Goal: Task Accomplishment & Management: Manage account settings

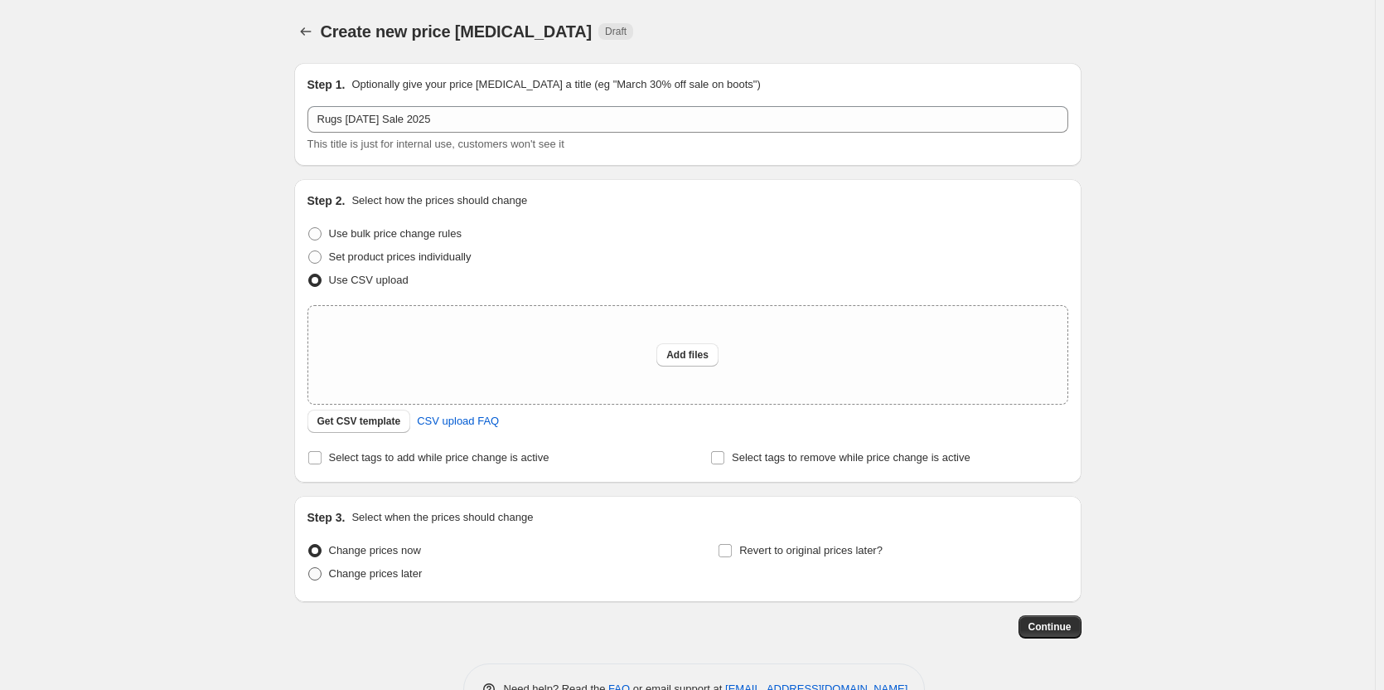
click at [363, 576] on span "Change prices later" at bounding box center [376, 573] width 94 height 12
click at [309, 568] on input "Change prices later" at bounding box center [308, 567] width 1 height 1
radio input "true"
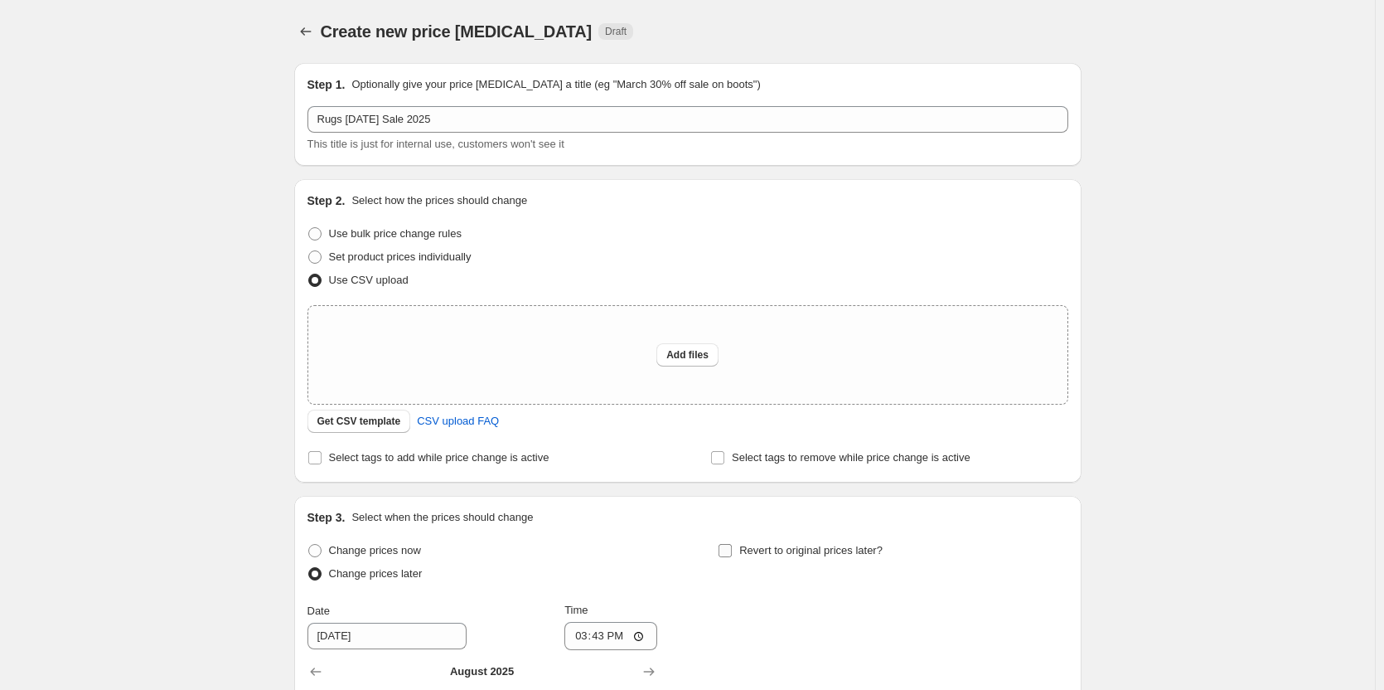
click at [732, 546] on input "Revert to original prices later?" at bounding box center [725, 550] width 13 height 13
checkbox input "true"
click at [679, 358] on span "Add files" at bounding box center [687, 354] width 42 height 13
type input "C:\fakepath\rug [DATE] sale 2025.csv"
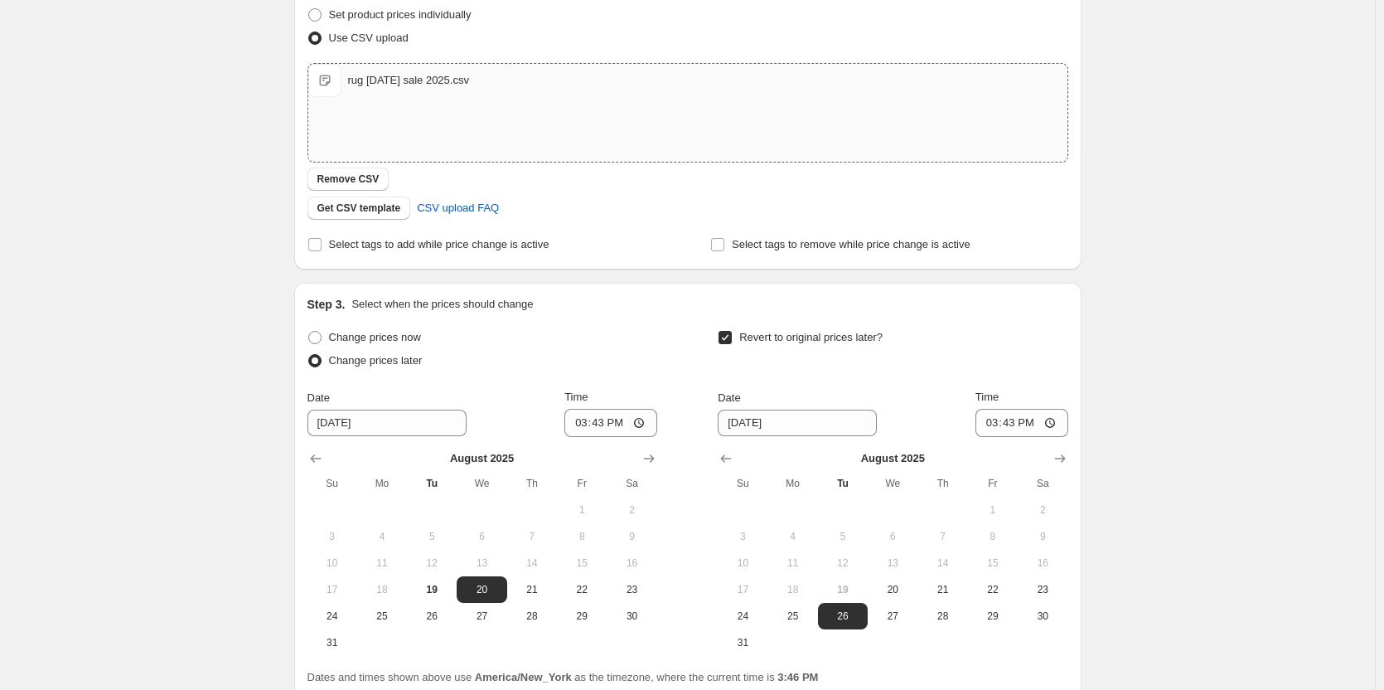
scroll to position [389, 0]
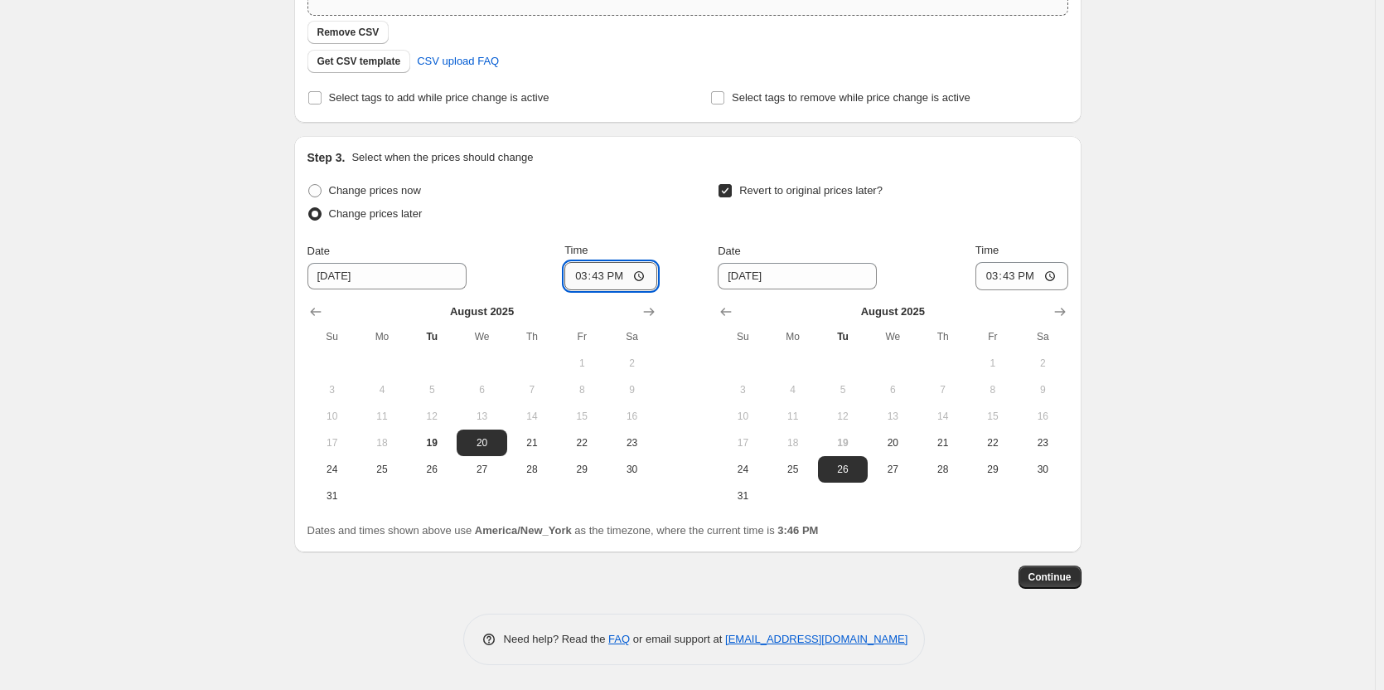
click at [583, 274] on input "15:43" at bounding box center [610, 276] width 93 height 28
type input "23:59"
click at [1062, 315] on icon "Show next month, September 2025" at bounding box center [1060, 311] width 17 height 17
click at [853, 362] on span "2" at bounding box center [843, 362] width 36 height 13
type input "[DATE]"
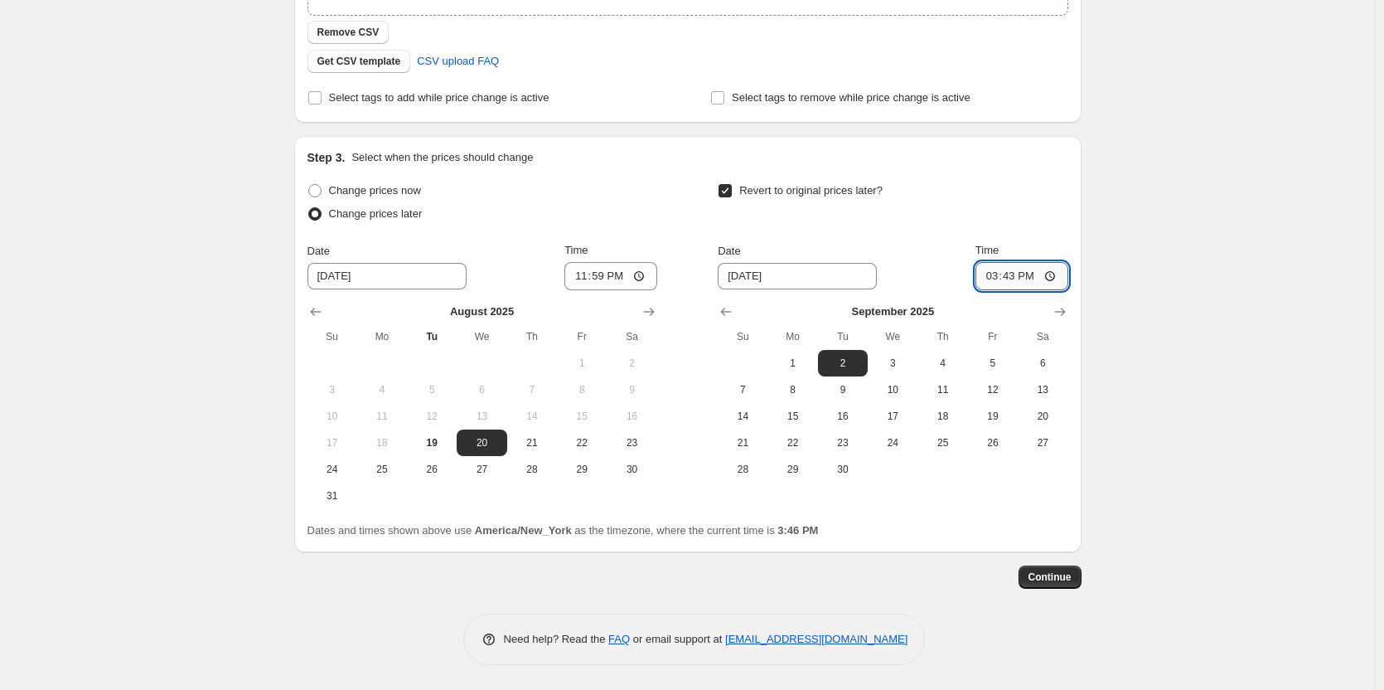
click at [991, 279] on input "15:43" at bounding box center [1021, 276] width 93 height 28
type input "23:59"
click at [1055, 574] on span "Continue" at bounding box center [1049, 576] width 43 height 13
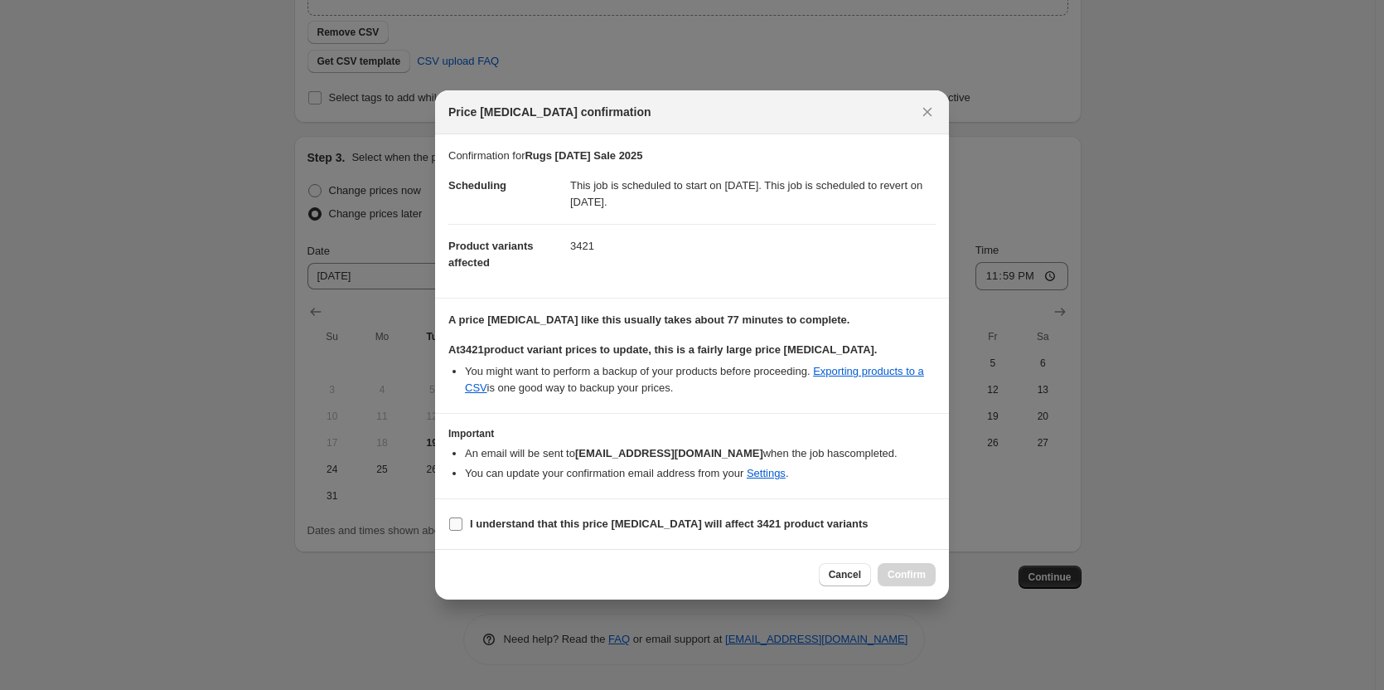
click at [452, 524] on input "I understand that this price [MEDICAL_DATA] will affect 3421 product variants" at bounding box center [455, 523] width 13 height 13
checkbox input "true"
click at [885, 570] on button "Confirm" at bounding box center [907, 574] width 58 height 23
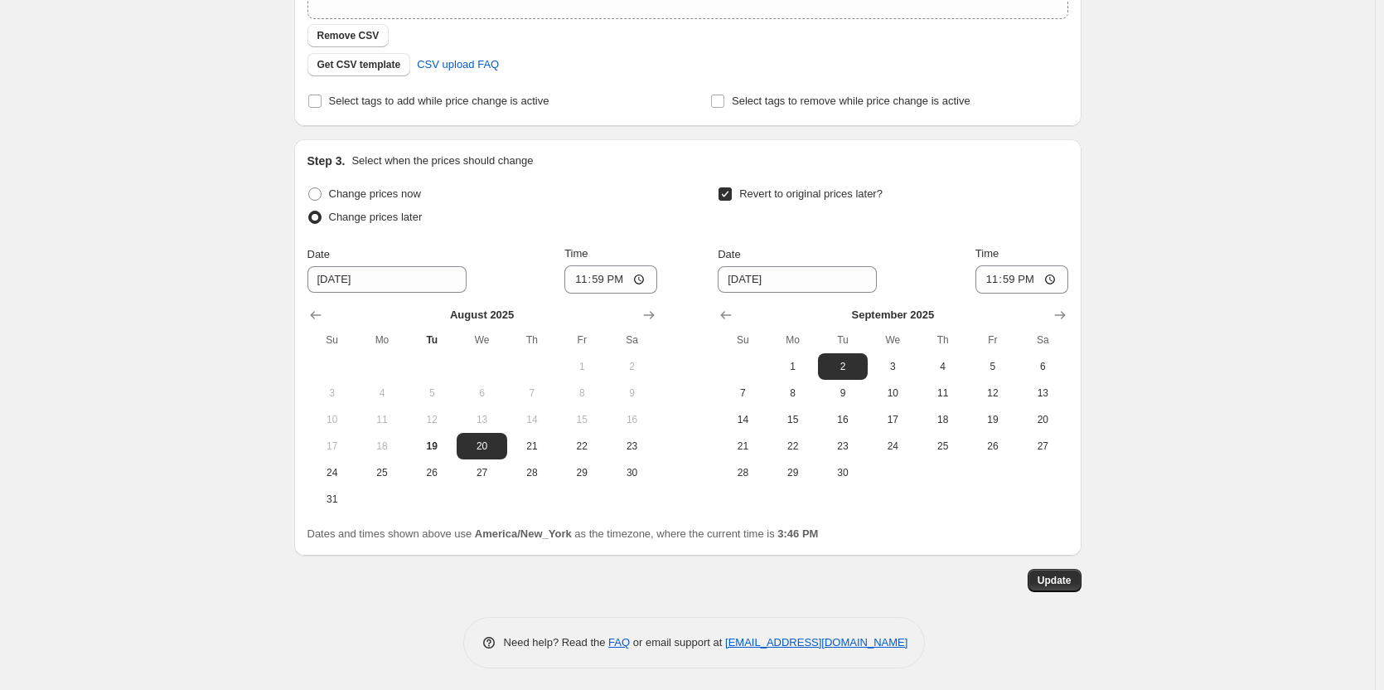
scroll to position [490, 0]
click at [1064, 576] on span "Update" at bounding box center [1055, 576] width 34 height 13
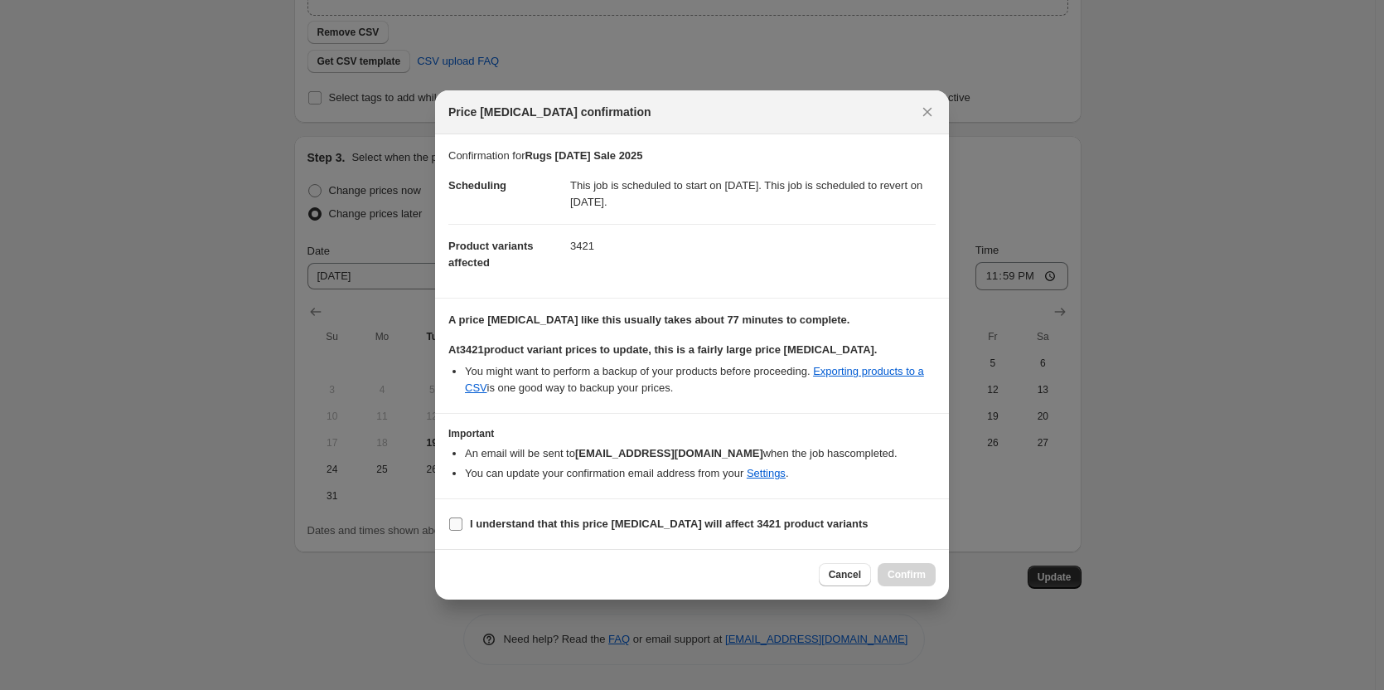
click at [534, 518] on b "I understand that this price [MEDICAL_DATA] will affect 3421 product variants" at bounding box center [669, 523] width 399 height 12
click at [462, 518] on input "I understand that this price [MEDICAL_DATA] will affect 3421 product variants" at bounding box center [455, 523] width 13 height 13
checkbox input "true"
click at [917, 572] on span "Confirm" at bounding box center [907, 574] width 38 height 13
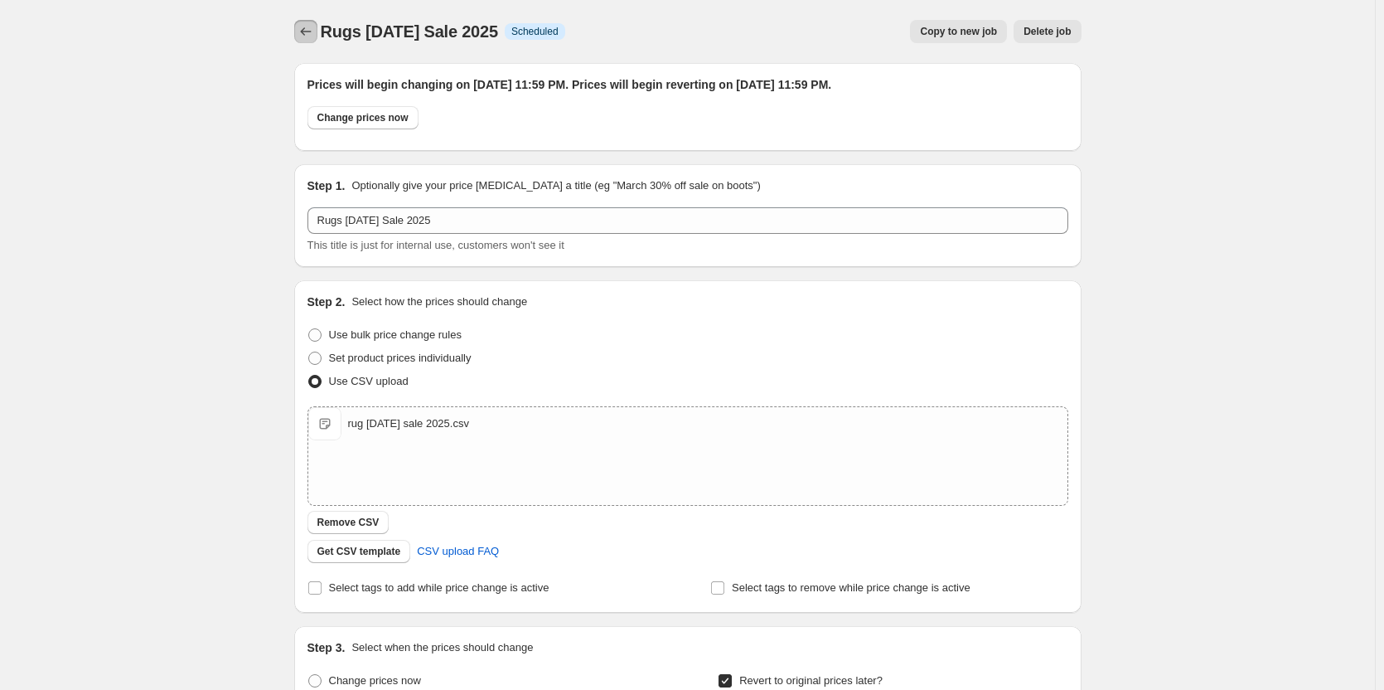
click at [300, 31] on button "Price change jobs" at bounding box center [305, 31] width 23 height 23
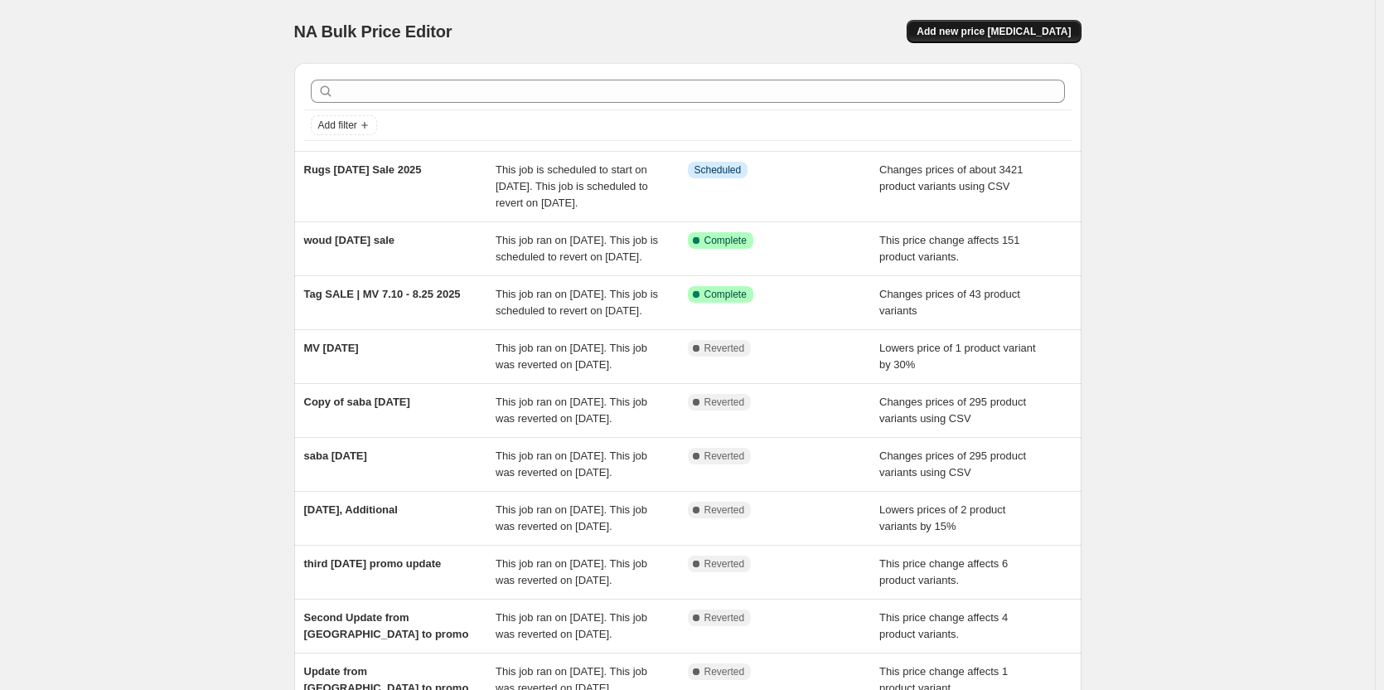
click at [1052, 30] on span "Add new price [MEDICAL_DATA]" at bounding box center [994, 31] width 154 height 13
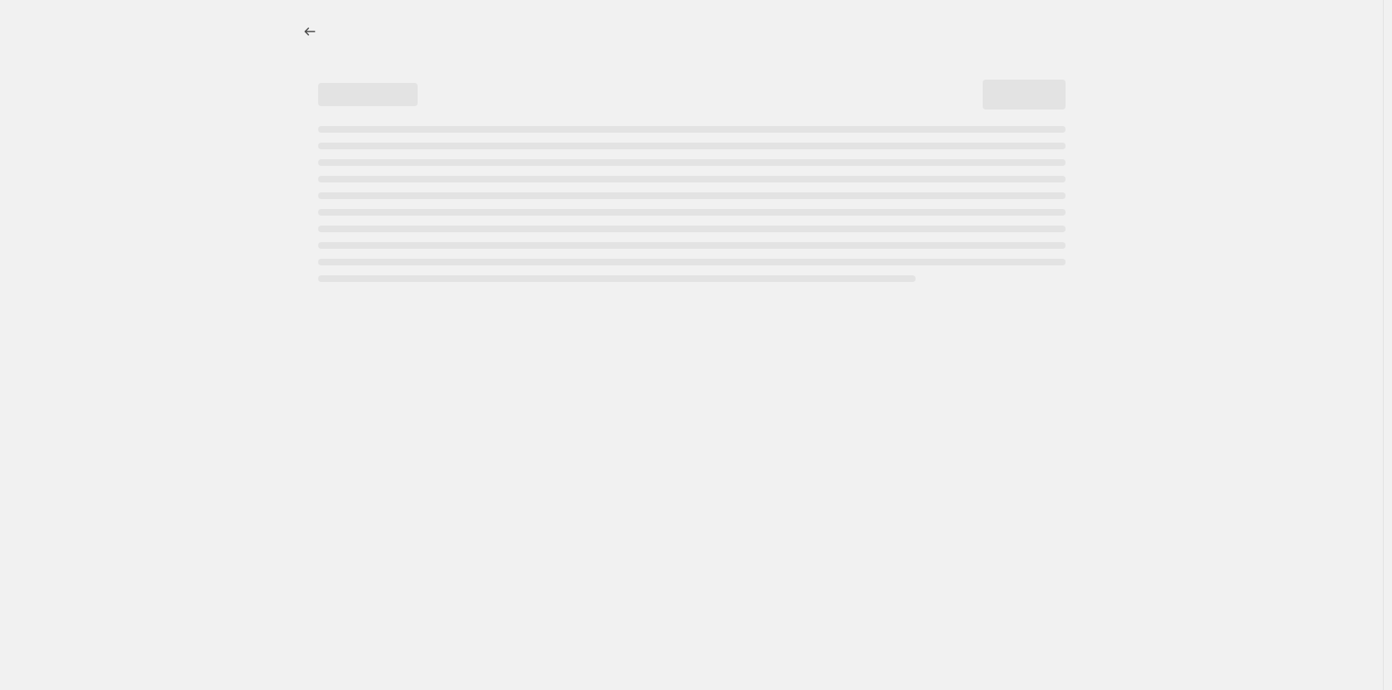
select select "percentage"
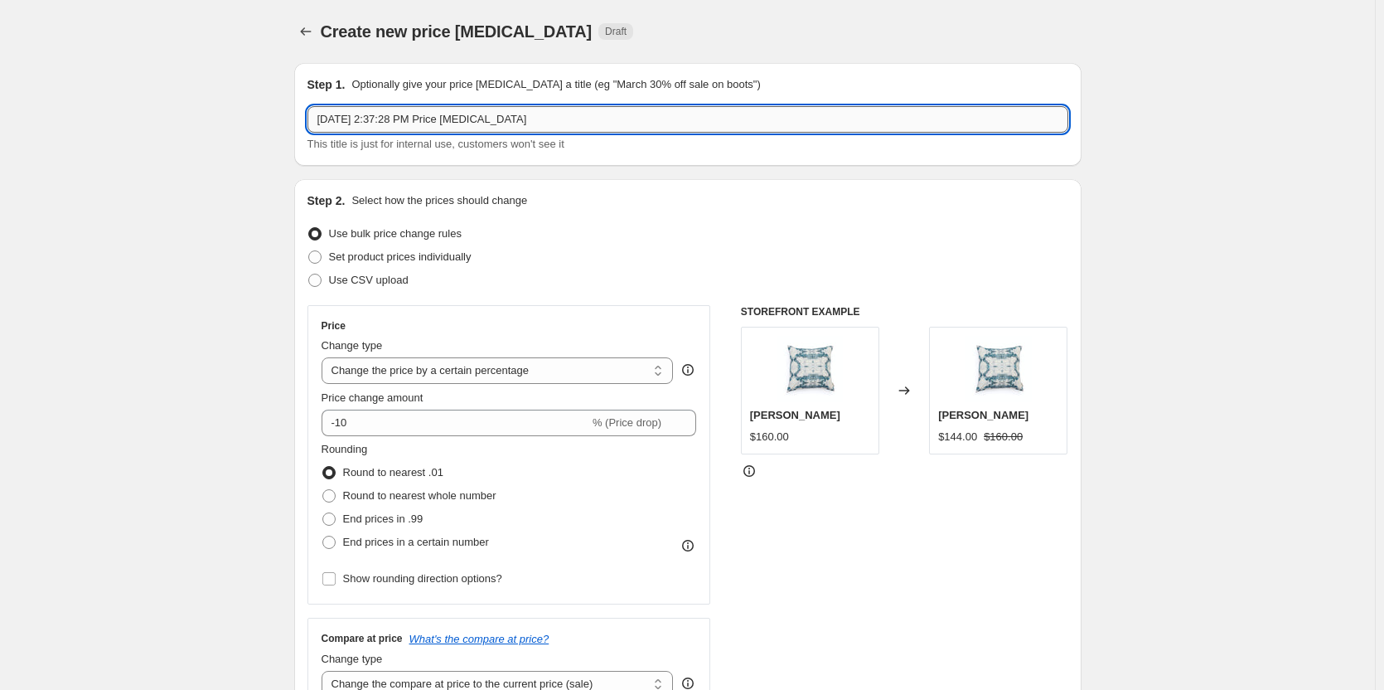
click at [420, 116] on input "[DATE] 2:37:28 PM Price [MEDICAL_DATA]" at bounding box center [687, 119] width 761 height 27
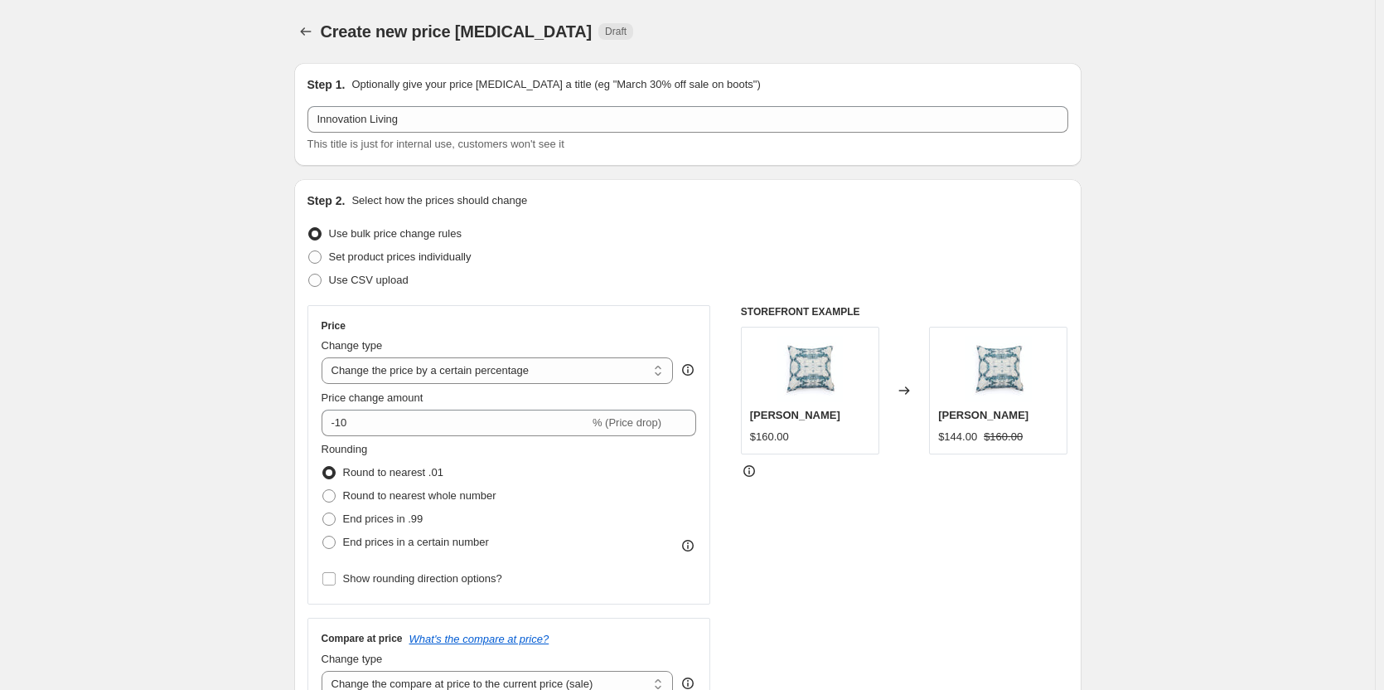
click at [520, 136] on div "This title is just for internal use, customers won't see it" at bounding box center [687, 144] width 761 height 17
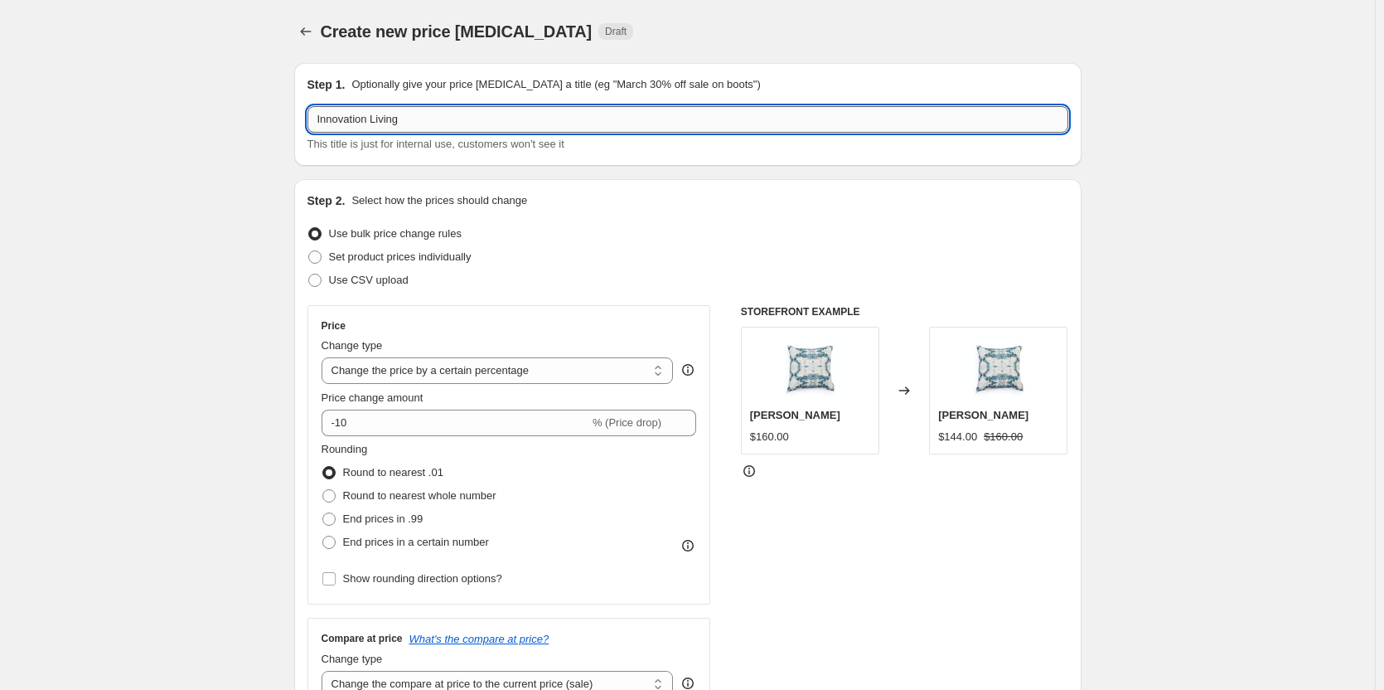
click at [519, 117] on input "Innovation Living" at bounding box center [687, 119] width 761 height 27
type input "Innovation Living [DATE] Sale 2025"
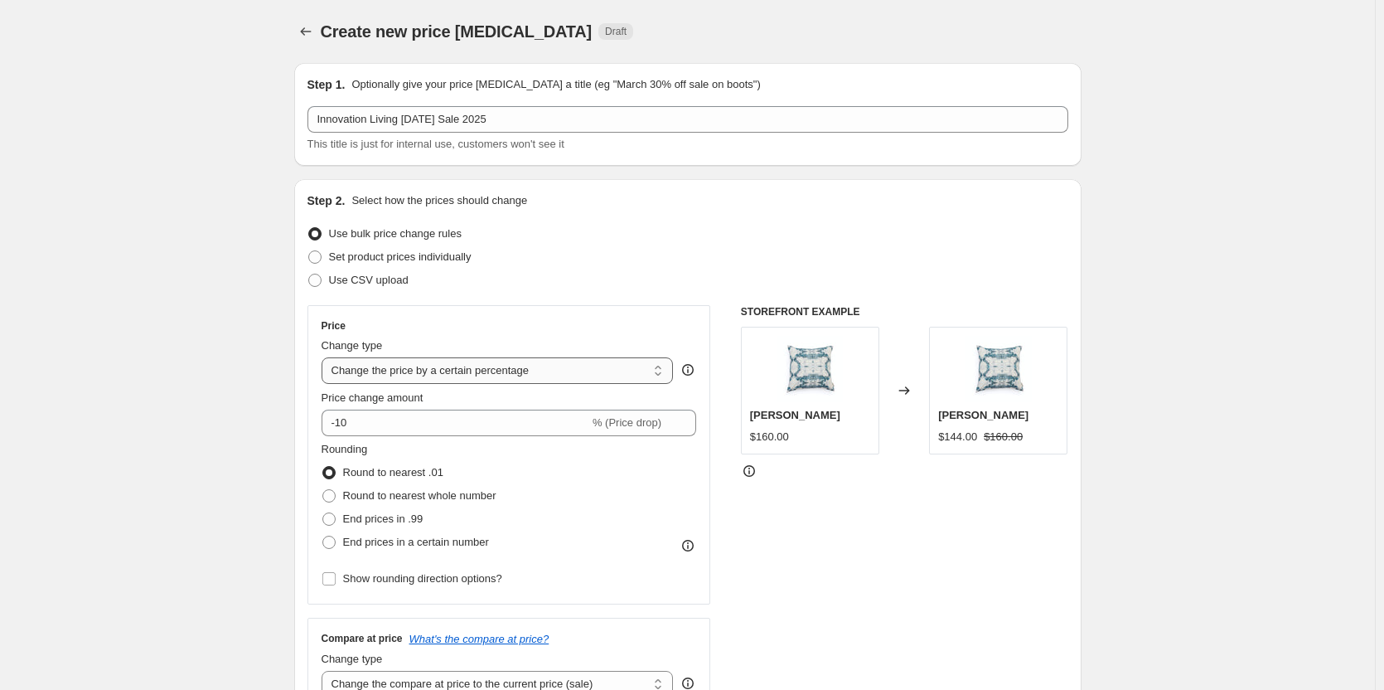
click at [525, 368] on select "Change the price to a certain amount Change the price by a certain amount Chang…" at bounding box center [498, 370] width 352 height 27
select select "pcap"
click at [325, 357] on select "Change the price to a certain amount Change the price by a certain amount Chang…" at bounding box center [498, 370] width 352 height 27
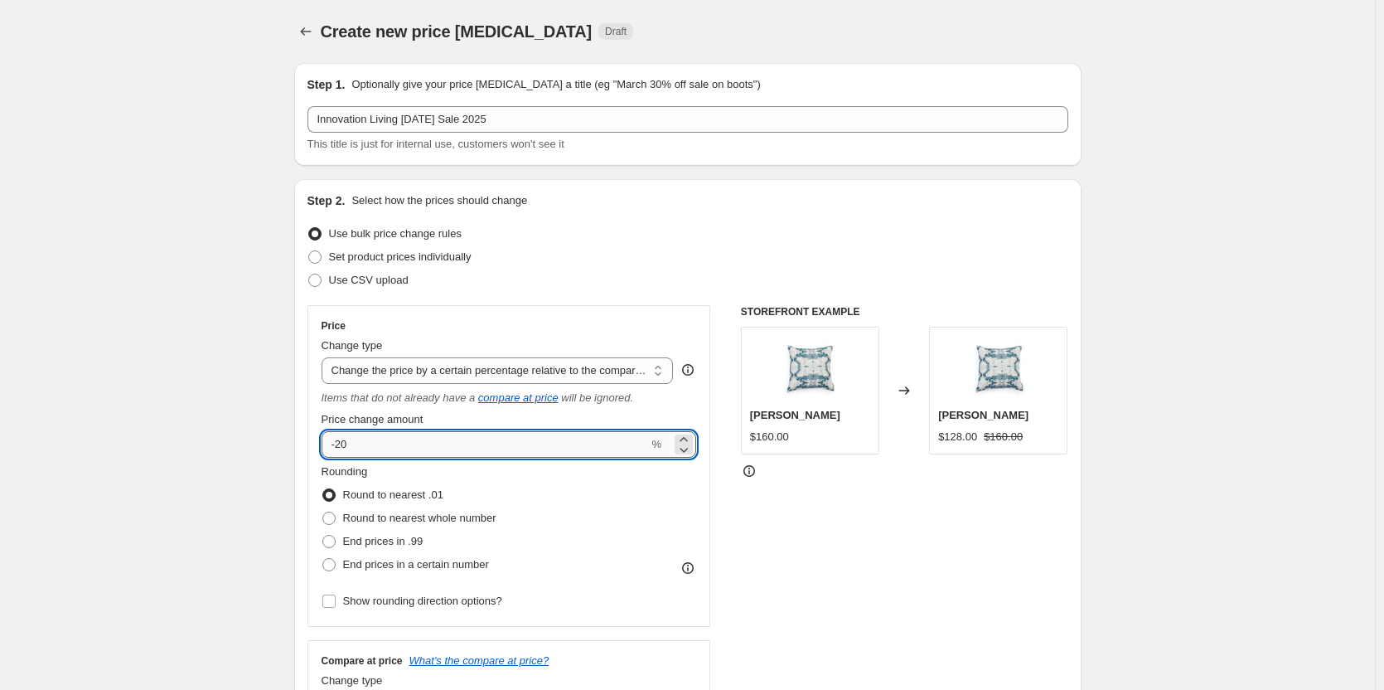
click at [479, 449] on input "-20" at bounding box center [485, 444] width 327 height 27
type input "-2"
type input "-15"
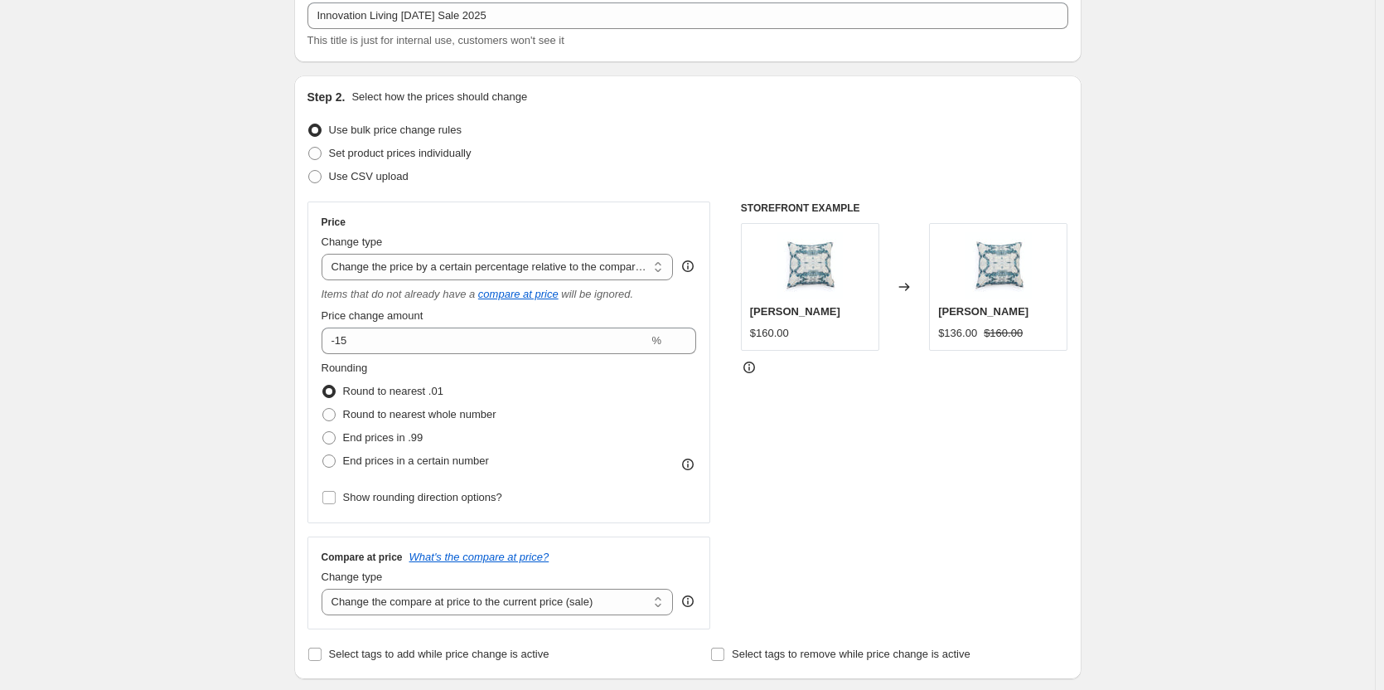
scroll to position [249, 0]
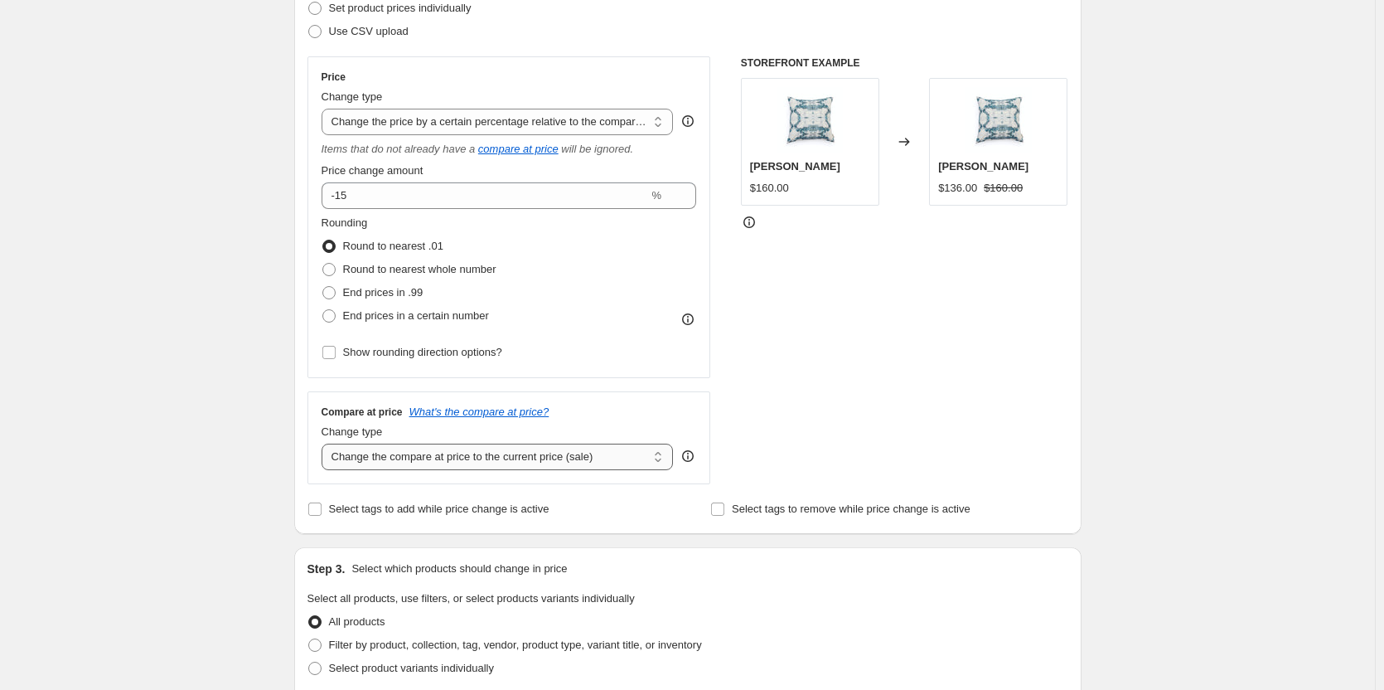
click at [390, 454] on select "Change the compare at price to the current price (sale) Change the compare at p…" at bounding box center [498, 456] width 352 height 27
select select "no_change"
click at [325, 443] on select "Change the compare at price to the current price (sale) Change the compare at p…" at bounding box center [498, 456] width 352 height 27
click at [242, 471] on div "Create new price [MEDICAL_DATA]. This page is ready Create new price [MEDICAL_D…" at bounding box center [687, 590] width 1375 height 1678
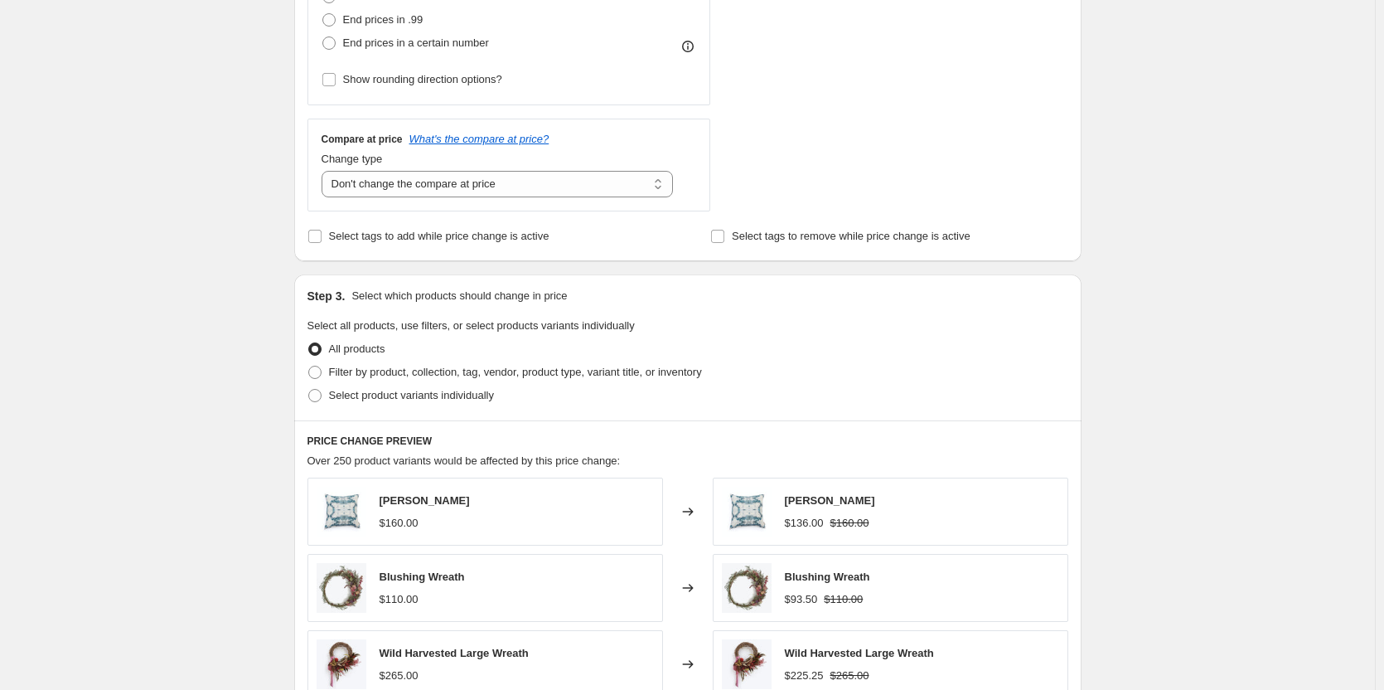
scroll to position [580, 0]
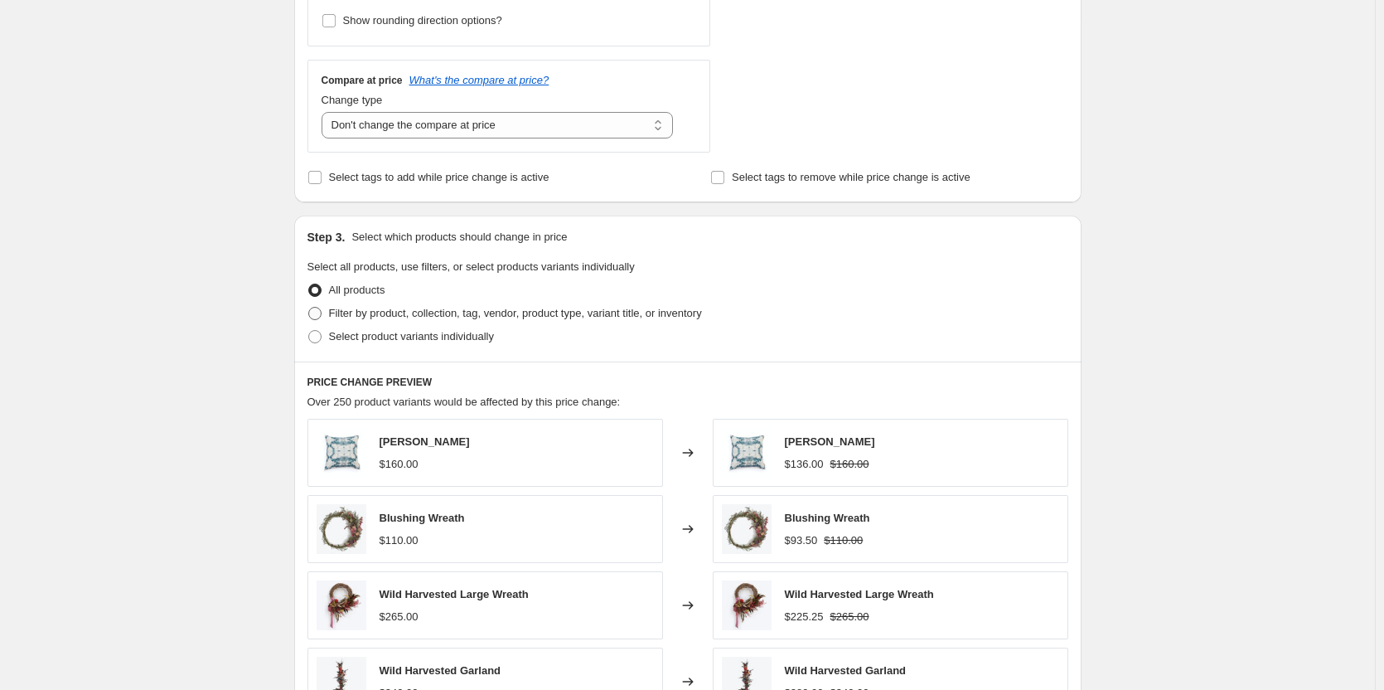
click at [322, 314] on span at bounding box center [314, 313] width 13 height 13
click at [309, 307] on input "Filter by product, collection, tag, vendor, product type, variant title, or inv…" at bounding box center [308, 307] width 1 height 1
radio input "true"
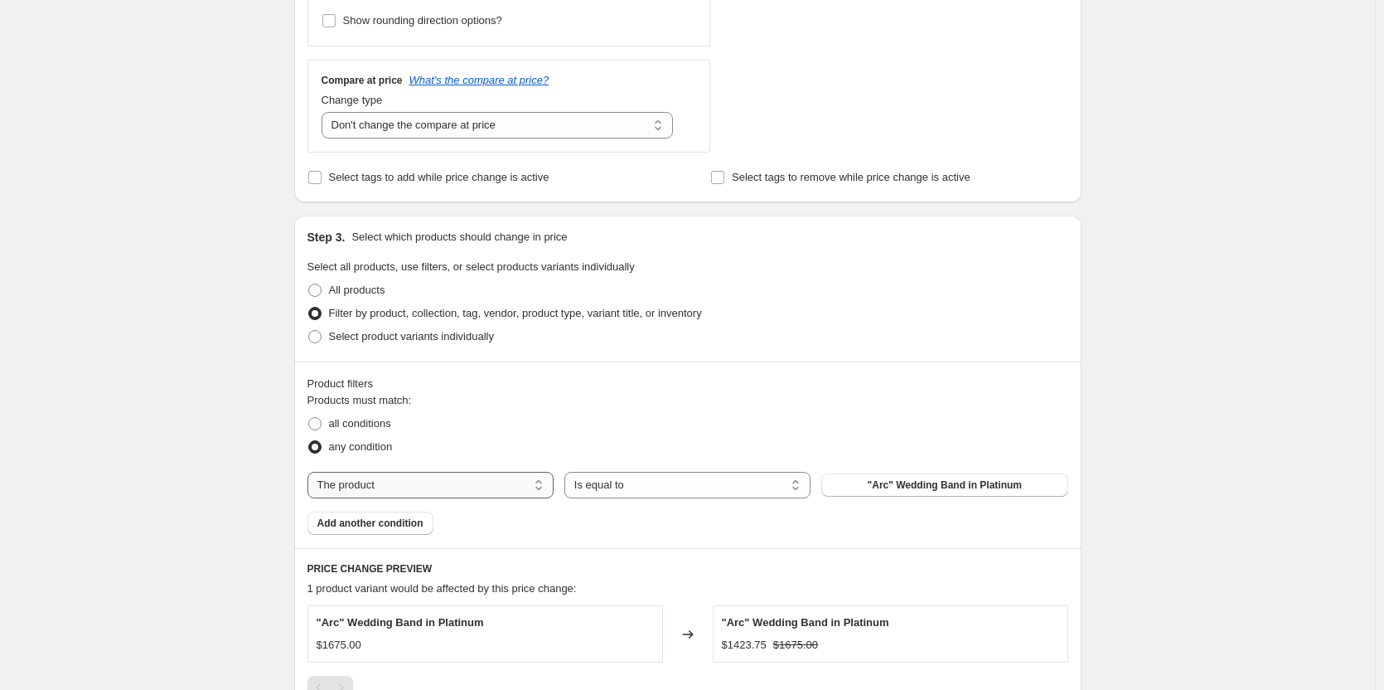
click at [368, 486] on select "The product The product's collection The product's tag The product's vendor The…" at bounding box center [430, 485] width 246 height 27
select select "vendor"
click at [909, 489] on button "A L'Aise Ltd" at bounding box center [944, 484] width 246 height 23
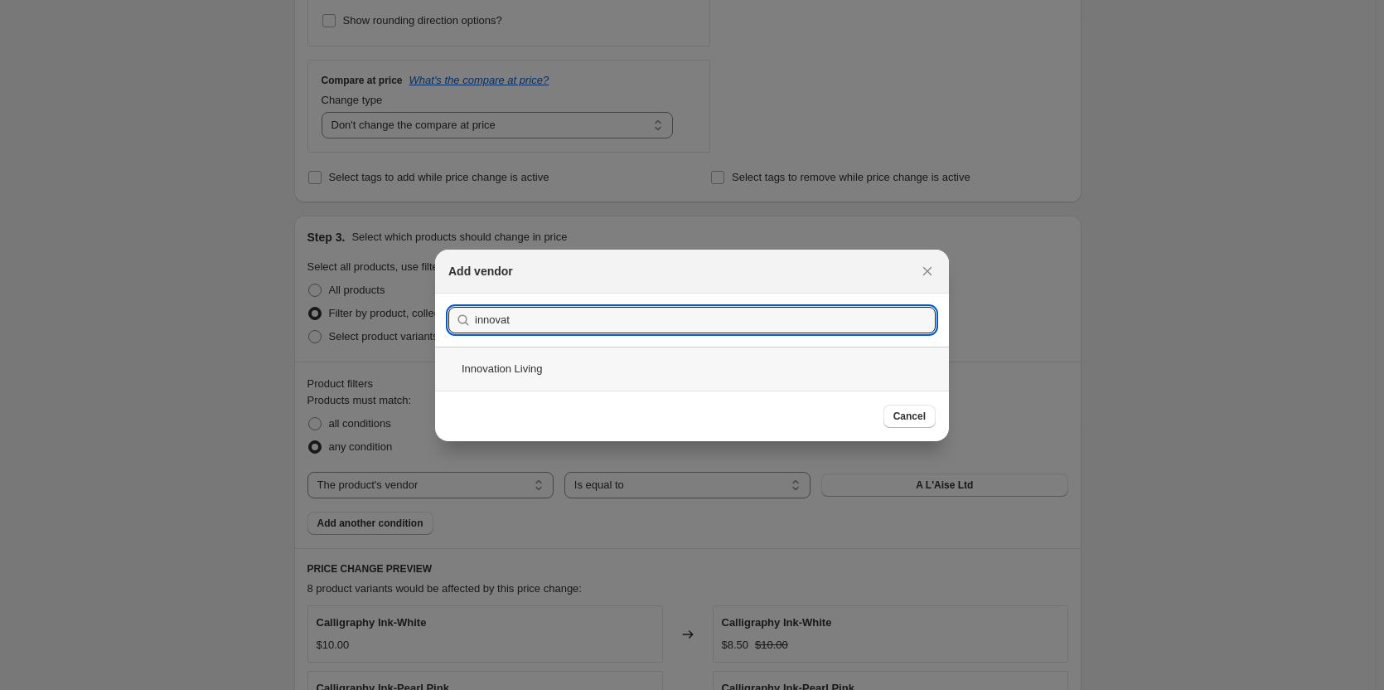
type input "innovat"
click at [481, 360] on div "Innovation Living" at bounding box center [692, 368] width 514 height 44
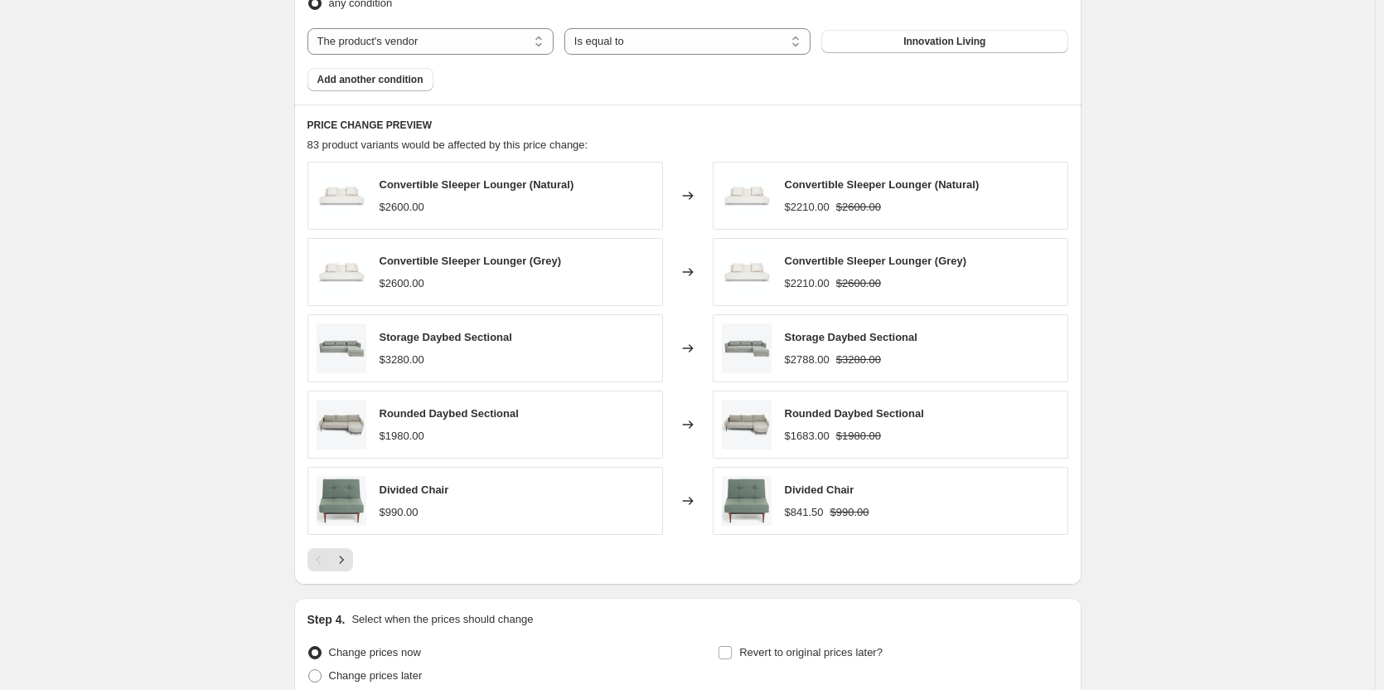
scroll to position [1176, 0]
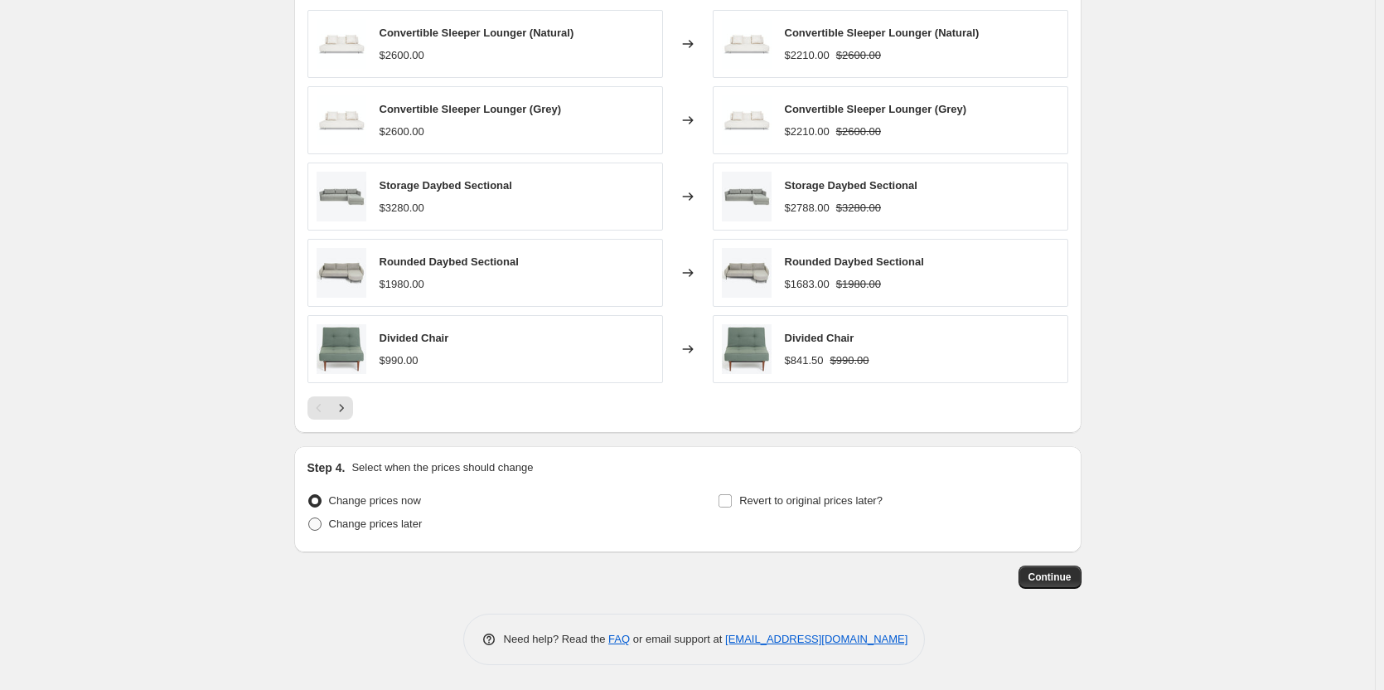
click at [314, 525] on span at bounding box center [314, 523] width 13 height 13
click at [309, 518] on input "Change prices later" at bounding box center [308, 517] width 1 height 1
radio input "true"
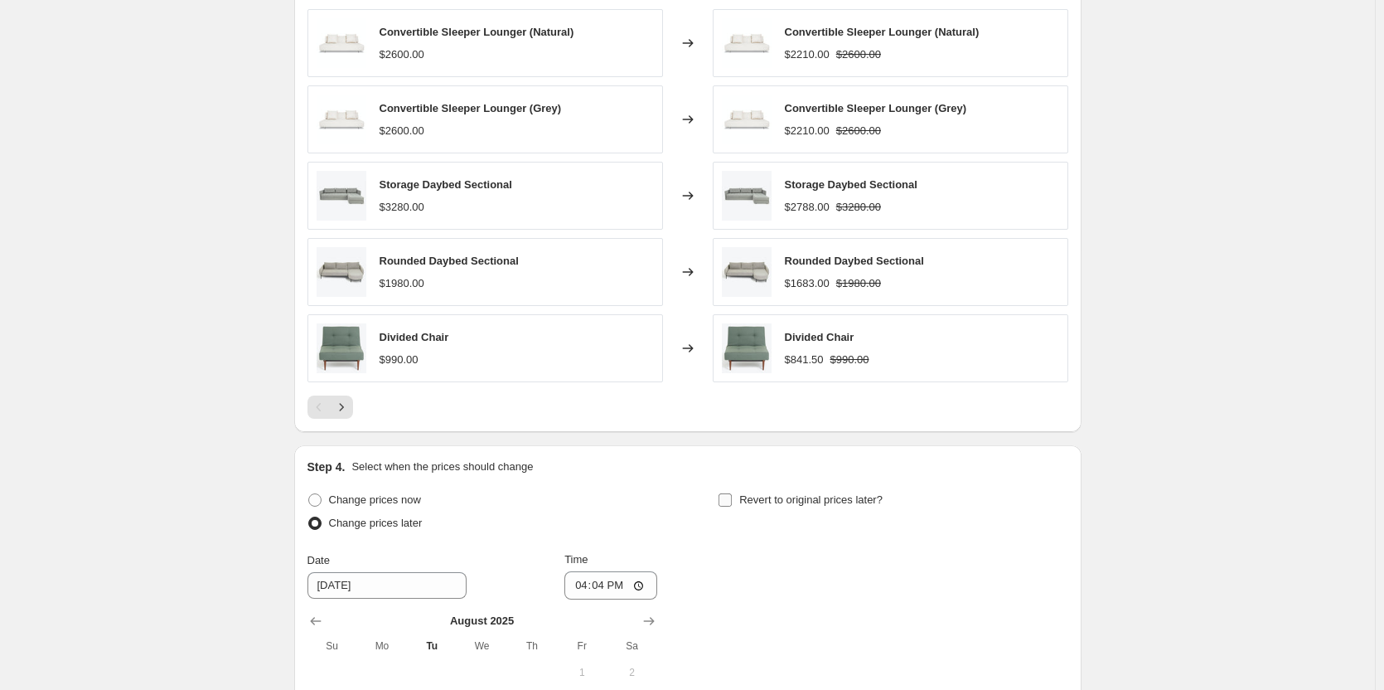
click at [779, 502] on span "Revert to original prices later?" at bounding box center [810, 499] width 143 height 12
click at [732, 502] on input "Revert to original prices later?" at bounding box center [725, 499] width 13 height 13
checkbox input "true"
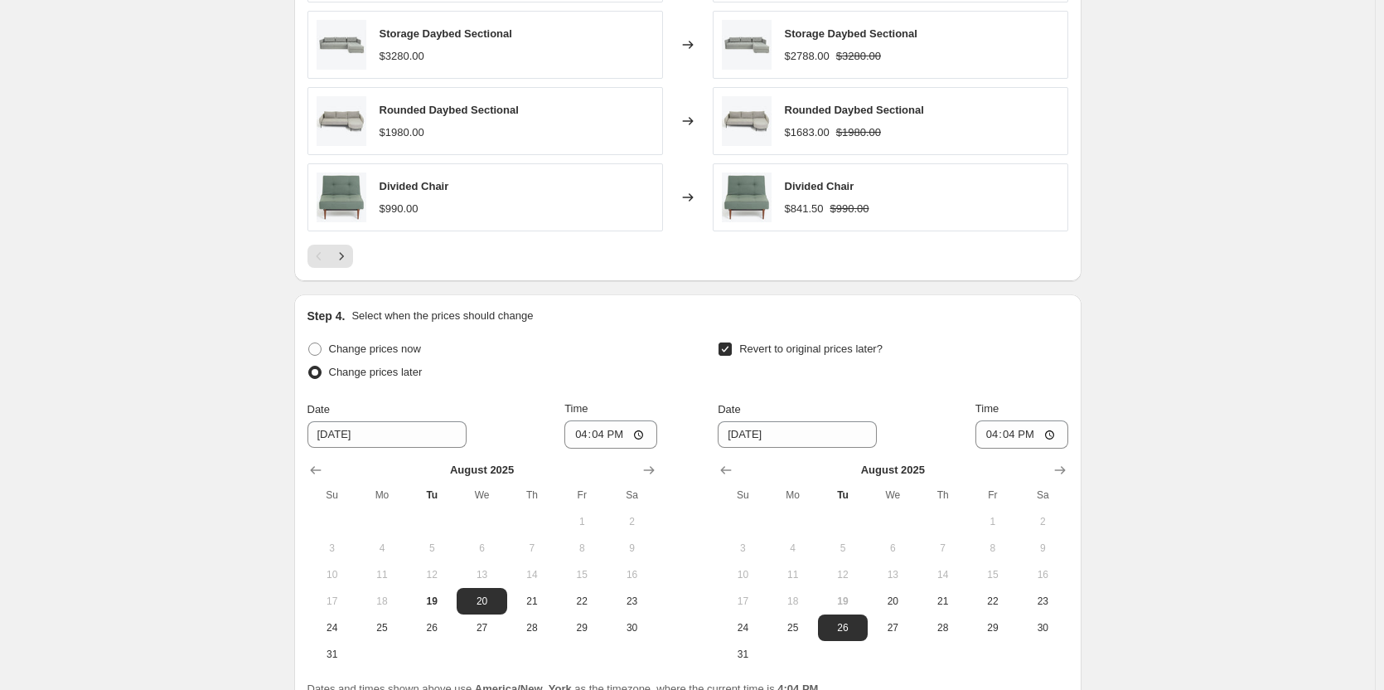
scroll to position [1486, 0]
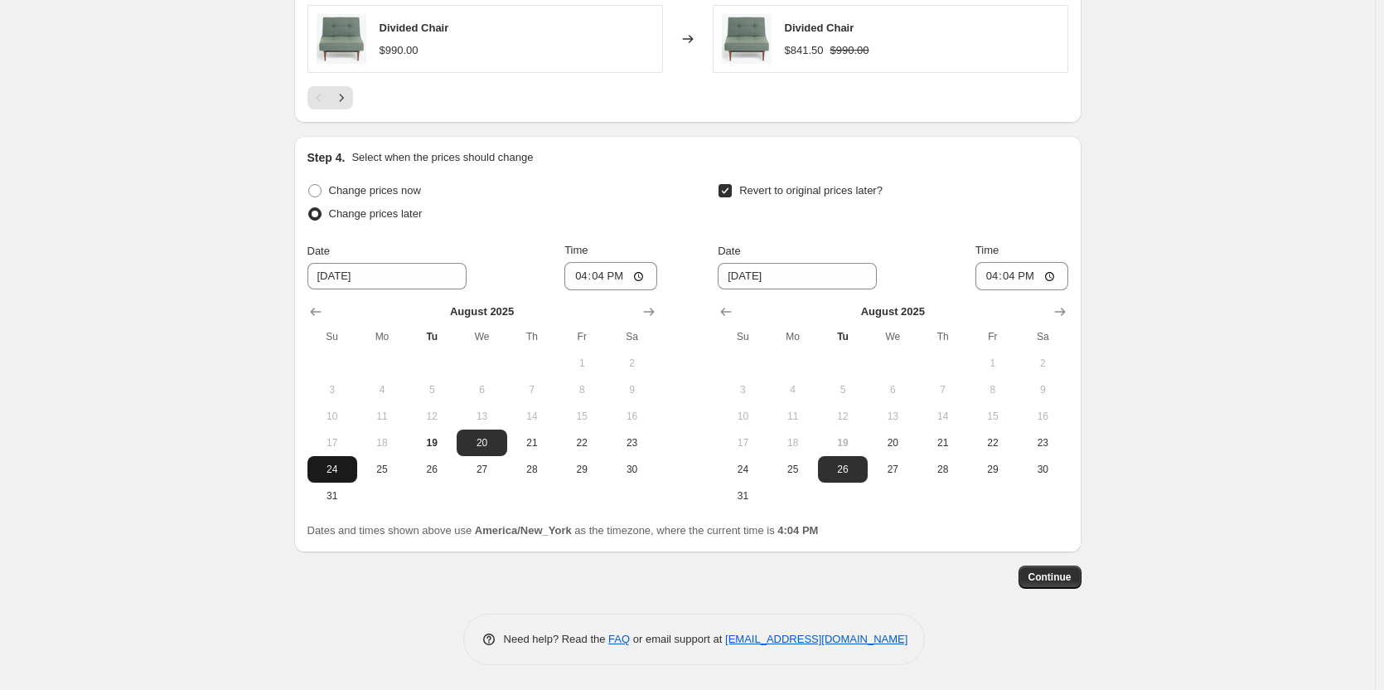
click at [327, 470] on span "24" at bounding box center [332, 468] width 36 height 13
type input "[DATE]"
click at [1067, 307] on icon "Show next month, September 2025" at bounding box center [1060, 311] width 17 height 17
click at [986, 363] on span "5" at bounding box center [993, 362] width 36 height 13
type input "[DATE]"
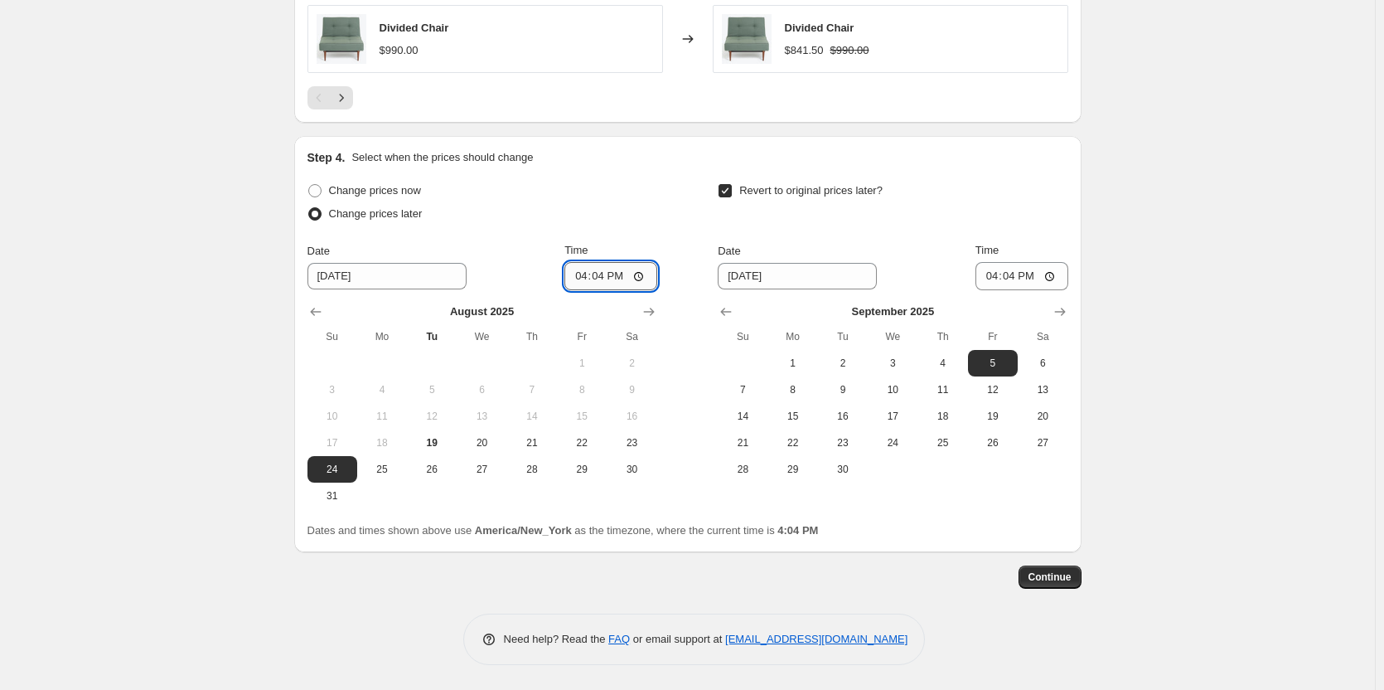
click at [582, 281] on input "16:04" at bounding box center [610, 276] width 93 height 28
type input "23:59"
click at [995, 278] on input "16:04" at bounding box center [1021, 276] width 93 height 28
type input "23:59"
click at [1057, 574] on span "Continue" at bounding box center [1049, 576] width 43 height 13
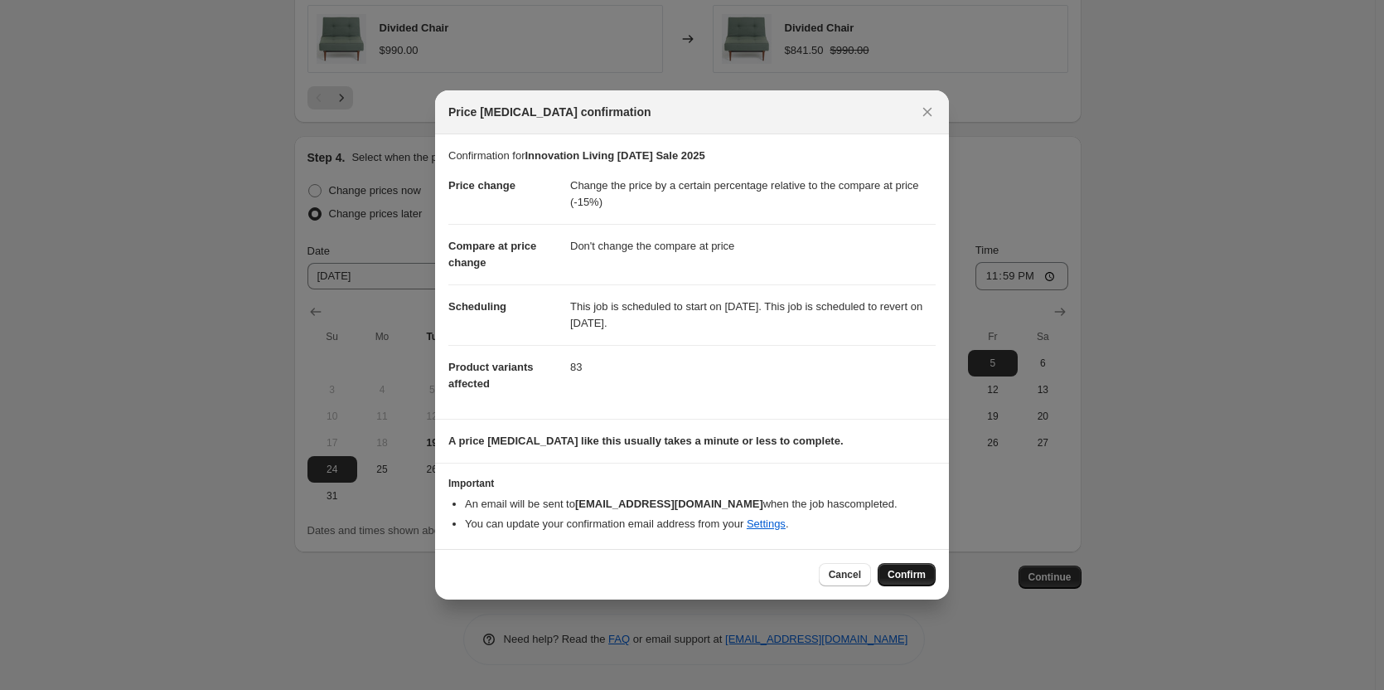
click at [898, 569] on span "Confirm" at bounding box center [907, 574] width 38 height 13
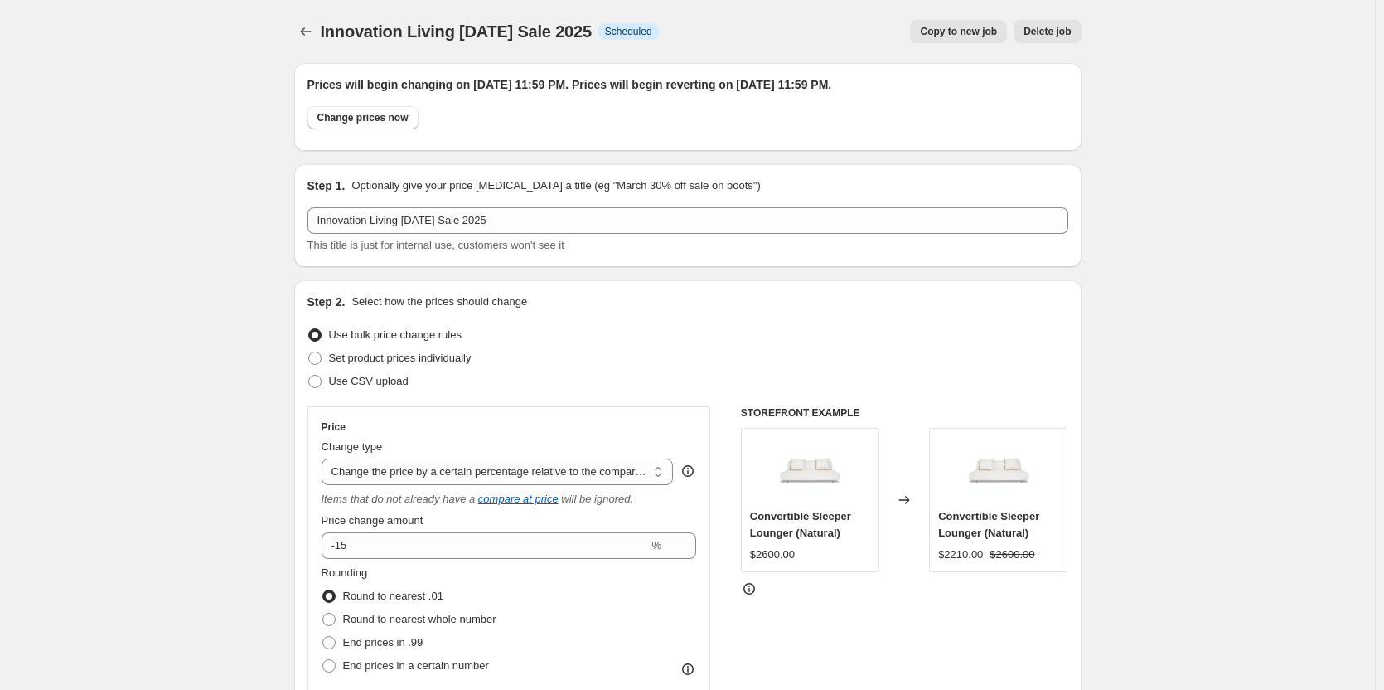
click at [973, 27] on span "Copy to new job" at bounding box center [958, 31] width 77 height 13
select select "pcap"
select select "no_change"
select select "vendor"
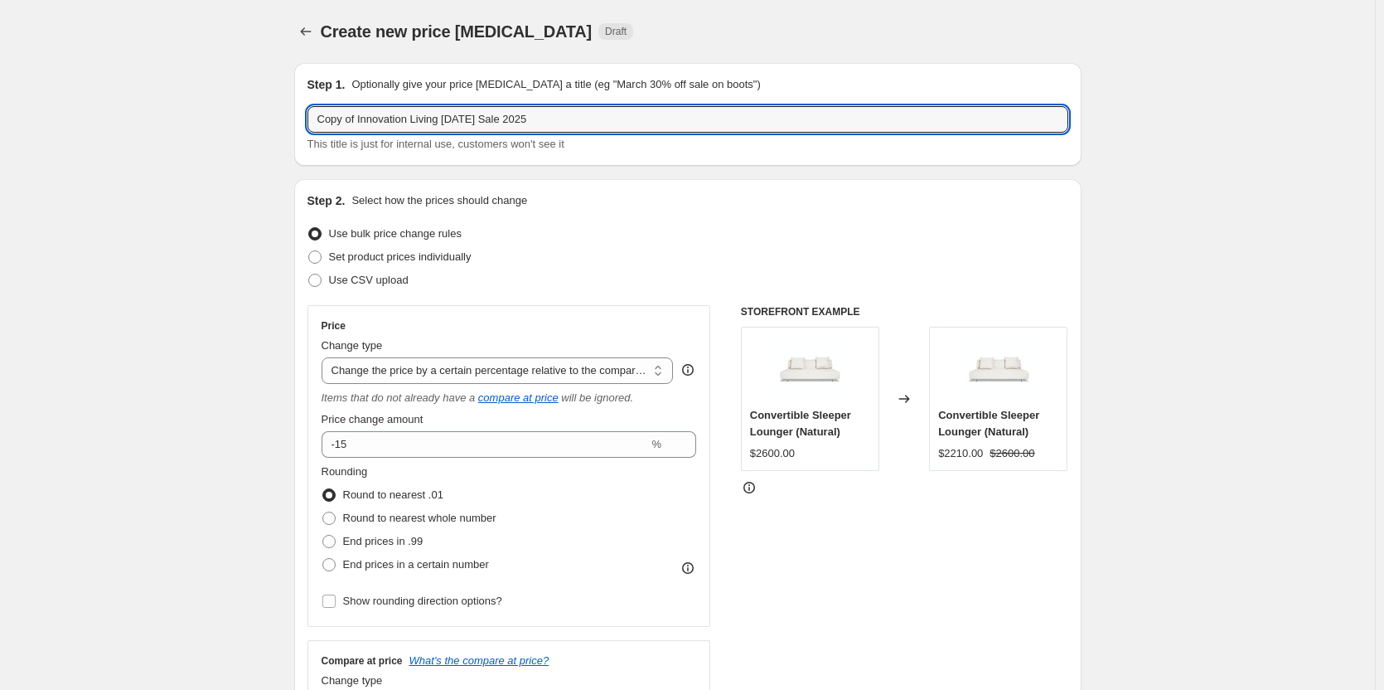
drag, startPoint x: 441, startPoint y: 119, endPoint x: 202, endPoint y: 104, distance: 239.2
type input "Ethnicraft [DATE] Sale 2025"
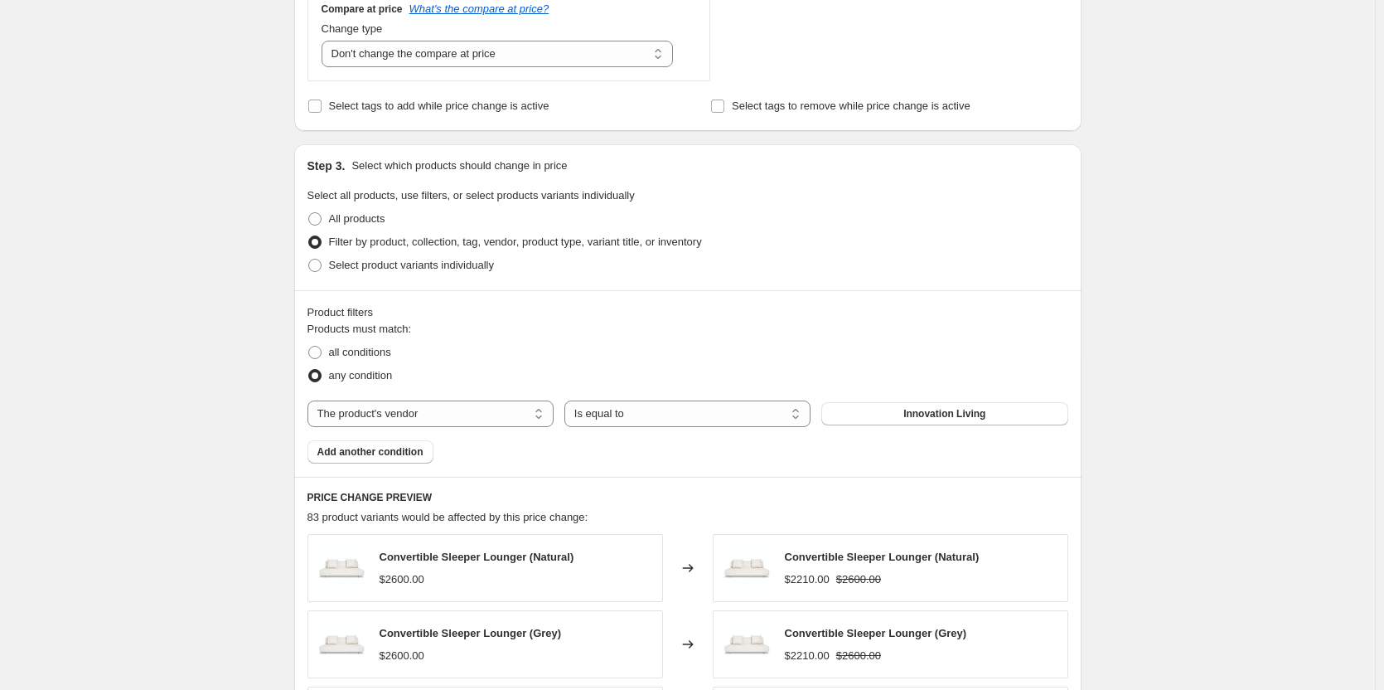
scroll to position [663, 0]
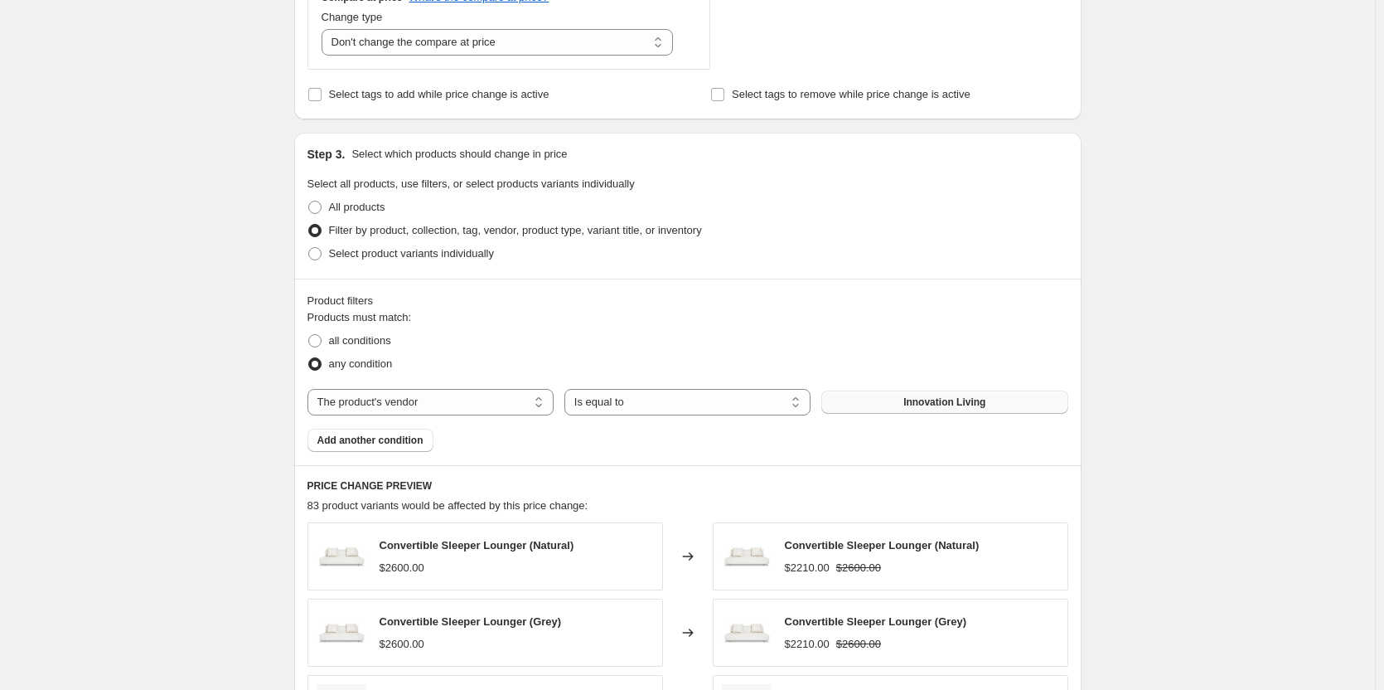
click at [924, 402] on span "Innovation Living" at bounding box center [944, 401] width 82 height 13
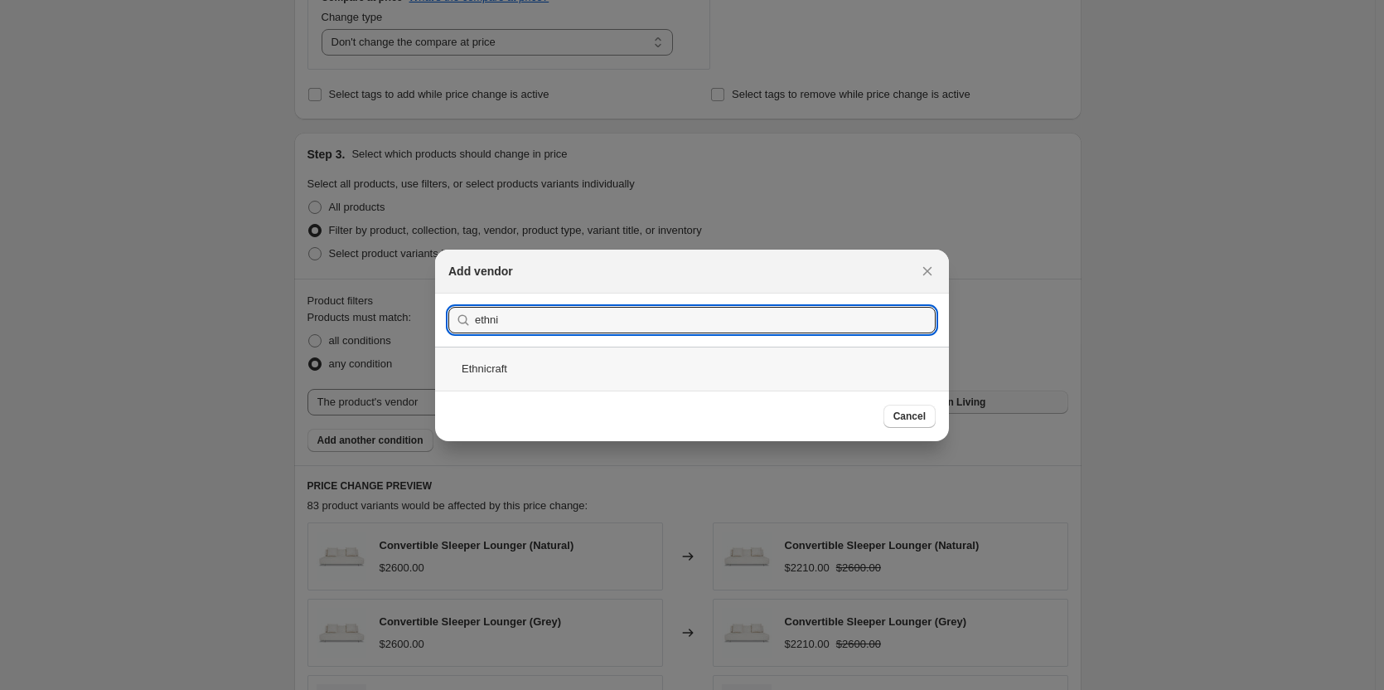
type input "ethni"
click at [593, 377] on div "Ethnicraft" at bounding box center [692, 368] width 514 height 44
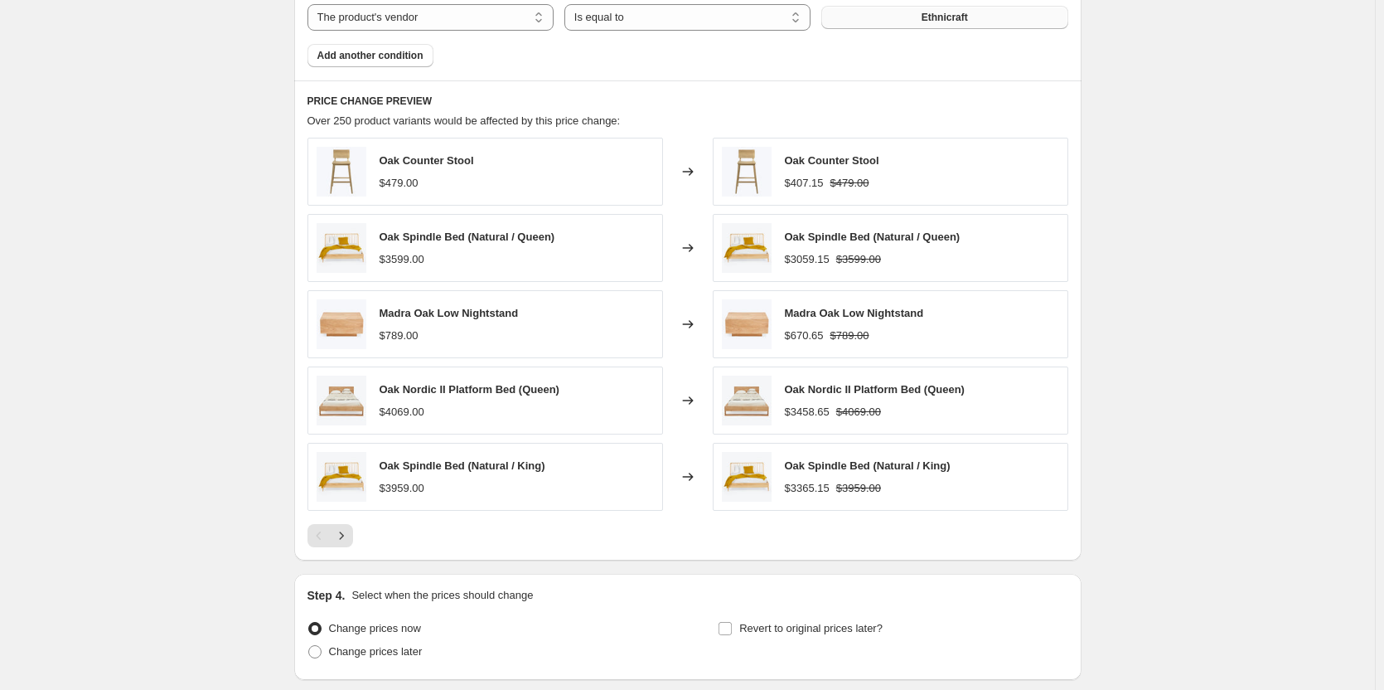
scroll to position [1176, 0]
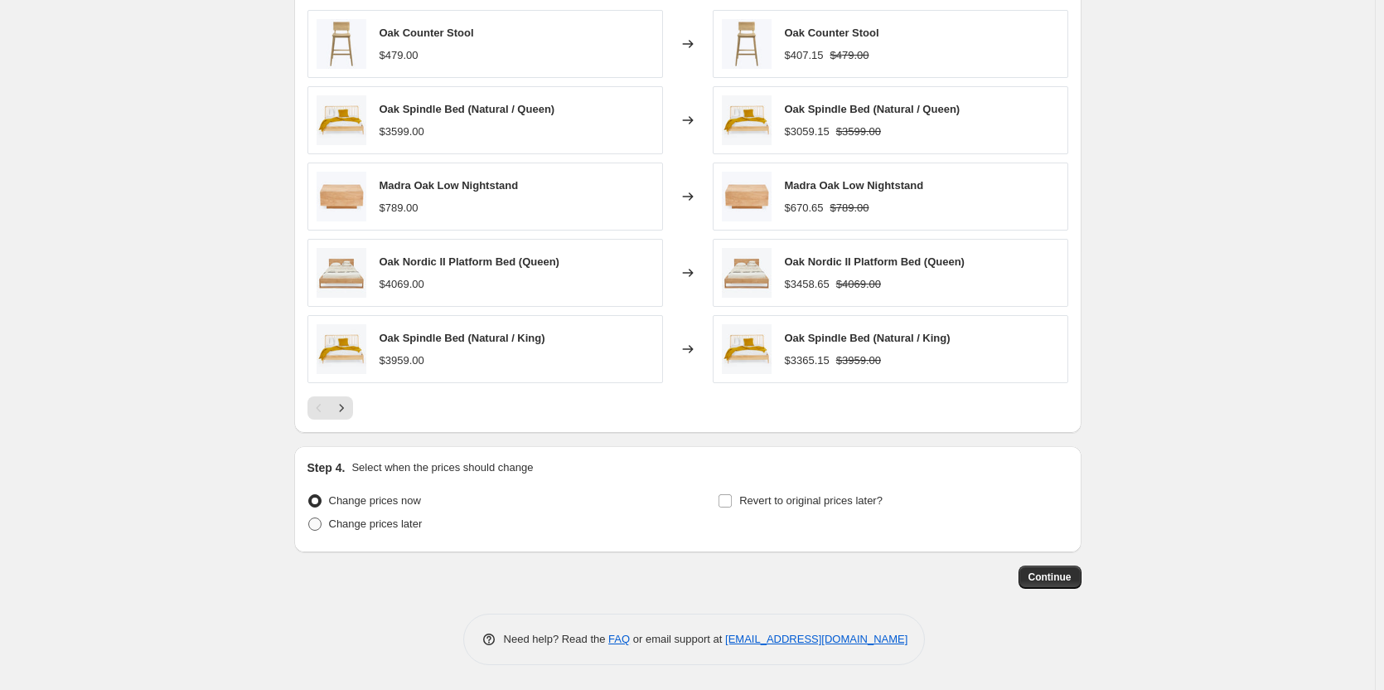
drag, startPoint x: 344, startPoint y: 517, endPoint x: 738, endPoint y: 519, distance: 393.7
click at [345, 517] on span "Change prices later" at bounding box center [376, 523] width 94 height 12
click at [309, 517] on input "Change prices later" at bounding box center [308, 517] width 1 height 1
radio input "true"
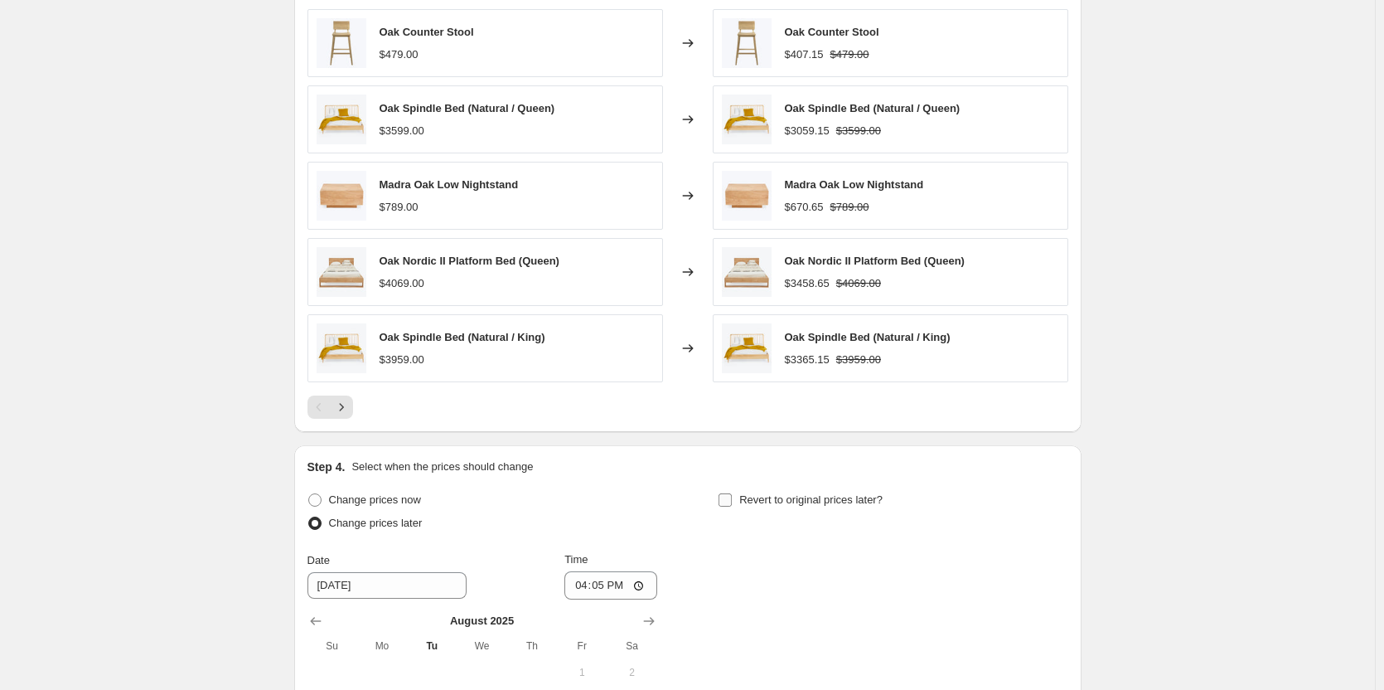
click at [740, 496] on label "Revert to original prices later?" at bounding box center [800, 499] width 165 height 23
click at [732, 496] on input "Revert to original prices later?" at bounding box center [725, 499] width 13 height 13
checkbox input "true"
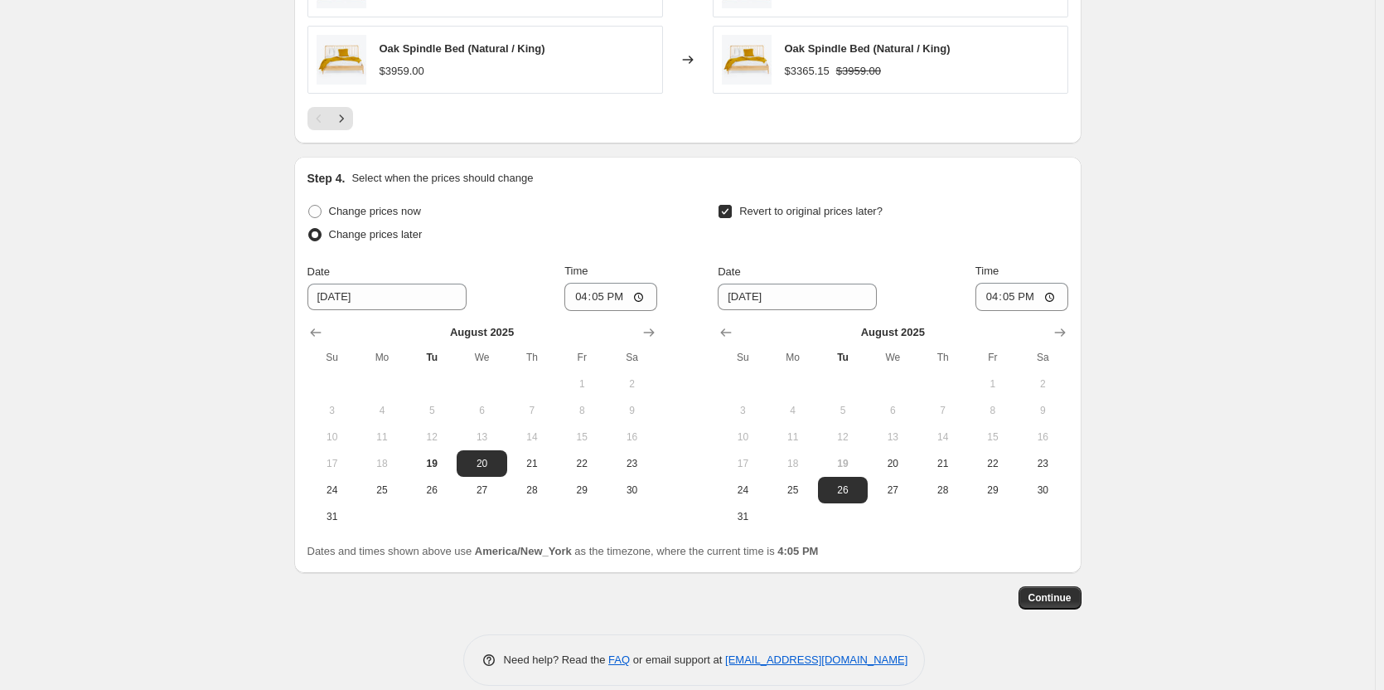
scroll to position [1486, 0]
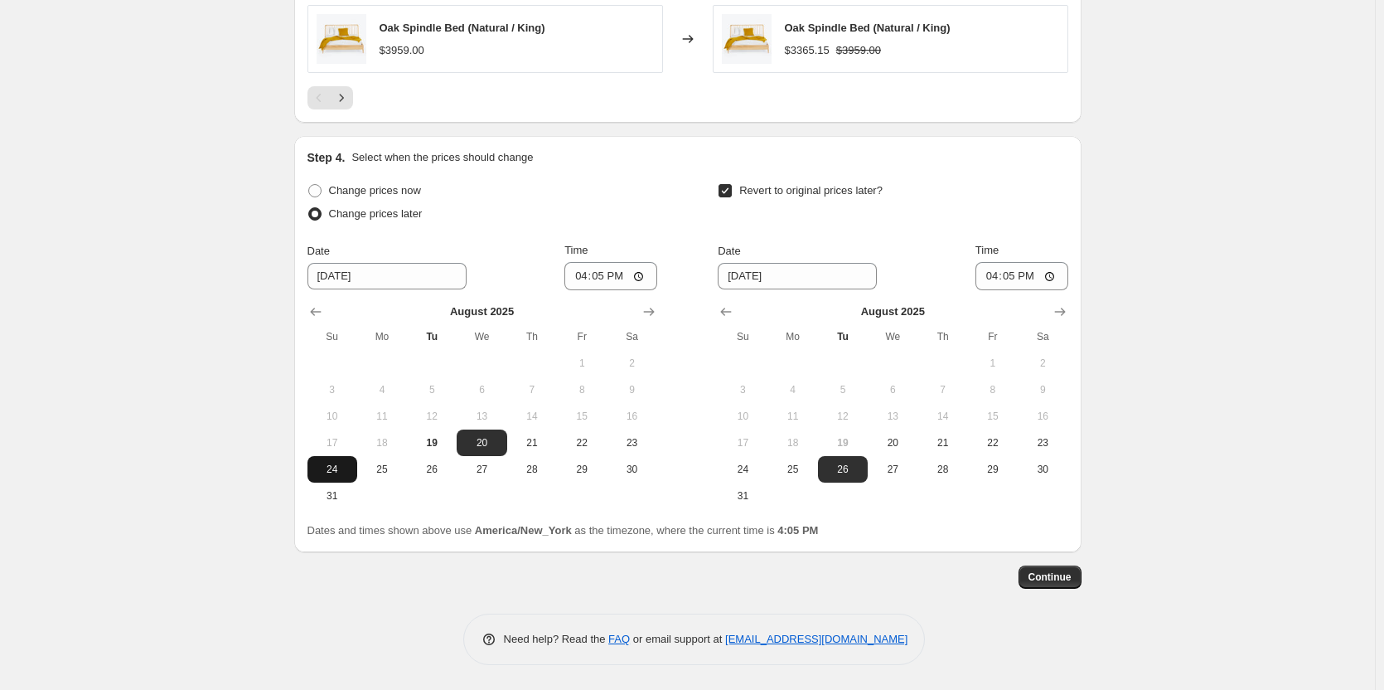
click at [339, 467] on span "24" at bounding box center [332, 468] width 36 height 13
type input "[DATE]"
click at [1064, 306] on icon "Show next month, September 2025" at bounding box center [1060, 311] width 17 height 17
click at [859, 358] on span "2" at bounding box center [843, 362] width 36 height 13
type input "[DATE]"
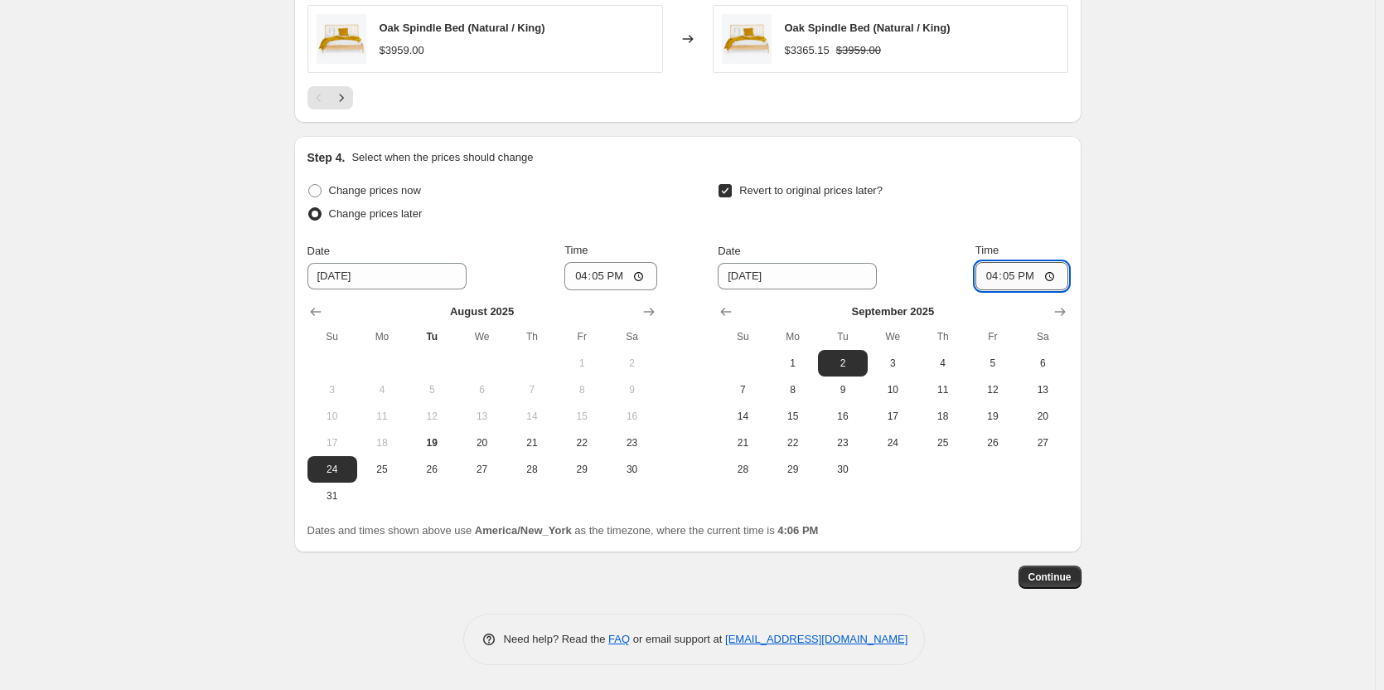
click at [995, 279] on input "16:05" at bounding box center [1021, 276] width 93 height 28
type input "23:59"
click at [578, 283] on input "16:05" at bounding box center [610, 276] width 93 height 28
type input "23:59"
click at [1062, 576] on span "Continue" at bounding box center [1049, 576] width 43 height 13
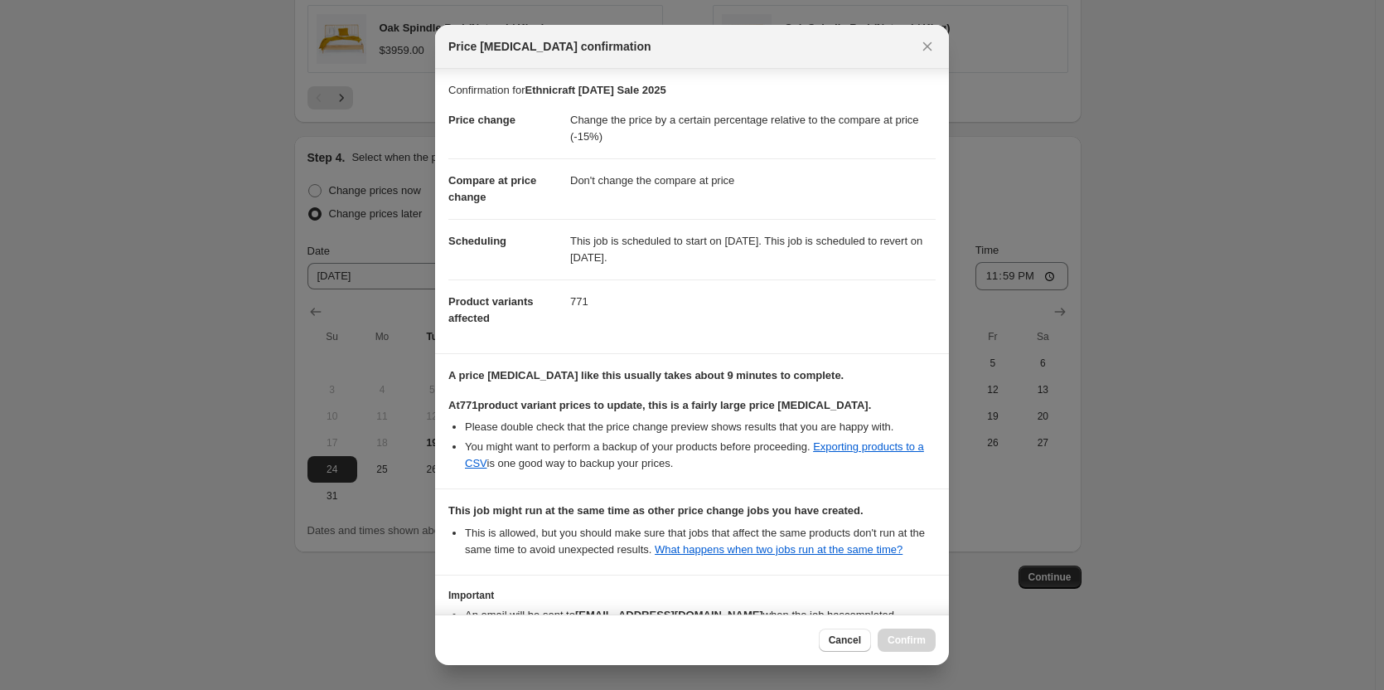
scroll to position [113, 0]
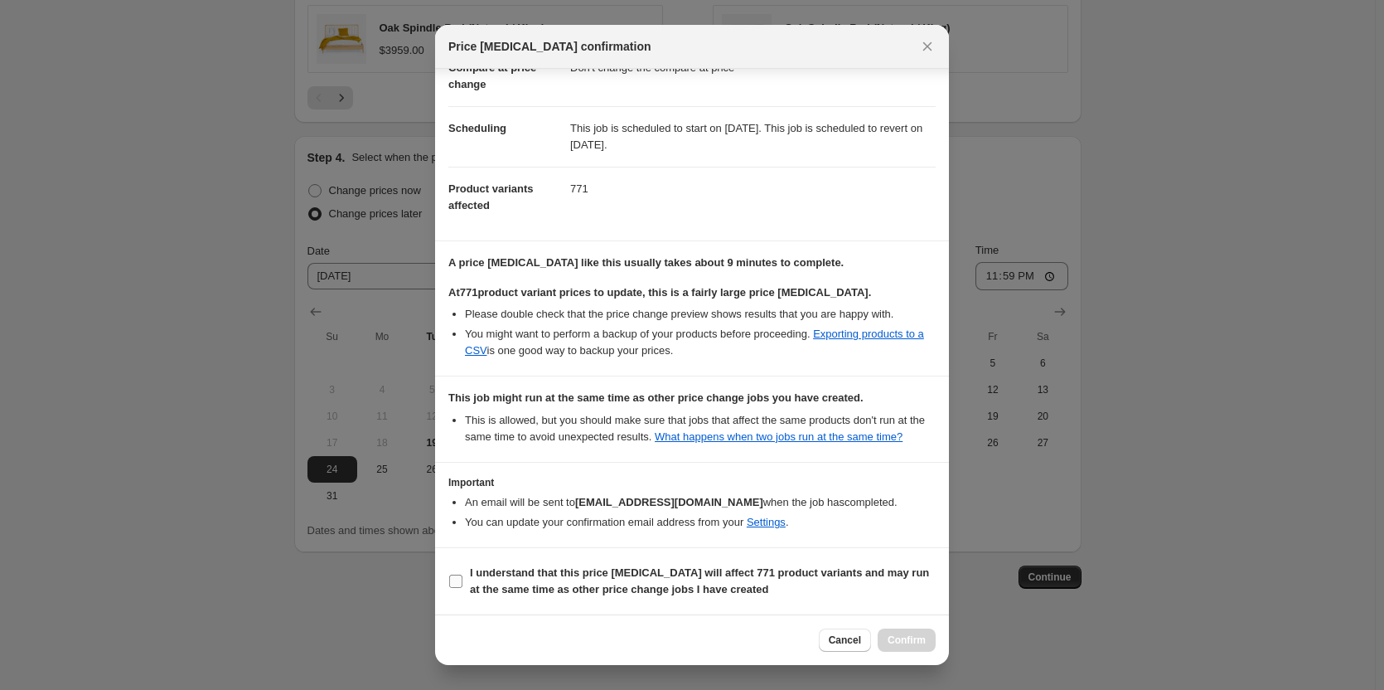
click at [500, 580] on span "I understand that this price [MEDICAL_DATA] will affect 771 product variants an…" at bounding box center [703, 580] width 466 height 33
click at [462, 580] on input "I understand that this price [MEDICAL_DATA] will affect 771 product variants an…" at bounding box center [455, 580] width 13 height 13
checkbox input "true"
click at [916, 636] on span "Confirm" at bounding box center [907, 639] width 38 height 13
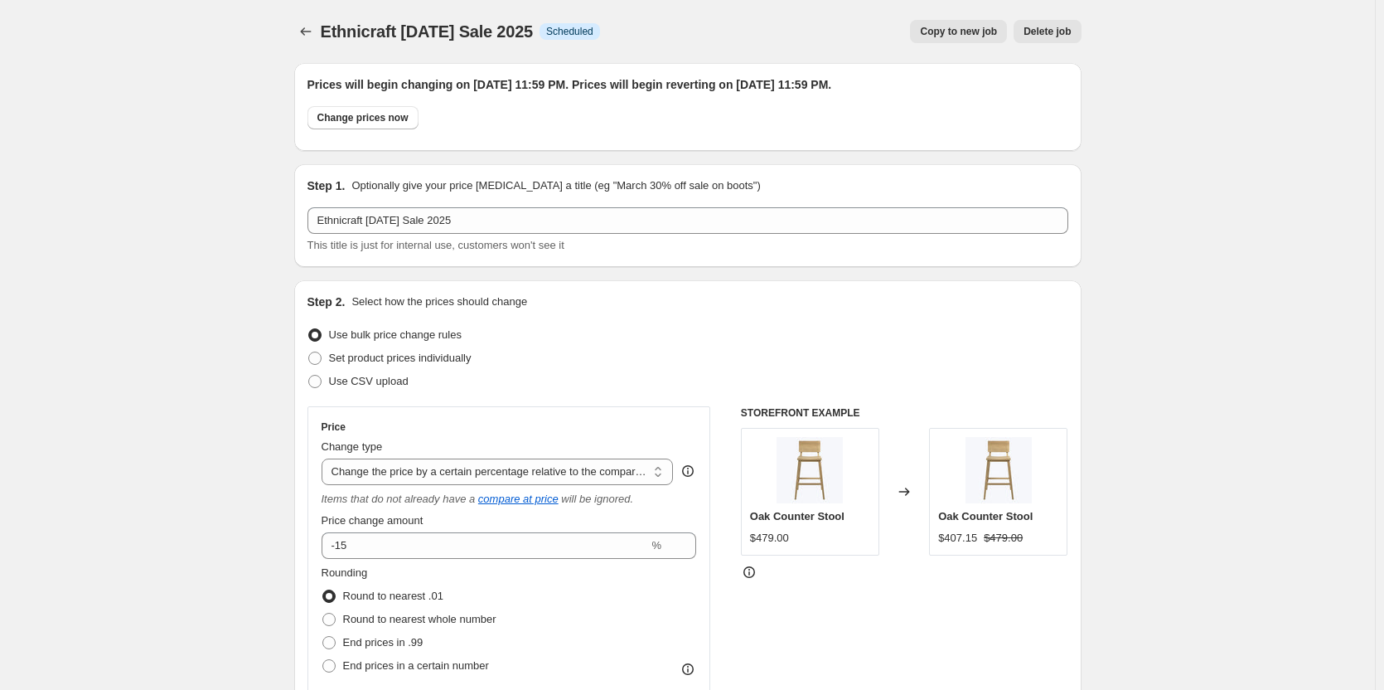
click at [951, 34] on span "Copy to new job" at bounding box center [958, 31] width 77 height 13
select select "pcap"
select select "no_change"
select select "vendor"
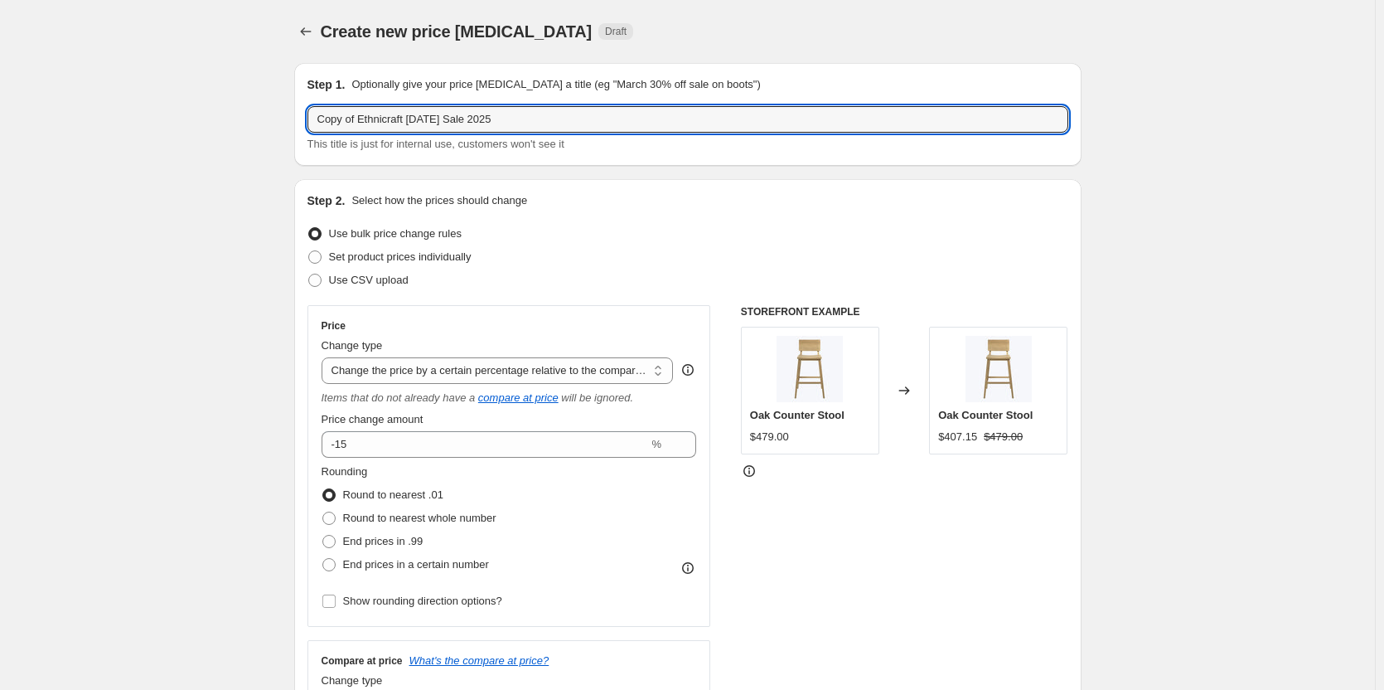
drag, startPoint x: 403, startPoint y: 116, endPoint x: 243, endPoint y: 121, distance: 160.0
type input "Four Hands [DATE] Sale 2025"
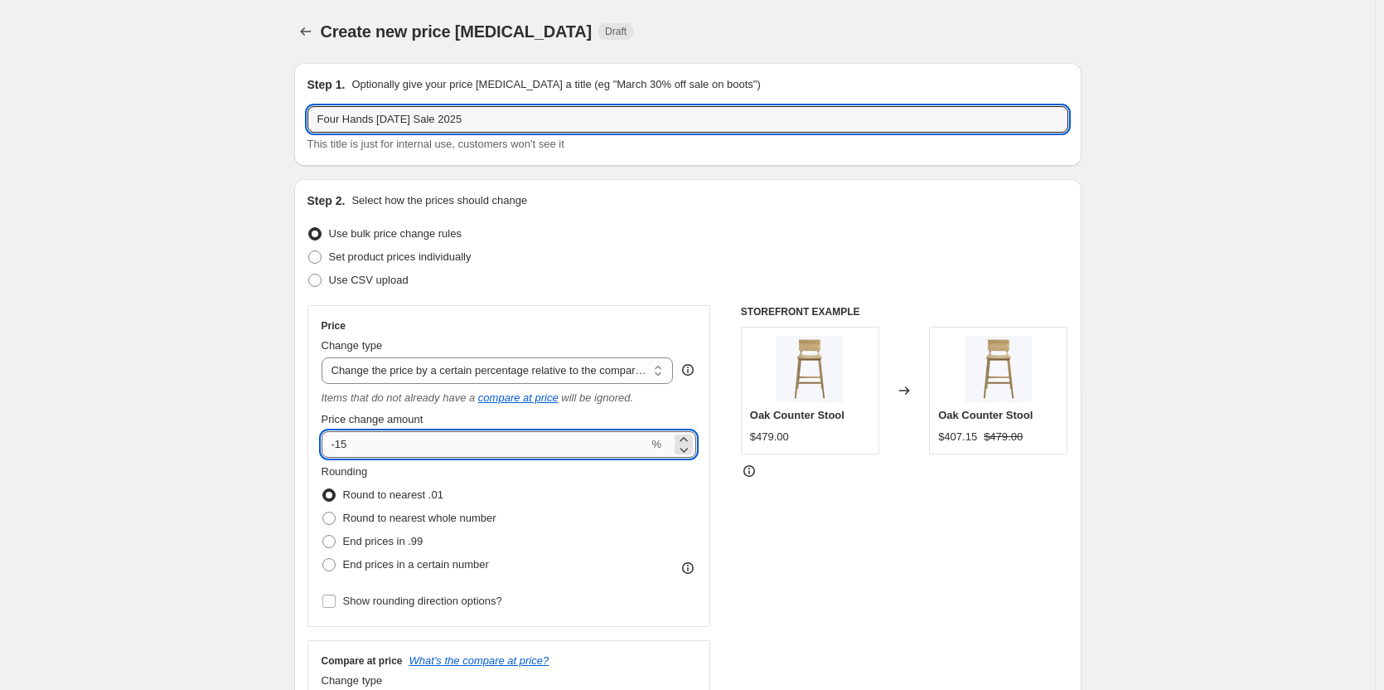
click at [362, 443] on input "-15" at bounding box center [485, 444] width 327 height 27
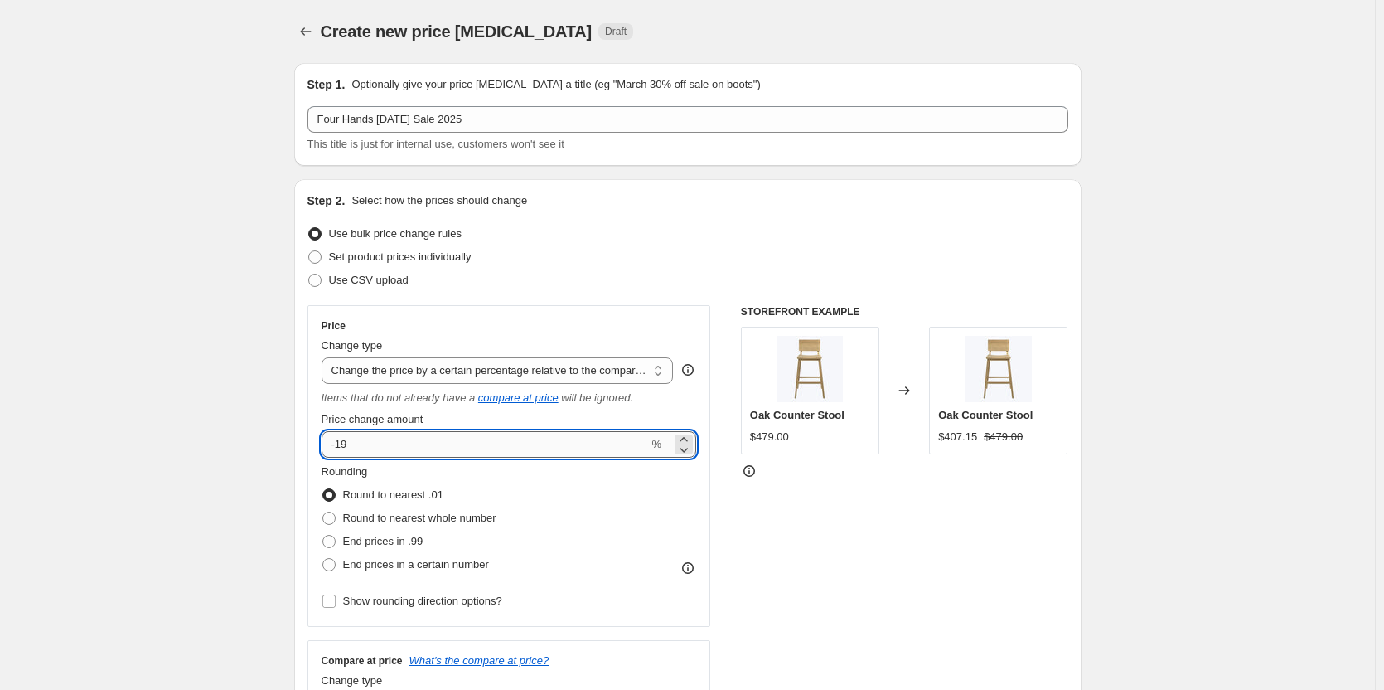
type input "-20"
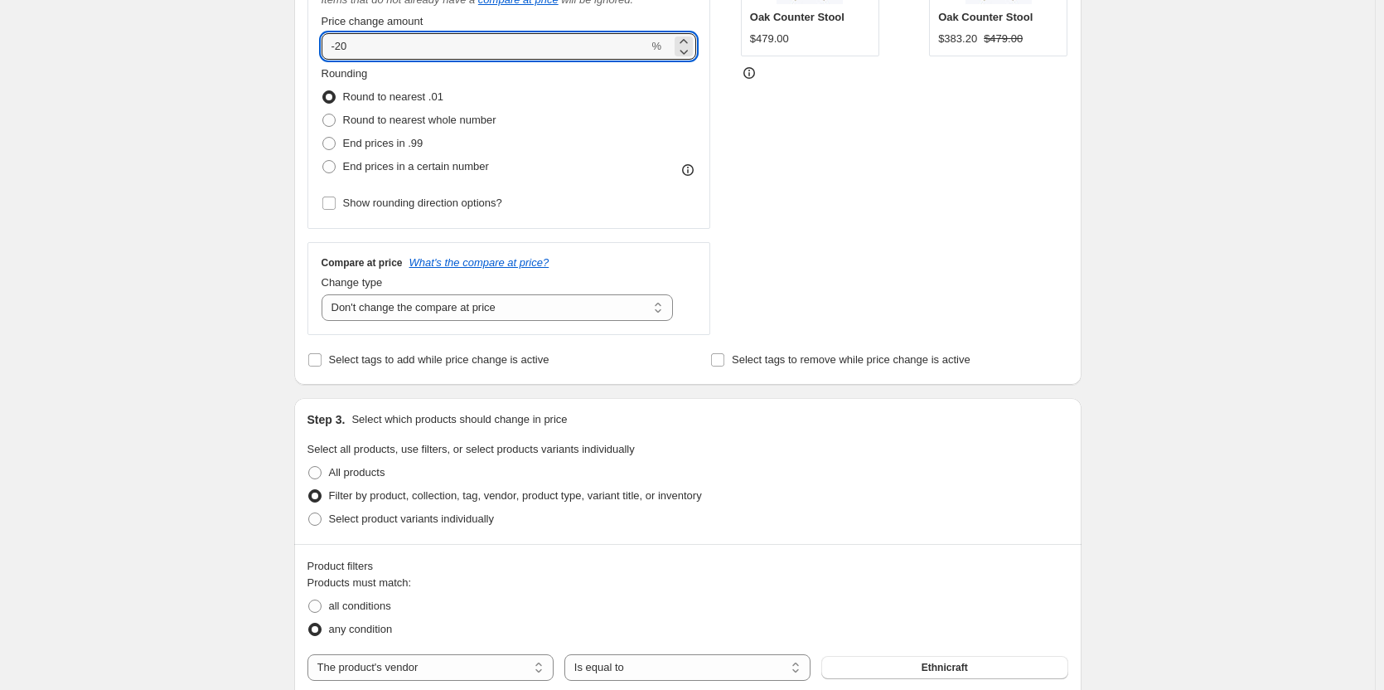
scroll to position [414, 0]
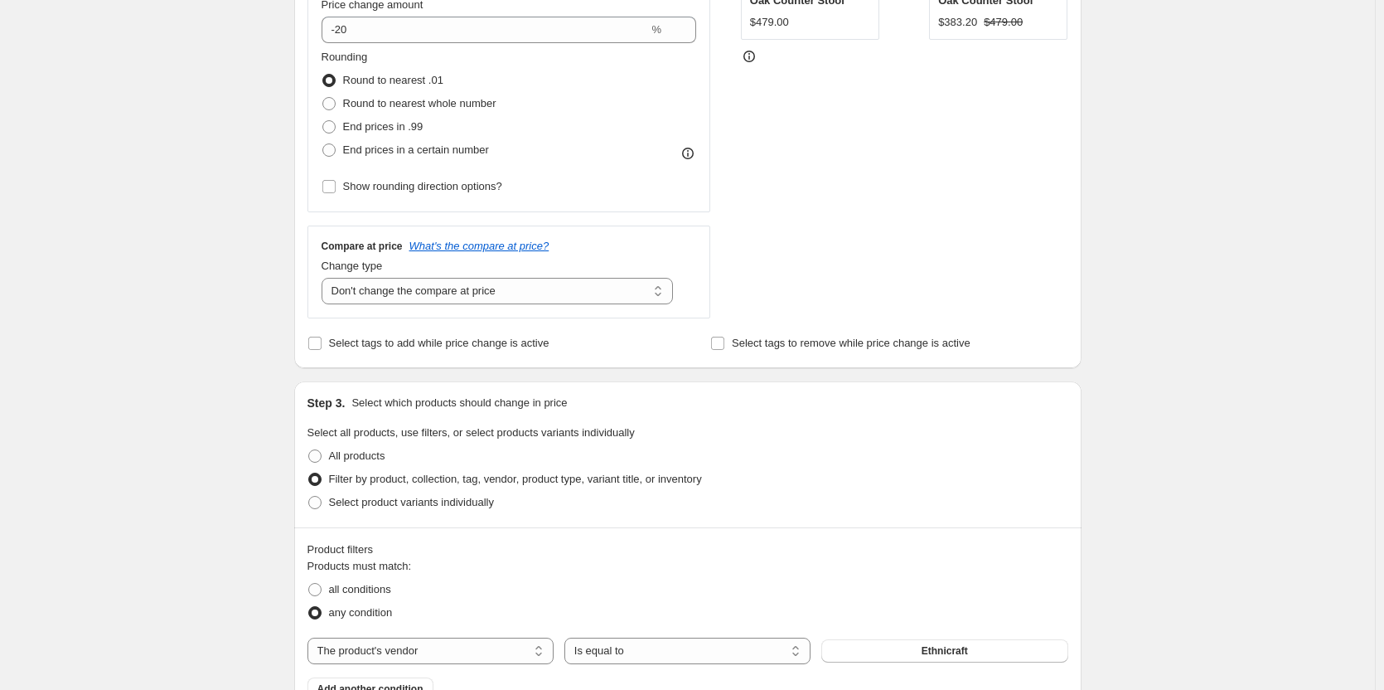
click at [181, 632] on div "Create new price [MEDICAL_DATA]. This page is ready Create new price [MEDICAL_D…" at bounding box center [687, 518] width 1375 height 1865
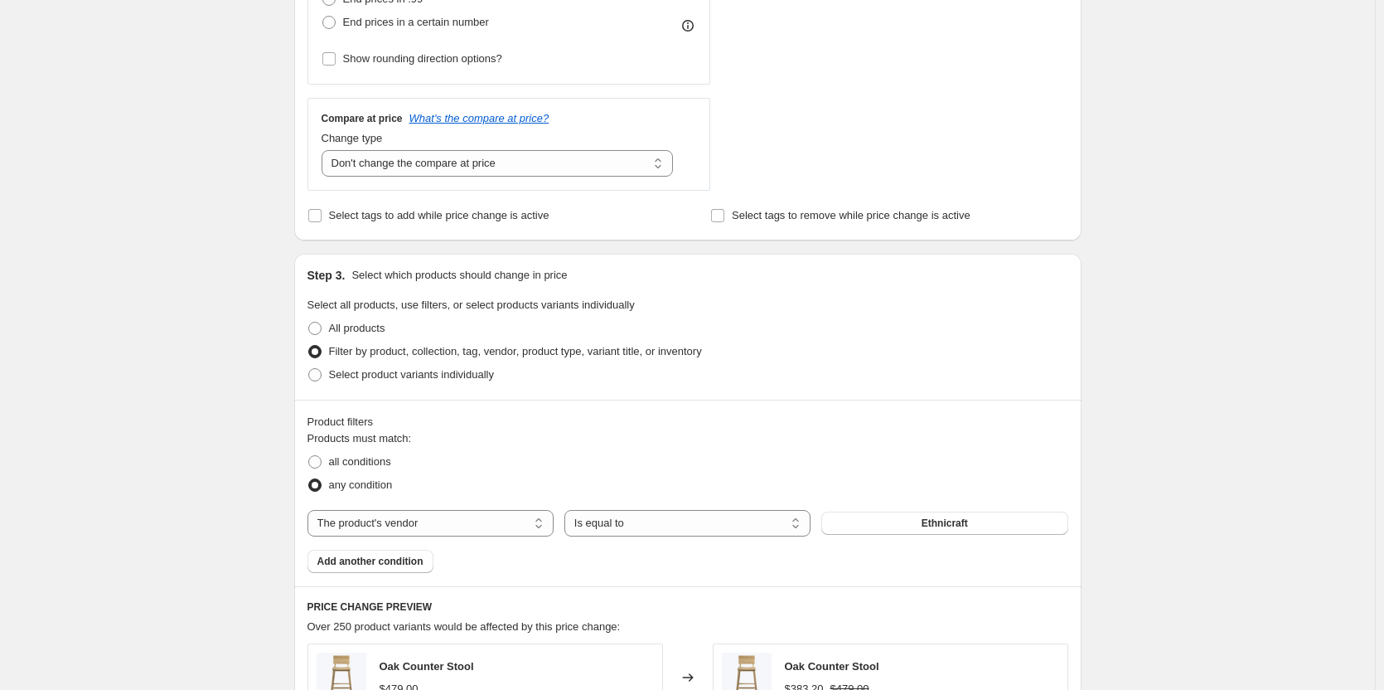
scroll to position [663, 0]
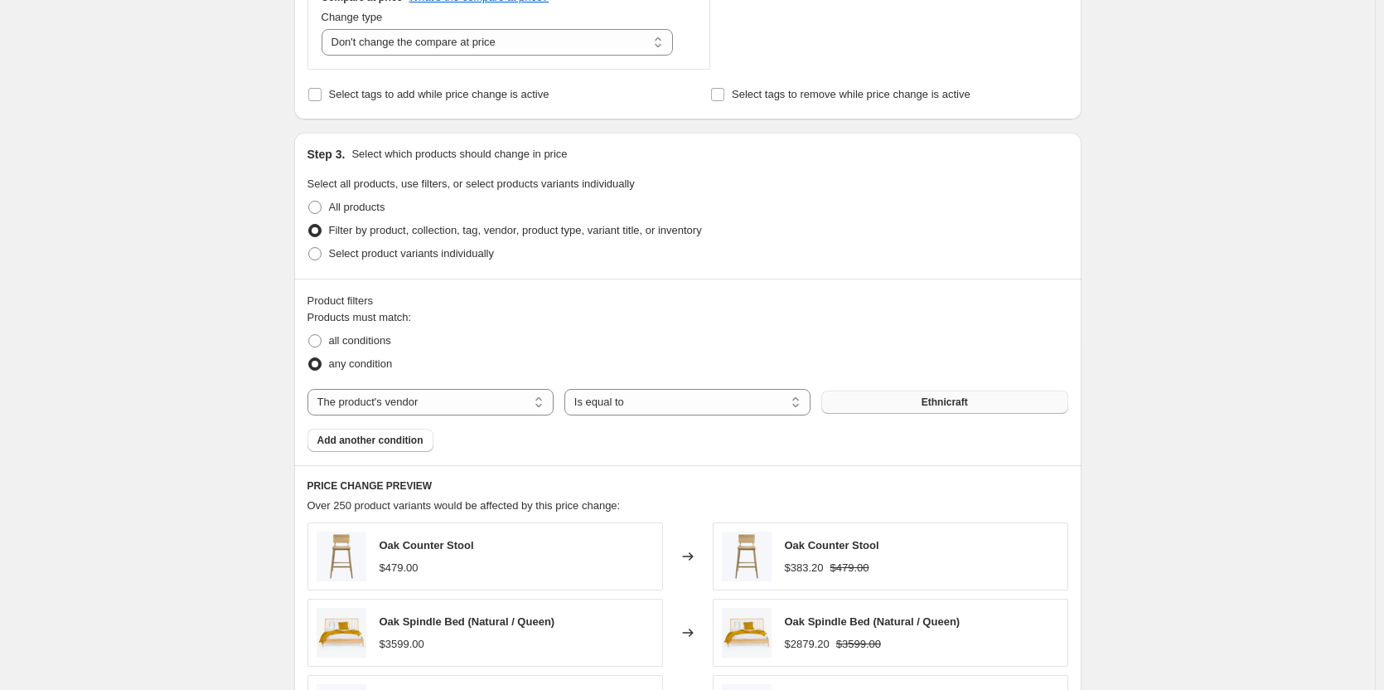
click at [924, 410] on button "Ethnicraft" at bounding box center [944, 401] width 246 height 23
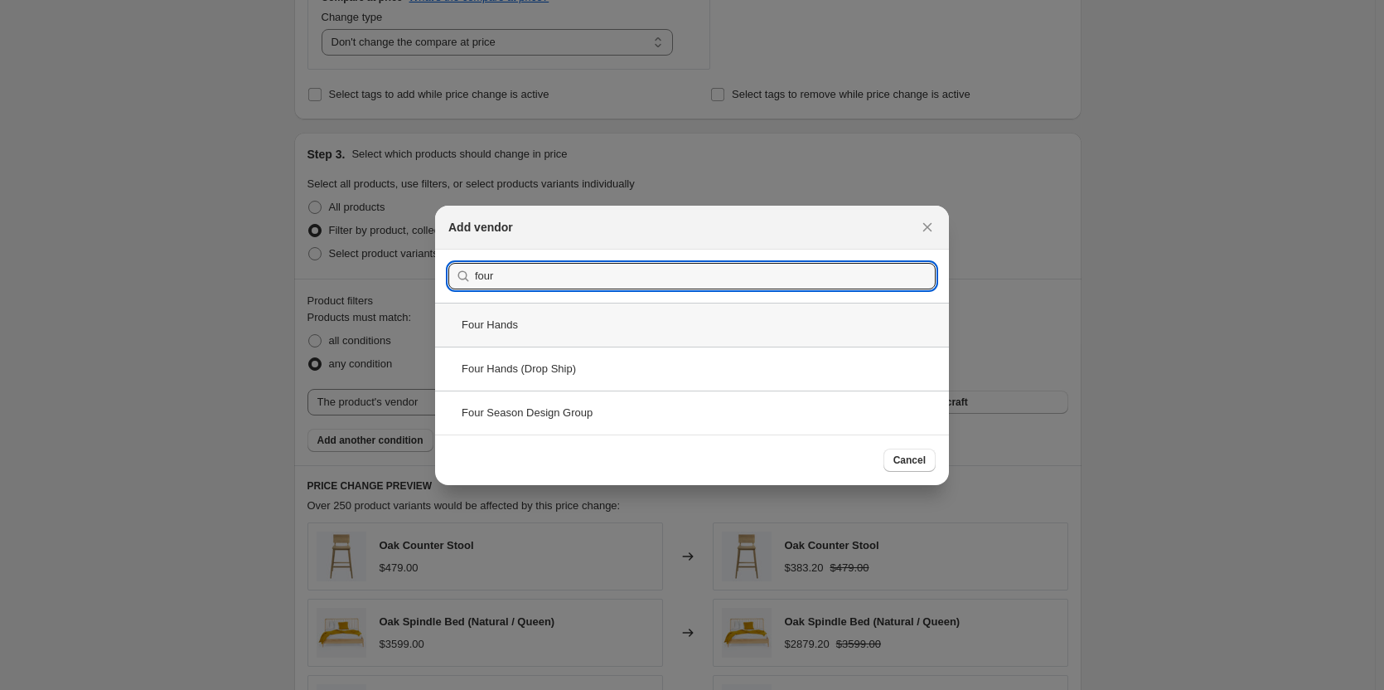
type input "four"
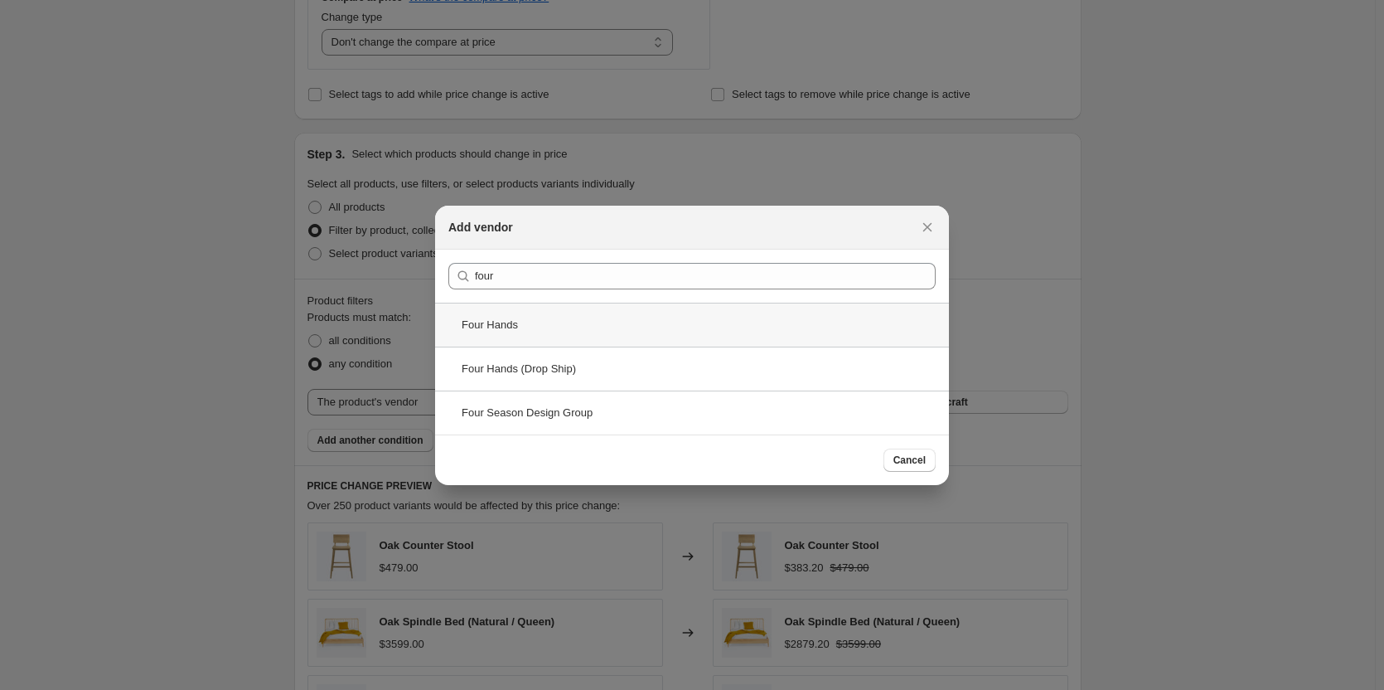
click at [535, 318] on div "Four Hands" at bounding box center [692, 324] width 514 height 44
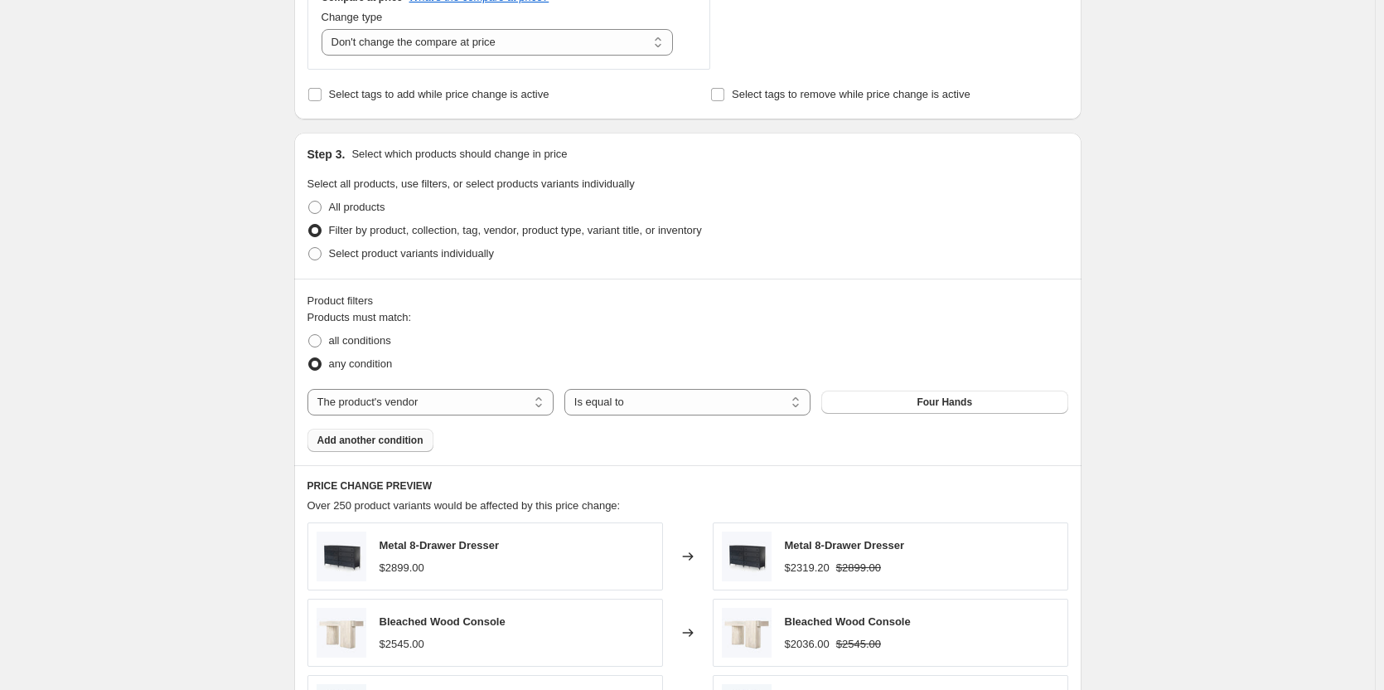
click at [354, 447] on span "Add another condition" at bounding box center [370, 439] width 106 height 13
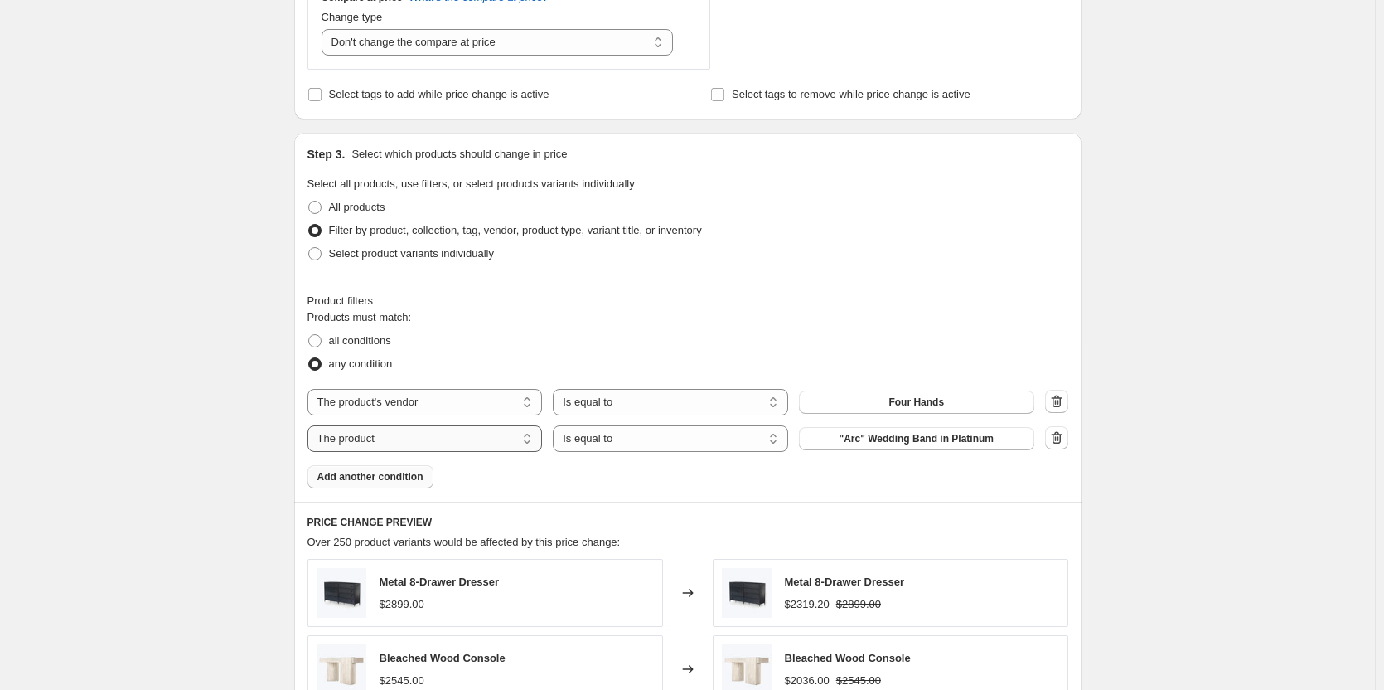
click at [449, 442] on select "The product The product's collection The product's tag The product's vendor The…" at bounding box center [424, 438] width 235 height 27
select select "vendor"
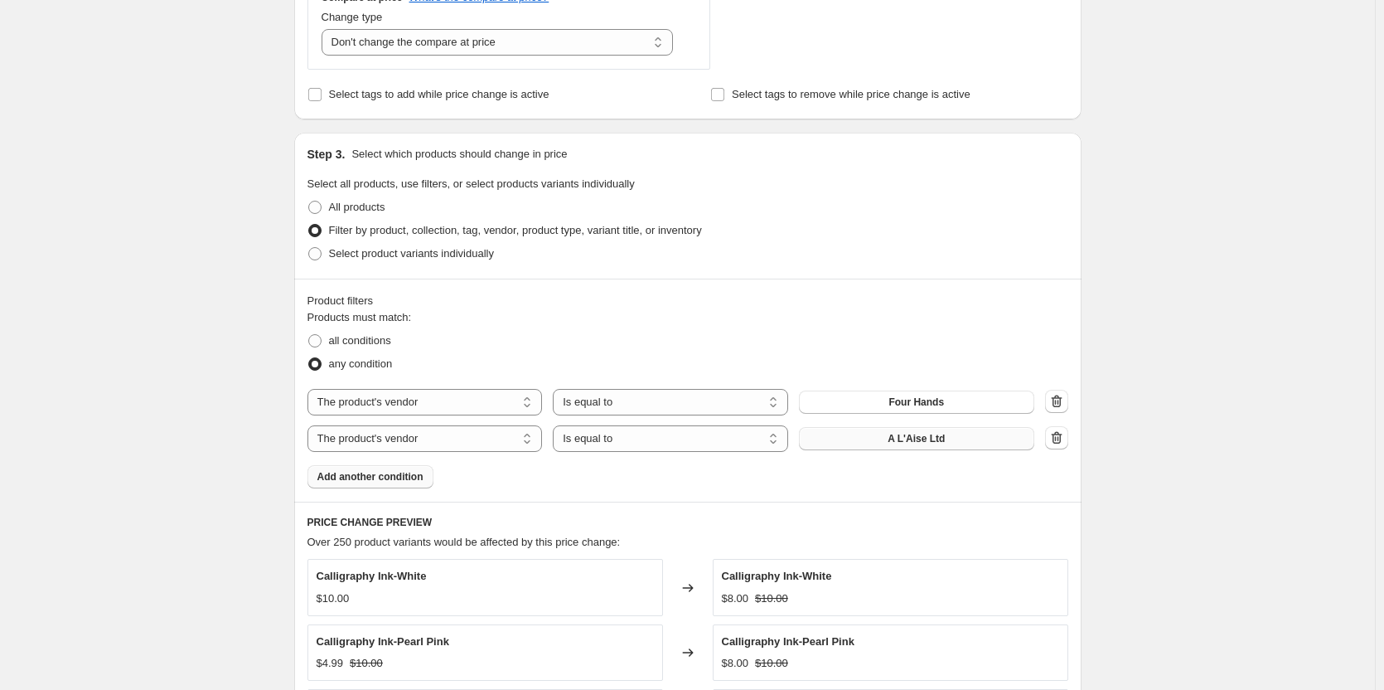
click at [898, 438] on span "A L'Aise Ltd" at bounding box center [916, 438] width 57 height 13
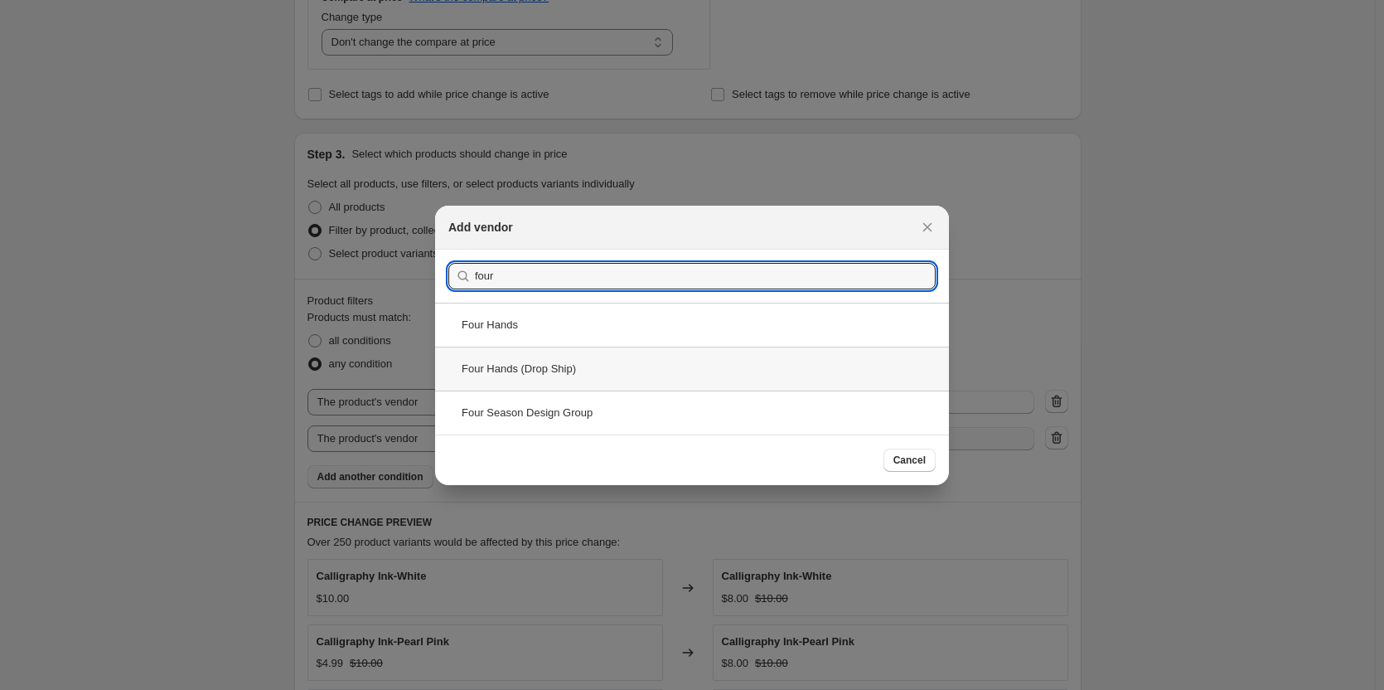
type input "four"
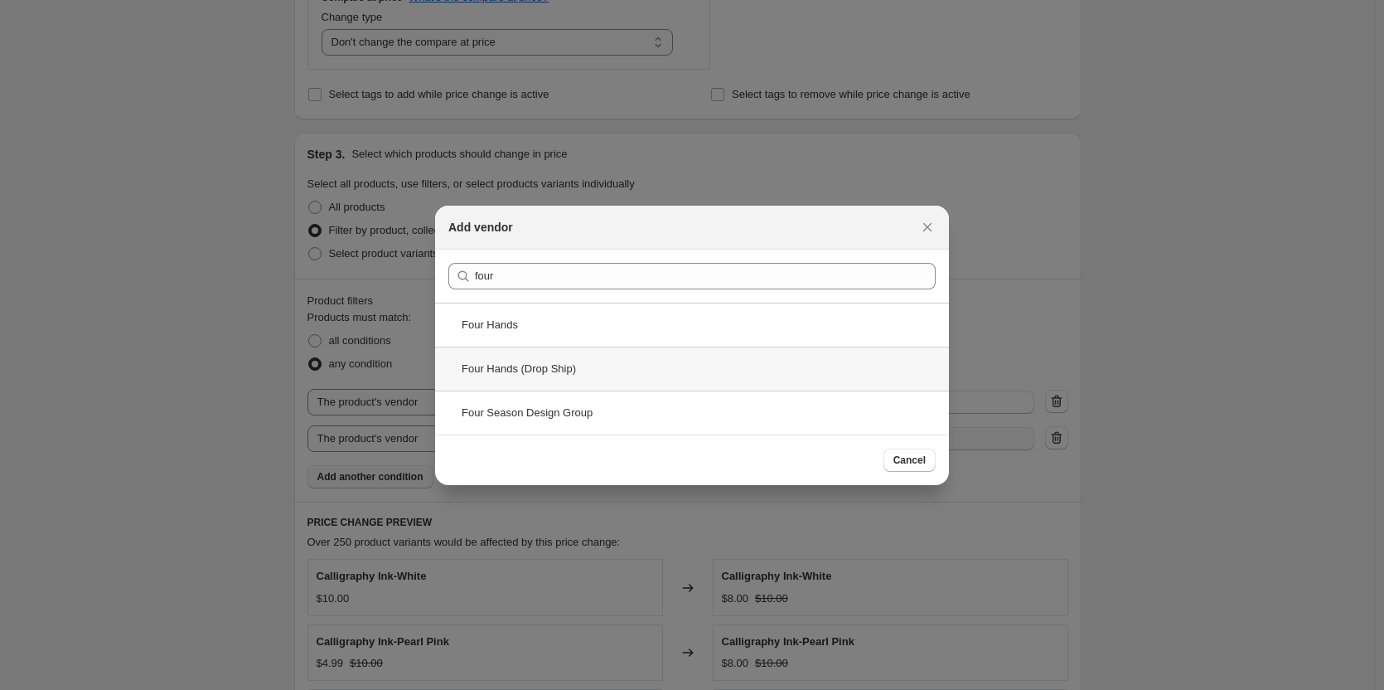
click at [589, 362] on div "Four Hands (Drop Ship)" at bounding box center [692, 368] width 514 height 44
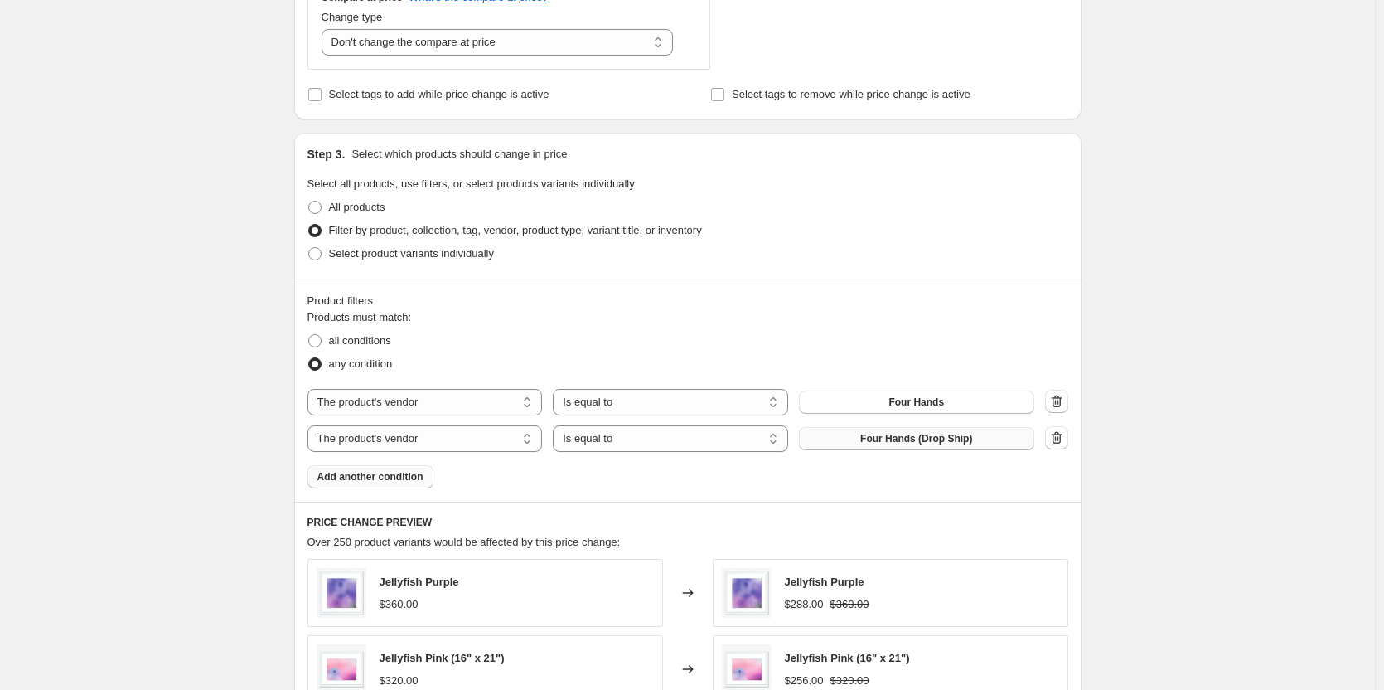
click at [1166, 508] on div "Create new price [MEDICAL_DATA]. This page is ready Create new price [MEDICAL_D…" at bounding box center [687, 287] width 1375 height 1901
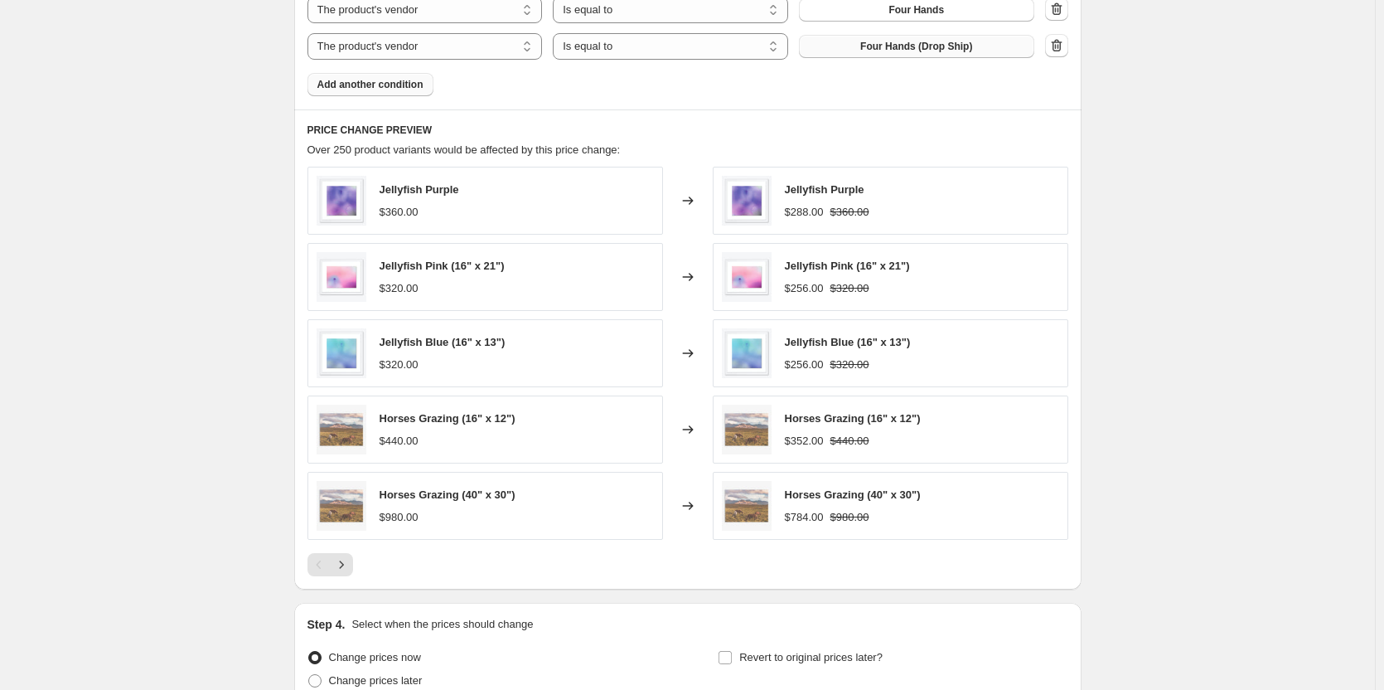
scroll to position [1212, 0]
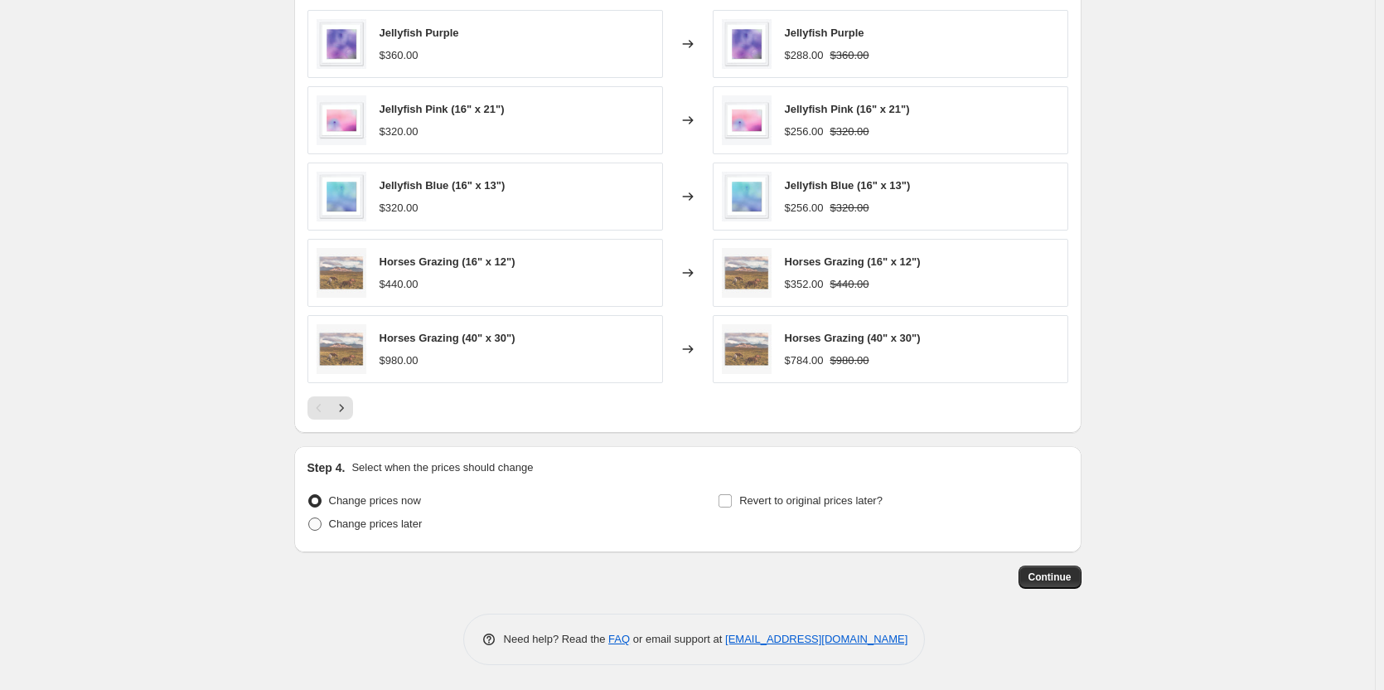
click at [365, 530] on span "Change prices later" at bounding box center [376, 523] width 94 height 12
click at [309, 518] on input "Change prices later" at bounding box center [308, 517] width 1 height 1
radio input "true"
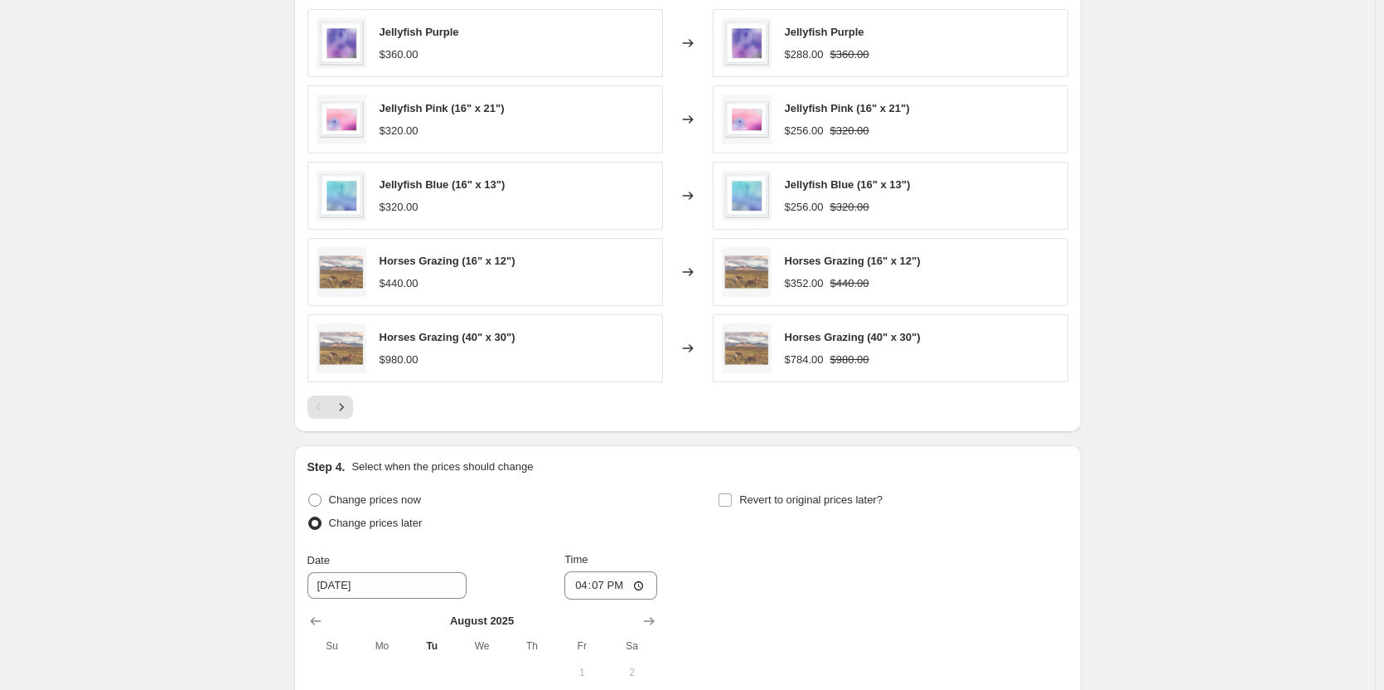
click at [747, 482] on div "Step 4. Select when the prices should change Change prices now Change prices la…" at bounding box center [687, 653] width 761 height 390
drag, startPoint x: 747, startPoint y: 505, endPoint x: 737, endPoint y: 472, distance: 33.8
click at [745, 501] on span "Revert to original prices later?" at bounding box center [810, 499] width 143 height 12
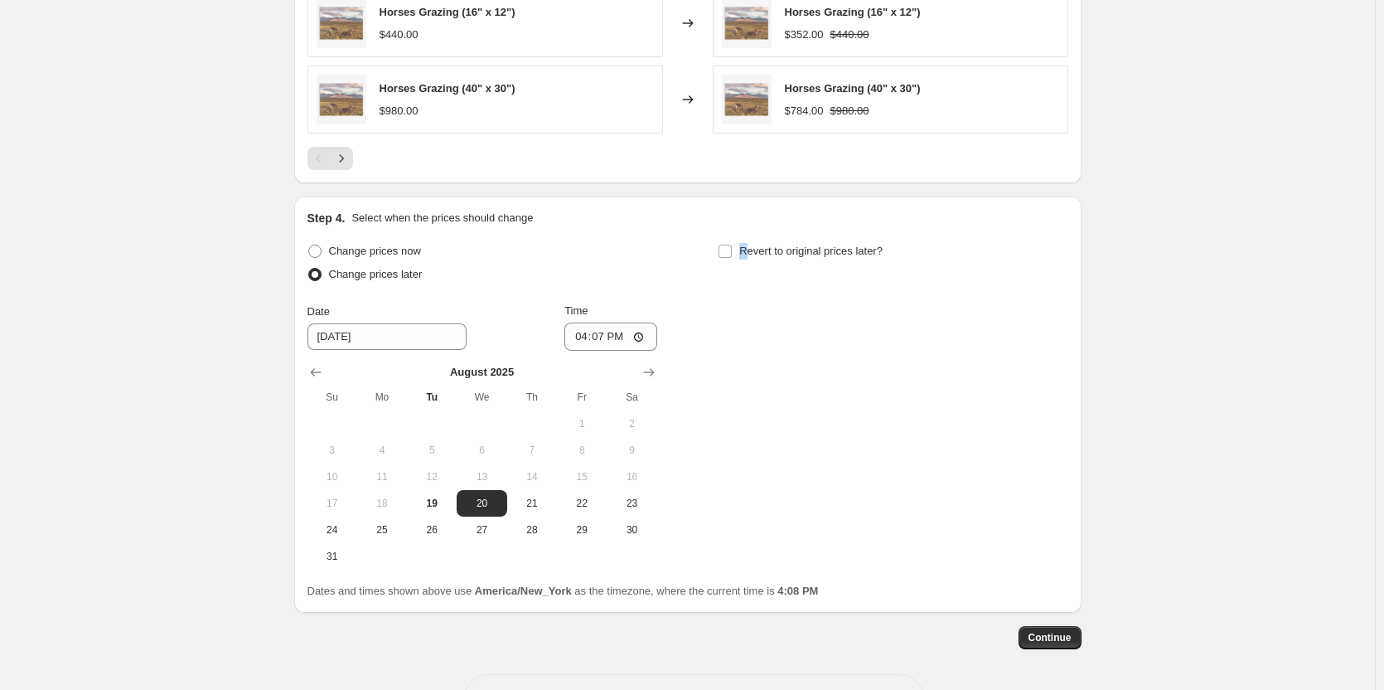
scroll to position [1522, 0]
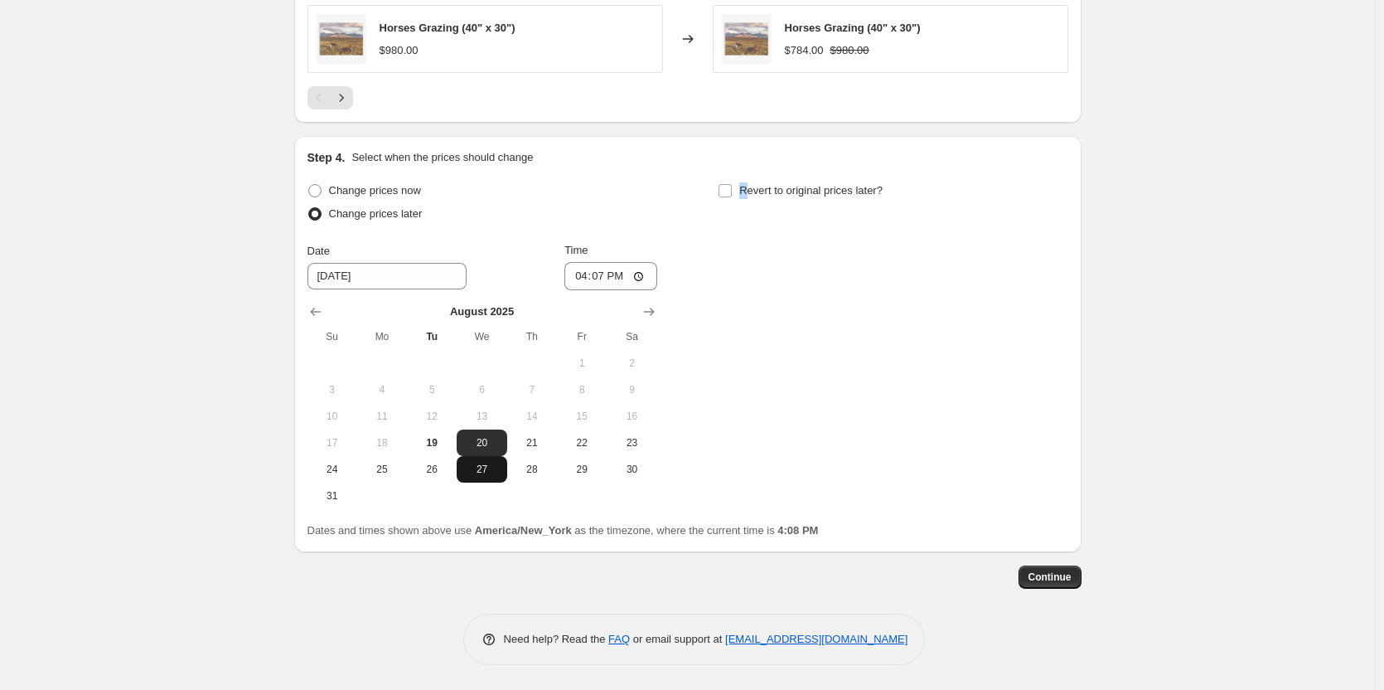
click at [481, 464] on span "27" at bounding box center [481, 468] width 36 height 13
type input "[DATE]"
click at [728, 192] on input "Revert to original prices later?" at bounding box center [725, 190] width 13 height 13
checkbox input "true"
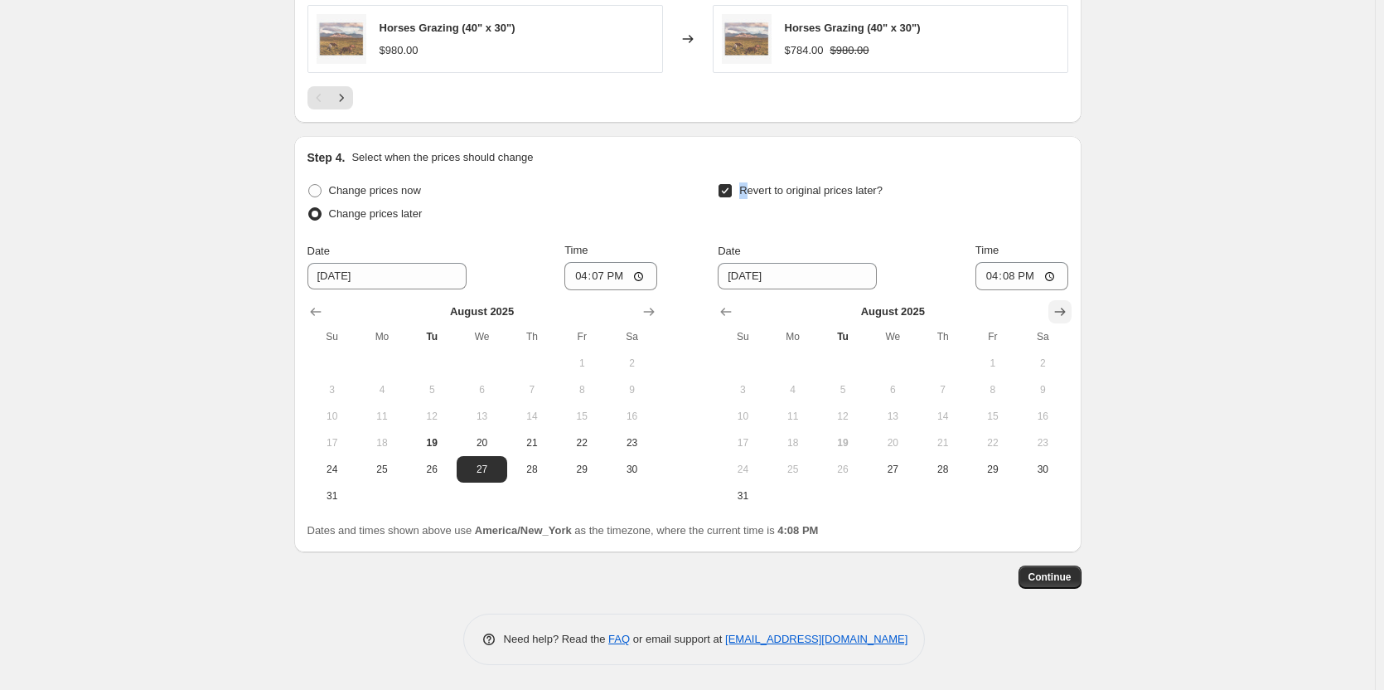
click at [1060, 307] on icon "Show next month, September 2025" at bounding box center [1060, 311] width 17 height 17
click at [799, 359] on span "1" at bounding box center [793, 362] width 36 height 13
type input "[DATE]"
click at [992, 277] on input "16:08" at bounding box center [1021, 276] width 93 height 28
type input "23:59"
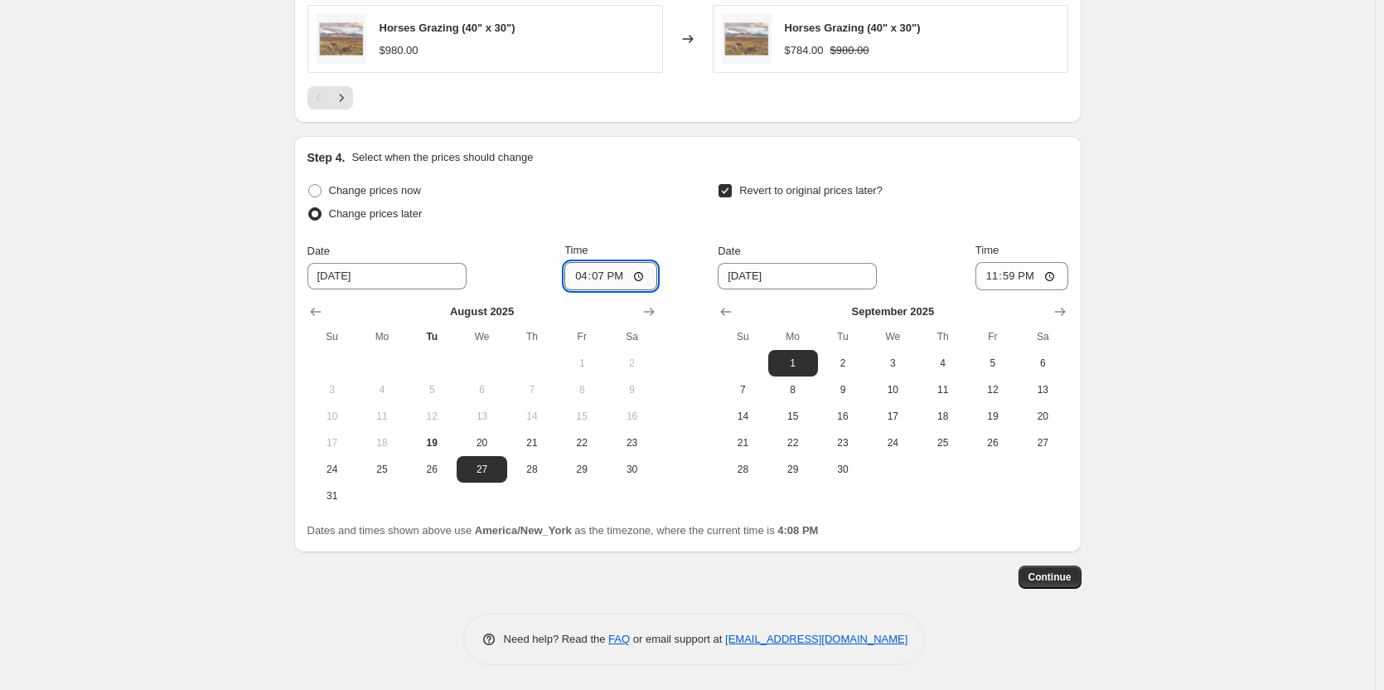
click at [583, 276] on input "16:07" at bounding box center [610, 276] width 93 height 28
type input "23:59"
click at [1051, 576] on span "Continue" at bounding box center [1049, 576] width 43 height 13
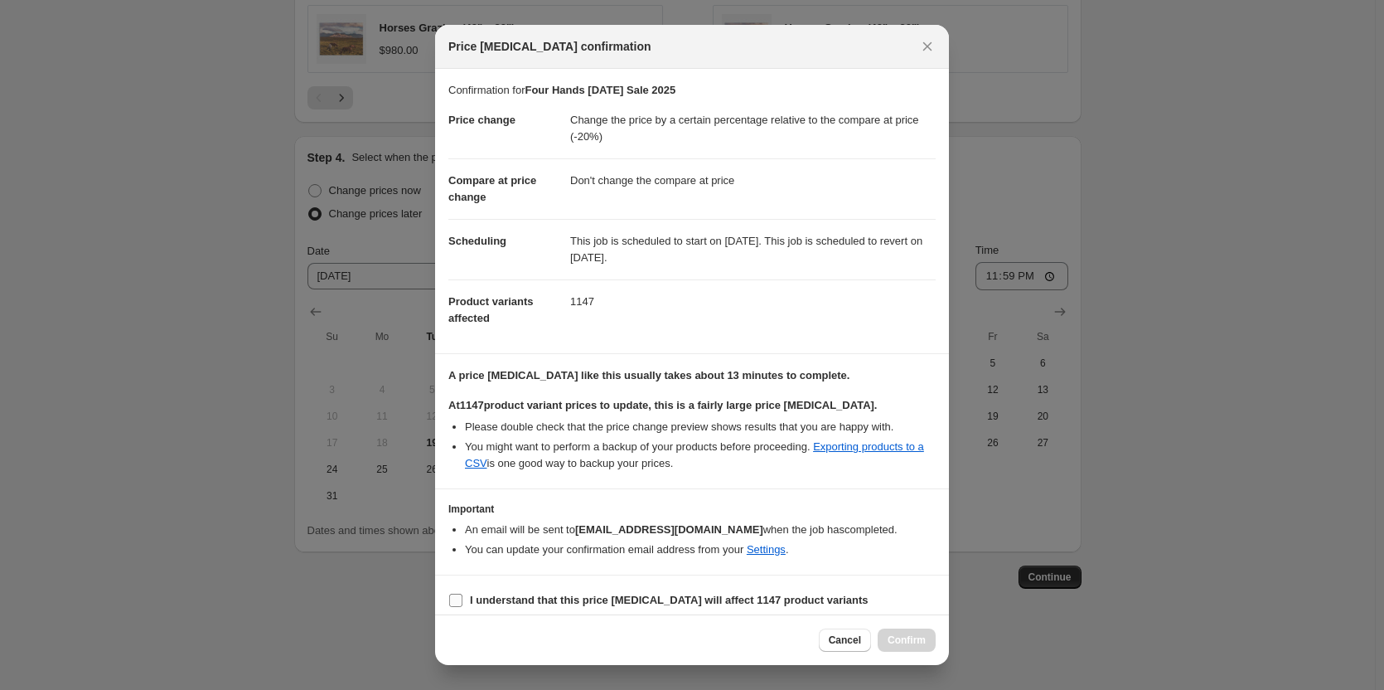
click at [509, 602] on b "I understand that this price [MEDICAL_DATA] will affect 1147 product variants" at bounding box center [669, 599] width 399 height 12
click at [462, 602] on input "I understand that this price [MEDICAL_DATA] will affect 1147 product variants" at bounding box center [455, 599] width 13 height 13
checkbox input "true"
click at [906, 629] on button "Confirm" at bounding box center [907, 639] width 58 height 23
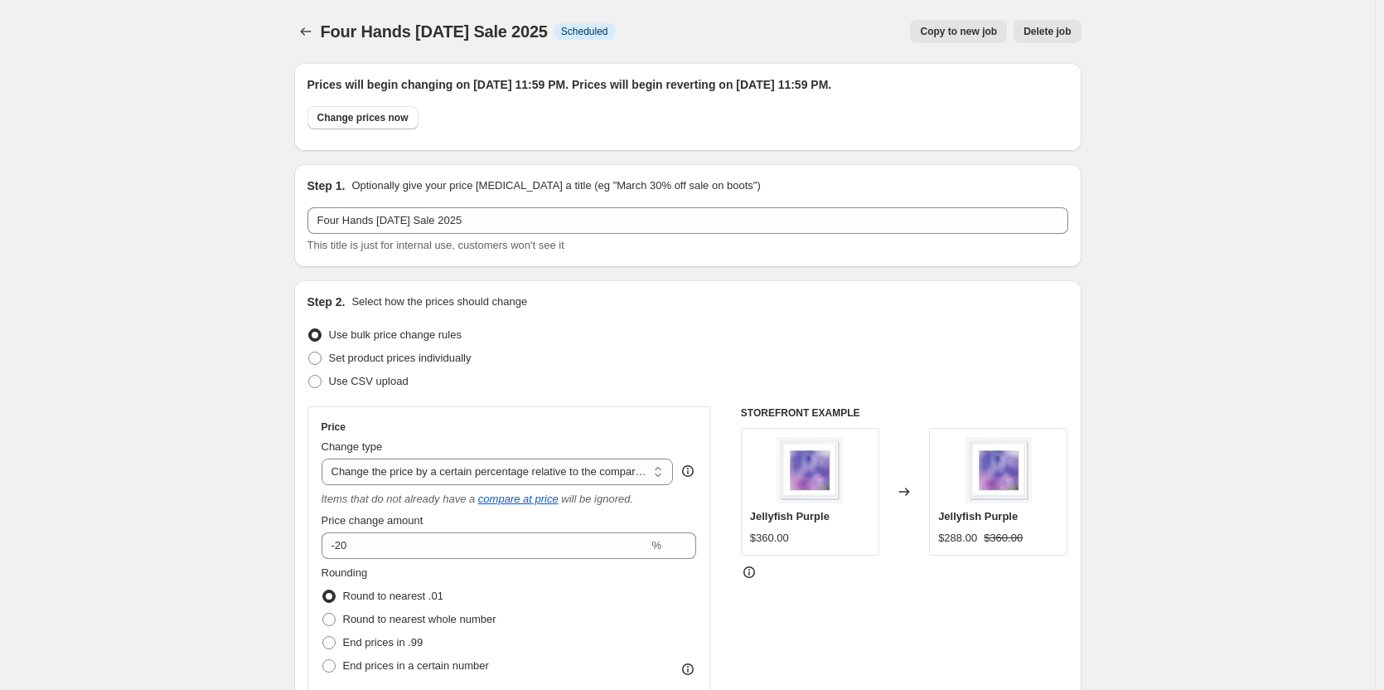
scroll to position [1522, 0]
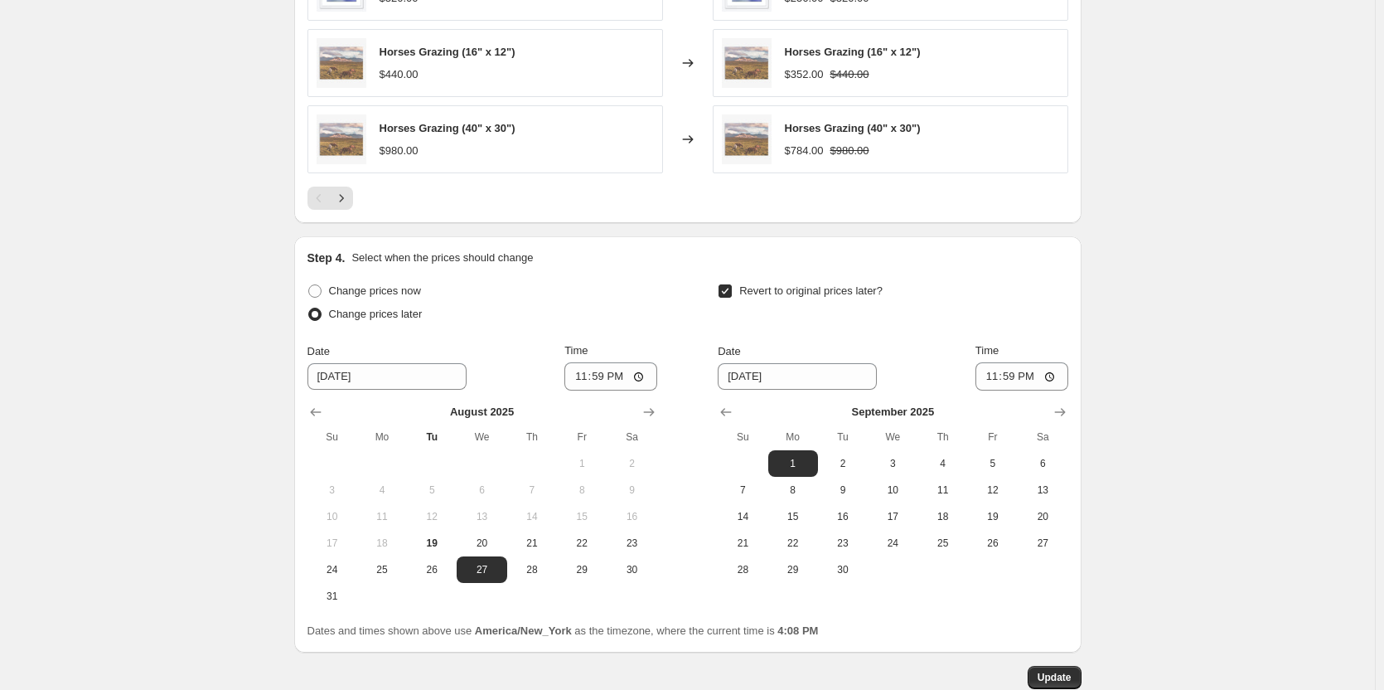
click at [1069, 671] on button "Update" at bounding box center [1055, 676] width 54 height 23
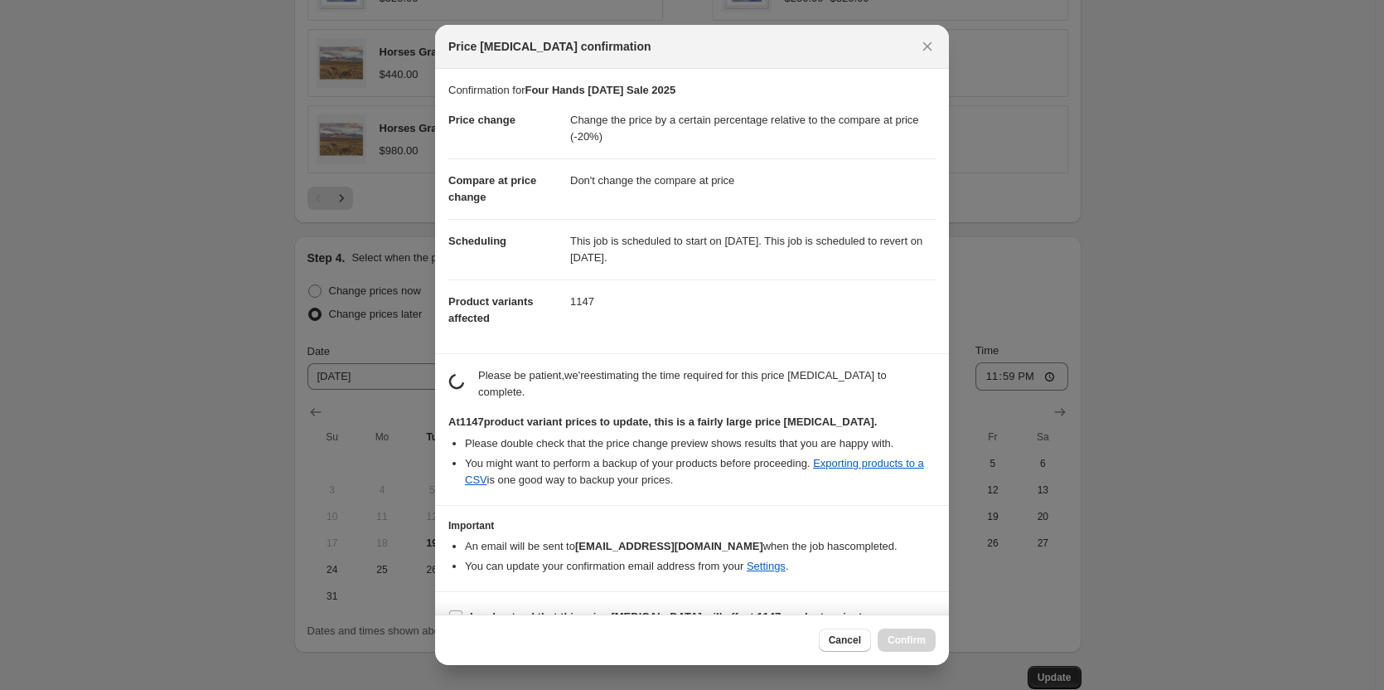
scroll to position [0, 0]
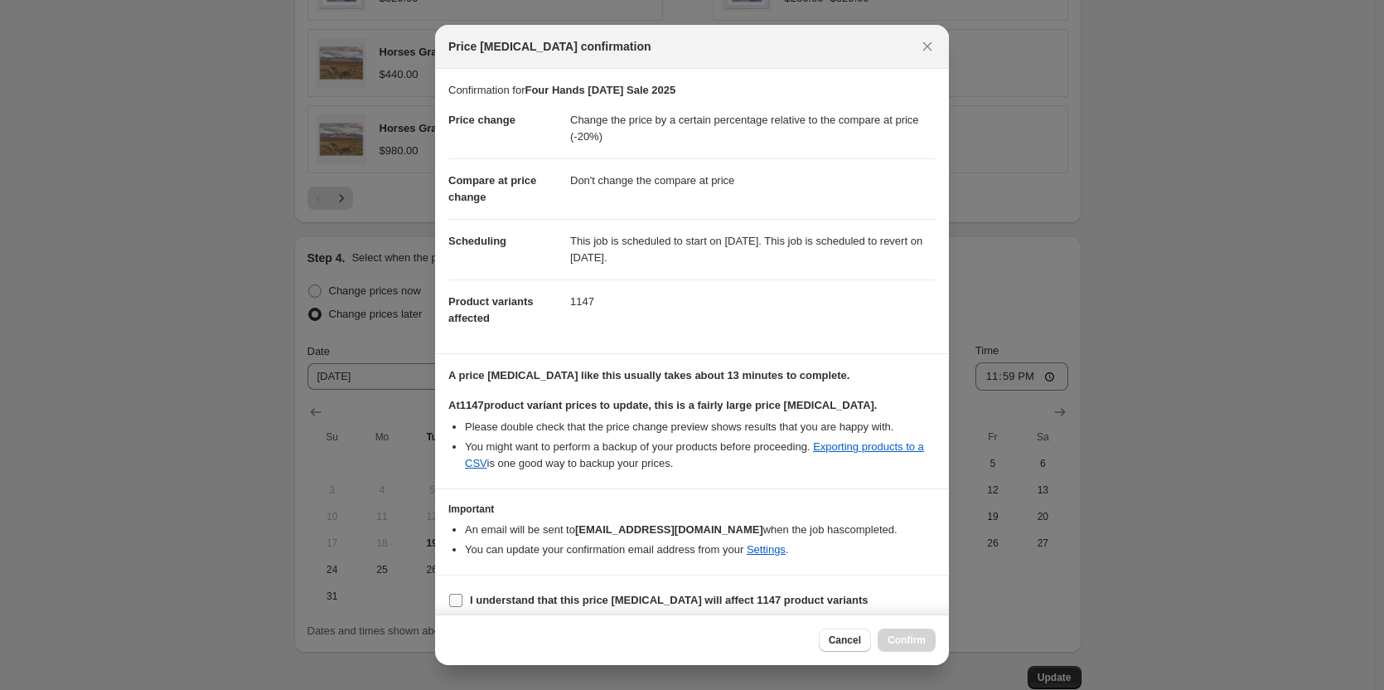
click at [503, 598] on b "I understand that this price [MEDICAL_DATA] will affect 1147 product variants" at bounding box center [669, 599] width 399 height 12
click at [462, 598] on input "I understand that this price [MEDICAL_DATA] will affect 1147 product variants" at bounding box center [455, 599] width 13 height 13
checkbox input "true"
click at [906, 636] on span "Confirm" at bounding box center [907, 639] width 38 height 13
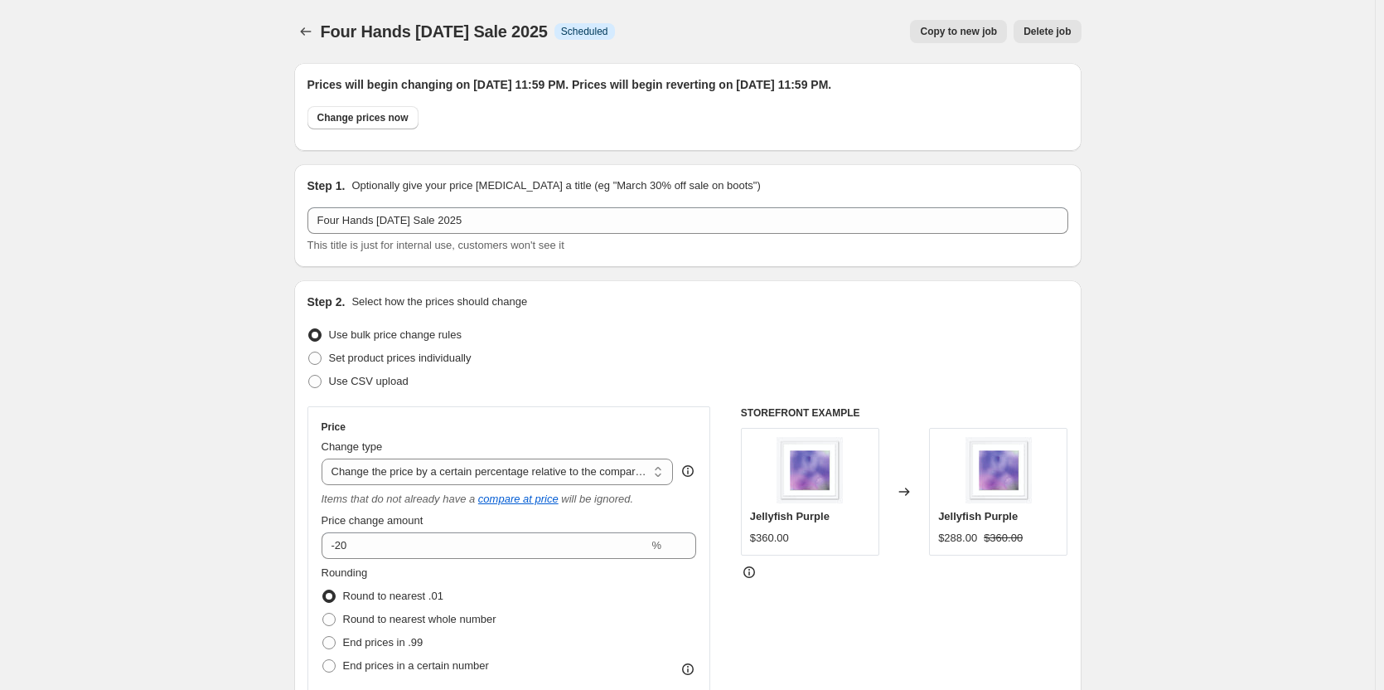
click at [971, 28] on span "Copy to new job" at bounding box center [958, 31] width 77 height 13
select select "pcap"
select select "no_change"
select select "vendor"
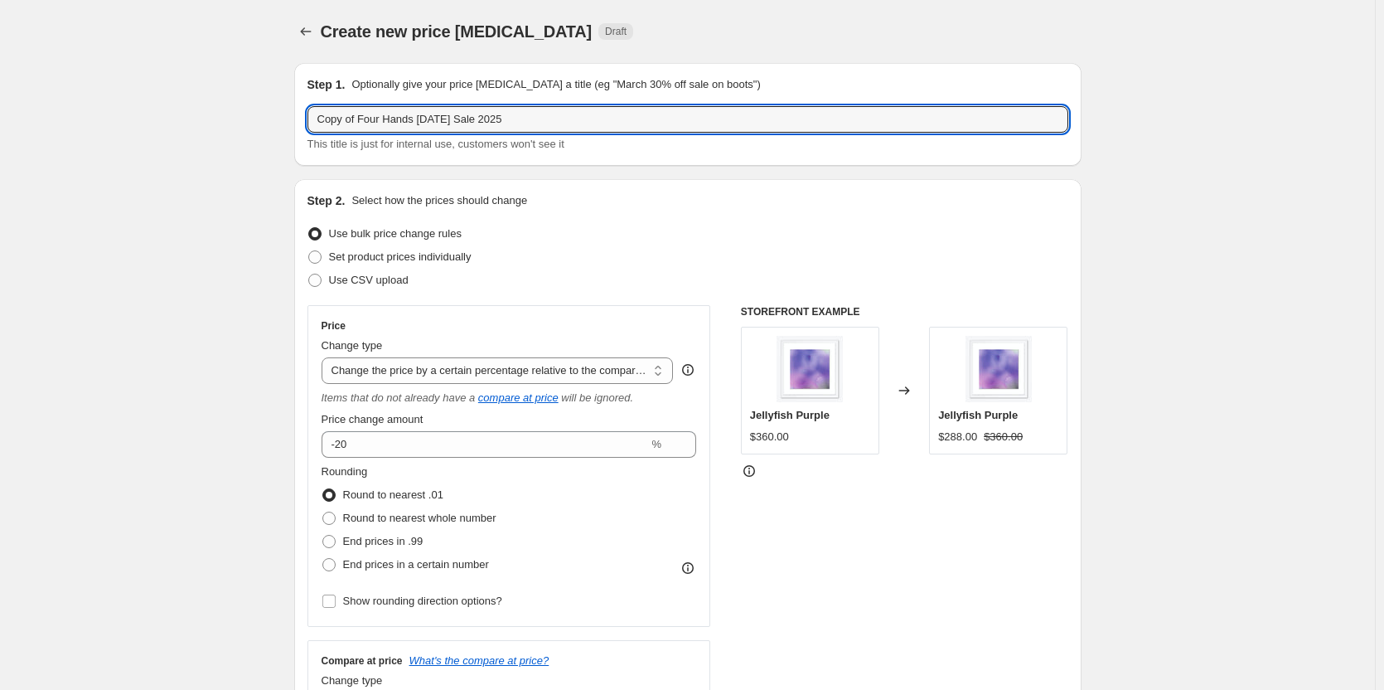
drag, startPoint x: 414, startPoint y: 119, endPoint x: 232, endPoint y: 101, distance: 183.2
type input "[PERSON_NAME] [DATE] Sale 2025"
drag, startPoint x: 197, startPoint y: 351, endPoint x: 186, endPoint y: 350, distance: 11.7
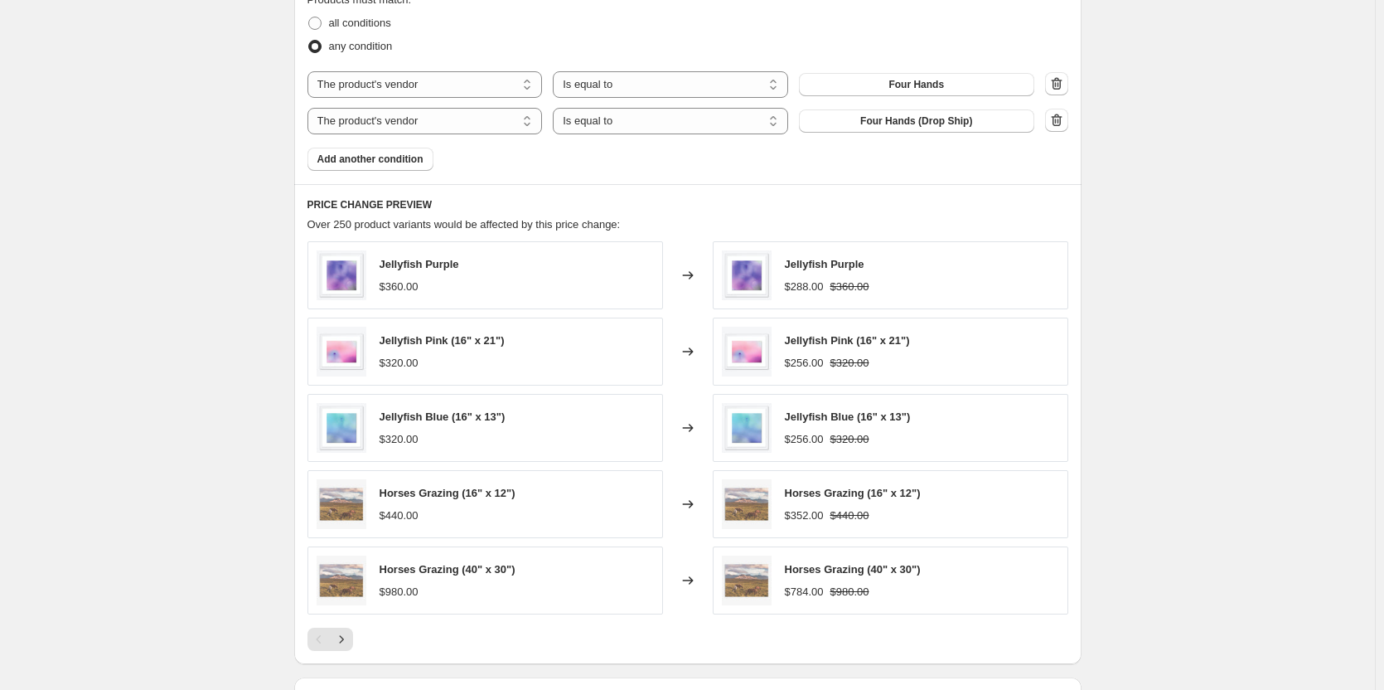
scroll to position [912, 0]
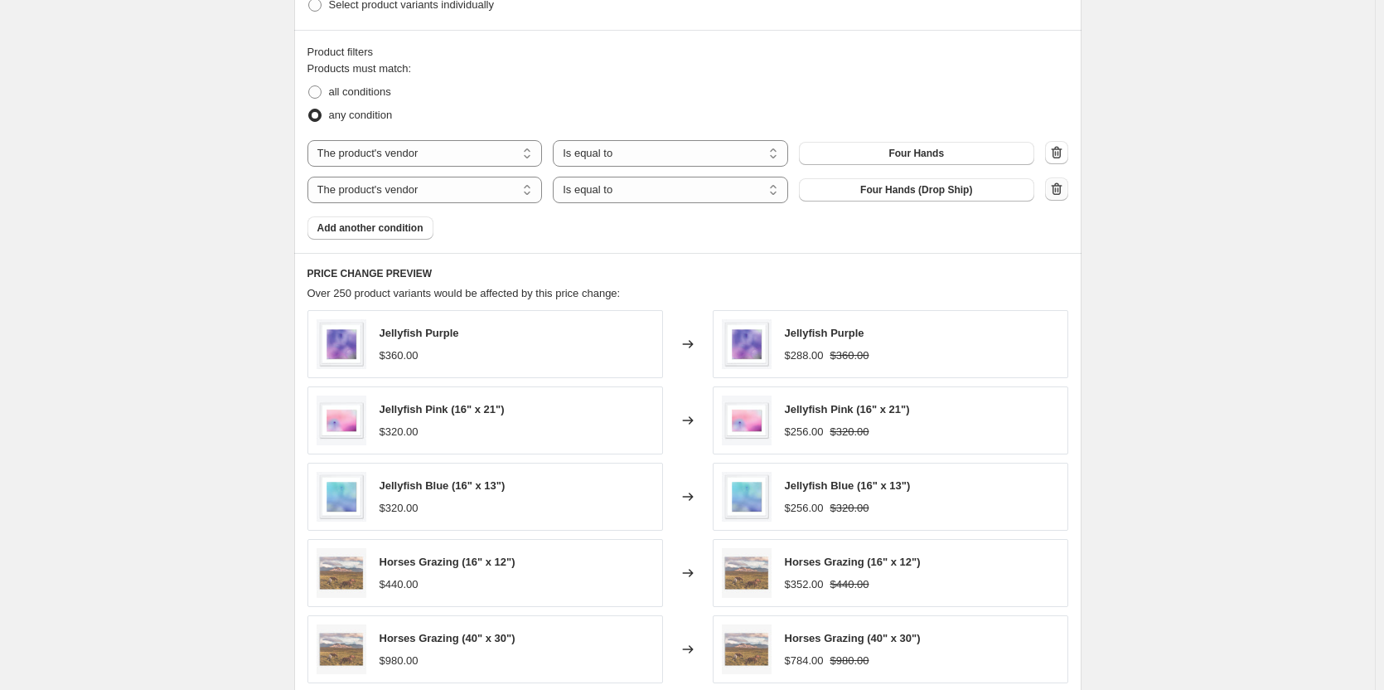
click at [1058, 189] on icon "button" at bounding box center [1056, 189] width 17 height 17
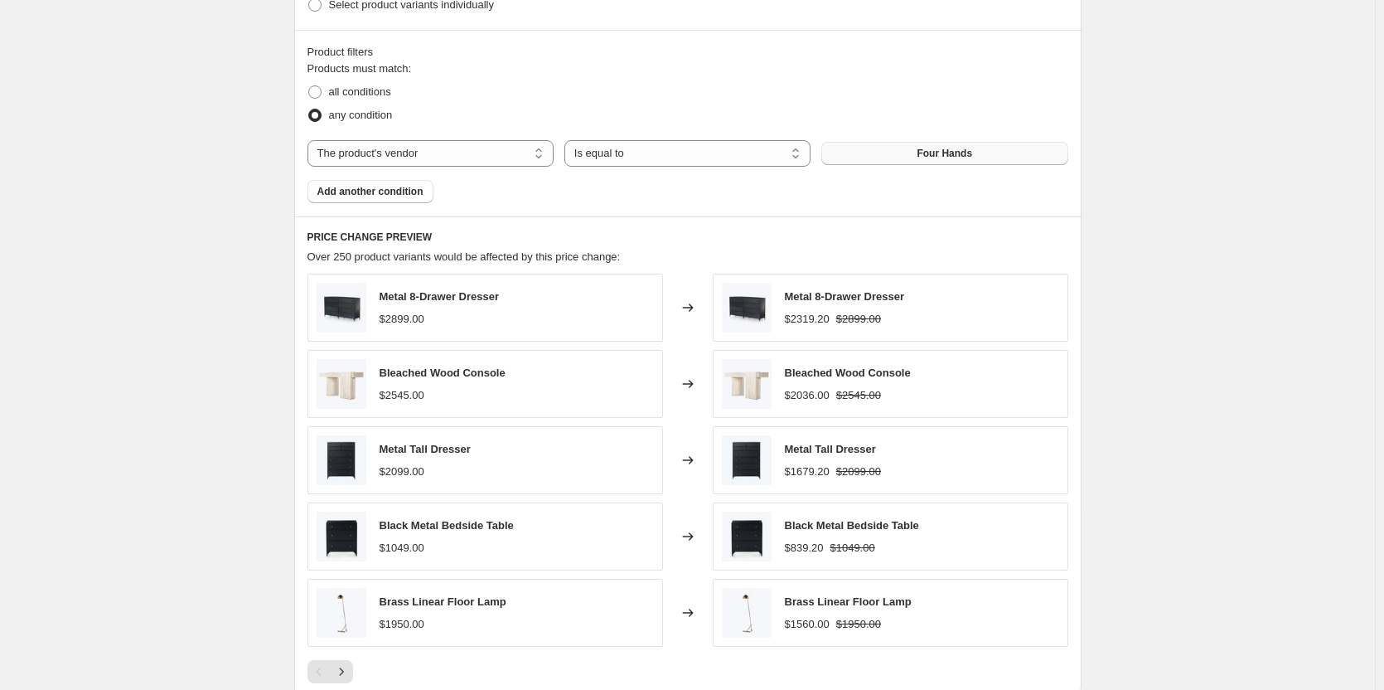
click at [912, 160] on button "Four Hands" at bounding box center [944, 153] width 246 height 23
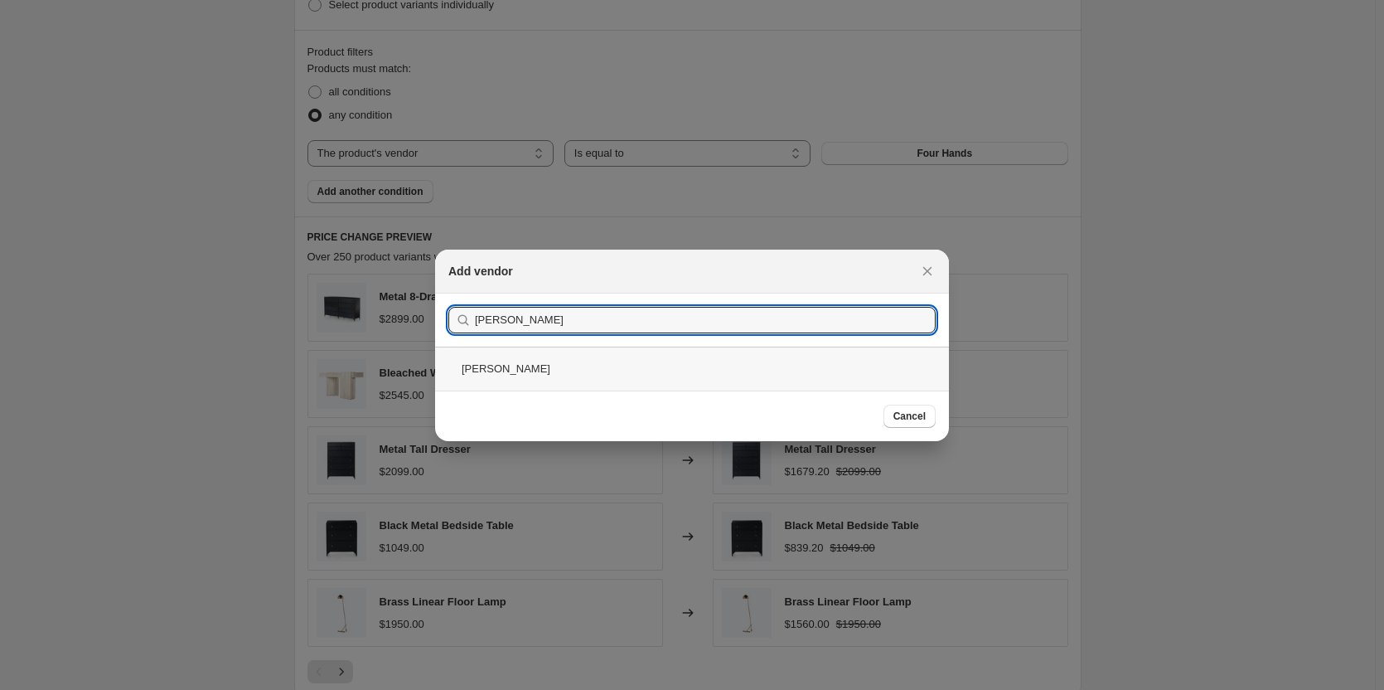
type input "[PERSON_NAME]"
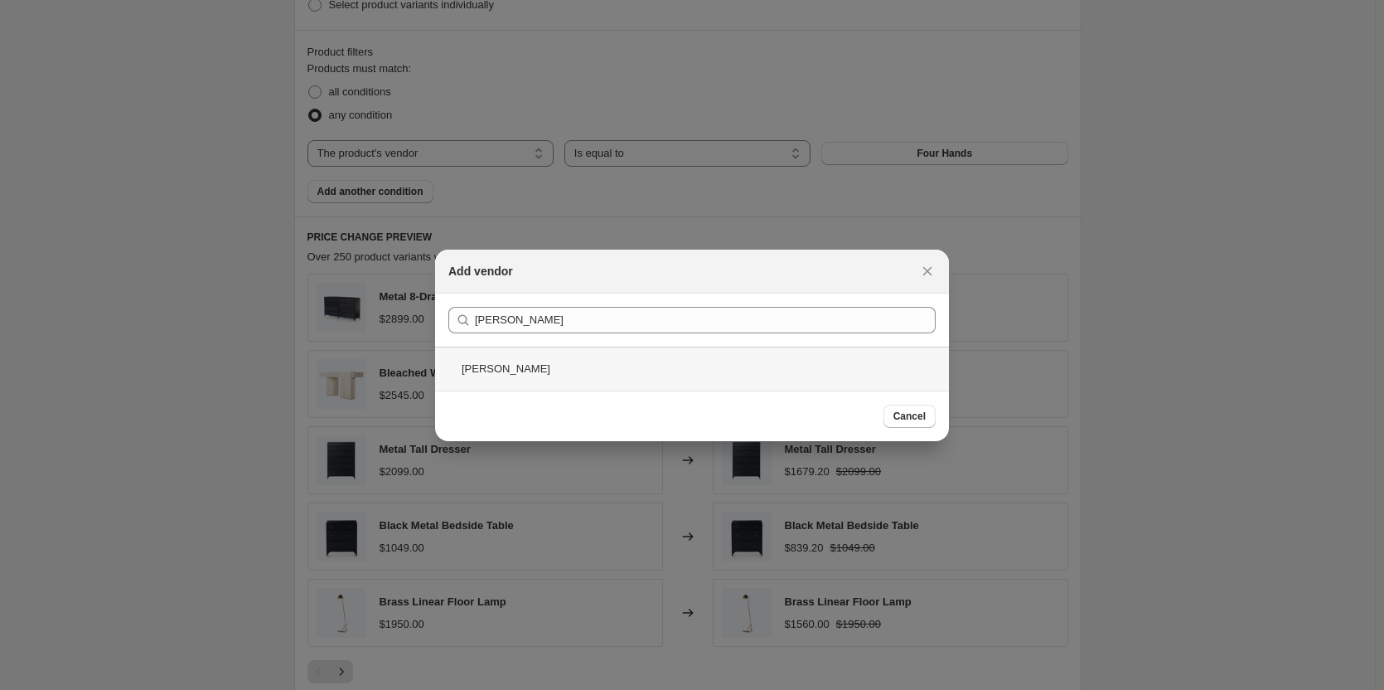
click at [504, 369] on div "[PERSON_NAME]" at bounding box center [692, 368] width 514 height 44
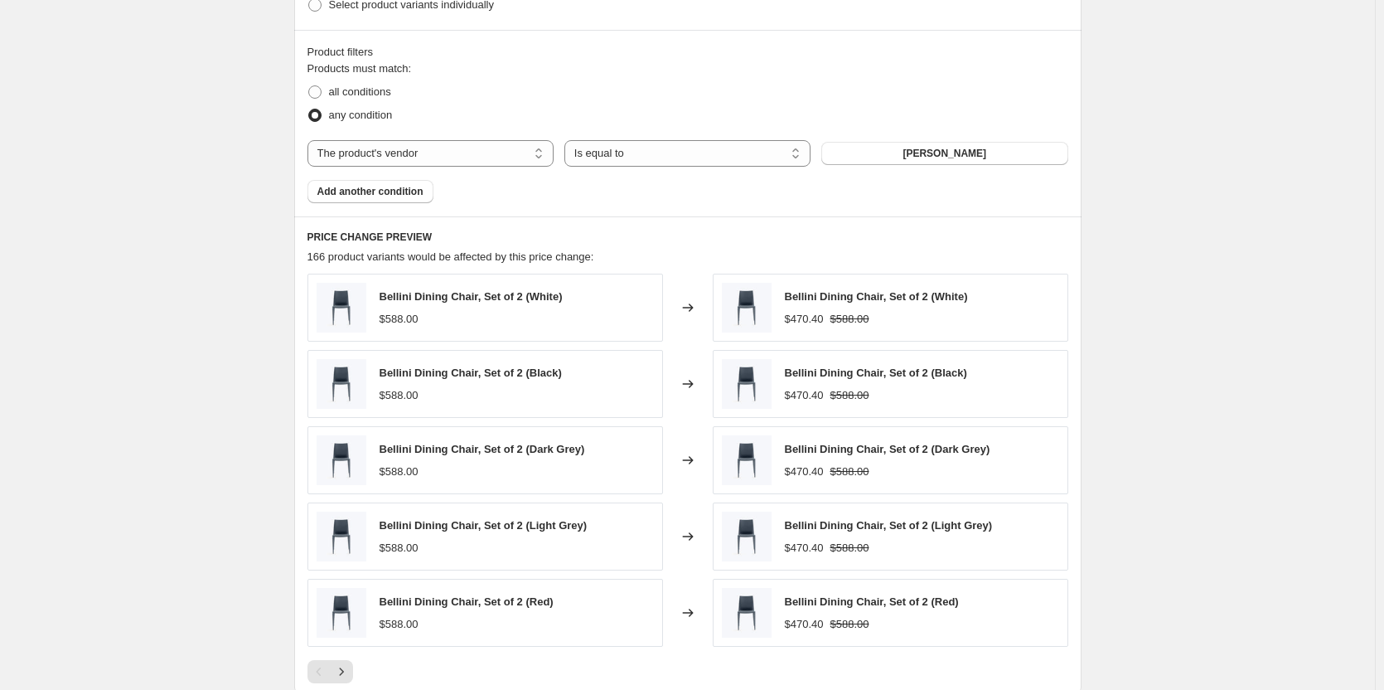
click at [259, 521] on div "Create new price [MEDICAL_DATA]. This page is ready Create new price [MEDICAL_D…" at bounding box center [687, 20] width 1375 height 1865
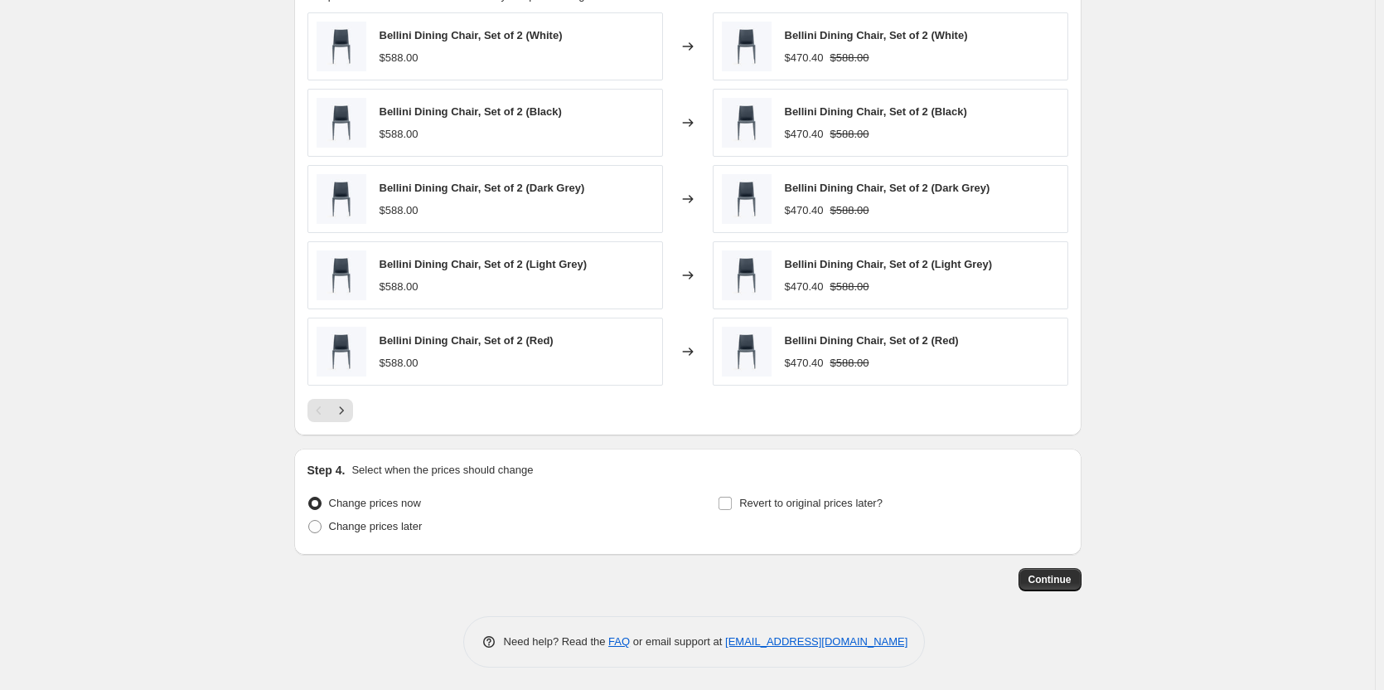
scroll to position [1176, 0]
click at [348, 525] on span "Change prices later" at bounding box center [376, 523] width 94 height 12
click at [309, 518] on input "Change prices later" at bounding box center [308, 517] width 1 height 1
radio input "true"
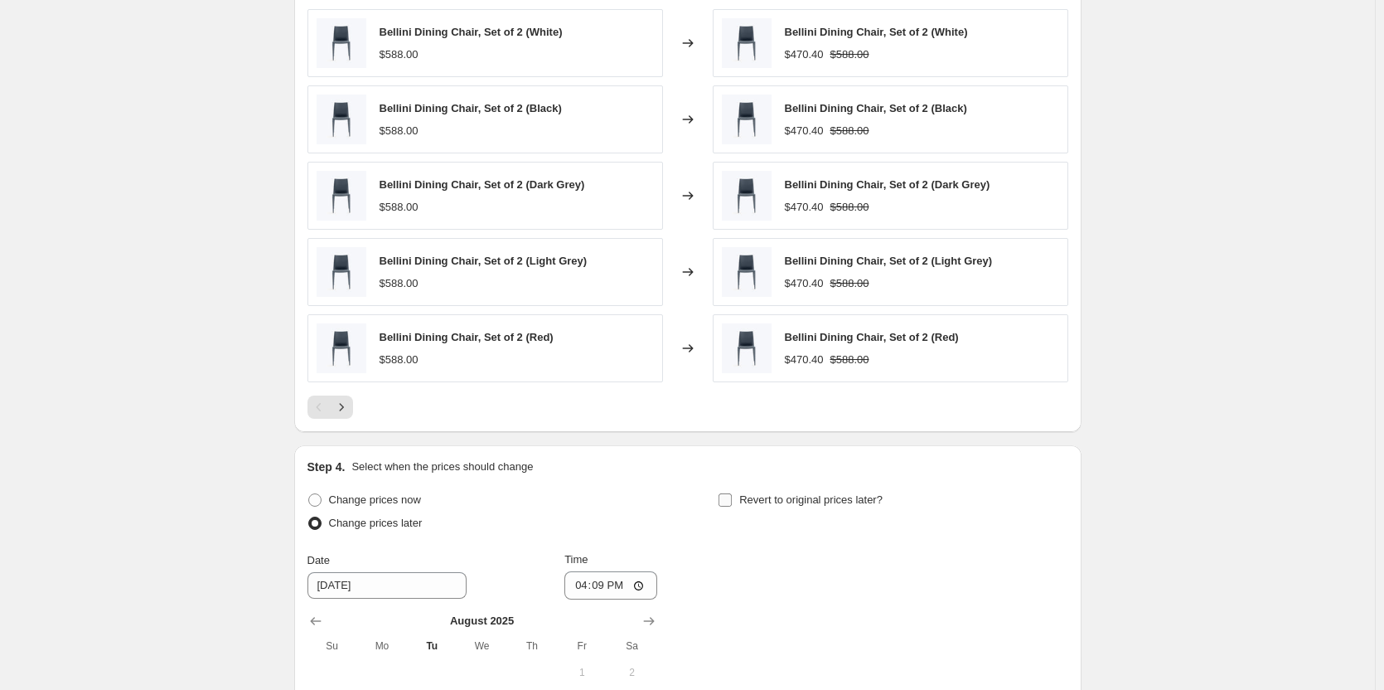
click at [732, 499] on input "Revert to original prices later?" at bounding box center [725, 499] width 13 height 13
checkbox input "true"
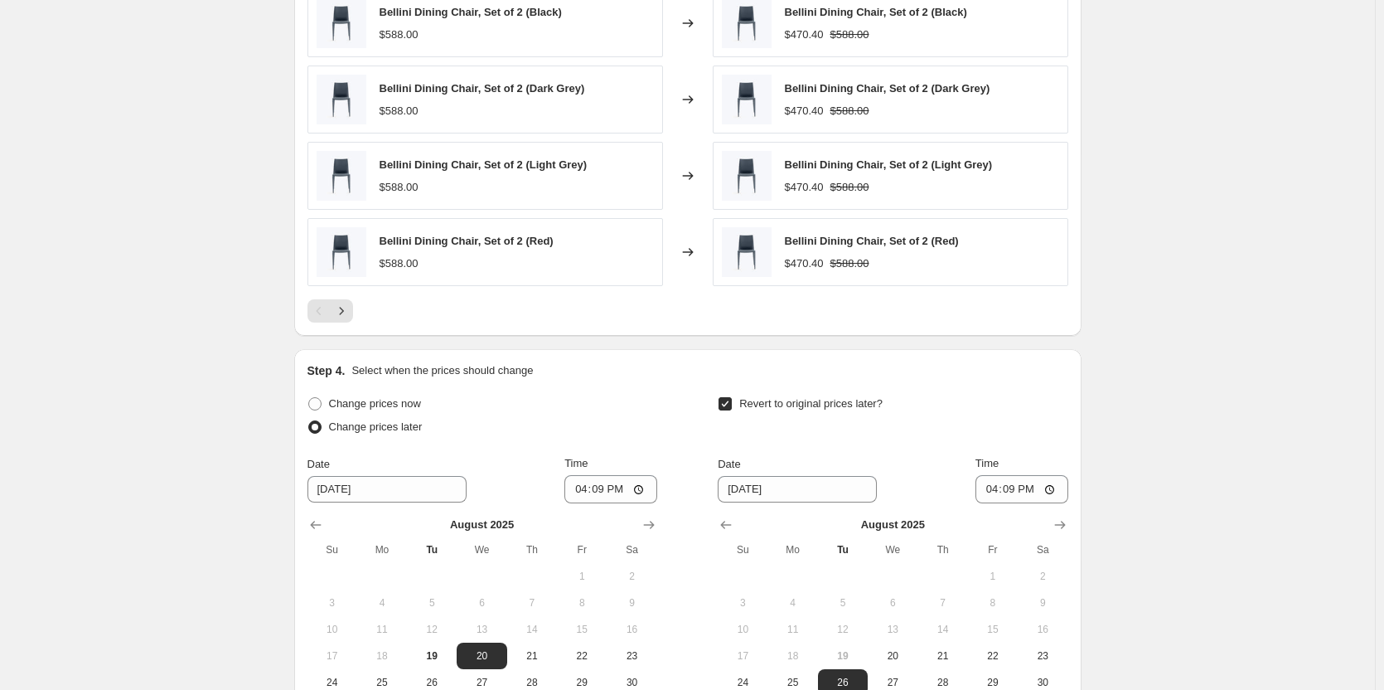
scroll to position [1425, 0]
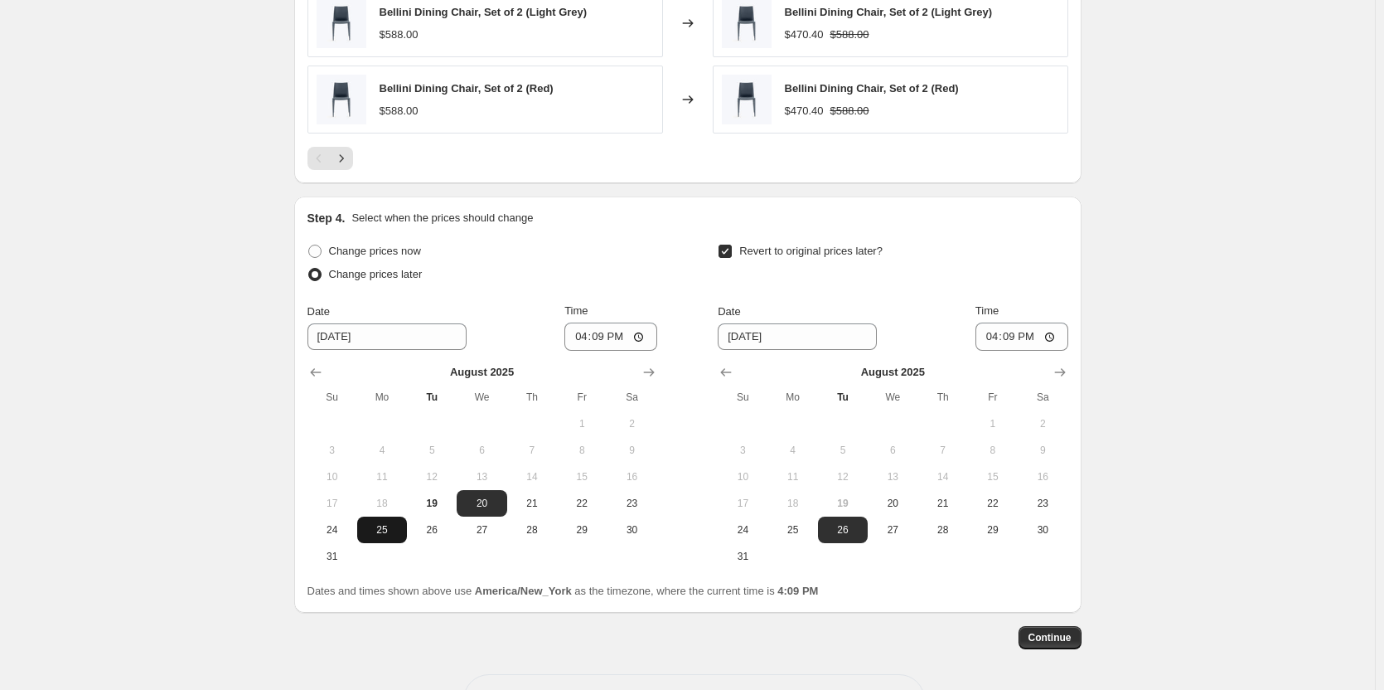
click at [396, 532] on span "25" at bounding box center [382, 529] width 36 height 13
type input "[DATE]"
click at [1060, 371] on icon "Show next month, September 2025" at bounding box center [1060, 372] width 17 height 17
click at [889, 472] on span "17" at bounding box center [892, 476] width 36 height 13
type input "[DATE]"
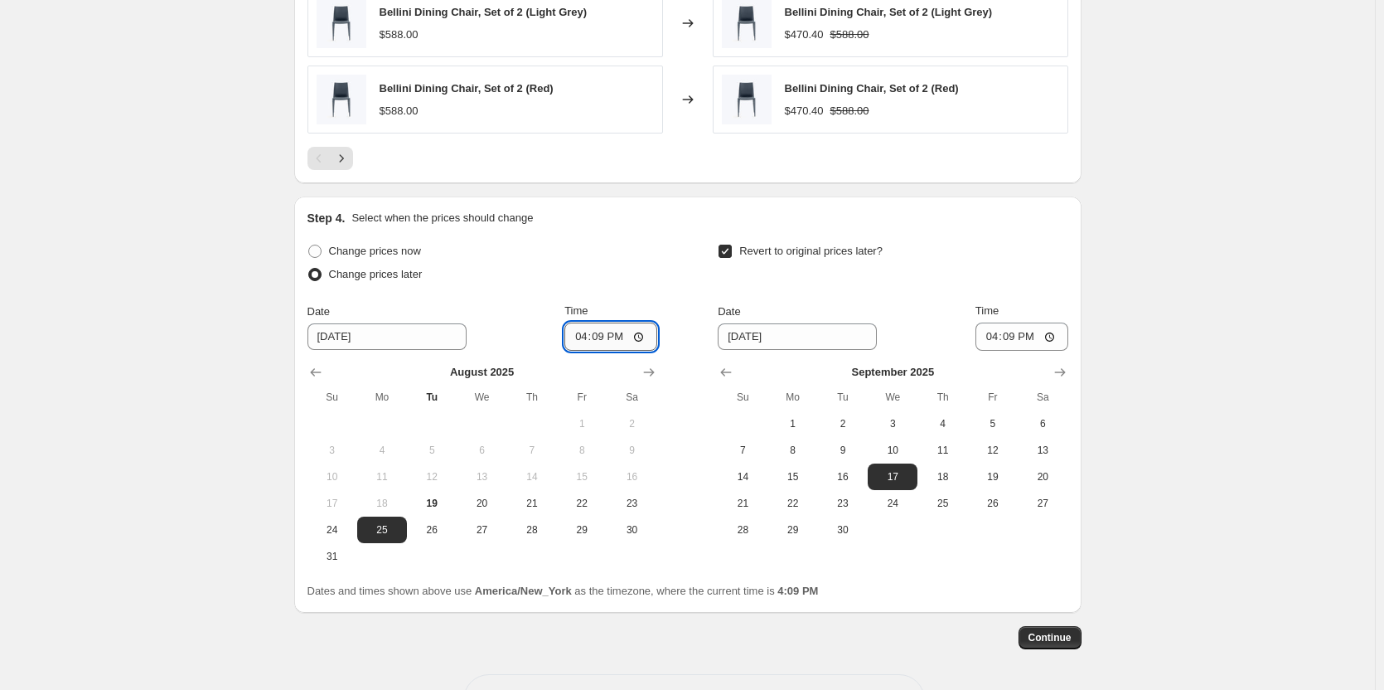
click at [584, 343] on input "16:09" at bounding box center [610, 336] width 93 height 28
type input "23:59"
click at [992, 337] on input "16:09" at bounding box center [1021, 336] width 93 height 28
type input "23:59"
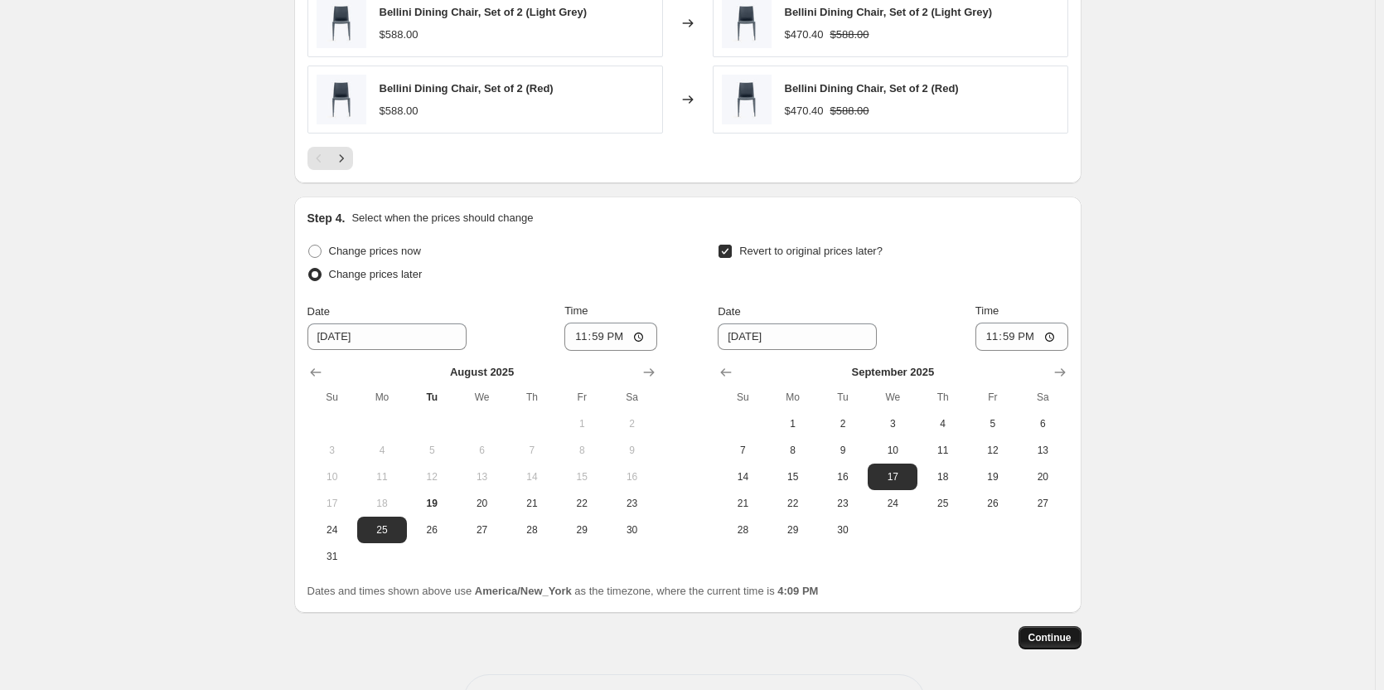
click at [1052, 635] on span "Continue" at bounding box center [1049, 637] width 43 height 13
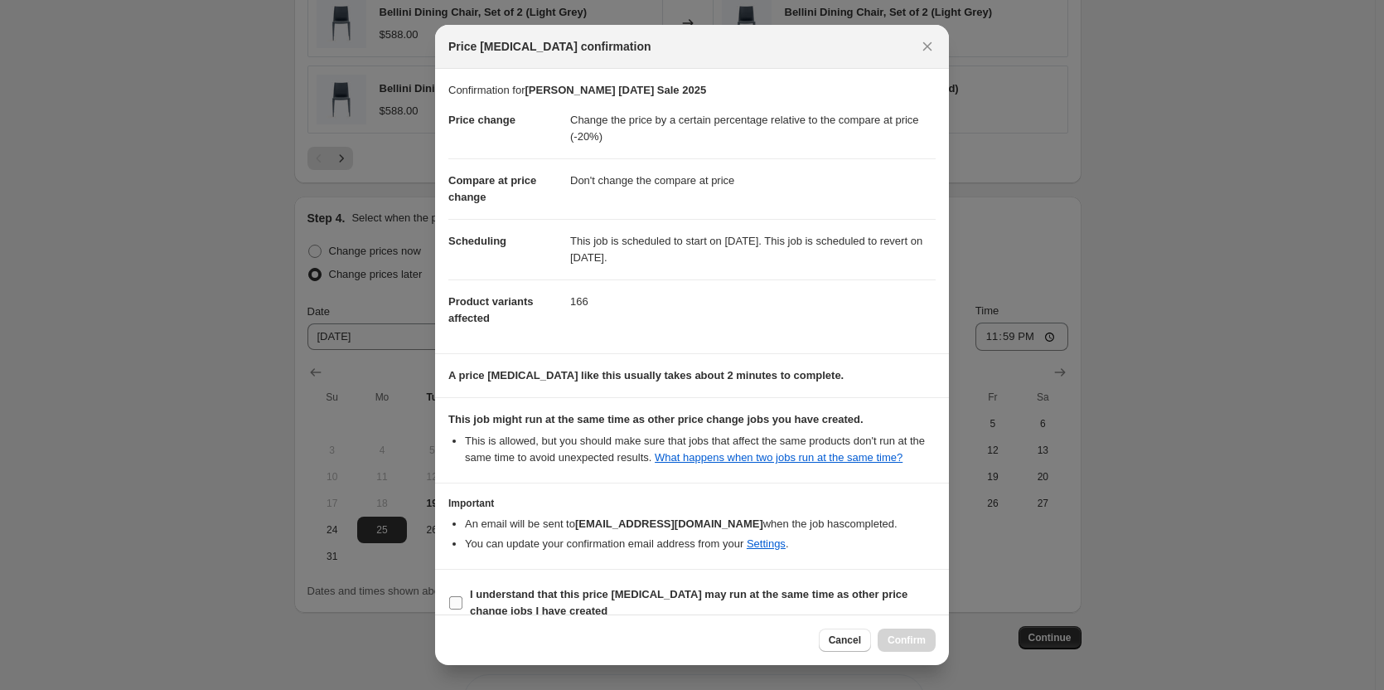
click at [543, 598] on b "I understand that this price [MEDICAL_DATA] may run at the same time as other p…" at bounding box center [689, 602] width 438 height 29
click at [462, 598] on input "I understand that this price [MEDICAL_DATA] may run at the same time as other p…" at bounding box center [455, 602] width 13 height 13
checkbox input "true"
click at [910, 642] on span "Confirm" at bounding box center [907, 639] width 38 height 13
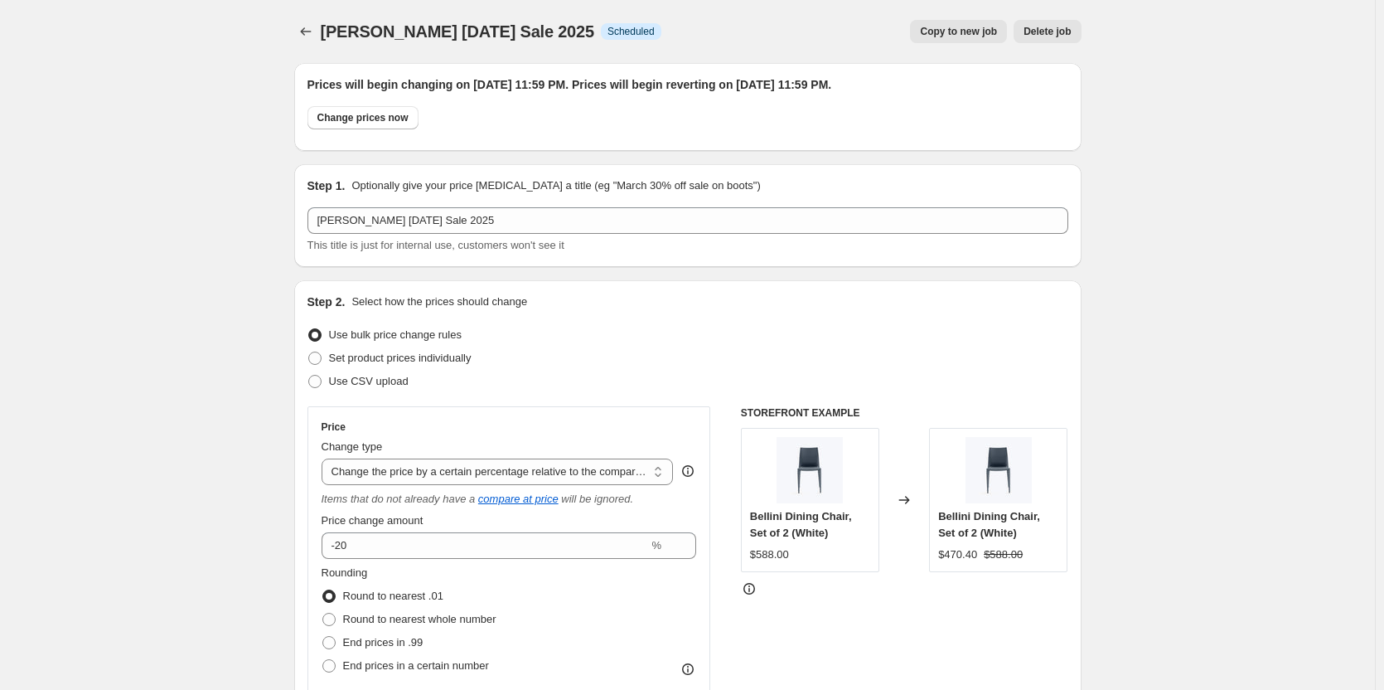
click at [945, 31] on span "Copy to new job" at bounding box center [958, 31] width 77 height 13
select select "pcap"
select select "no_change"
select select "vendor"
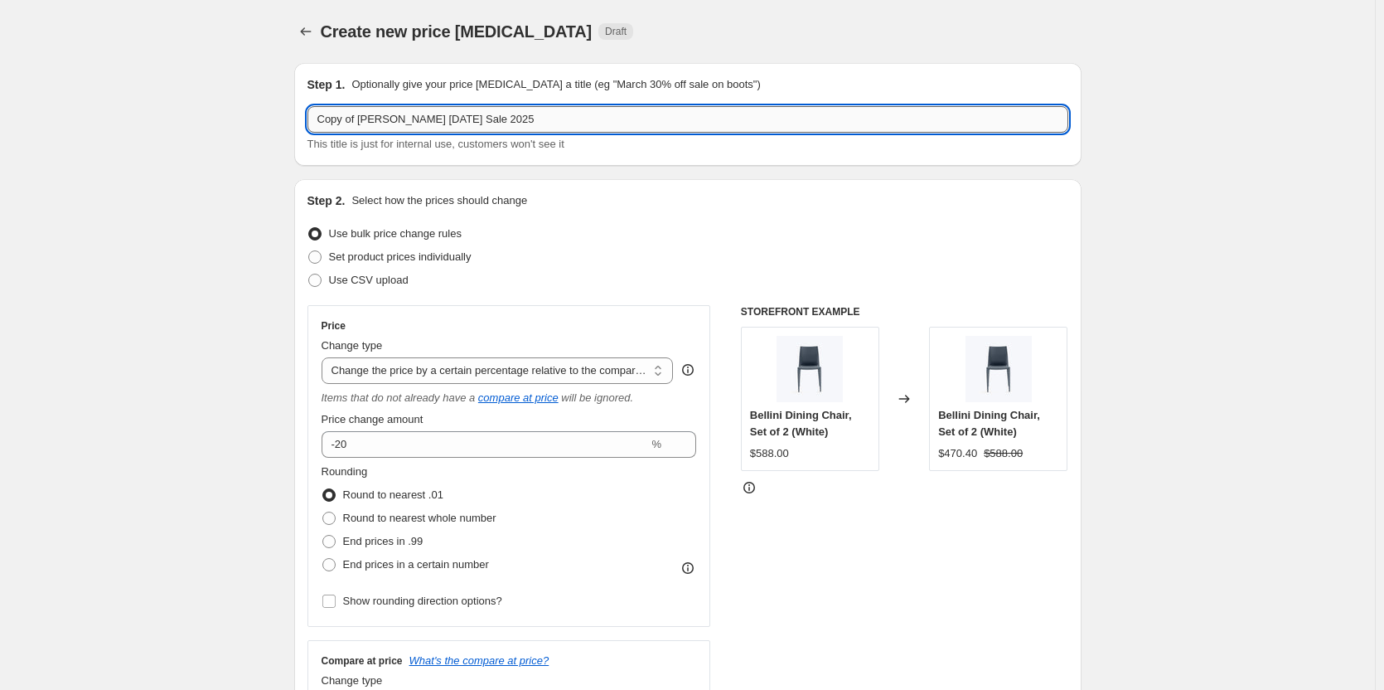
click at [322, 119] on input "Copy of [PERSON_NAME] [DATE] Sale 2025" at bounding box center [687, 119] width 761 height 27
click at [346, 126] on input "Gervonsoni [DATE] Sale 2025" at bounding box center [687, 119] width 761 height 27
type input "Gervasoni [DATE] Sale 2025"
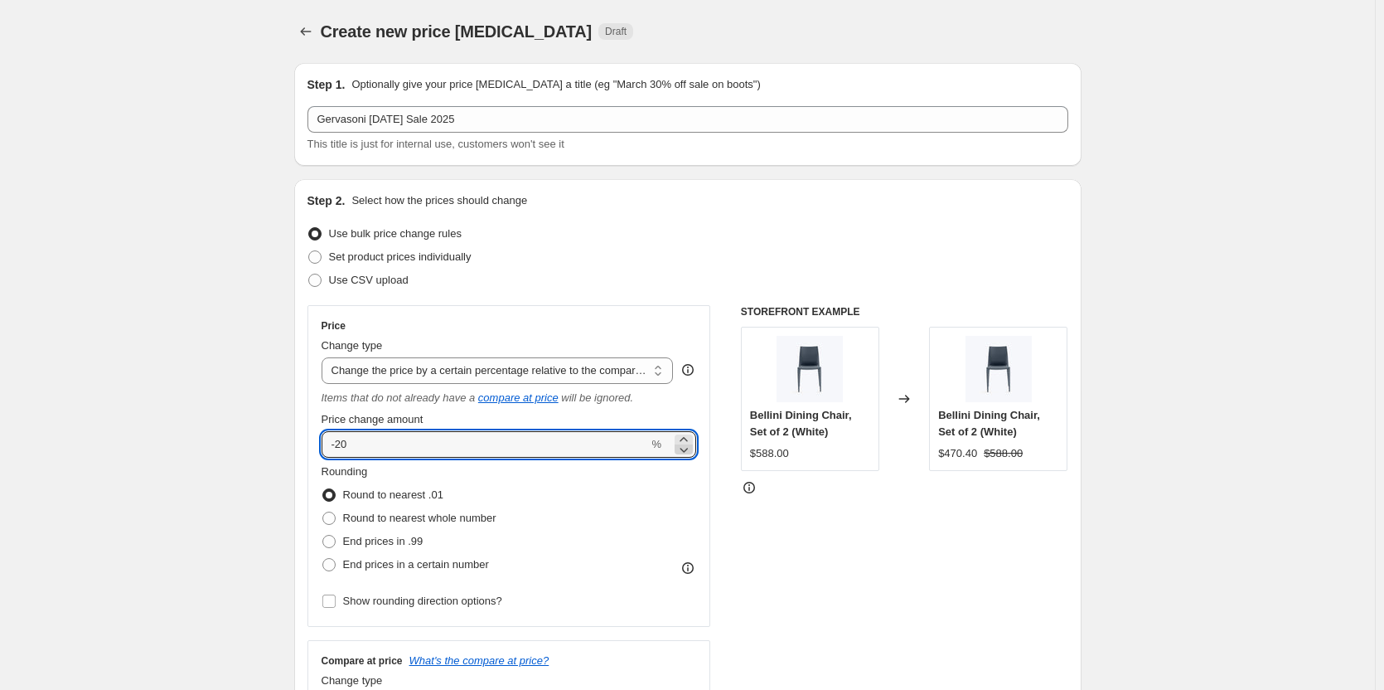
click at [690, 447] on icon at bounding box center [683, 449] width 17 height 17
click at [686, 434] on icon at bounding box center [683, 439] width 17 height 17
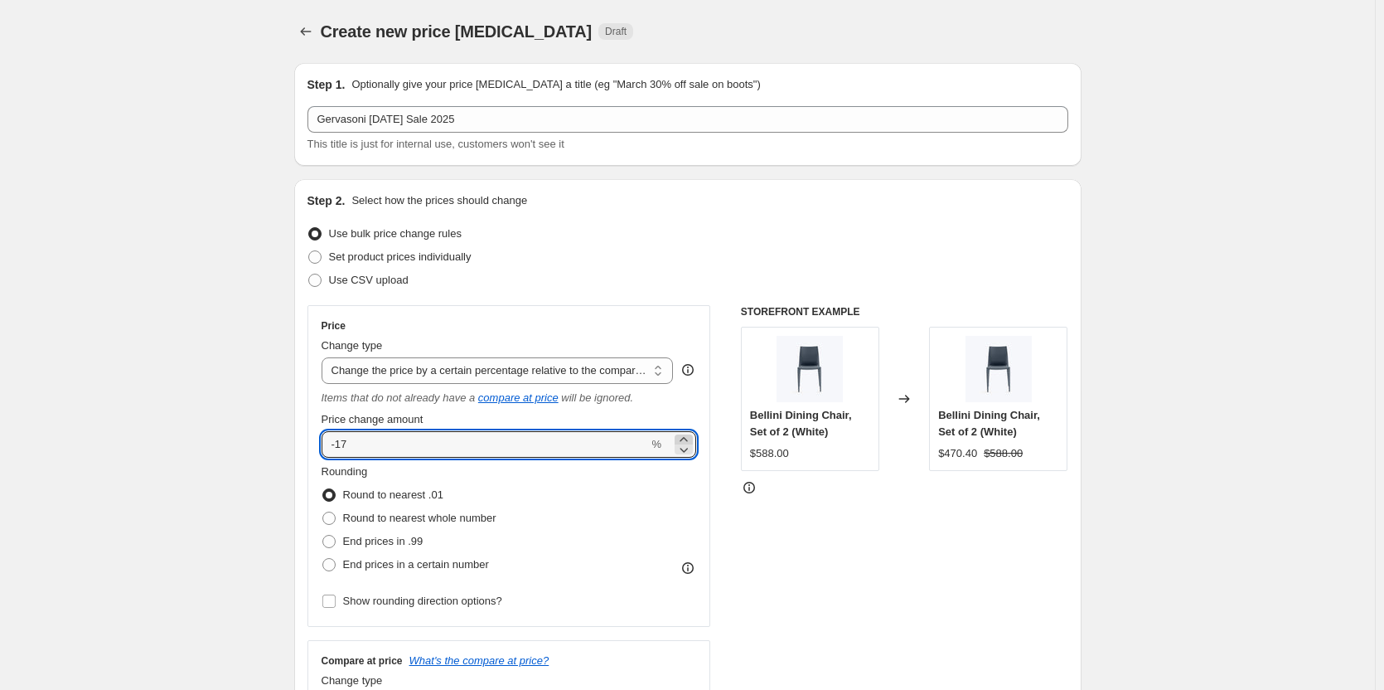
click at [686, 434] on icon at bounding box center [683, 439] width 17 height 17
type input "-15"
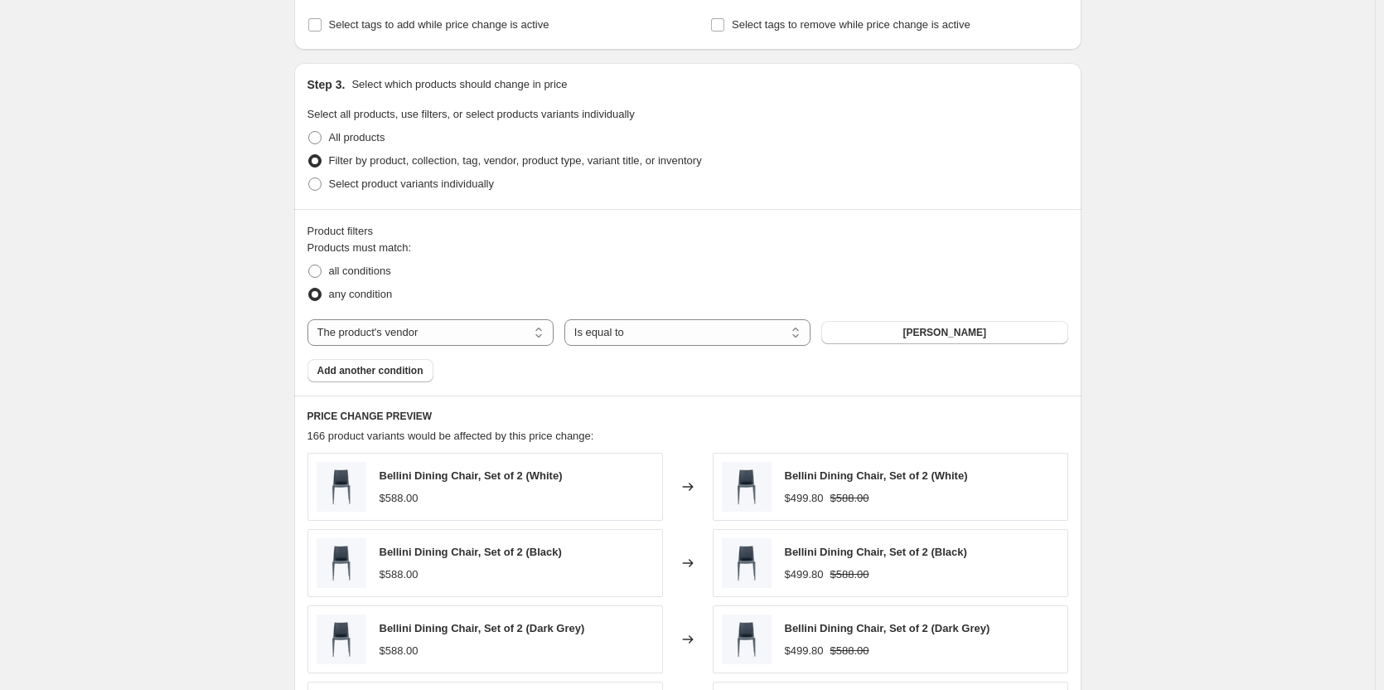
scroll to position [829, 0]
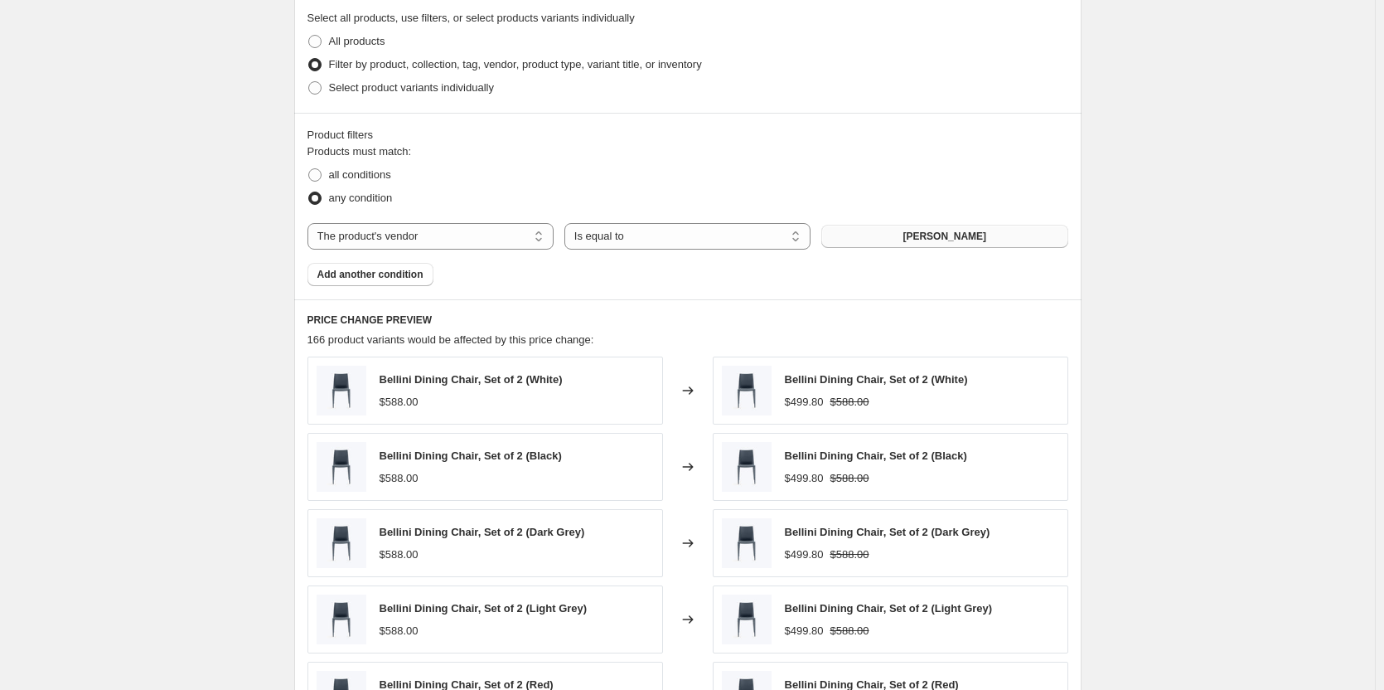
click at [969, 232] on button "[PERSON_NAME]" at bounding box center [944, 236] width 246 height 23
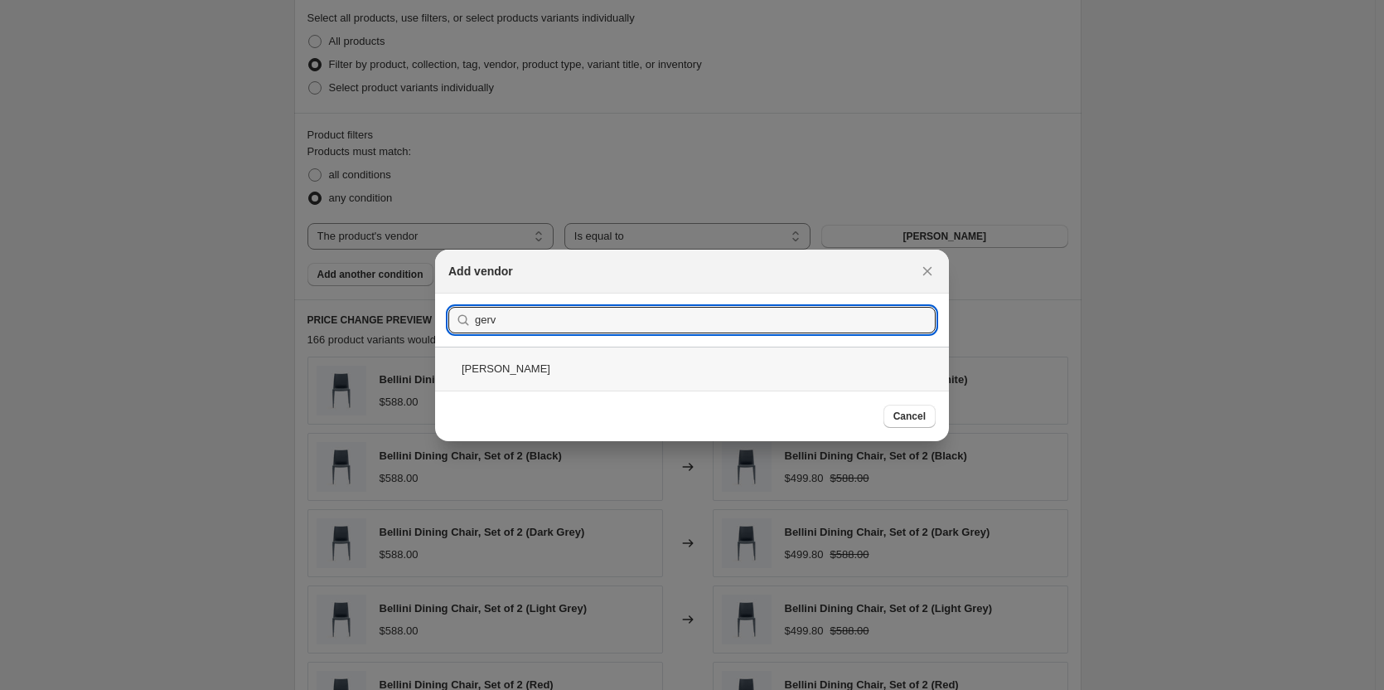
type input "gerv"
click at [490, 375] on div "[PERSON_NAME]" at bounding box center [692, 368] width 514 height 44
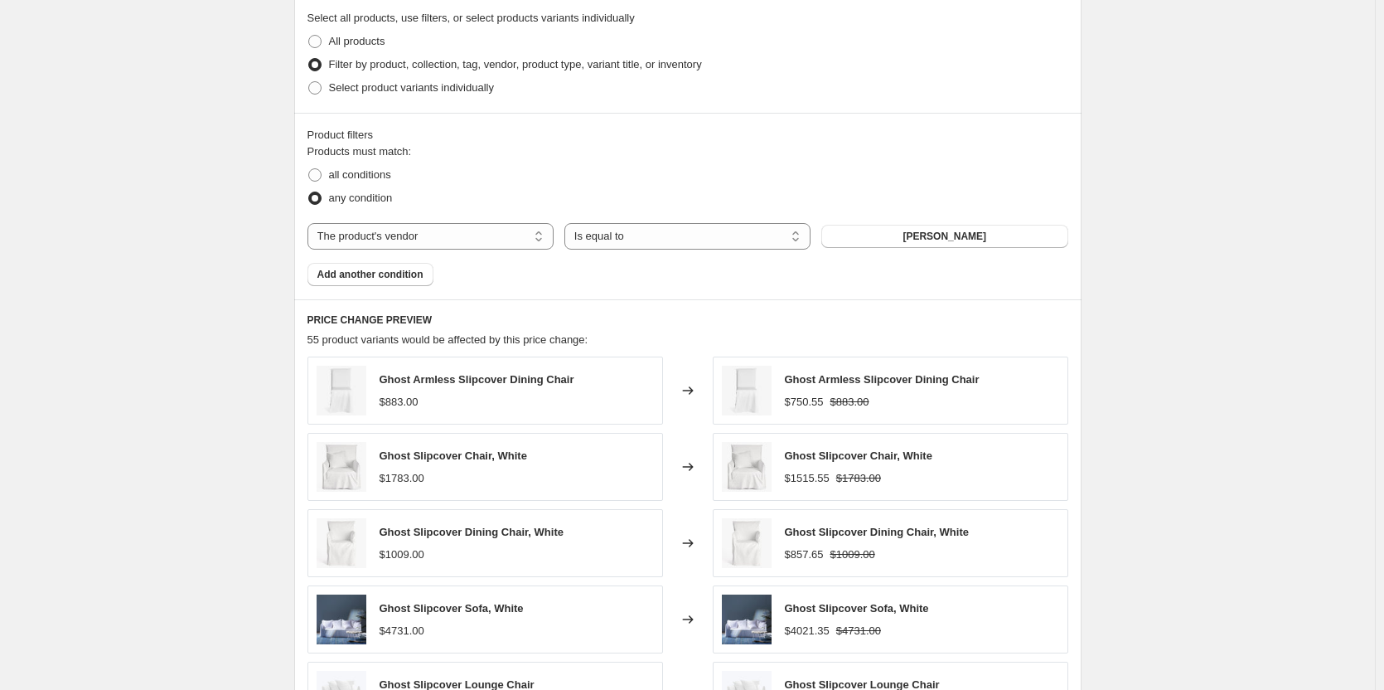
click at [186, 602] on div "Create new price [MEDICAL_DATA]. This page is ready Create new price [MEDICAL_D…" at bounding box center [687, 103] width 1375 height 1865
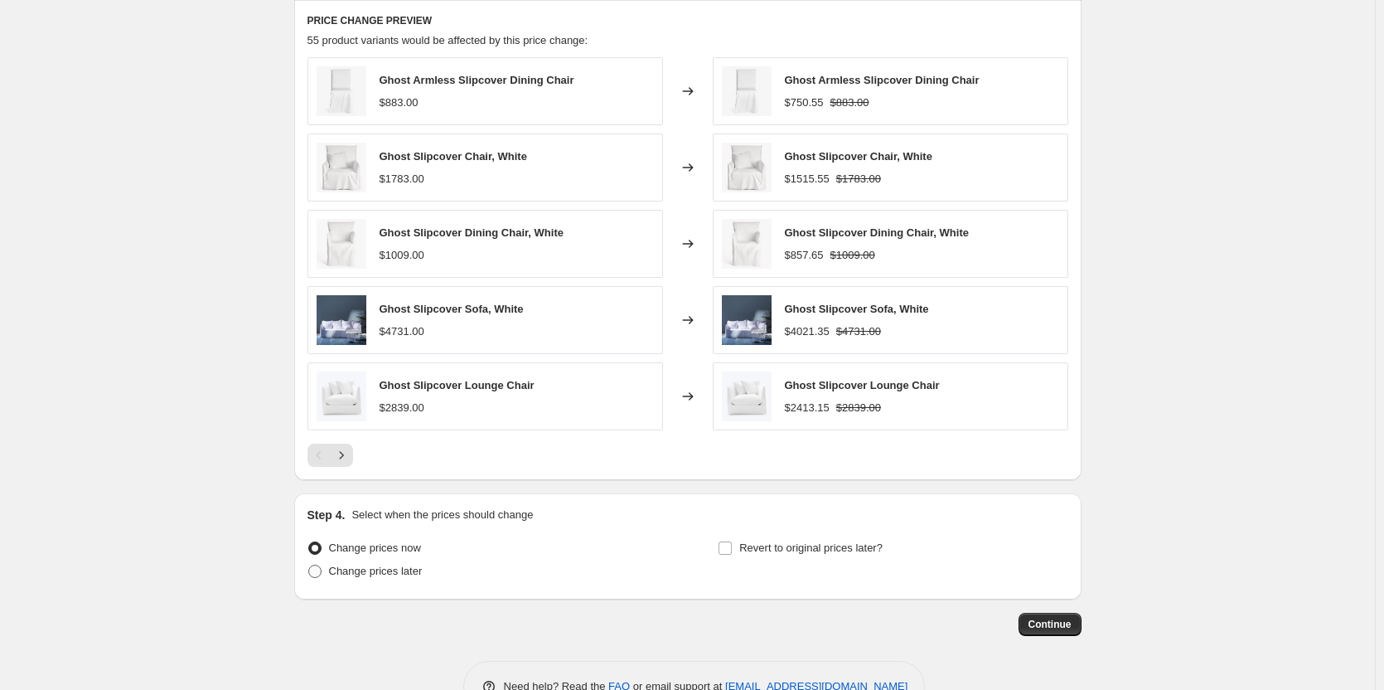
scroll to position [1176, 0]
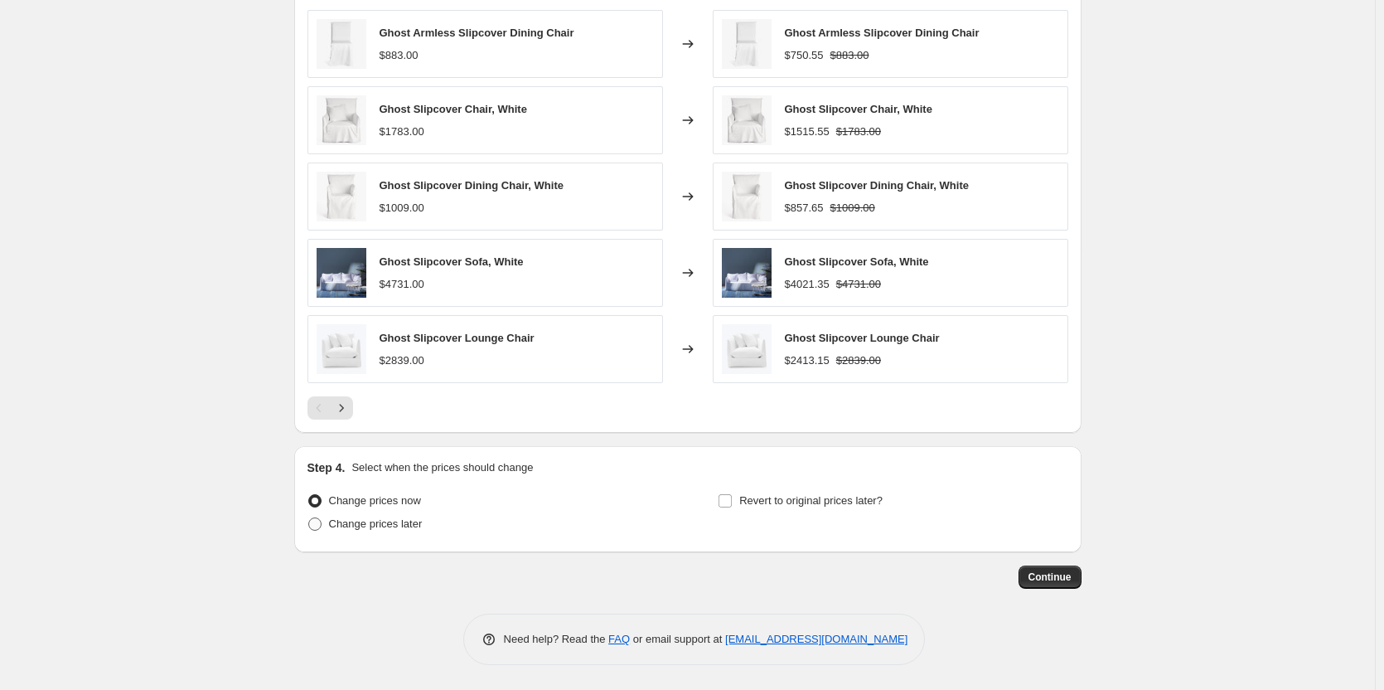
click at [415, 525] on span "Change prices later" at bounding box center [376, 523] width 94 height 12
click at [309, 518] on input "Change prices later" at bounding box center [308, 517] width 1 height 1
radio input "true"
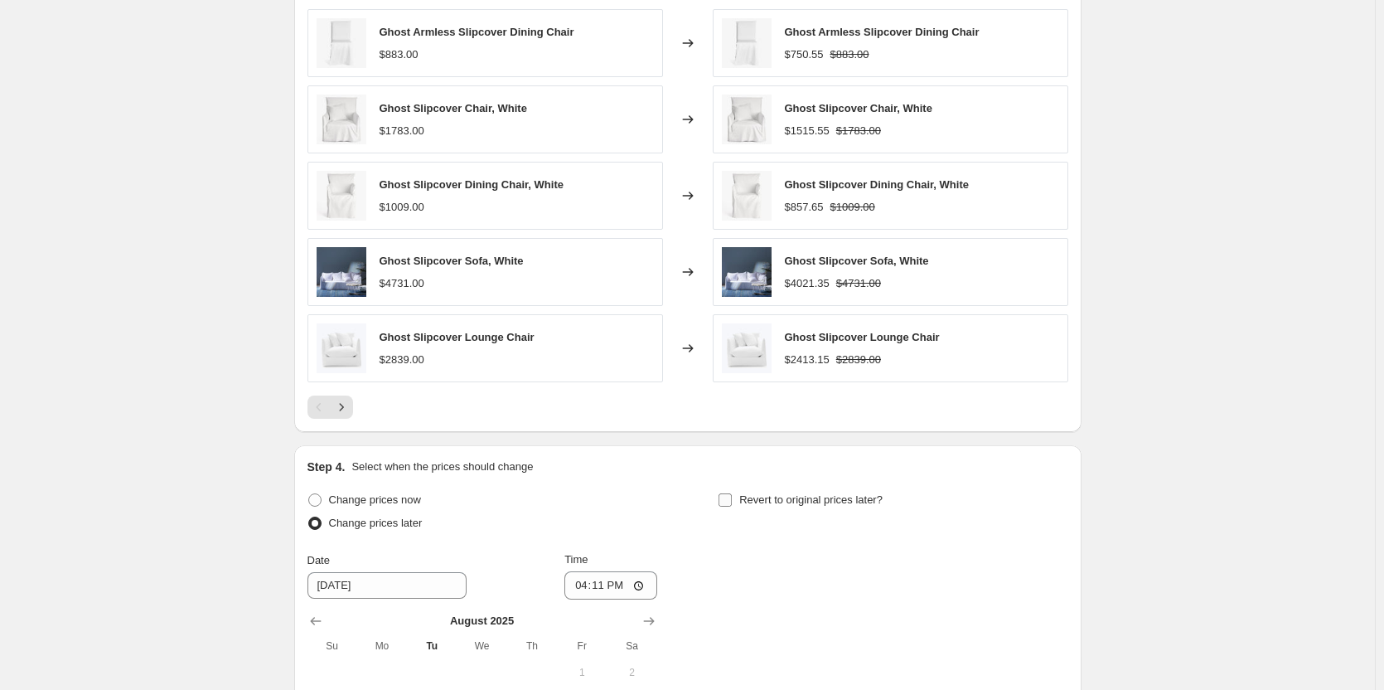
click at [797, 498] on span "Revert to original prices later?" at bounding box center [810, 499] width 143 height 12
click at [732, 498] on input "Revert to original prices later?" at bounding box center [725, 499] width 13 height 13
checkbox input "true"
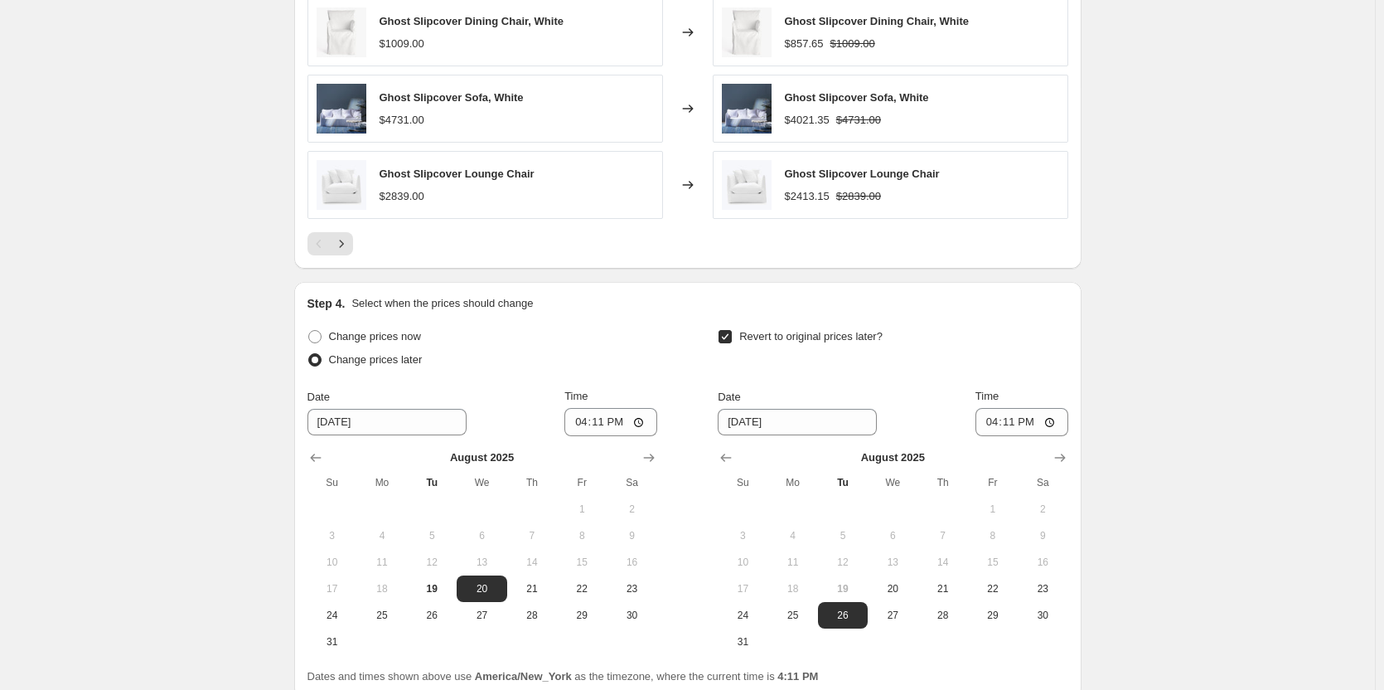
scroll to position [1425, 0]
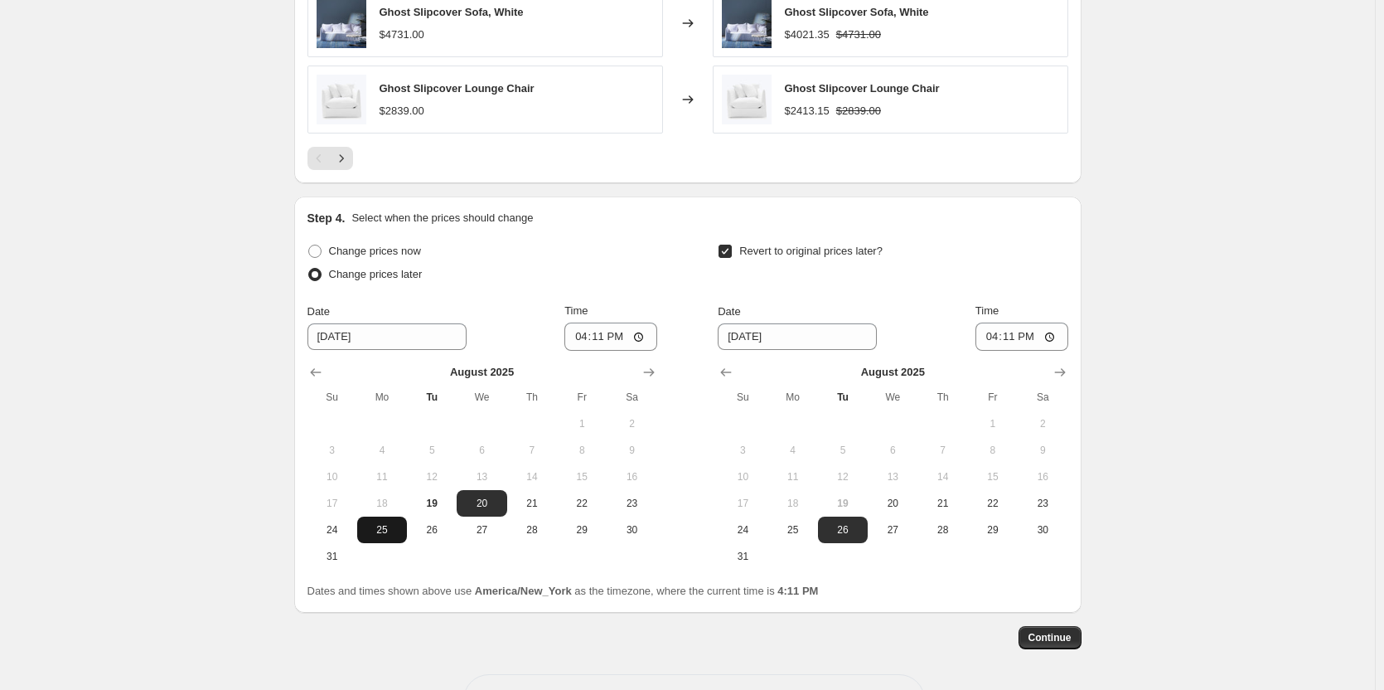
click at [386, 535] on span "25" at bounding box center [382, 529] width 36 height 13
type input "[DATE]"
click at [1053, 365] on button "Show next month, September 2025" at bounding box center [1059, 371] width 23 height 23
click at [884, 422] on span "3" at bounding box center [892, 423] width 36 height 13
type input "[DATE]"
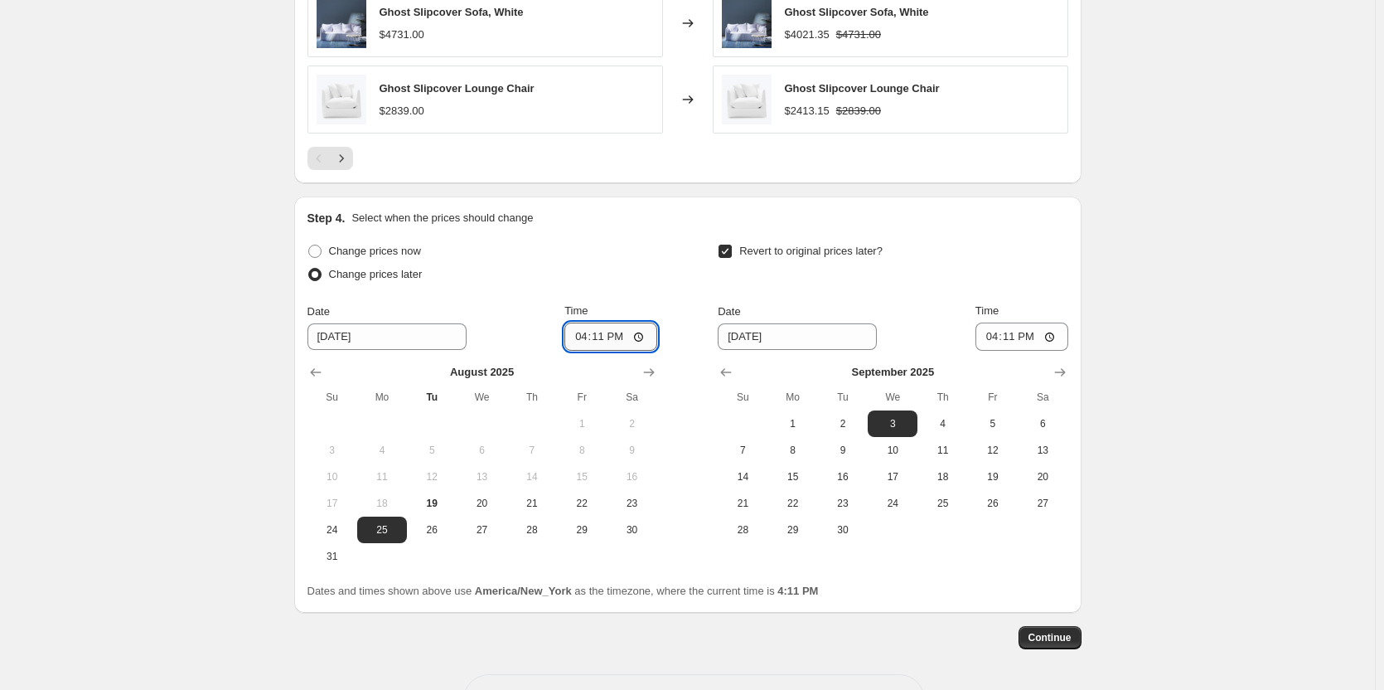
click at [584, 336] on input "16:11" at bounding box center [610, 336] width 93 height 28
type input "23:59"
click at [992, 337] on input "16:11" at bounding box center [1021, 336] width 93 height 28
type input "23:59"
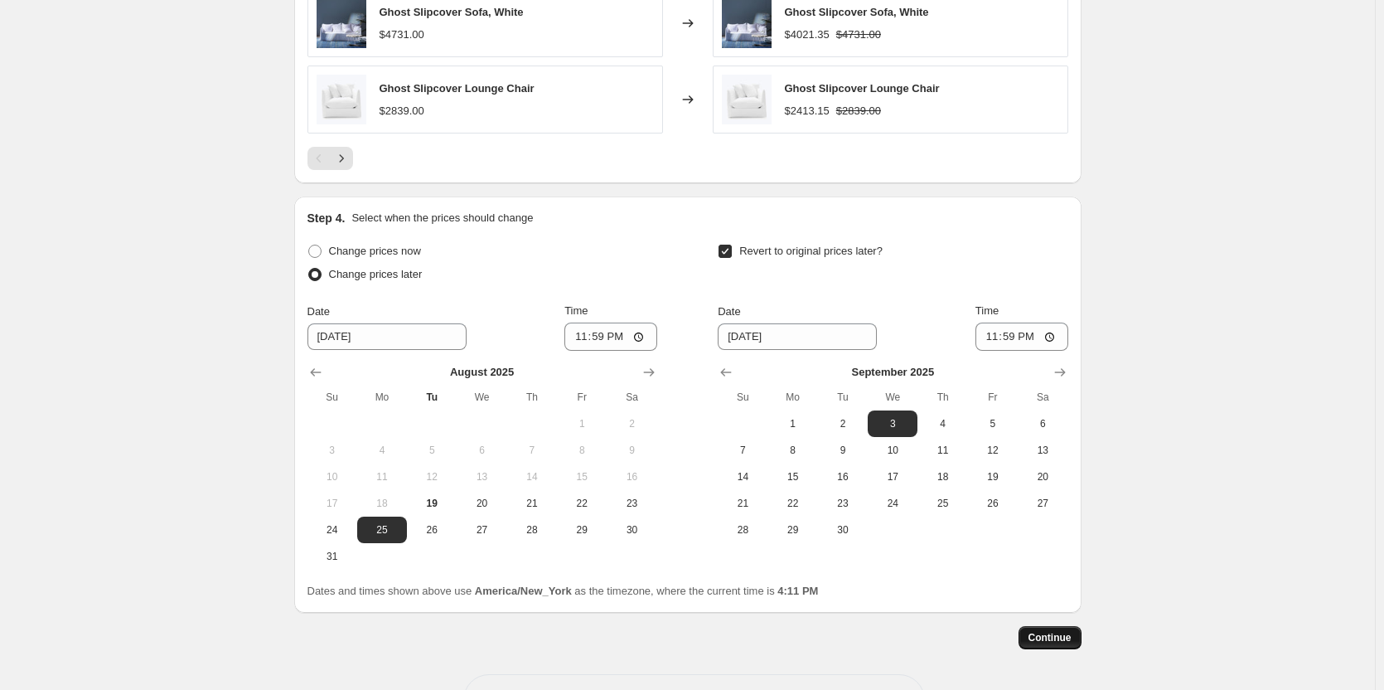
click at [1040, 639] on span "Continue" at bounding box center [1049, 637] width 43 height 13
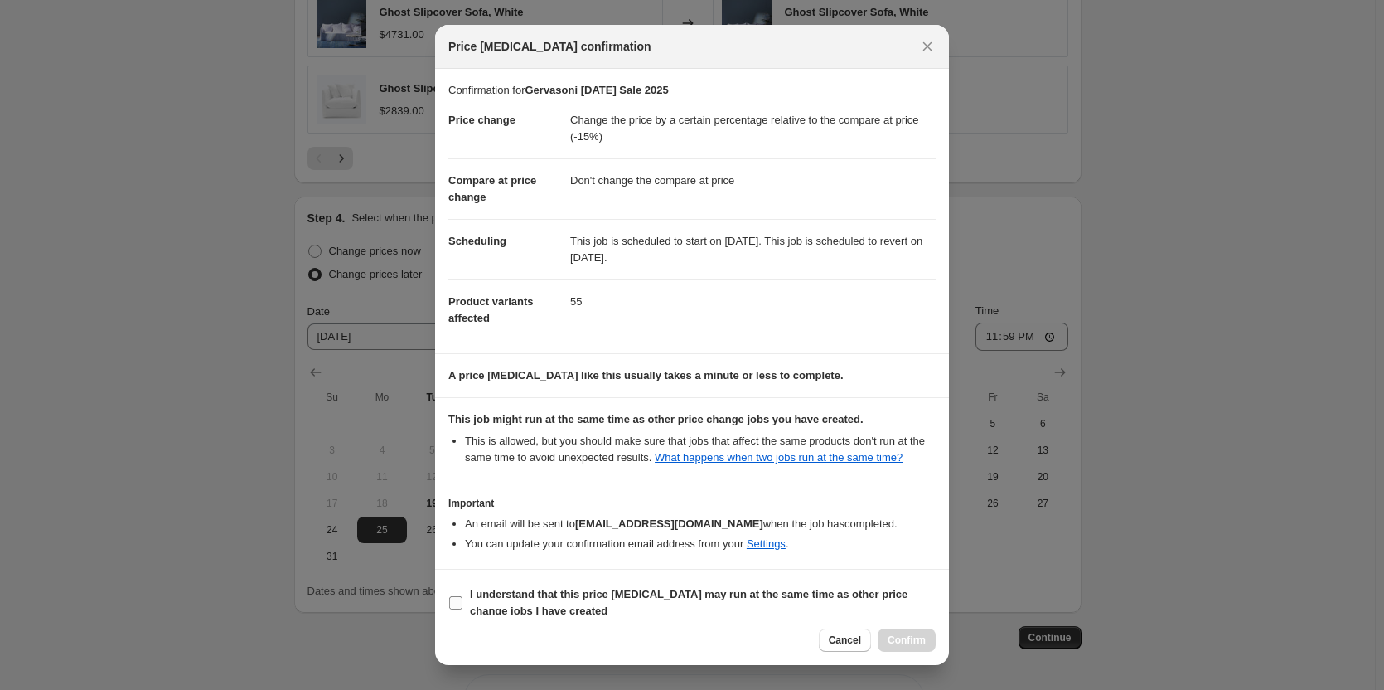
click at [458, 606] on input "I understand that this price [MEDICAL_DATA] may run at the same time as other p…" at bounding box center [455, 602] width 13 height 13
checkbox input "true"
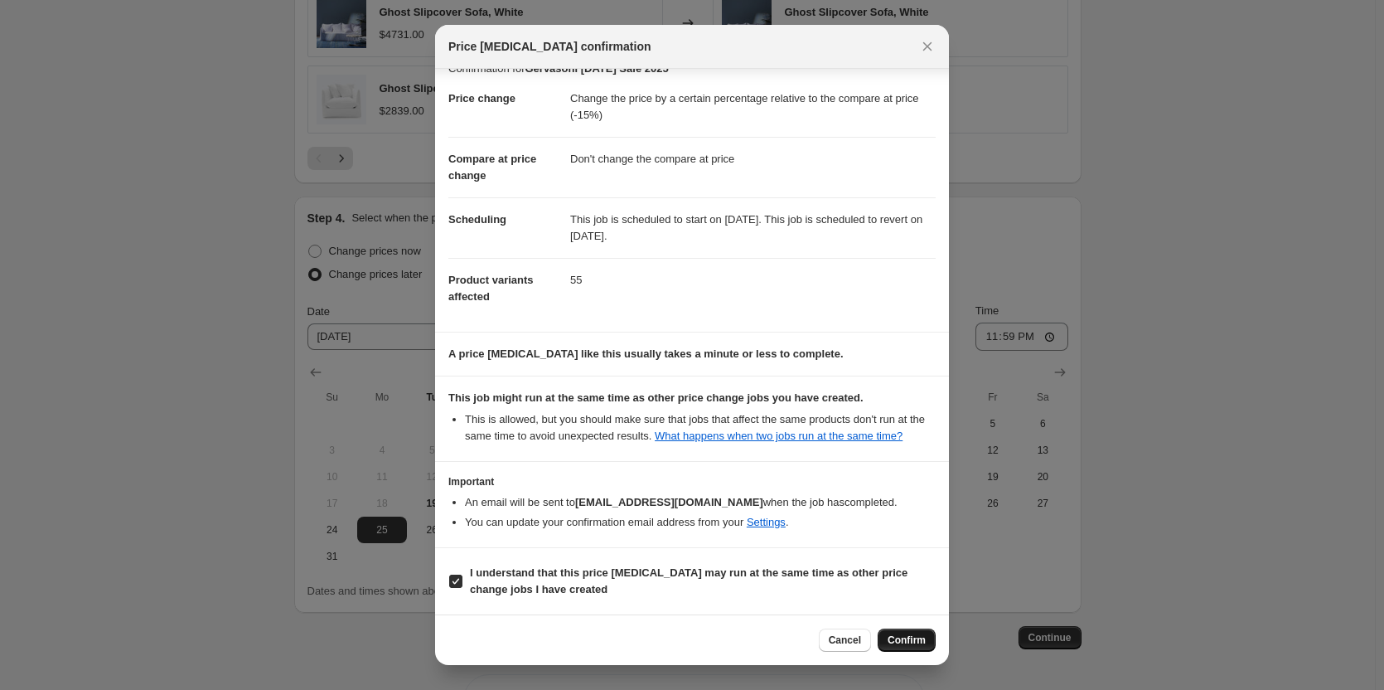
click at [897, 640] on span "Confirm" at bounding box center [907, 639] width 38 height 13
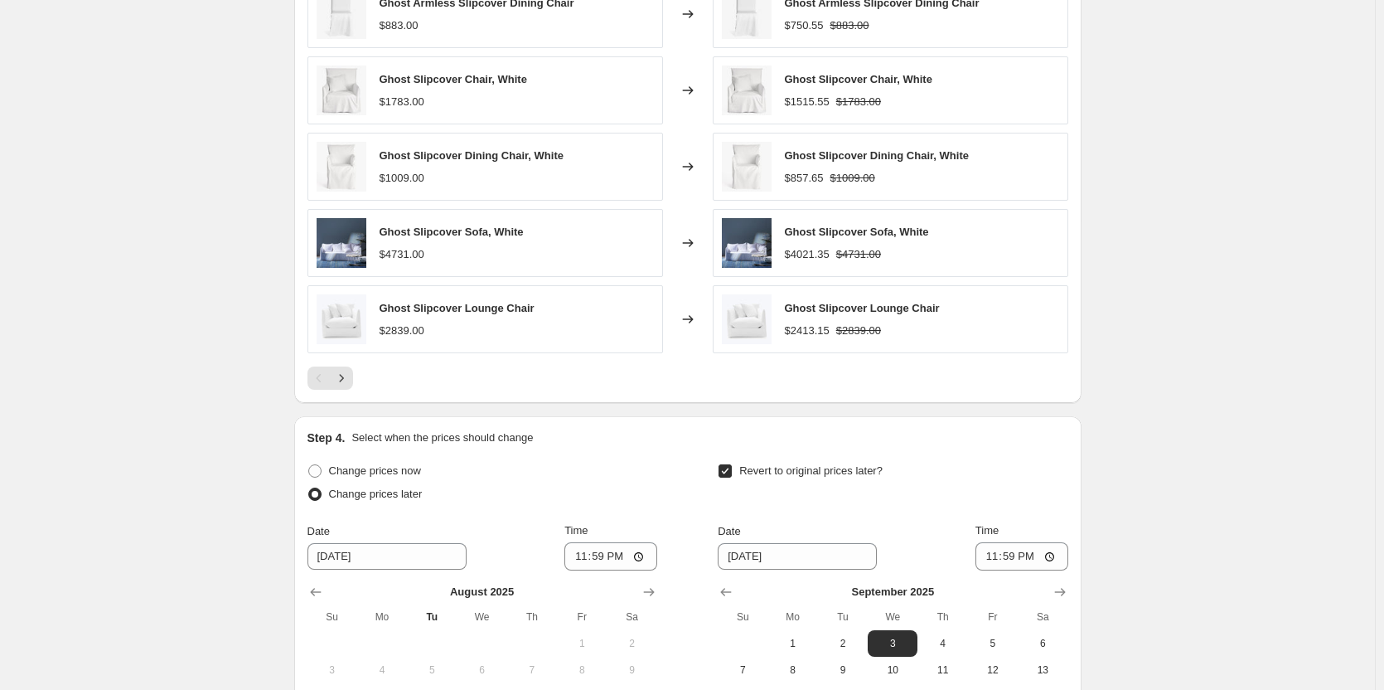
scroll to position [1565, 0]
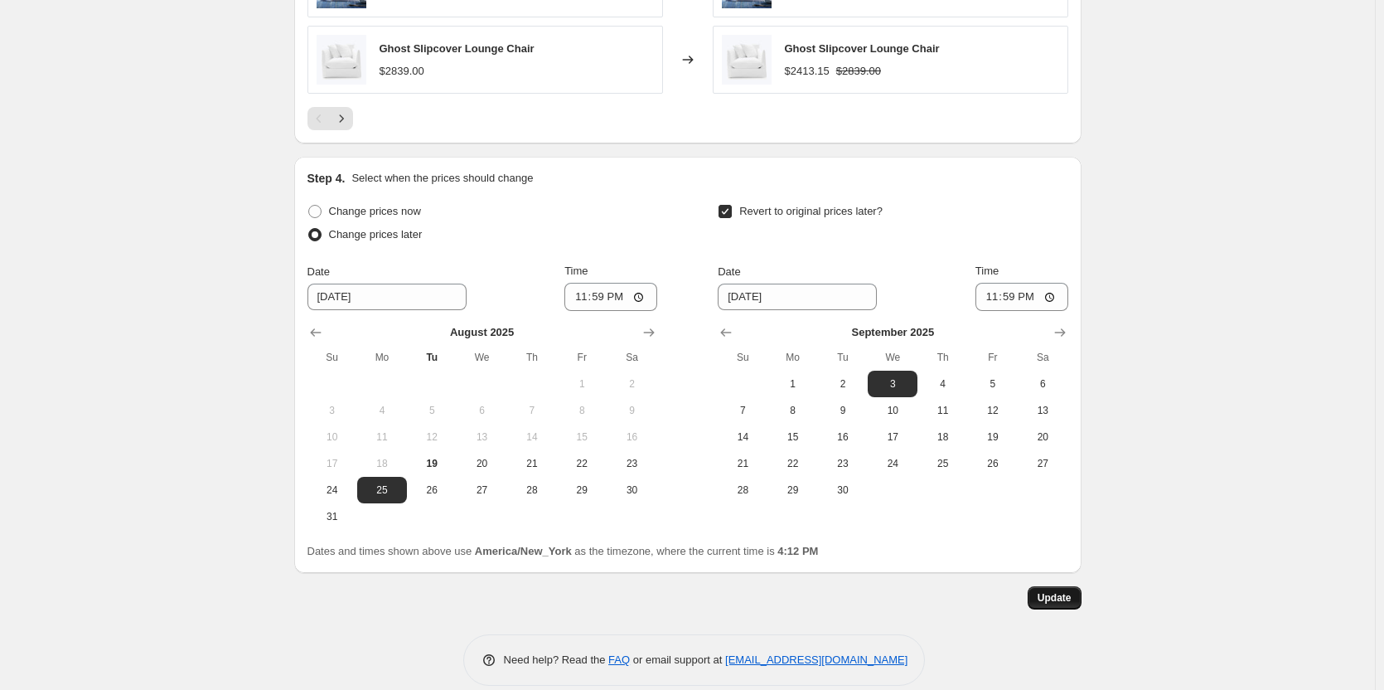
click at [1061, 598] on span "Update" at bounding box center [1055, 597] width 34 height 13
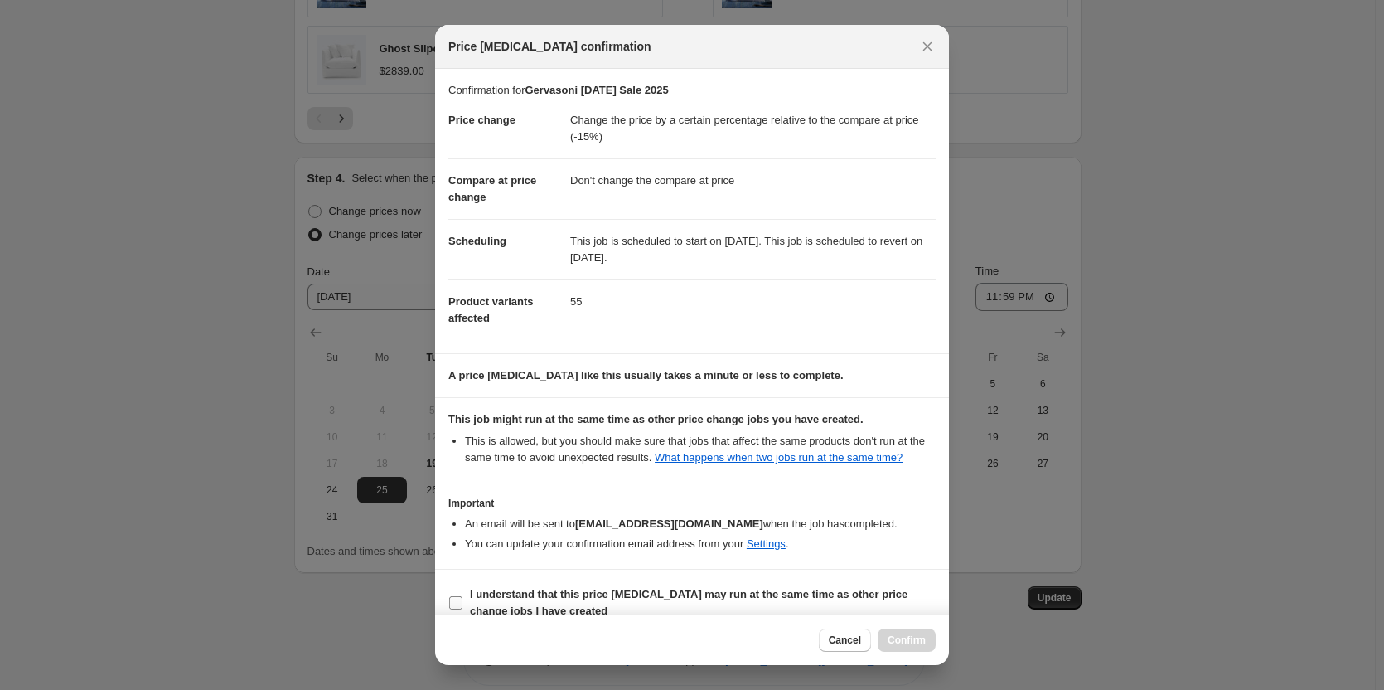
click at [611, 595] on b "I understand that this price [MEDICAL_DATA] may run at the same time as other p…" at bounding box center [689, 602] width 438 height 29
click at [462, 596] on input "I understand that this price [MEDICAL_DATA] may run at the same time as other p…" at bounding box center [455, 602] width 13 height 13
checkbox input "true"
click at [902, 636] on span "Confirm" at bounding box center [907, 639] width 38 height 13
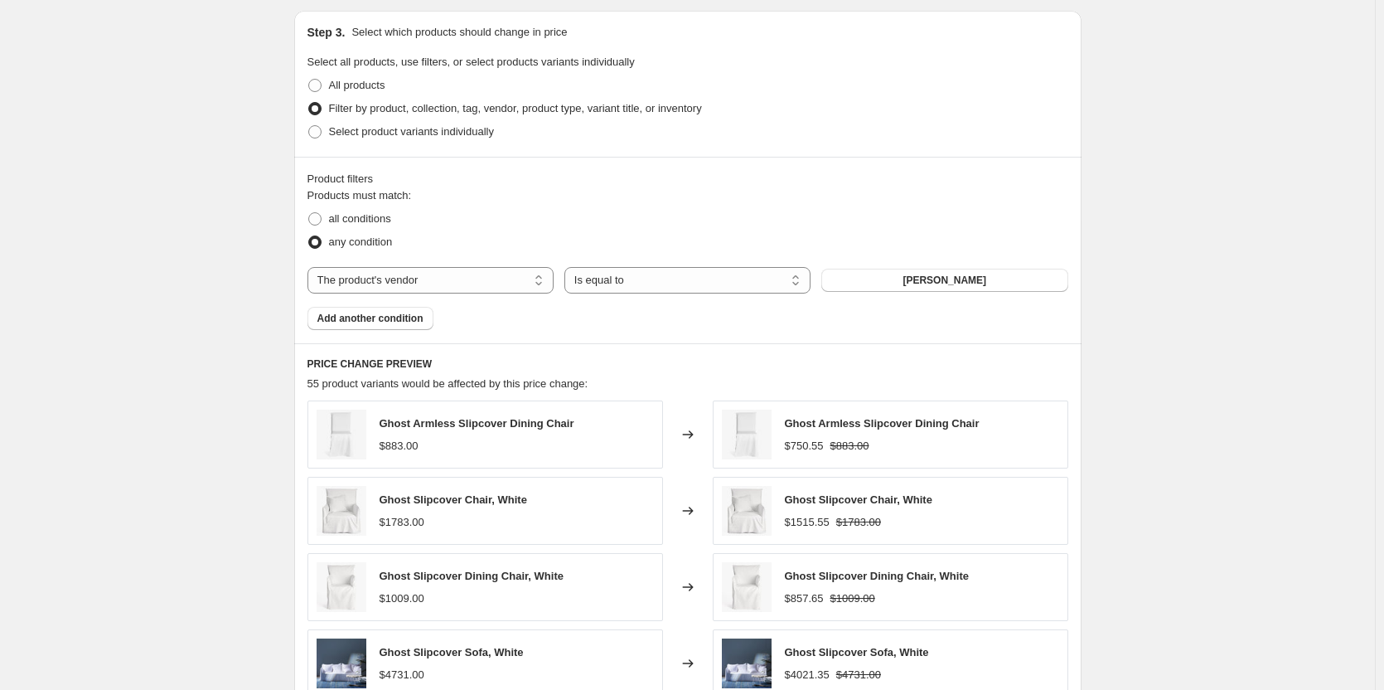
scroll to position [0, 0]
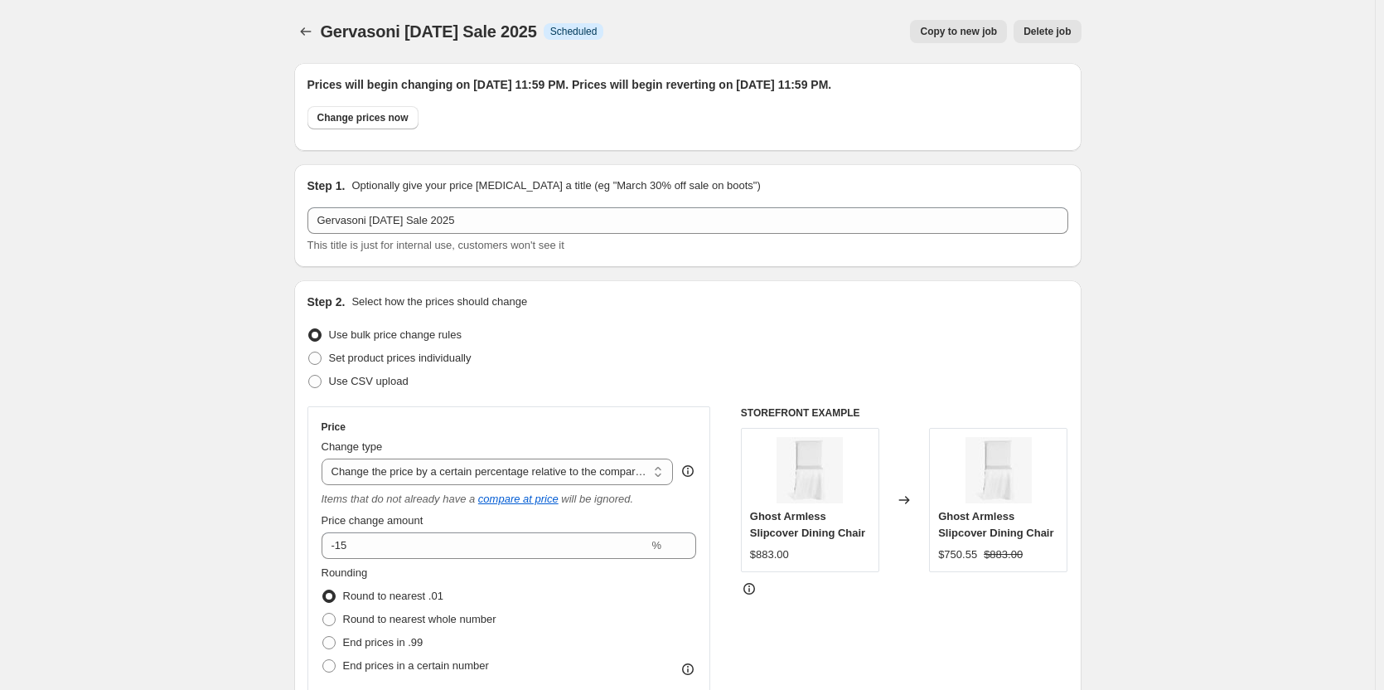
click at [972, 39] on button "Copy to new job" at bounding box center [958, 31] width 97 height 23
select select "pcap"
select select "no_change"
select select "vendor"
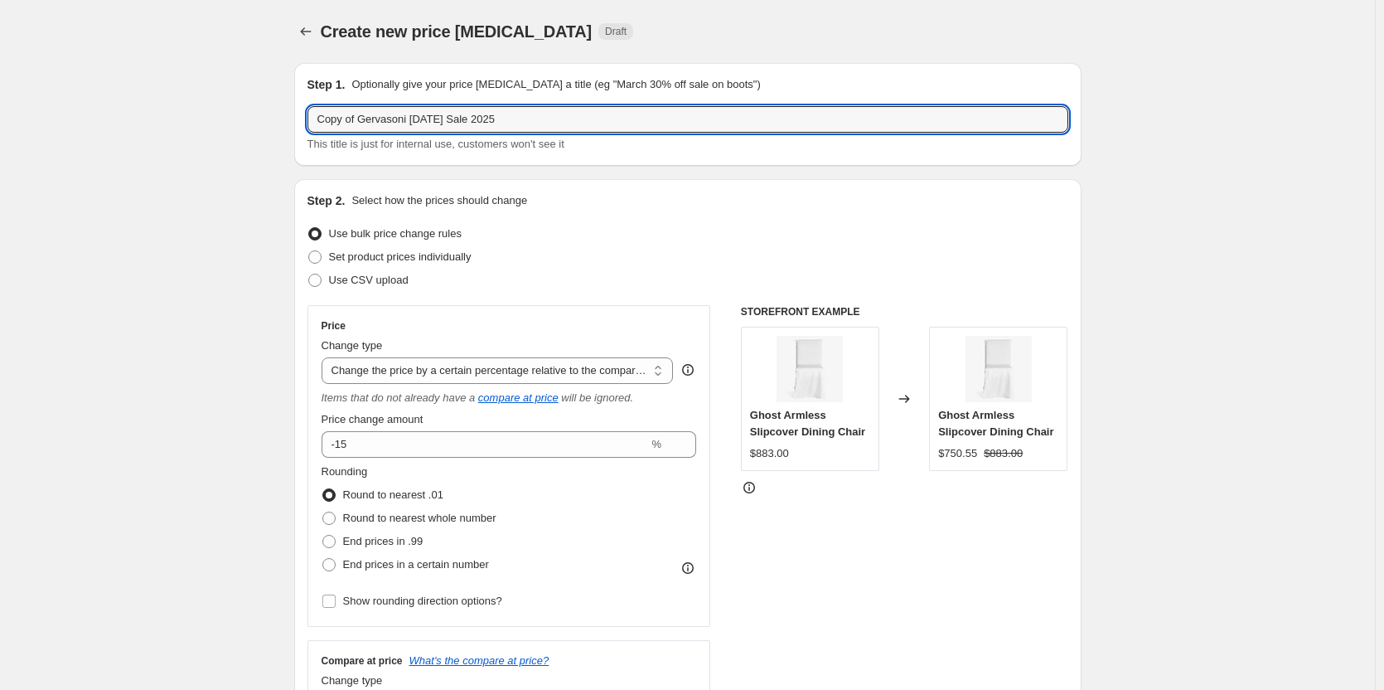
drag, startPoint x: 408, startPoint y: 120, endPoint x: 298, endPoint y: 132, distance: 110.0
click at [298, 132] on div "Step 1. Optionally give your price [MEDICAL_DATA] a title (eg "March 30% off sa…" at bounding box center [687, 114] width 787 height 103
type input "[PERSON_NAME] [DATE] Sale 2025"
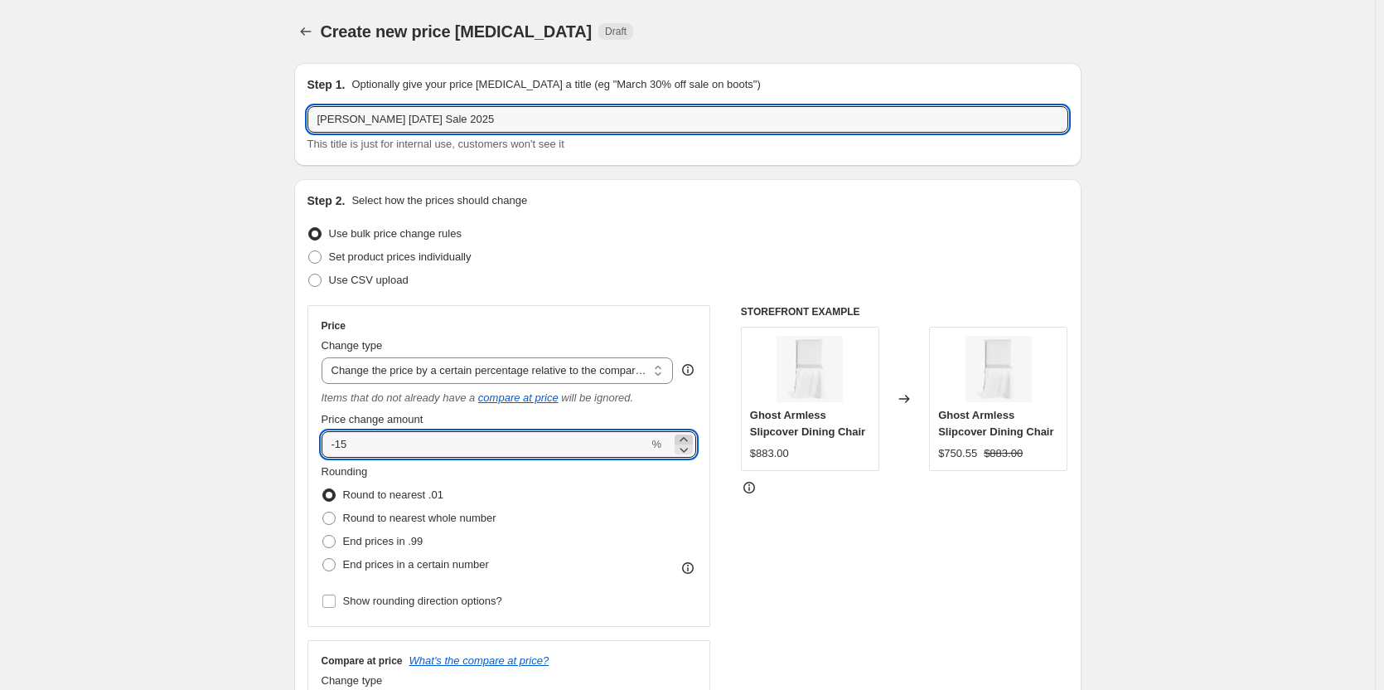
click at [686, 439] on icon at bounding box center [683, 439] width 7 height 4
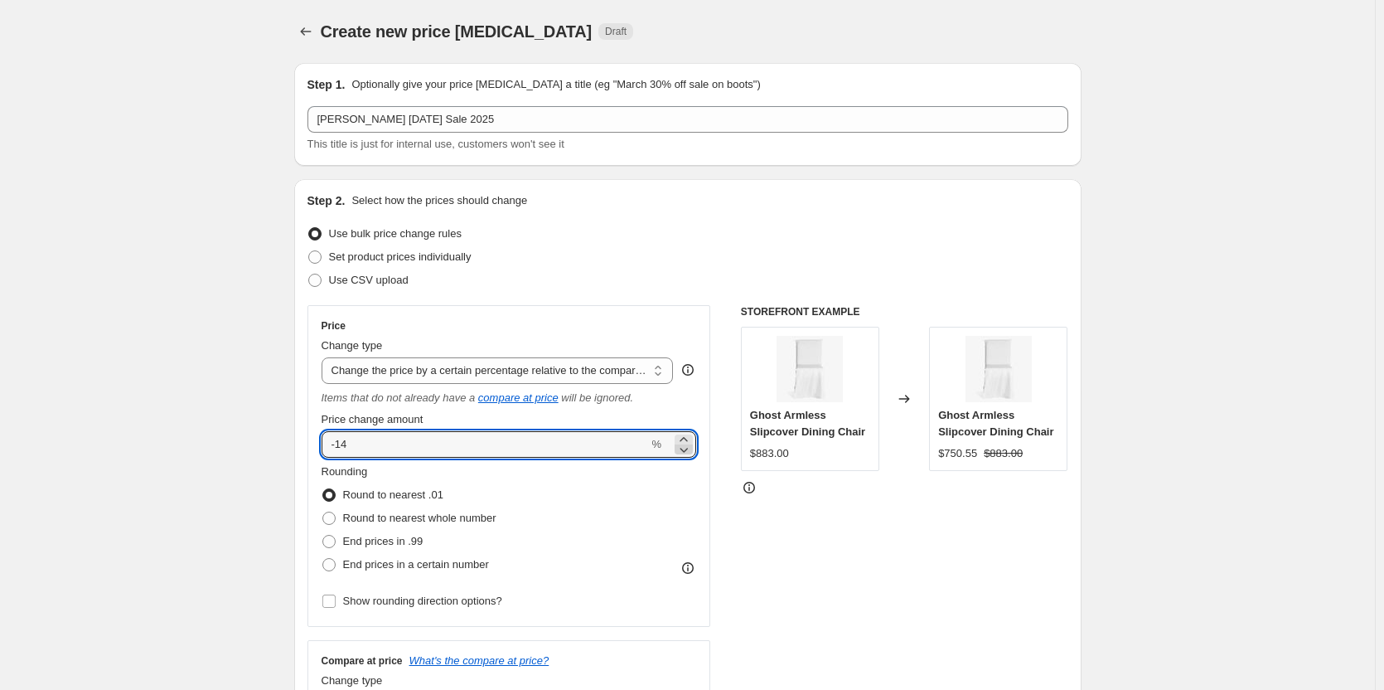
click at [687, 452] on icon at bounding box center [683, 449] width 17 height 17
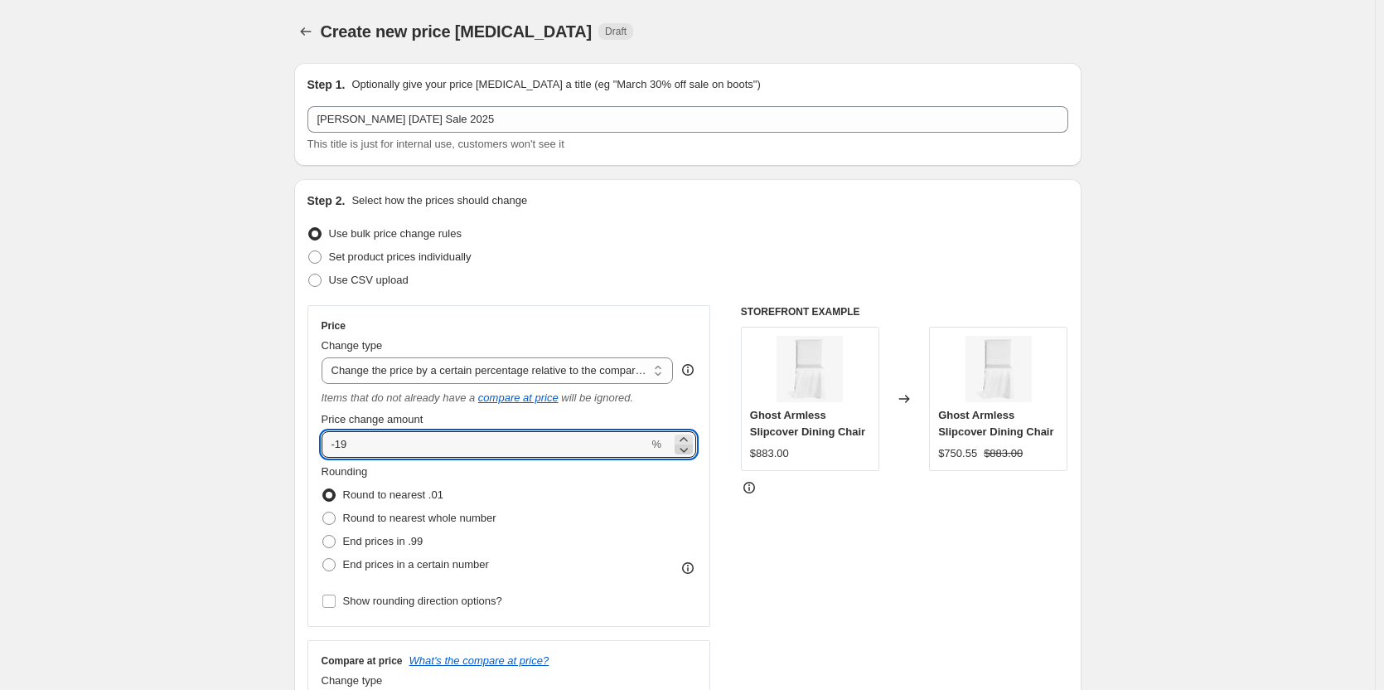
click at [687, 452] on icon at bounding box center [683, 449] width 17 height 17
type input "-20"
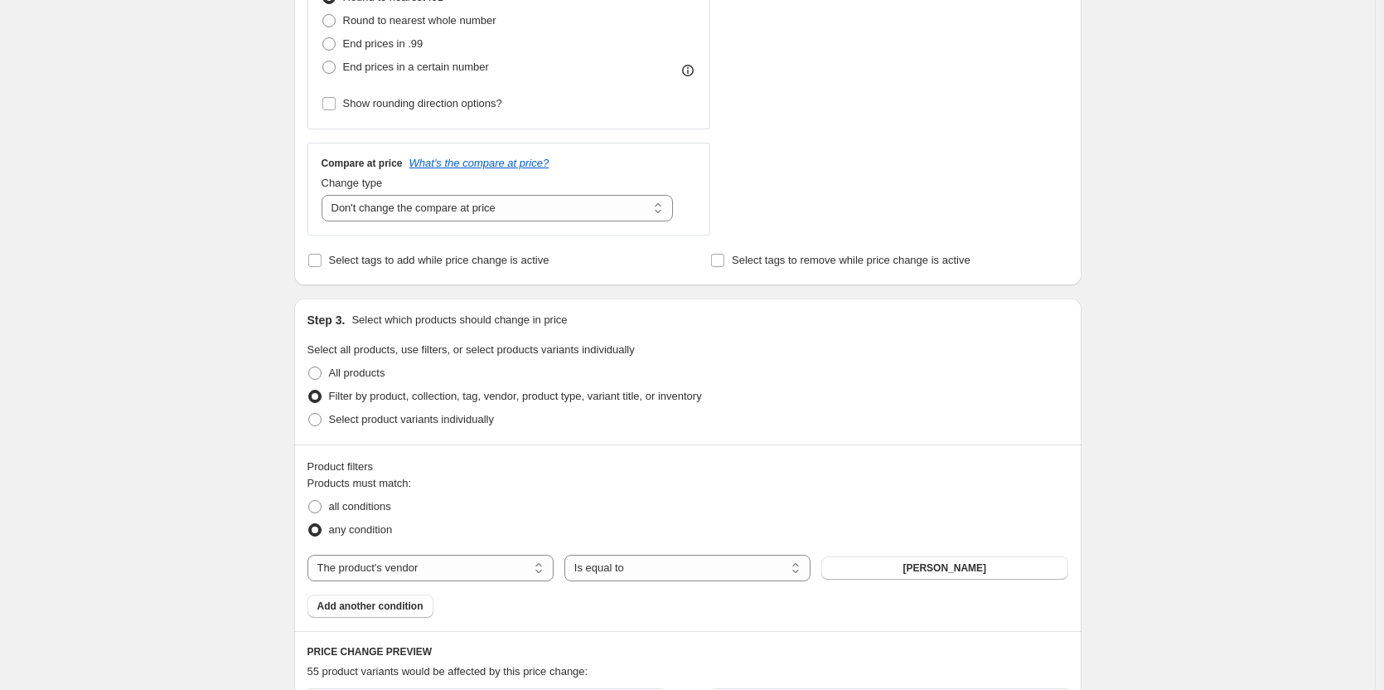
scroll to position [746, 0]
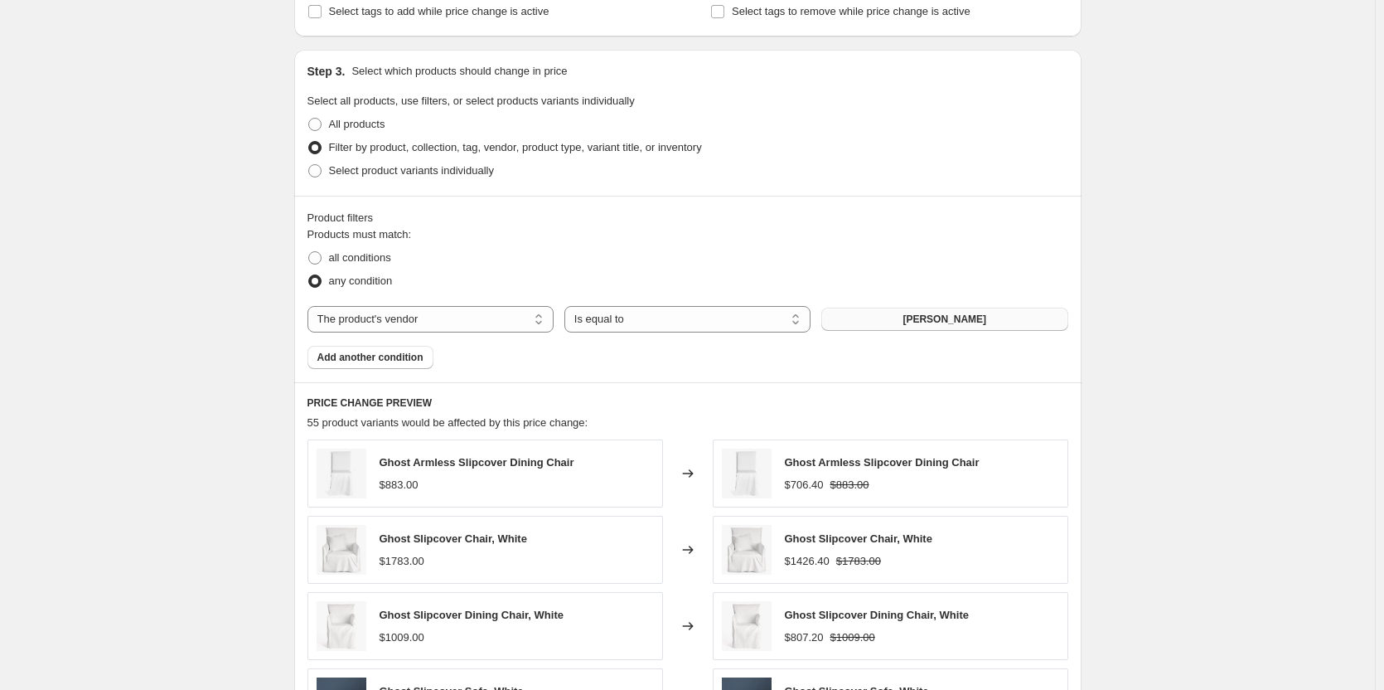
click at [863, 319] on button "[PERSON_NAME]" at bounding box center [944, 318] width 246 height 23
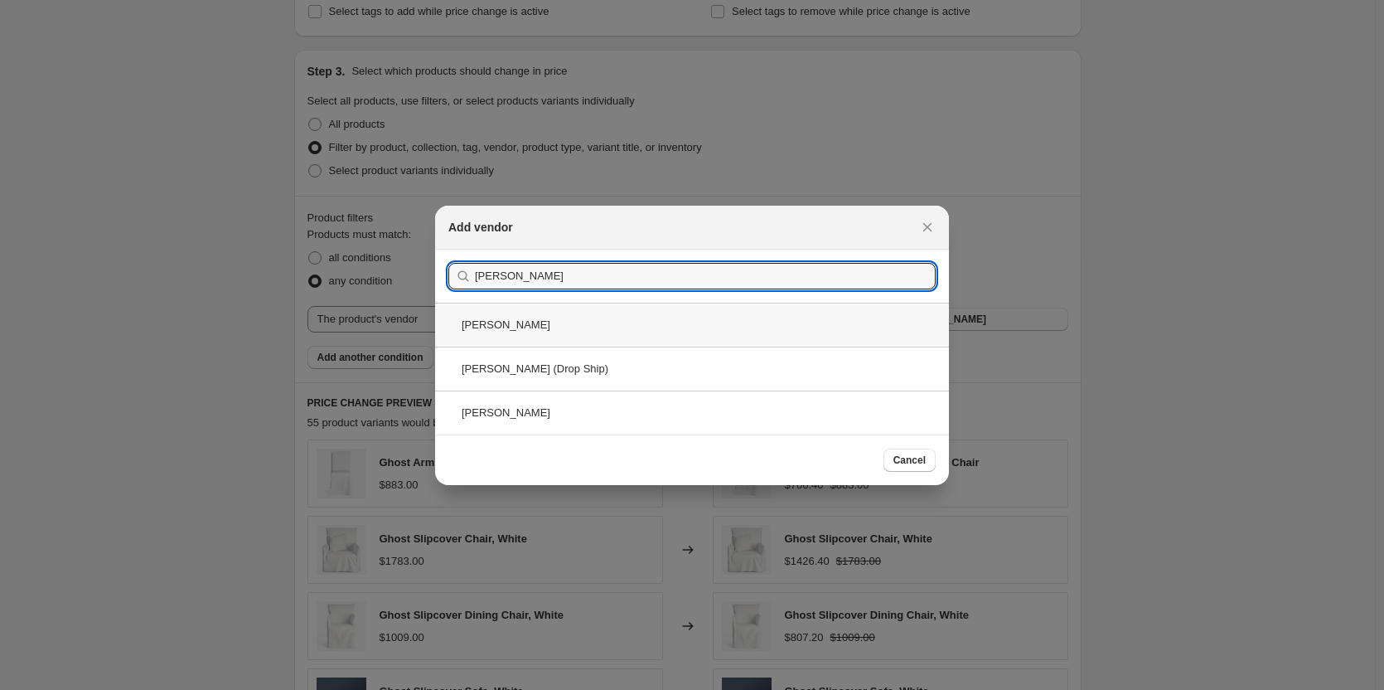
type input "[PERSON_NAME]"
click at [497, 330] on div "[PERSON_NAME]" at bounding box center [692, 324] width 514 height 44
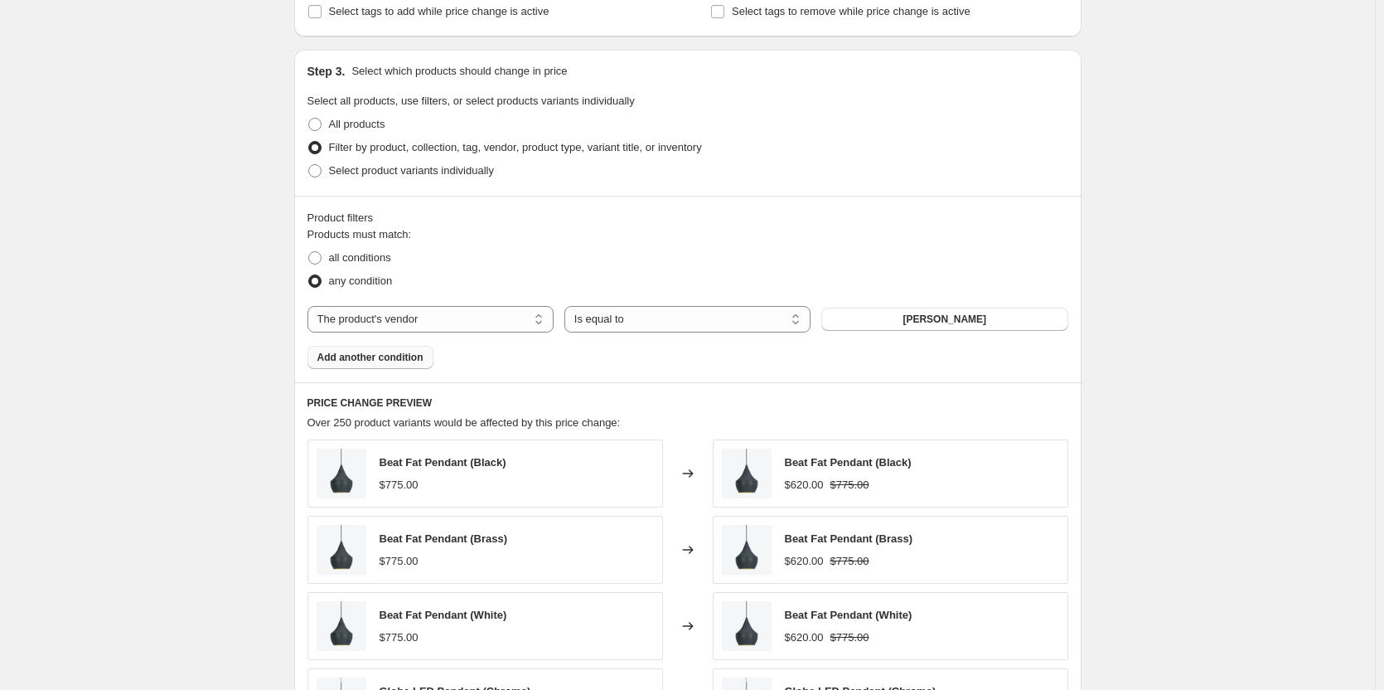
click at [343, 359] on span "Add another condition" at bounding box center [370, 357] width 106 height 13
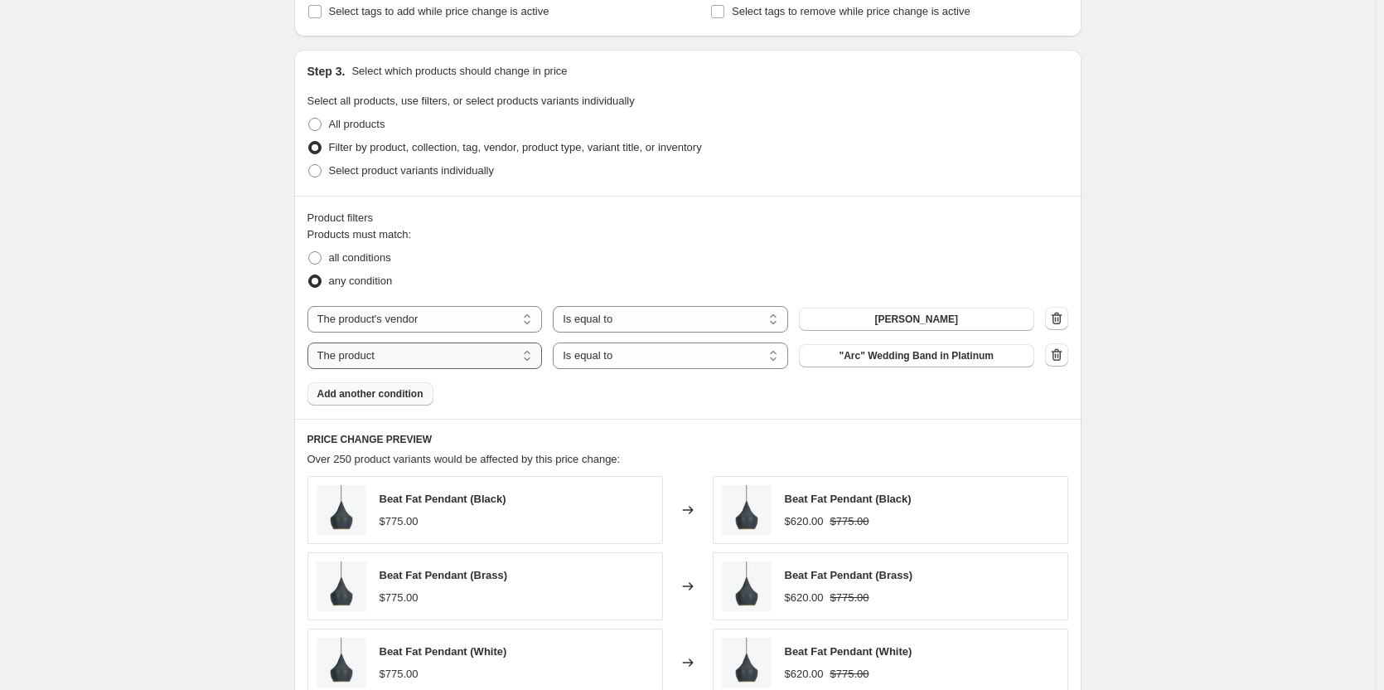
click at [343, 359] on select "The product The product's collection The product's tag The product's vendor The…" at bounding box center [424, 355] width 235 height 27
select select "vendor"
click at [882, 365] on button "A L'Aise Ltd" at bounding box center [916, 355] width 235 height 23
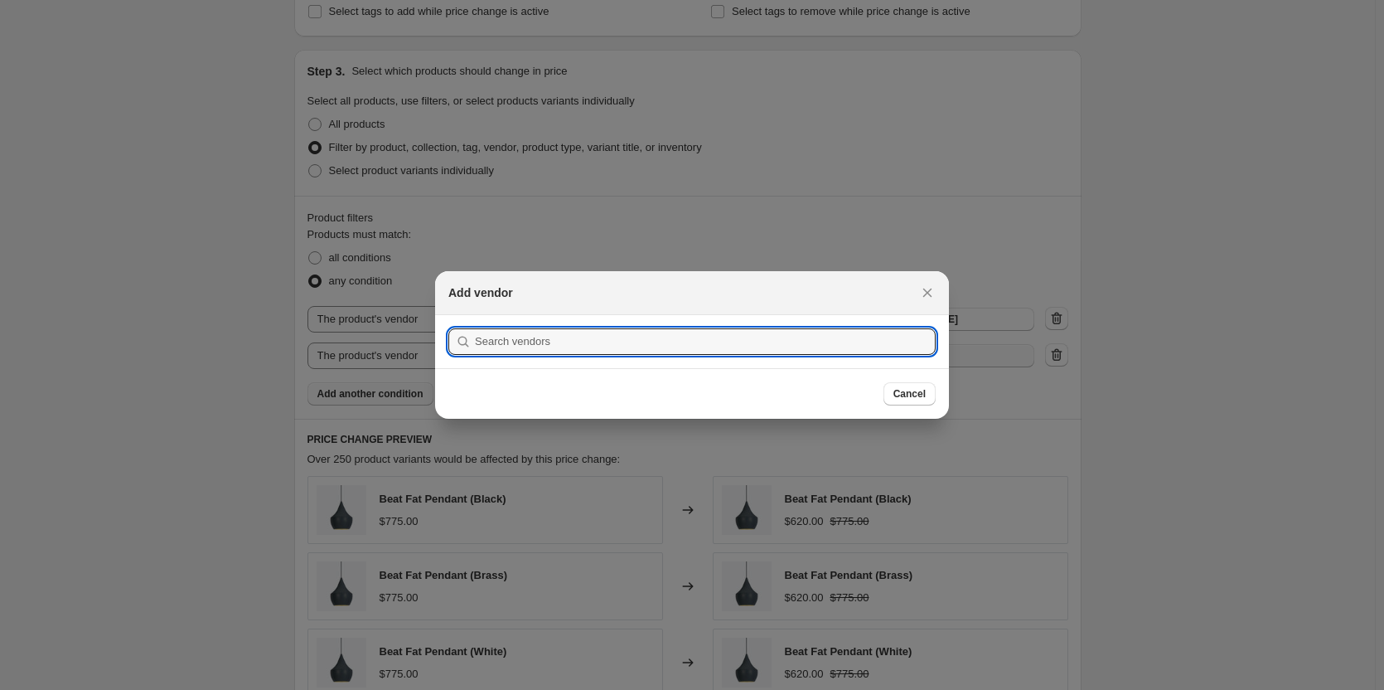
scroll to position [0, 0]
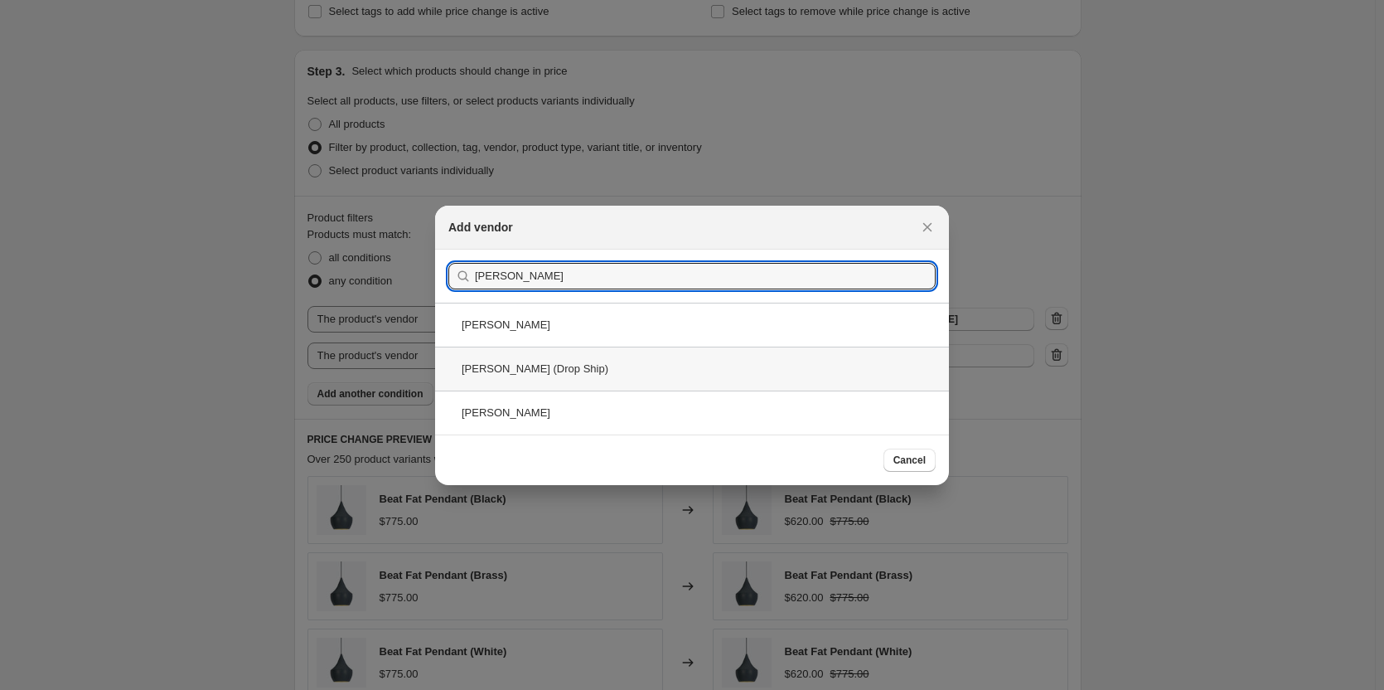
type input "[PERSON_NAME]"
click at [520, 373] on div "[PERSON_NAME] (Drop Ship)" at bounding box center [692, 368] width 514 height 44
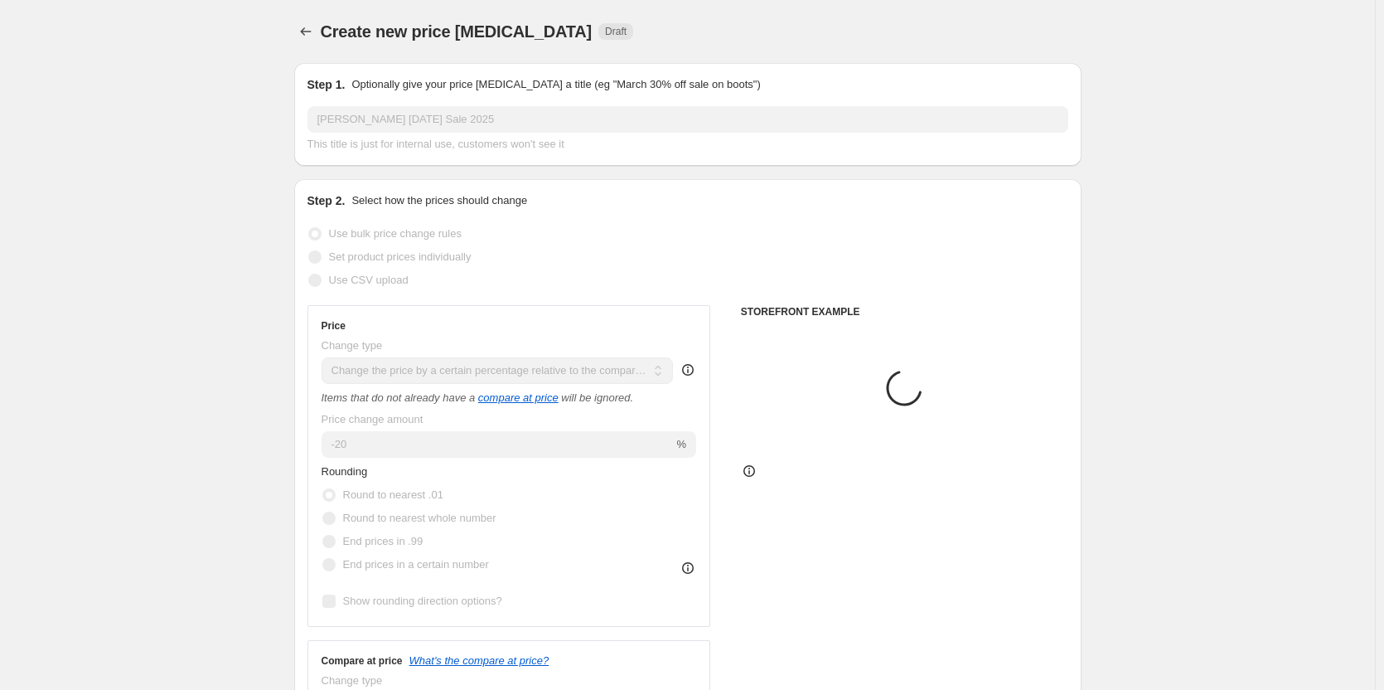
scroll to position [746, 0]
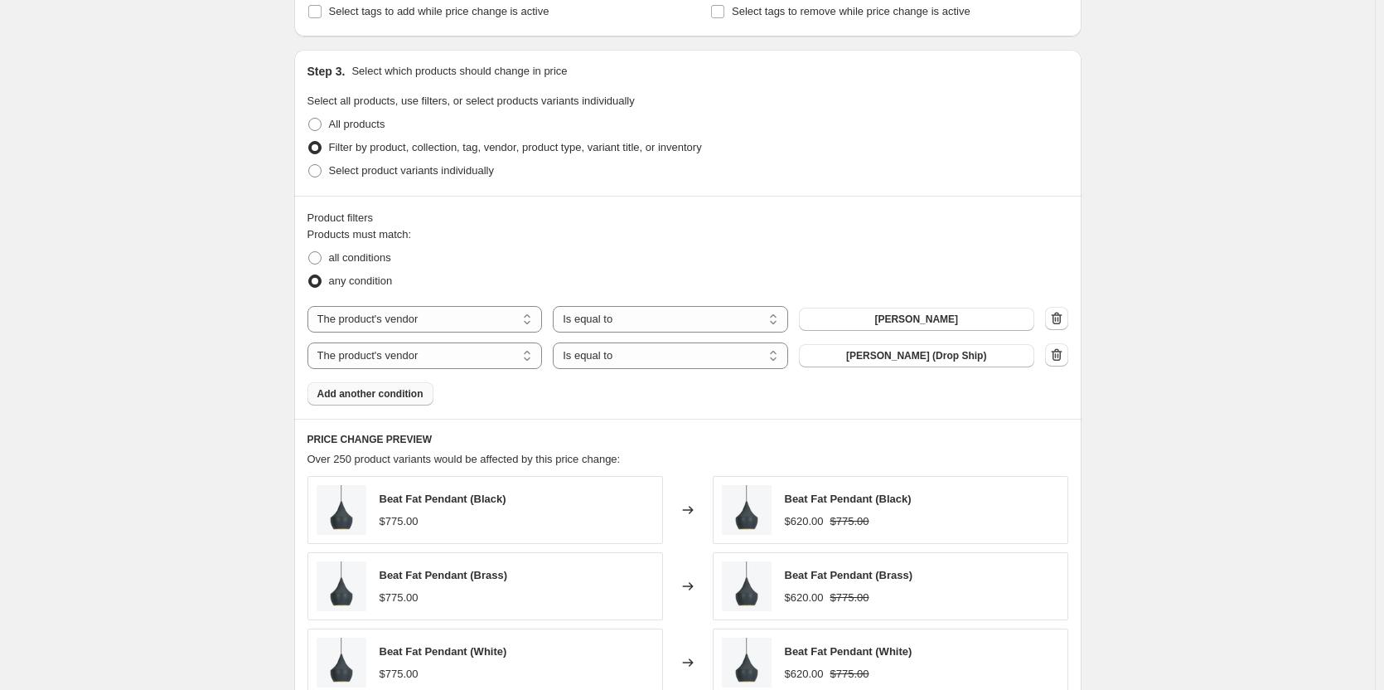
click at [200, 414] on div "Create new price [MEDICAL_DATA]. This page is ready Create new price [MEDICAL_D…" at bounding box center [687, 204] width 1375 height 1901
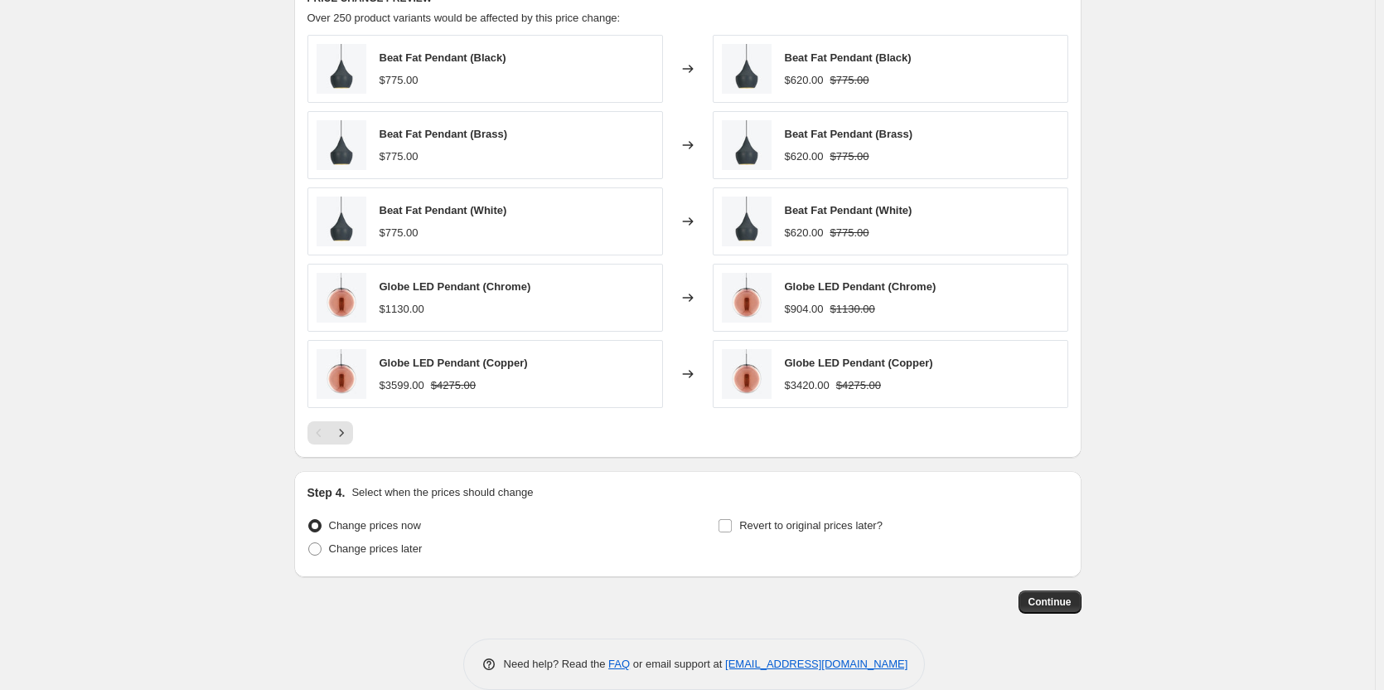
scroll to position [1212, 0]
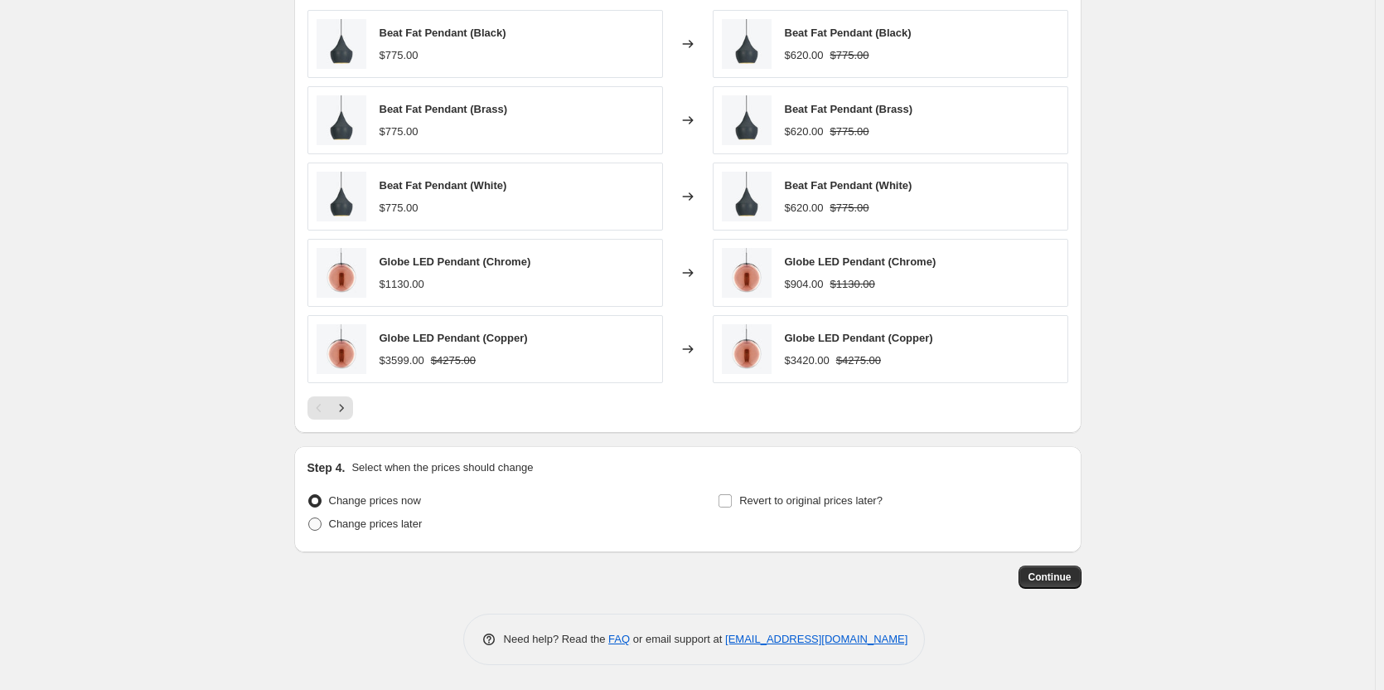
click at [375, 523] on span "Change prices later" at bounding box center [376, 523] width 94 height 12
click at [309, 518] on input "Change prices later" at bounding box center [308, 517] width 1 height 1
radio input "true"
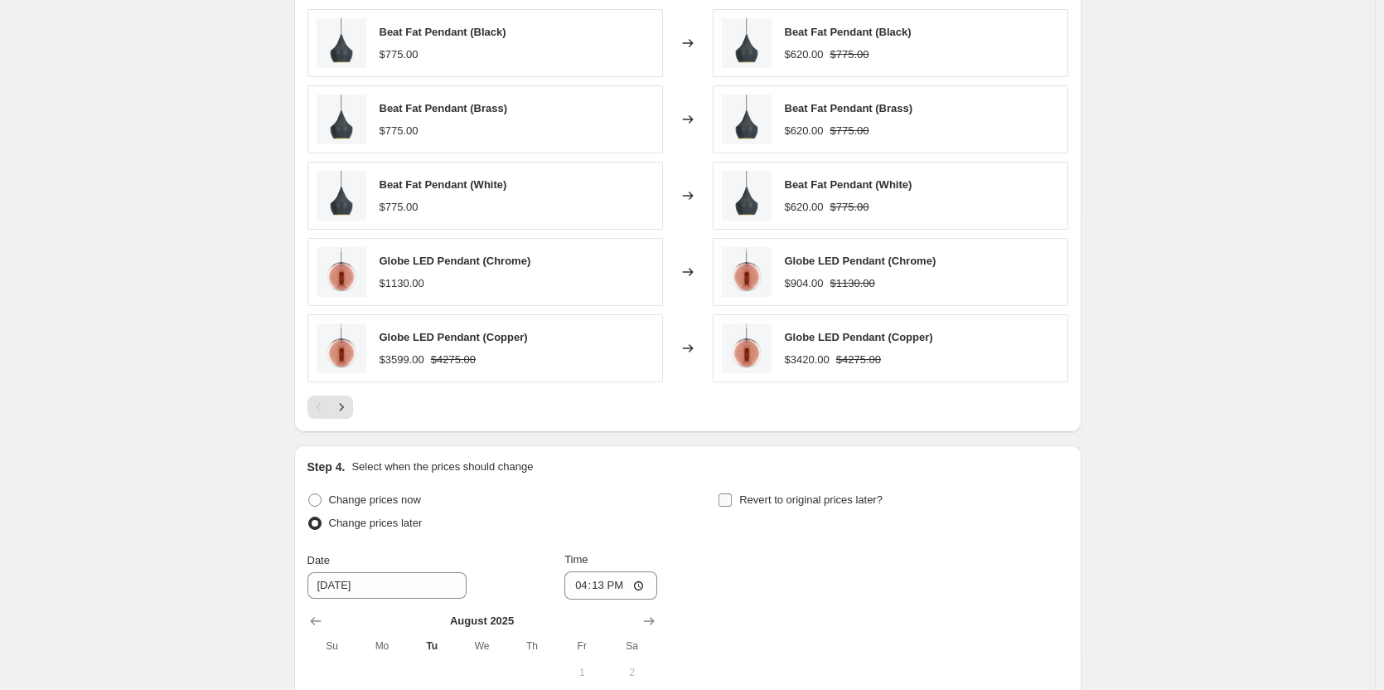
click at [776, 501] on span "Revert to original prices later?" at bounding box center [810, 499] width 143 height 12
click at [732, 501] on input "Revert to original prices later?" at bounding box center [725, 499] width 13 height 13
checkbox input "true"
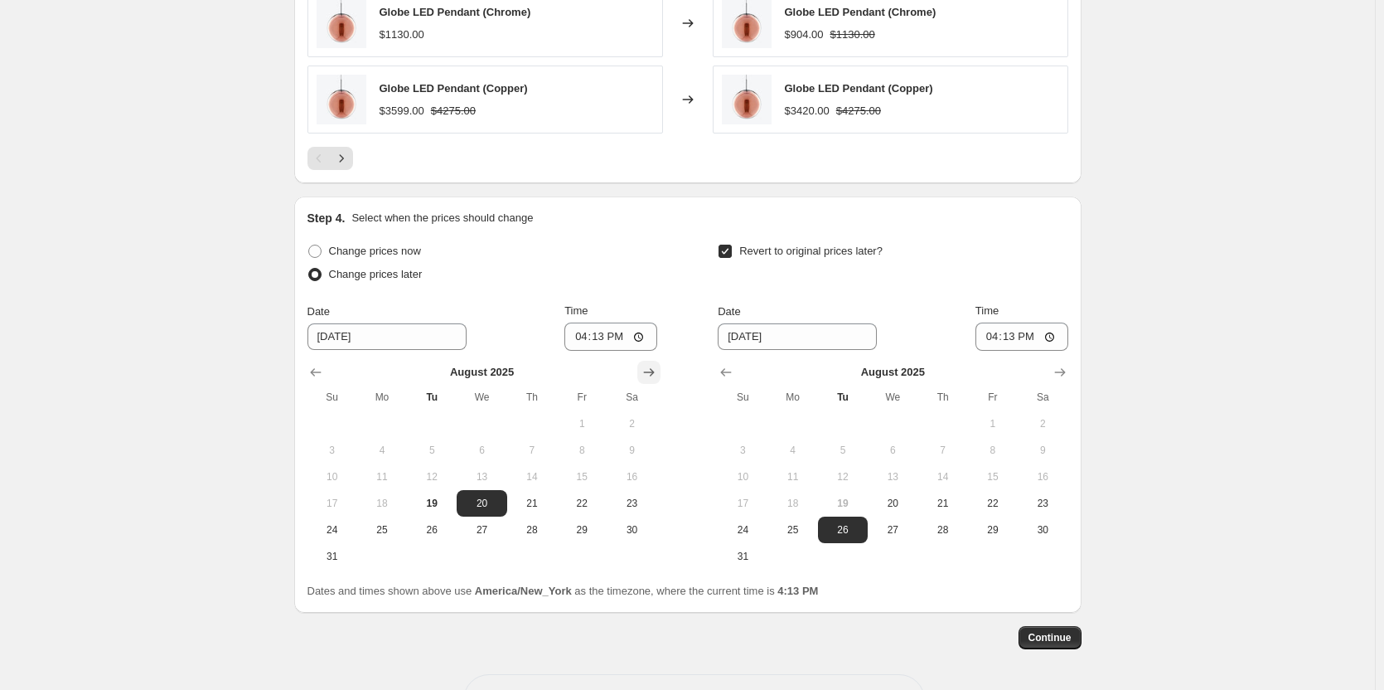
click at [652, 366] on icon "Show next month, September 2025" at bounding box center [649, 372] width 17 height 17
click at [394, 422] on span "1" at bounding box center [382, 423] width 36 height 13
type input "[DATE]"
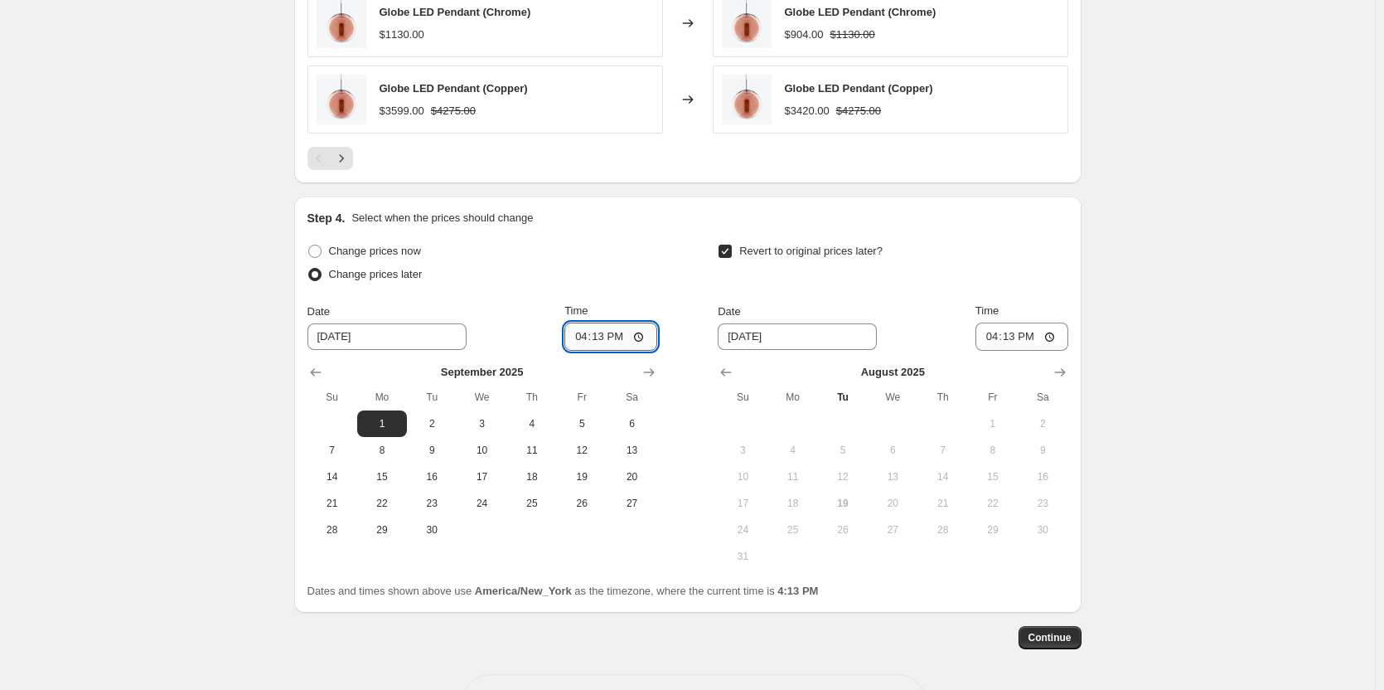
click at [575, 341] on input "16:13" at bounding box center [610, 336] width 93 height 28
type input "23:59"
click at [1068, 375] on icon "Show next month, September 2025" at bounding box center [1060, 372] width 17 height 17
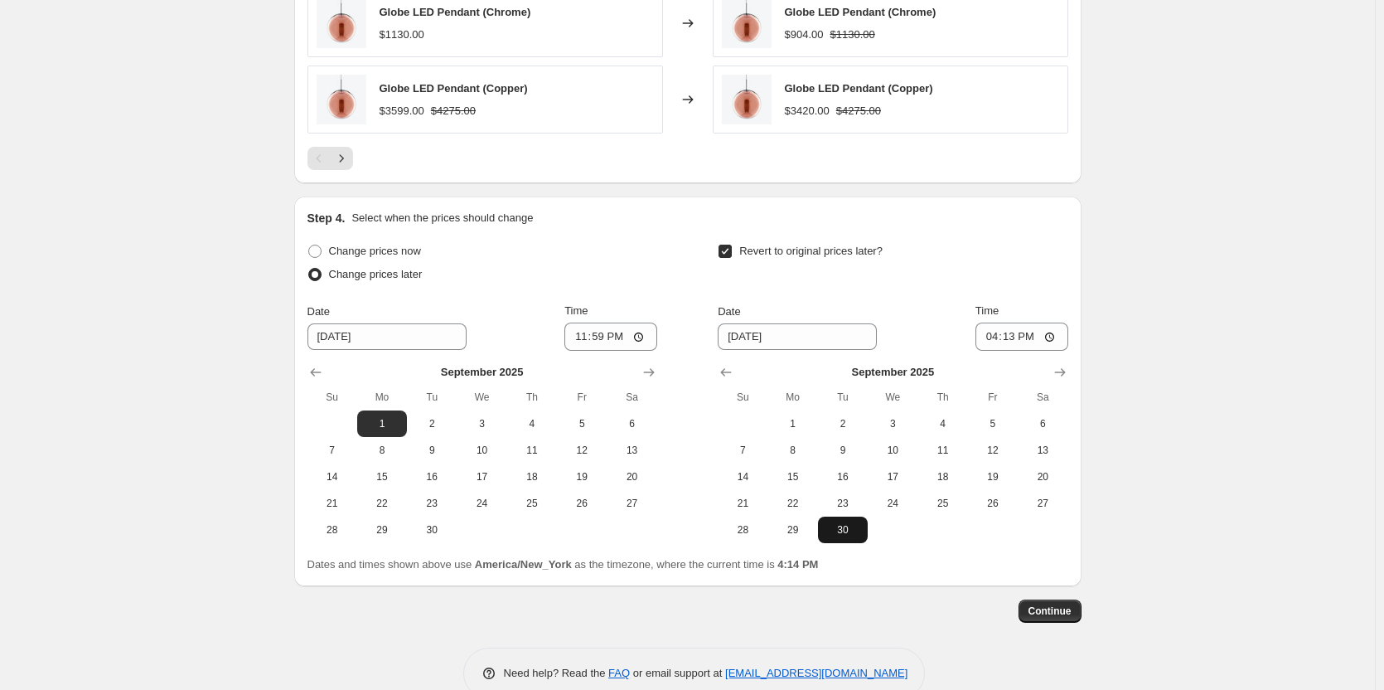
click at [854, 523] on button "30" at bounding box center [843, 529] width 50 height 27
type input "[DATE]"
click at [994, 338] on input "16:13" at bounding box center [1021, 336] width 93 height 28
type input "23:59"
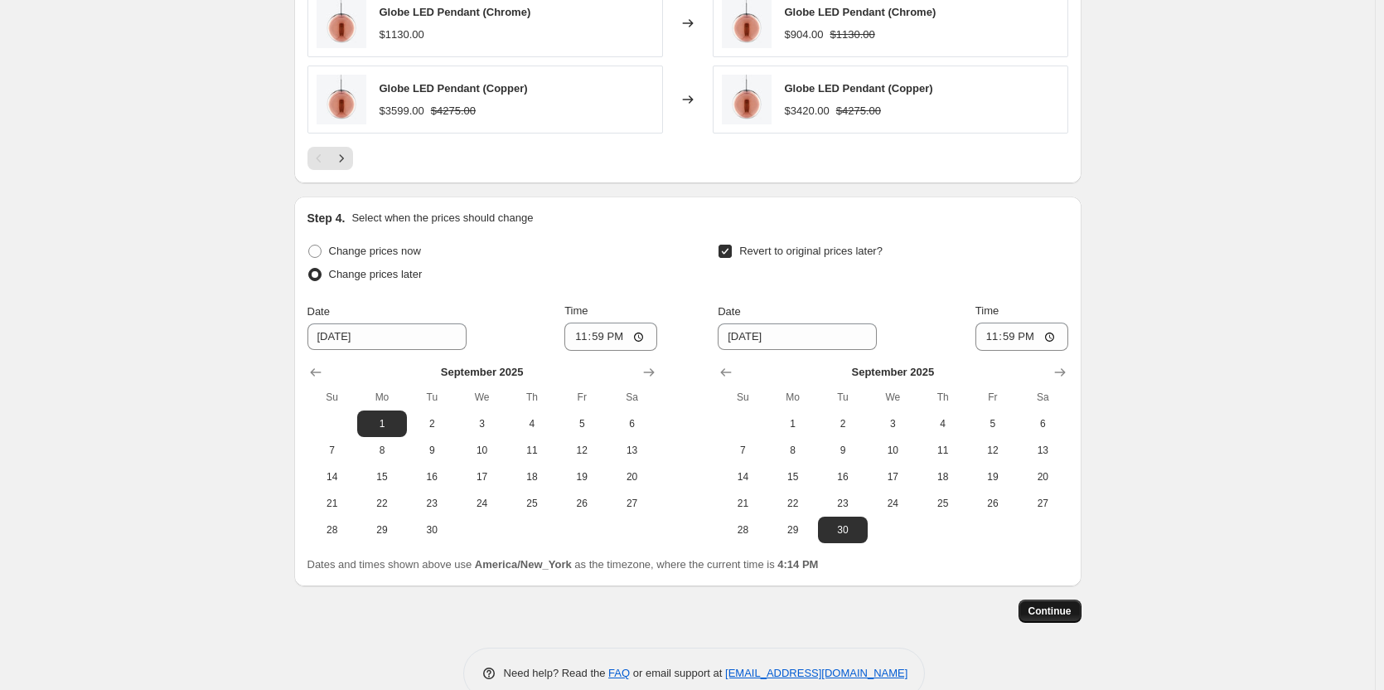
click at [1050, 610] on span "Continue" at bounding box center [1049, 610] width 43 height 13
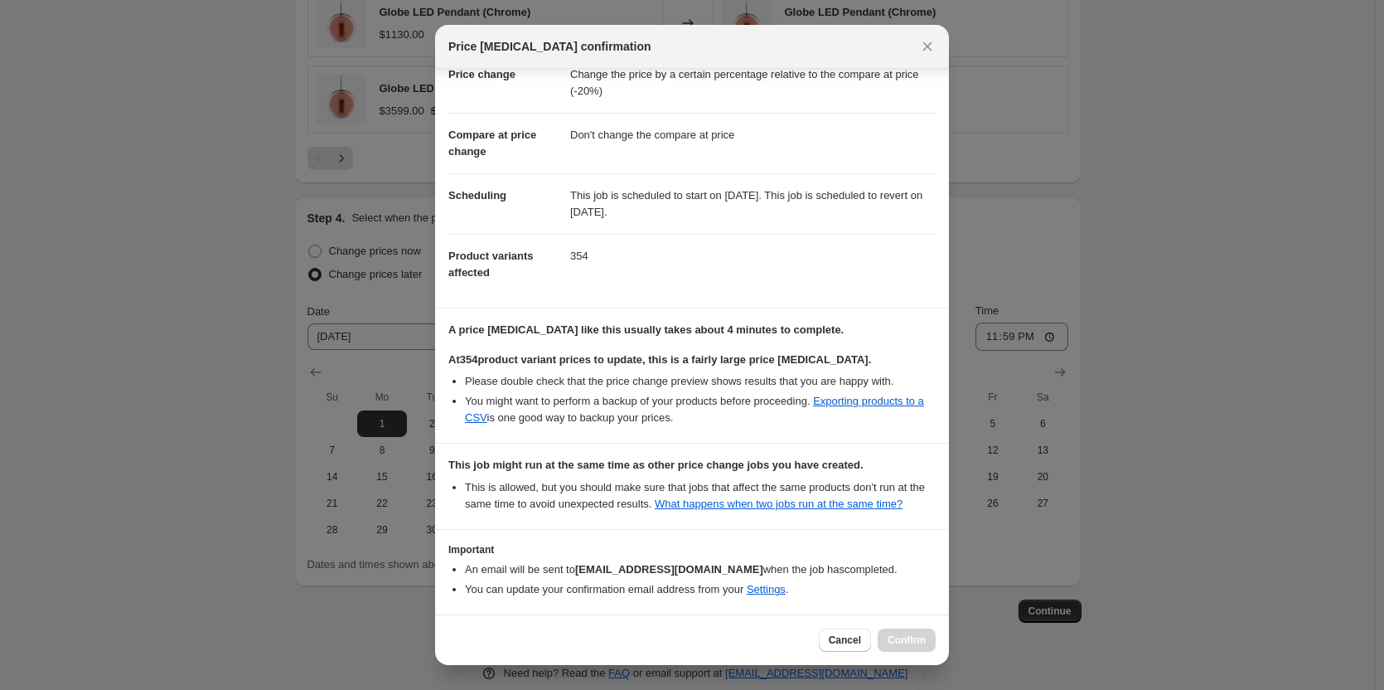
scroll to position [113, 0]
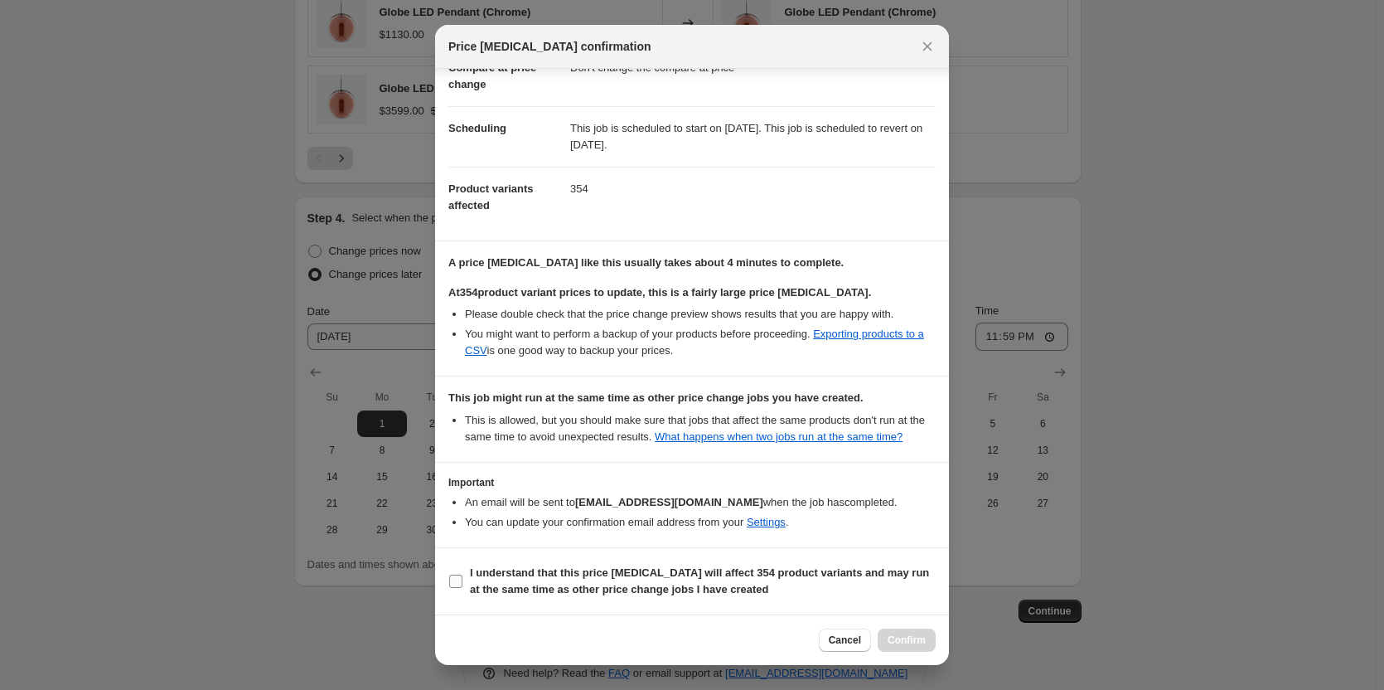
click at [492, 573] on b "I understand that this price [MEDICAL_DATA] will affect 354 product variants an…" at bounding box center [699, 580] width 459 height 29
click at [462, 574] on input "I understand that this price [MEDICAL_DATA] will affect 354 product variants an…" at bounding box center [455, 580] width 13 height 13
checkbox input "true"
click at [917, 636] on span "Confirm" at bounding box center [907, 639] width 38 height 13
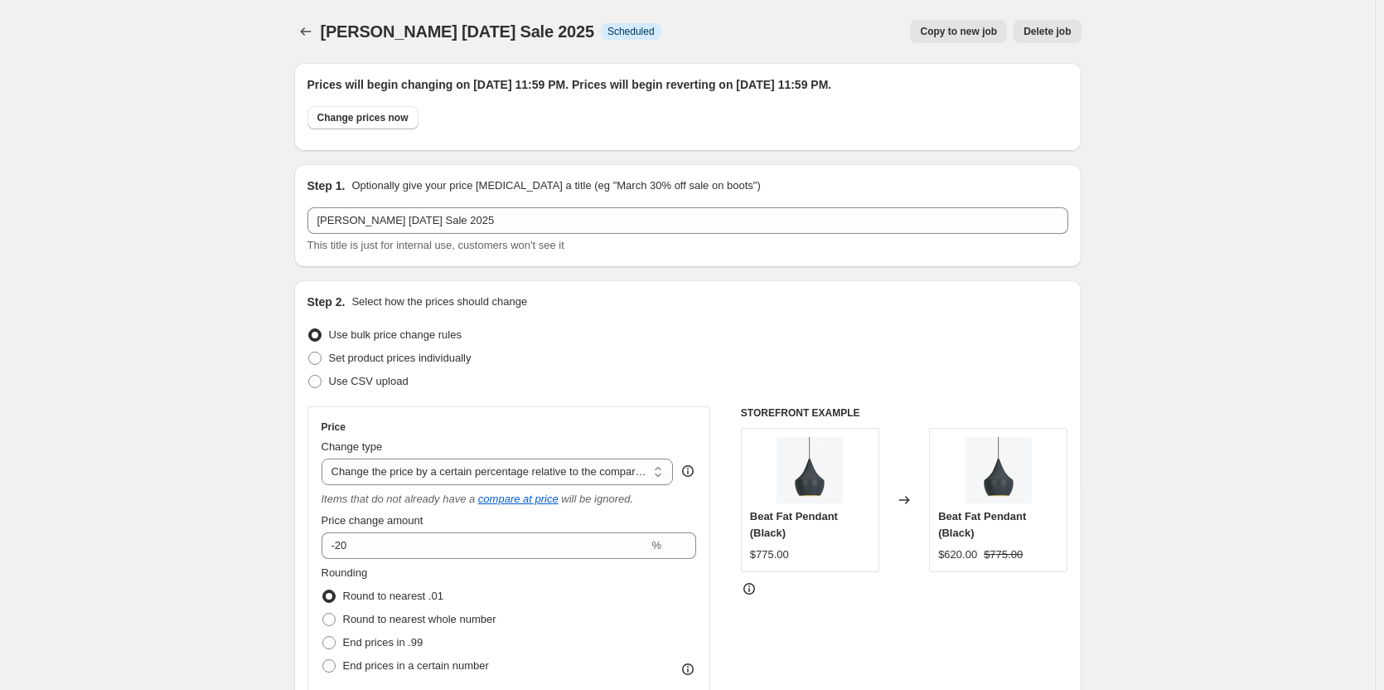
scroll to position [1461, 0]
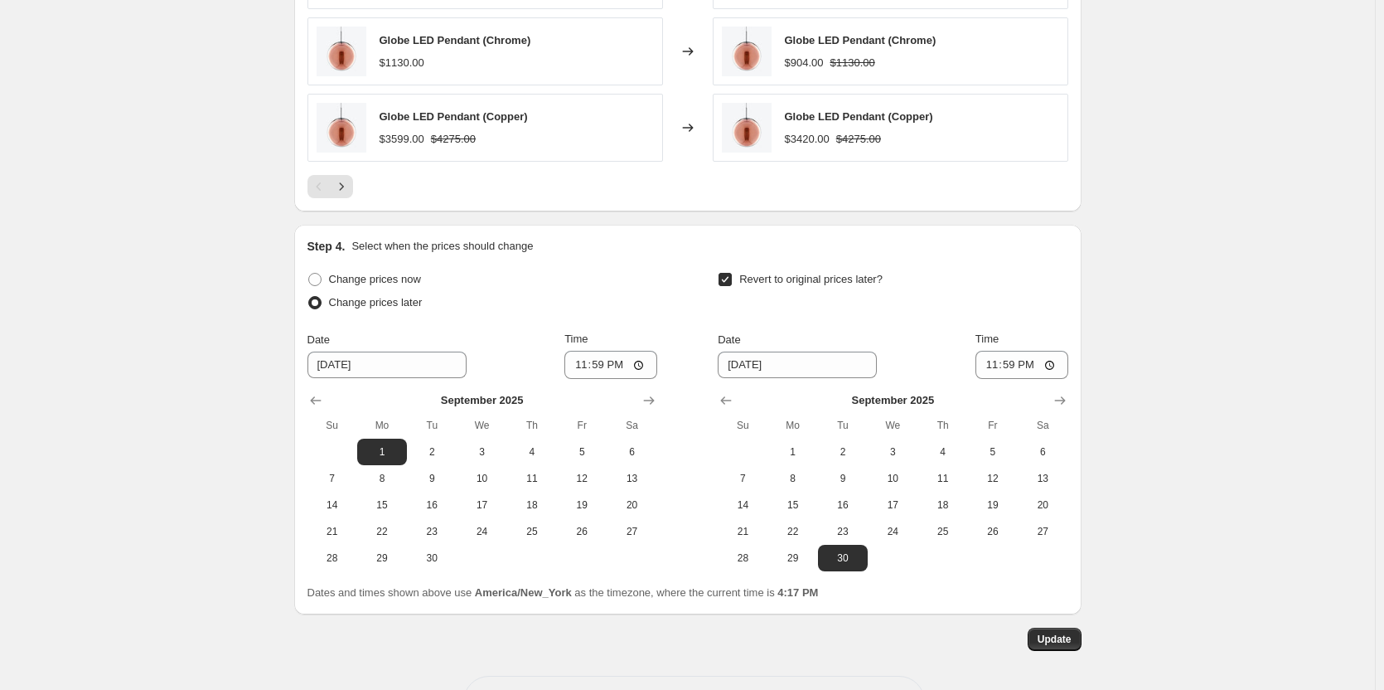
scroll to position [1597, 0]
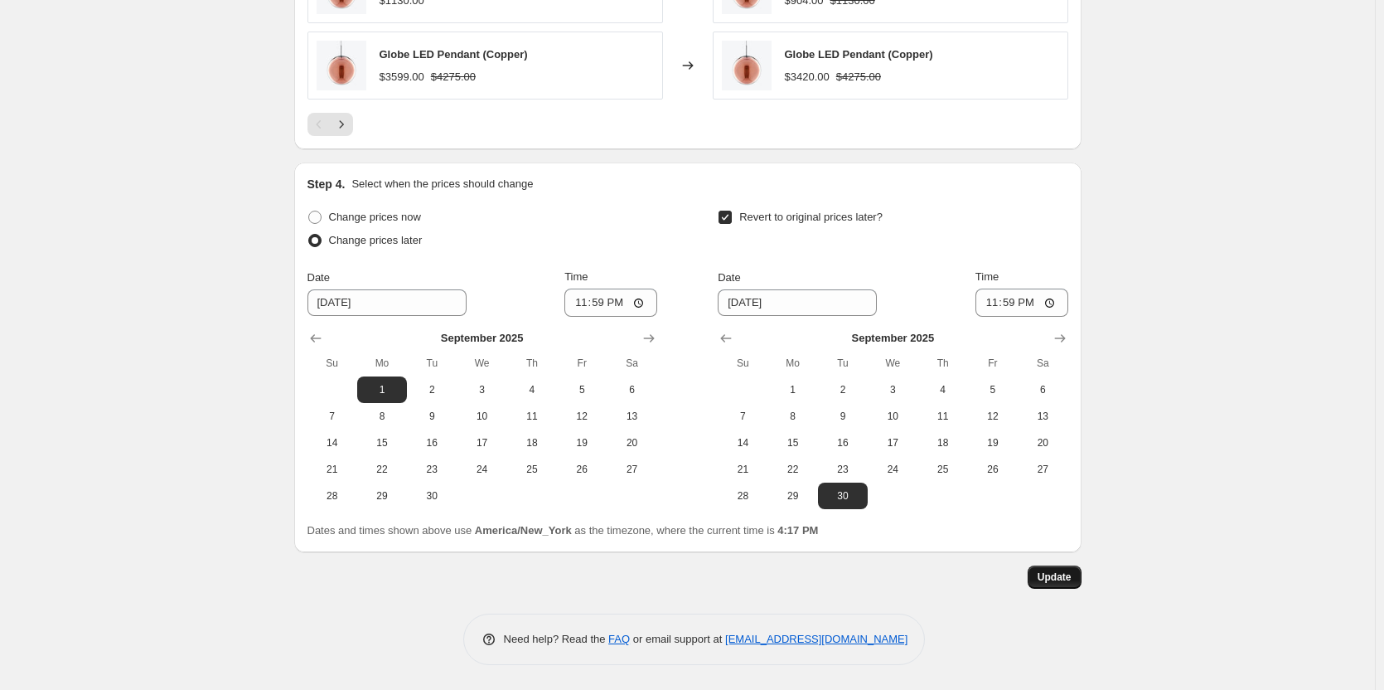
click at [1065, 577] on span "Update" at bounding box center [1055, 576] width 34 height 13
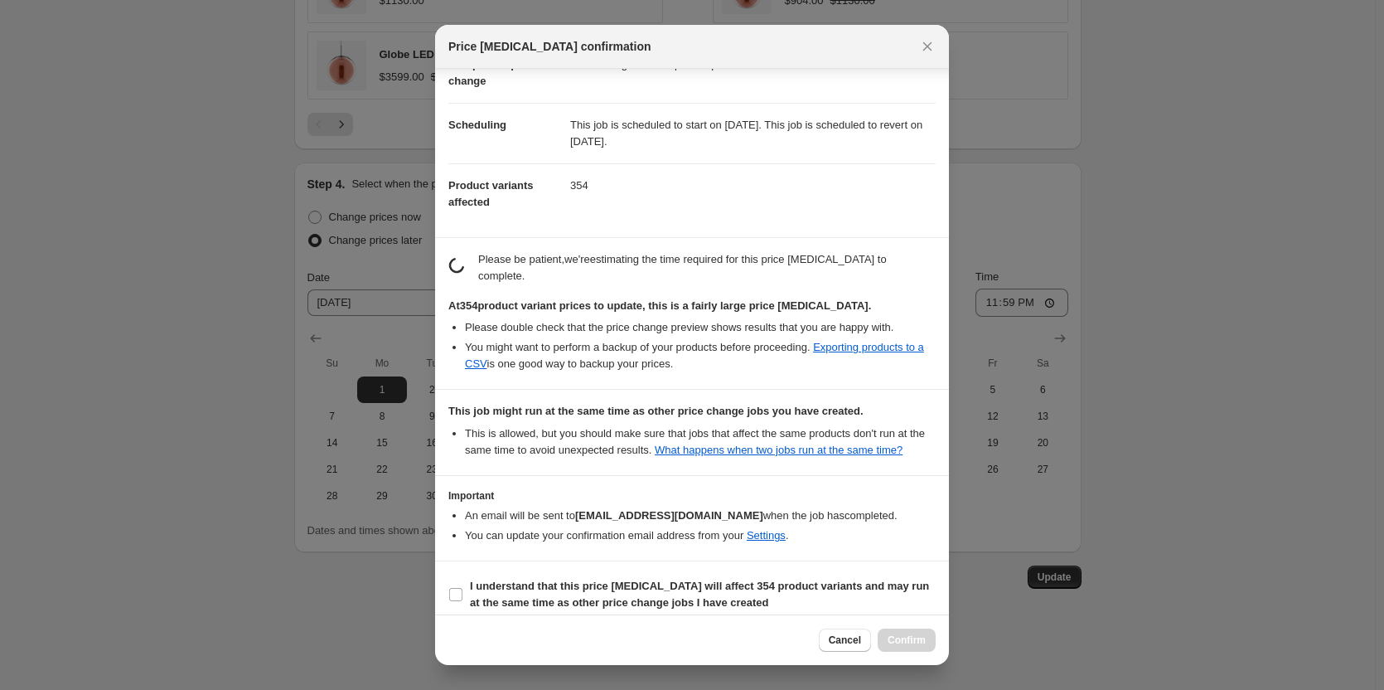
scroll to position [117, 0]
click at [531, 578] on b "I understand that this price [MEDICAL_DATA] will affect 354 product variants an…" at bounding box center [699, 592] width 459 height 29
click at [462, 587] on input "I understand that this price [MEDICAL_DATA] will affect 354 product variants an…" at bounding box center [455, 593] width 13 height 13
checkbox input "true"
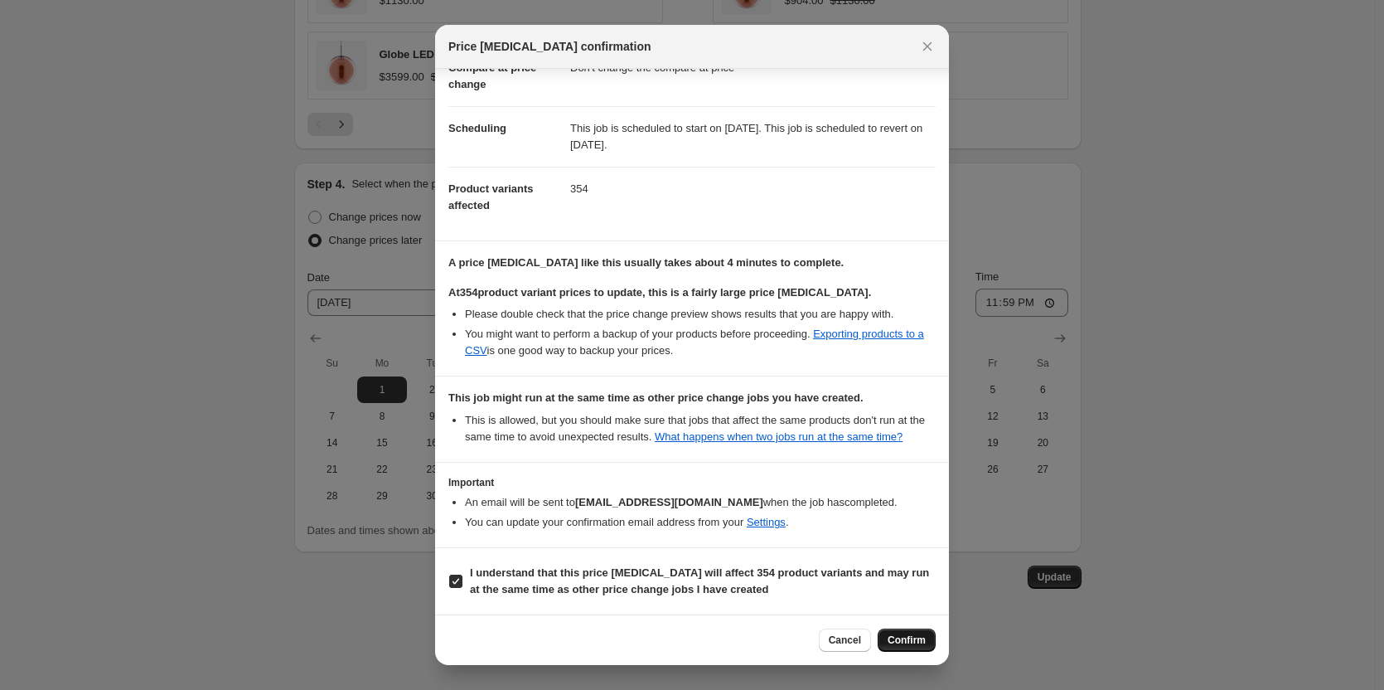
click at [902, 646] on span "Confirm" at bounding box center [907, 639] width 38 height 13
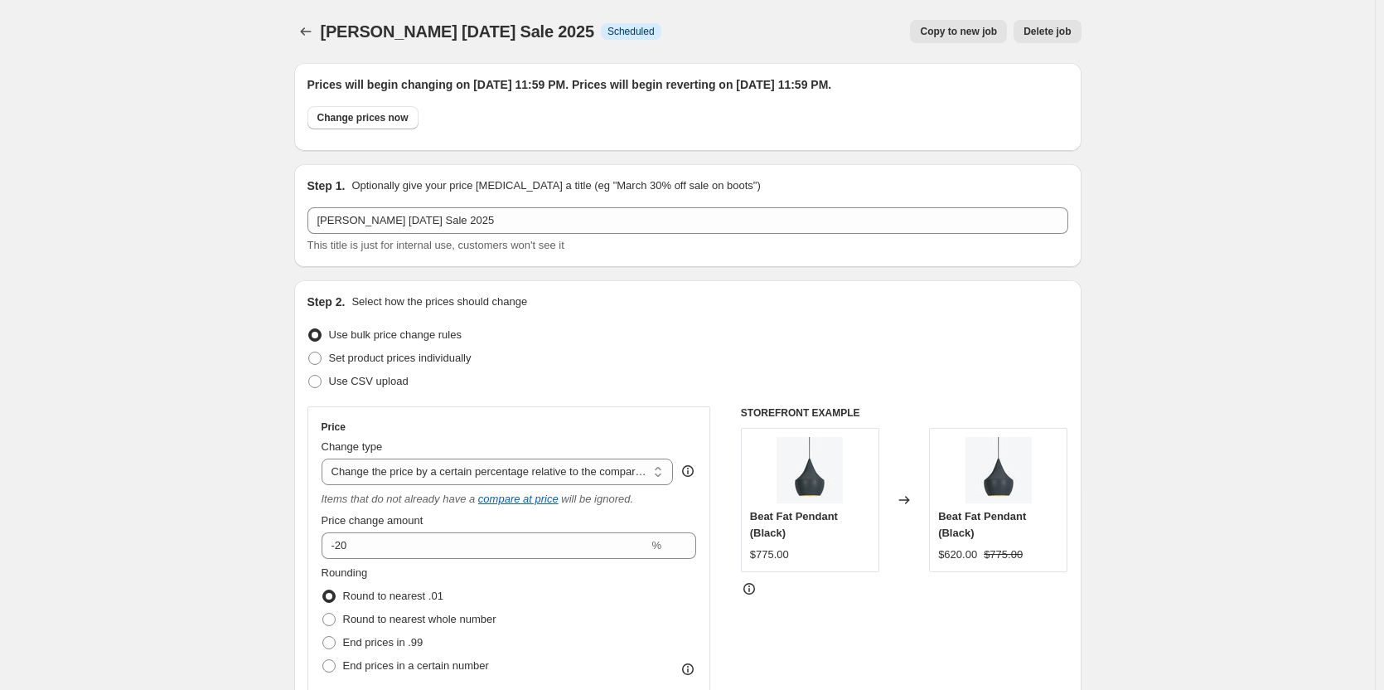
scroll to position [1597, 0]
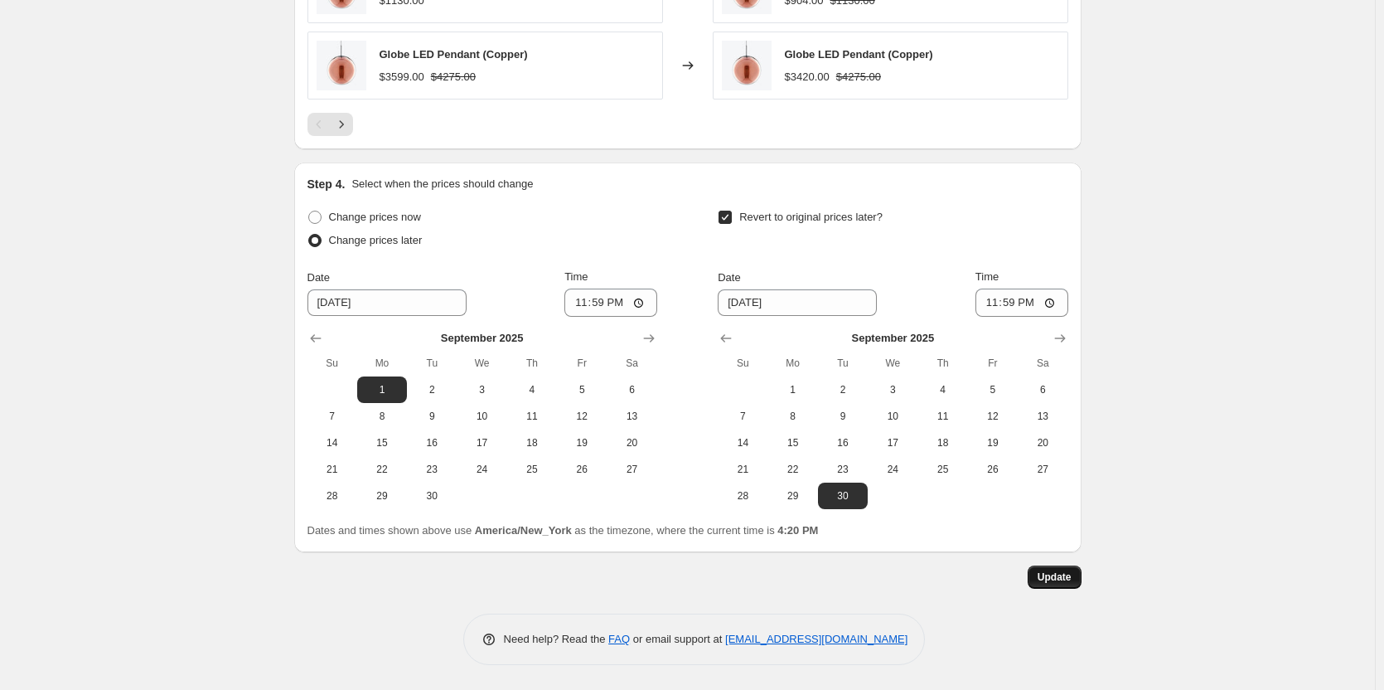
click at [1055, 577] on span "Update" at bounding box center [1055, 576] width 34 height 13
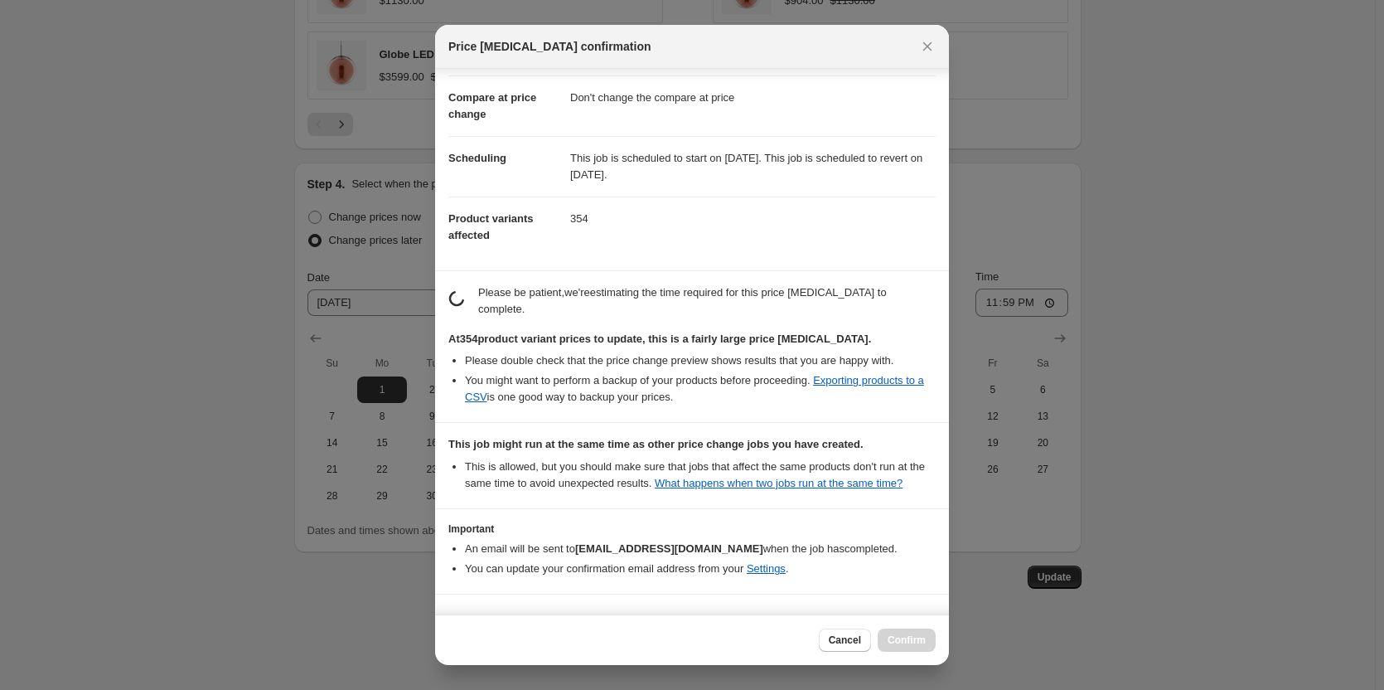
scroll to position [117, 0]
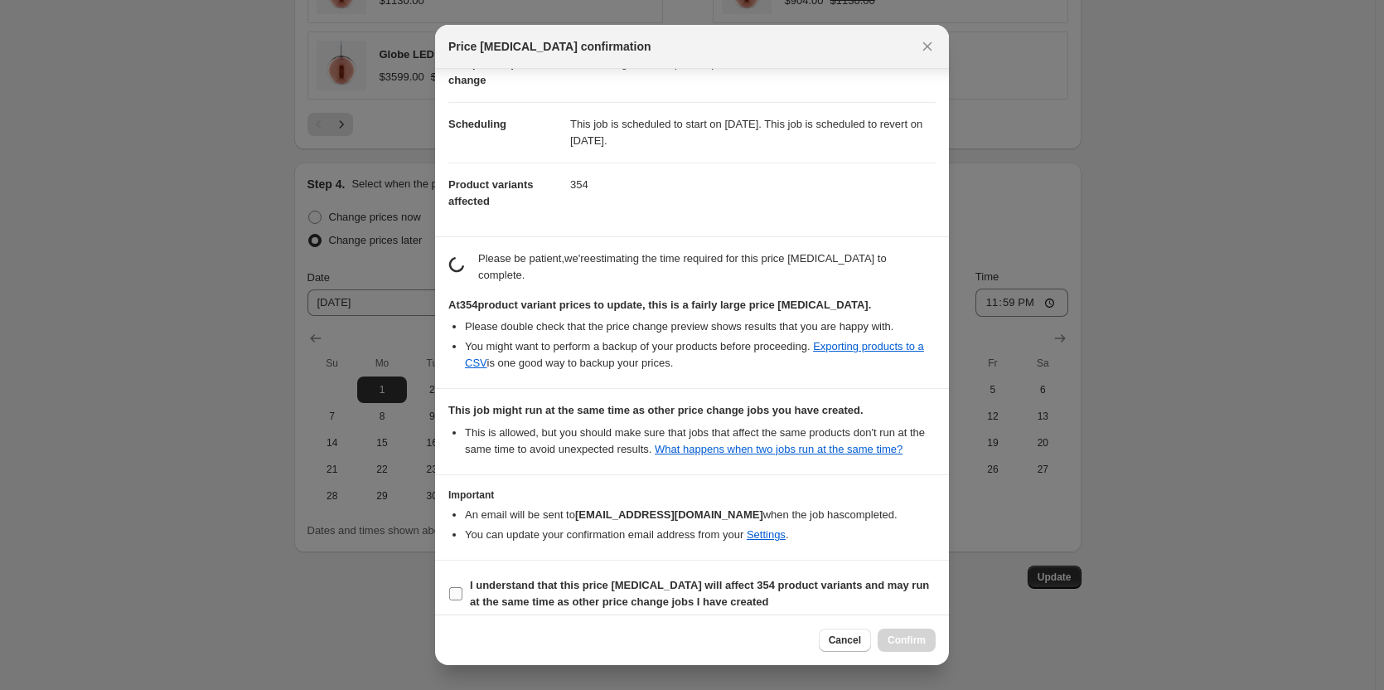
click at [481, 578] on b "I understand that this price [MEDICAL_DATA] will affect 354 product variants an…" at bounding box center [699, 592] width 459 height 29
click at [462, 587] on input "I understand that this price [MEDICAL_DATA] will affect 354 product variants an…" at bounding box center [455, 593] width 13 height 13
checkbox input "true"
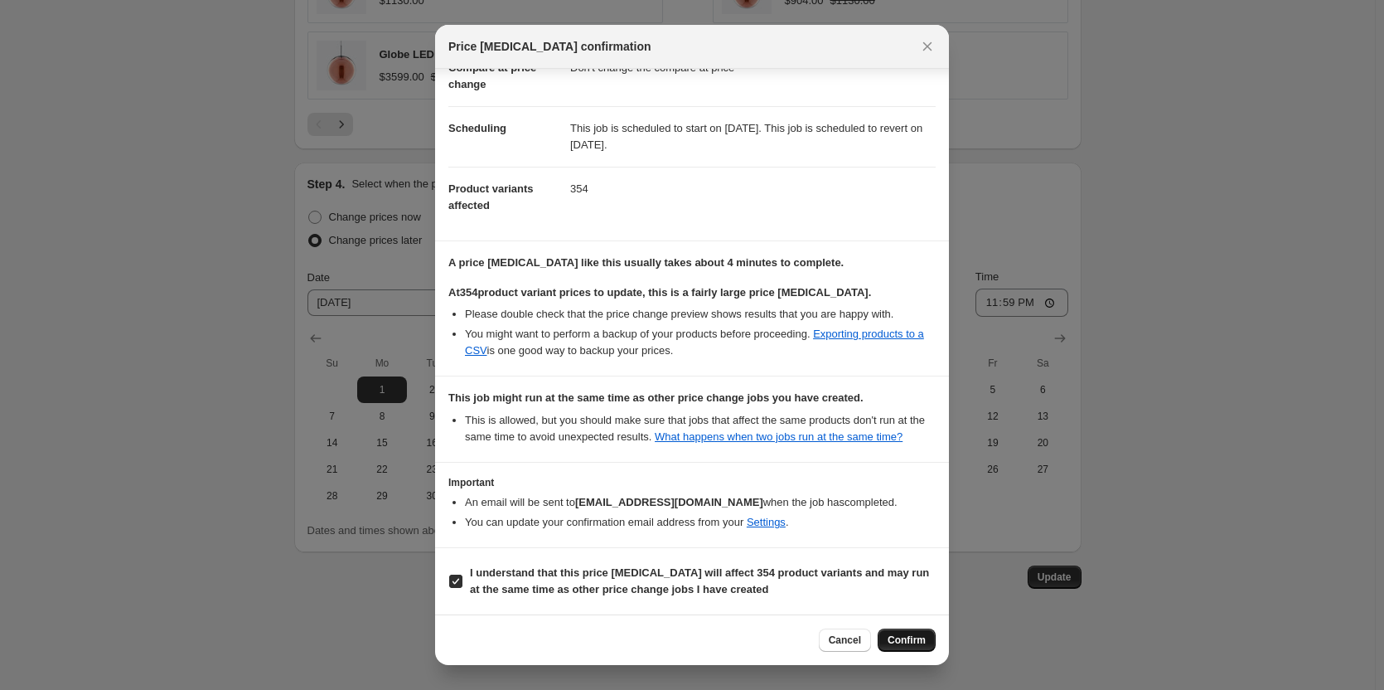
click at [922, 635] on span "Confirm" at bounding box center [907, 639] width 38 height 13
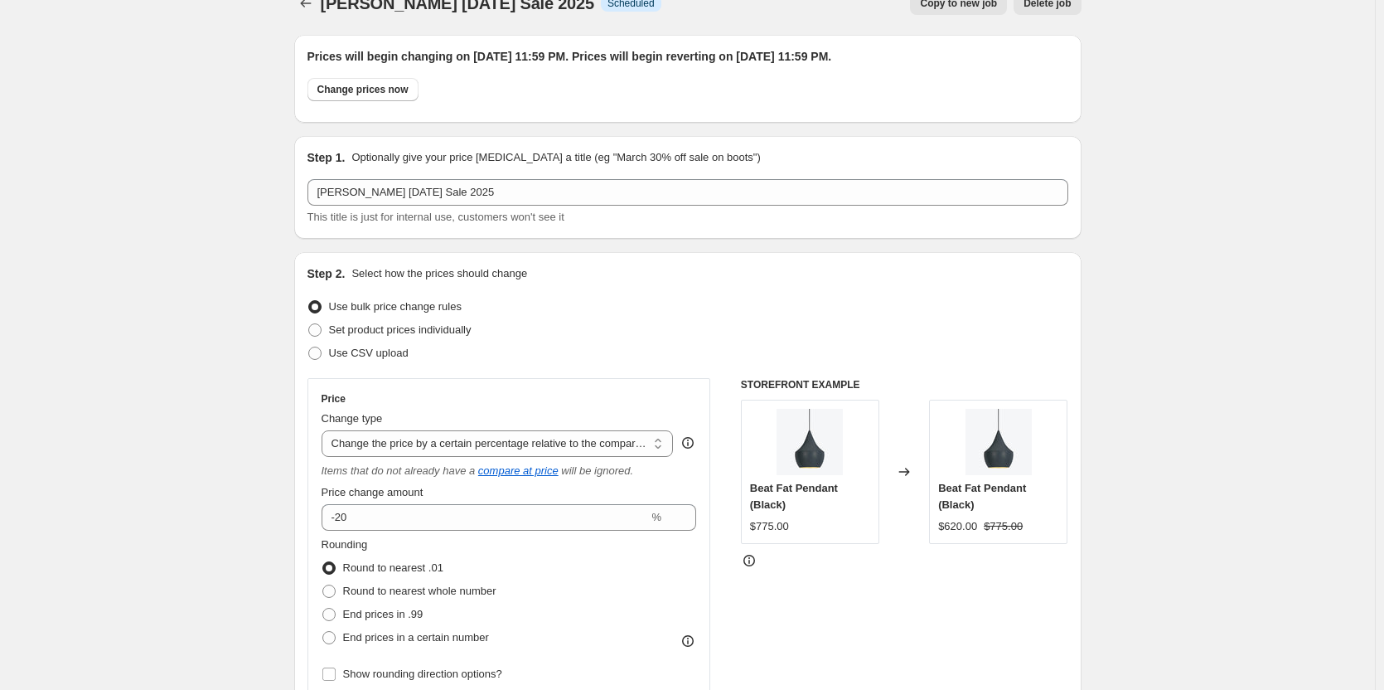
scroll to position [0, 0]
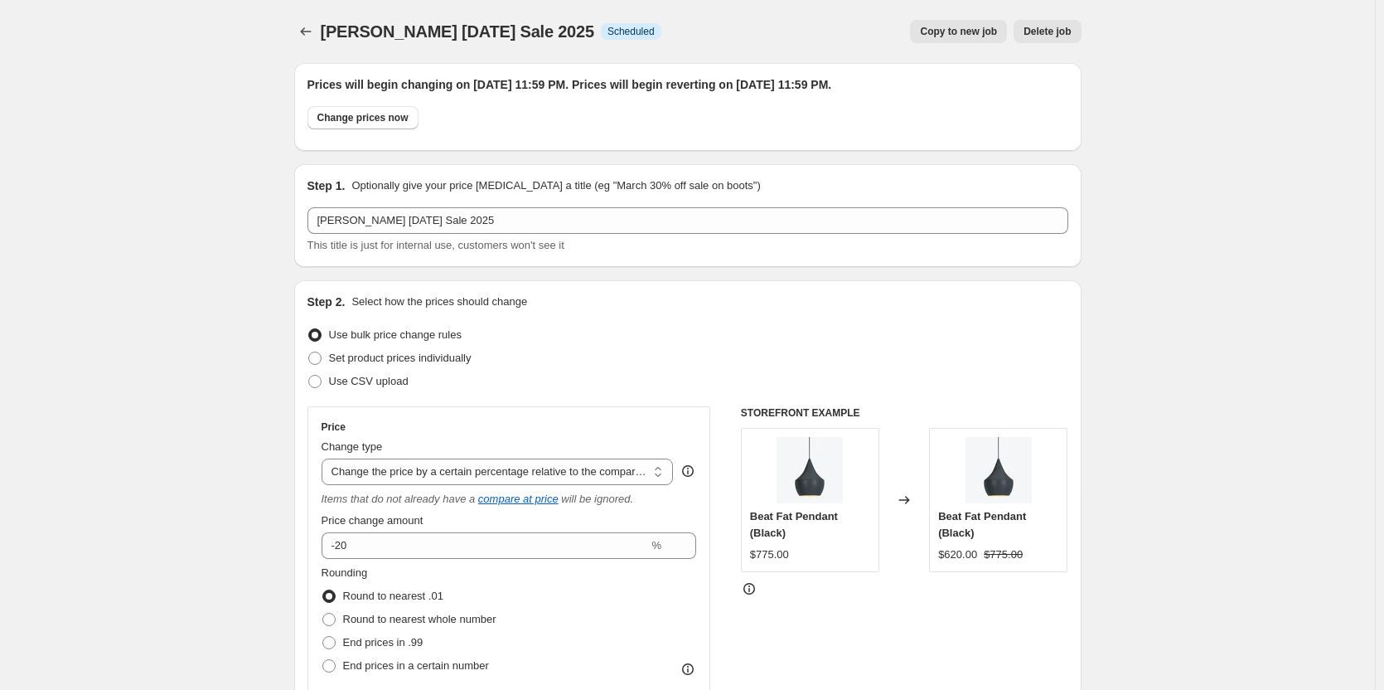
click at [980, 22] on button "Copy to new job" at bounding box center [958, 31] width 97 height 23
select select "pcap"
select select "no_change"
select select "vendor"
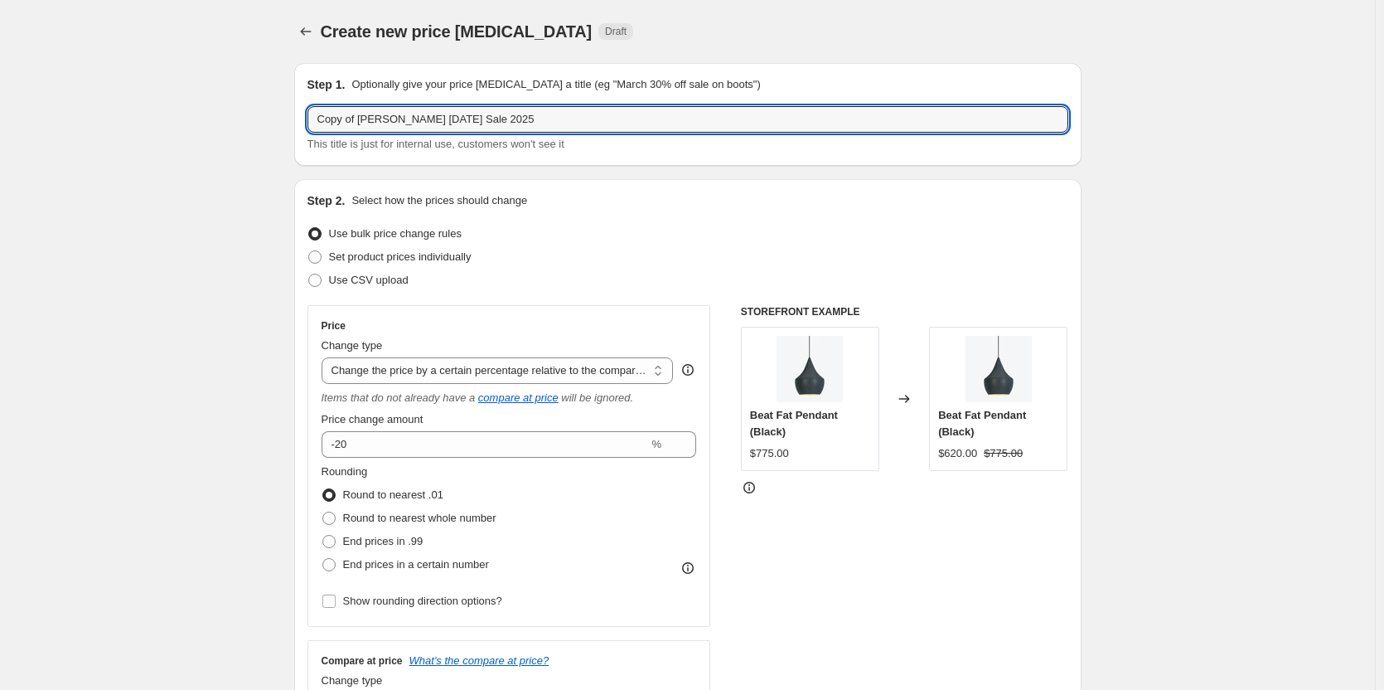
drag, startPoint x: 411, startPoint y: 123, endPoint x: 288, endPoint y: 119, distance: 123.6
type input "Pablo [DATE] Sale 2025"
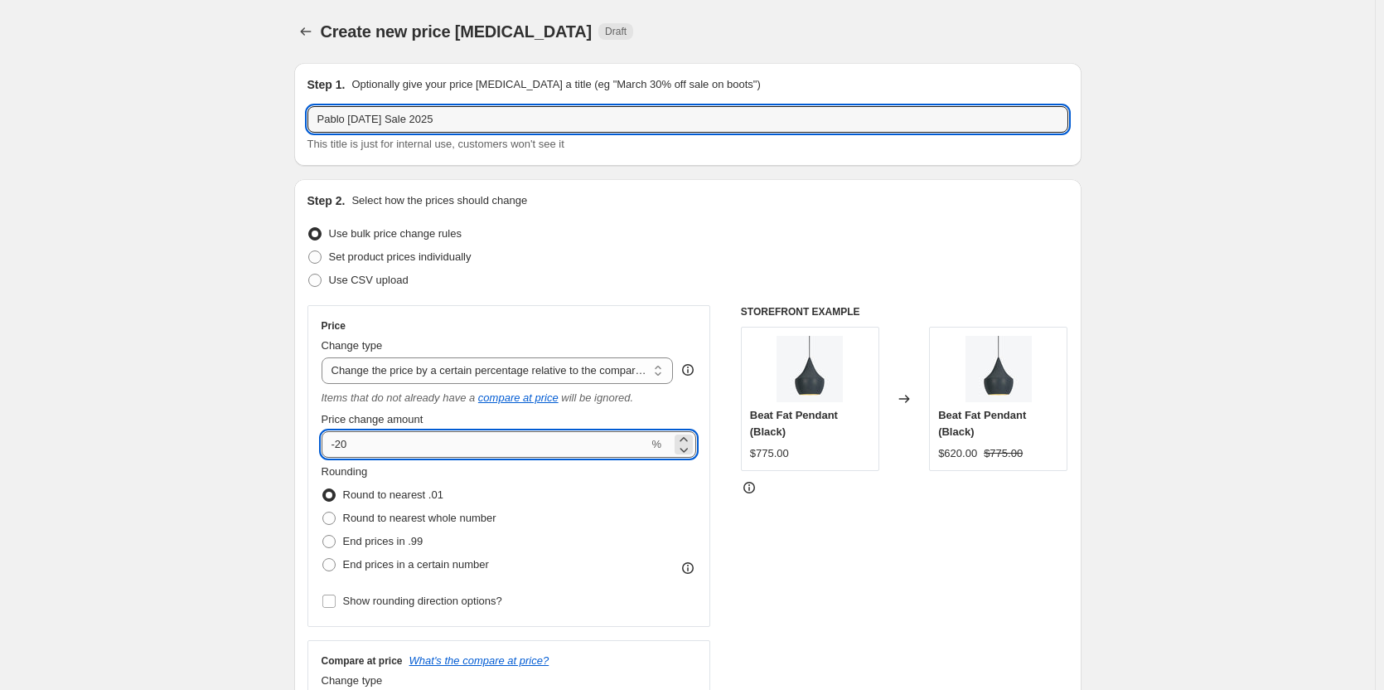
click at [349, 440] on input "-20" at bounding box center [485, 444] width 327 height 27
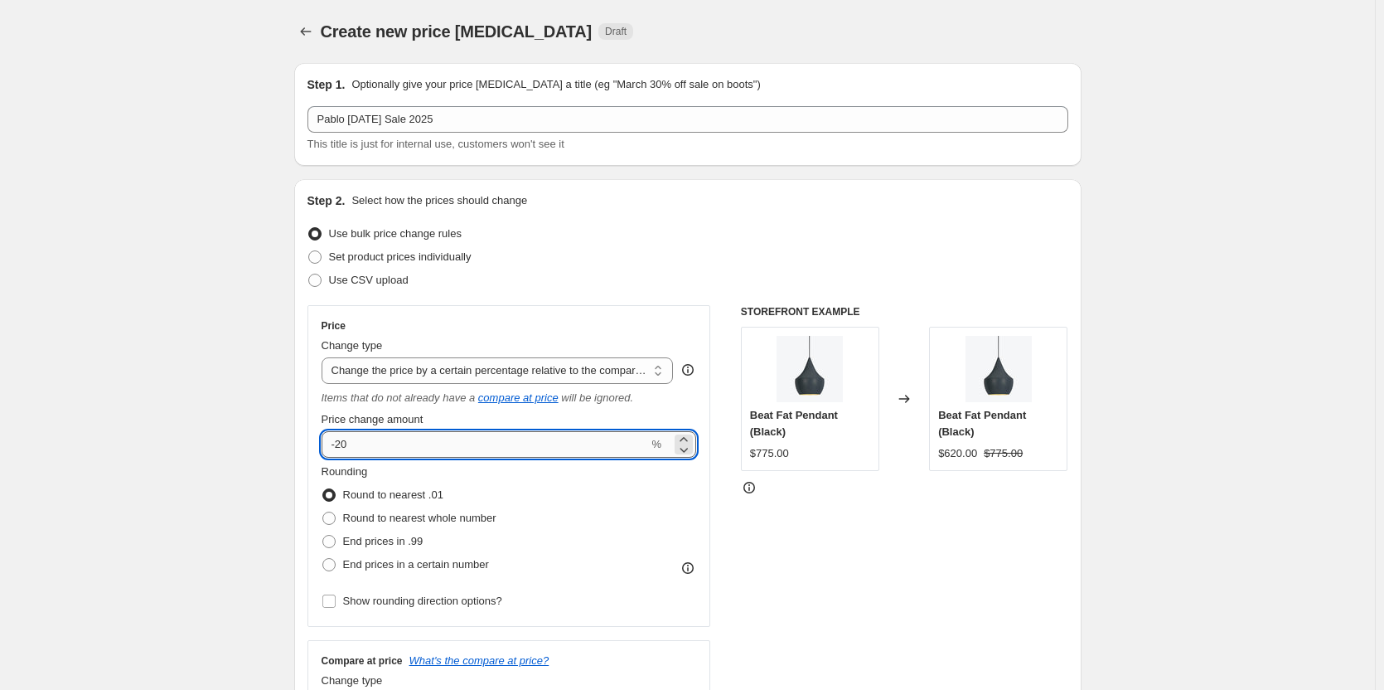
type input "-2"
type input "-15"
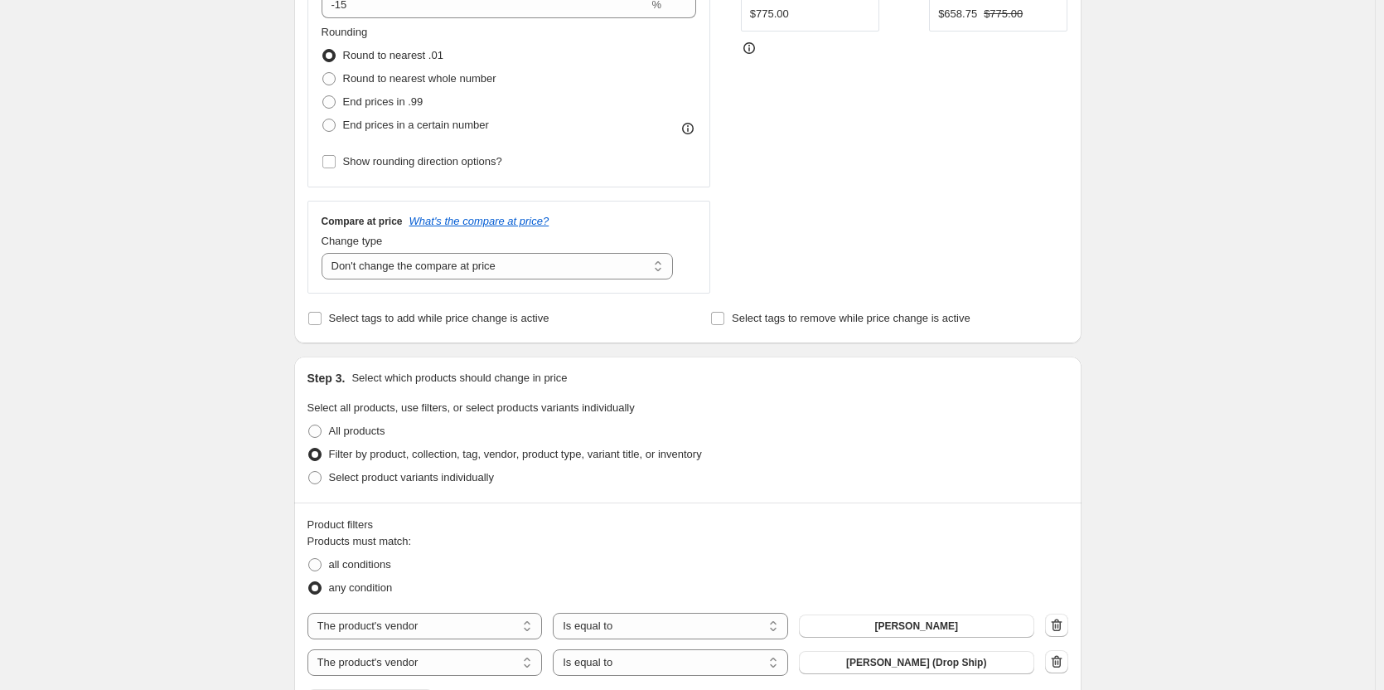
scroll to position [580, 0]
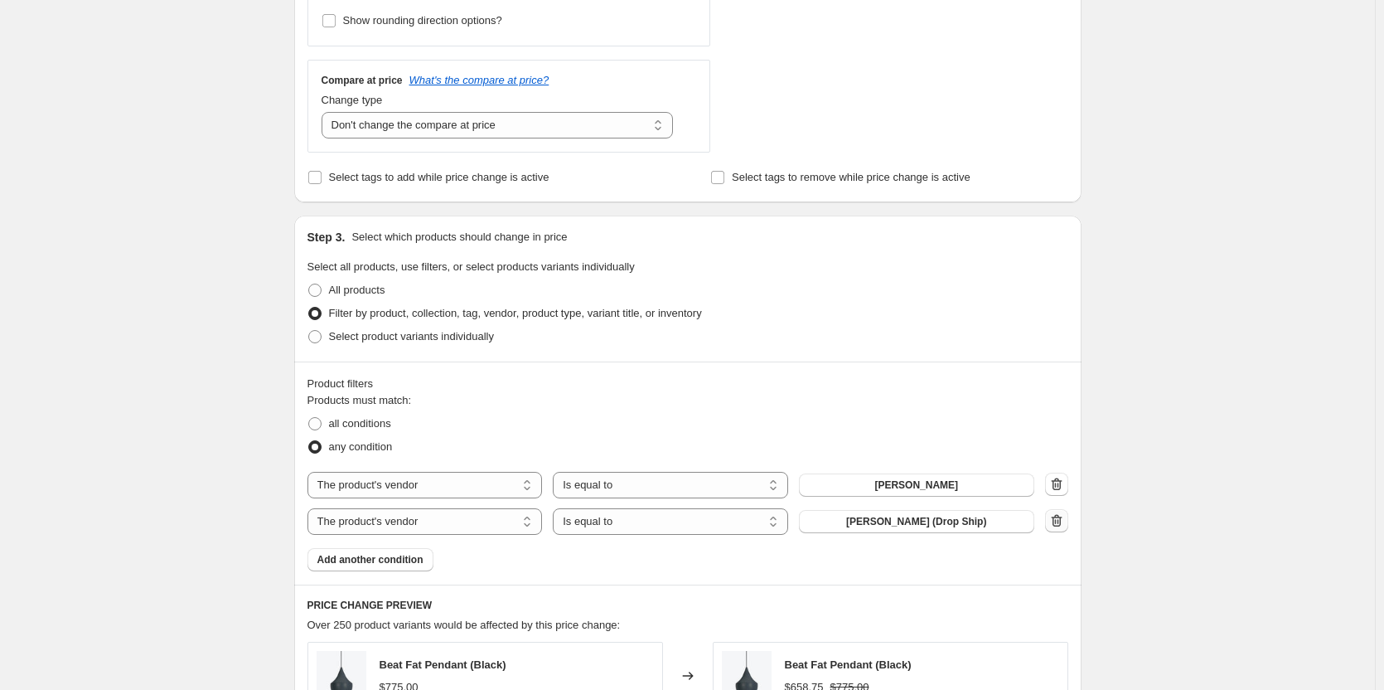
click at [1065, 518] on icon "button" at bounding box center [1056, 520] width 17 height 17
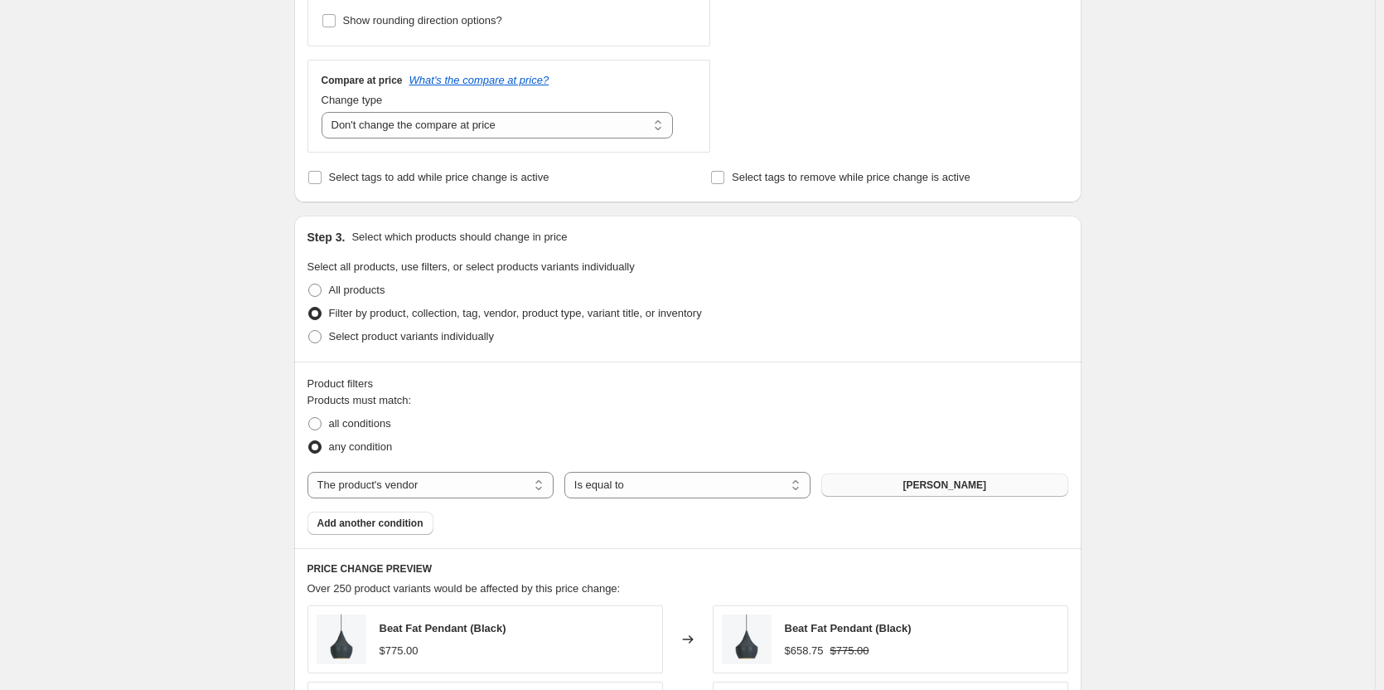
click at [869, 481] on button "[PERSON_NAME]" at bounding box center [944, 484] width 246 height 23
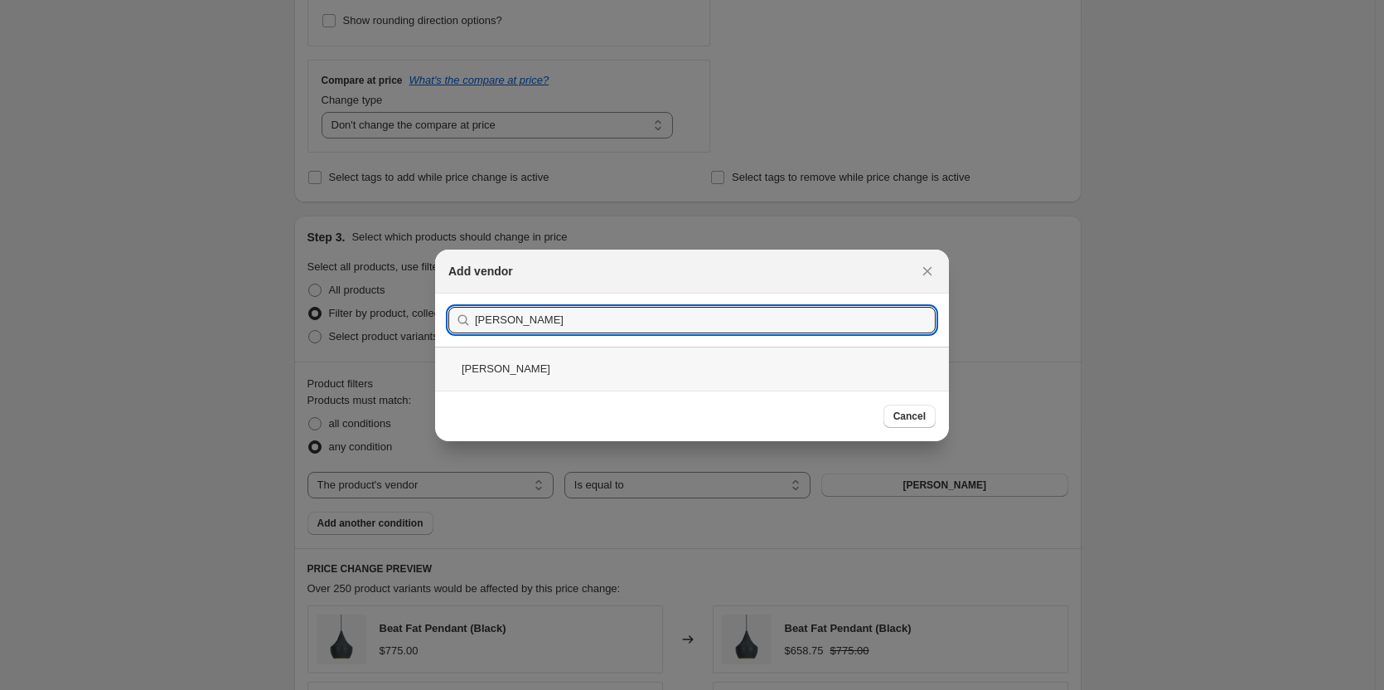
type input "[PERSON_NAME]"
click at [481, 374] on div "[PERSON_NAME]" at bounding box center [692, 368] width 514 height 44
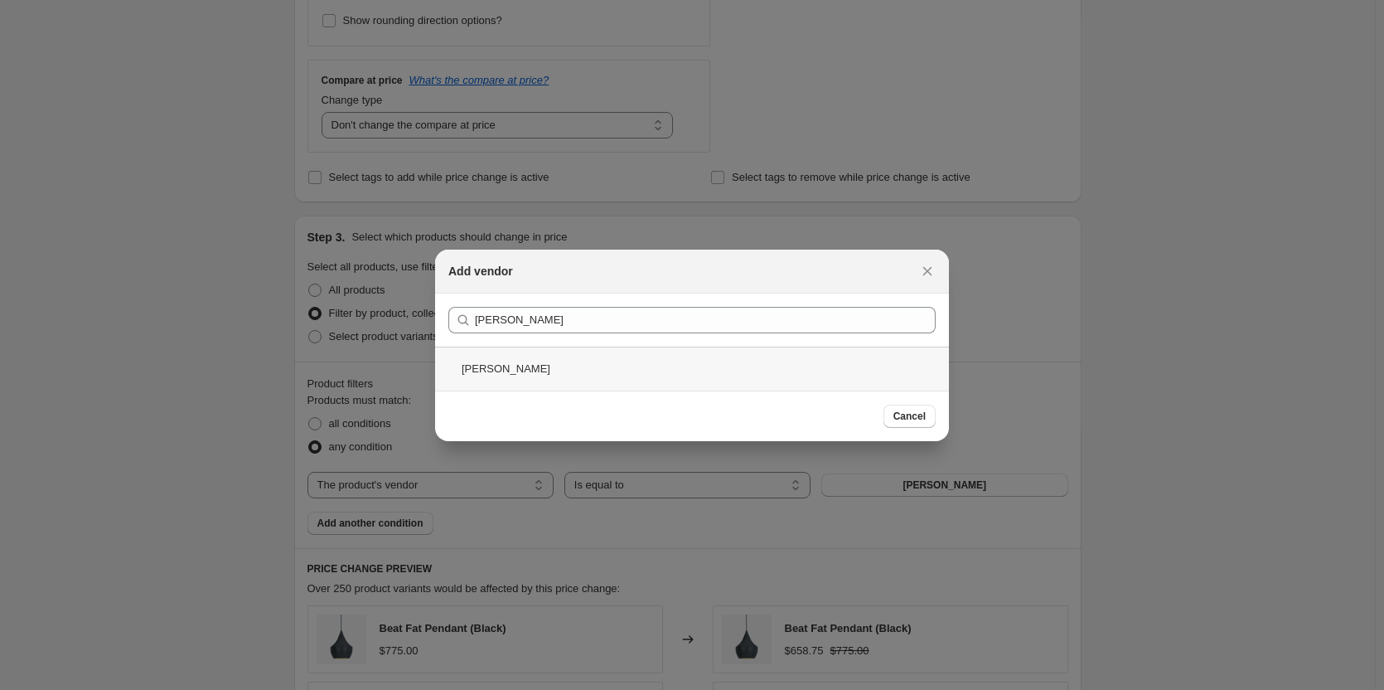
scroll to position [580, 0]
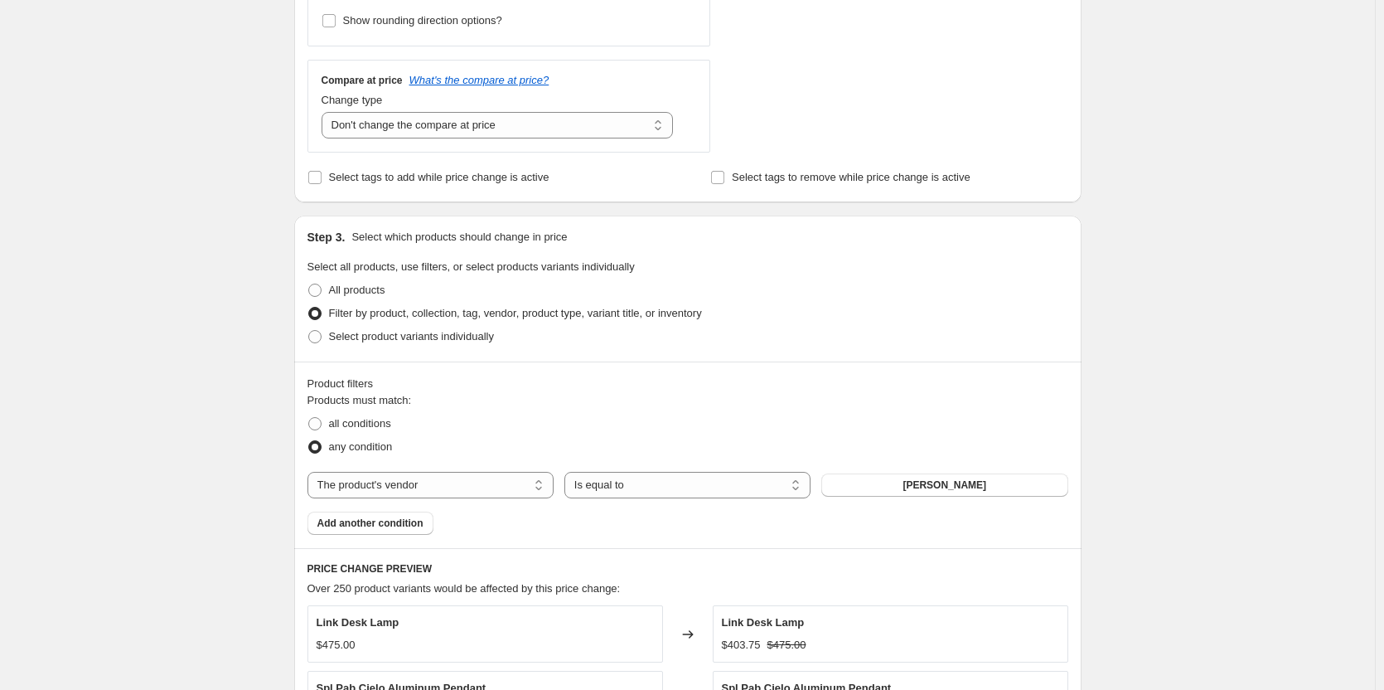
click at [200, 395] on div "Create new price [MEDICAL_DATA]. This page is ready Create new price [MEDICAL_D…" at bounding box center [687, 324] width 1375 height 1808
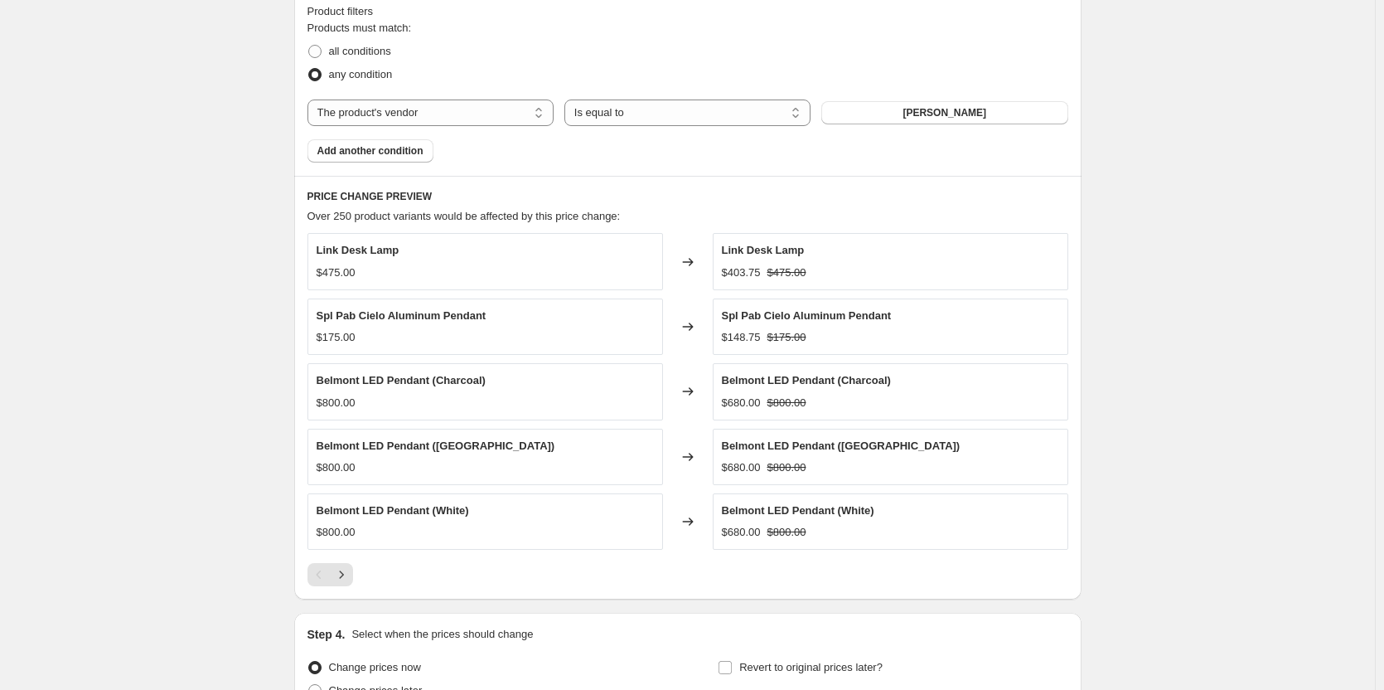
scroll to position [1120, 0]
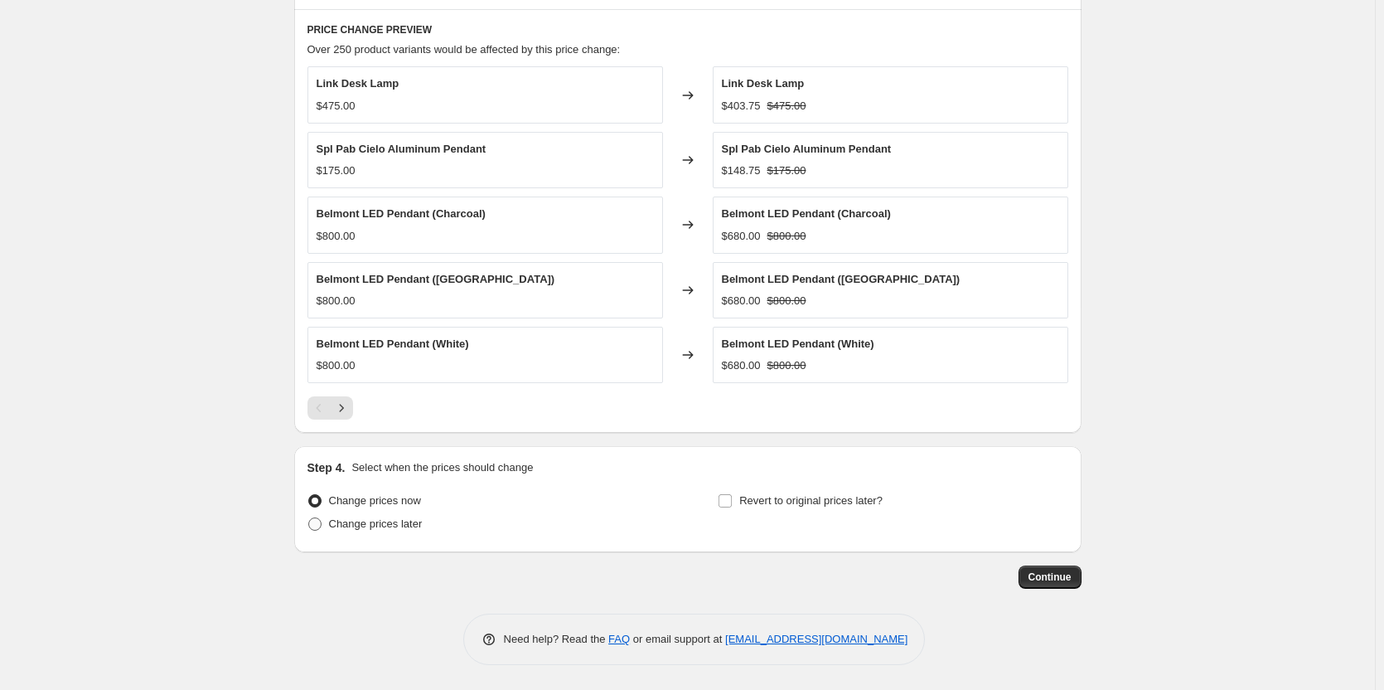
click at [380, 519] on span "Change prices later" at bounding box center [376, 523] width 94 height 12
click at [309, 518] on input "Change prices later" at bounding box center [308, 517] width 1 height 1
radio input "true"
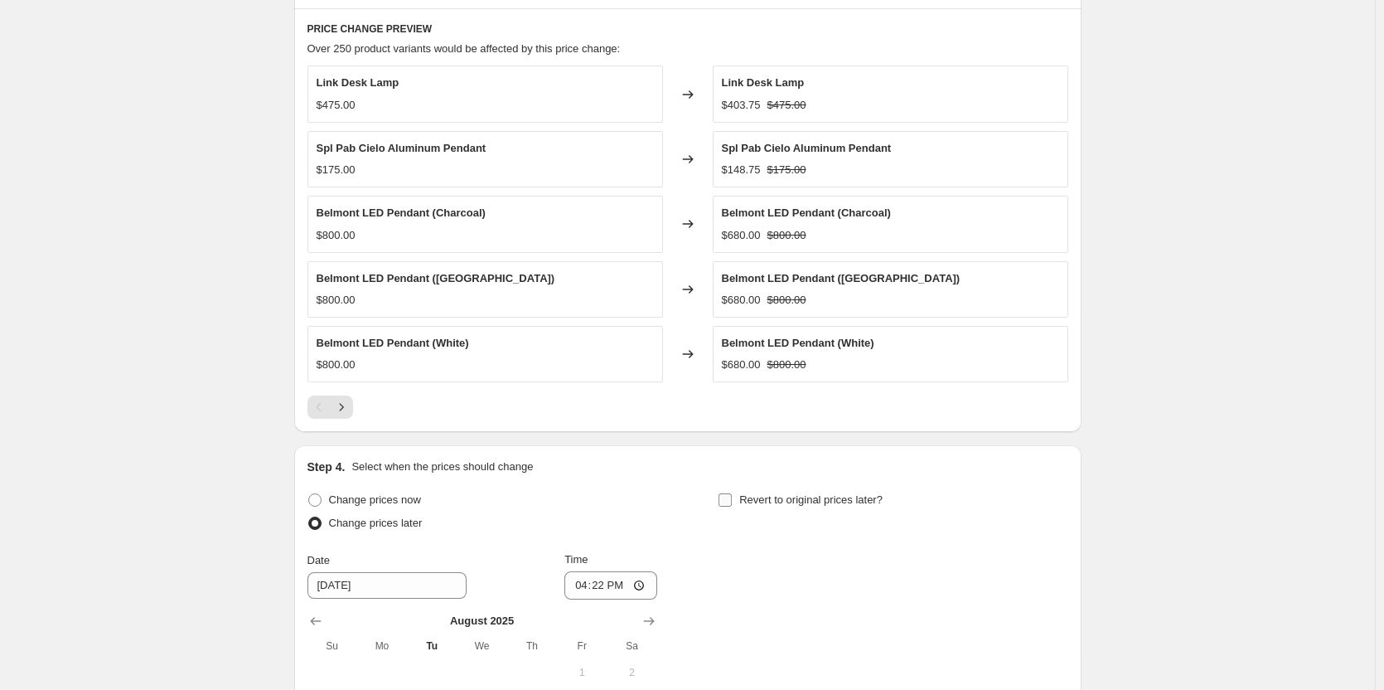
click at [781, 506] on span "Revert to original prices later?" at bounding box center [810, 499] width 143 height 12
click at [732, 506] on input "Revert to original prices later?" at bounding box center [725, 499] width 13 height 13
checkbox input "true"
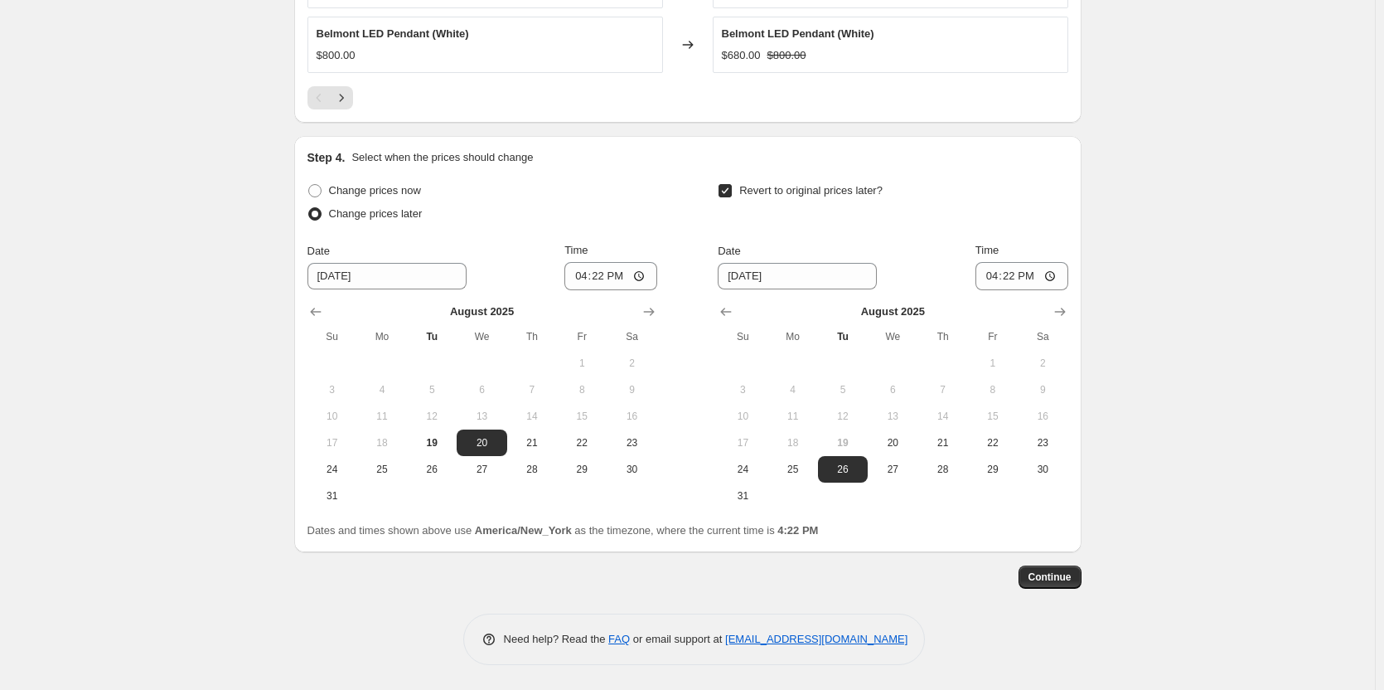
scroll to position [1430, 0]
click at [397, 463] on span "25" at bounding box center [382, 468] width 36 height 13
type input "[DATE]"
click at [581, 277] on input "16:22" at bounding box center [610, 276] width 93 height 28
type input "23:59"
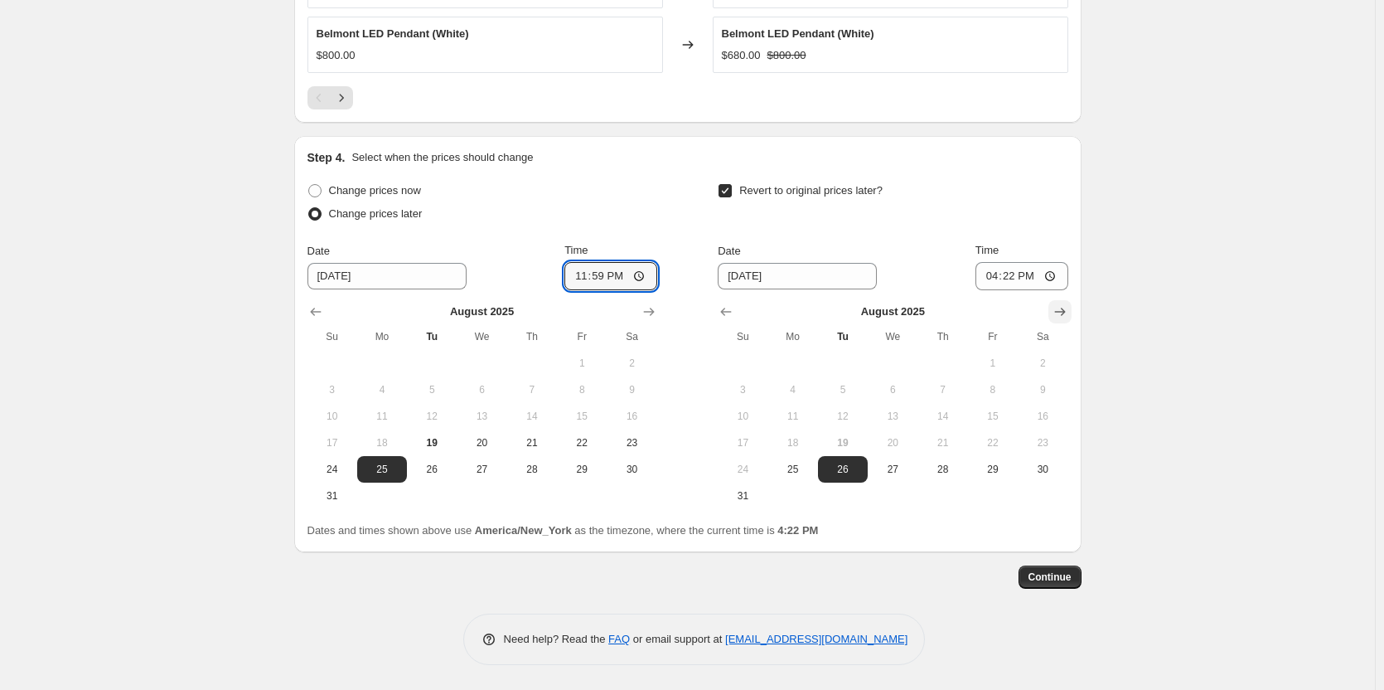
click at [1059, 309] on icon "Show next month, September 2025" at bounding box center [1060, 311] width 17 height 17
click at [806, 468] on span "29" at bounding box center [793, 468] width 36 height 13
type input "[DATE]"
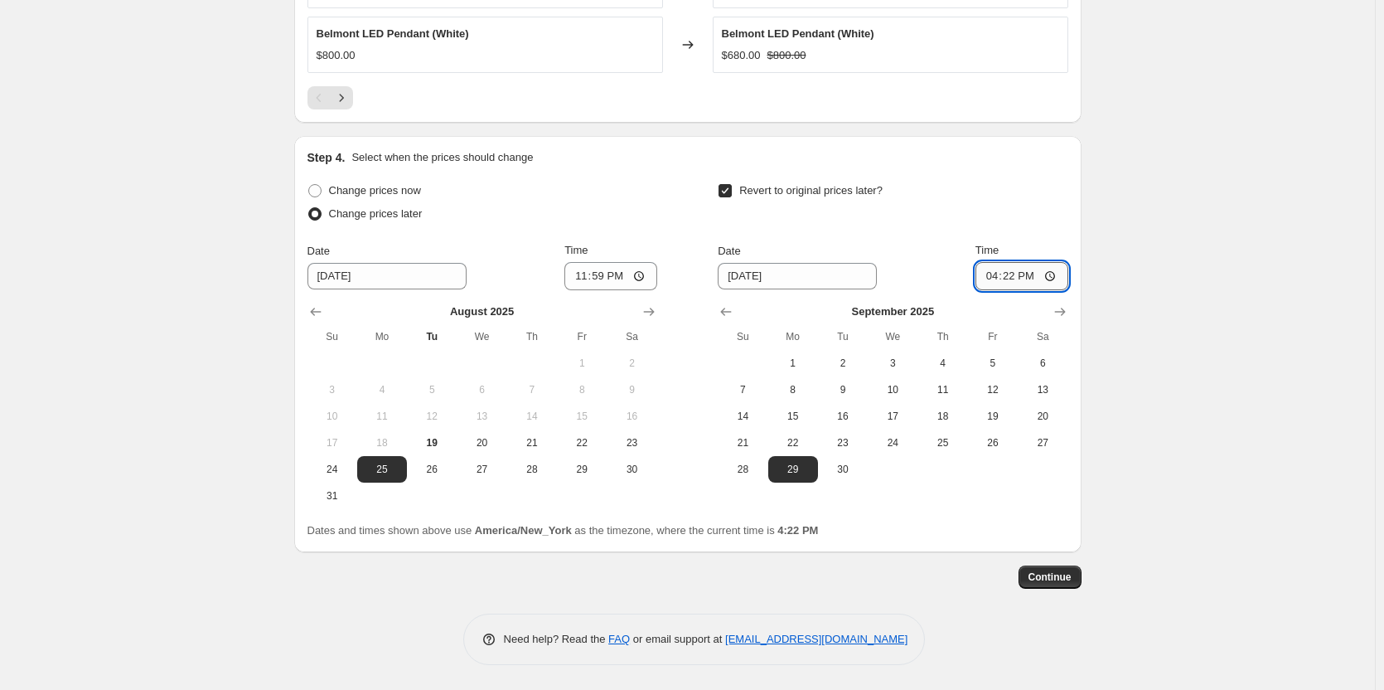
click at [994, 278] on input "16:22" at bounding box center [1021, 276] width 93 height 28
type input "23:59"
click at [1070, 574] on span "Continue" at bounding box center [1049, 576] width 43 height 13
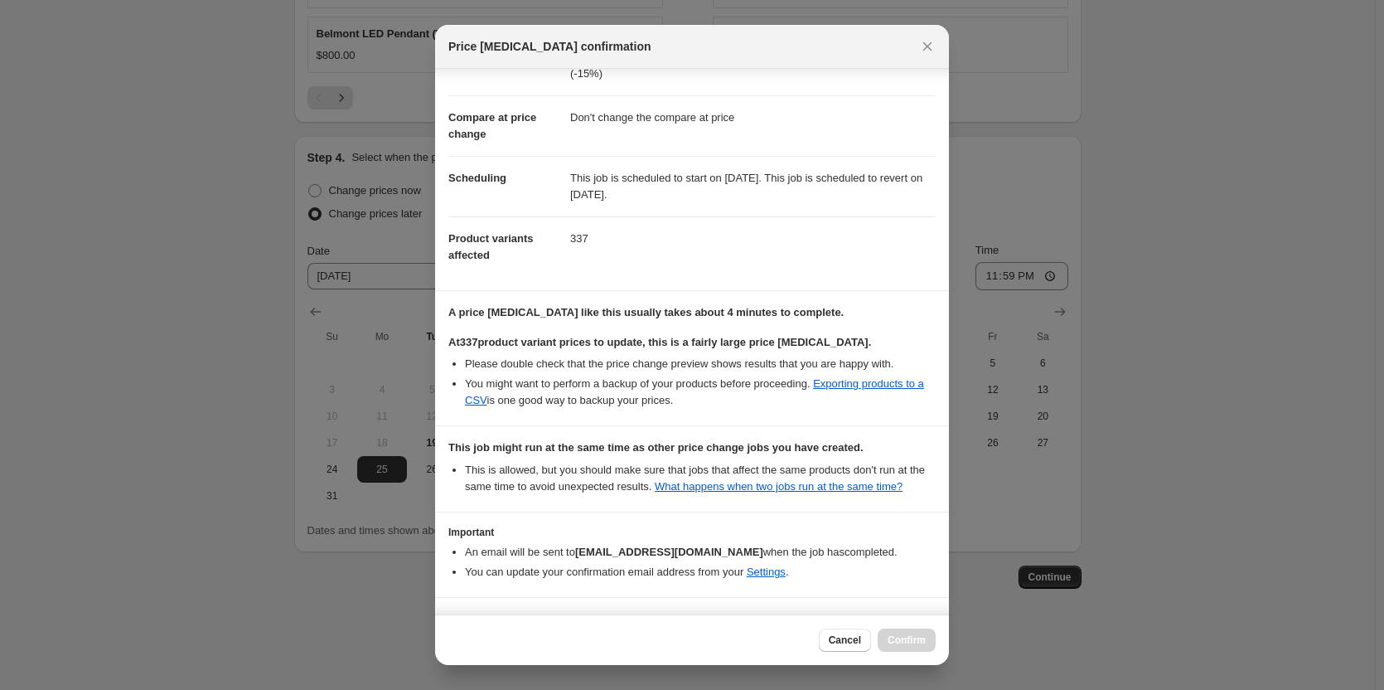
scroll to position [113, 0]
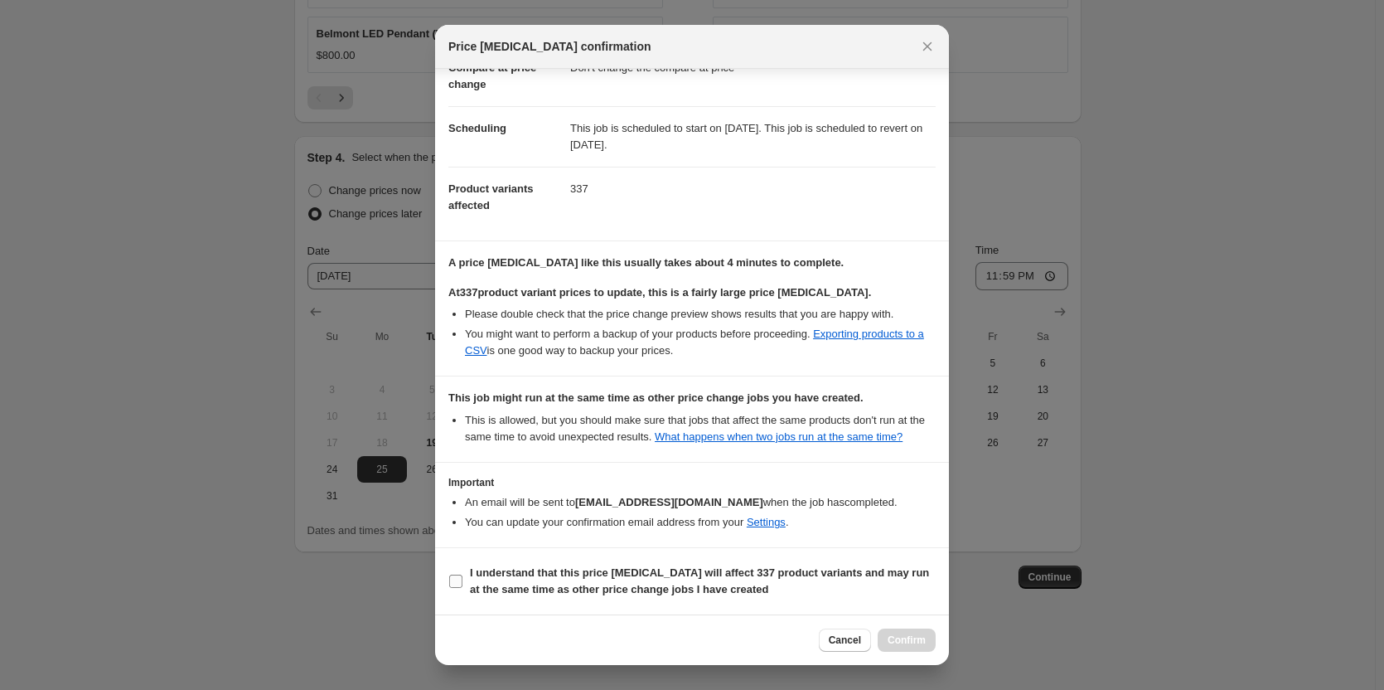
click at [570, 584] on b "I understand that this price [MEDICAL_DATA] will affect 337 product variants an…" at bounding box center [699, 580] width 459 height 29
click at [462, 584] on input "I understand that this price [MEDICAL_DATA] will affect 337 product variants an…" at bounding box center [455, 580] width 13 height 13
checkbox input "true"
click at [918, 634] on span "Confirm" at bounding box center [907, 639] width 38 height 13
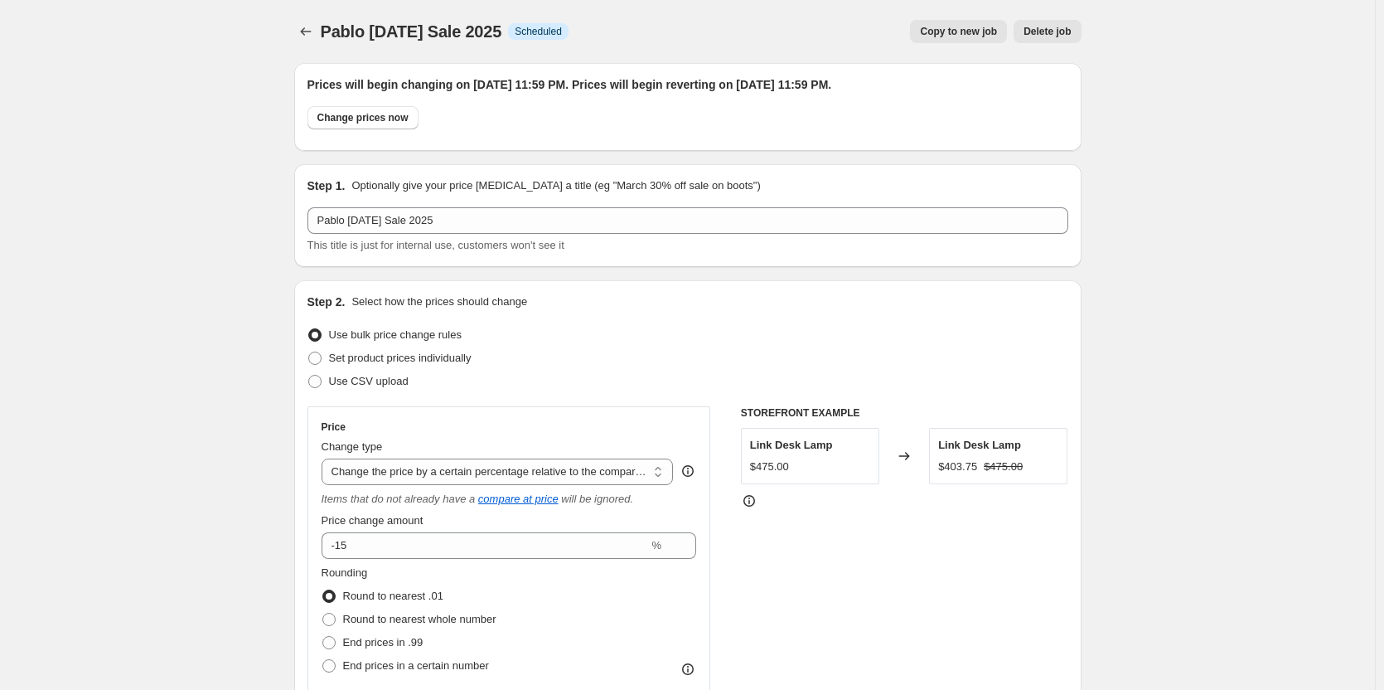
scroll to position [1430, 0]
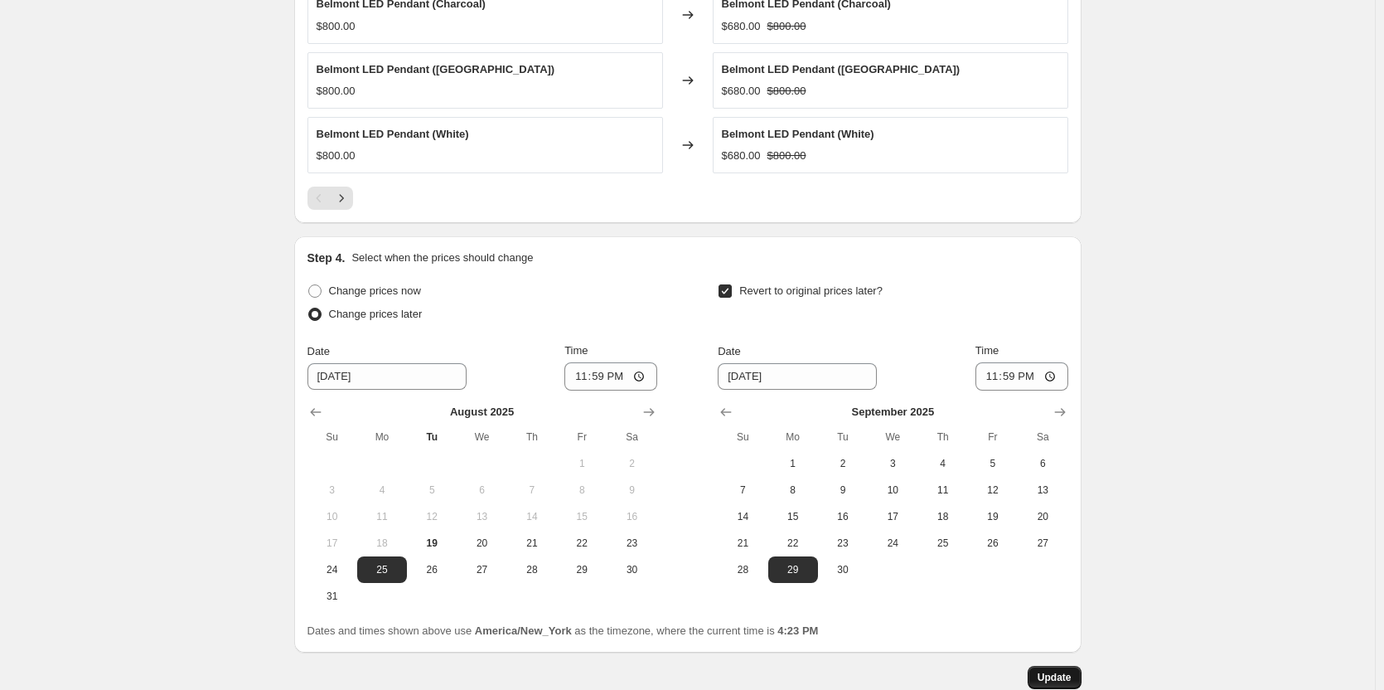
click at [1060, 680] on span "Update" at bounding box center [1055, 676] width 34 height 13
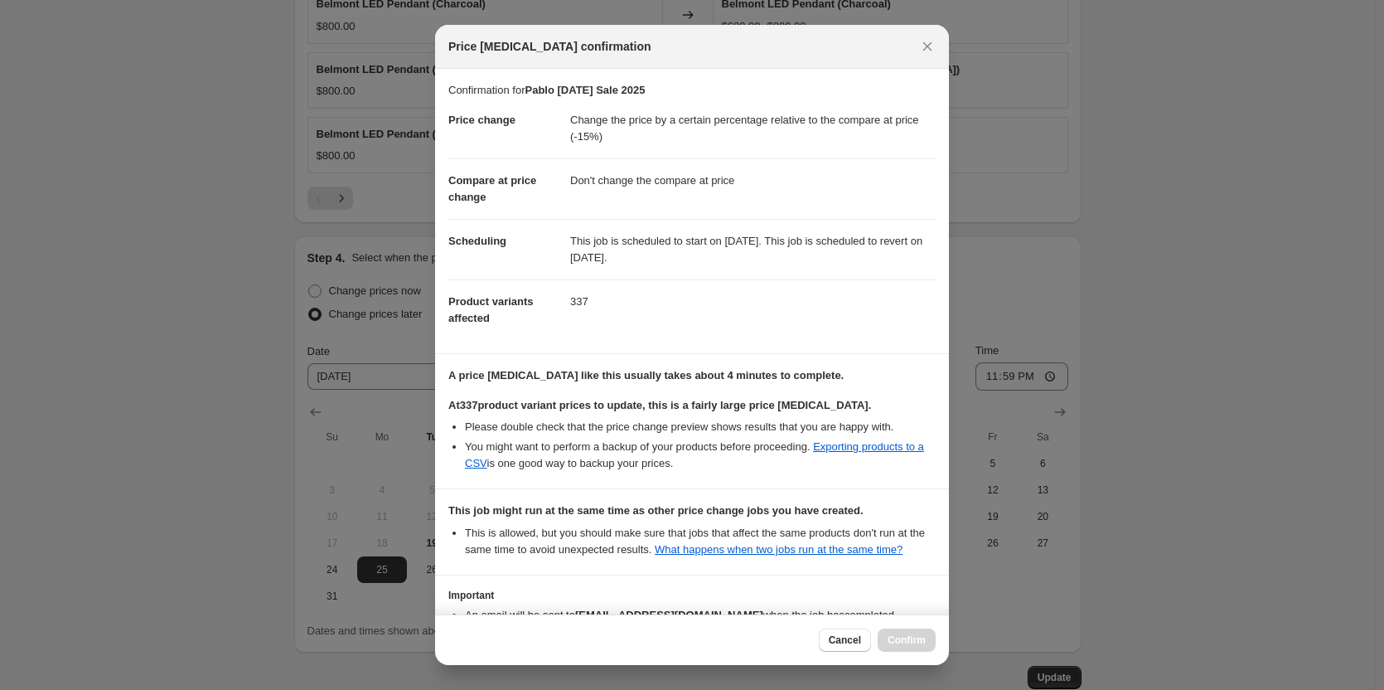
scroll to position [113, 0]
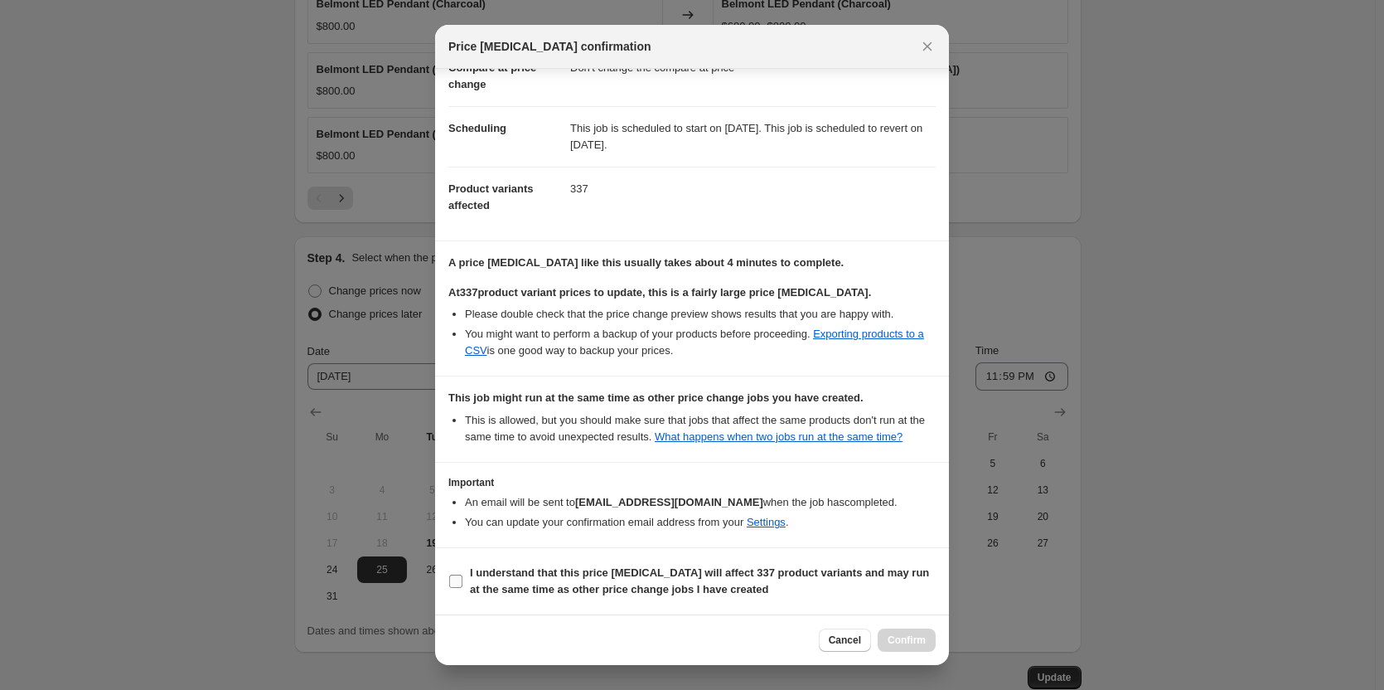
click at [579, 574] on b "I understand that this price [MEDICAL_DATA] will affect 337 product variants an…" at bounding box center [699, 580] width 459 height 29
click at [462, 574] on input "I understand that this price [MEDICAL_DATA] will affect 337 product variants an…" at bounding box center [455, 580] width 13 height 13
checkbox input "true"
click at [914, 633] on button "Confirm" at bounding box center [907, 639] width 58 height 23
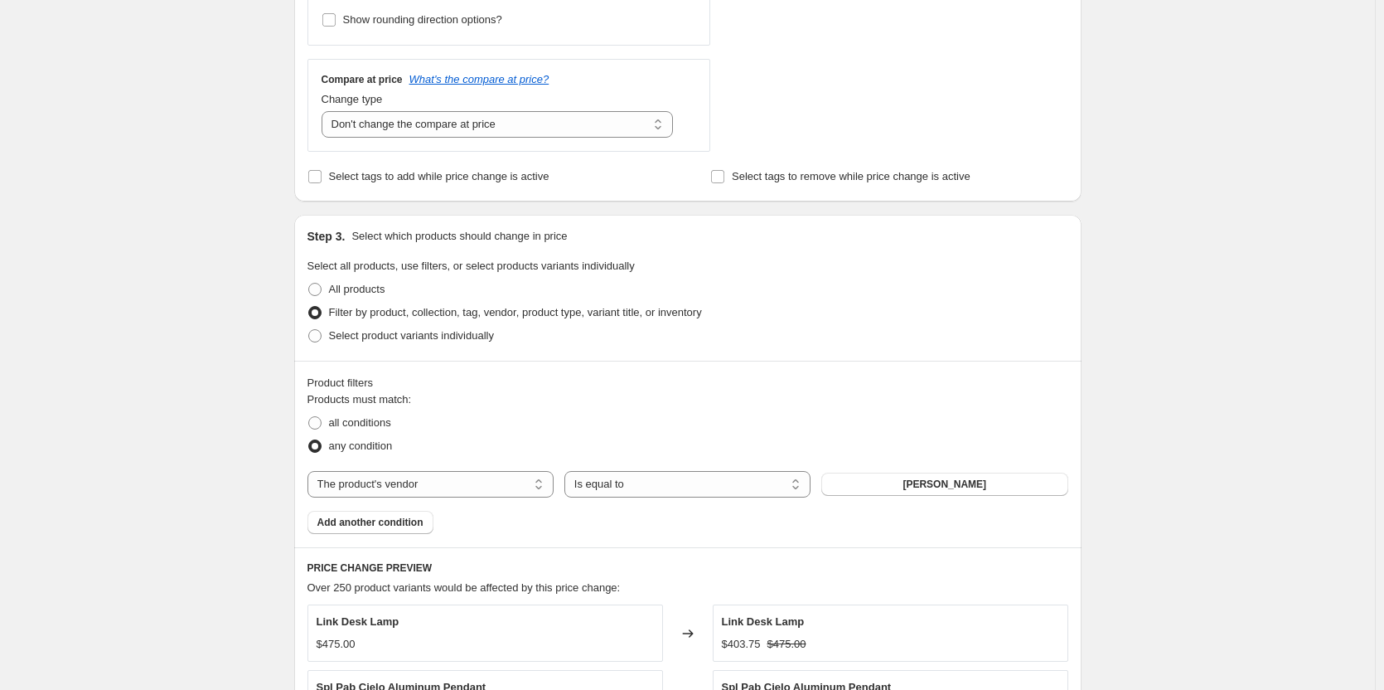
scroll to position [0, 0]
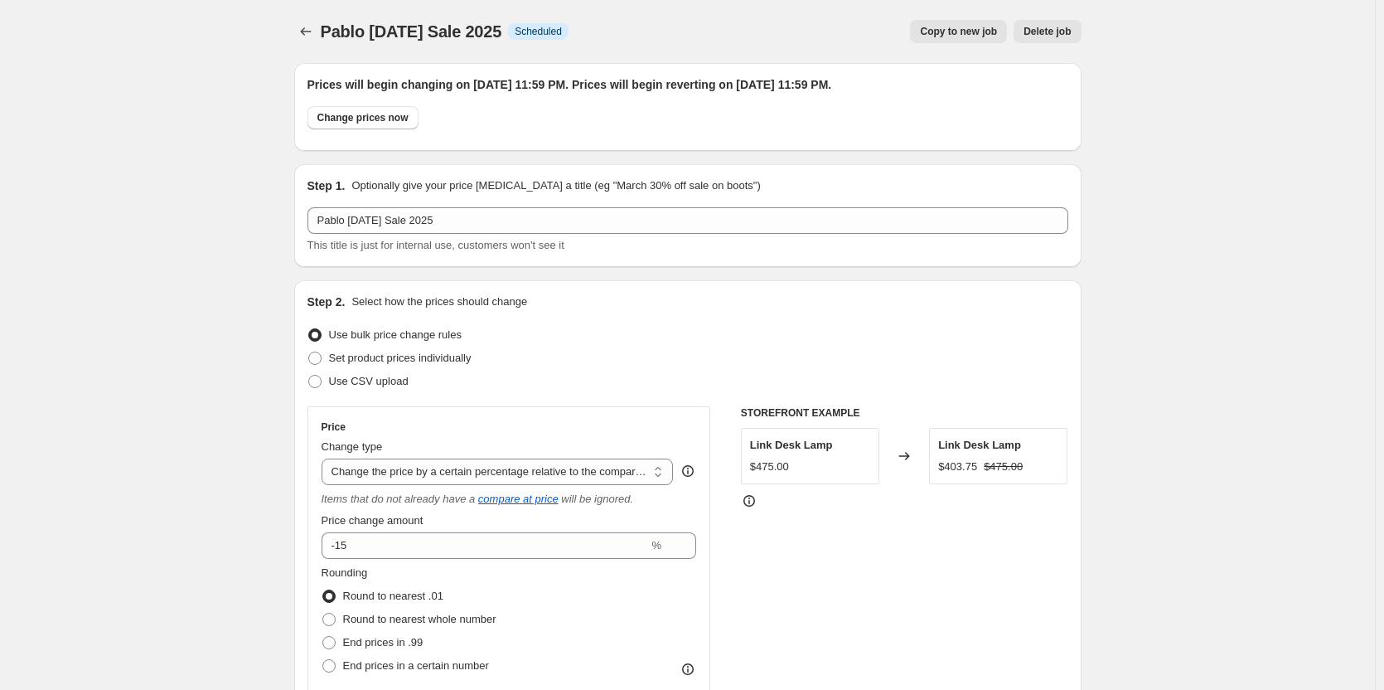
click at [941, 32] on span "Copy to new job" at bounding box center [958, 31] width 77 height 13
select select "pcap"
select select "no_change"
select select "vendor"
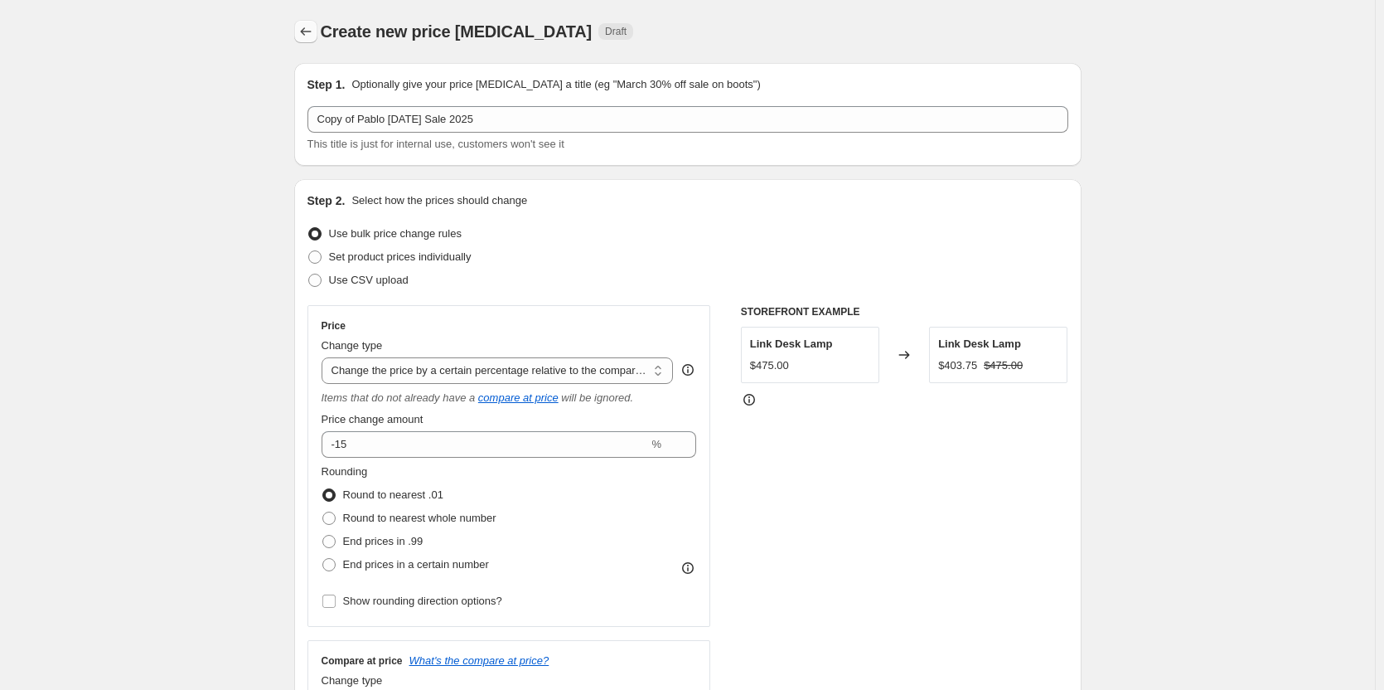
click at [308, 36] on icon "Price change jobs" at bounding box center [306, 31] width 17 height 17
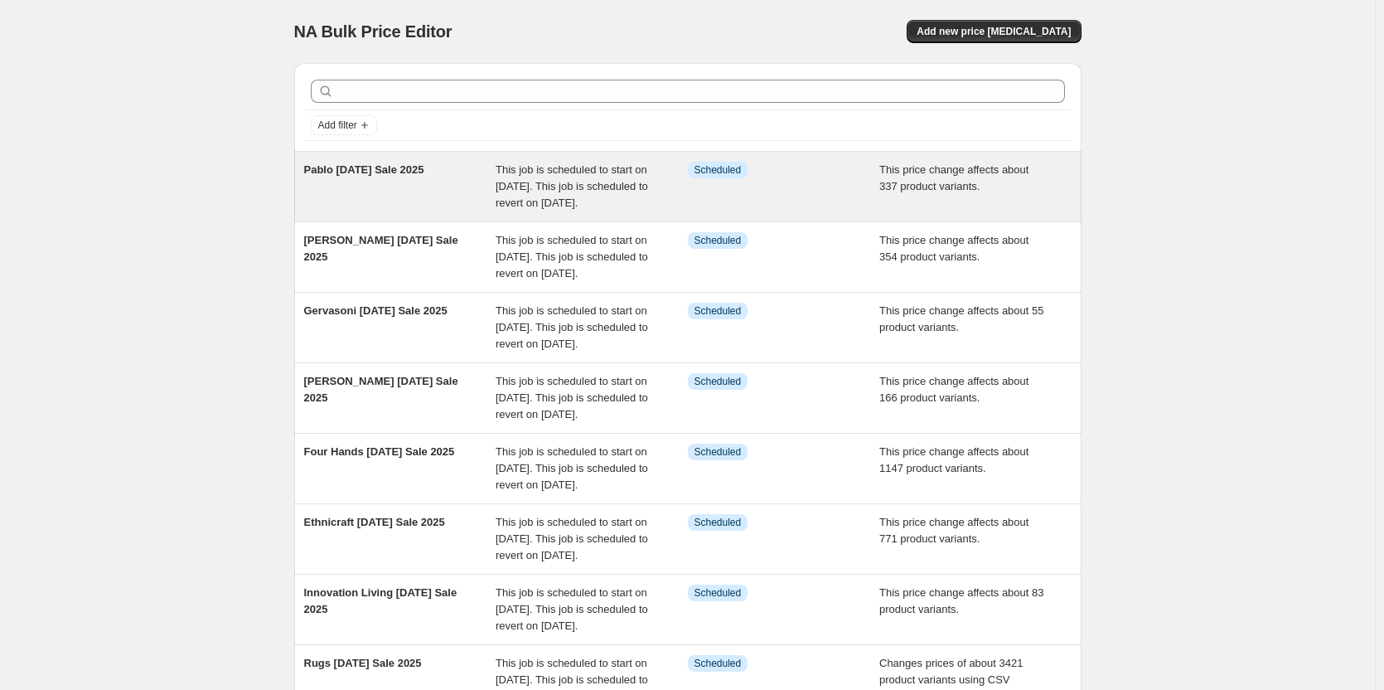
click at [419, 199] on div "Pablo [DATE] Sale 2025" at bounding box center [400, 187] width 192 height 50
select select "pcap"
select select "no_change"
select select "vendor"
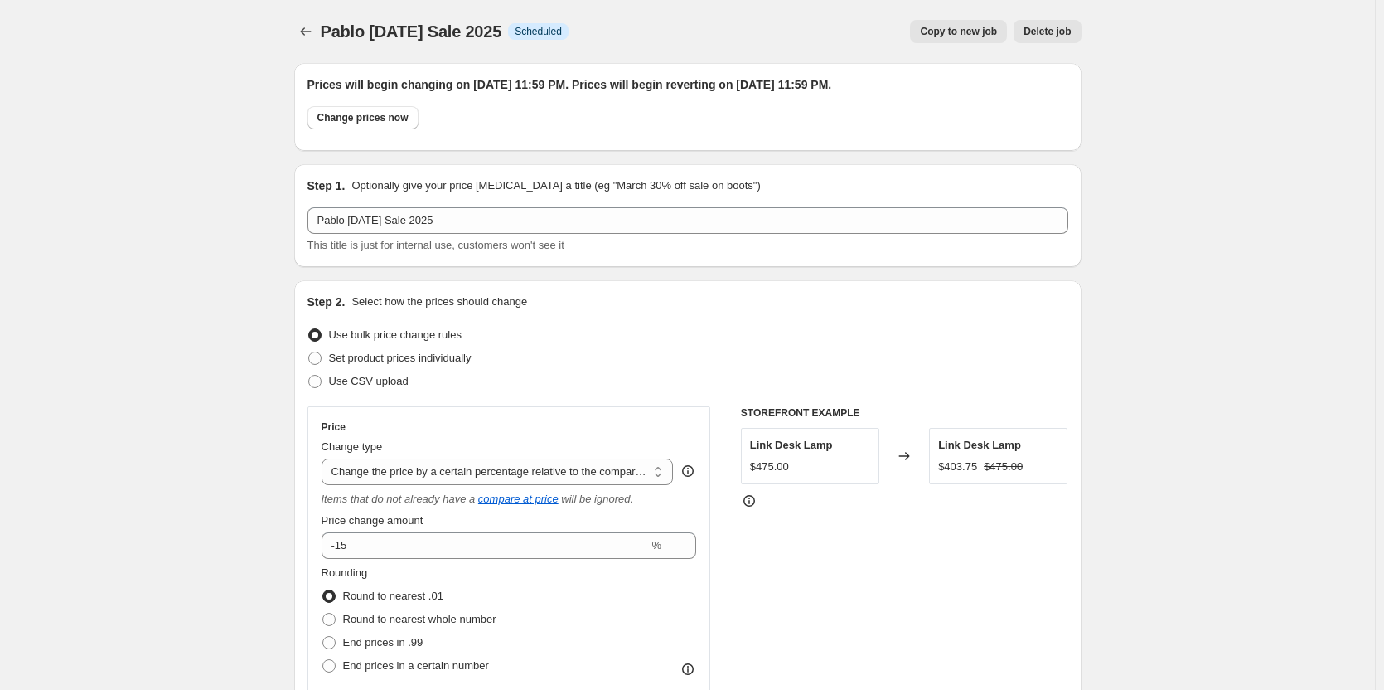
click at [974, 30] on span "Copy to new job" at bounding box center [958, 31] width 77 height 13
select select "pcap"
select select "no_change"
select select "vendor"
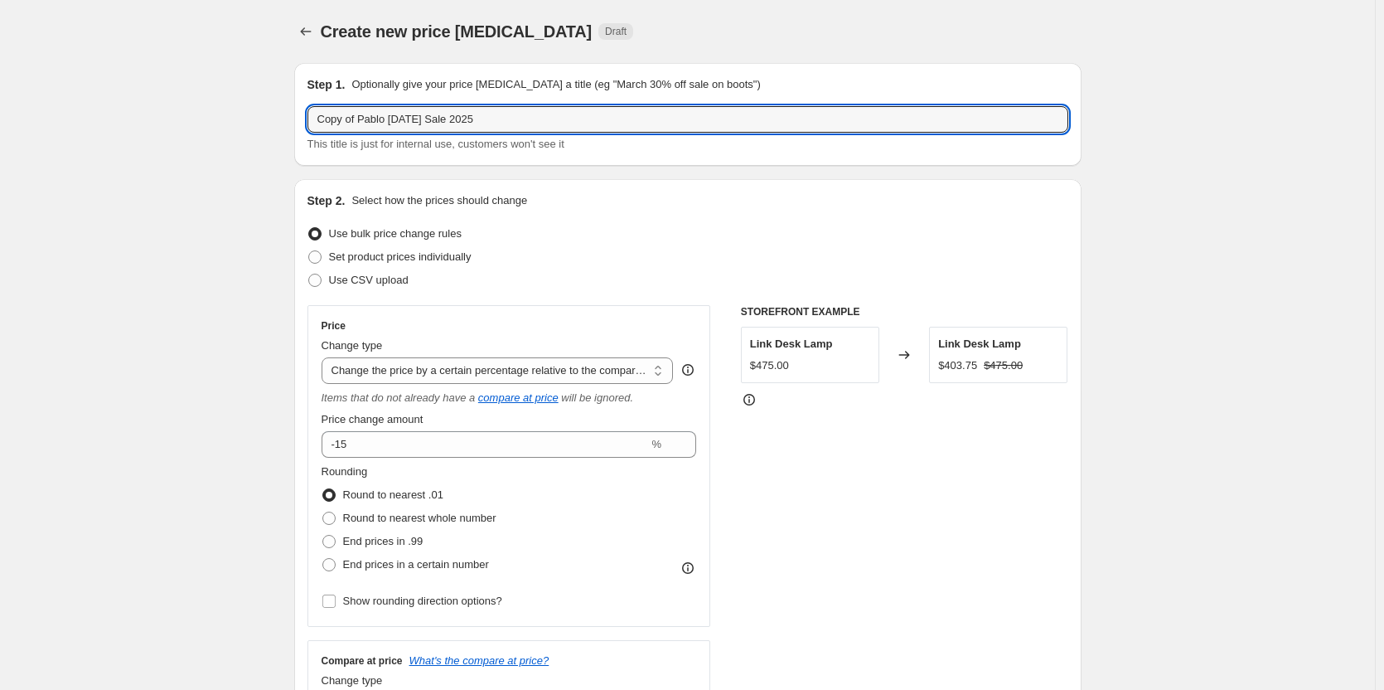
drag, startPoint x: 383, startPoint y: 117, endPoint x: 263, endPoint y: 119, distance: 120.2
click at [500, 122] on input "Zafferano [DATE] Sale 2025" at bounding box center [687, 119] width 761 height 27
type input "Zafferano [DATE] Sale 2025 pt 1"
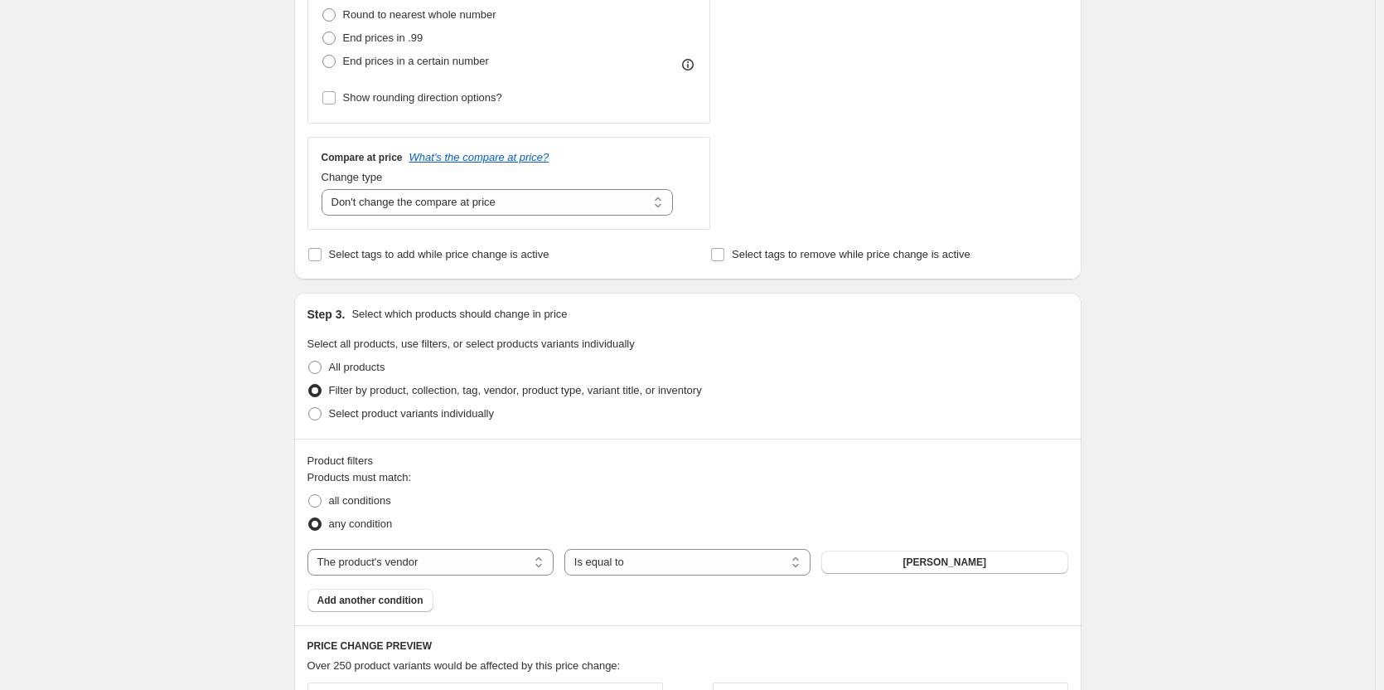
scroll to position [663, 0]
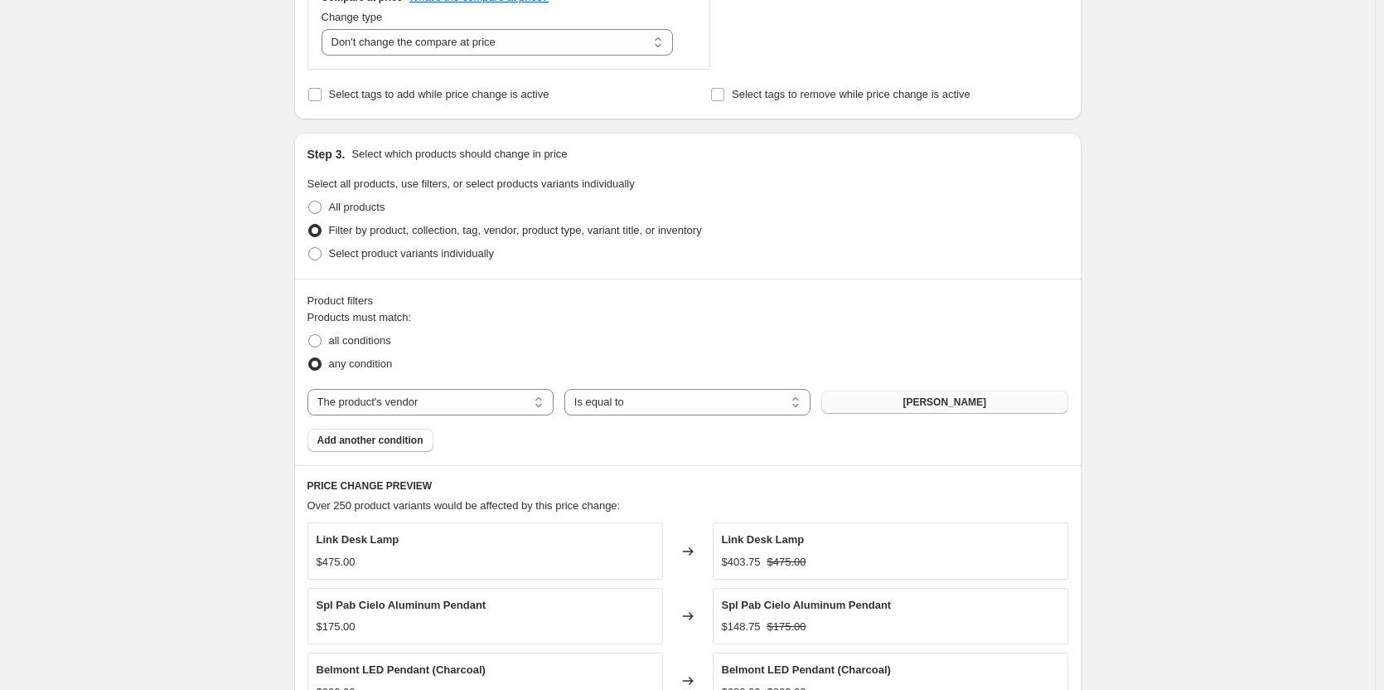
click at [932, 399] on button "[PERSON_NAME]" at bounding box center [944, 401] width 246 height 23
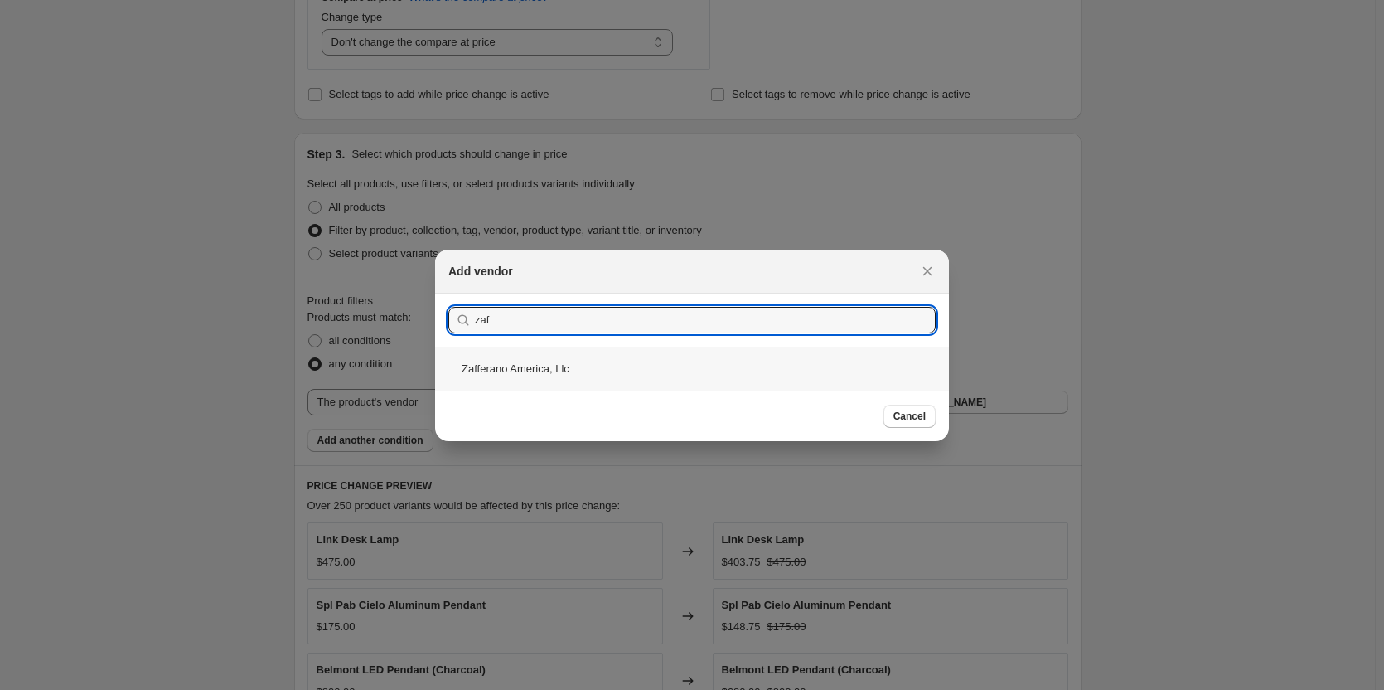
type input "zaf"
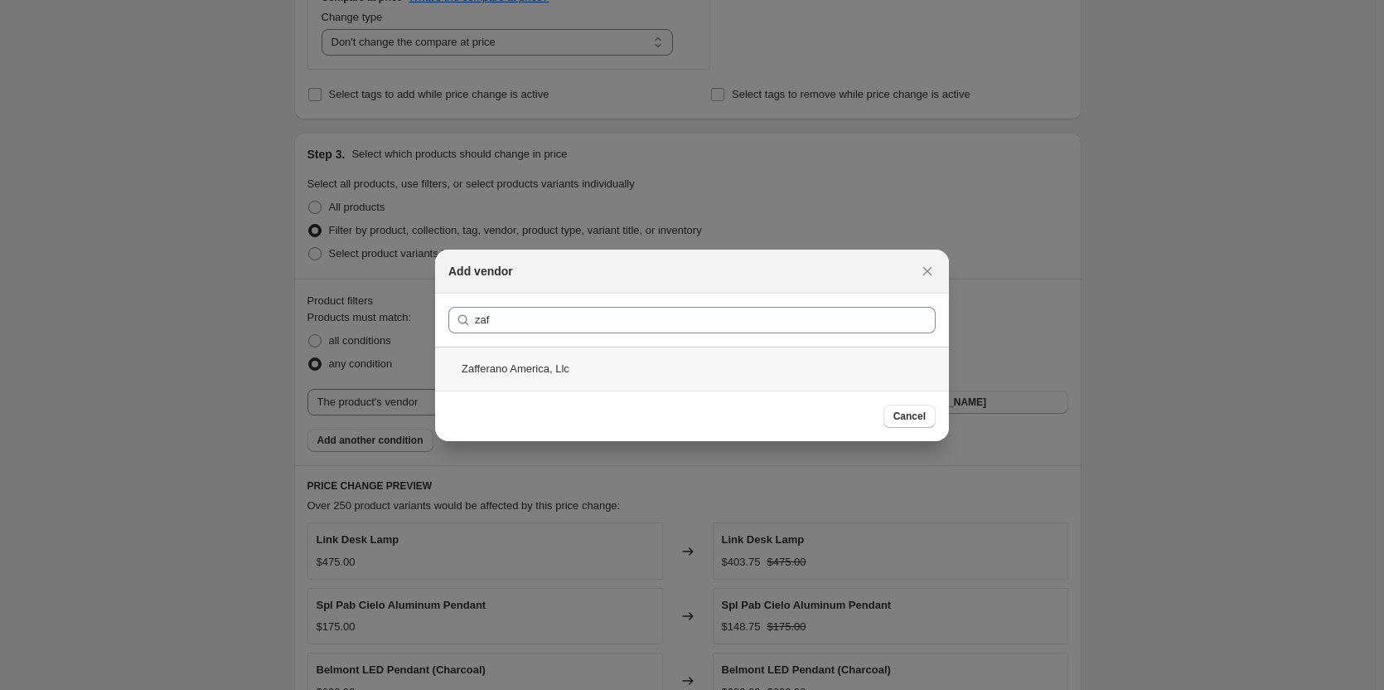
click at [770, 357] on div "Zafferano America, Llc" at bounding box center [692, 368] width 514 height 44
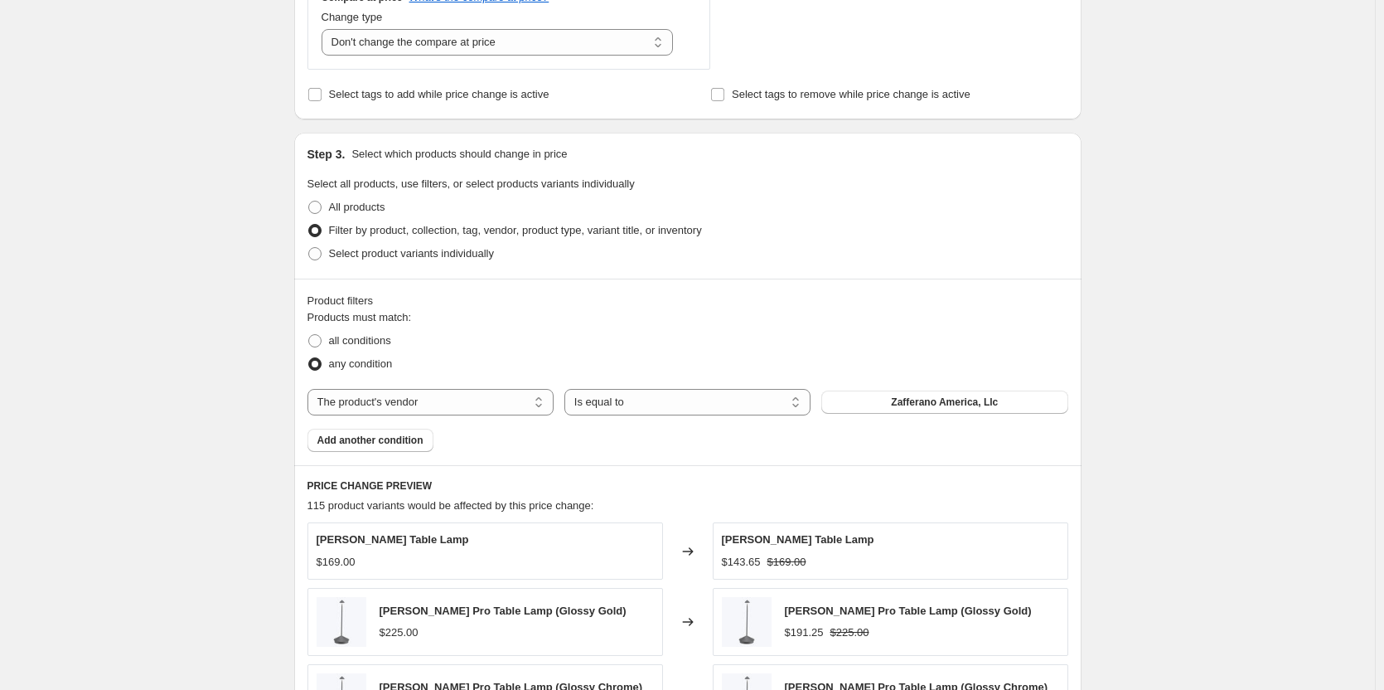
click at [113, 651] on div "Create new price [MEDICAL_DATA]. This page is ready Create new price [MEDICAL_D…" at bounding box center [687, 264] width 1375 height 1854
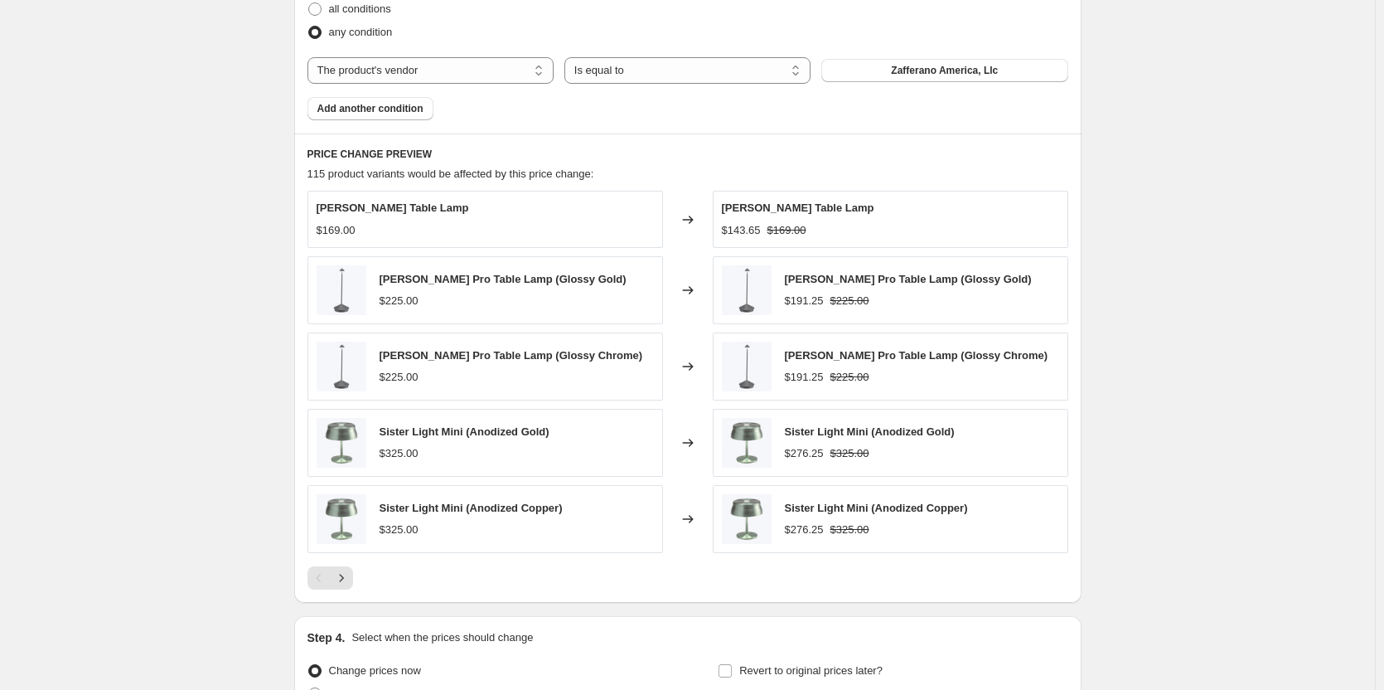
scroll to position [1165, 0]
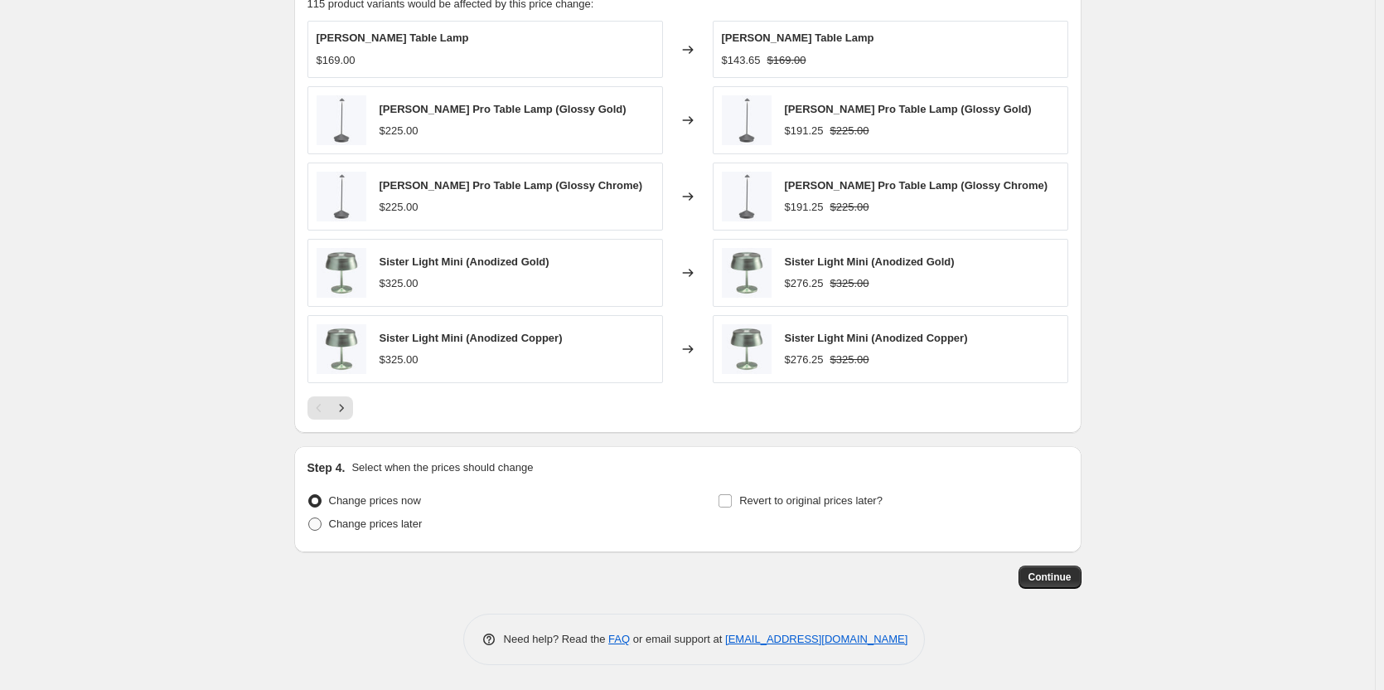
click at [360, 517] on span "Change prices later" at bounding box center [376, 523] width 94 height 12
click at [309, 517] on input "Change prices later" at bounding box center [308, 517] width 1 height 1
radio input "true"
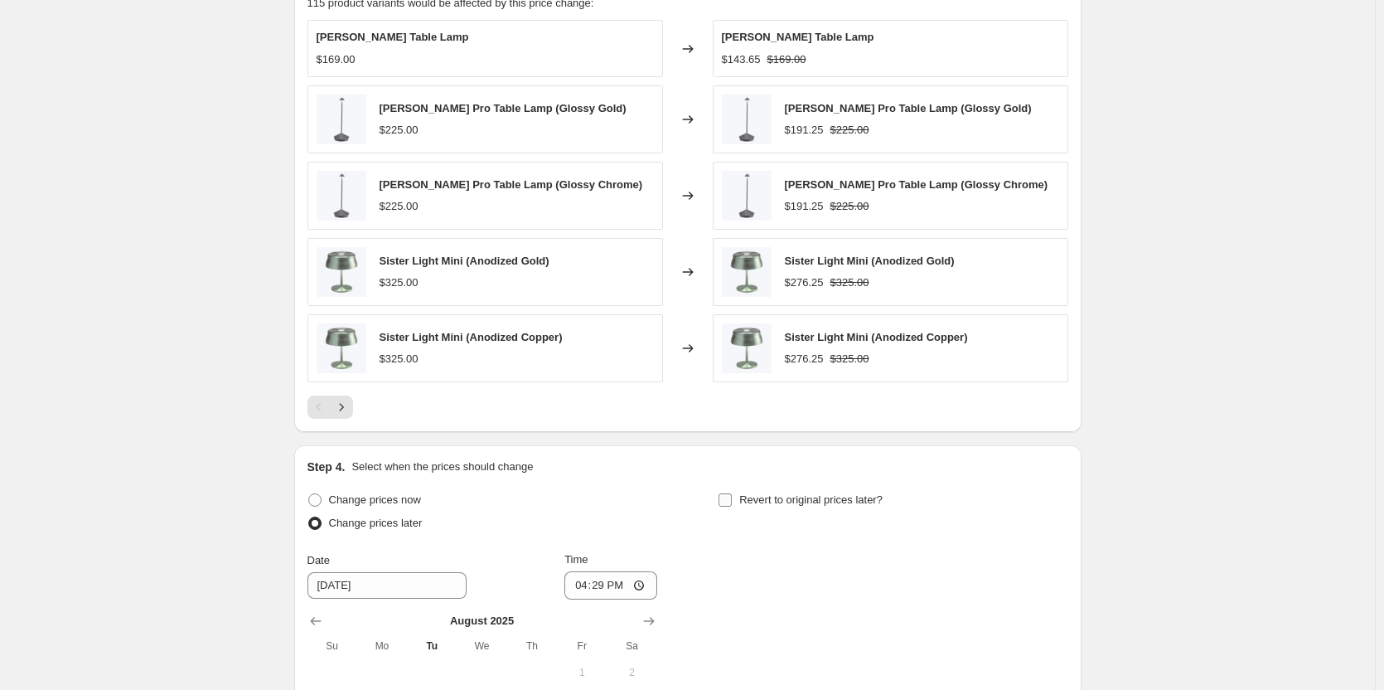
click at [775, 500] on span "Revert to original prices later?" at bounding box center [810, 499] width 143 height 12
click at [732, 500] on input "Revert to original prices later?" at bounding box center [725, 499] width 13 height 13
checkbox input "true"
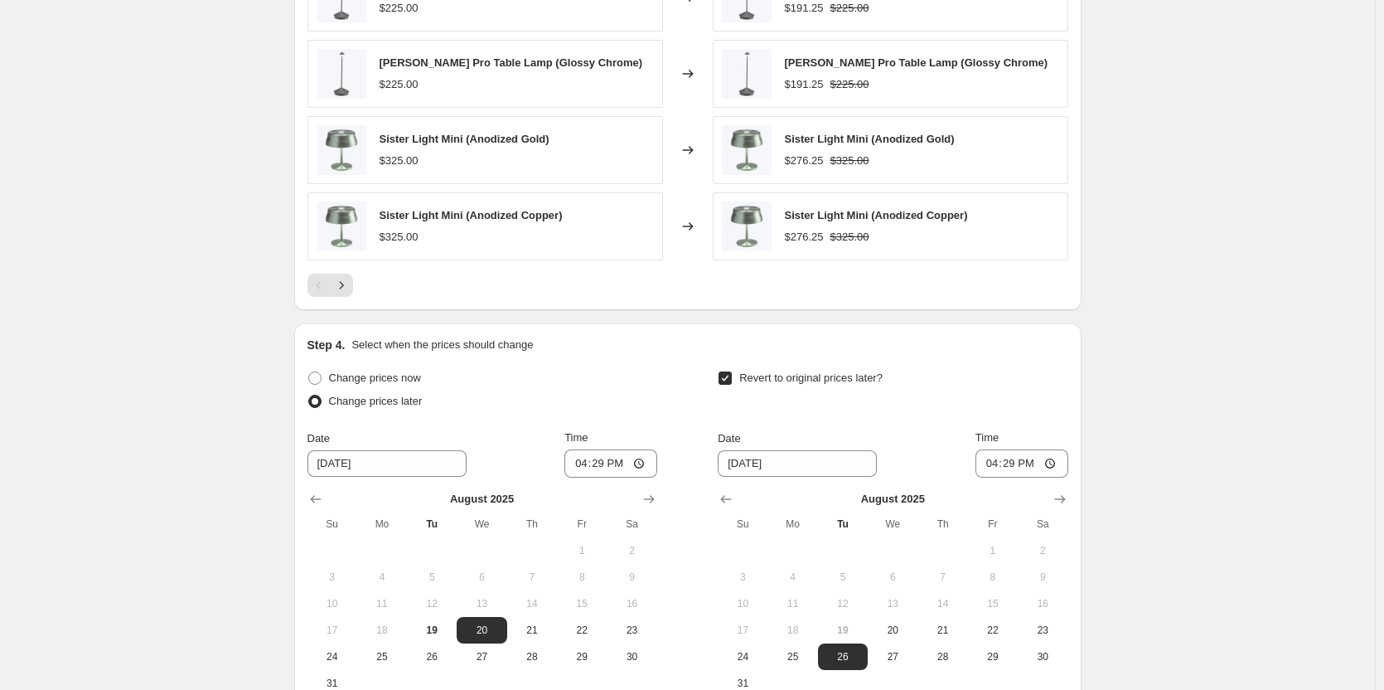
scroll to position [1475, 0]
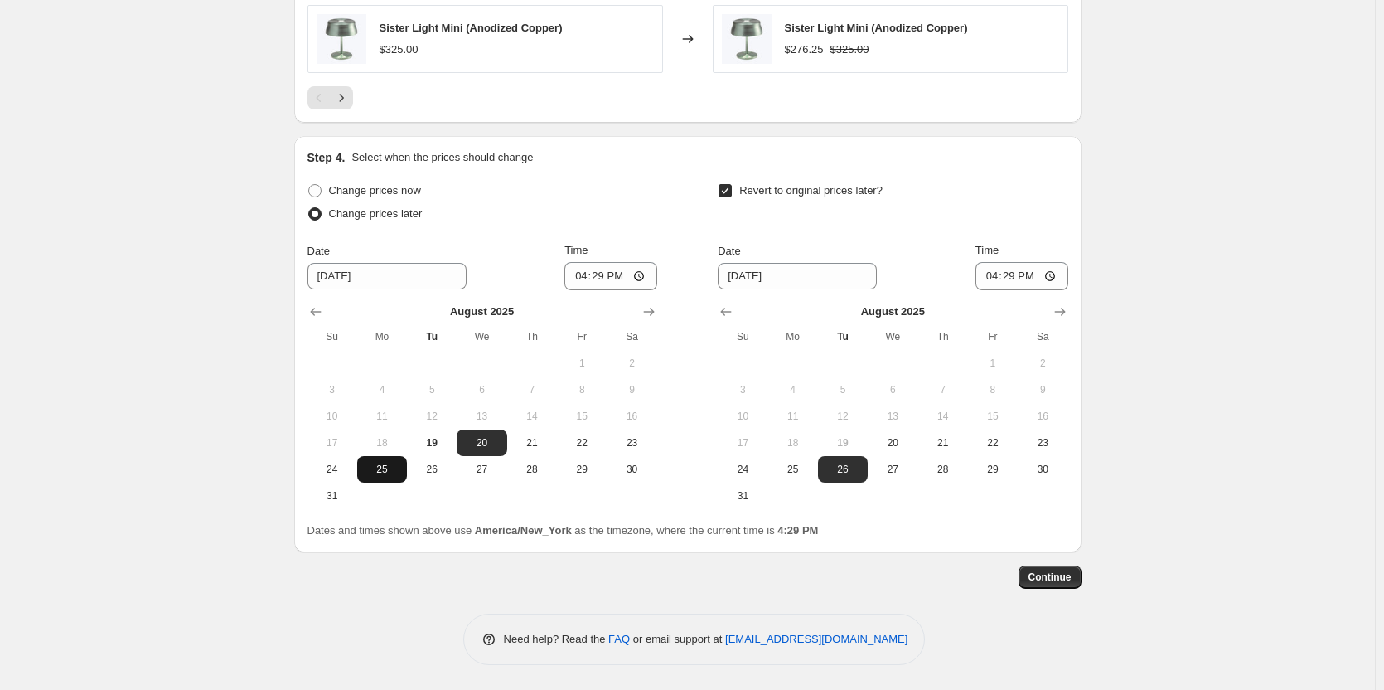
click at [376, 468] on span "25" at bounding box center [382, 468] width 36 height 13
type input "[DATE]"
click at [1064, 307] on icon "Show next month, September 2025" at bounding box center [1060, 311] width 17 height 17
click at [851, 365] on span "2" at bounding box center [843, 362] width 36 height 13
type input "[DATE]"
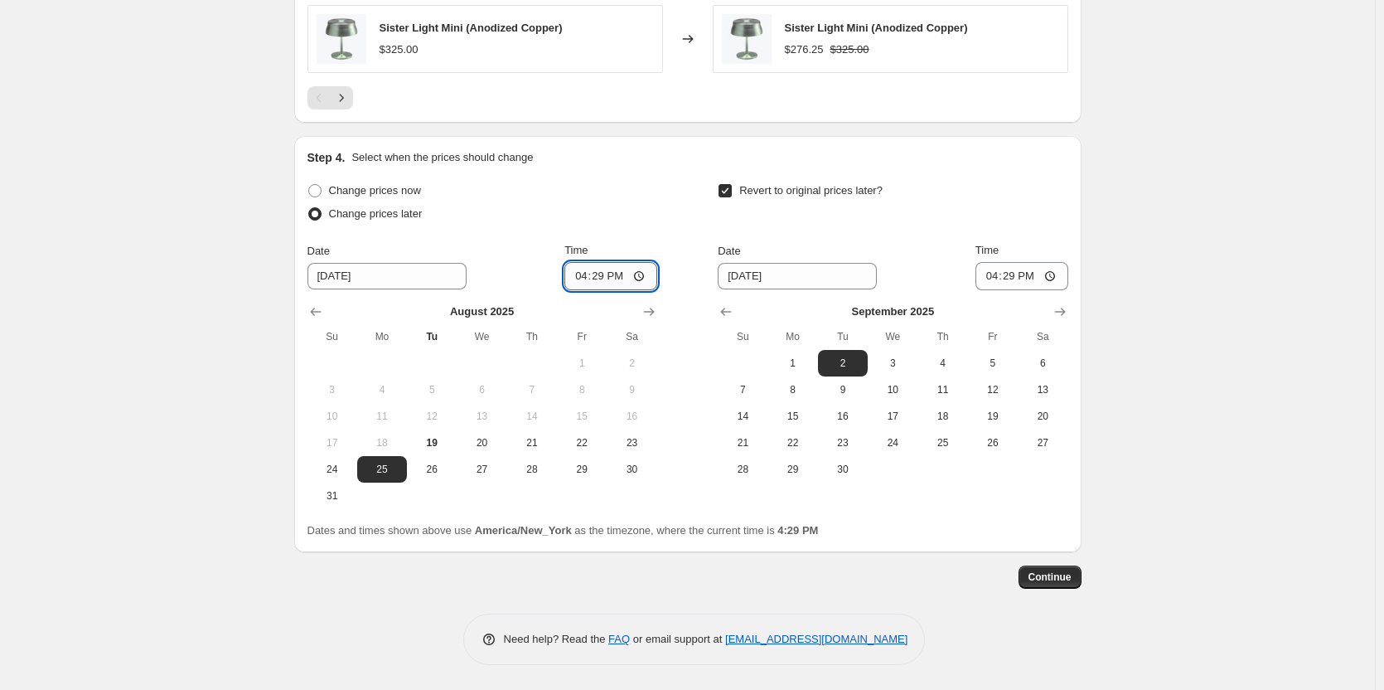
click at [584, 280] on input "16:29" at bounding box center [610, 276] width 93 height 28
type input "23:59"
click at [997, 279] on input "16:29" at bounding box center [1021, 276] width 93 height 28
type input "23:59"
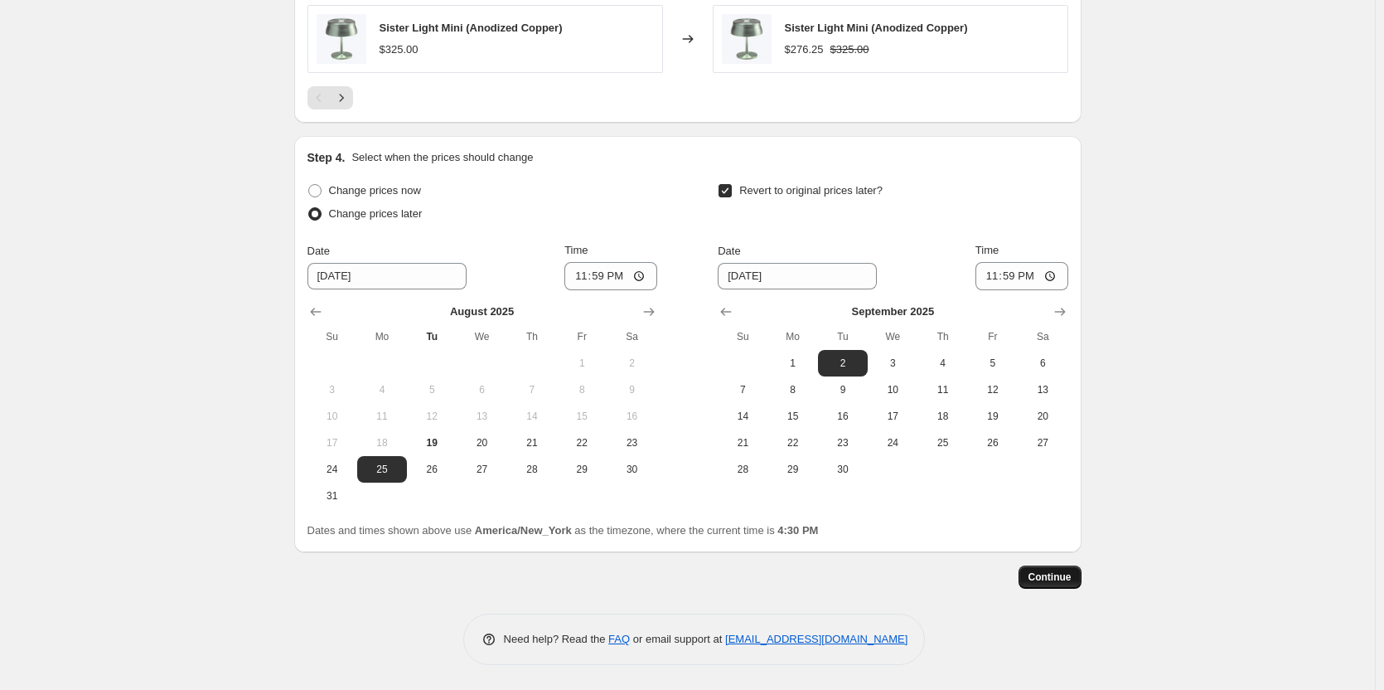
click at [1072, 578] on span "Continue" at bounding box center [1049, 576] width 43 height 13
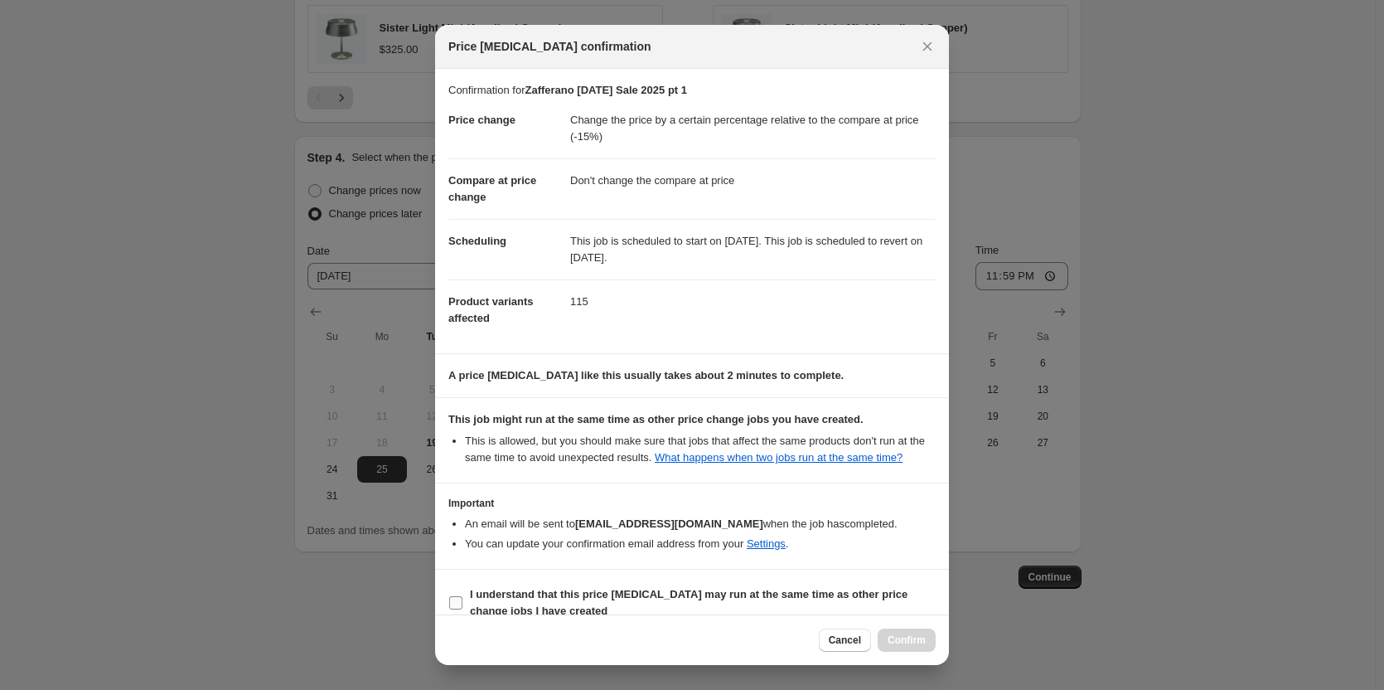
click at [470, 598] on b "I understand that this price [MEDICAL_DATA] may run at the same time as other p…" at bounding box center [689, 602] width 438 height 29
click at [462, 598] on input "I understand that this price [MEDICAL_DATA] may run at the same time as other p…" at bounding box center [455, 602] width 13 height 13
checkbox input "true"
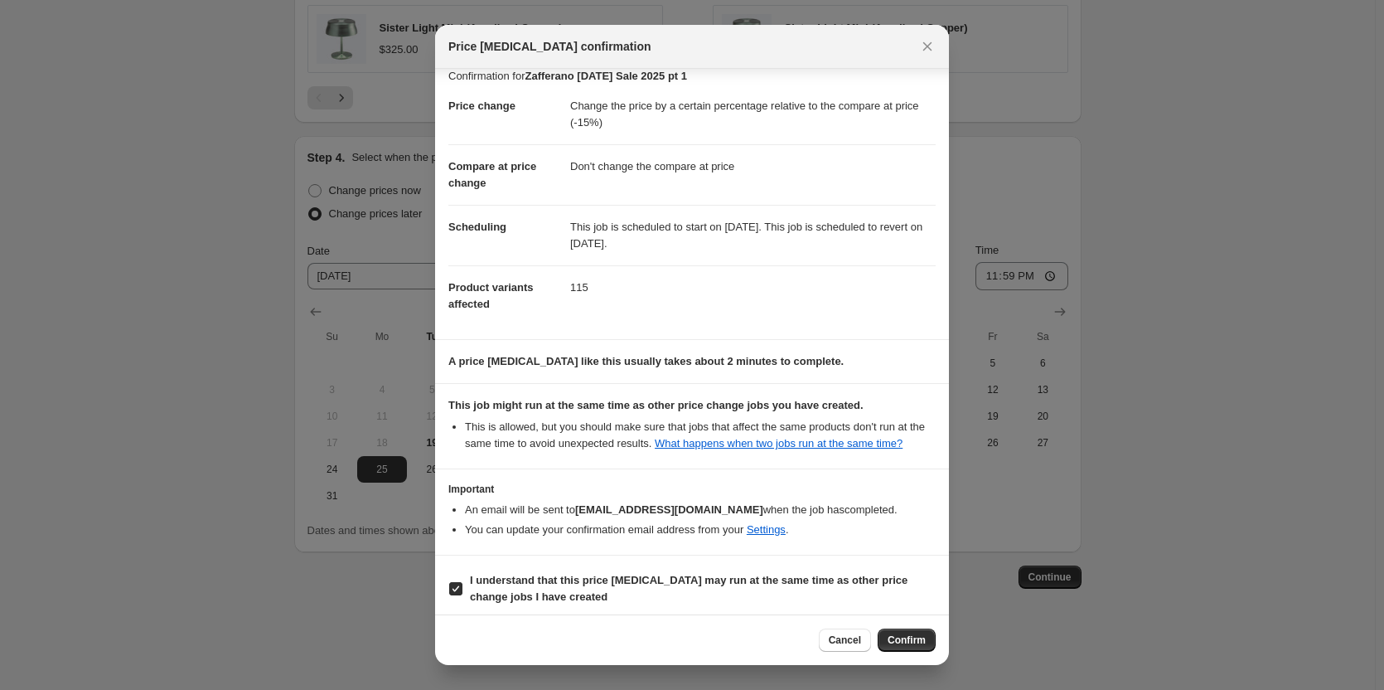
scroll to position [22, 0]
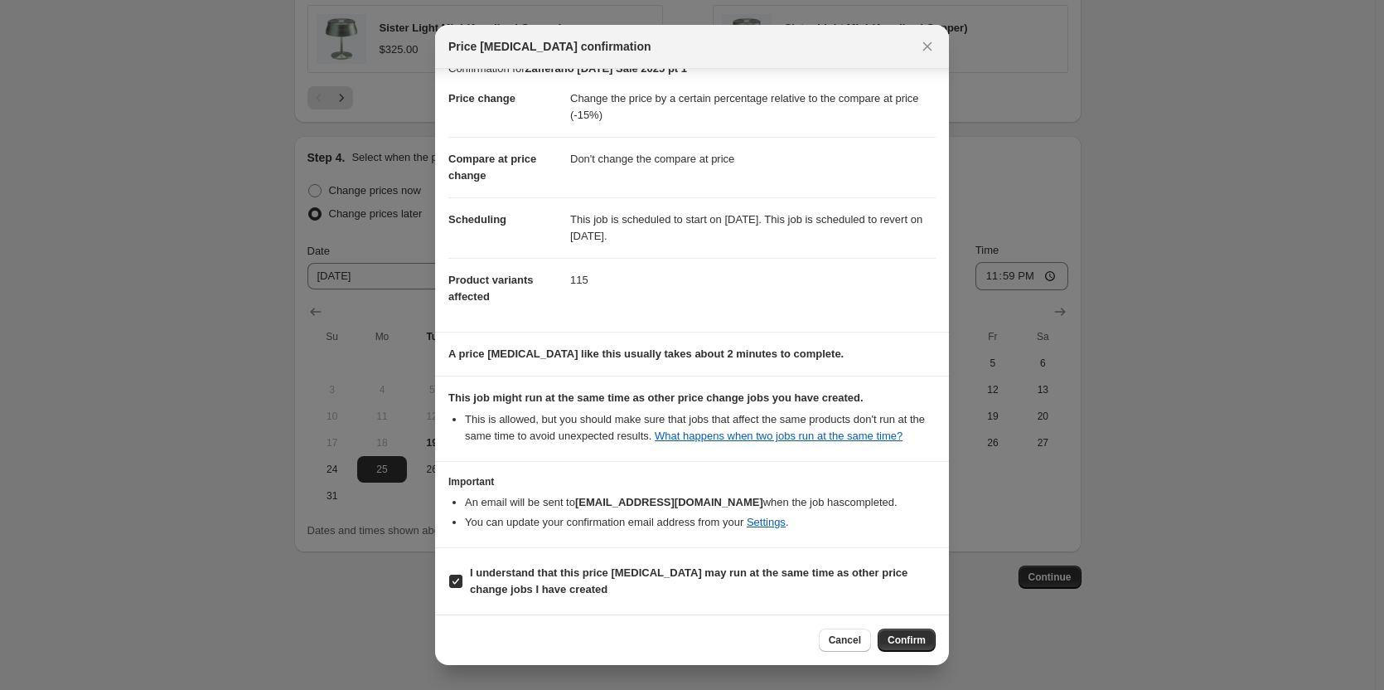
click at [899, 637] on span "Confirm" at bounding box center [907, 639] width 38 height 13
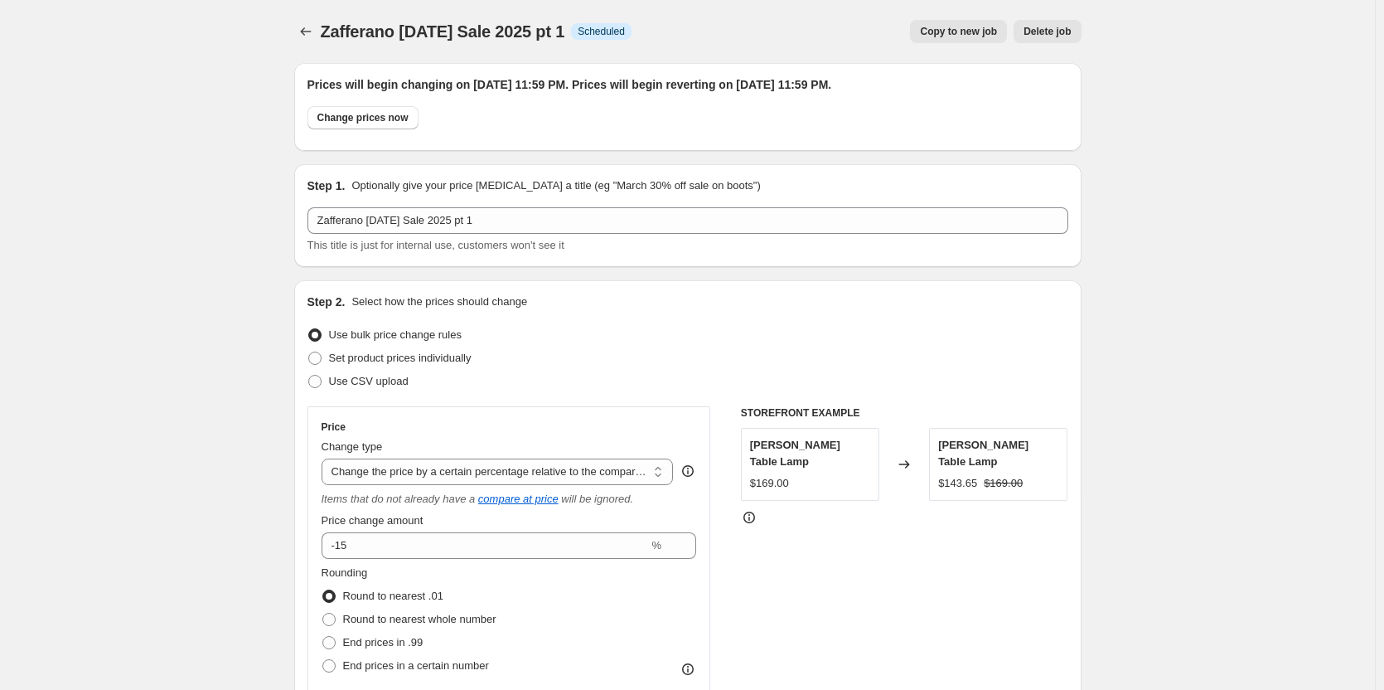
click at [941, 31] on span "Copy to new job" at bounding box center [958, 31] width 77 height 13
select select "pcap"
select select "no_change"
select select "vendor"
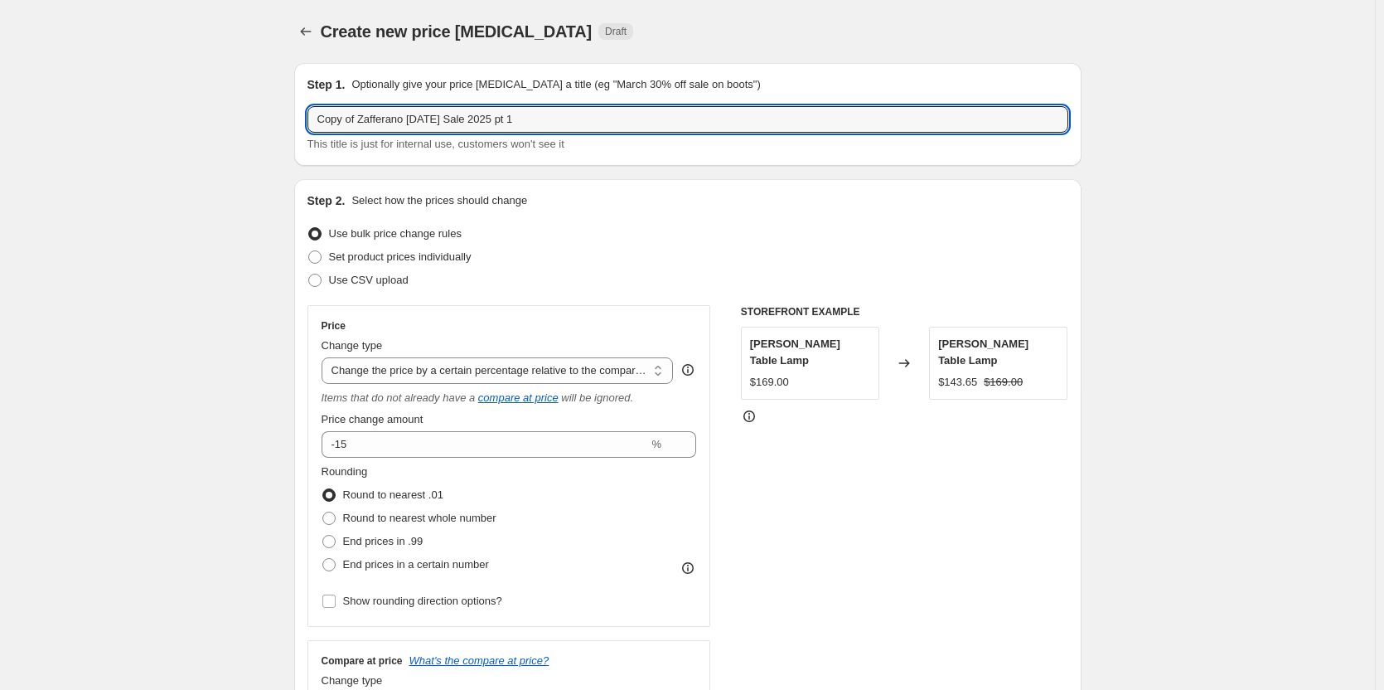
drag, startPoint x: 364, startPoint y: 119, endPoint x: 283, endPoint y: 119, distance: 80.4
click at [503, 118] on input "Zafferano [DATE] Sale 2025 pt 1" at bounding box center [687, 119] width 761 height 27
type input "Zafferano [DATE] Sale 2025 pt 2"
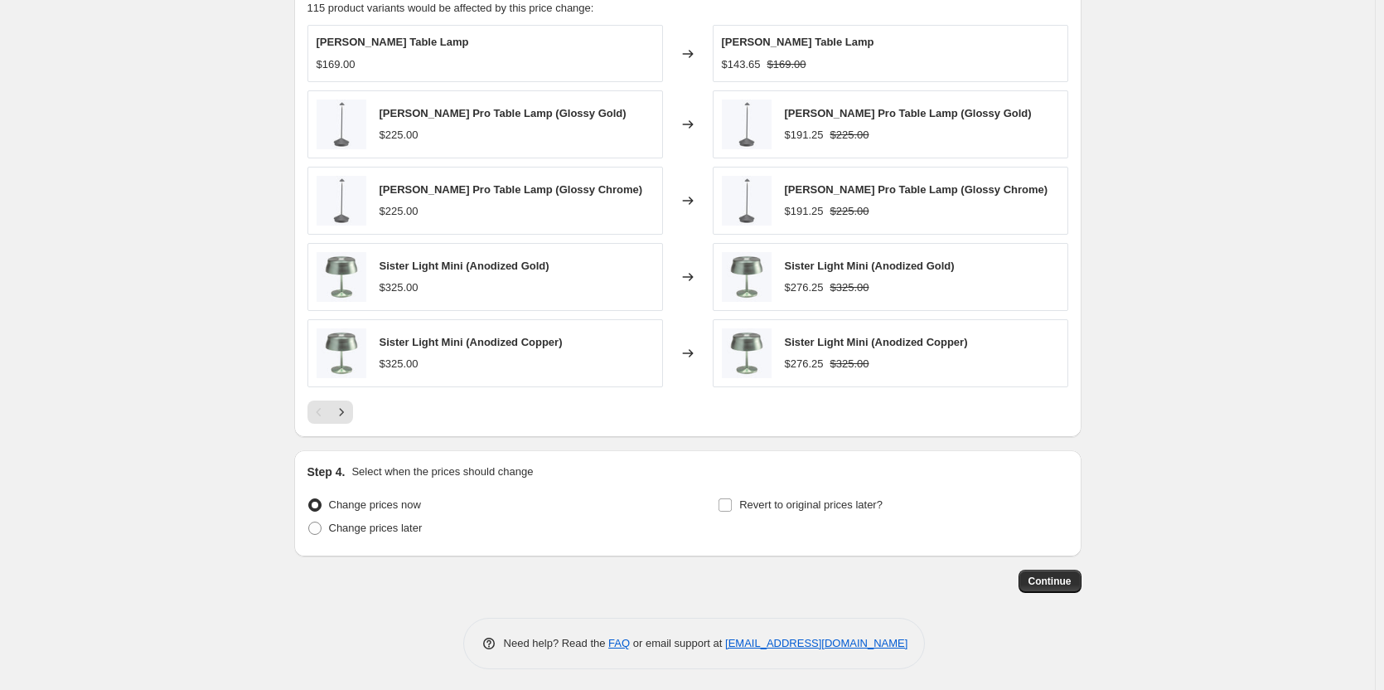
scroll to position [1165, 0]
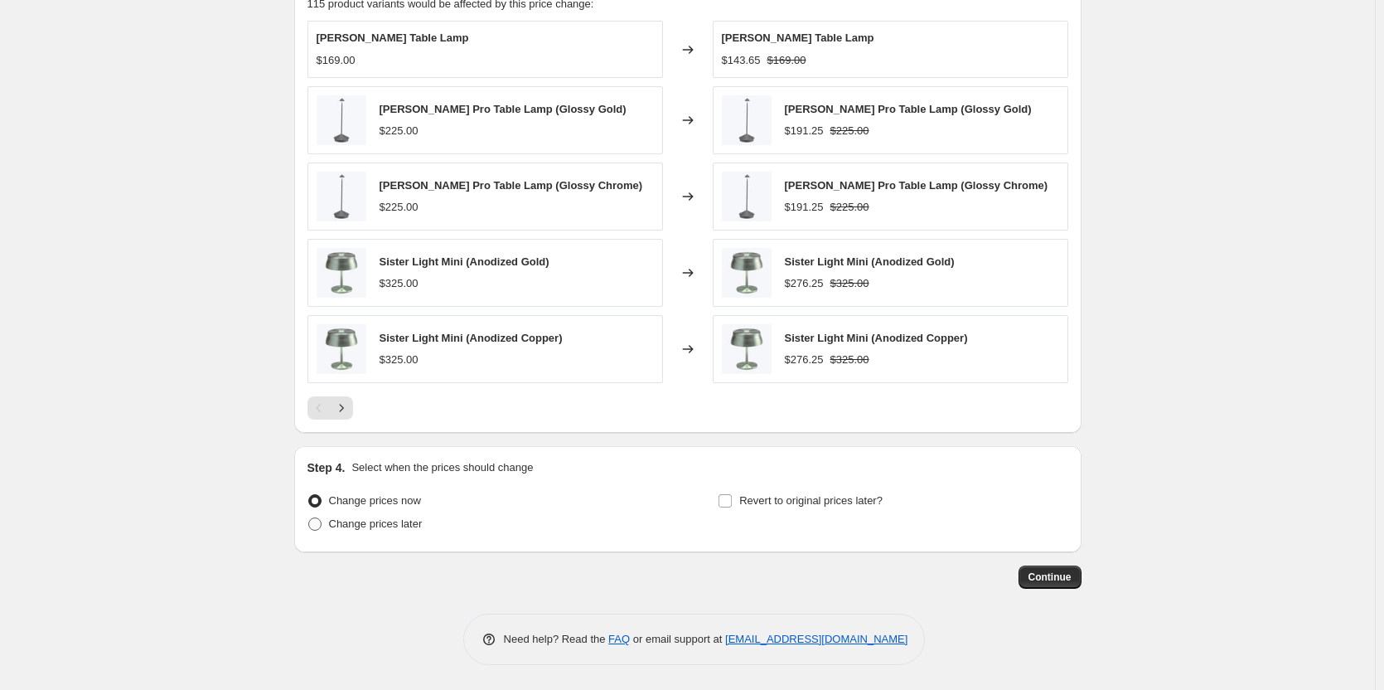
click at [351, 527] on span "Change prices later" at bounding box center [376, 523] width 94 height 12
click at [309, 518] on input "Change prices later" at bounding box center [308, 517] width 1 height 1
radio input "true"
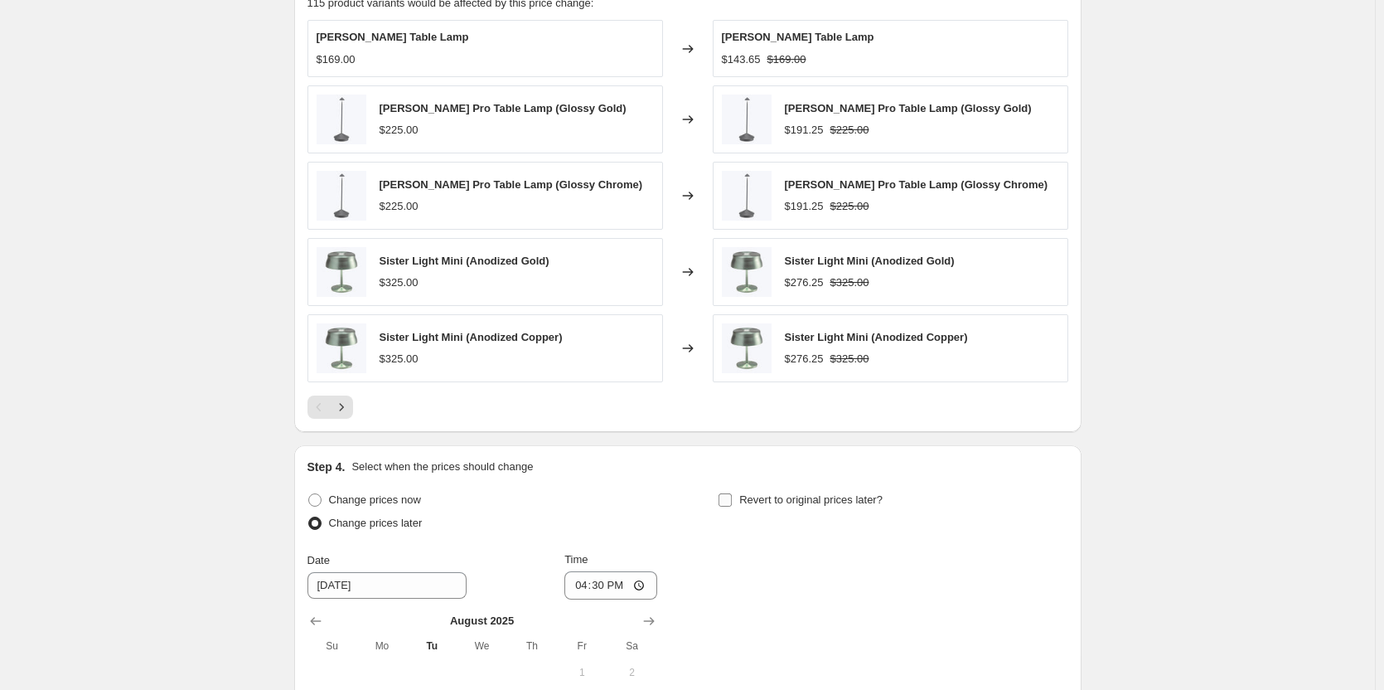
click at [752, 496] on span "Revert to original prices later?" at bounding box center [810, 499] width 143 height 12
click at [732, 496] on input "Revert to original prices later?" at bounding box center [725, 499] width 13 height 13
checkbox input "true"
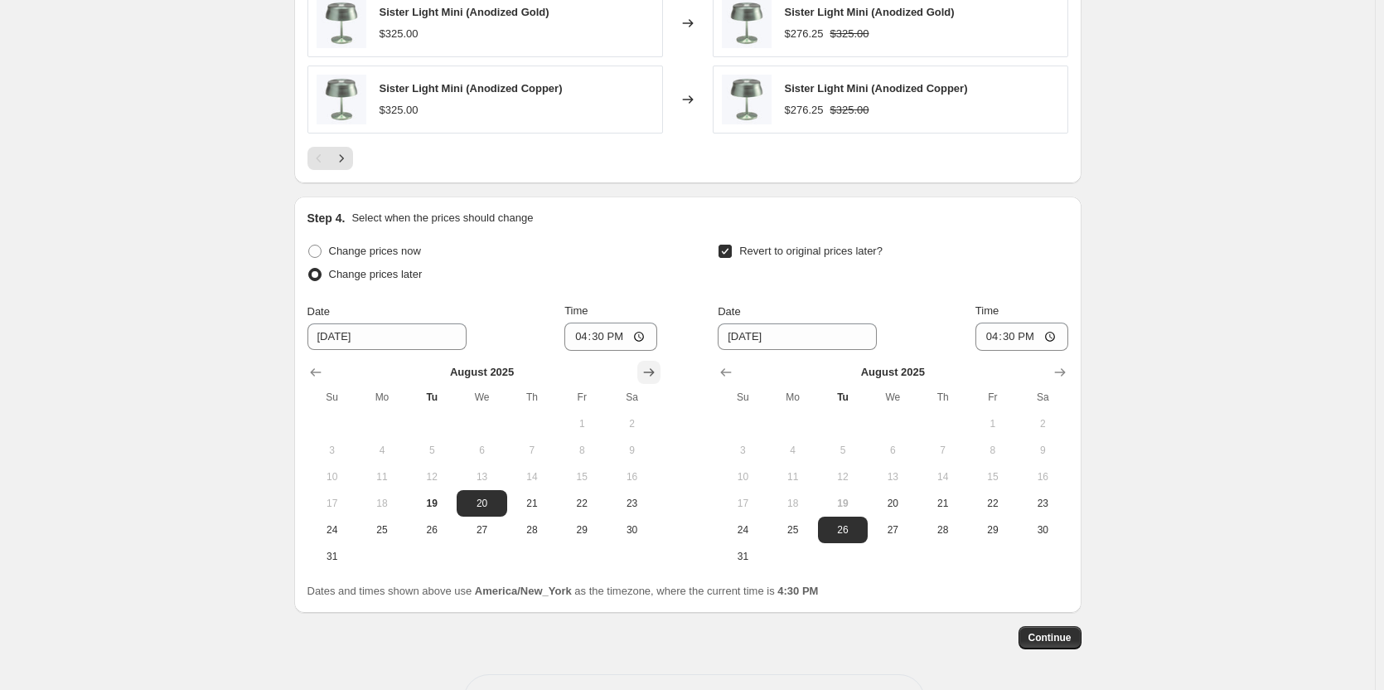
click at [651, 373] on icon "Show next month, September 2025" at bounding box center [648, 372] width 11 height 8
click at [533, 470] on span "18" at bounding box center [532, 476] width 36 height 13
type input "[DATE]"
click at [1061, 367] on icon "Show next month, September 2025" at bounding box center [1060, 372] width 17 height 17
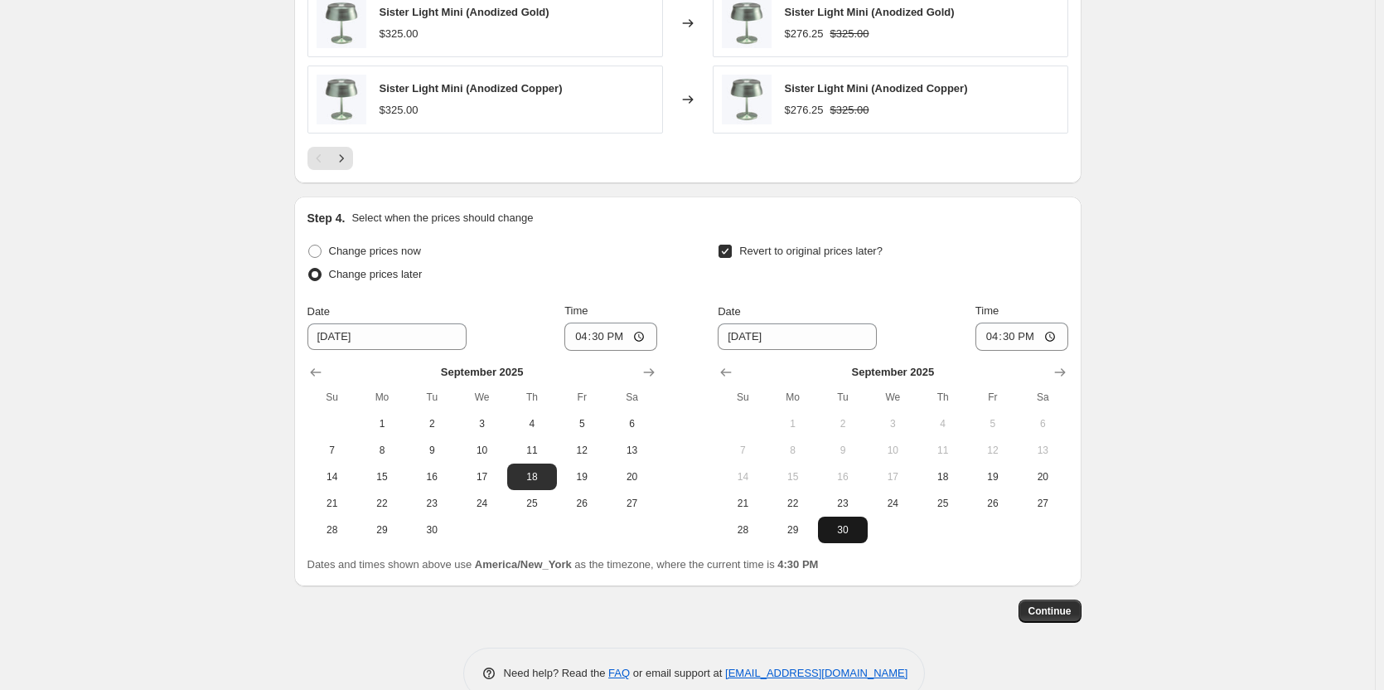
click at [844, 530] on span "30" at bounding box center [843, 529] width 36 height 13
type input "[DATE]"
click at [584, 334] on input "16:30" at bounding box center [610, 336] width 93 height 28
type input "23:59"
click at [992, 340] on input "16:30" at bounding box center [1021, 336] width 93 height 28
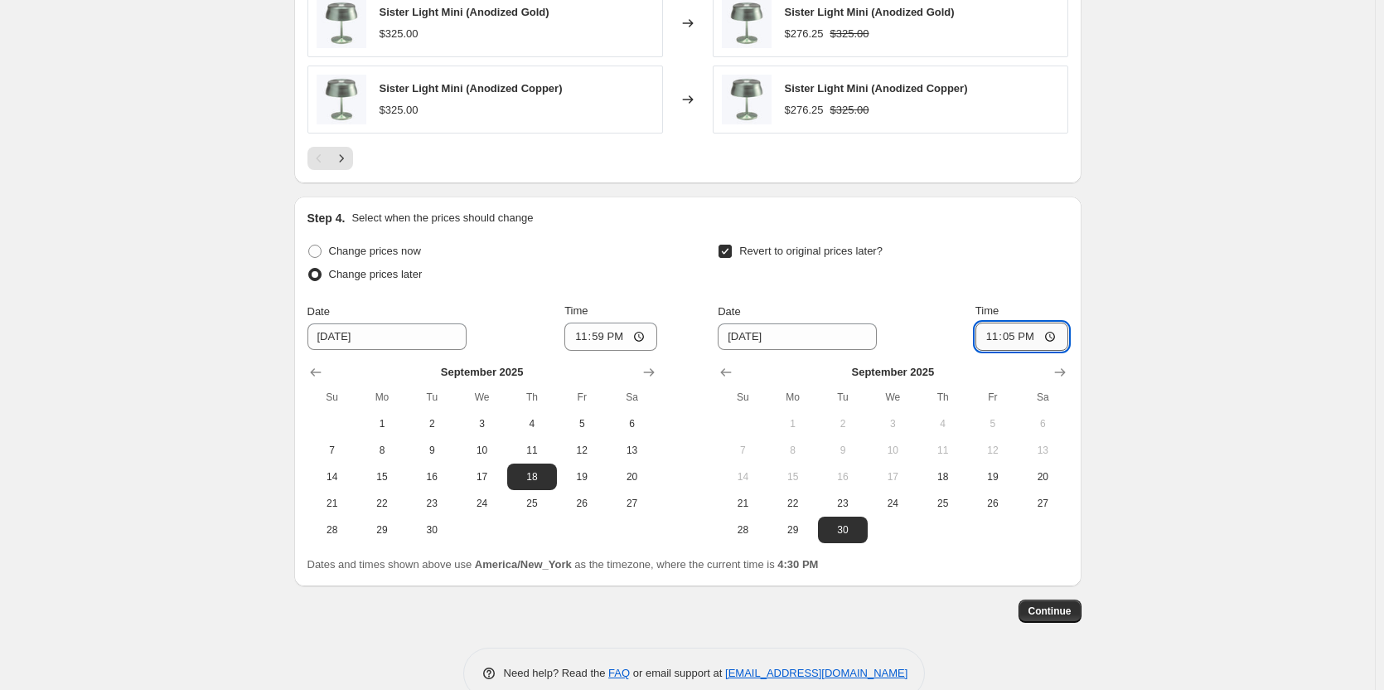
type input "23:59"
click at [1043, 611] on span "Continue" at bounding box center [1049, 610] width 43 height 13
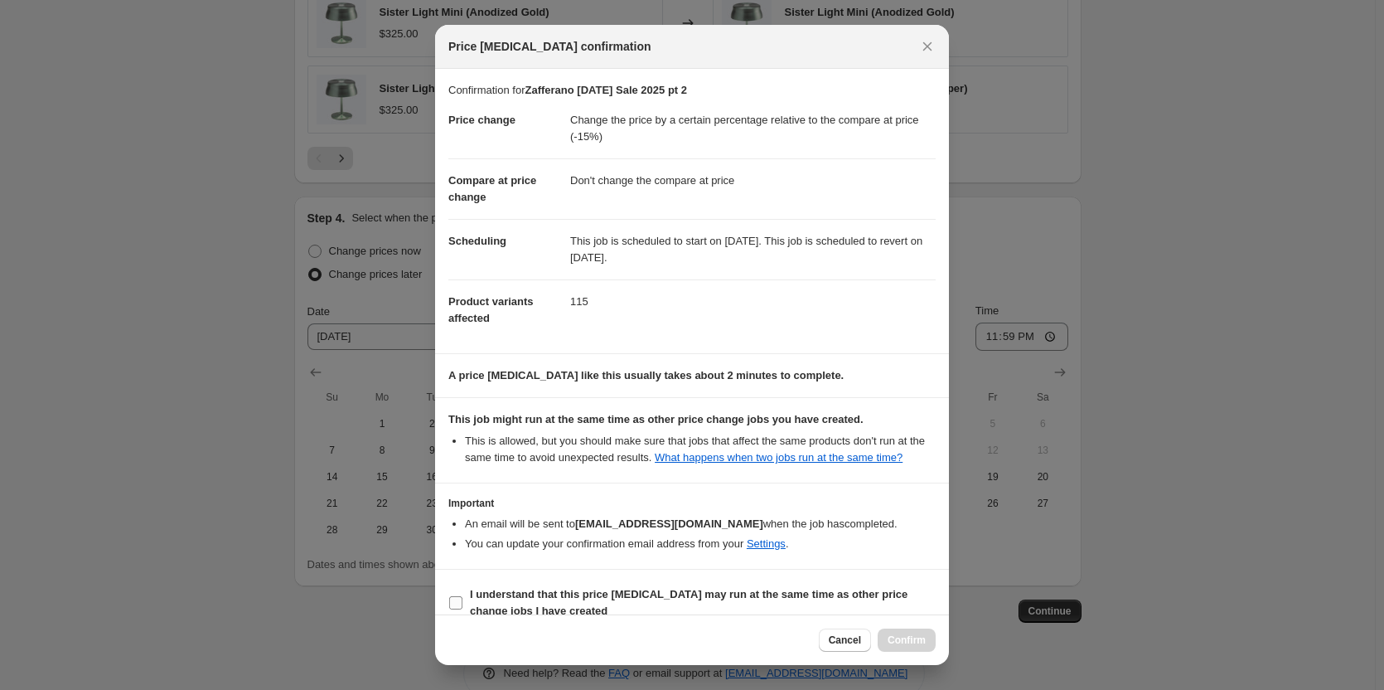
click at [537, 602] on b "I understand that this price [MEDICAL_DATA] may run at the same time as other p…" at bounding box center [689, 602] width 438 height 29
click at [462, 602] on input "I understand that this price [MEDICAL_DATA] may run at the same time as other p…" at bounding box center [455, 602] width 13 height 13
checkbox input "true"
click at [896, 632] on button "Confirm" at bounding box center [907, 639] width 58 height 23
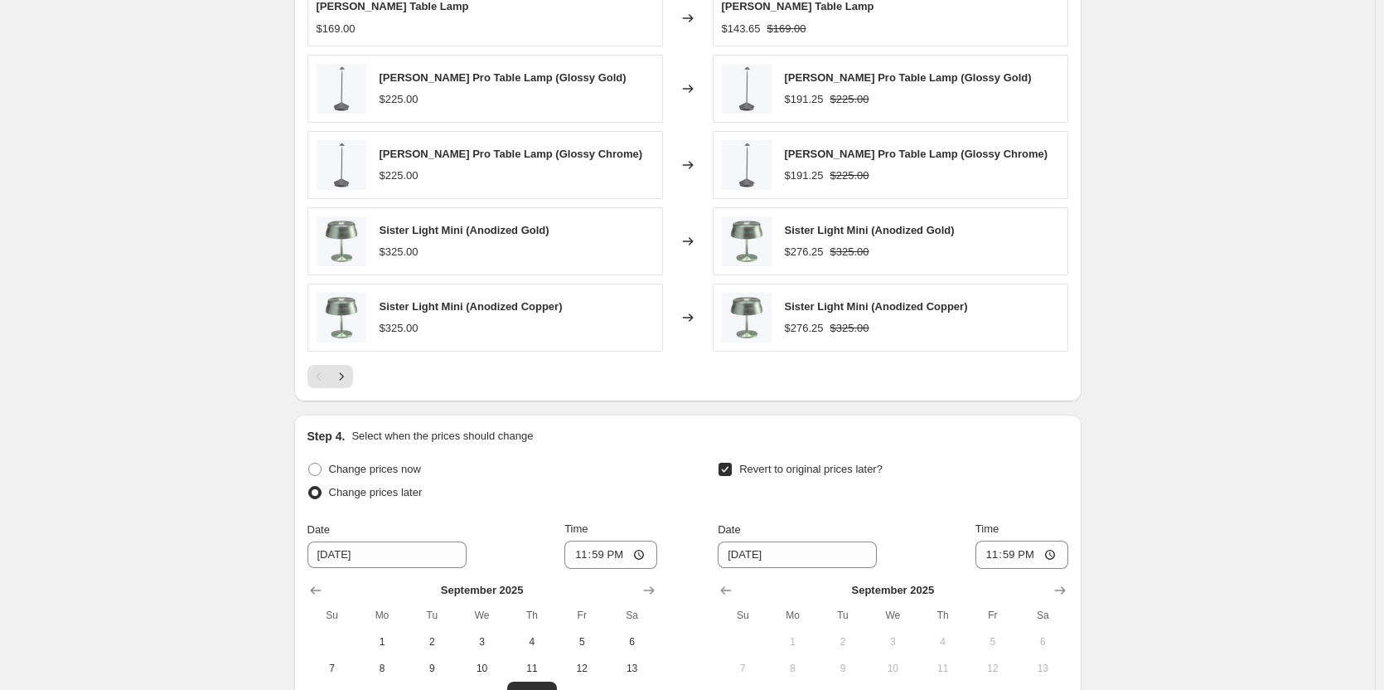
scroll to position [1550, 0]
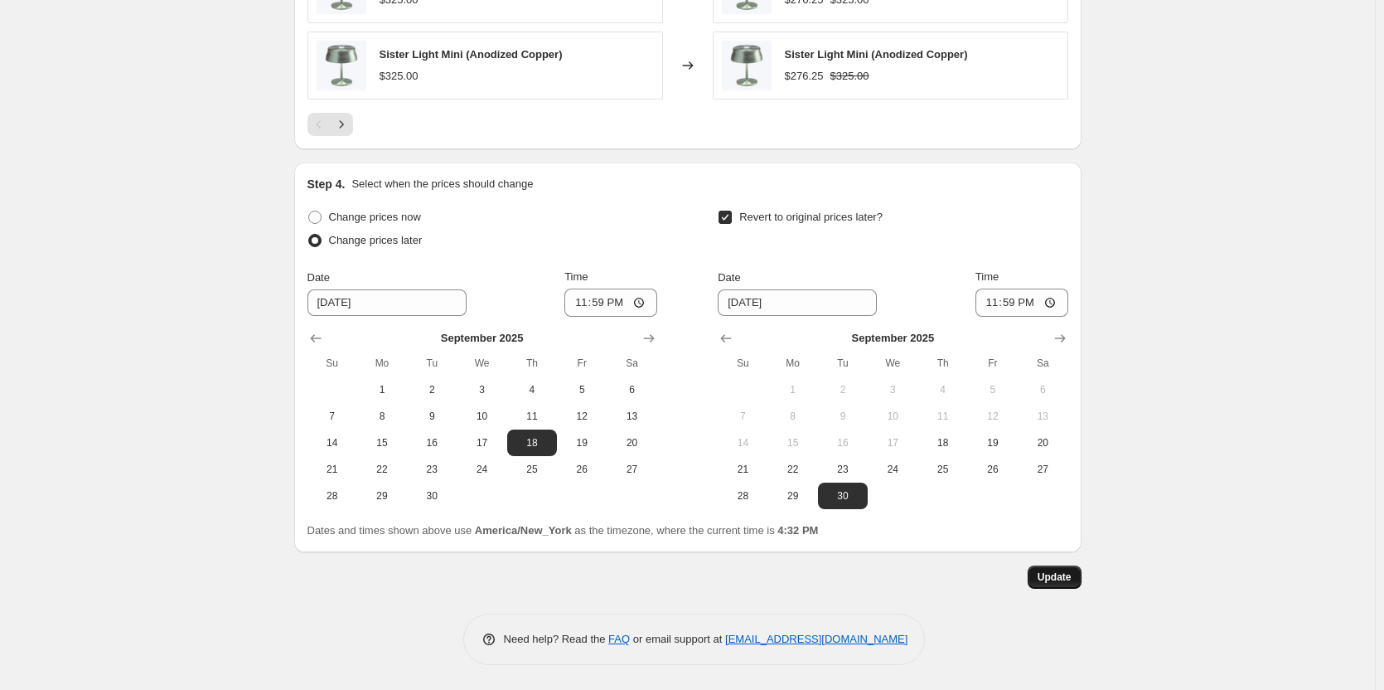
click at [1064, 577] on span "Update" at bounding box center [1055, 576] width 34 height 13
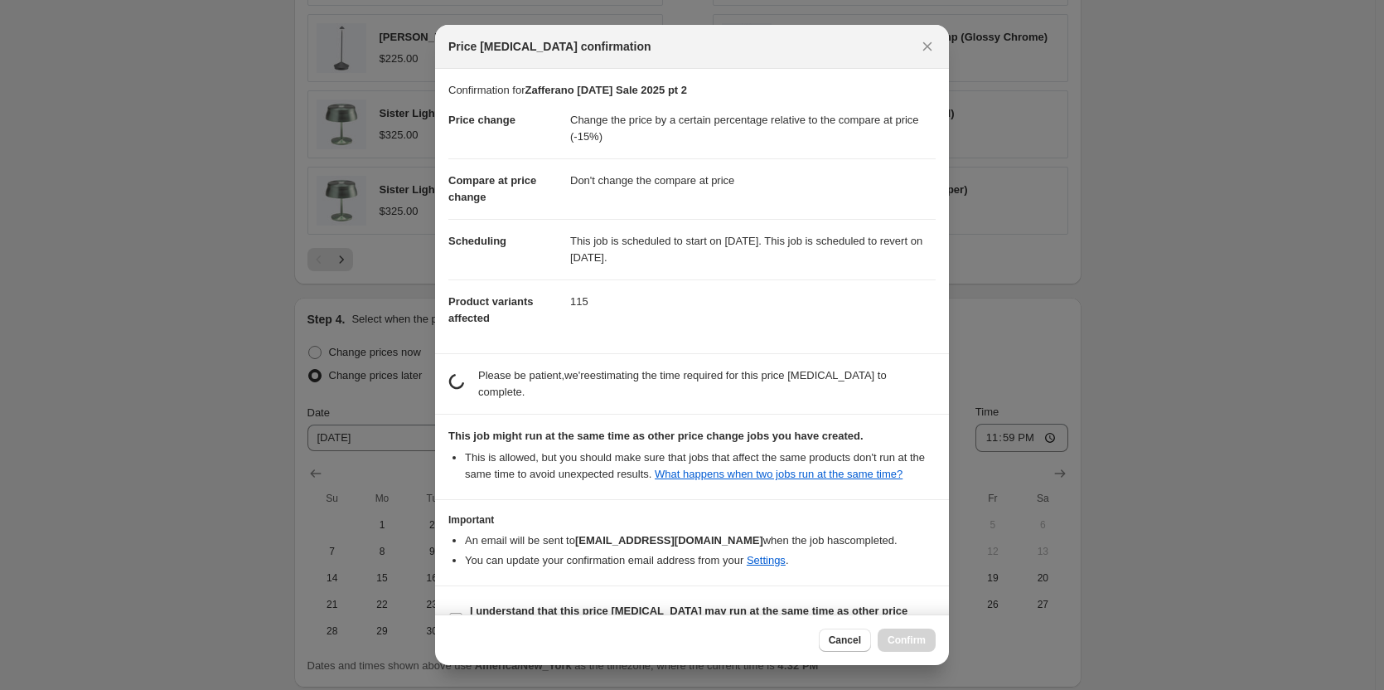
scroll to position [0, 0]
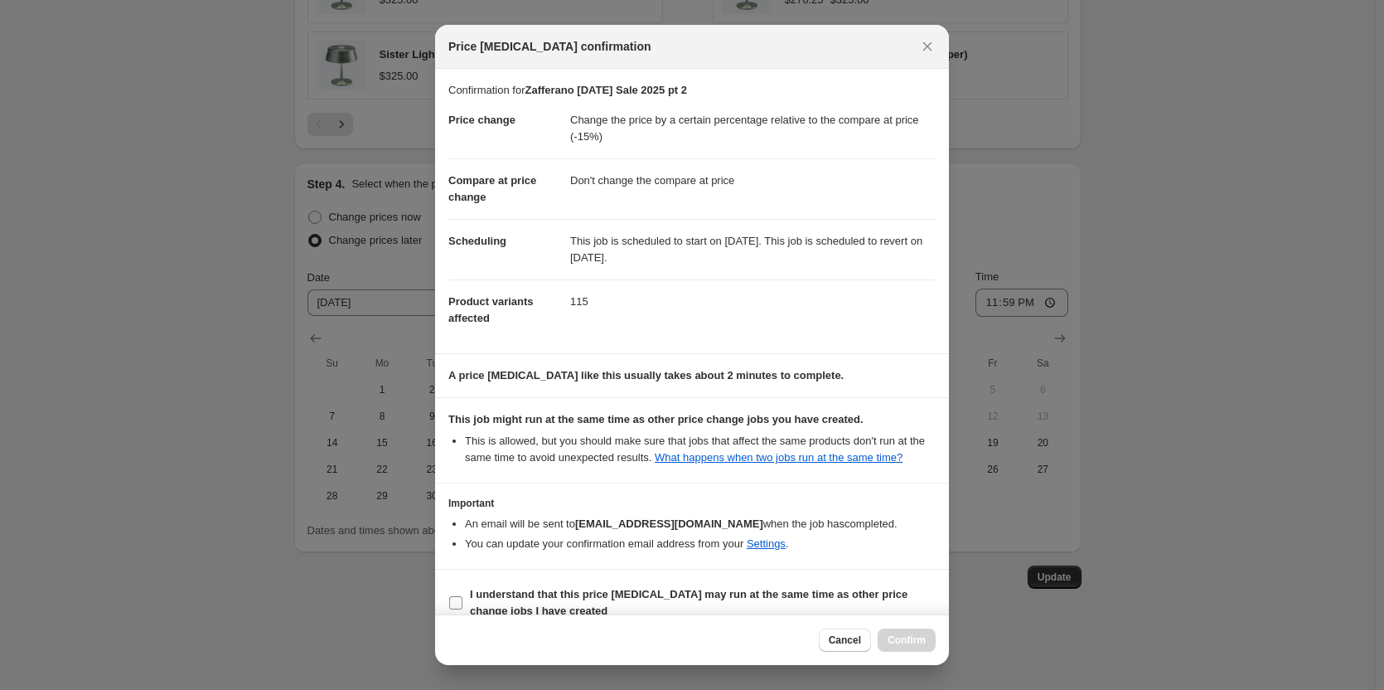
click at [481, 603] on b "I understand that this price [MEDICAL_DATA] may run at the same time as other p…" at bounding box center [689, 602] width 438 height 29
click at [462, 603] on input "I understand that this price [MEDICAL_DATA] may run at the same time as other p…" at bounding box center [455, 602] width 13 height 13
checkbox input "true"
click at [901, 639] on span "Confirm" at bounding box center [907, 639] width 38 height 13
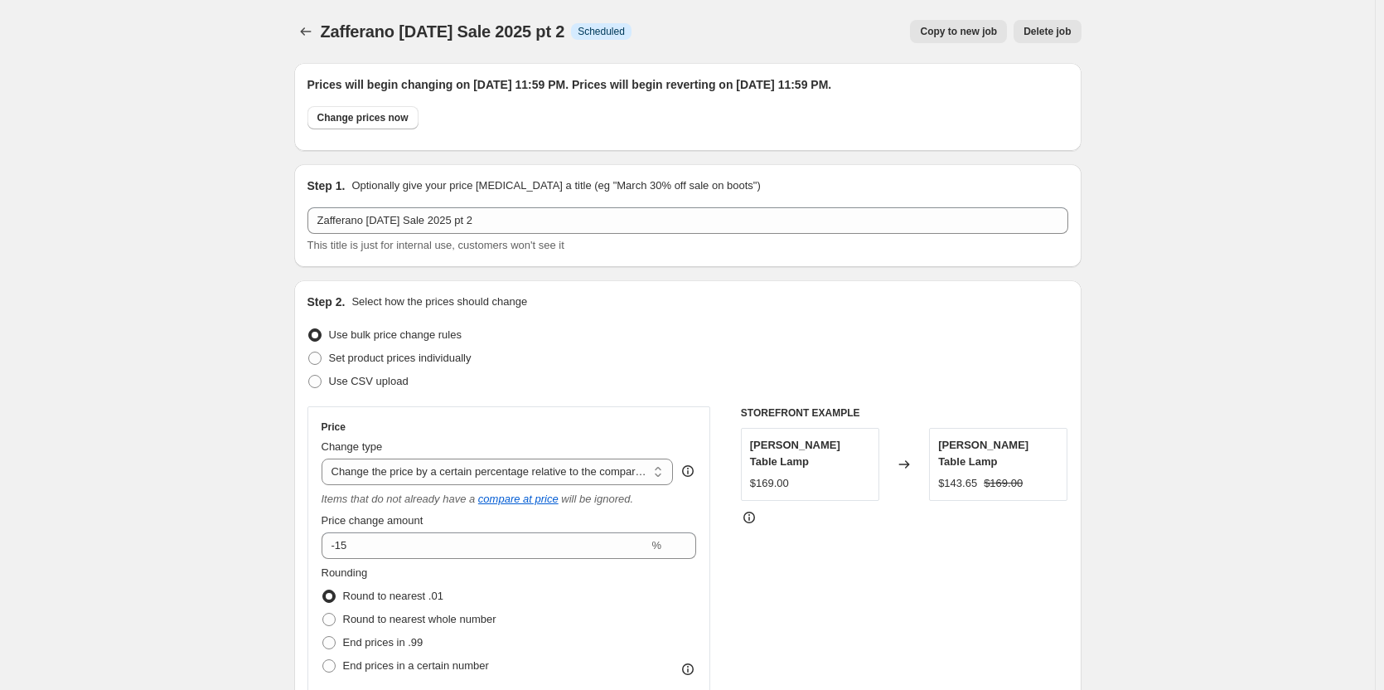
click at [947, 27] on span "Copy to new job" at bounding box center [958, 31] width 77 height 13
select select "pcap"
select select "no_change"
select select "vendor"
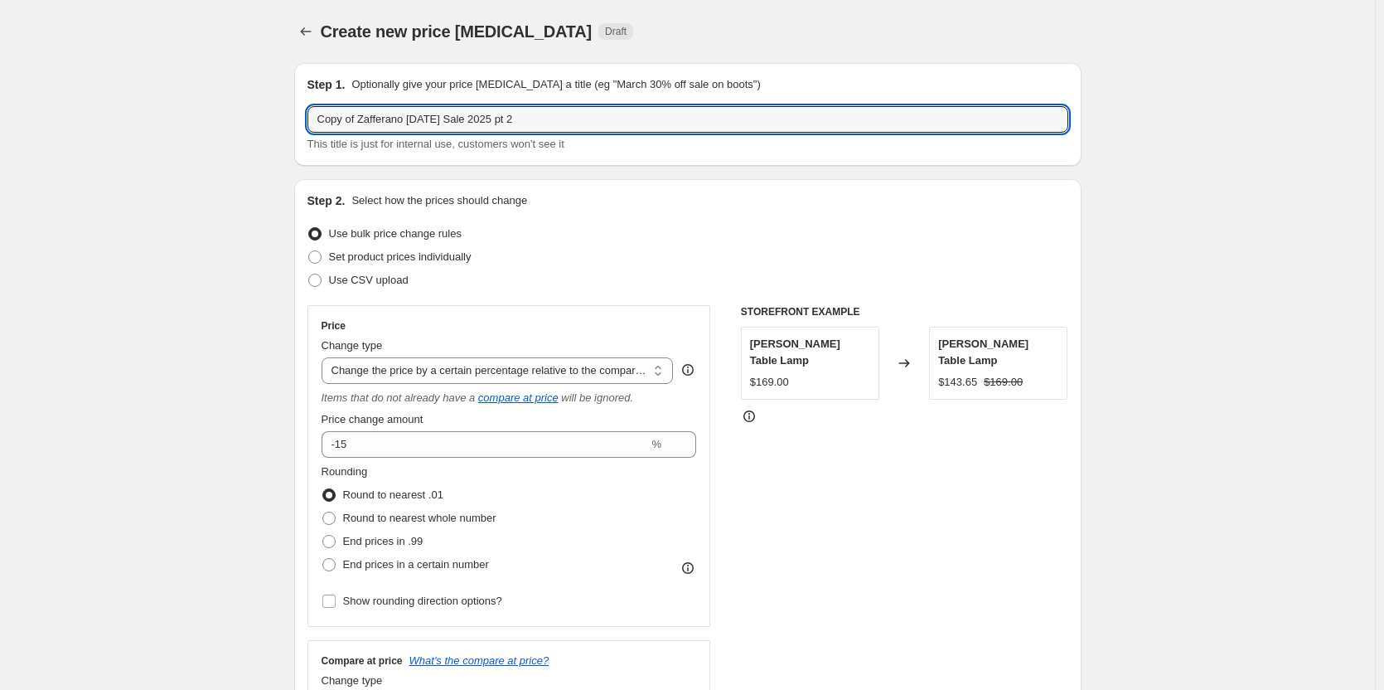
drag, startPoint x: 403, startPoint y: 117, endPoint x: 243, endPoint y: 110, distance: 160.1
drag, startPoint x: 454, startPoint y: 119, endPoint x: 488, endPoint y: 119, distance: 34.0
click at [488, 119] on input "Marset [DATE] Sale 2025 pt 2" at bounding box center [687, 119] width 761 height 27
type input "Marset [DATE] Sale 2025"
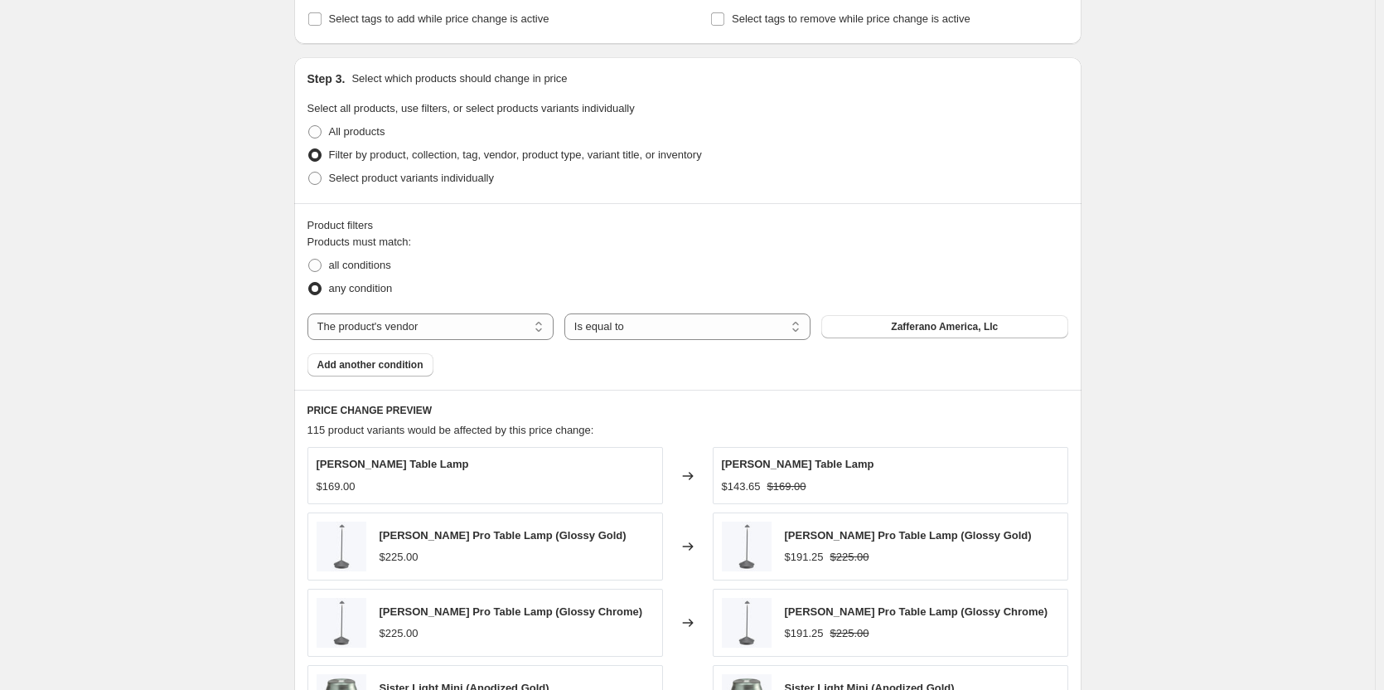
scroll to position [912, 0]
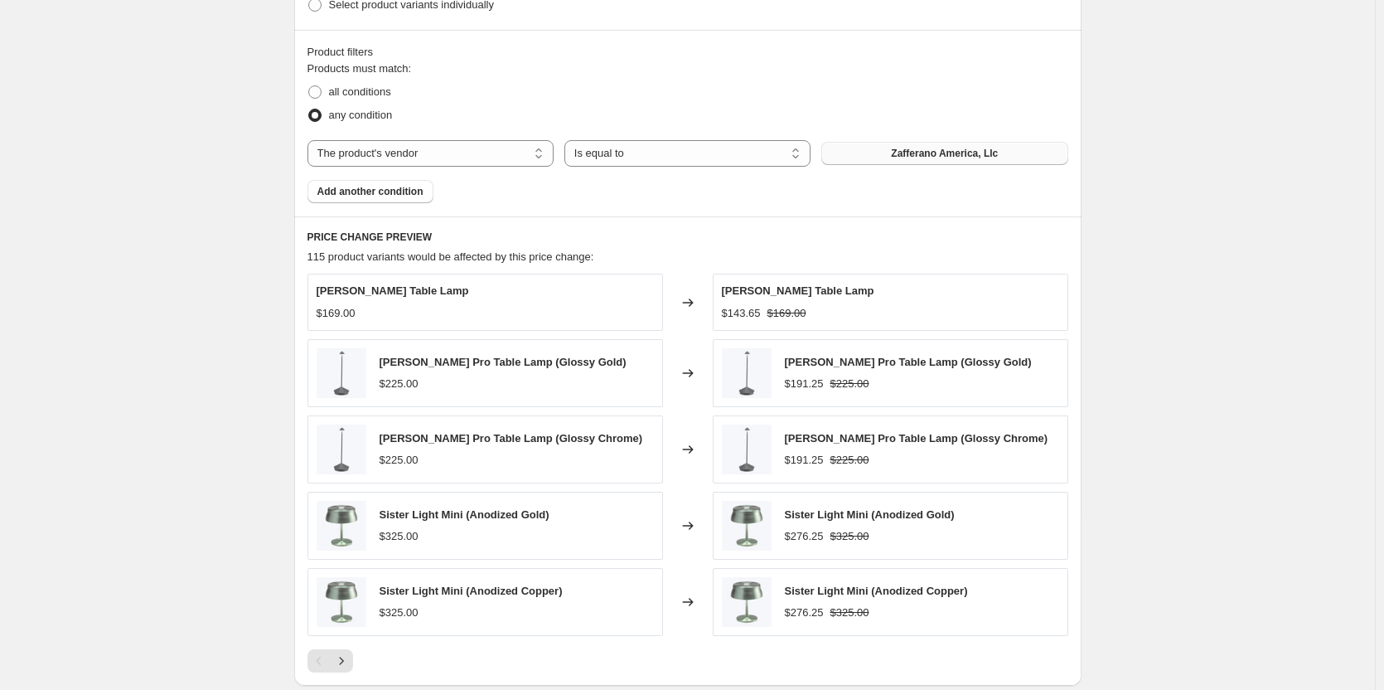
click at [856, 152] on button "Zafferano America, Llc" at bounding box center [944, 153] width 246 height 23
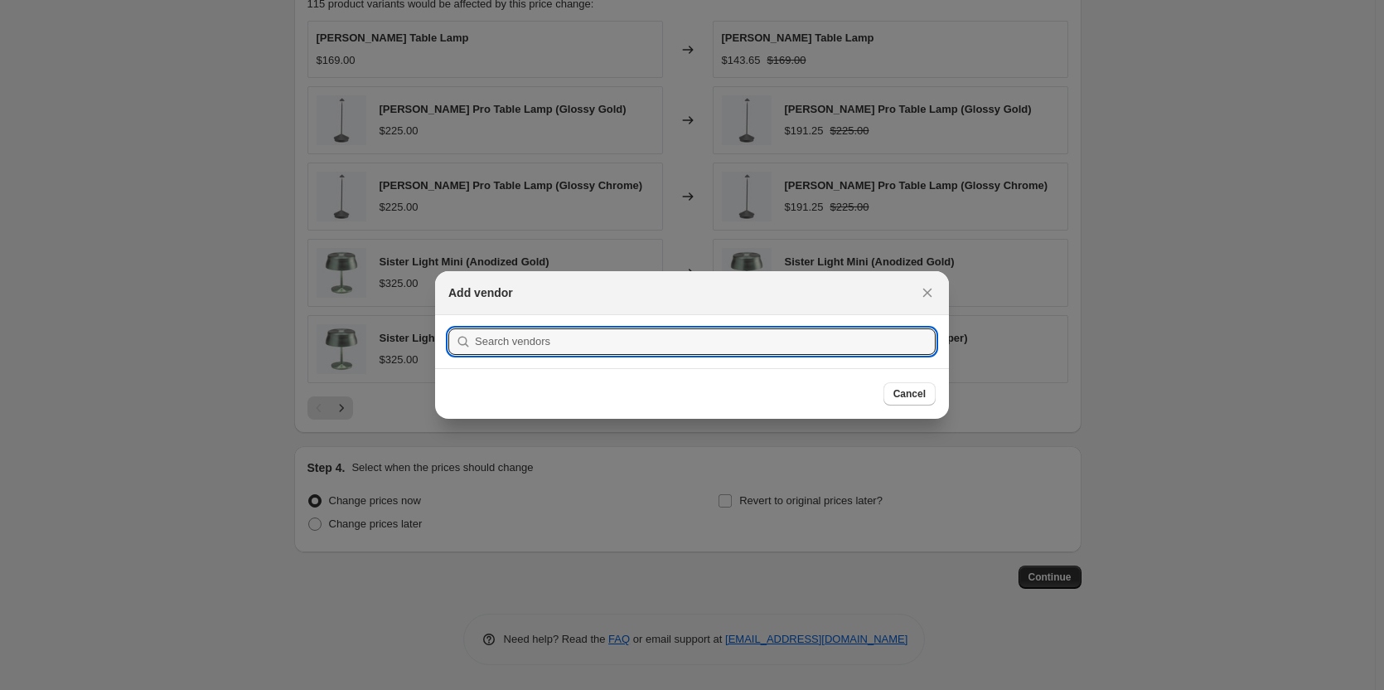
scroll to position [0, 0]
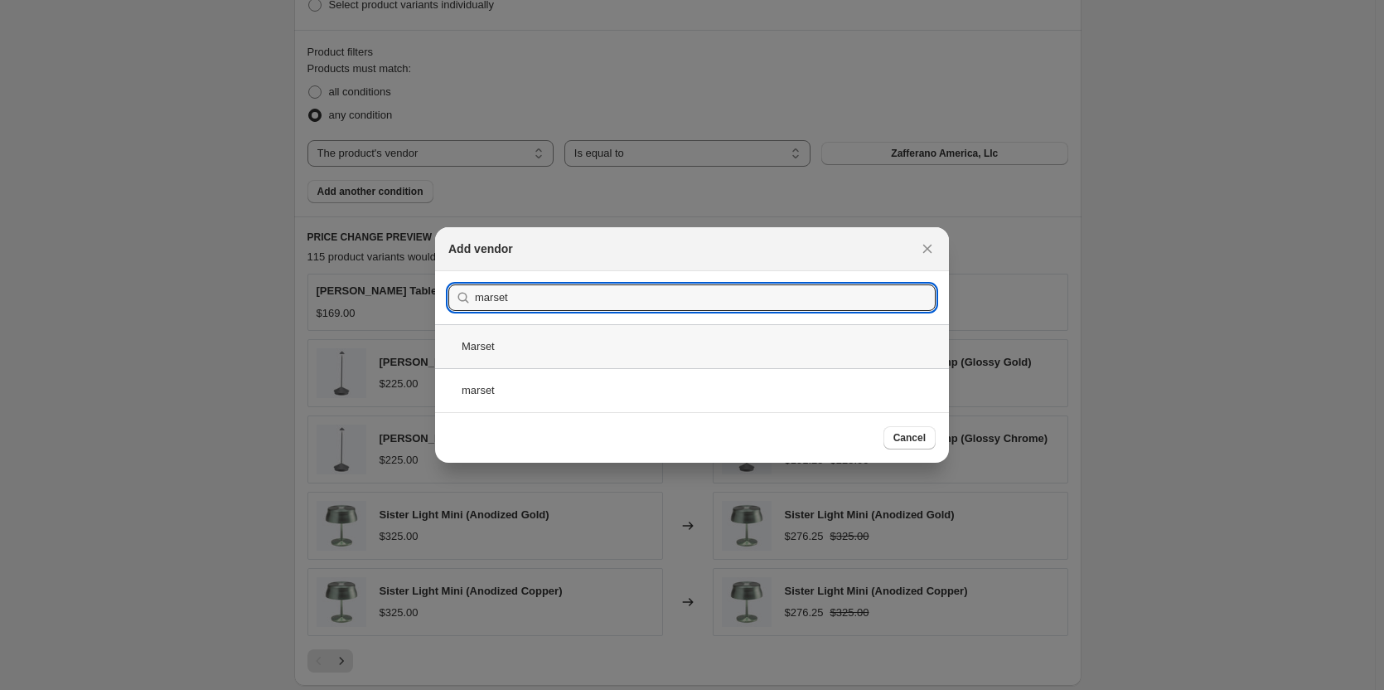
type input "marset"
click at [527, 352] on div "Marset" at bounding box center [692, 346] width 514 height 44
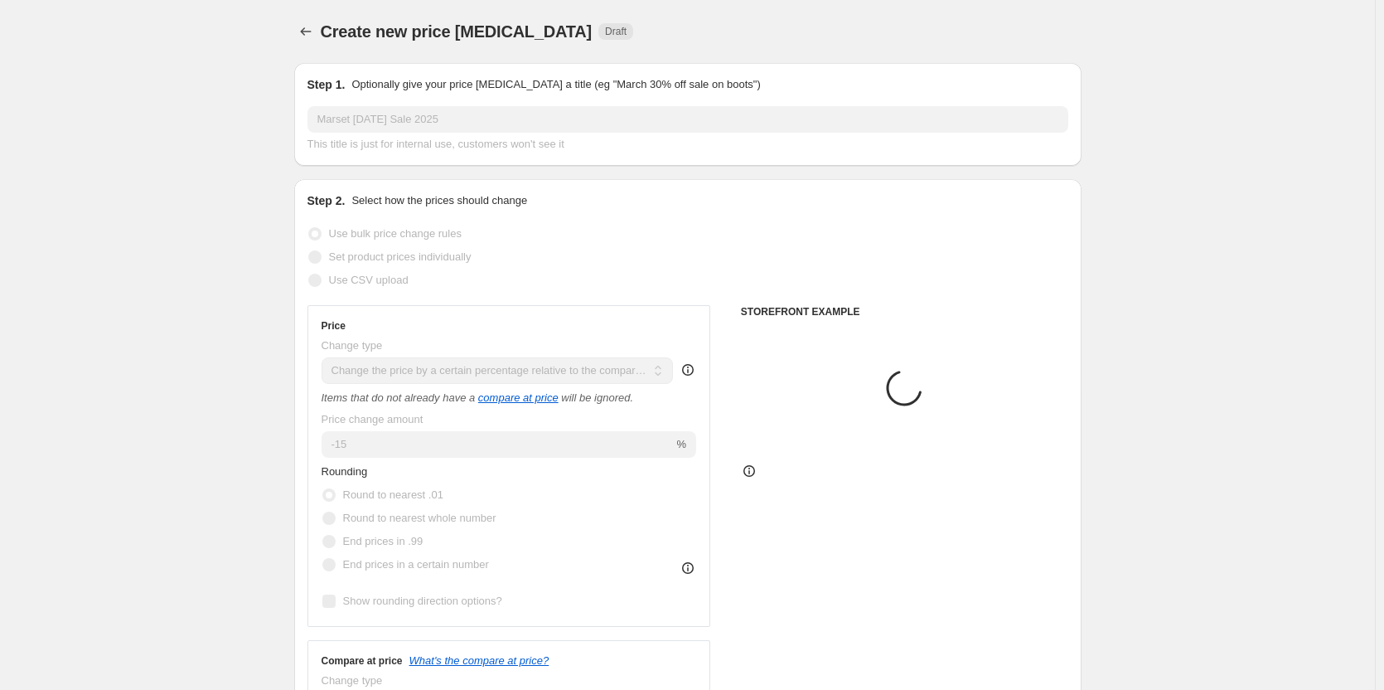
scroll to position [912, 0]
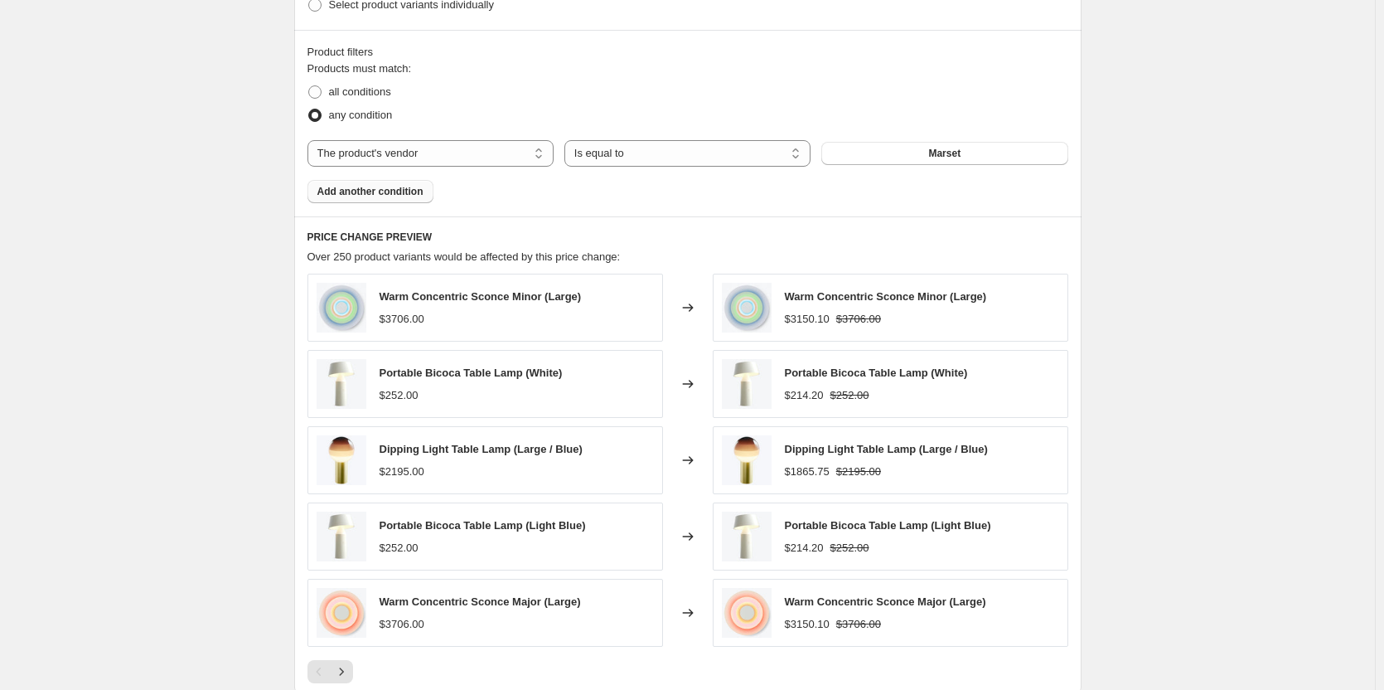
click at [359, 189] on span "Add another condition" at bounding box center [370, 191] width 106 height 13
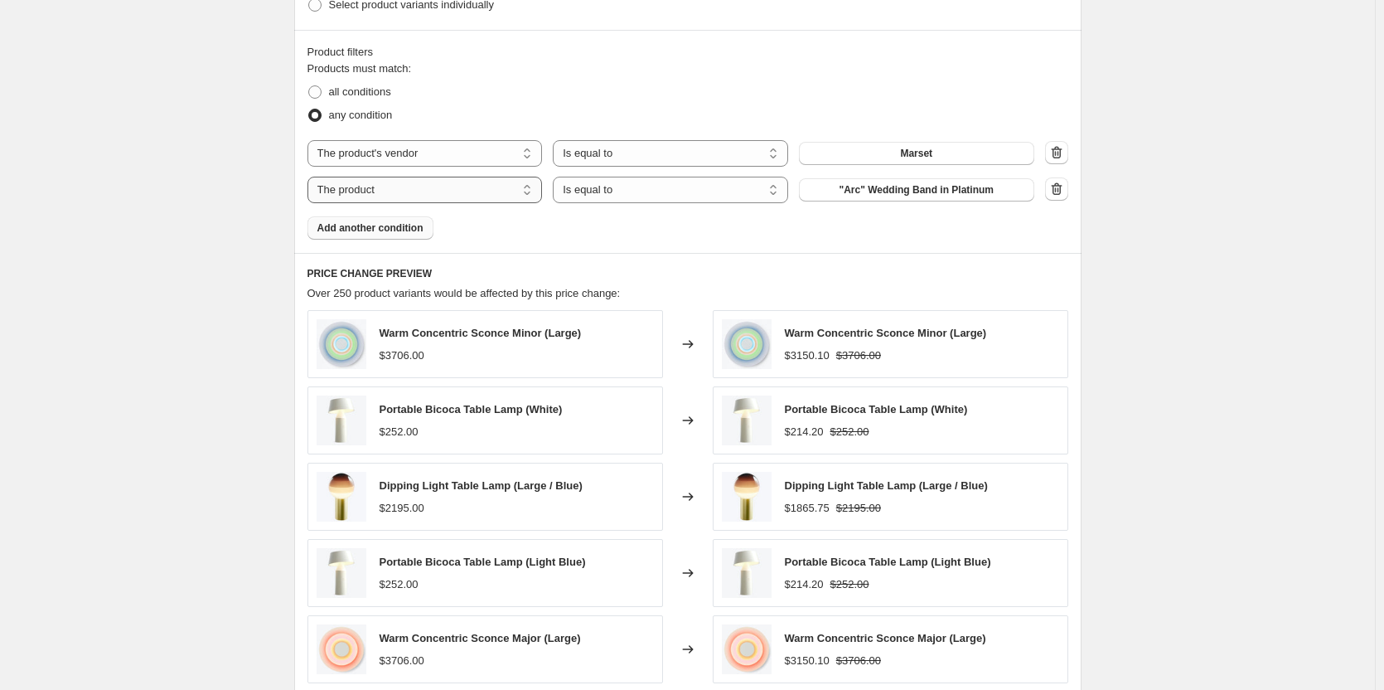
click at [379, 193] on select "The product The product's collection The product's tag The product's vendor The…" at bounding box center [424, 190] width 235 height 27
select select "vendor"
click at [849, 194] on button "A L'Aise Ltd" at bounding box center [916, 189] width 235 height 23
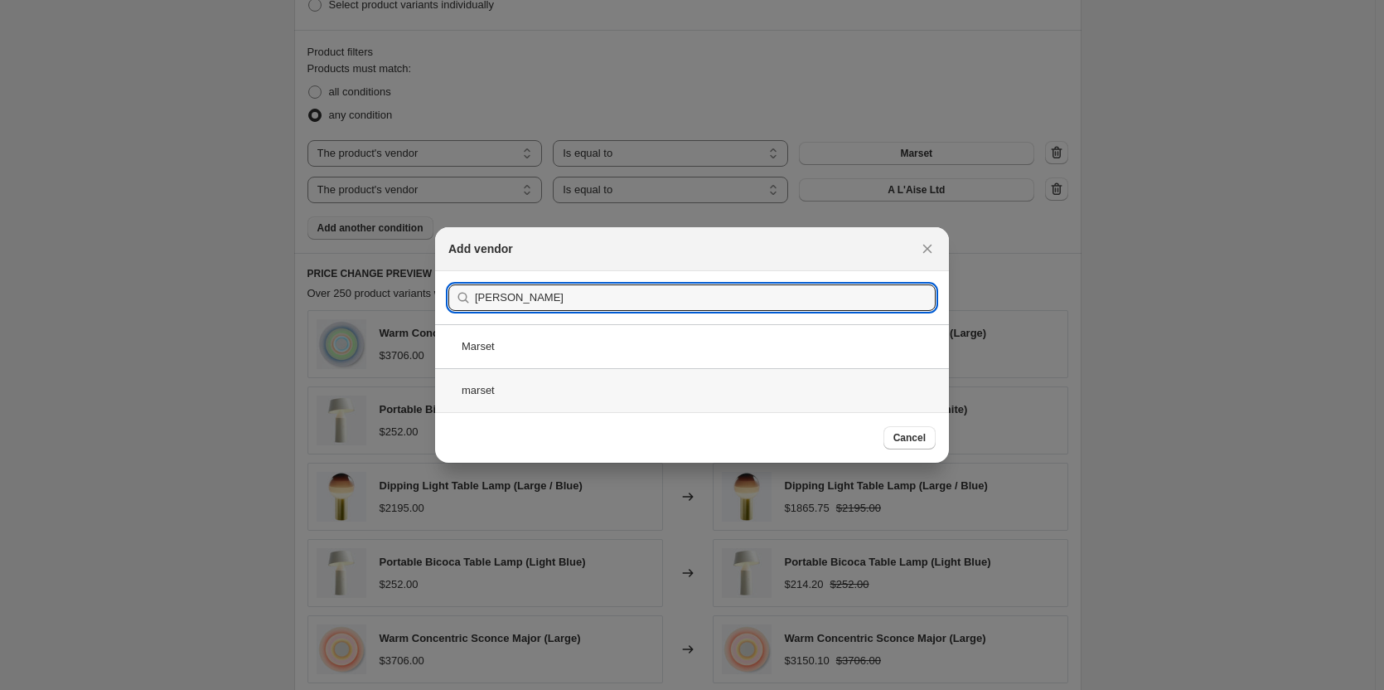
type input "[PERSON_NAME]"
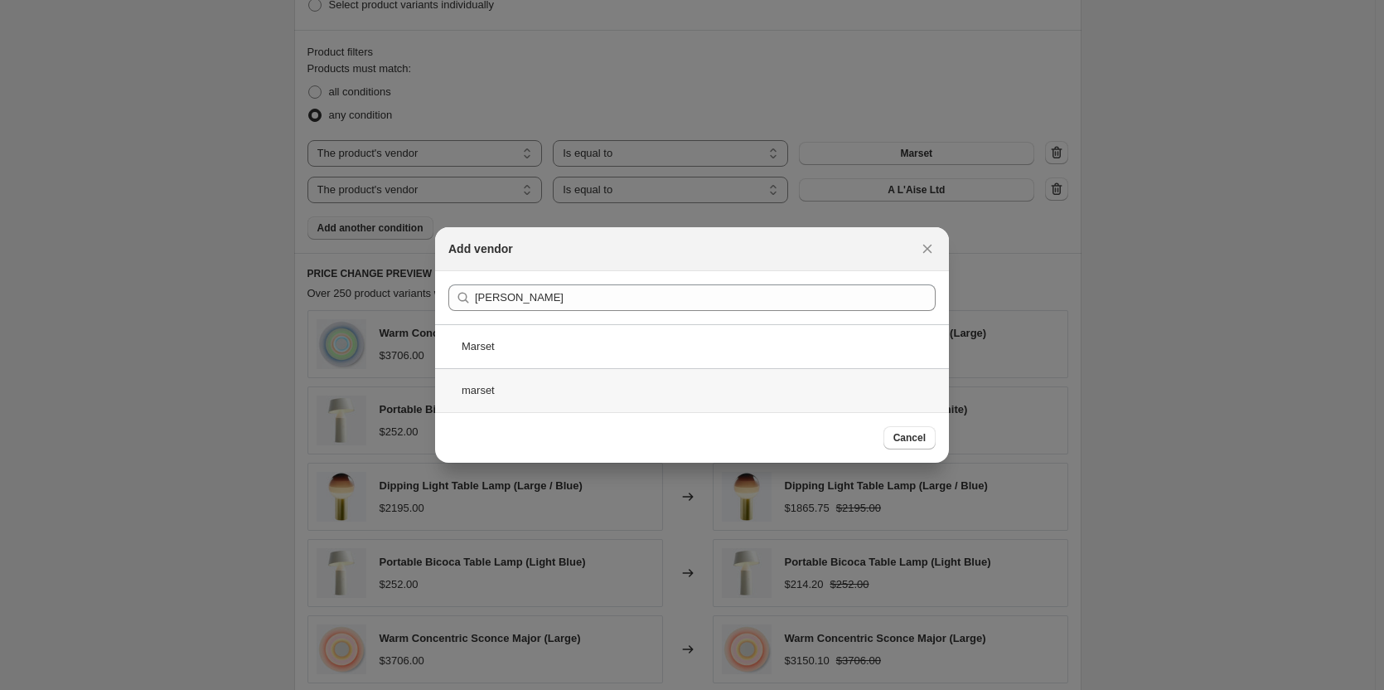
click at [515, 380] on div "marset" at bounding box center [692, 390] width 514 height 44
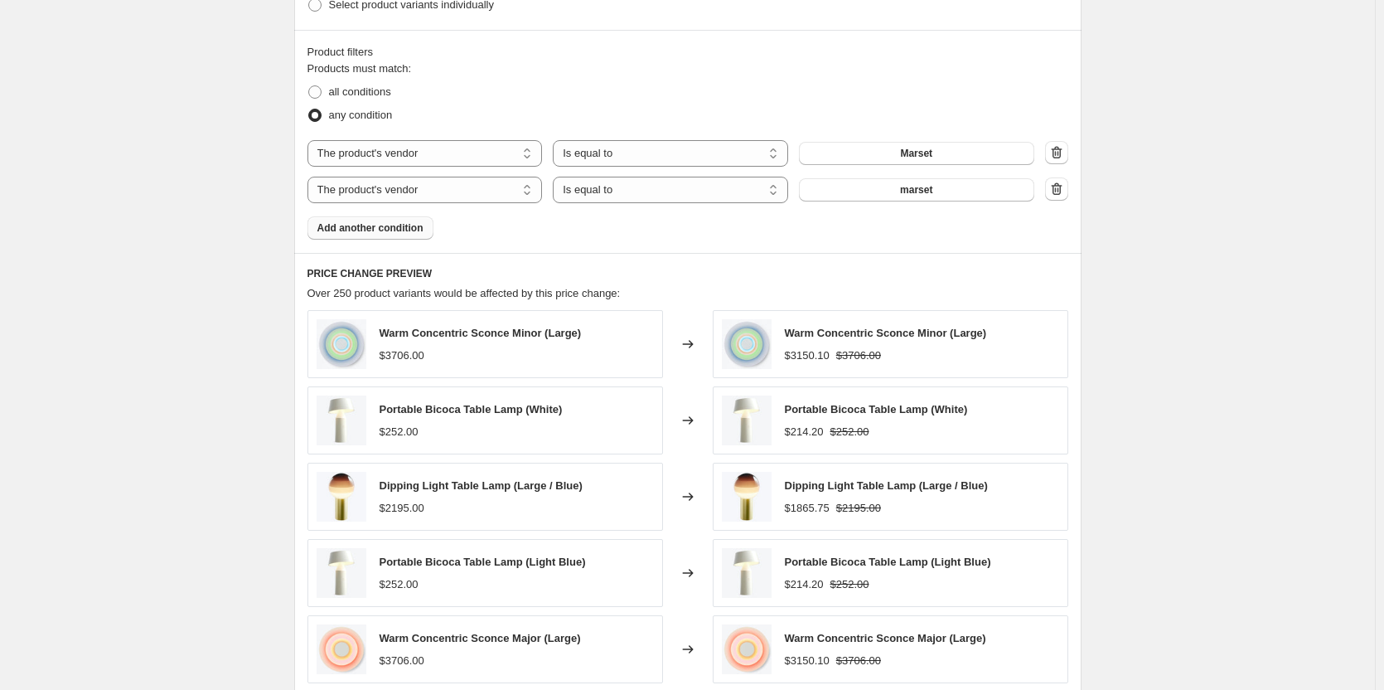
click at [1168, 288] on div "Create new price [MEDICAL_DATA]. This page is ready Create new price [MEDICAL_D…" at bounding box center [687, 38] width 1375 height 1901
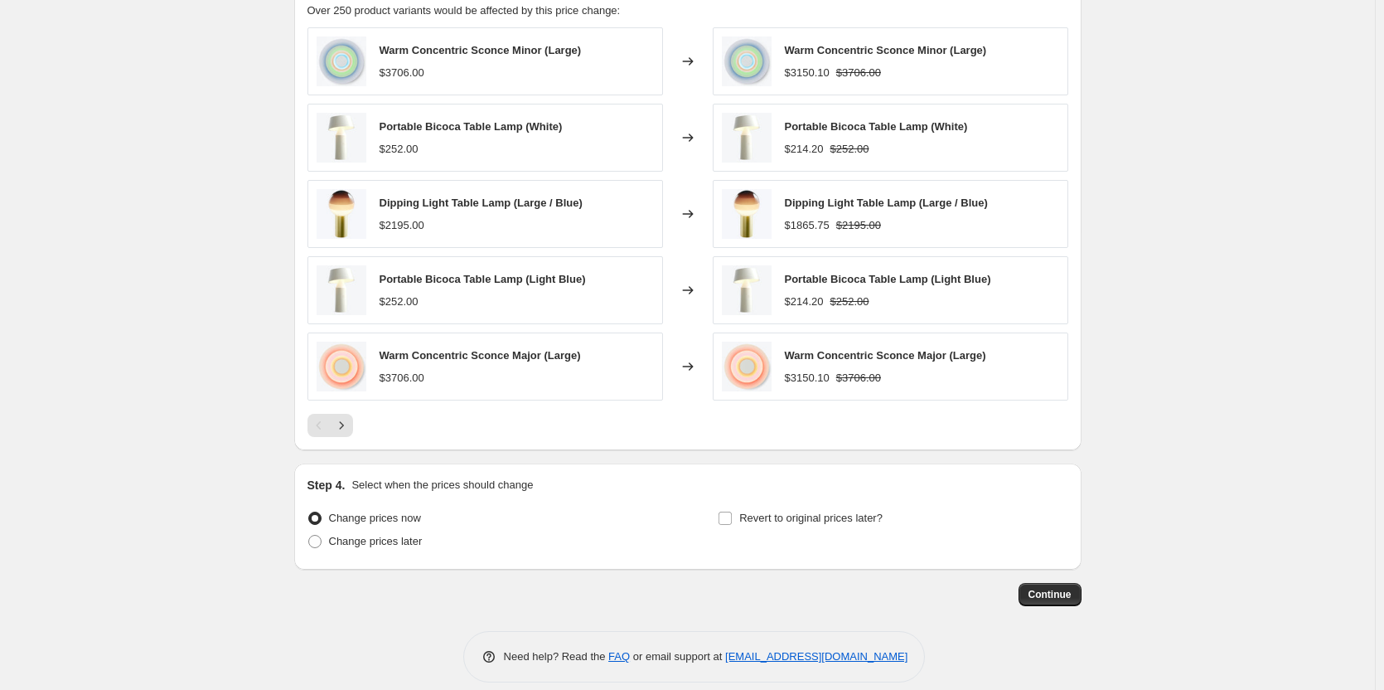
scroll to position [1212, 0]
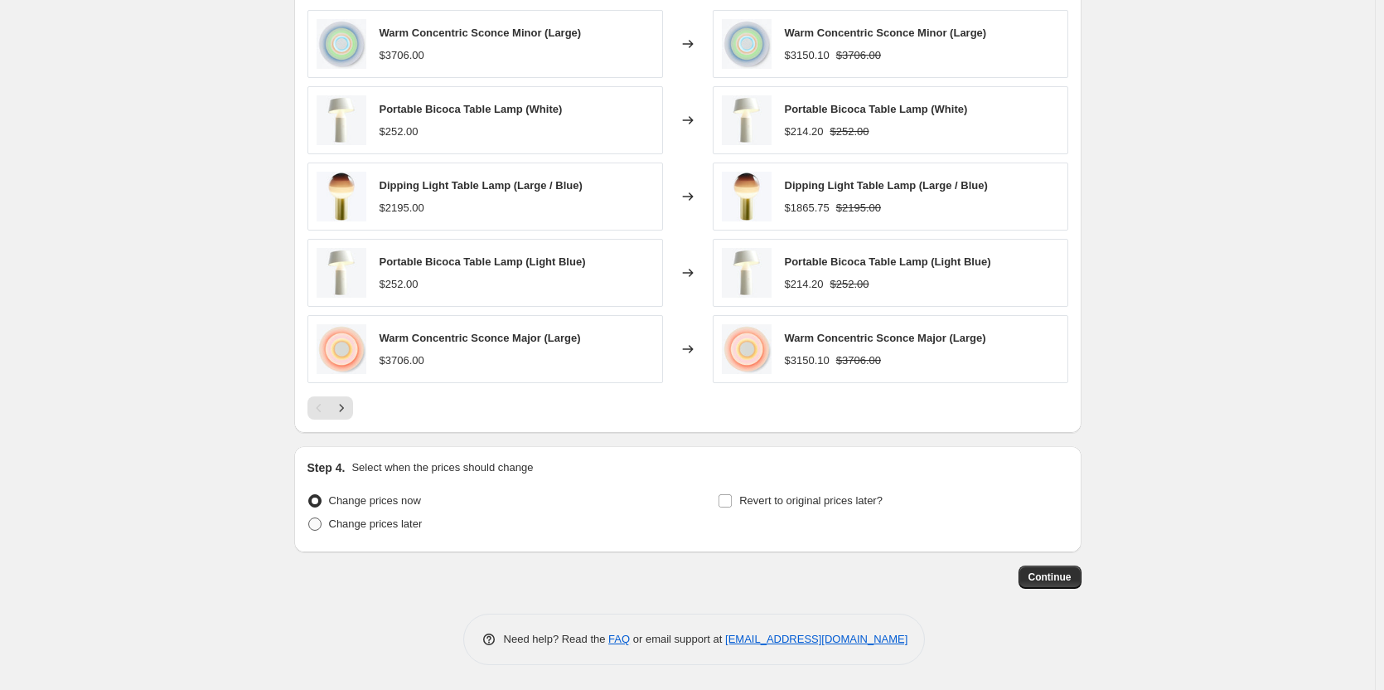
click at [371, 522] on span "Change prices later" at bounding box center [376, 523] width 94 height 12
click at [309, 518] on input "Change prices later" at bounding box center [308, 517] width 1 height 1
radio input "true"
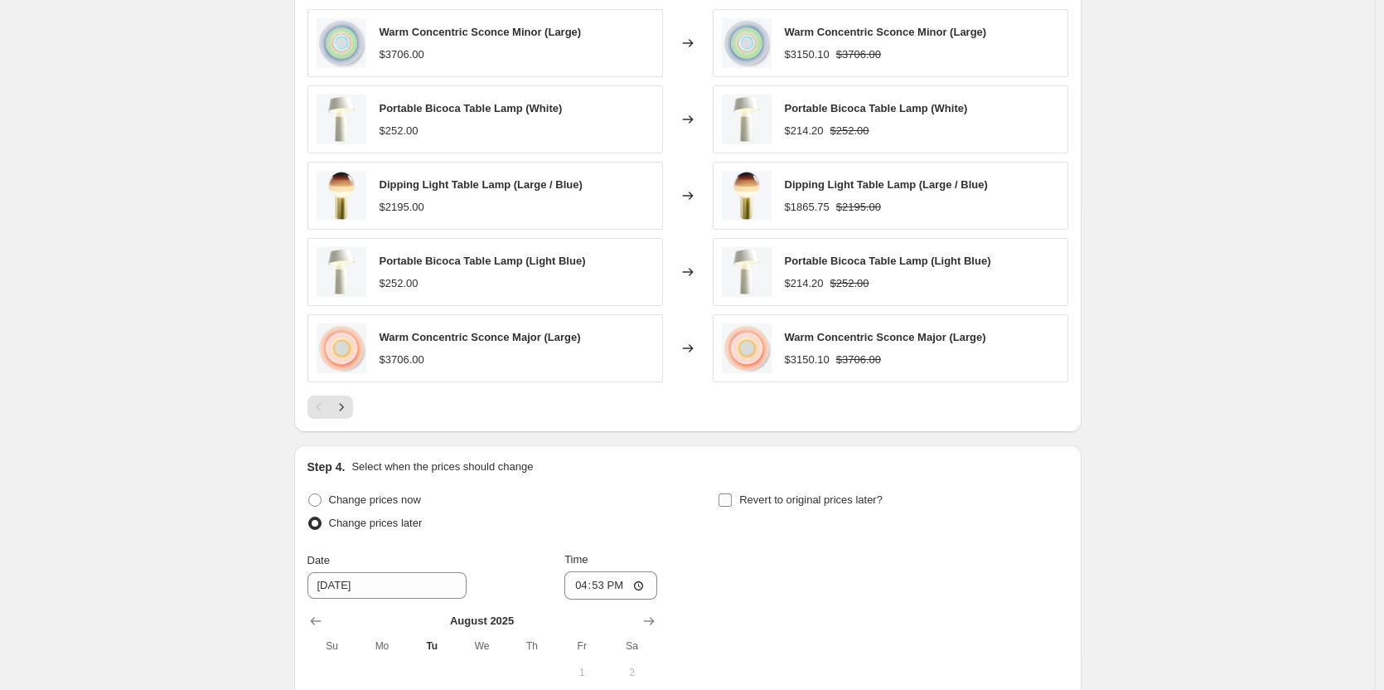
click at [744, 496] on span "Revert to original prices later?" at bounding box center [810, 499] width 143 height 12
click at [732, 496] on input "Revert to original prices later?" at bounding box center [725, 499] width 13 height 13
checkbox input "true"
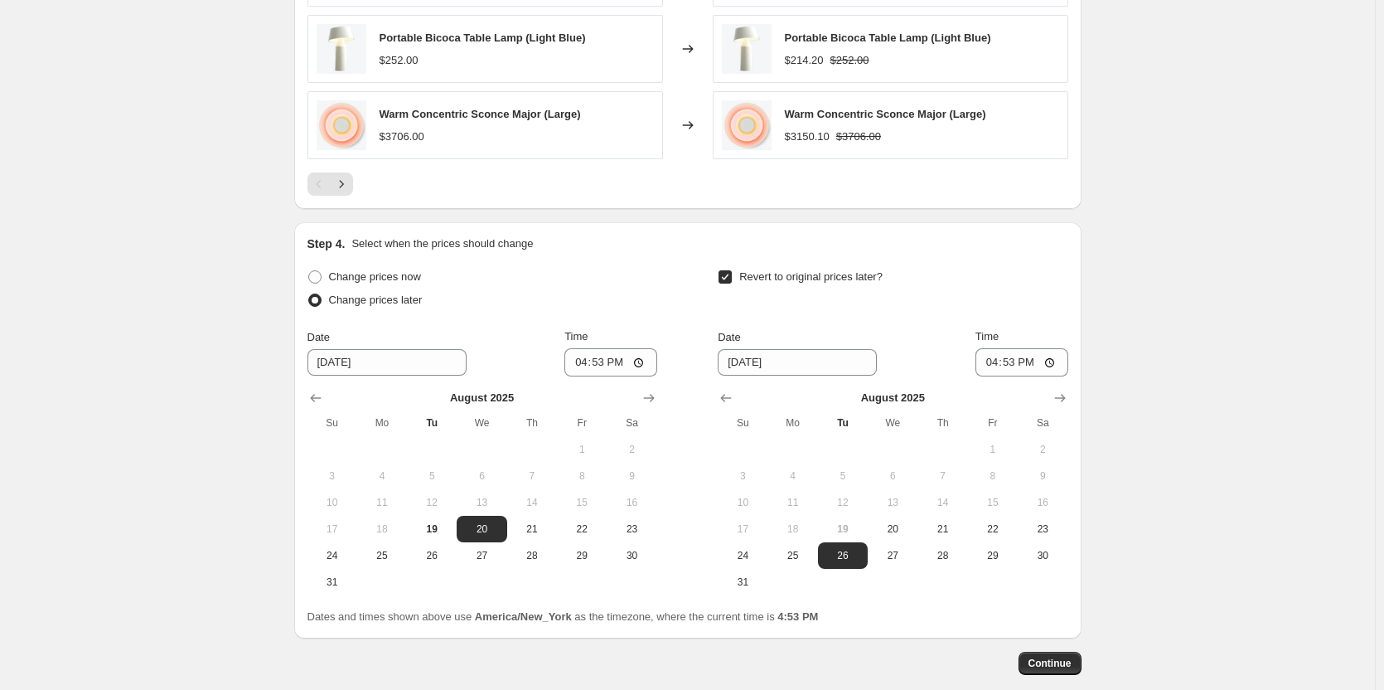
scroll to position [1522, 0]
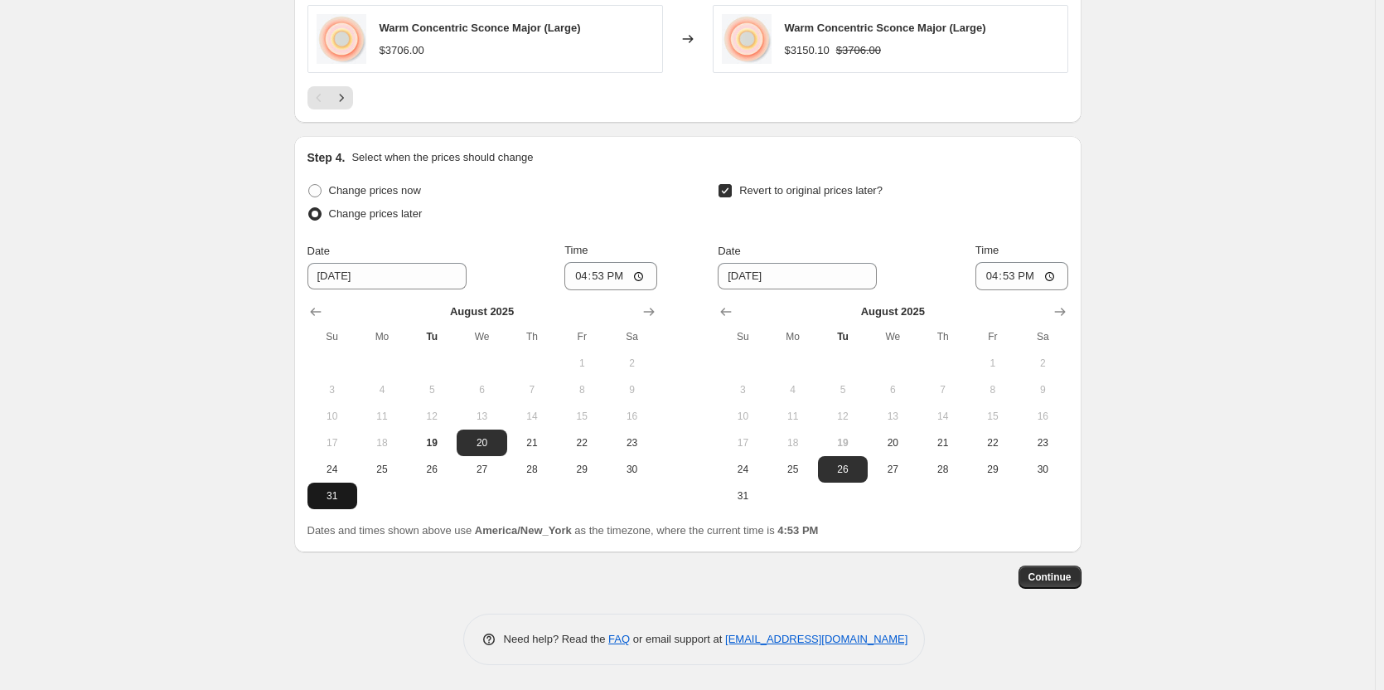
click at [322, 498] on span "31" at bounding box center [332, 495] width 36 height 13
type input "[DATE]"
click at [575, 277] on input "16:53" at bounding box center [610, 276] width 93 height 28
type input "23:59"
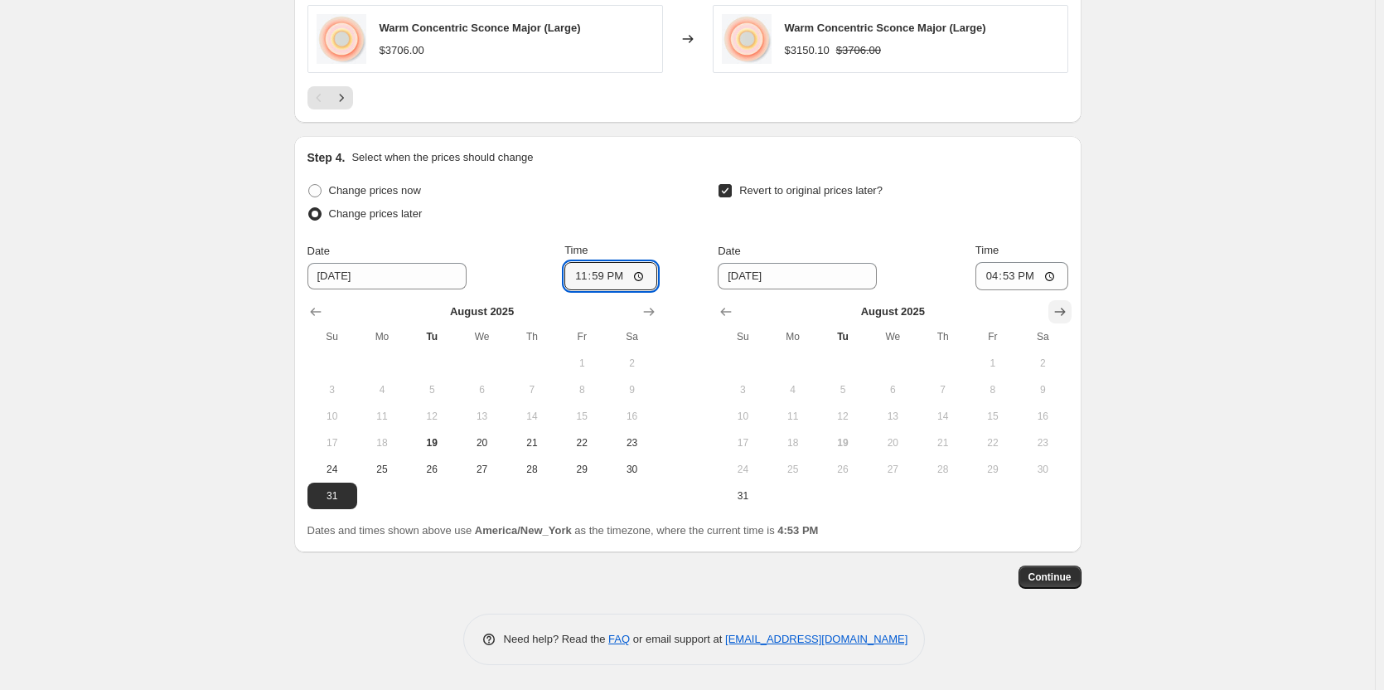
click at [1061, 307] on icon "Show next month, September 2025" at bounding box center [1060, 311] width 17 height 17
click at [805, 414] on span "15" at bounding box center [793, 415] width 36 height 13
type input "[DATE]"
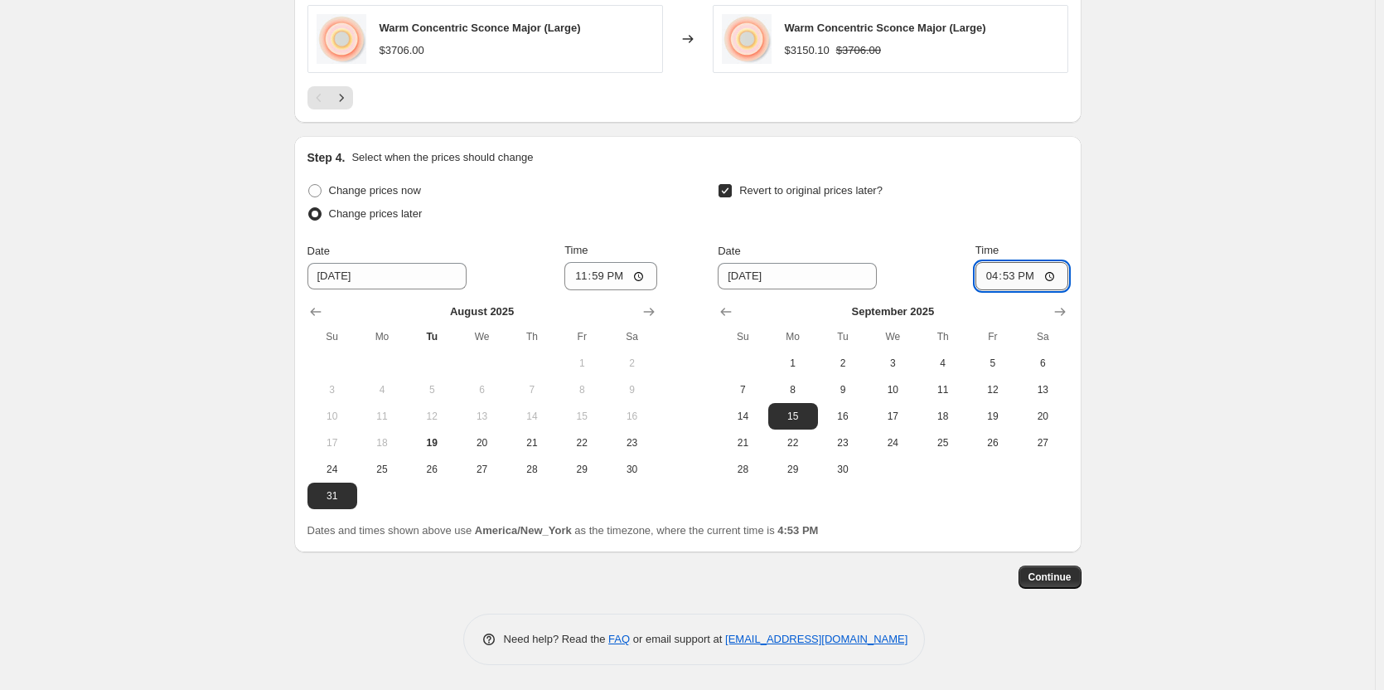
click at [985, 281] on input "16:53" at bounding box center [1021, 276] width 93 height 28
type input "23:59"
click at [1056, 586] on button "Continue" at bounding box center [1050, 576] width 63 height 23
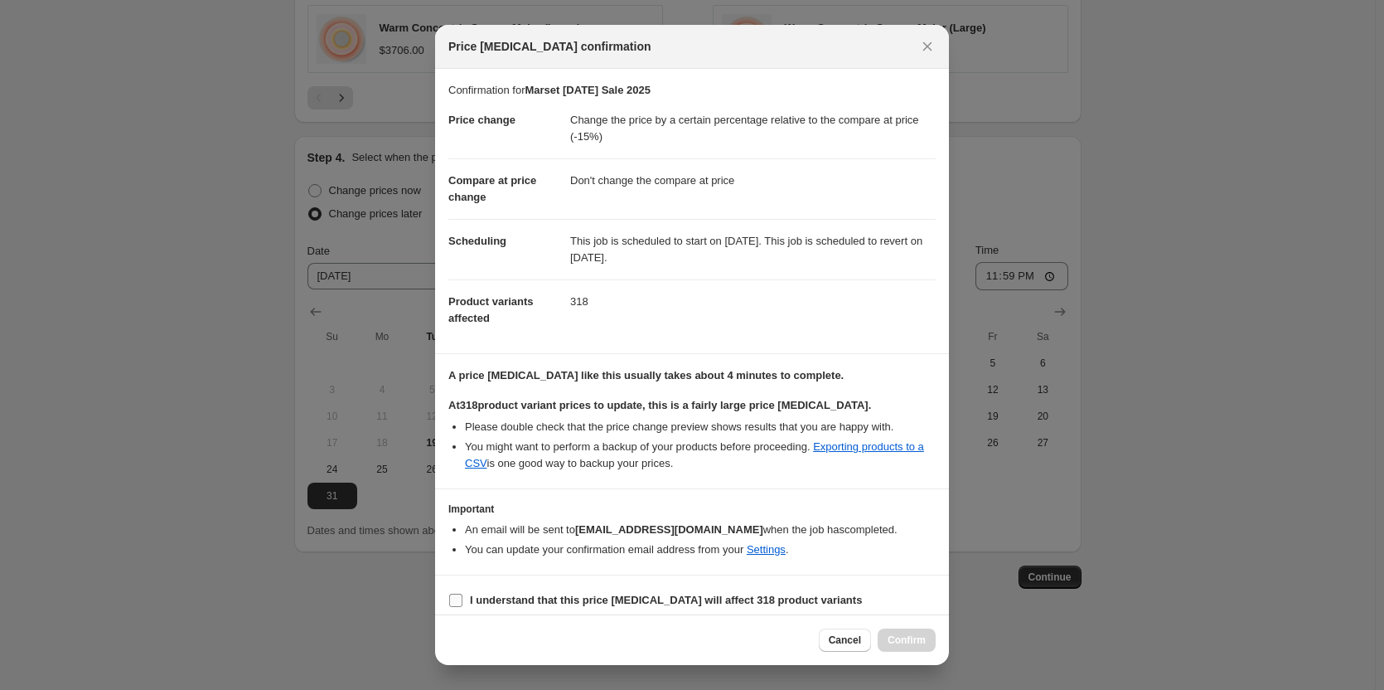
click at [476, 603] on b "I understand that this price [MEDICAL_DATA] will affect 318 product variants" at bounding box center [666, 599] width 392 height 12
click at [462, 603] on input "I understand that this price [MEDICAL_DATA] will affect 318 product variants" at bounding box center [455, 599] width 13 height 13
checkbox input "true"
click at [902, 642] on span "Confirm" at bounding box center [907, 639] width 38 height 13
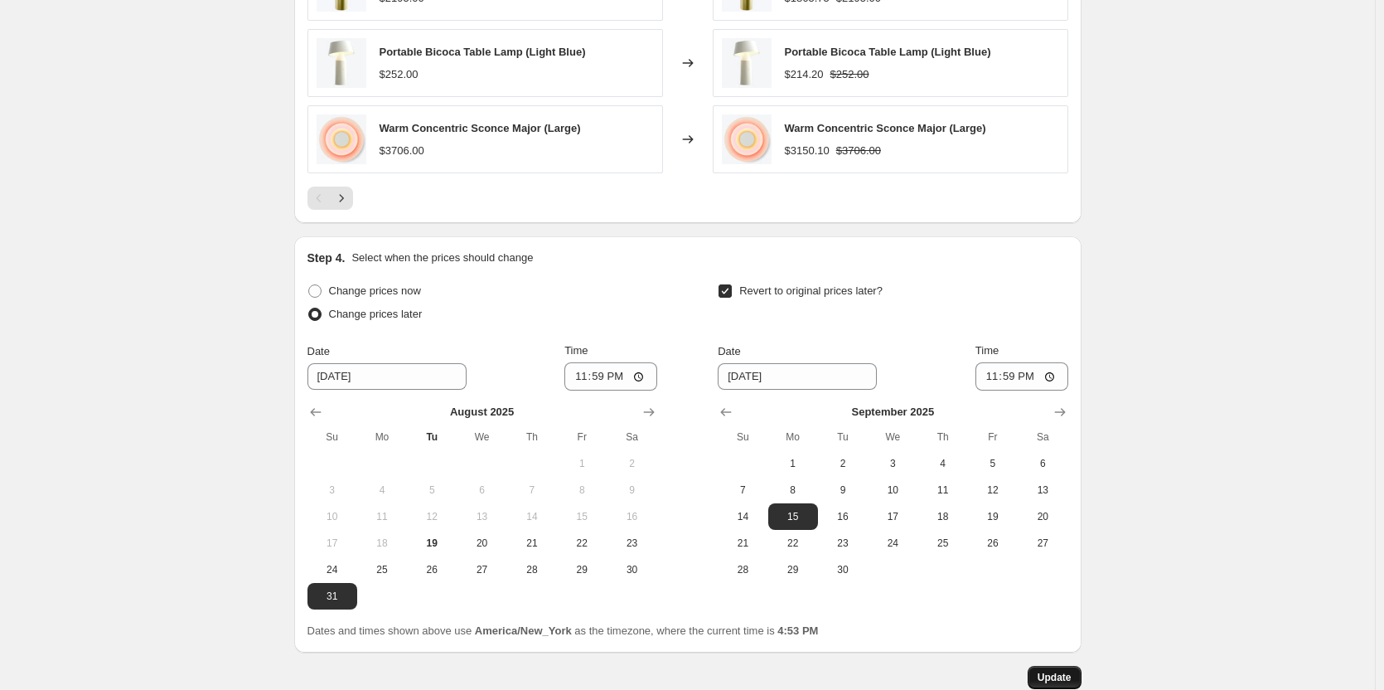
click at [1068, 680] on span "Update" at bounding box center [1055, 676] width 34 height 13
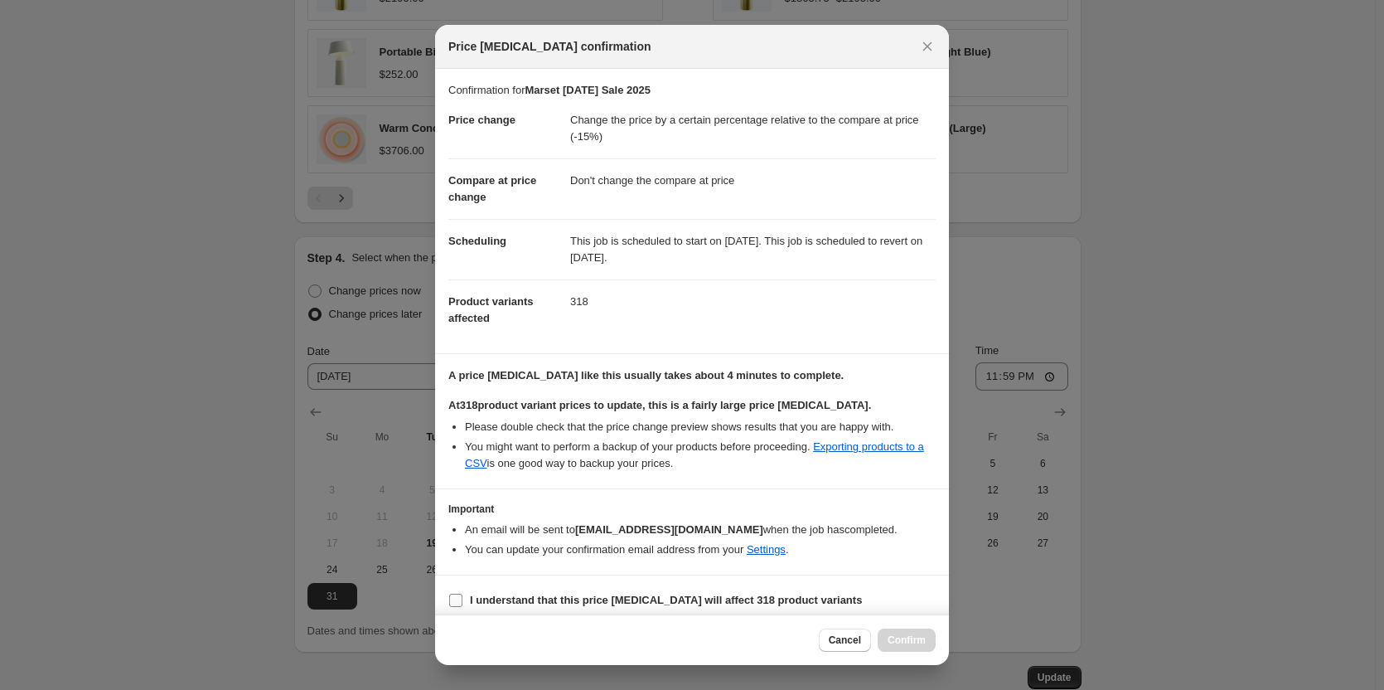
click at [600, 593] on b "I understand that this price [MEDICAL_DATA] will affect 318 product variants" at bounding box center [666, 599] width 392 height 12
click at [462, 593] on input "I understand that this price [MEDICAL_DATA] will affect 318 product variants" at bounding box center [455, 599] width 13 height 13
checkbox input "true"
click at [890, 641] on span "Confirm" at bounding box center [907, 639] width 38 height 13
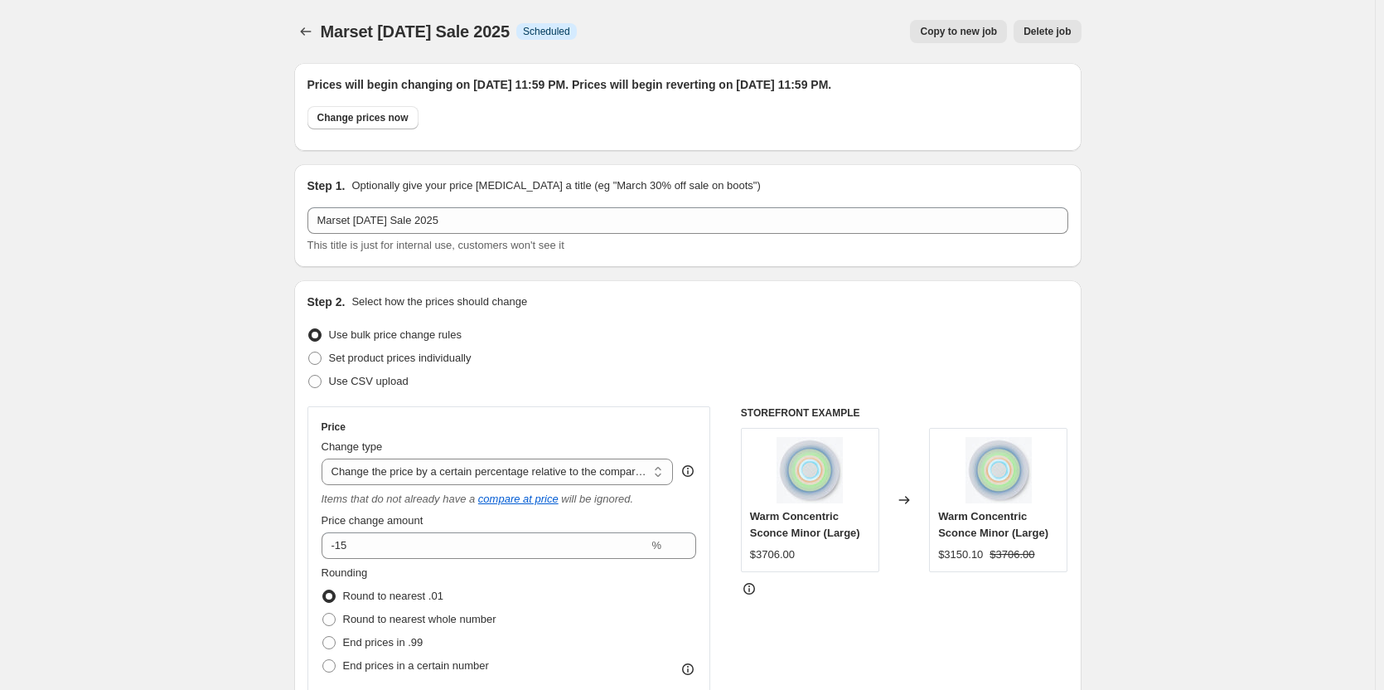
click at [957, 28] on span "Copy to new job" at bounding box center [958, 31] width 77 height 13
select select "pcap"
select select "no_change"
select select "vendor"
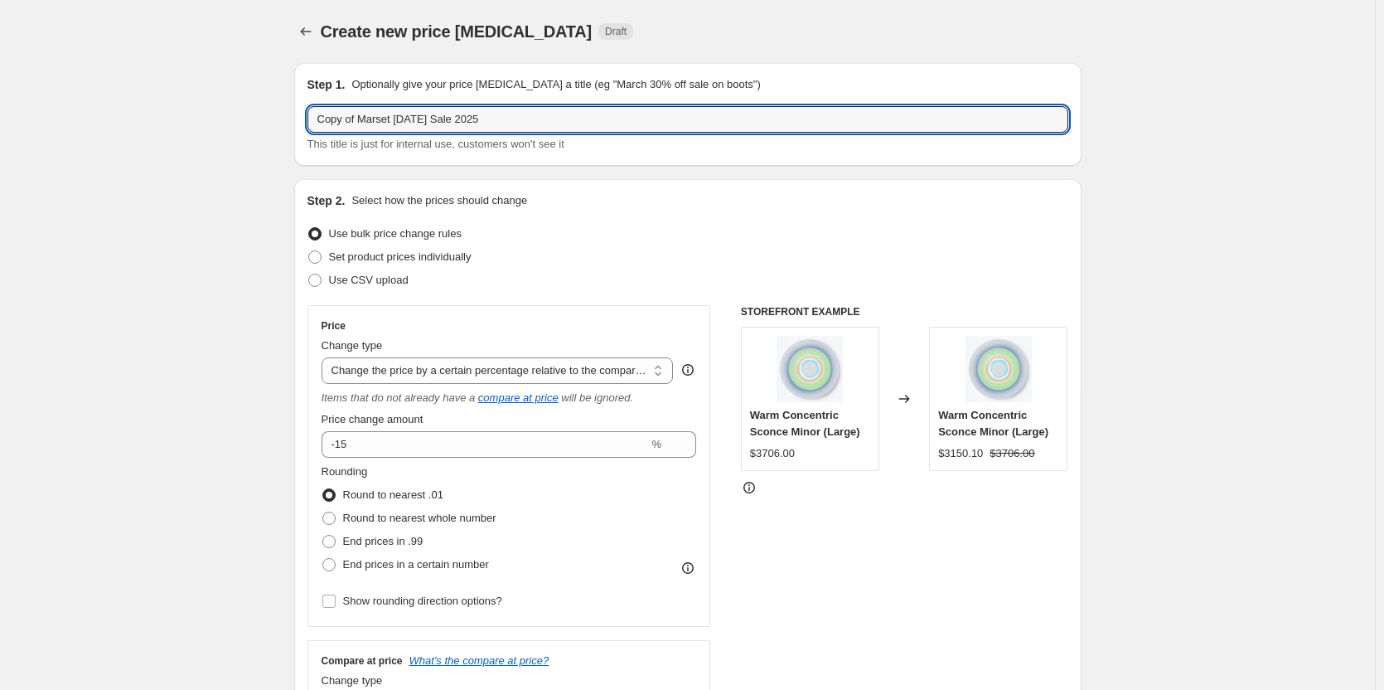
drag, startPoint x: 395, startPoint y: 122, endPoint x: 259, endPoint y: 103, distance: 138.1
type input "Mirror-Tique [DATE] Sale 2025"
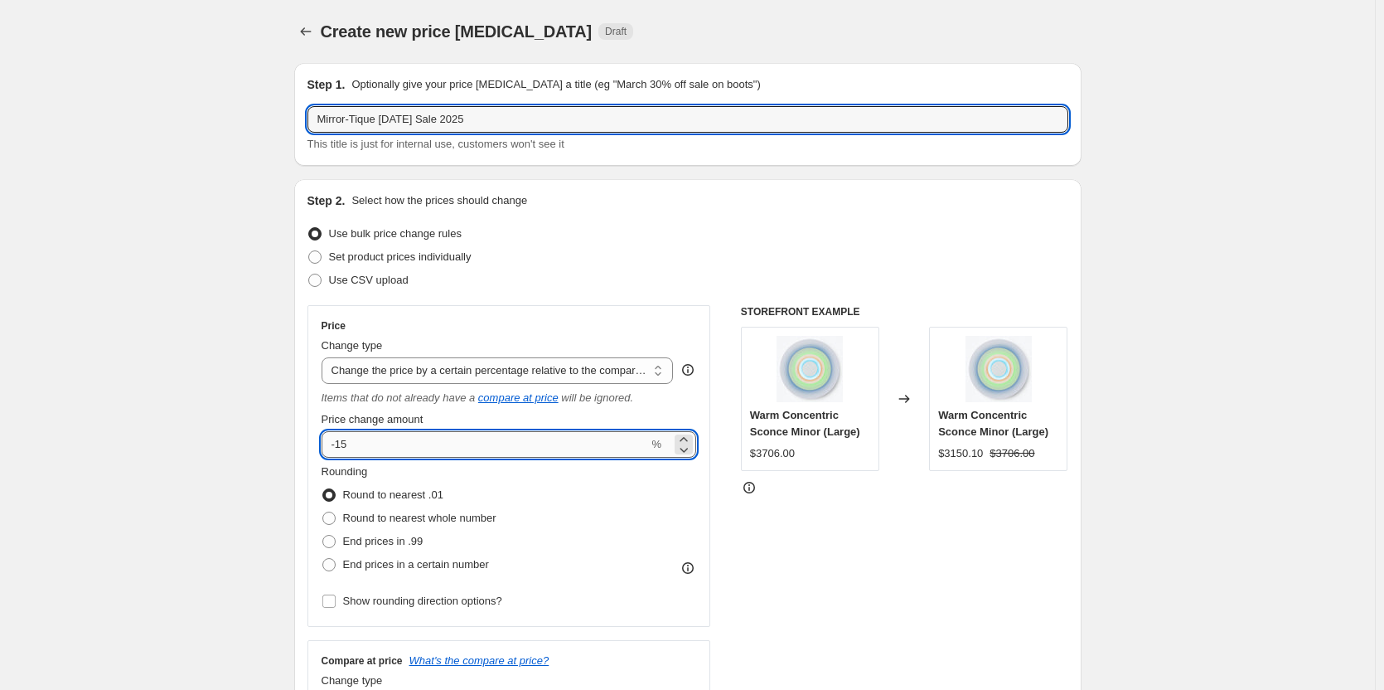
click at [368, 436] on input "-15" at bounding box center [485, 444] width 327 height 27
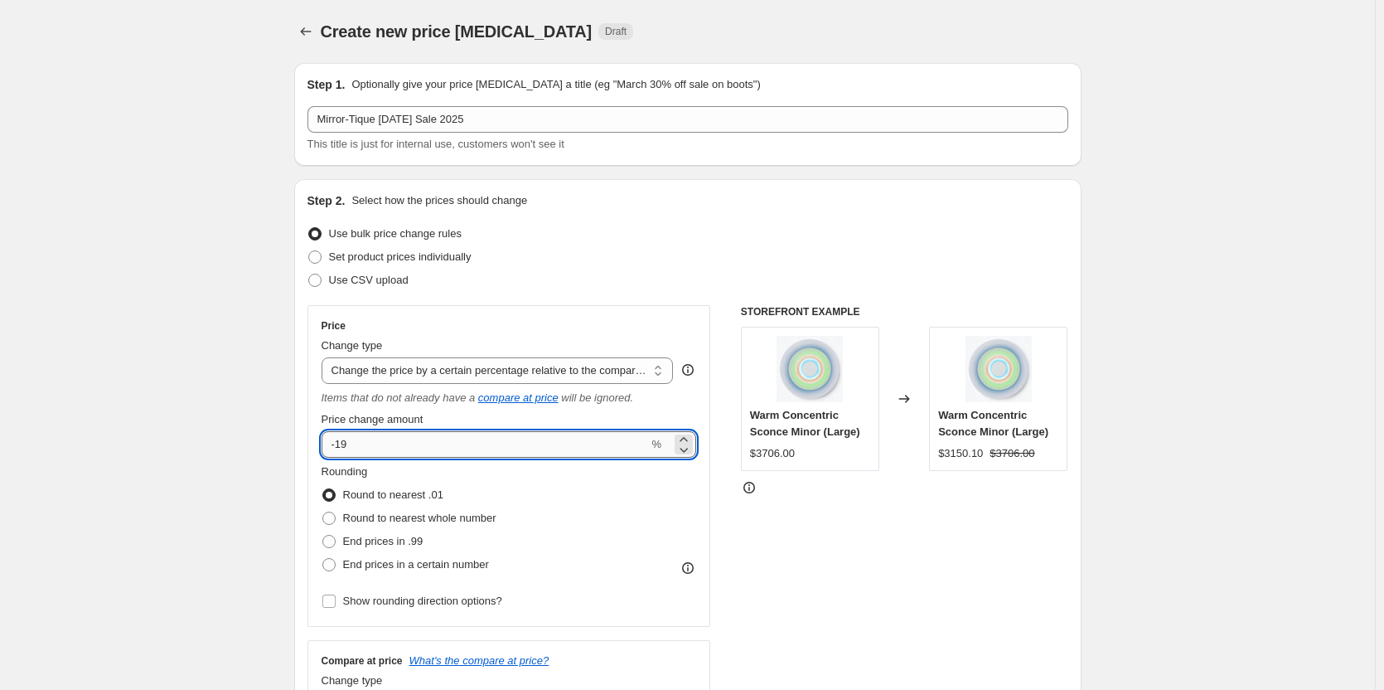
type input "-20"
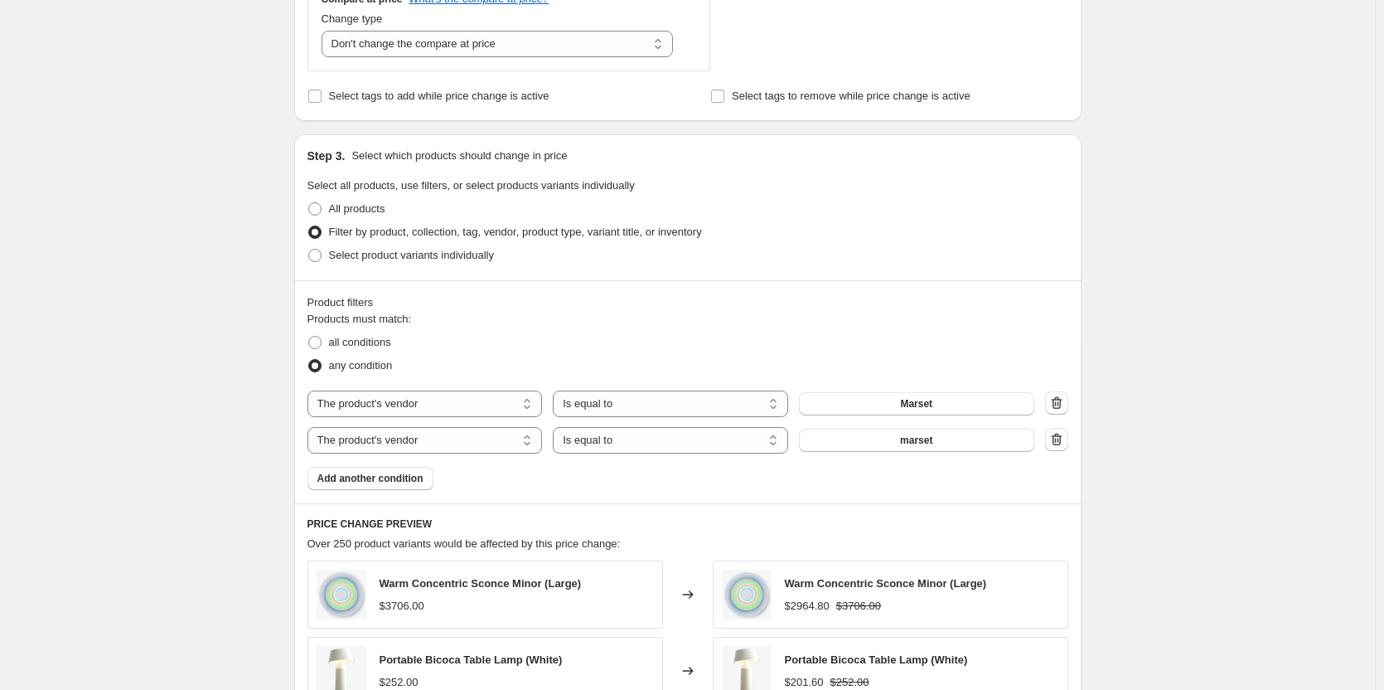
scroll to position [663, 0]
click at [1057, 435] on icon "button" at bounding box center [1056, 437] width 17 height 17
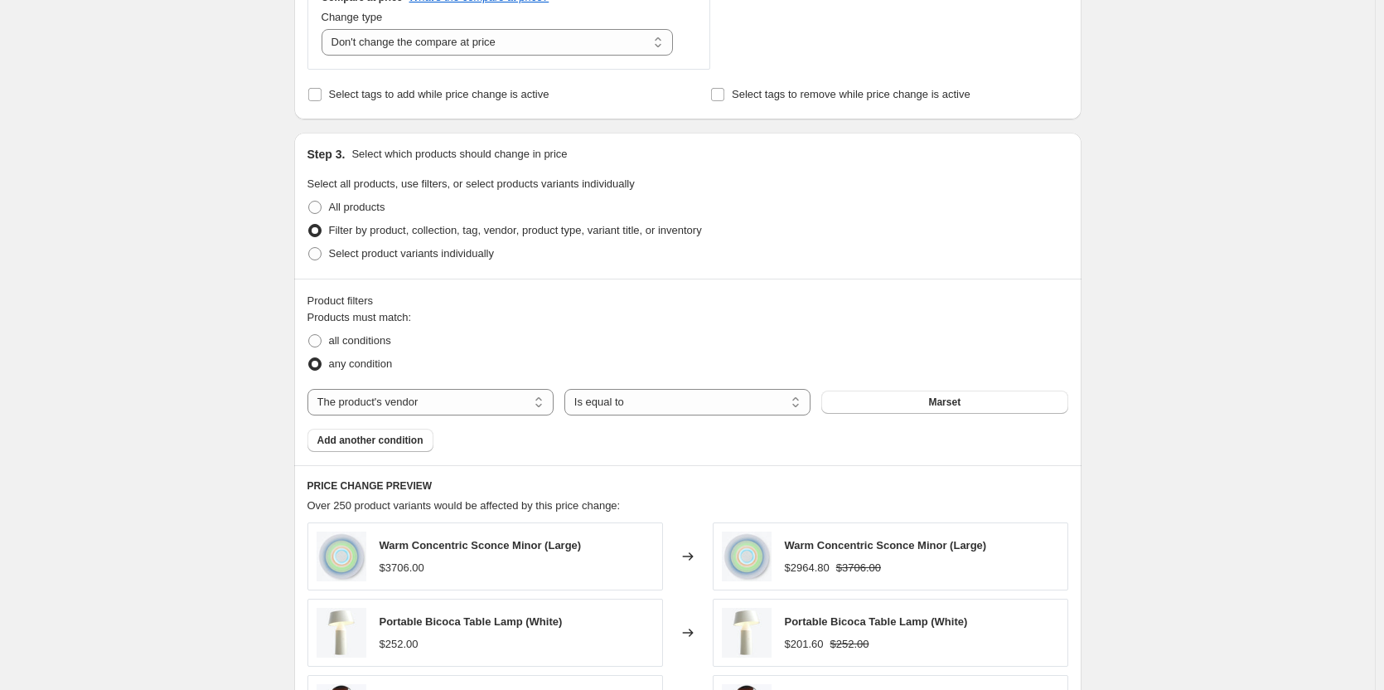
click at [910, 400] on button "Marset" at bounding box center [944, 401] width 246 height 23
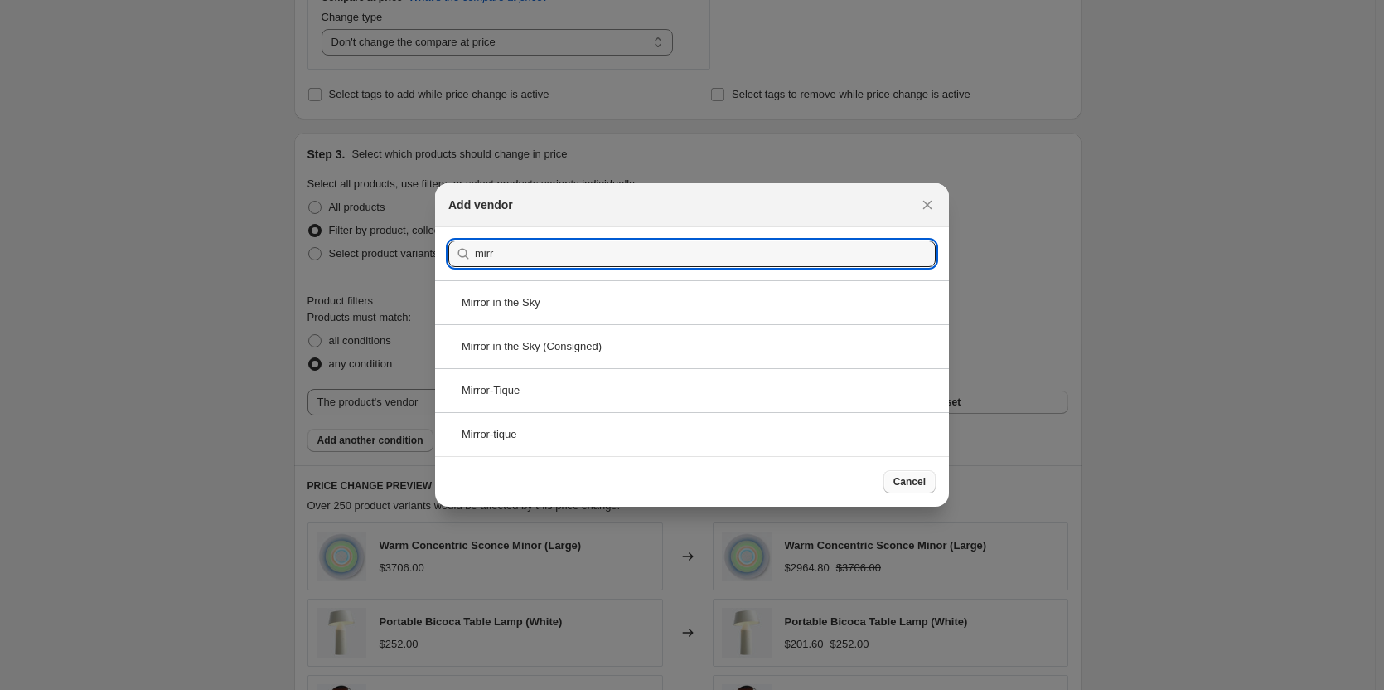
type input "mirr"
click at [910, 401] on div "Mirror-Tique" at bounding box center [692, 390] width 514 height 44
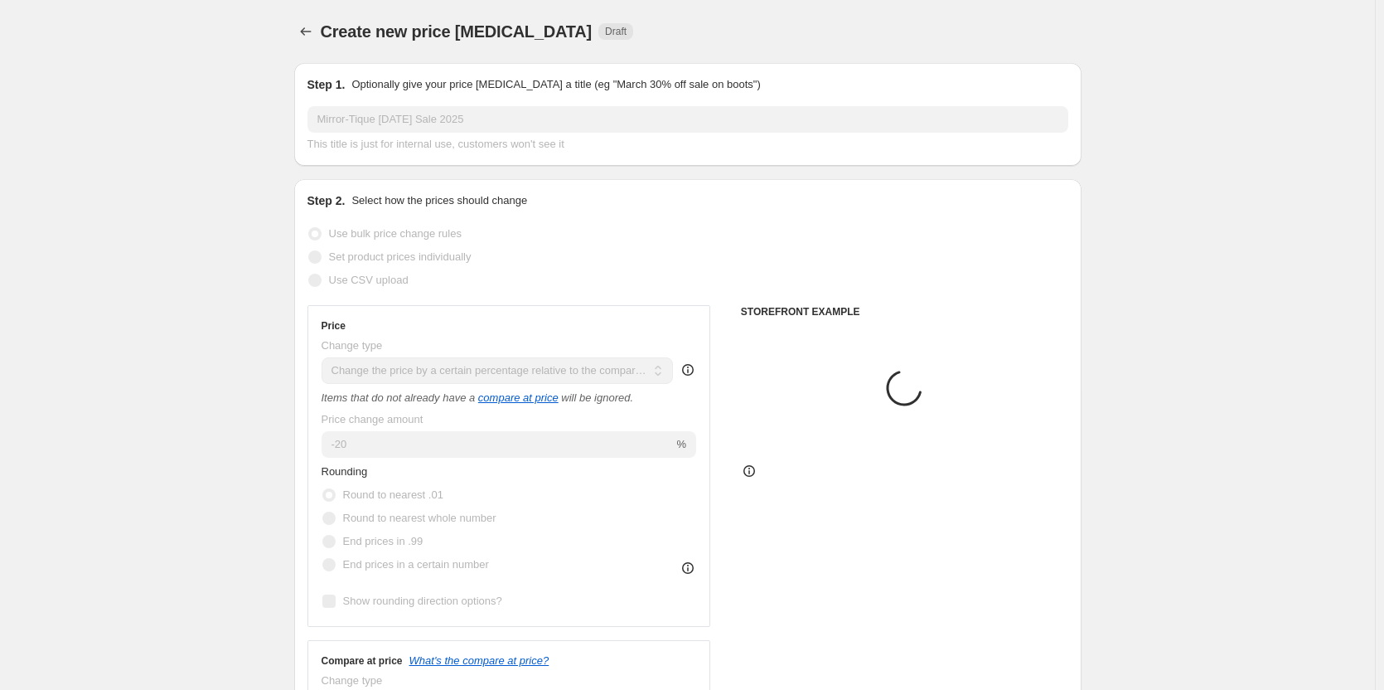
scroll to position [663, 0]
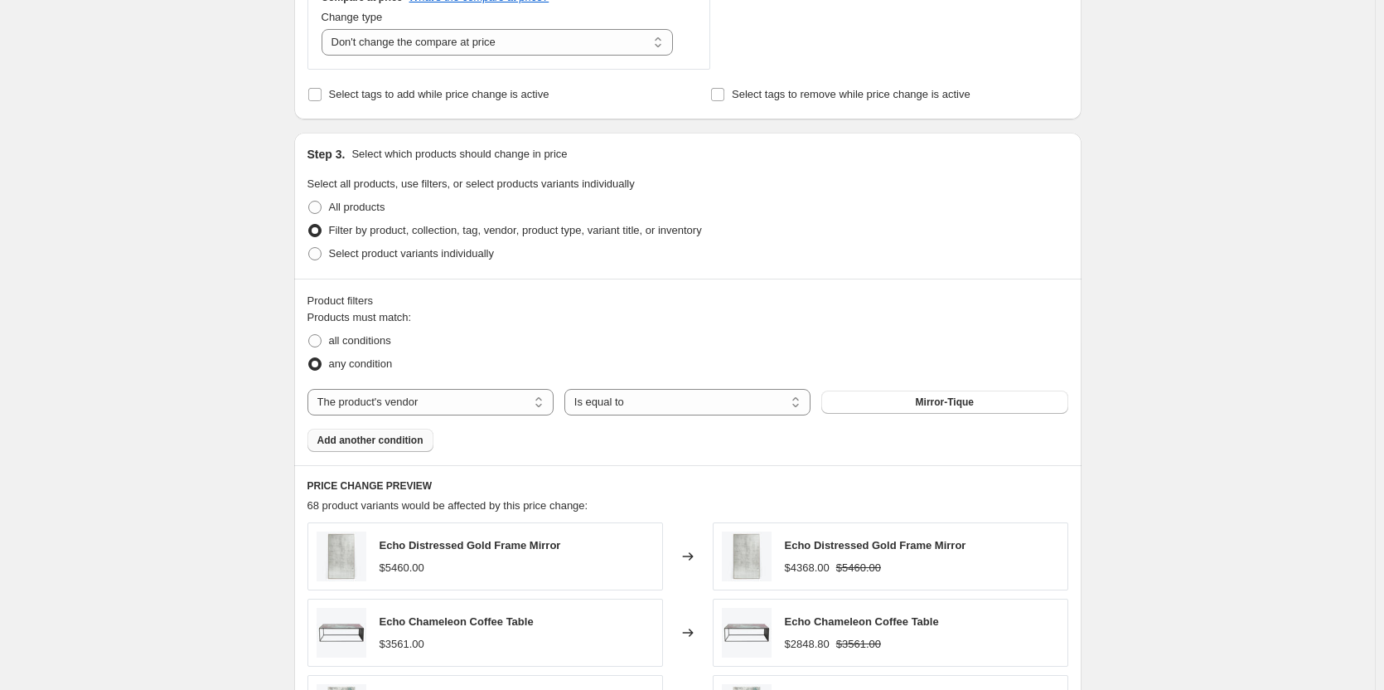
click at [393, 446] on span "Add another condition" at bounding box center [370, 439] width 106 height 13
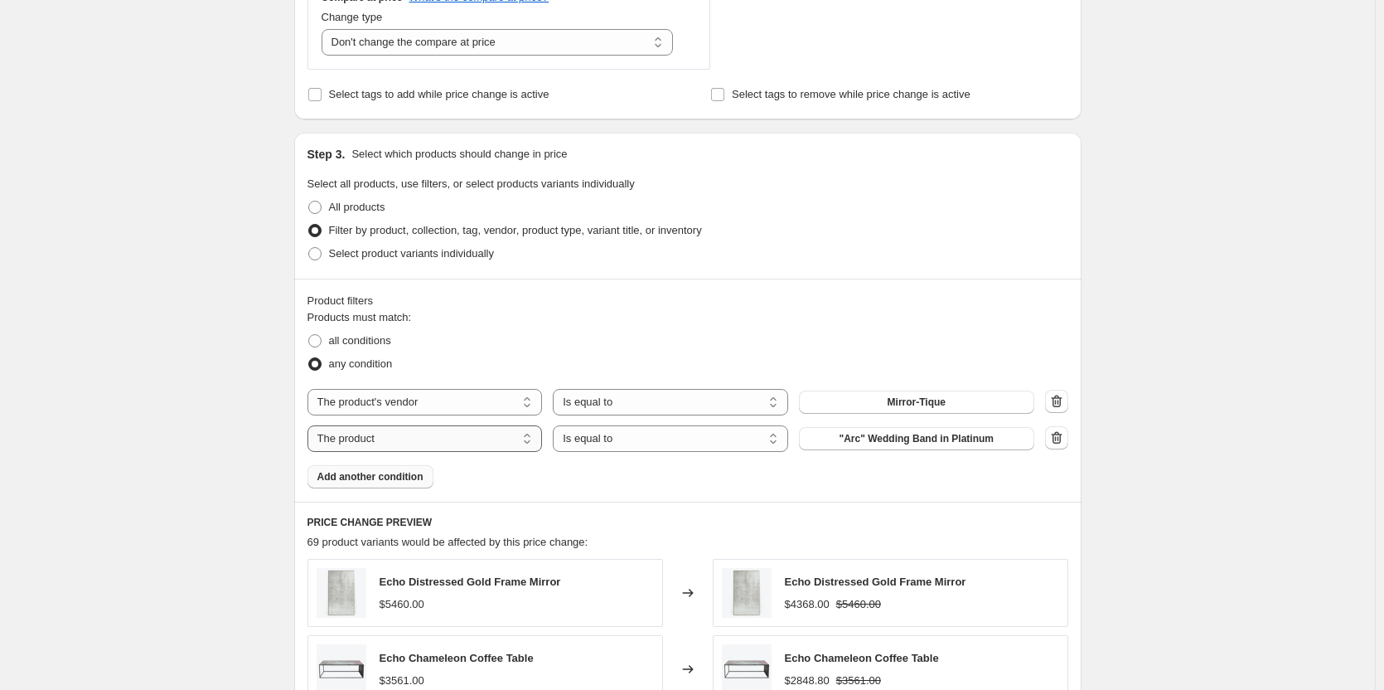
click at [482, 438] on select "The product The product's collection The product's tag The product's vendor The…" at bounding box center [424, 438] width 235 height 27
select select "vendor"
click at [966, 441] on button "A L'Aise Ltd" at bounding box center [916, 438] width 235 height 23
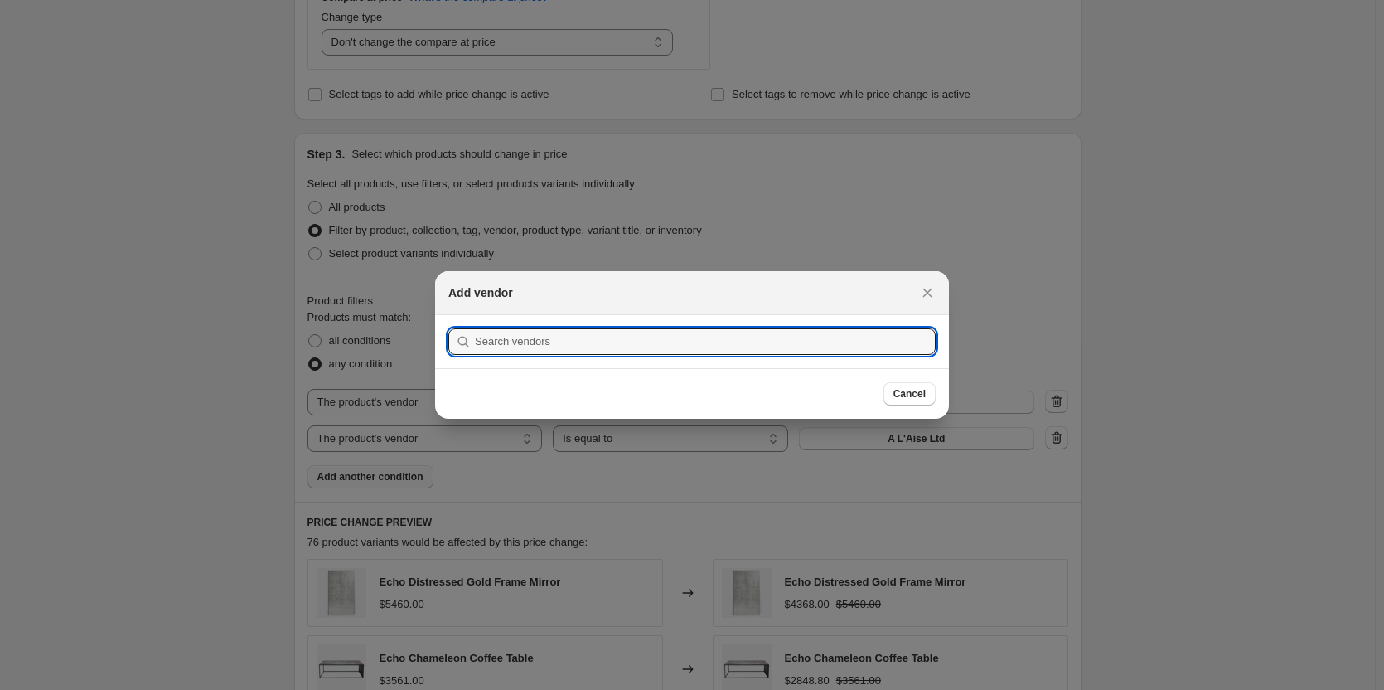
scroll to position [0, 0]
type input "i"
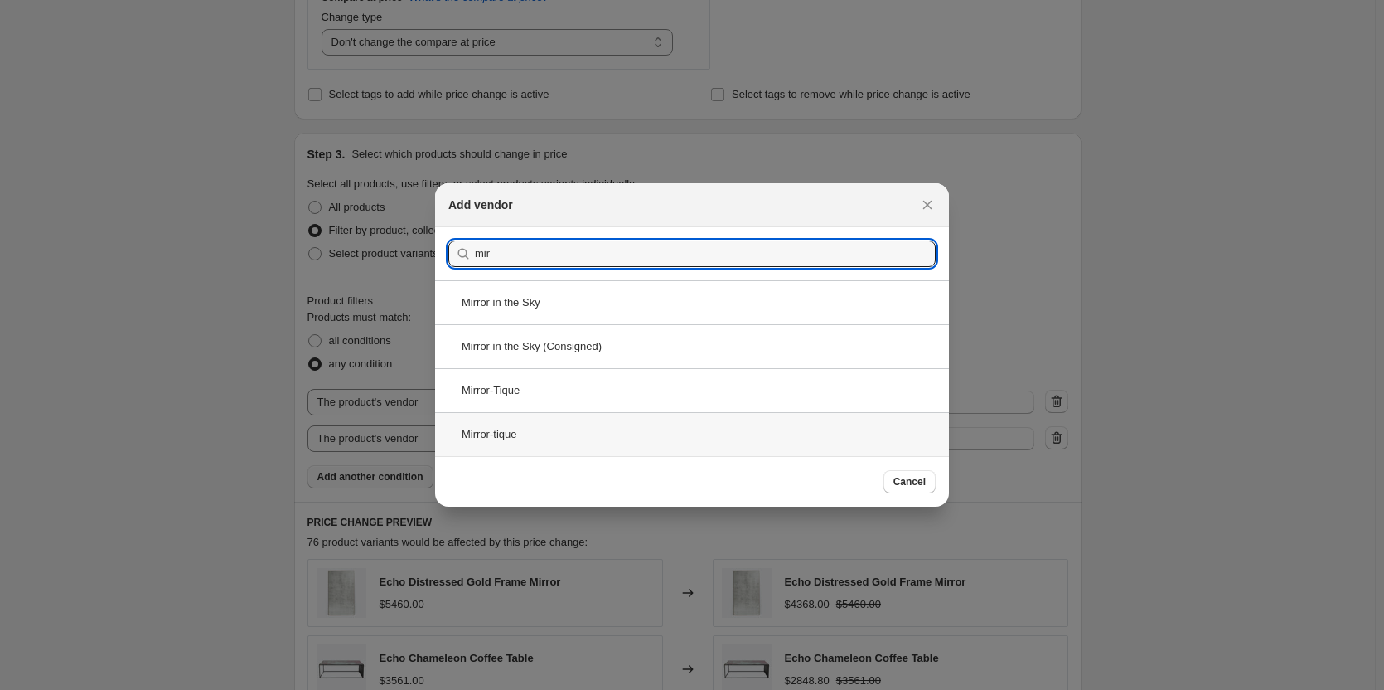
type input "mir"
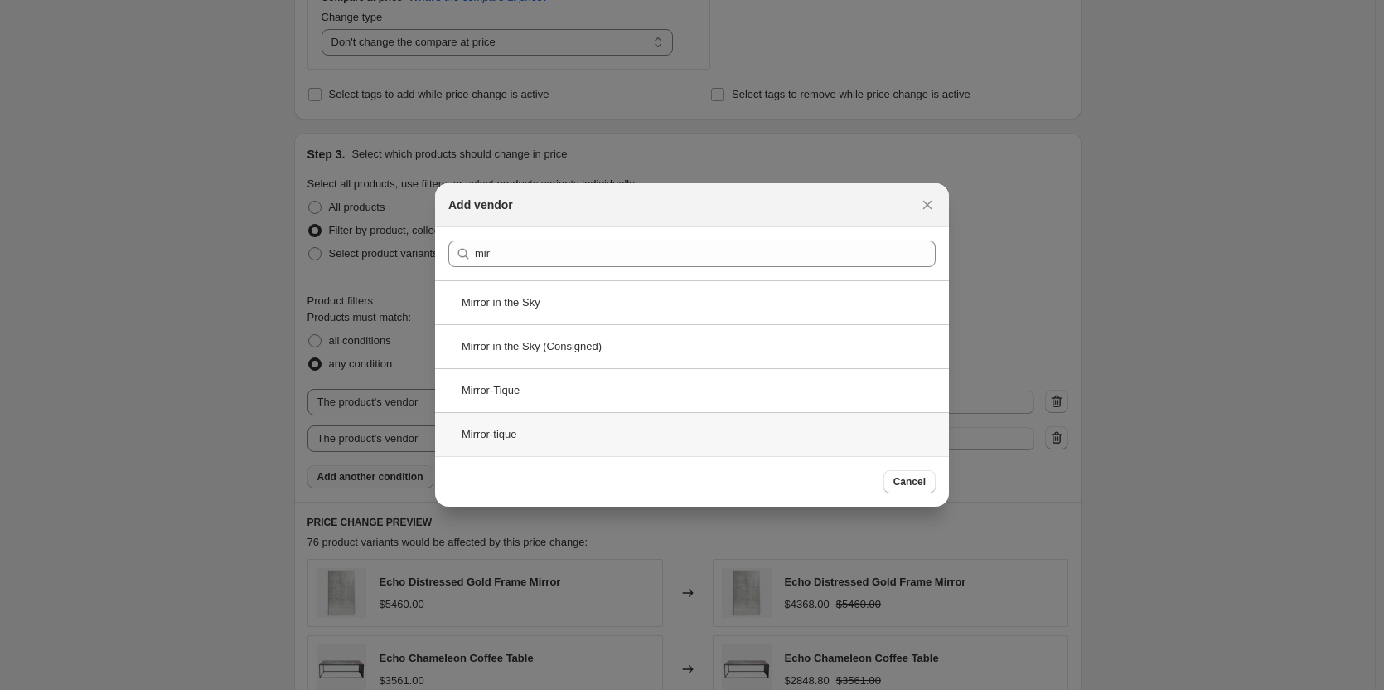
click at [649, 440] on div "Mirror-tique" at bounding box center [692, 434] width 514 height 44
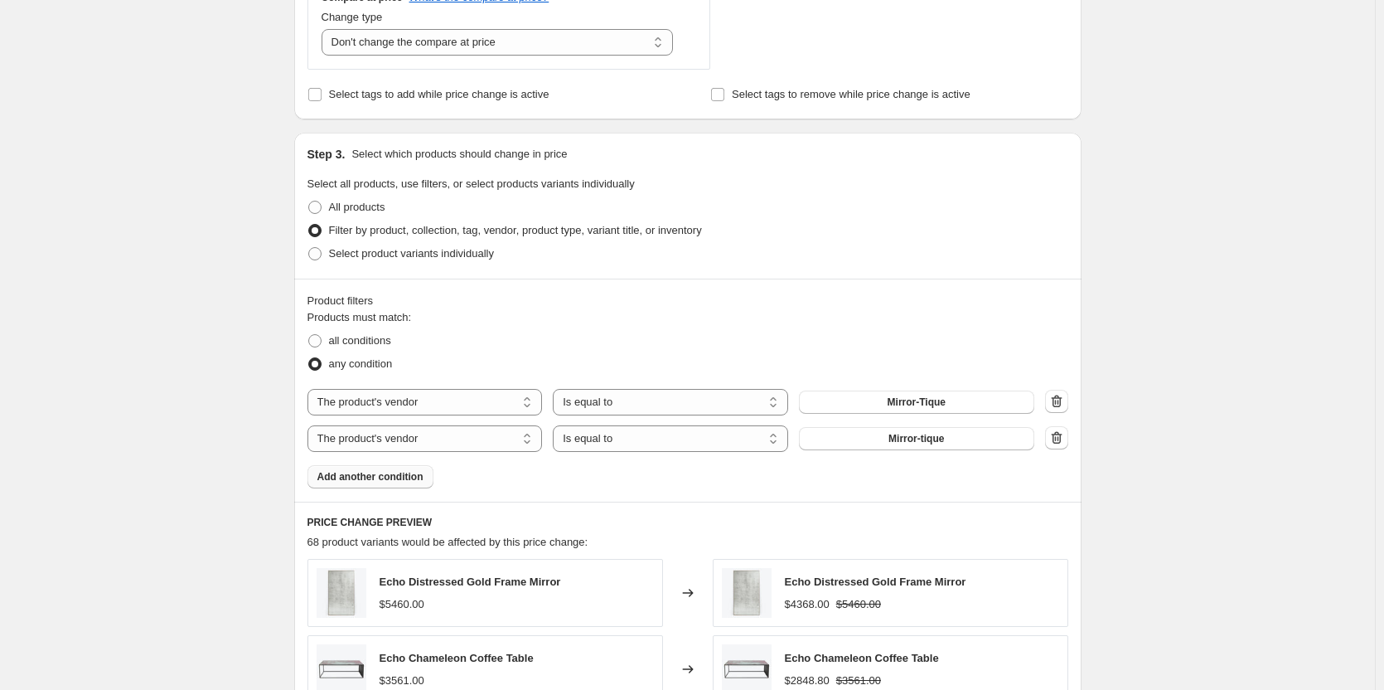
click at [1112, 460] on div "Create new price [MEDICAL_DATA]. This page is ready Create new price [MEDICAL_D…" at bounding box center [687, 282] width 1375 height 1890
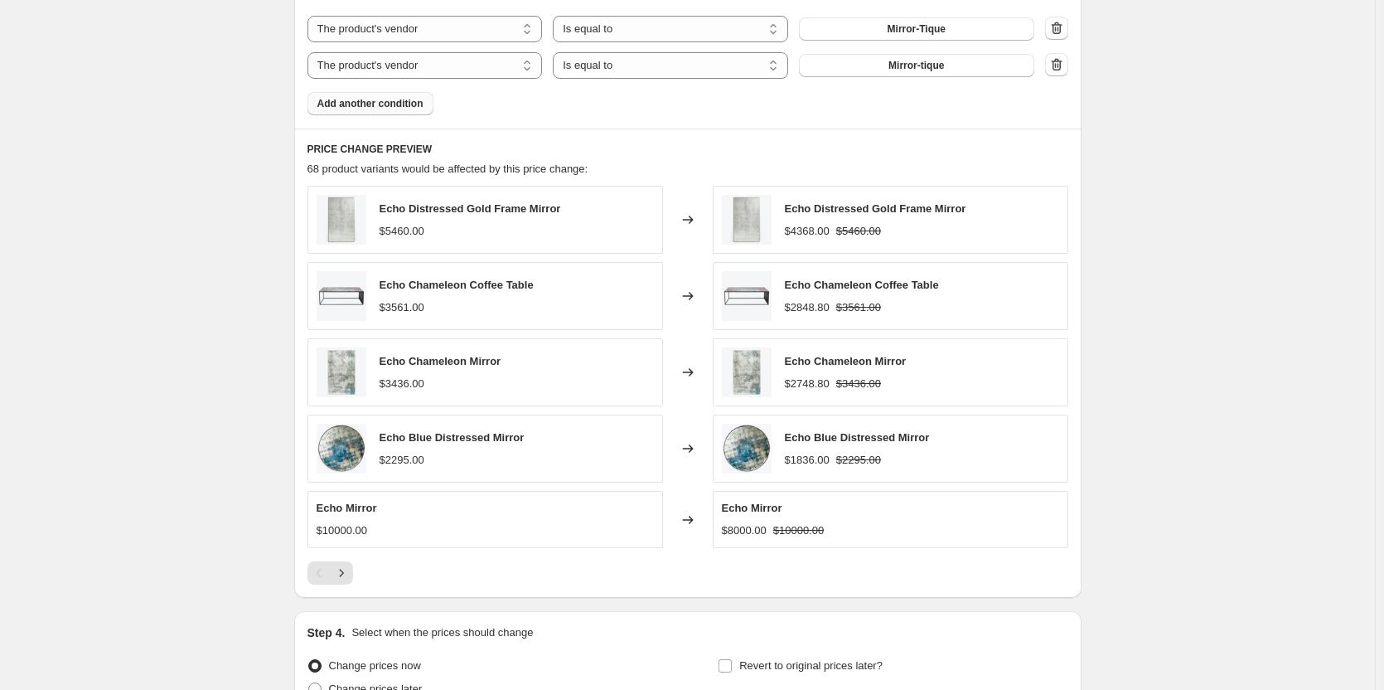
scroll to position [1202, 0]
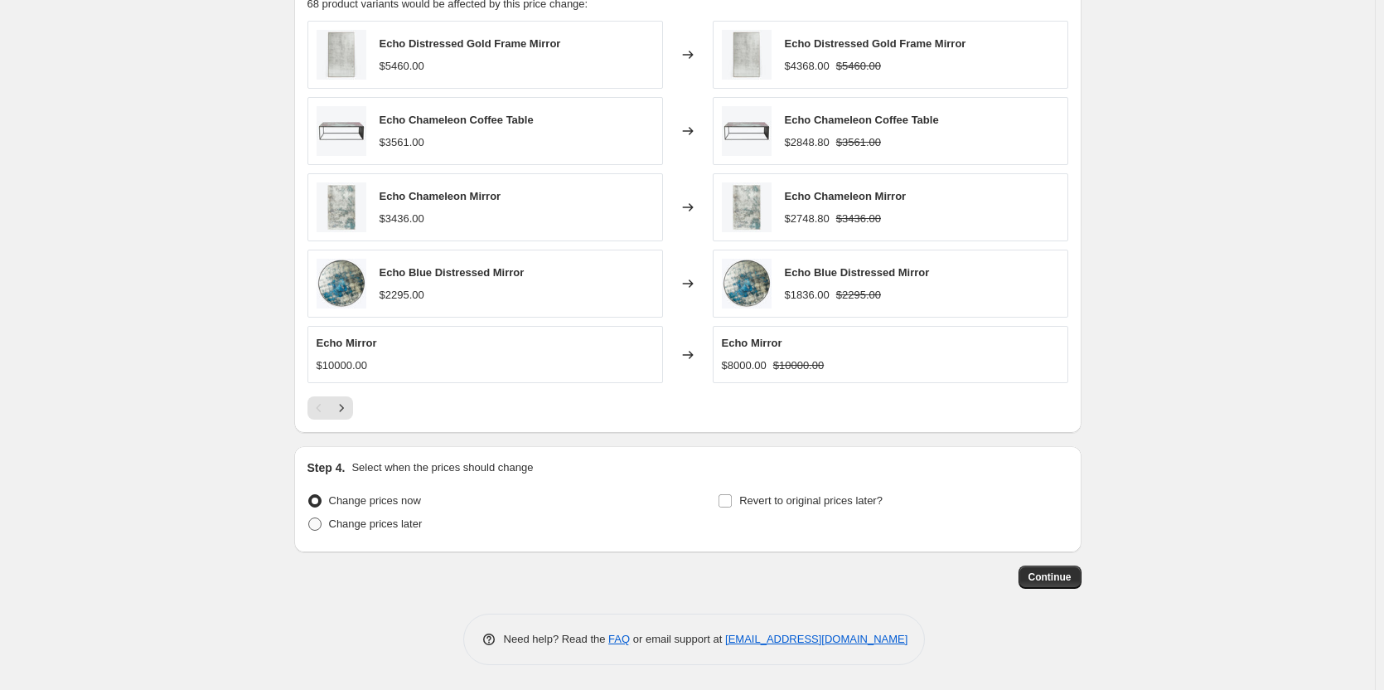
click at [334, 517] on span "Change prices later" at bounding box center [376, 523] width 94 height 12
click at [309, 517] on input "Change prices later" at bounding box center [308, 517] width 1 height 1
radio input "true"
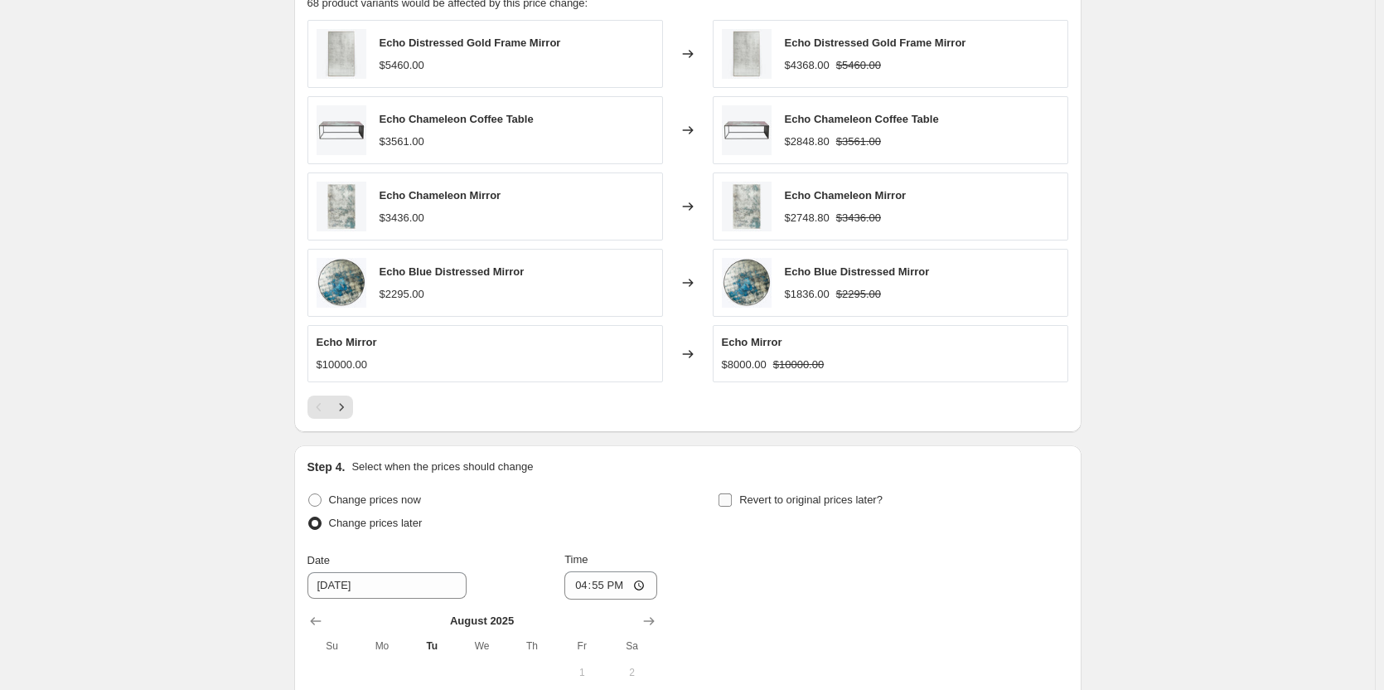
click at [779, 500] on span "Revert to original prices later?" at bounding box center [810, 499] width 143 height 12
click at [732, 500] on input "Revert to original prices later?" at bounding box center [725, 499] width 13 height 13
checkbox input "true"
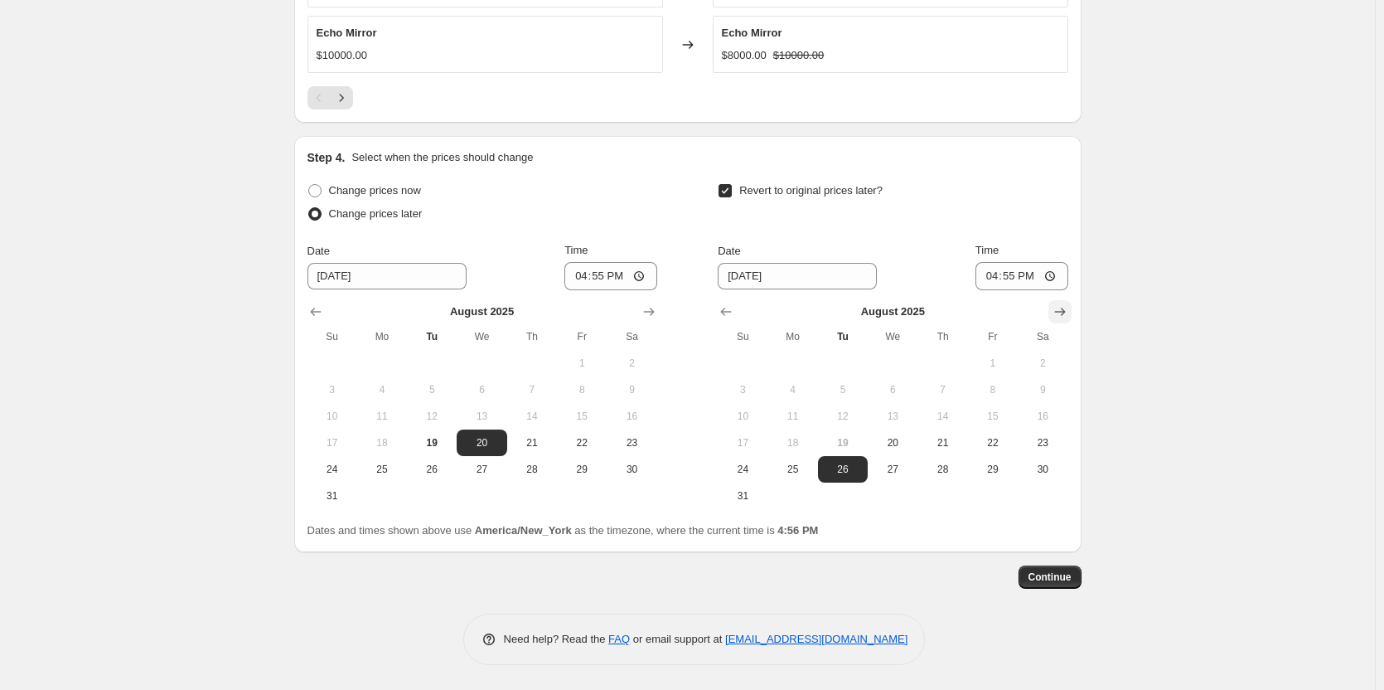
click at [1062, 317] on icon "Show next month, September 2025" at bounding box center [1060, 311] width 17 height 17
click at [857, 362] on span "2" at bounding box center [843, 362] width 36 height 13
type input "[DATE]"
click at [588, 280] on input "16:55" at bounding box center [610, 276] width 93 height 28
type input "23:59"
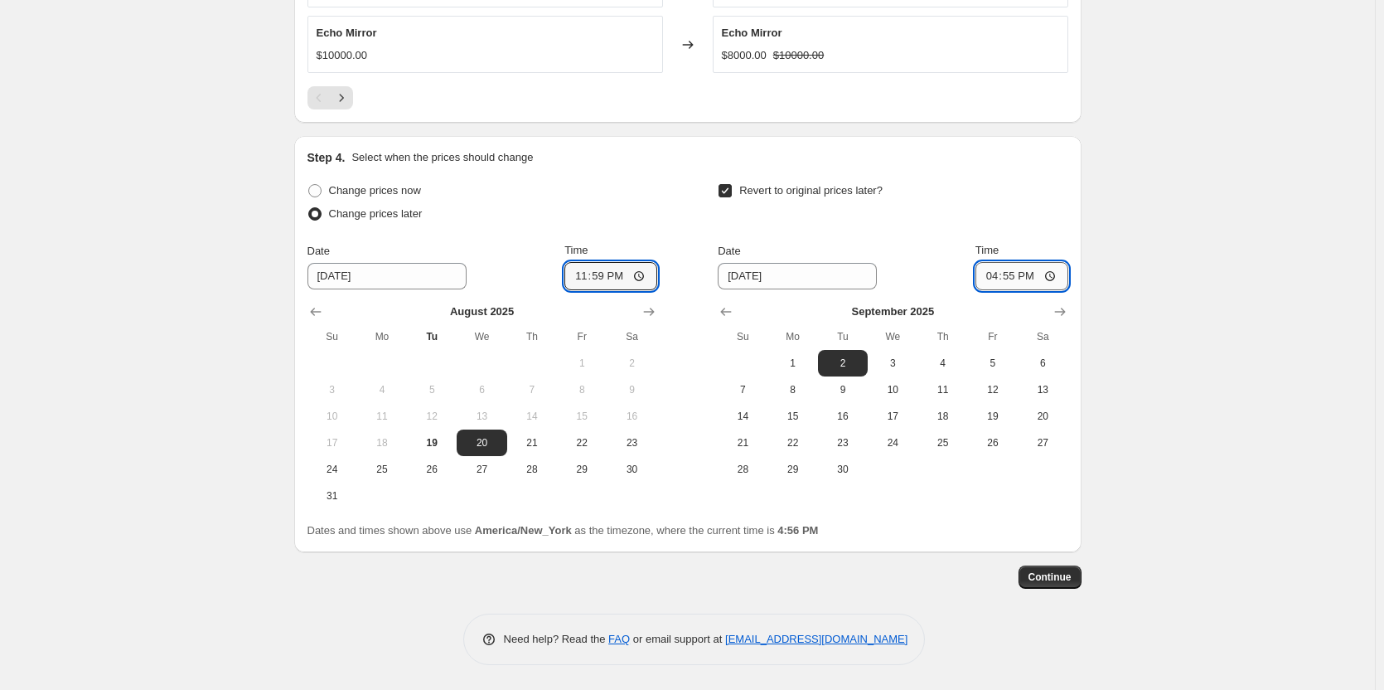
click at [997, 275] on input "16:55" at bounding box center [1021, 276] width 93 height 28
type input "23:59"
click at [1038, 574] on span "Continue" at bounding box center [1049, 576] width 43 height 13
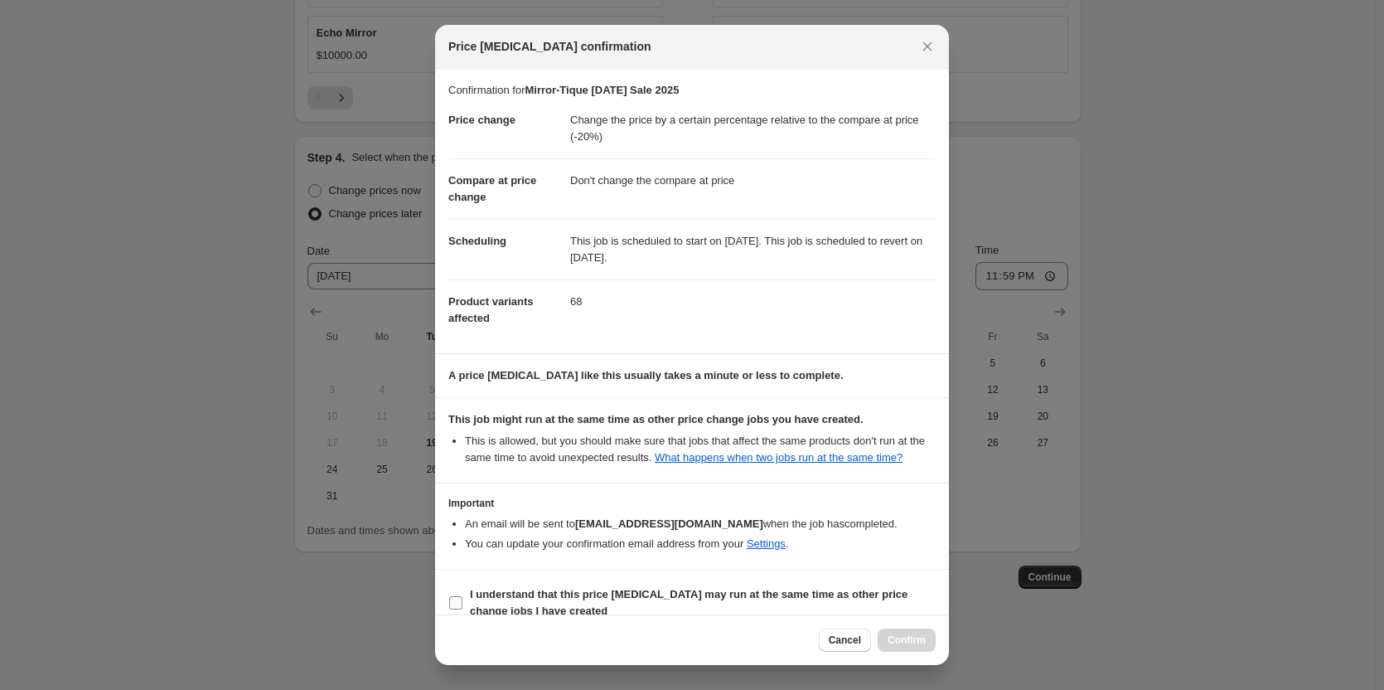
click at [489, 593] on b "I understand that this price [MEDICAL_DATA] may run at the same time as other p…" at bounding box center [689, 602] width 438 height 29
click at [462, 596] on input "I understand that this price [MEDICAL_DATA] may run at the same time as other p…" at bounding box center [455, 602] width 13 height 13
checkbox input "true"
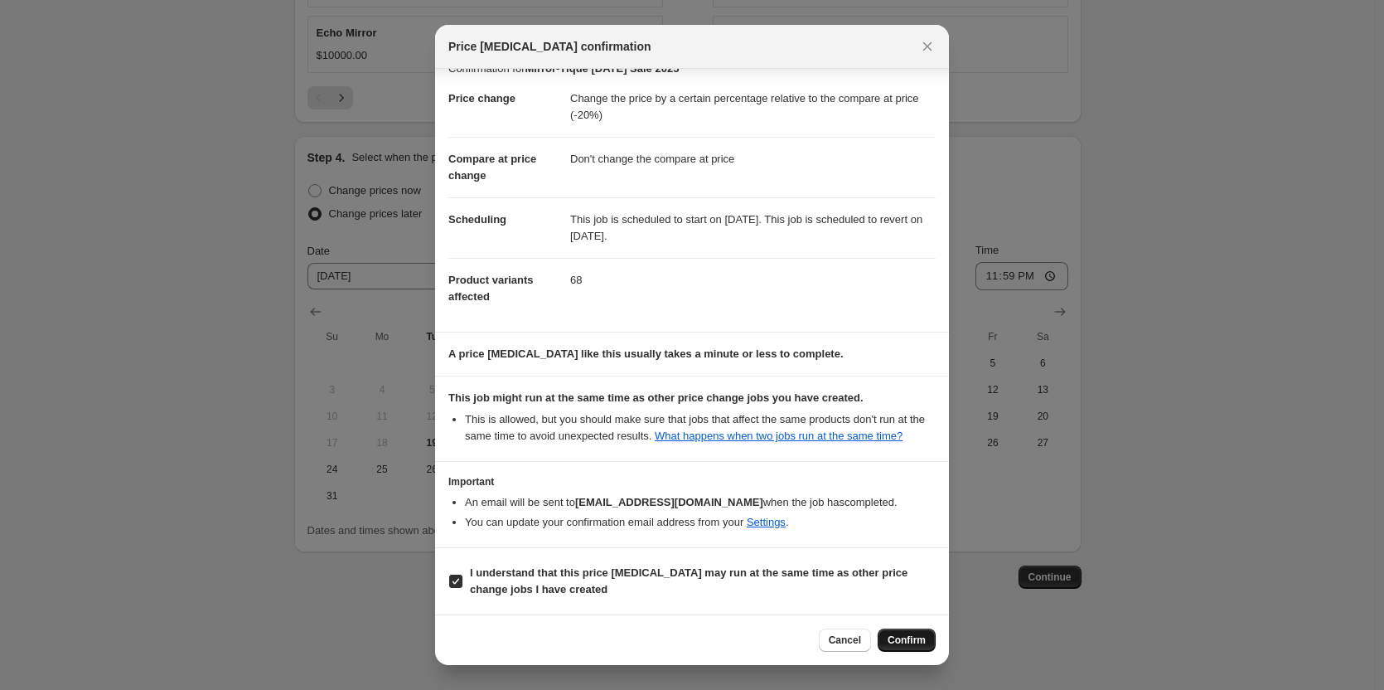
click at [909, 639] on span "Confirm" at bounding box center [907, 639] width 38 height 13
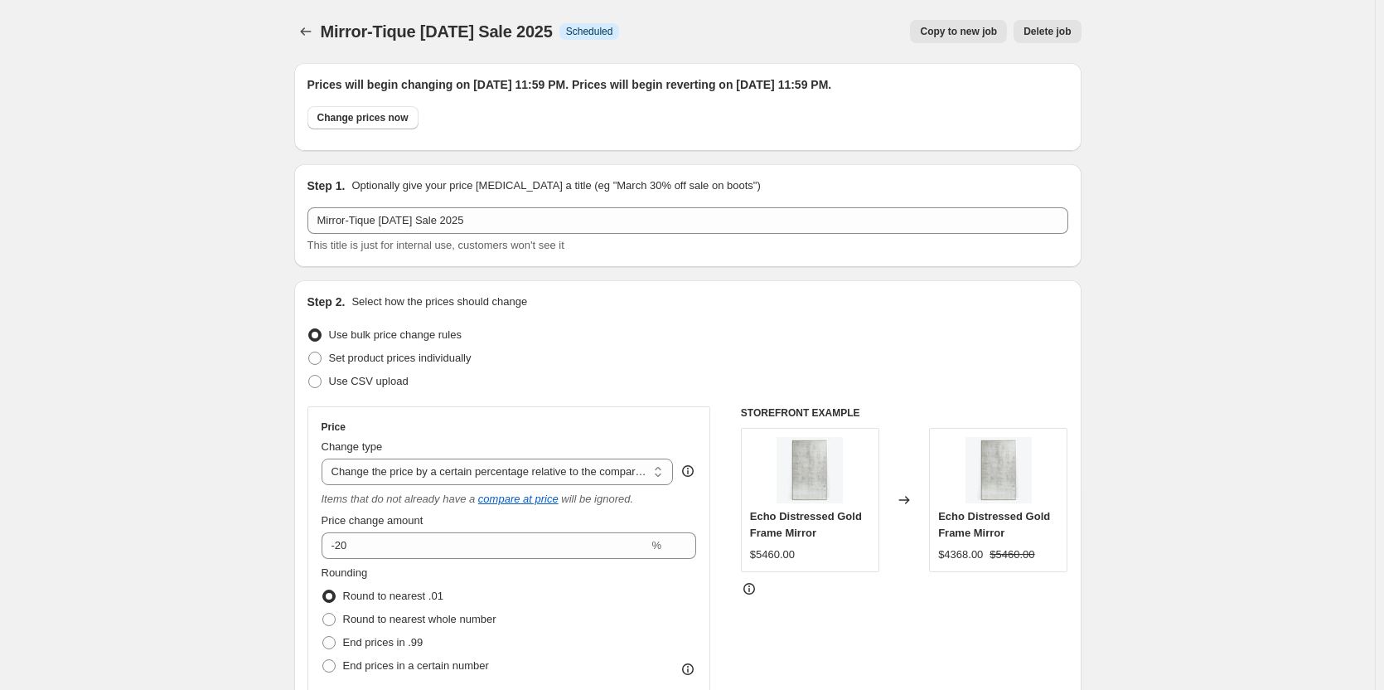
click at [928, 31] on span "Copy to new job" at bounding box center [958, 31] width 77 height 13
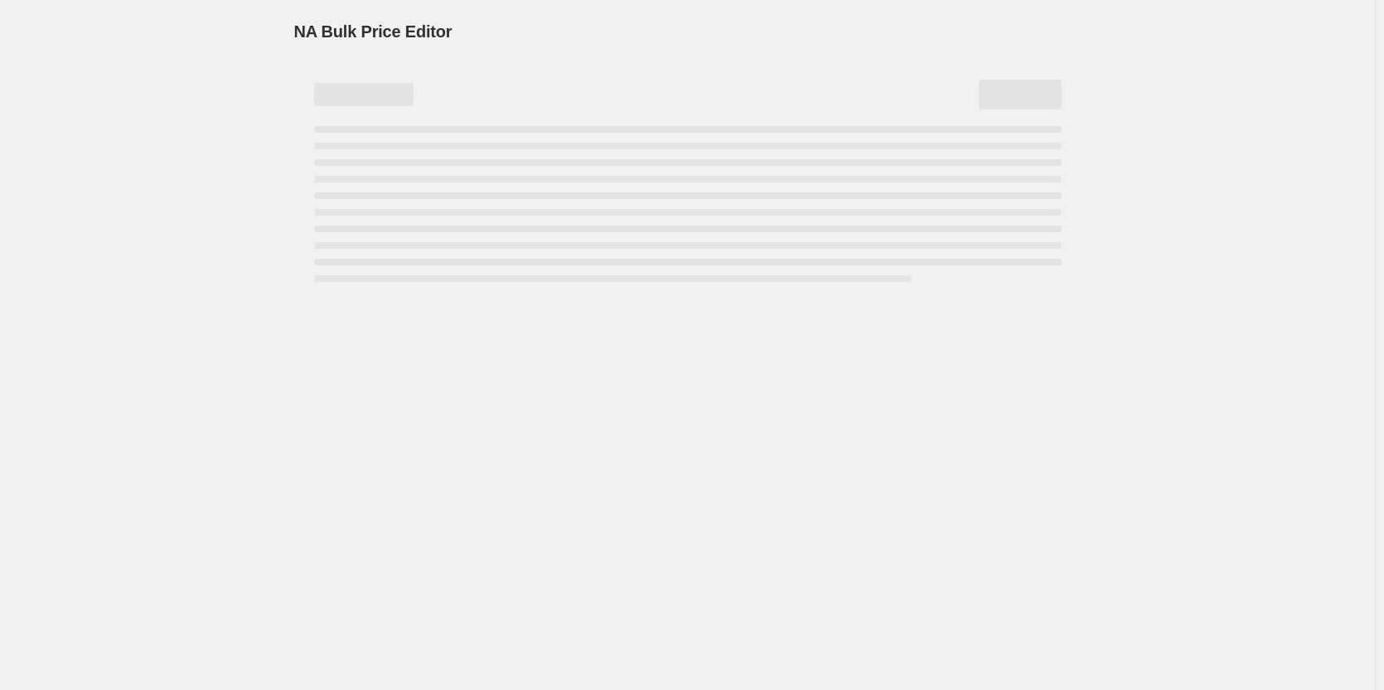
select select "pcap"
select select "no_change"
select select "vendor"
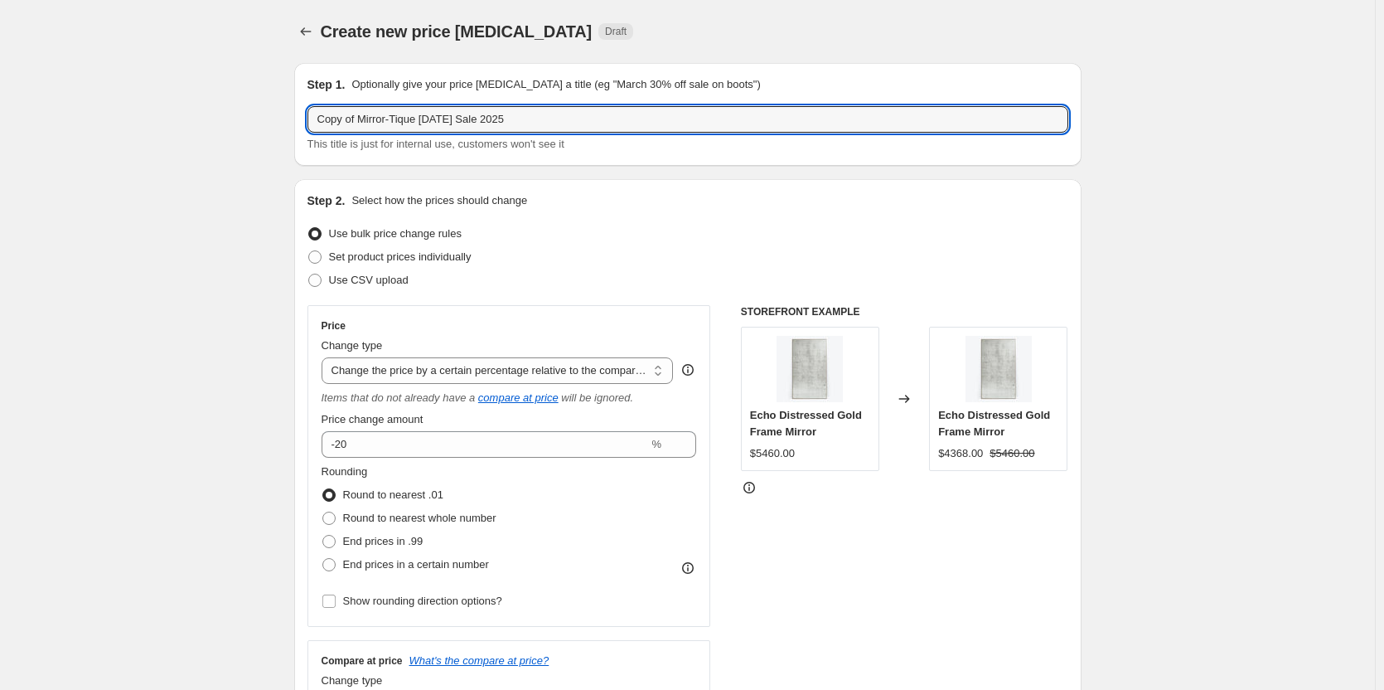
drag, startPoint x: 420, startPoint y: 117, endPoint x: 254, endPoint y: 114, distance: 165.8
type input "Design by Us [DATE] Sale 2025"
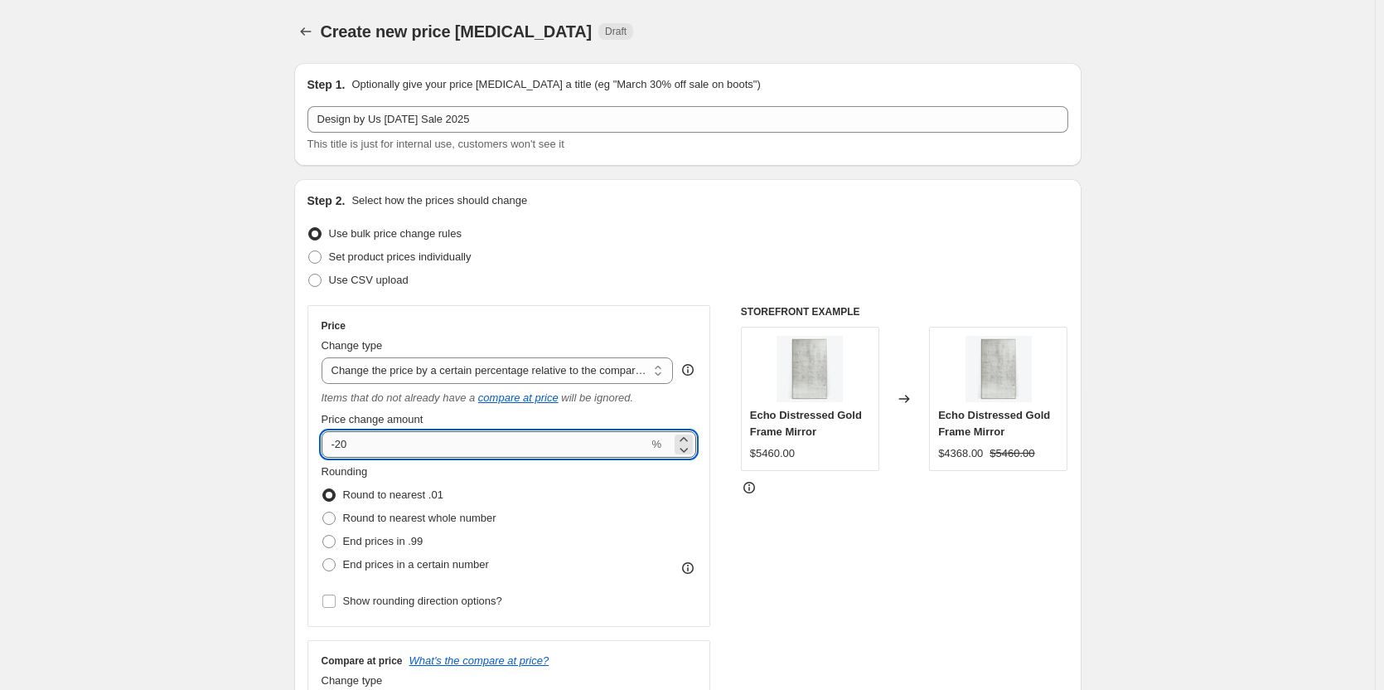
click at [345, 443] on input "-20" at bounding box center [485, 444] width 327 height 27
type input "-10"
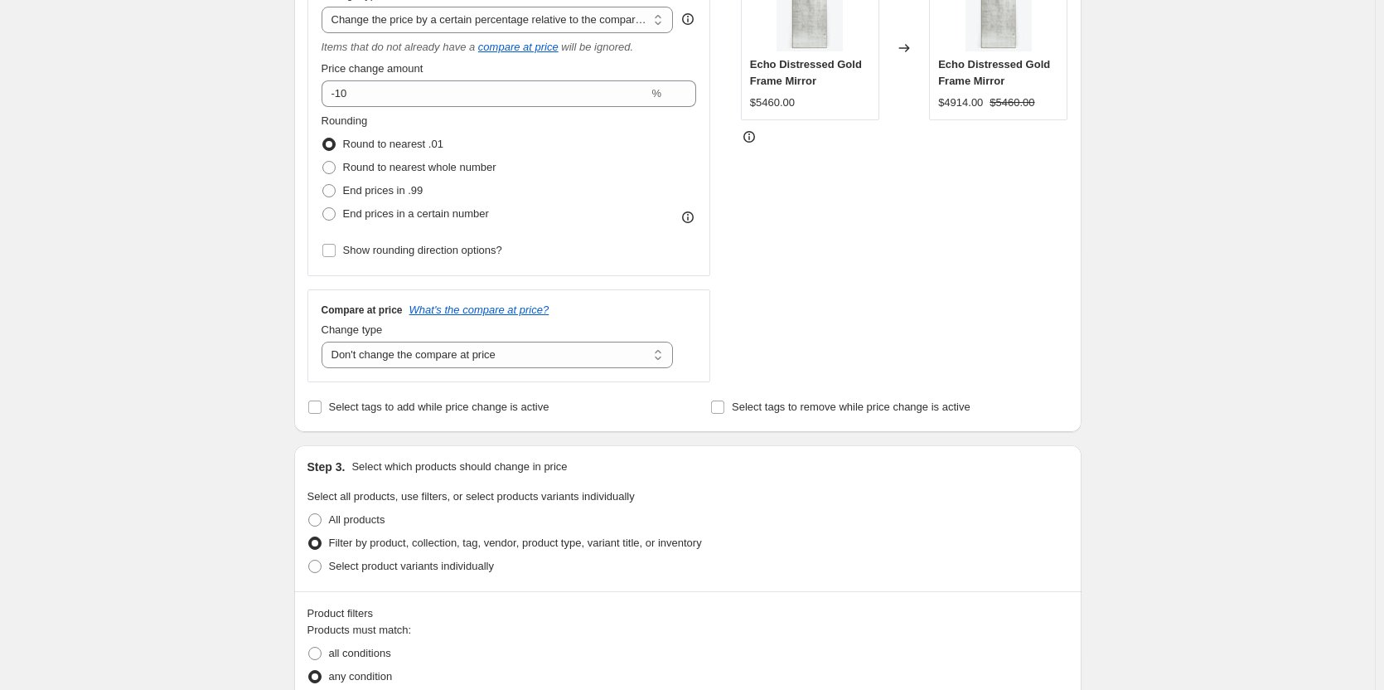
scroll to position [497, 0]
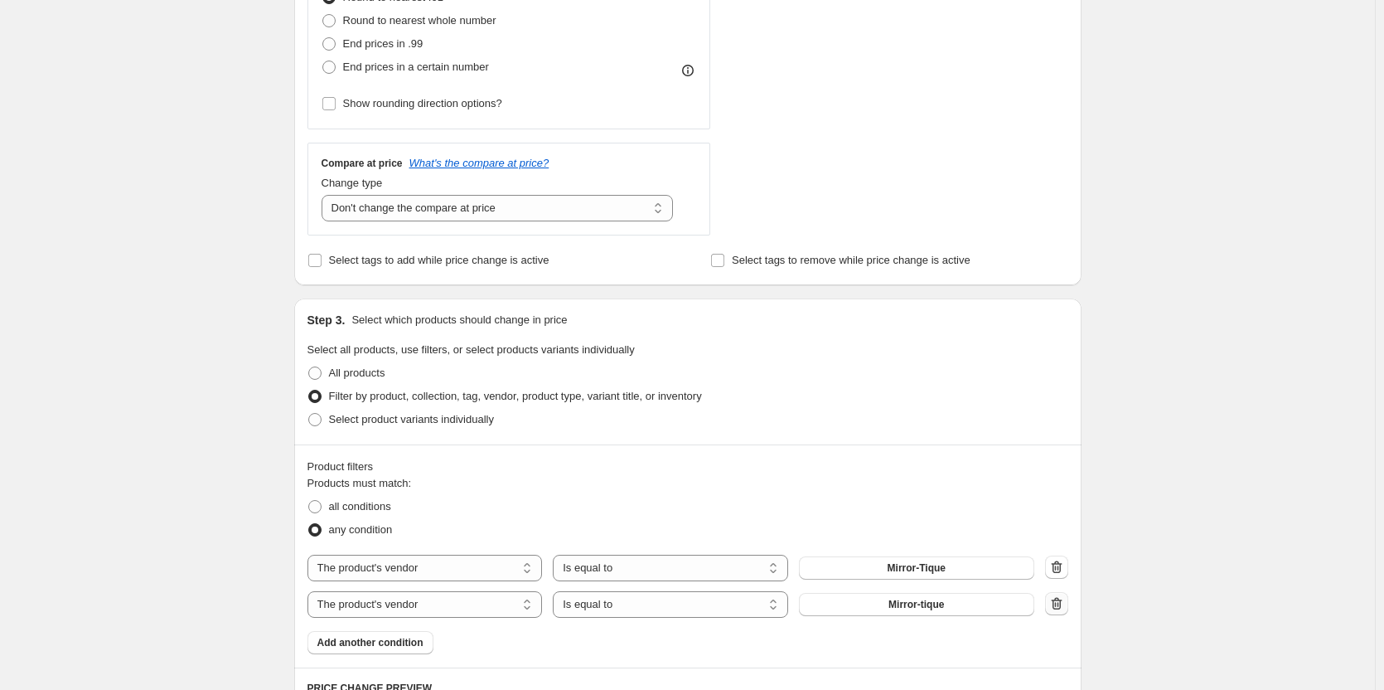
click at [1058, 605] on icon "button" at bounding box center [1058, 604] width 2 height 5
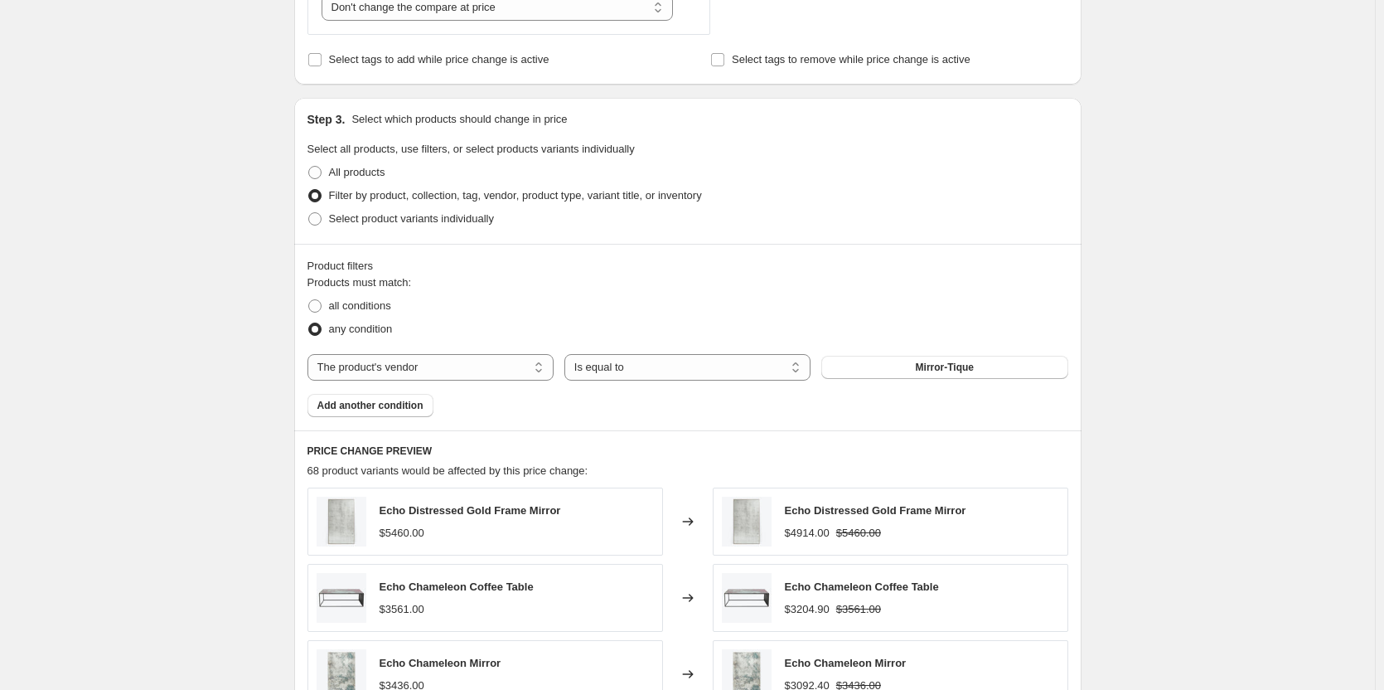
scroll to position [829, 0]
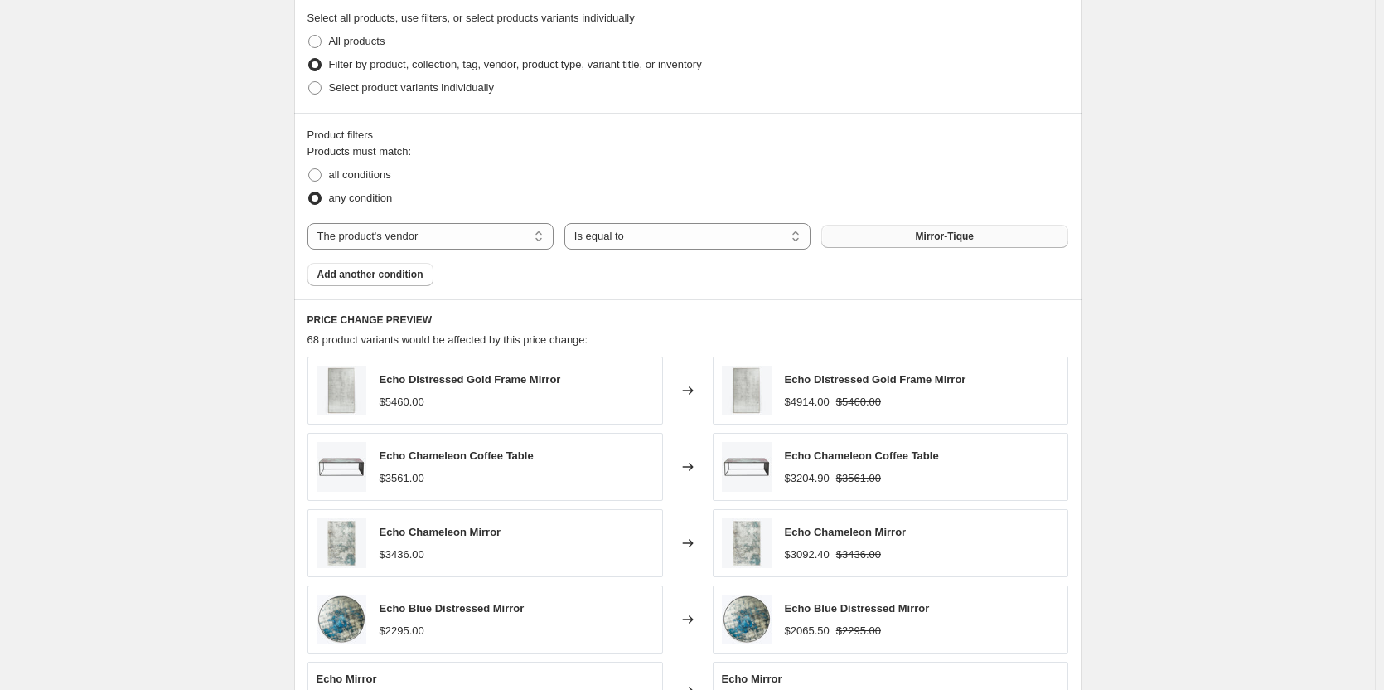
click at [894, 240] on button "Mirror-Tique" at bounding box center [944, 236] width 246 height 23
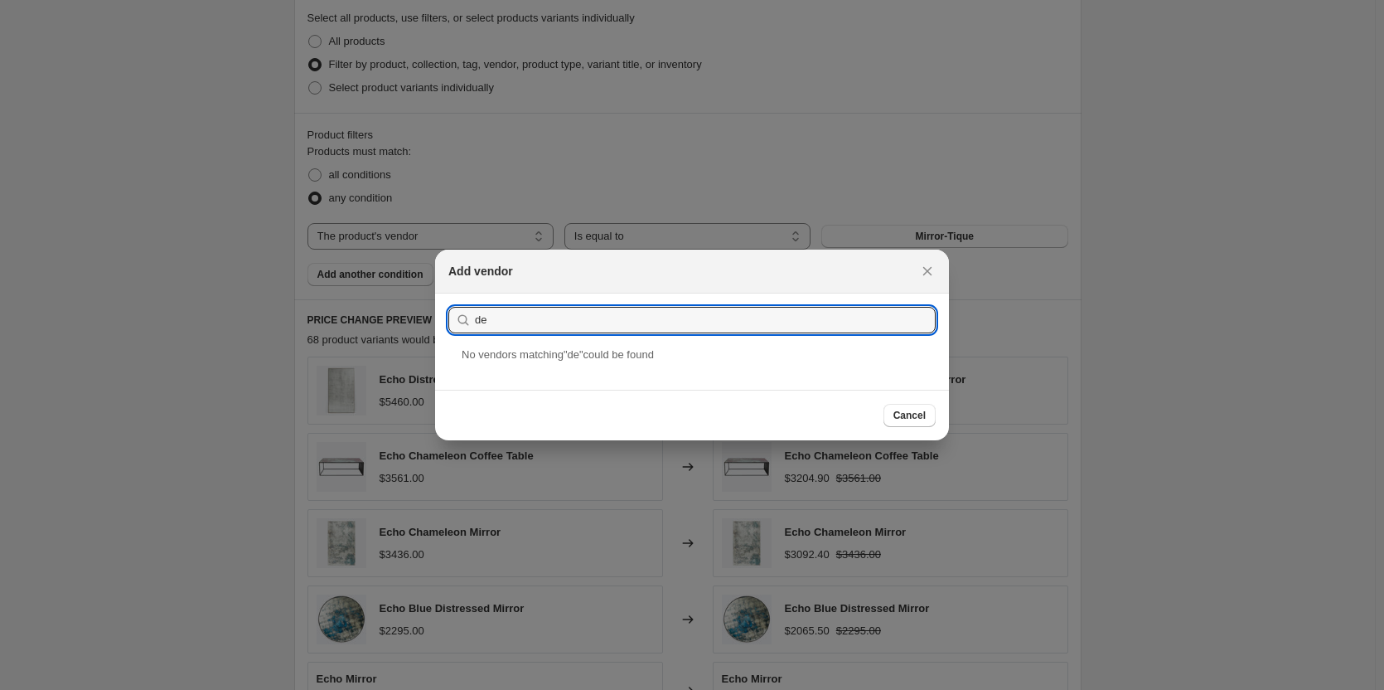
type input "d"
type input "des"
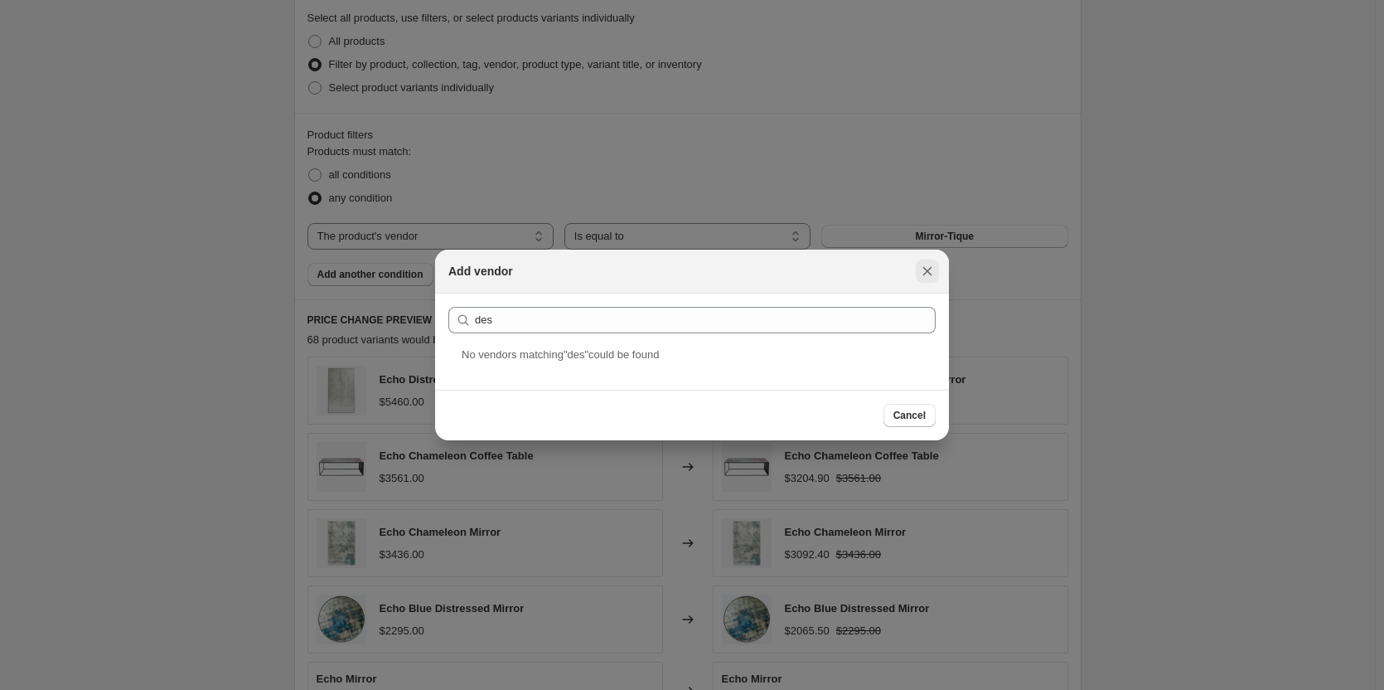
click at [929, 273] on icon "Close" at bounding box center [927, 271] width 9 height 9
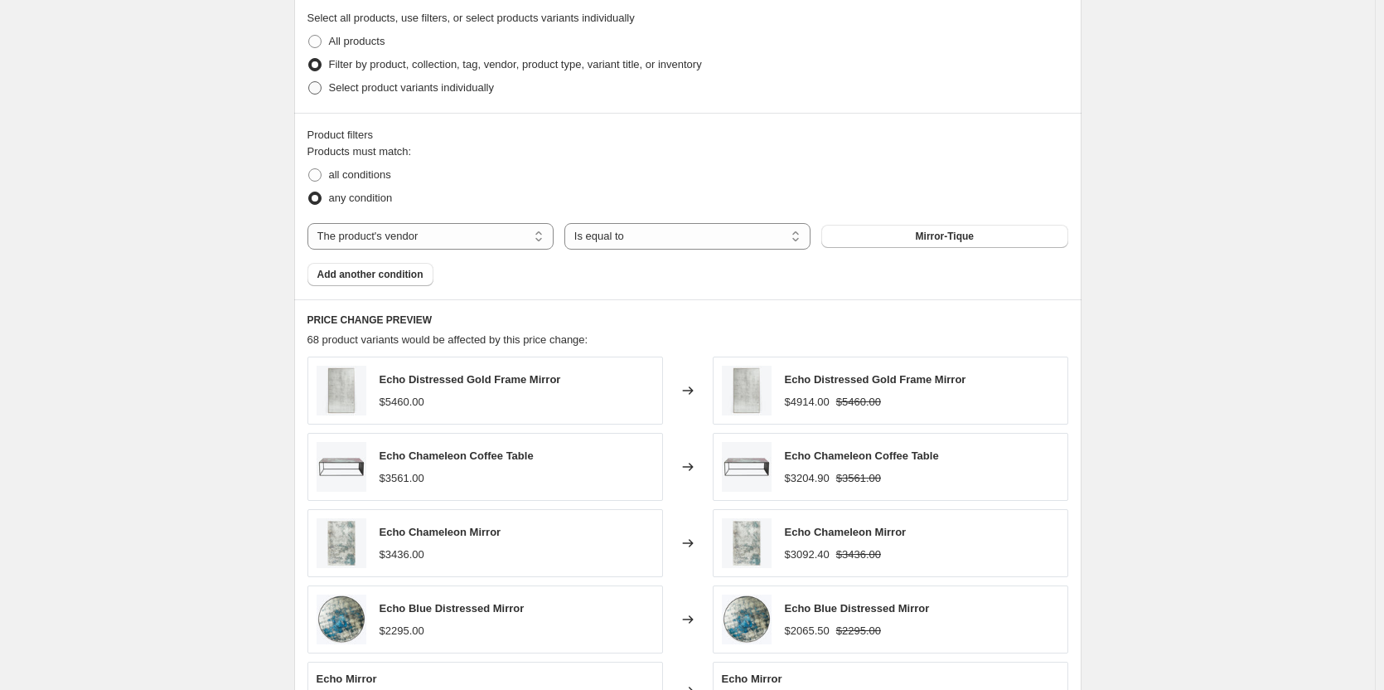
click at [322, 80] on label "Select product variants individually" at bounding box center [400, 87] width 186 height 23
click at [309, 81] on input "Select product variants individually" at bounding box center [308, 81] width 1 height 1
radio input "true"
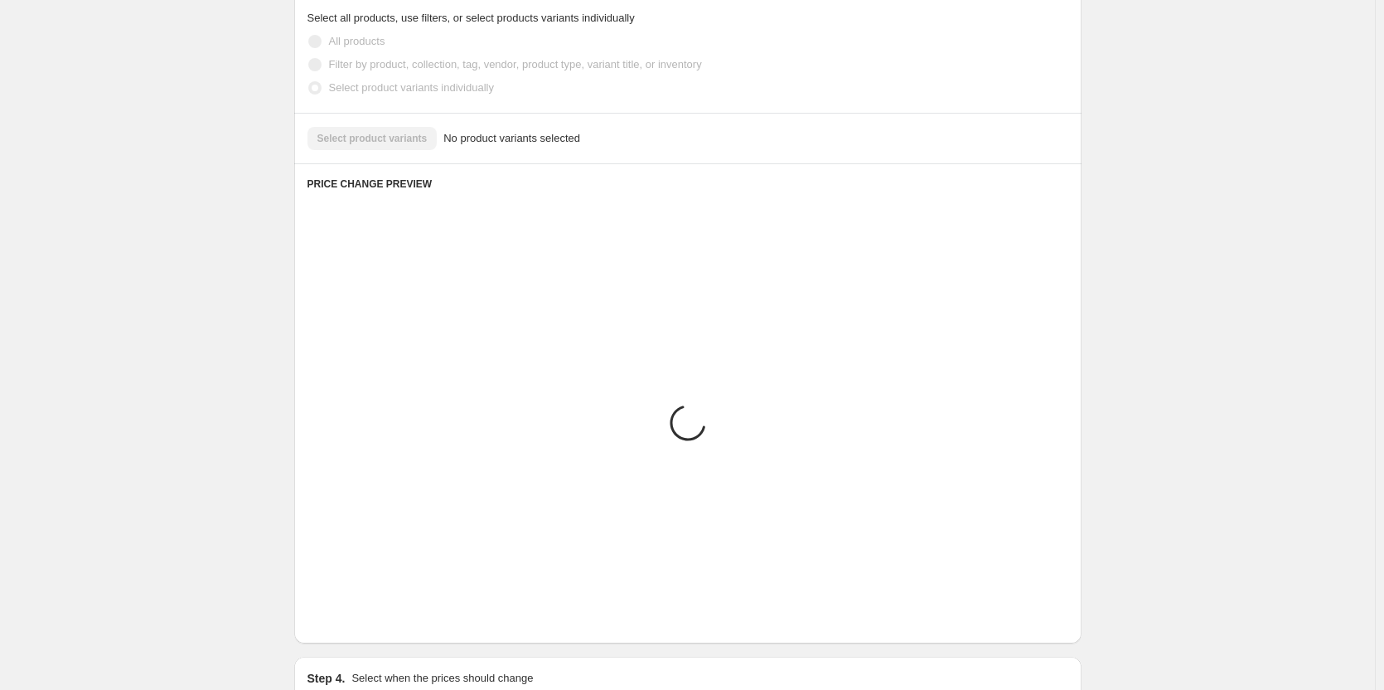
scroll to position [622, 0]
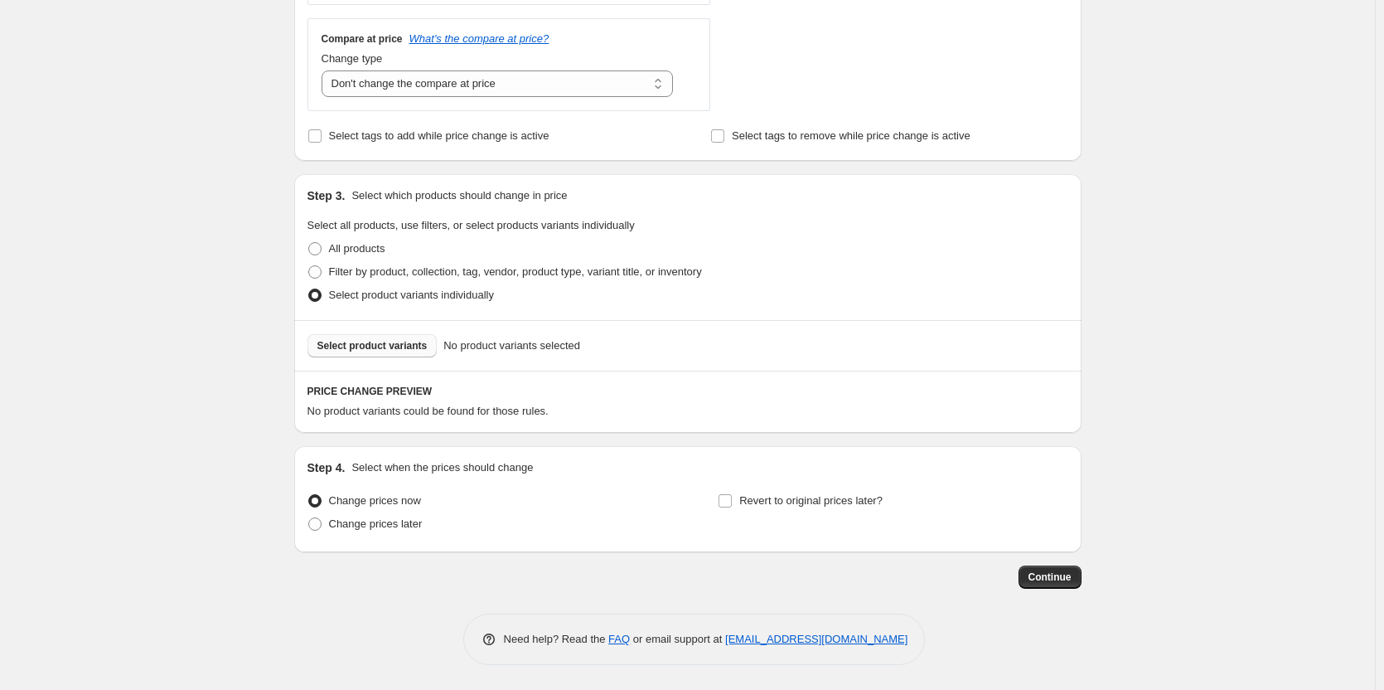
click at [360, 345] on span "Select product variants" at bounding box center [372, 345] width 110 height 13
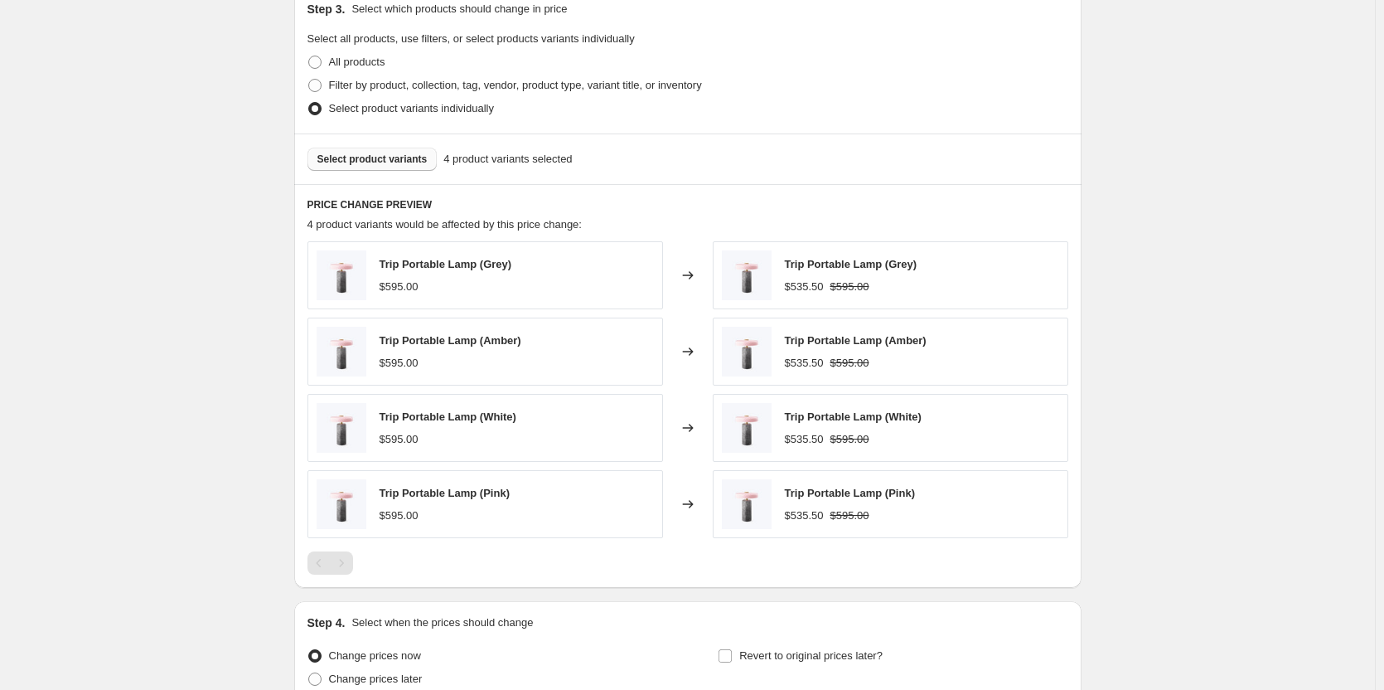
scroll to position [964, 0]
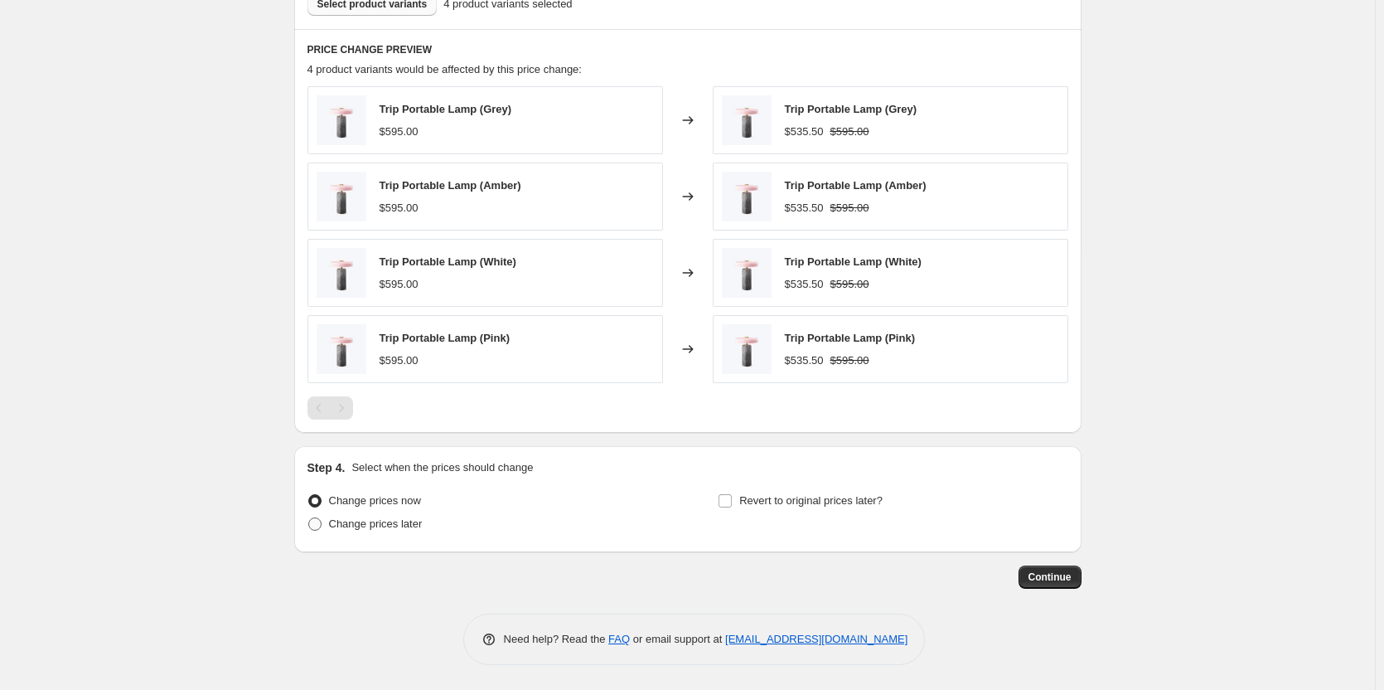
click at [345, 522] on span "Change prices later" at bounding box center [376, 523] width 94 height 12
click at [309, 518] on input "Change prices later" at bounding box center [308, 517] width 1 height 1
radio input "true"
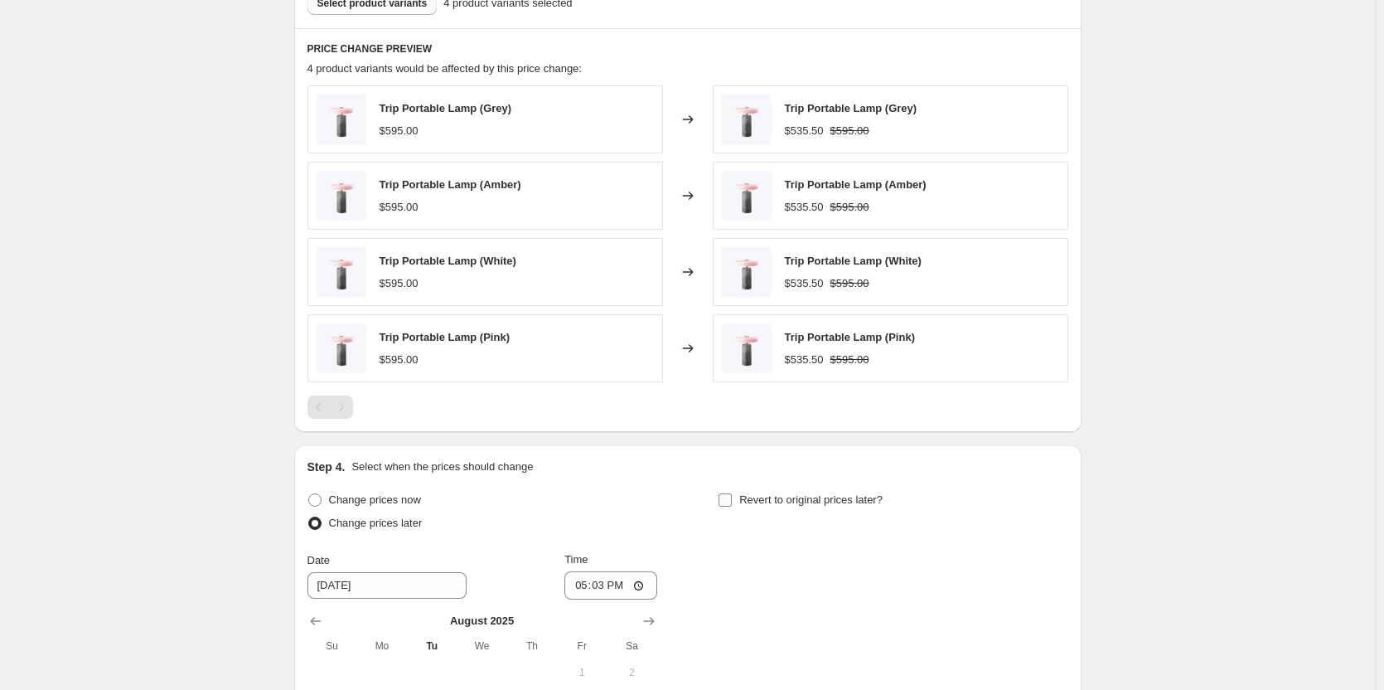
click at [806, 496] on span "Revert to original prices later?" at bounding box center [810, 499] width 143 height 12
click at [732, 496] on input "Revert to original prices later?" at bounding box center [725, 499] width 13 height 13
checkbox input "true"
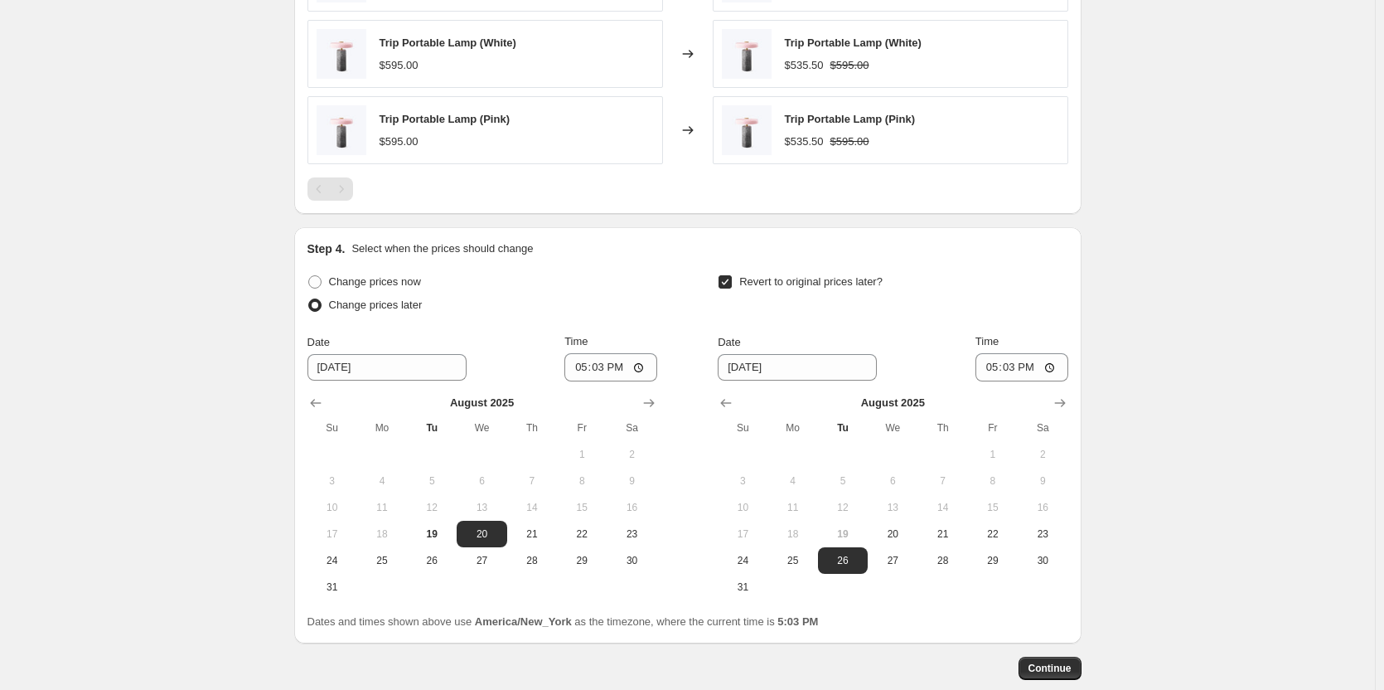
scroll to position [1274, 0]
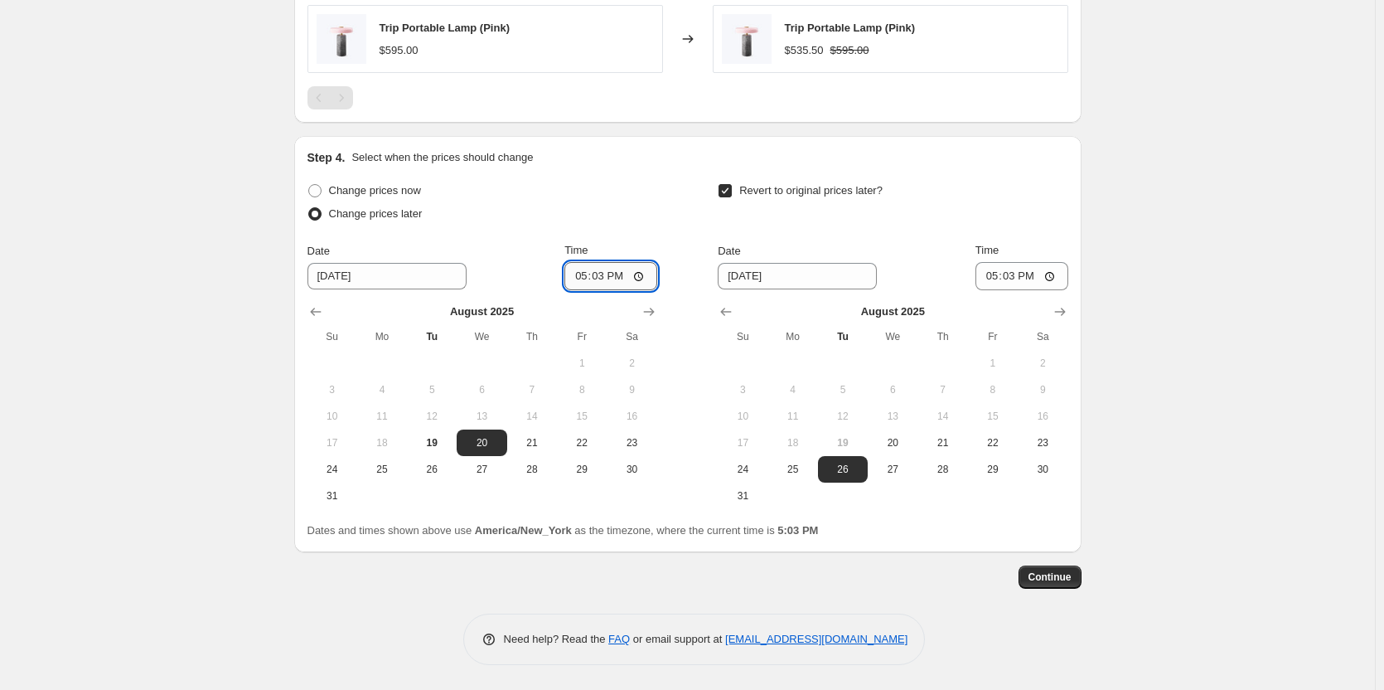
click at [579, 274] on input "17:03" at bounding box center [610, 276] width 93 height 28
type input "23:59"
click at [1067, 305] on icon "Show next month, September 2025" at bounding box center [1060, 311] width 17 height 17
click at [828, 361] on span "2" at bounding box center [843, 362] width 36 height 13
type input "[DATE]"
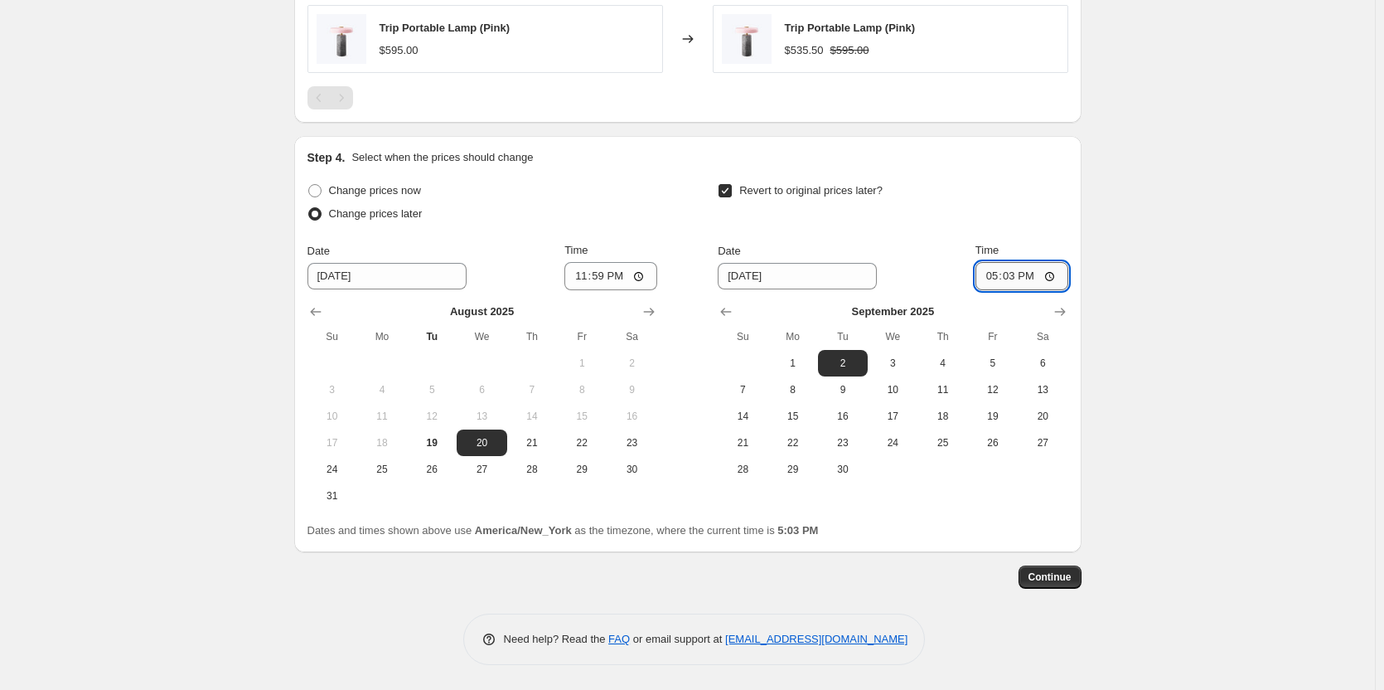
click at [998, 278] on input "17:03" at bounding box center [1021, 276] width 93 height 28
type input "23:59"
click at [1060, 575] on span "Continue" at bounding box center [1049, 576] width 43 height 13
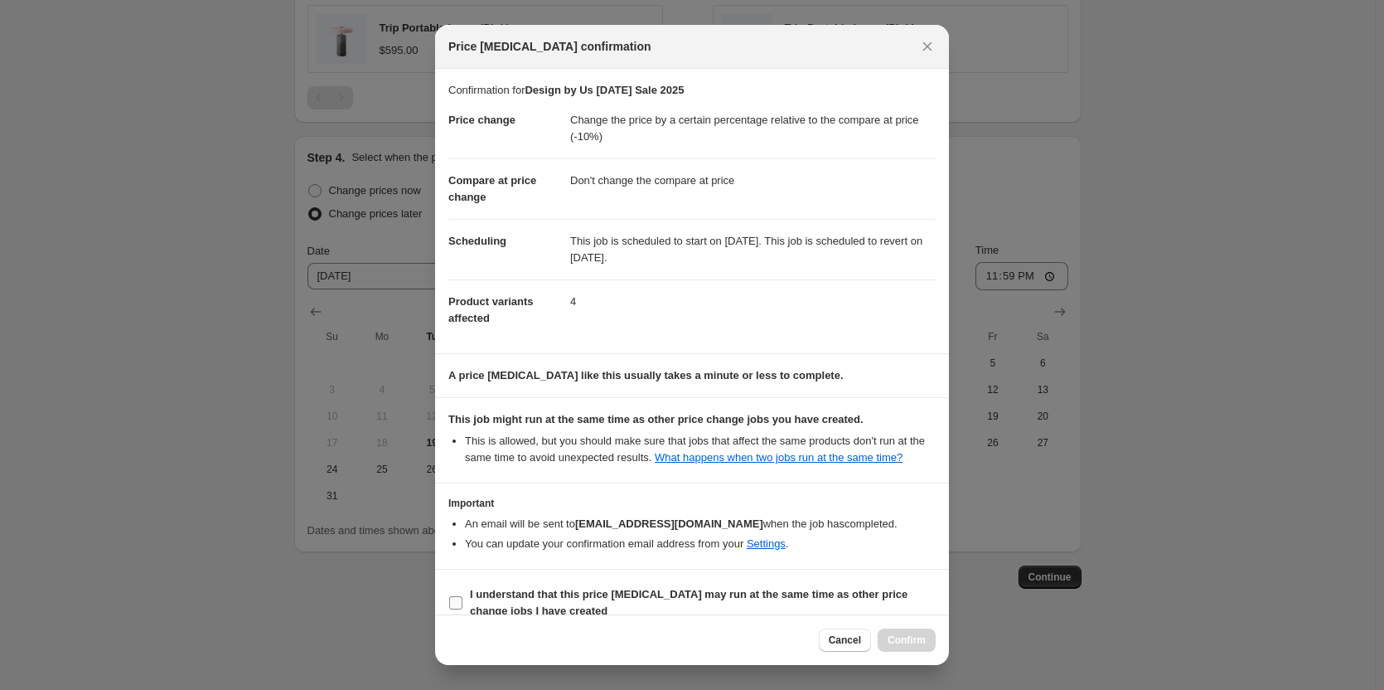
click at [510, 600] on b "I understand that this price [MEDICAL_DATA] may run at the same time as other p…" at bounding box center [689, 602] width 438 height 29
click at [462, 600] on input "I understand that this price [MEDICAL_DATA] may run at the same time as other p…" at bounding box center [455, 602] width 13 height 13
checkbox input "true"
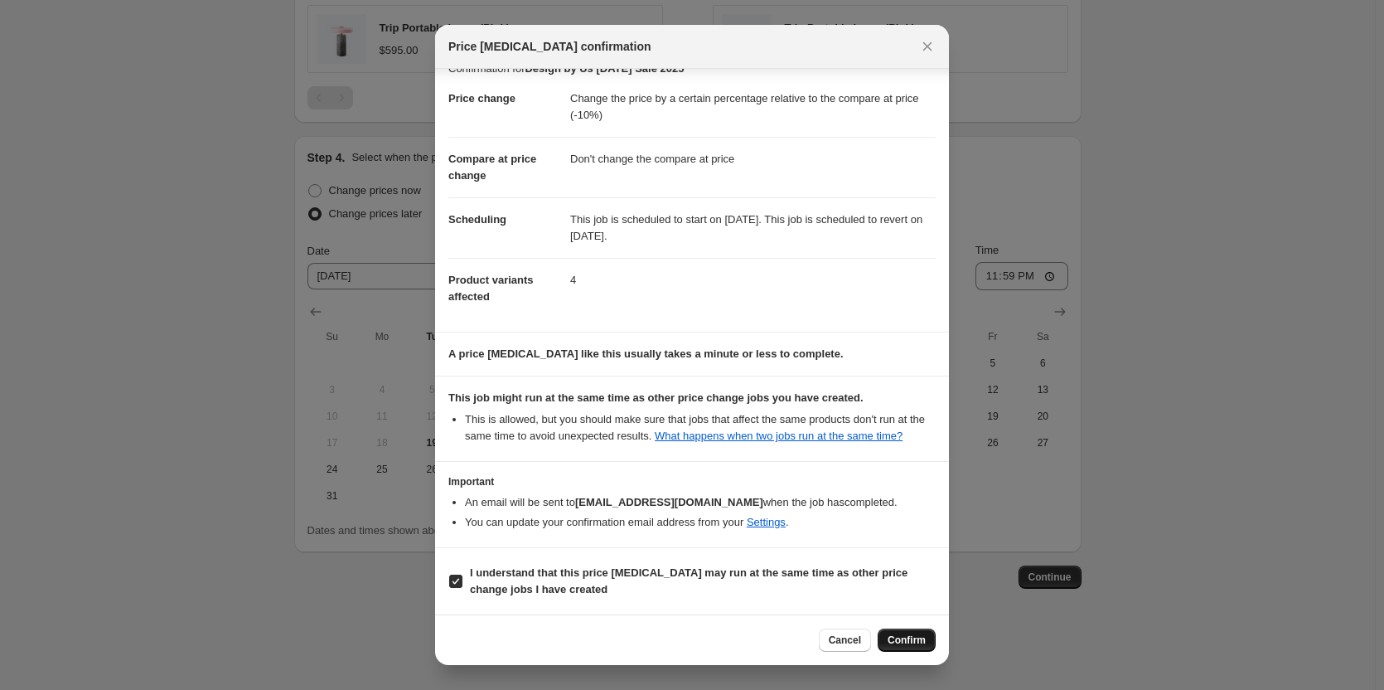
click at [916, 644] on span "Confirm" at bounding box center [907, 639] width 38 height 13
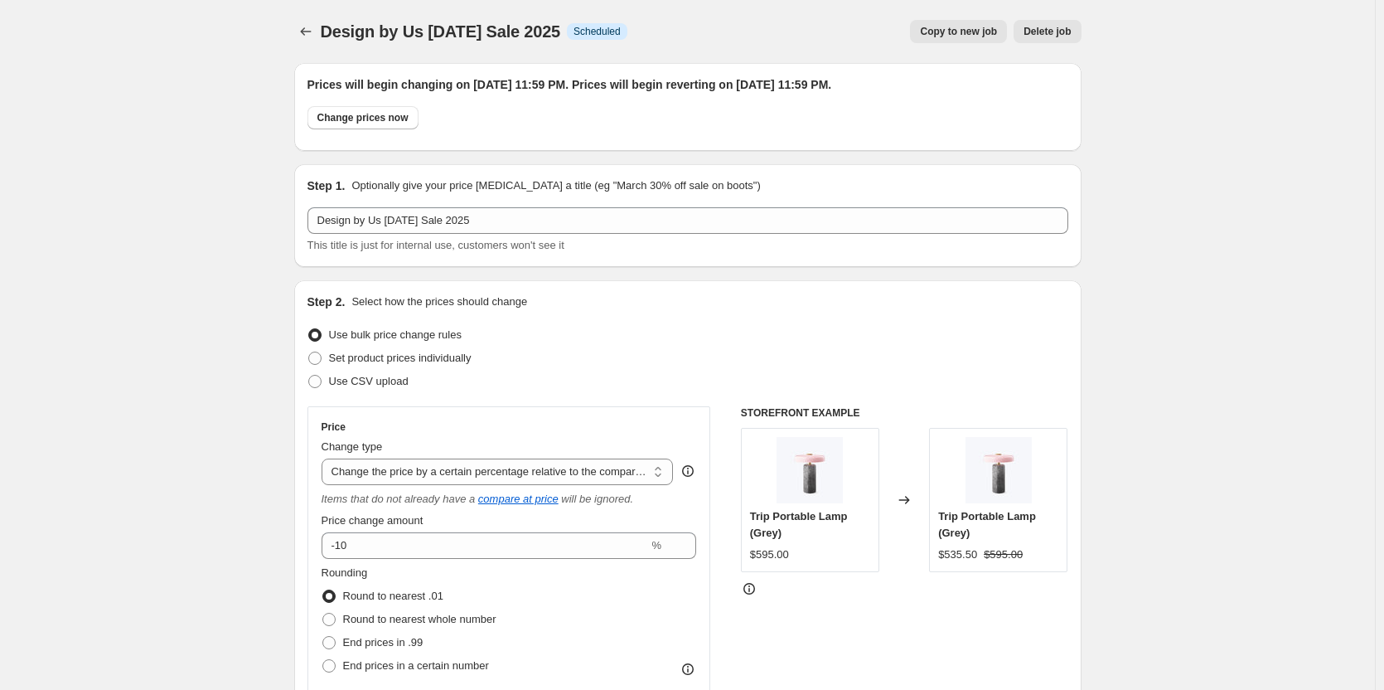
click at [978, 27] on span "Copy to new job" at bounding box center [958, 31] width 77 height 13
select select "pcap"
select select "no_change"
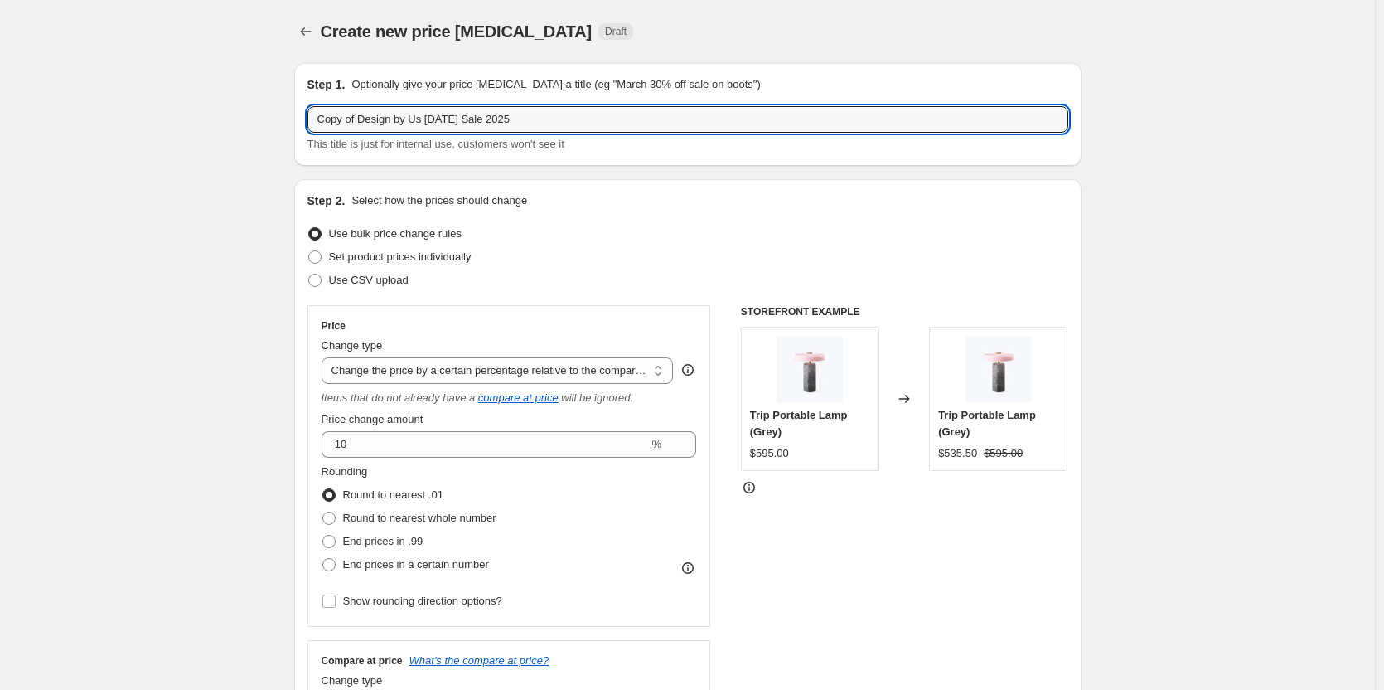
drag, startPoint x: 423, startPoint y: 123, endPoint x: 269, endPoint y: 118, distance: 155.1
type input "Taracea [DATE] Sale 2025"
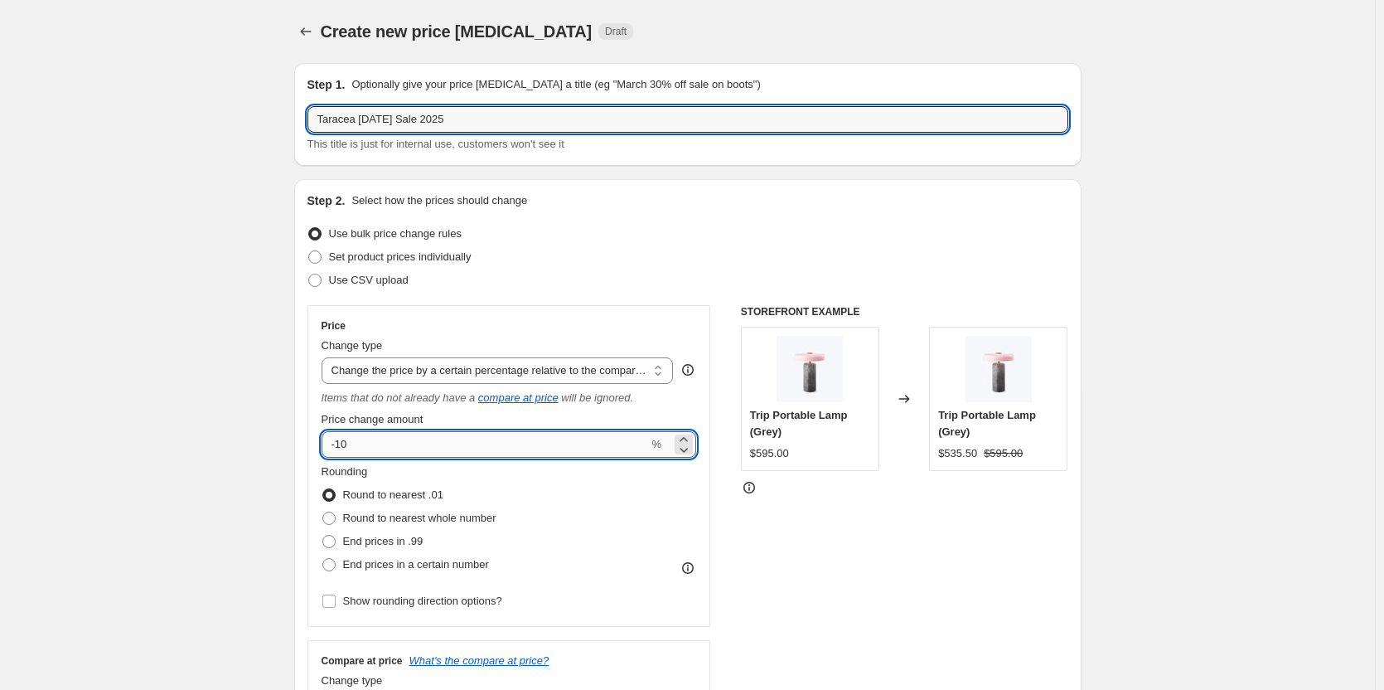
click at [344, 443] on input "-10" at bounding box center [485, 444] width 327 height 27
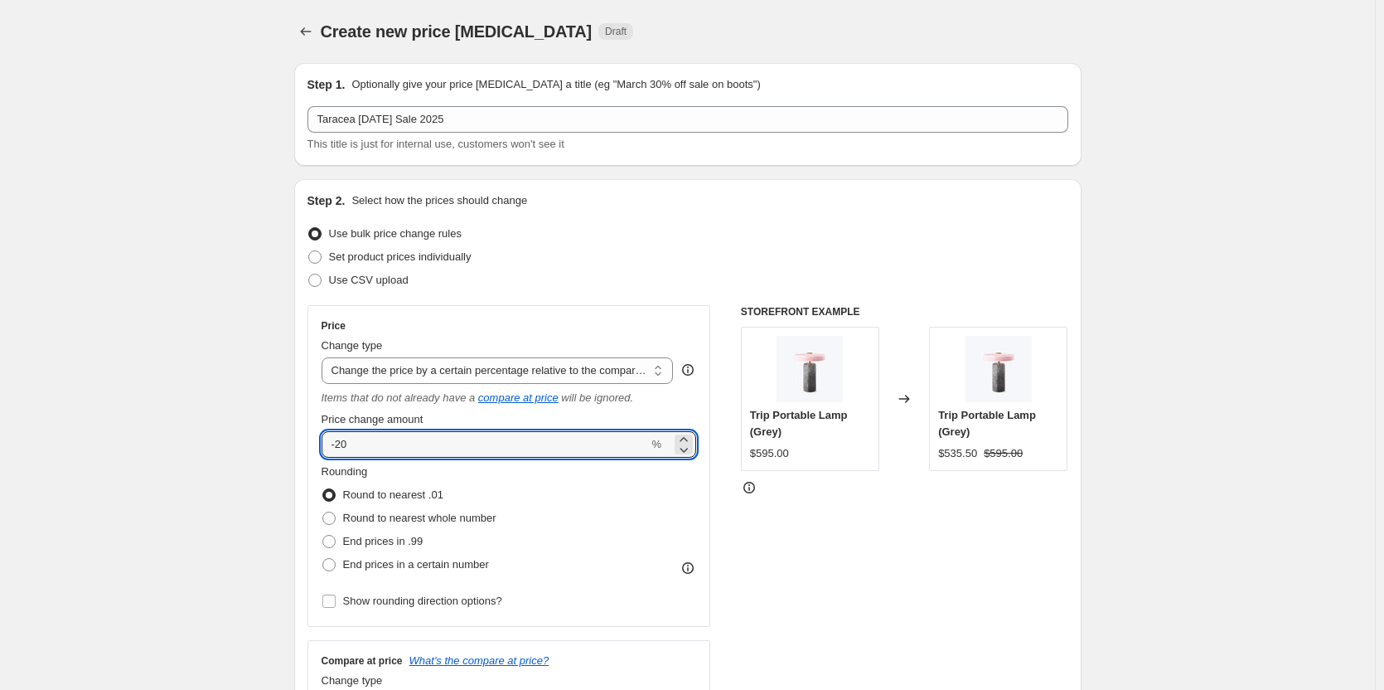
type input "-20"
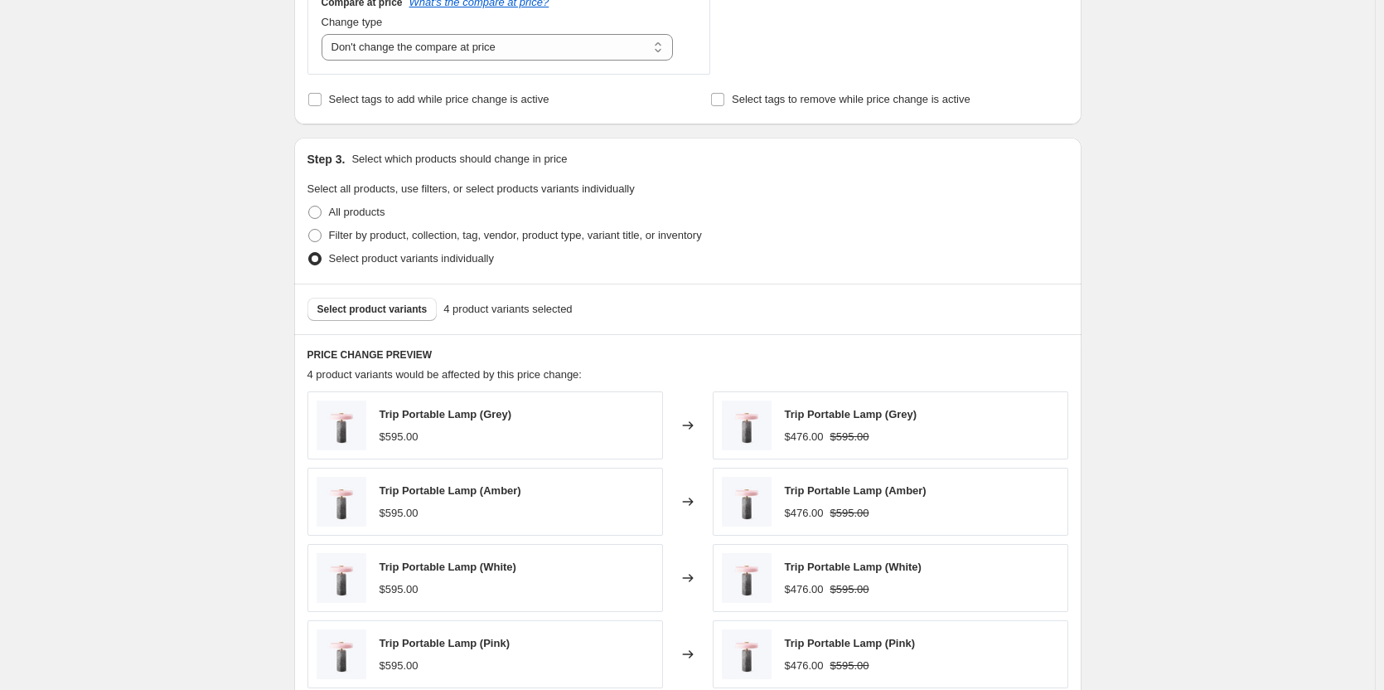
scroll to position [663, 0]
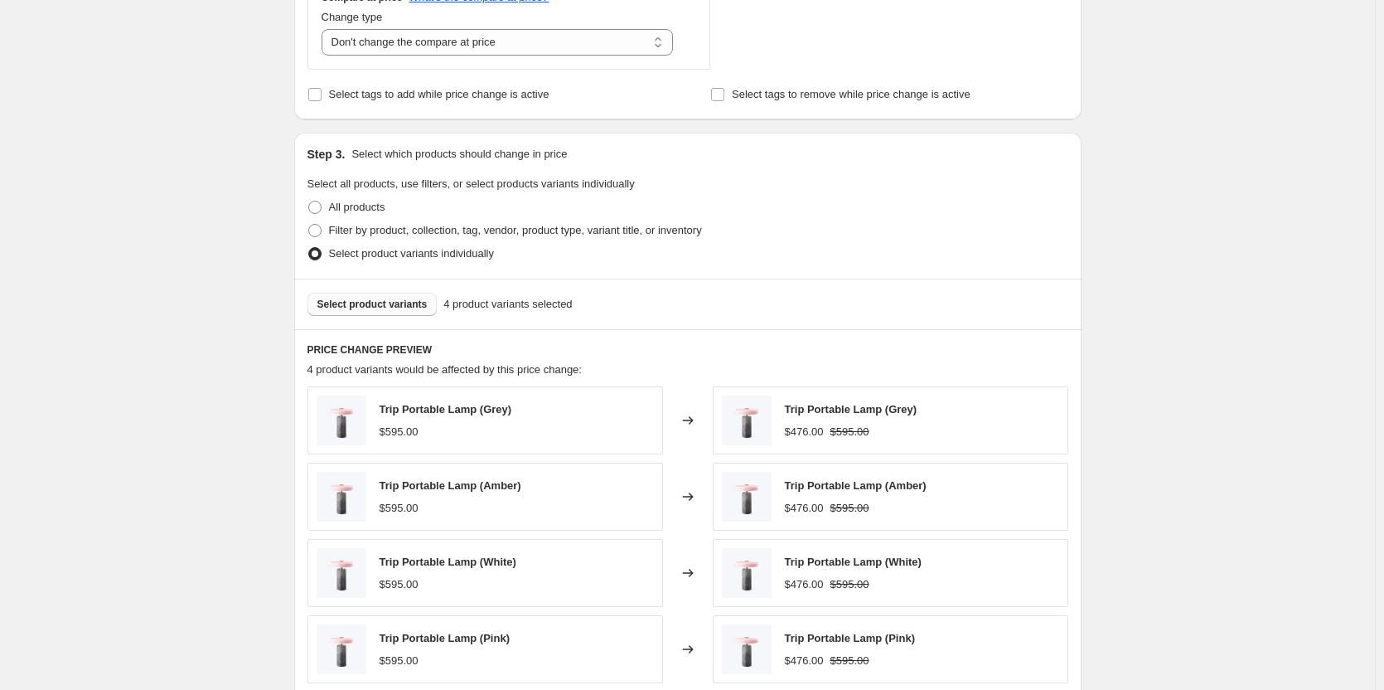
click at [423, 300] on span "Select product variants" at bounding box center [372, 304] width 110 height 13
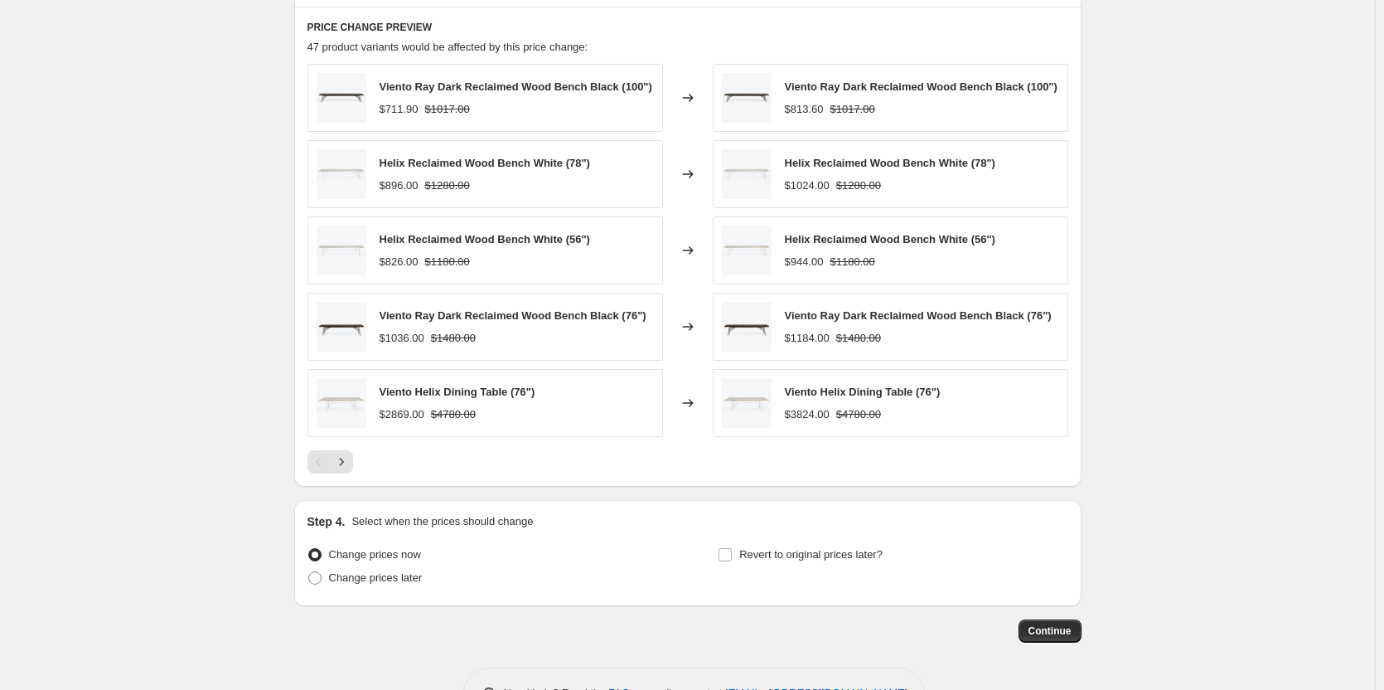
scroll to position [1040, 0]
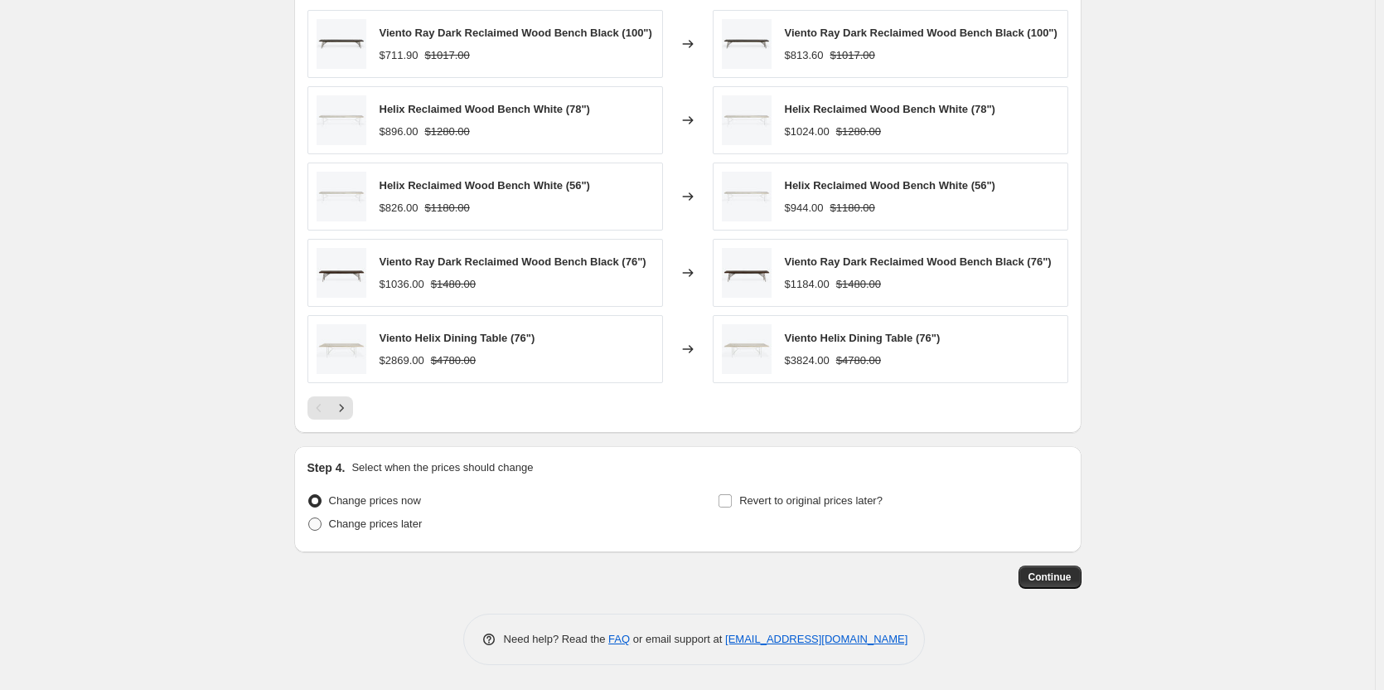
click at [344, 524] on span "Change prices later" at bounding box center [376, 523] width 94 height 12
click at [309, 518] on input "Change prices later" at bounding box center [308, 517] width 1 height 1
radio input "true"
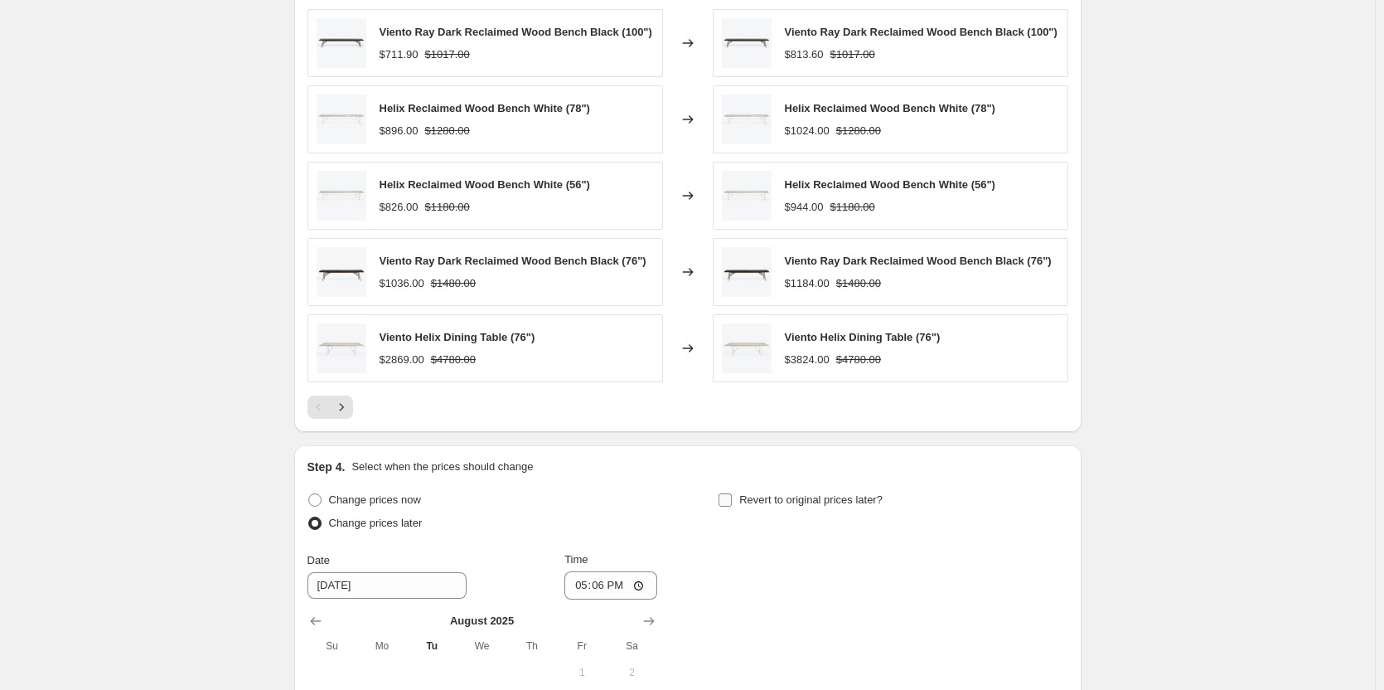
click at [767, 498] on span "Revert to original prices later?" at bounding box center [810, 499] width 143 height 12
click at [732, 498] on input "Revert to original prices later?" at bounding box center [725, 499] width 13 height 13
checkbox input "true"
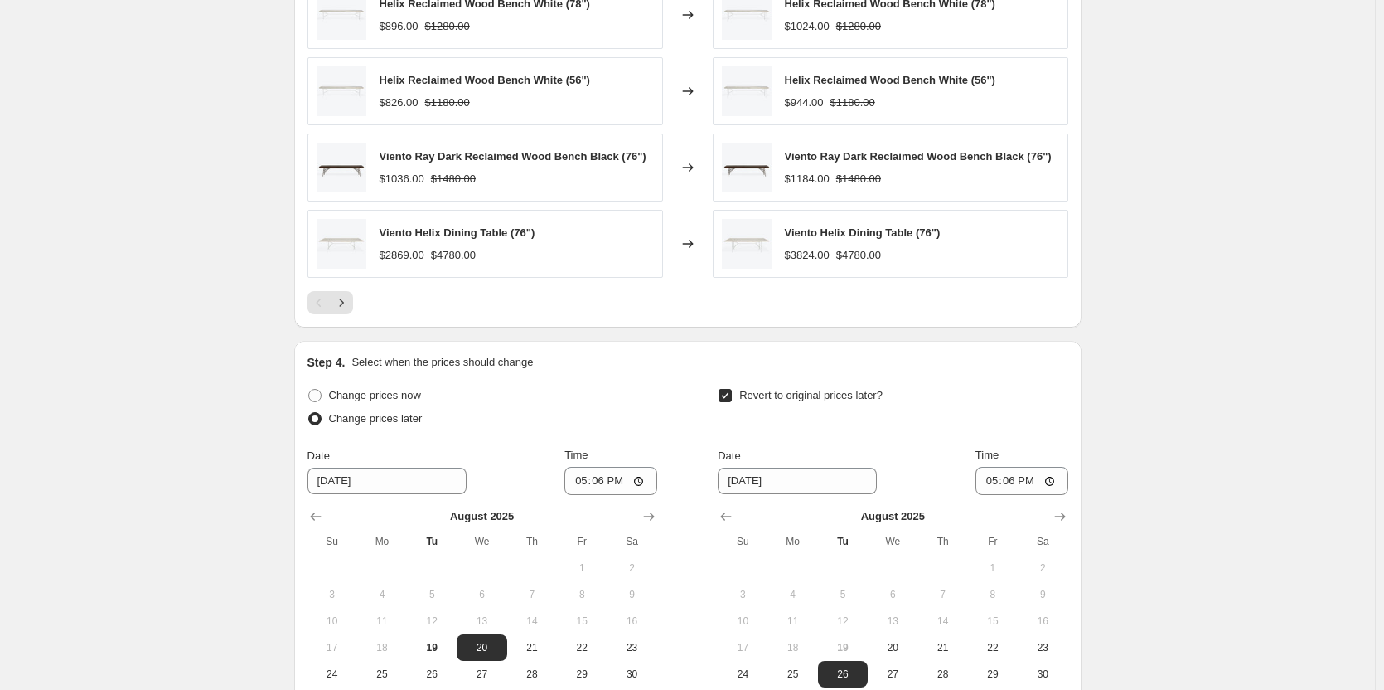
scroll to position [1206, 0]
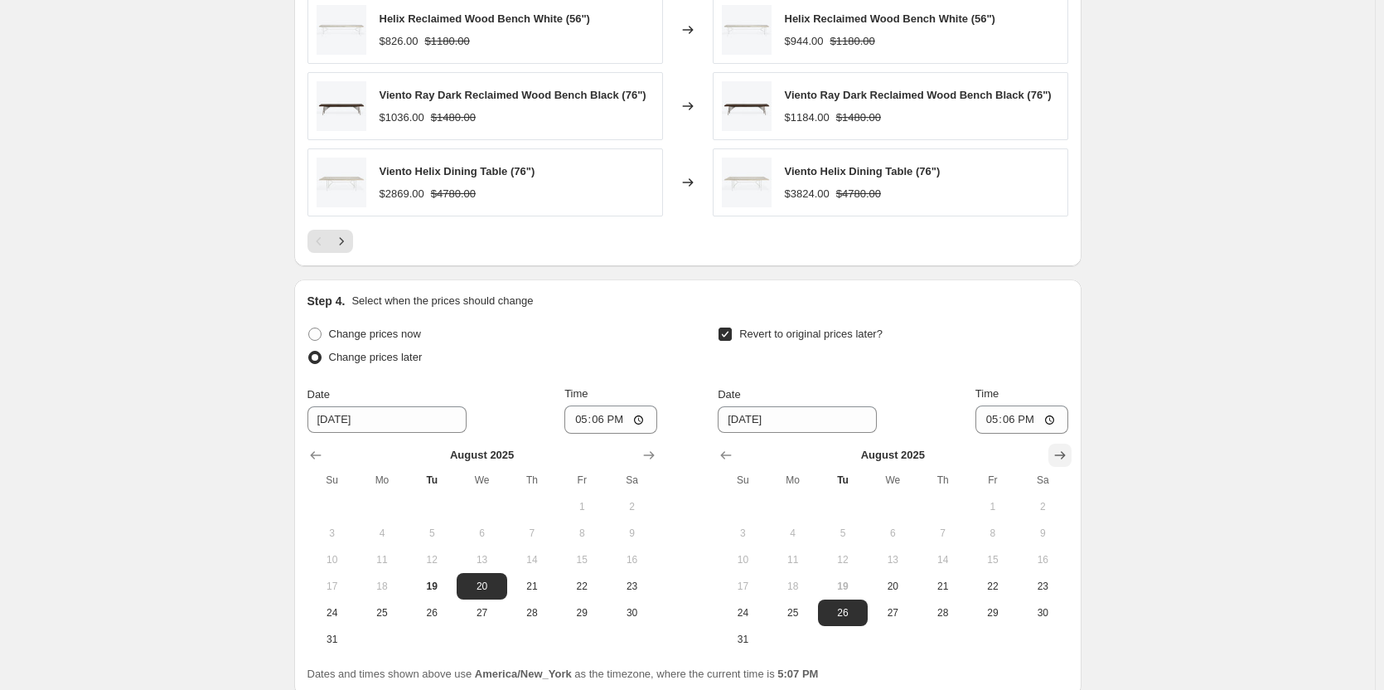
click at [1062, 450] on icon "Show next month, September 2025" at bounding box center [1060, 455] width 17 height 17
click at [856, 511] on span "2" at bounding box center [843, 506] width 36 height 13
type input "[DATE]"
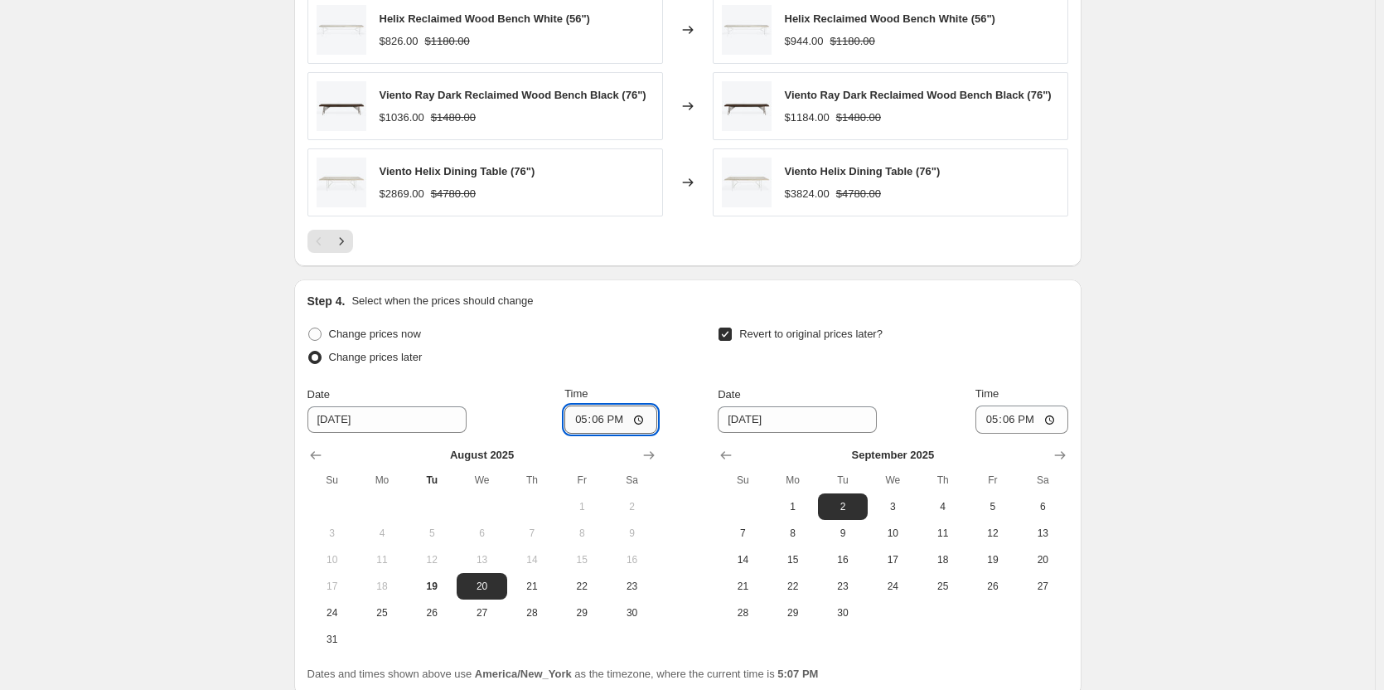
click at [568, 419] on input "17:06" at bounding box center [610, 419] width 93 height 28
type input "23:59"
click at [980, 418] on input "17:06" at bounding box center [1021, 419] width 93 height 28
type input "23:59"
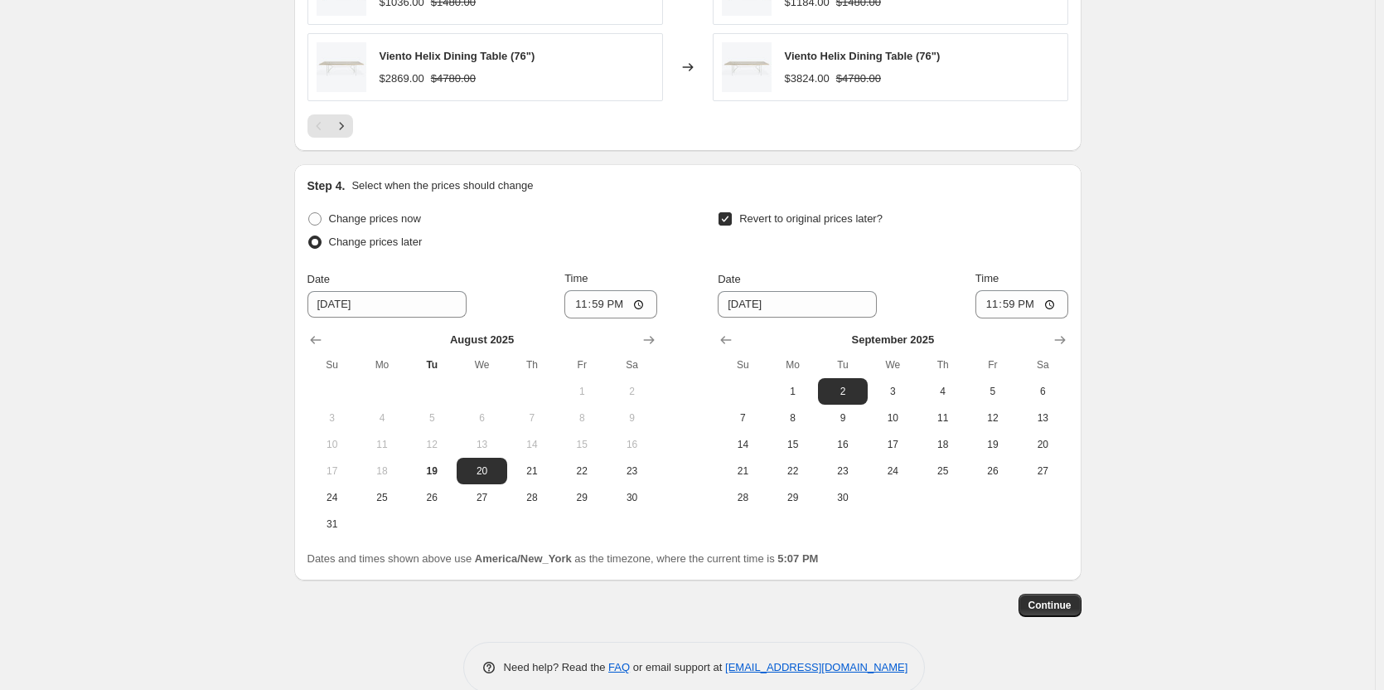
scroll to position [1350, 0]
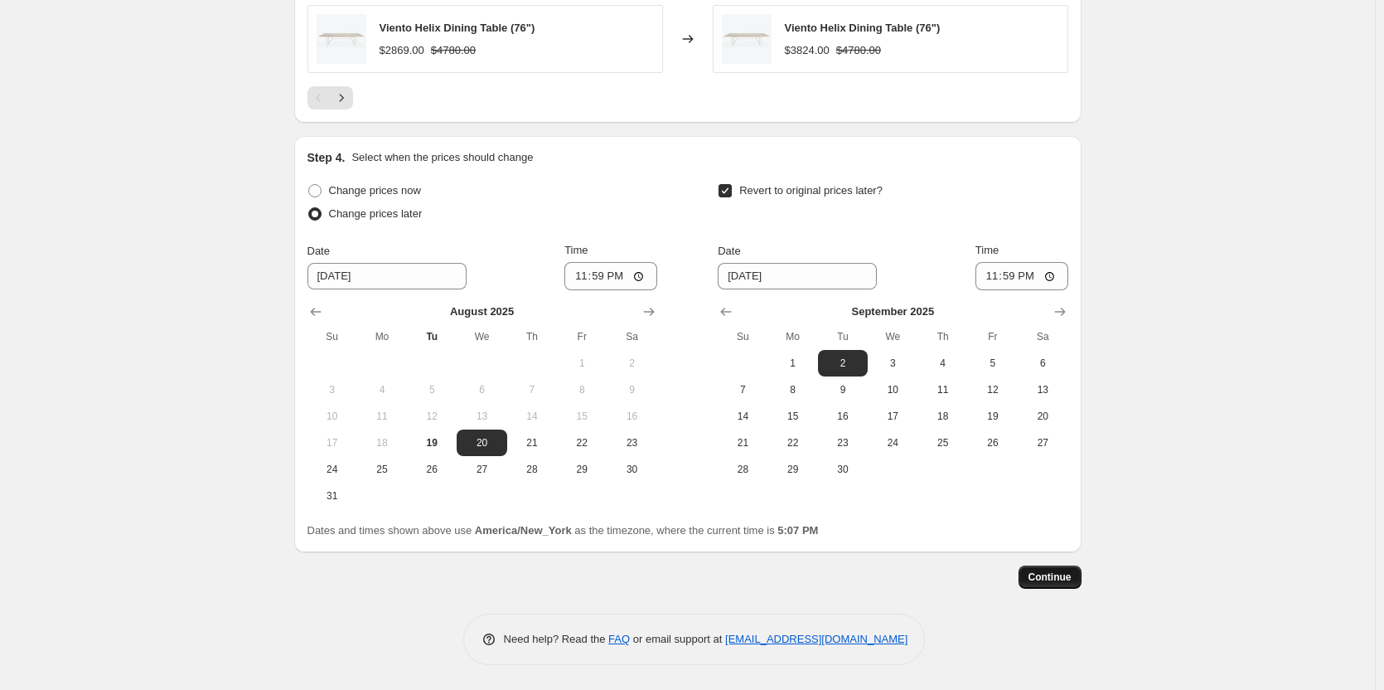
click at [1048, 574] on span "Continue" at bounding box center [1049, 576] width 43 height 13
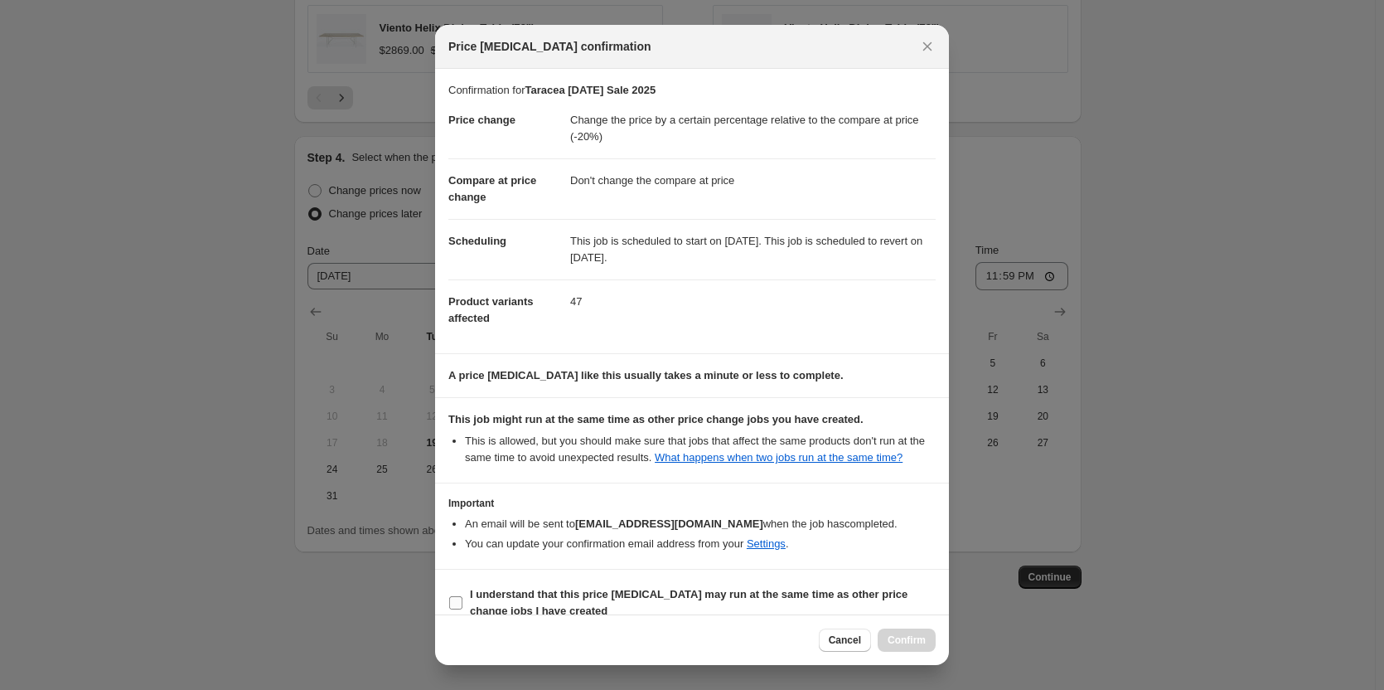
click at [497, 600] on b "I understand that this price [MEDICAL_DATA] may run at the same time as other p…" at bounding box center [689, 602] width 438 height 29
click at [462, 600] on input "I understand that this price [MEDICAL_DATA] may run at the same time as other p…" at bounding box center [455, 602] width 13 height 13
checkbox input "true"
click at [902, 637] on span "Confirm" at bounding box center [907, 639] width 38 height 13
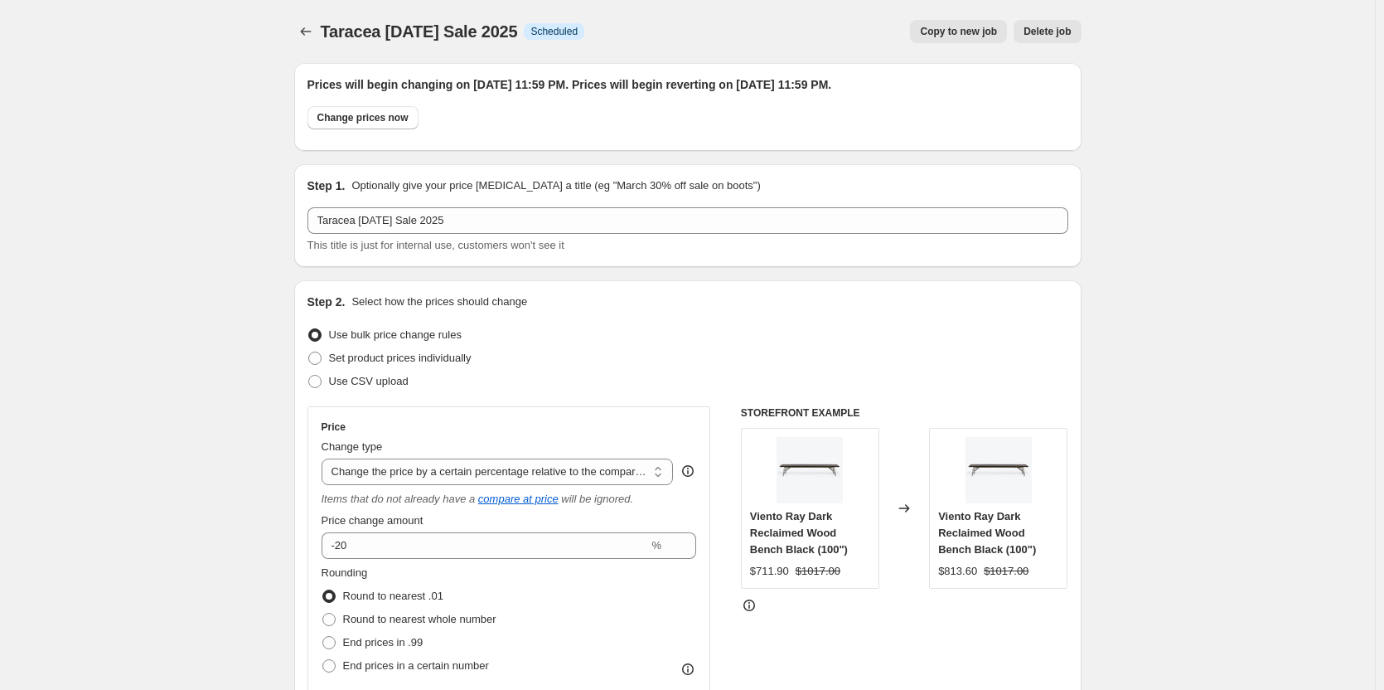
click at [968, 34] on span "Copy to new job" at bounding box center [958, 31] width 77 height 13
select select "pcap"
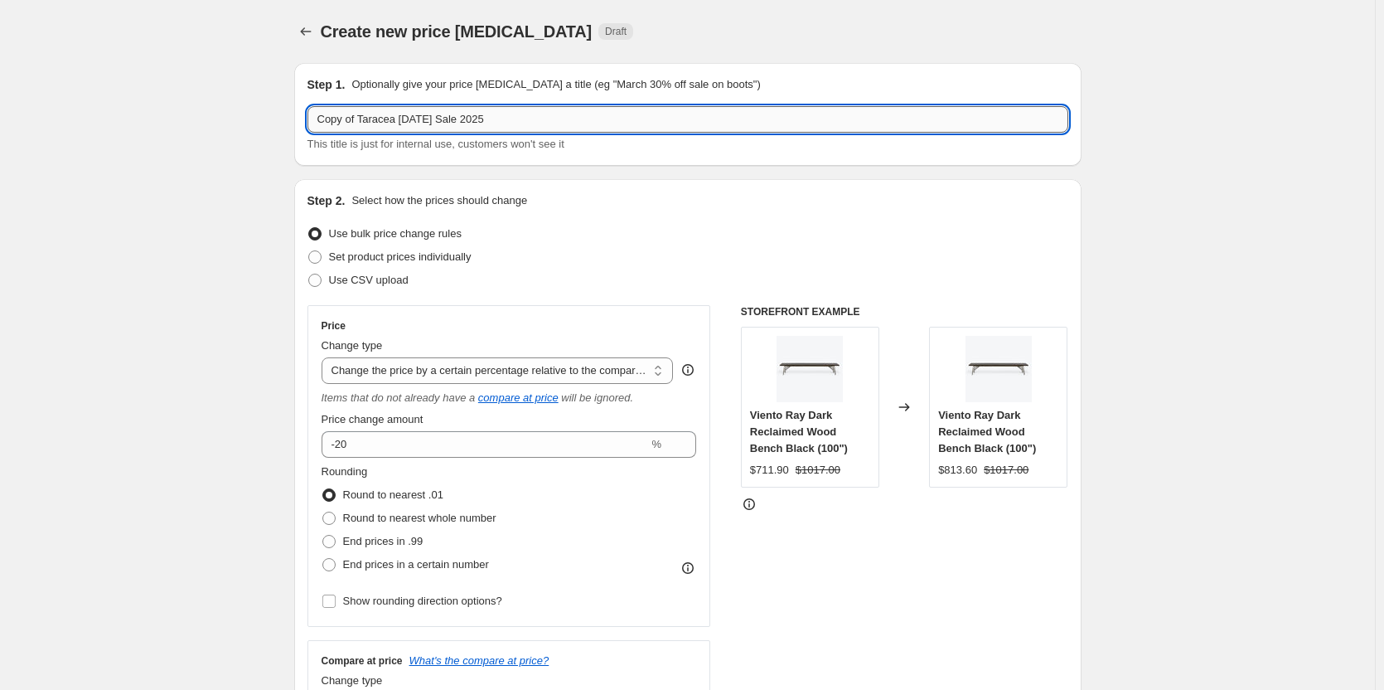
drag, startPoint x: 520, startPoint y: 109, endPoint x: 428, endPoint y: 115, distance: 91.4
click at [428, 115] on input "Copy of Taracea [DATE] Sale 2025" at bounding box center [687, 119] width 761 height 27
click at [385, 120] on input "Copy of Taracea [DATE] Sale 2025" at bounding box center [687, 119] width 761 height 27
click at [385, 119] on input "Copy of Taracea [DATE] Sale 2025" at bounding box center [687, 119] width 761 height 27
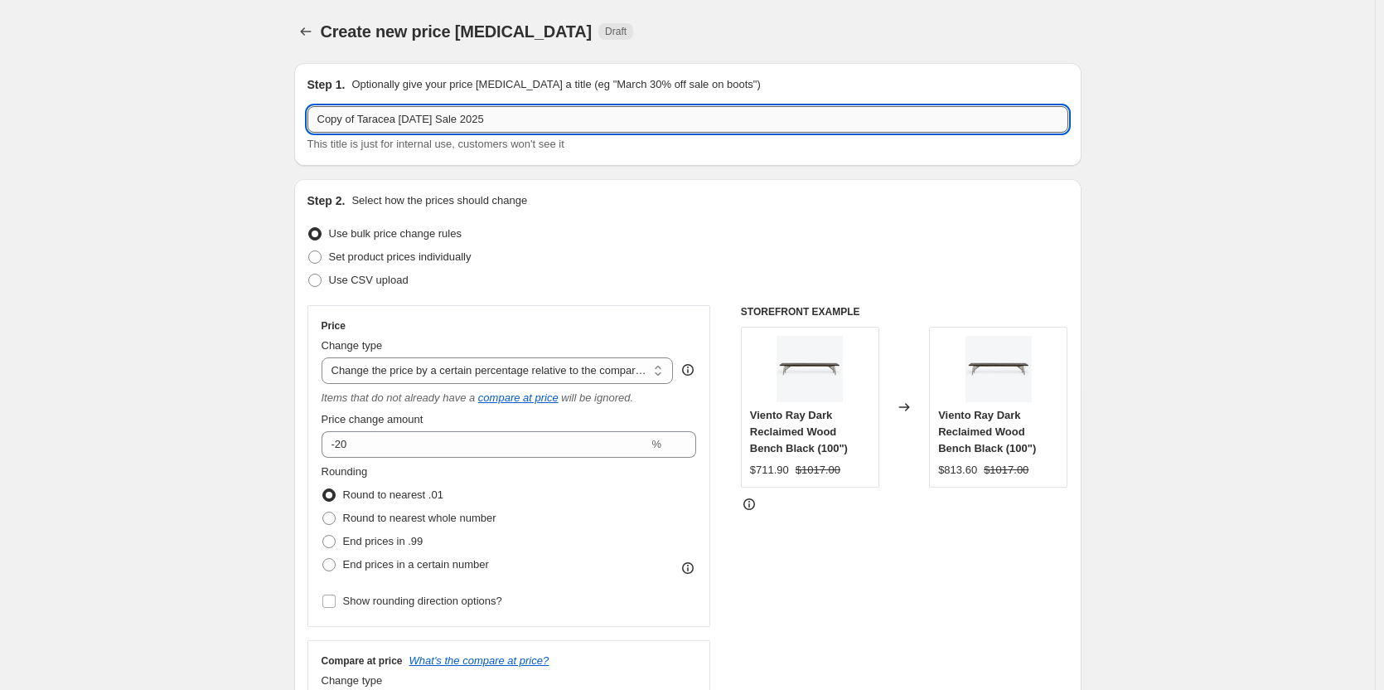
click at [385, 119] on input "Copy of Taracea [DATE] Sale 2025" at bounding box center [687, 119] width 761 height 27
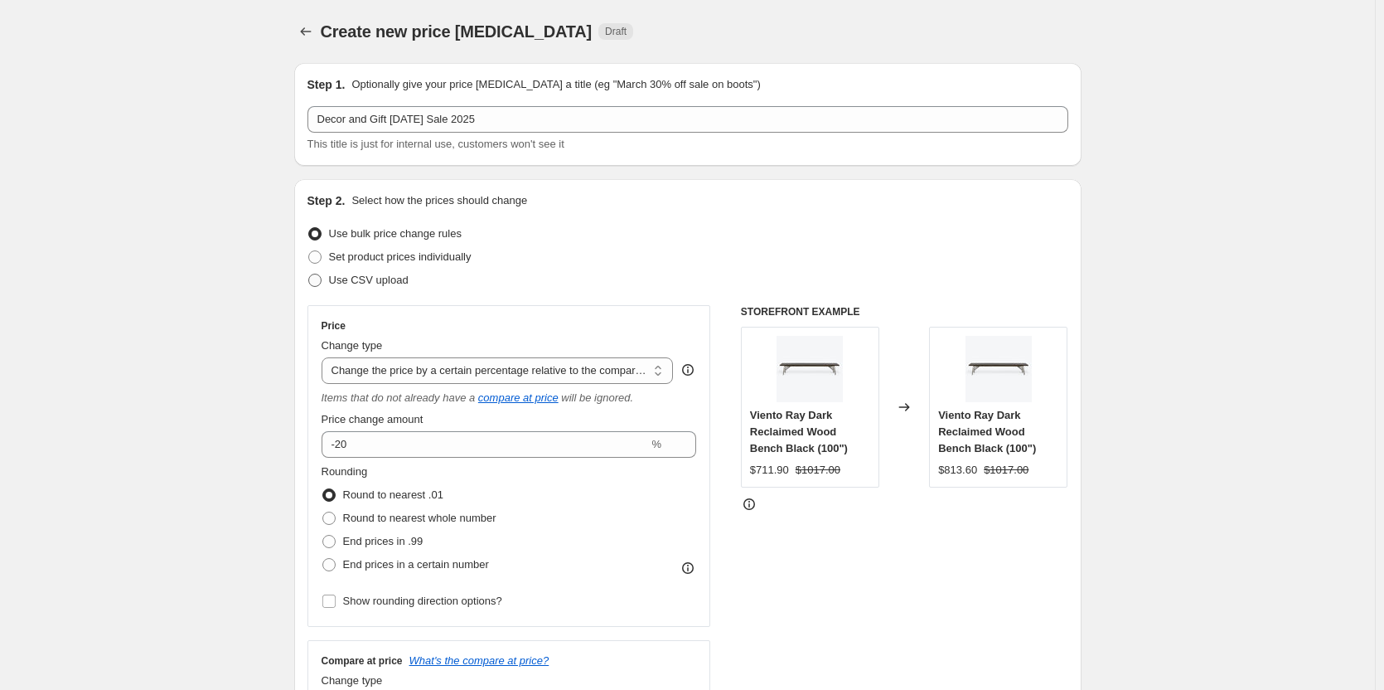
click at [322, 281] on span at bounding box center [314, 279] width 13 height 13
click at [309, 274] on input "Use CSV upload" at bounding box center [308, 273] width 1 height 1
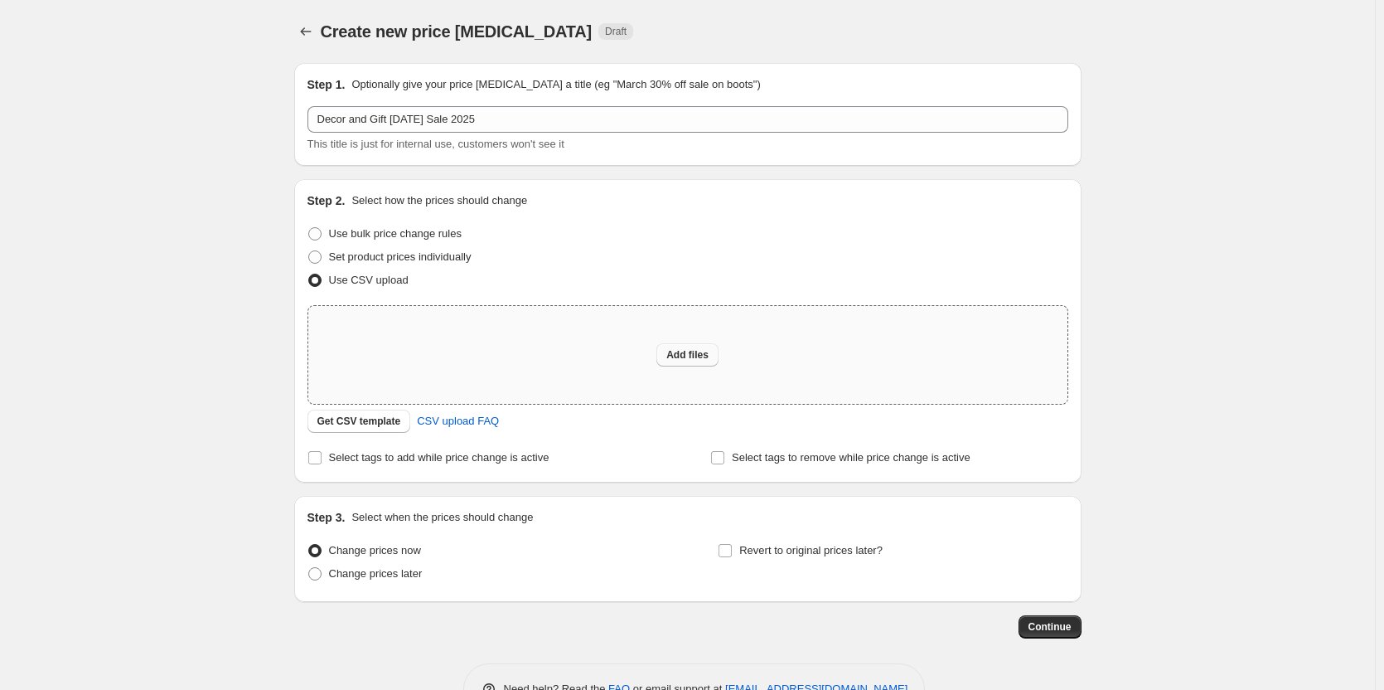
click at [690, 354] on span "Add files" at bounding box center [687, 354] width 42 height 13
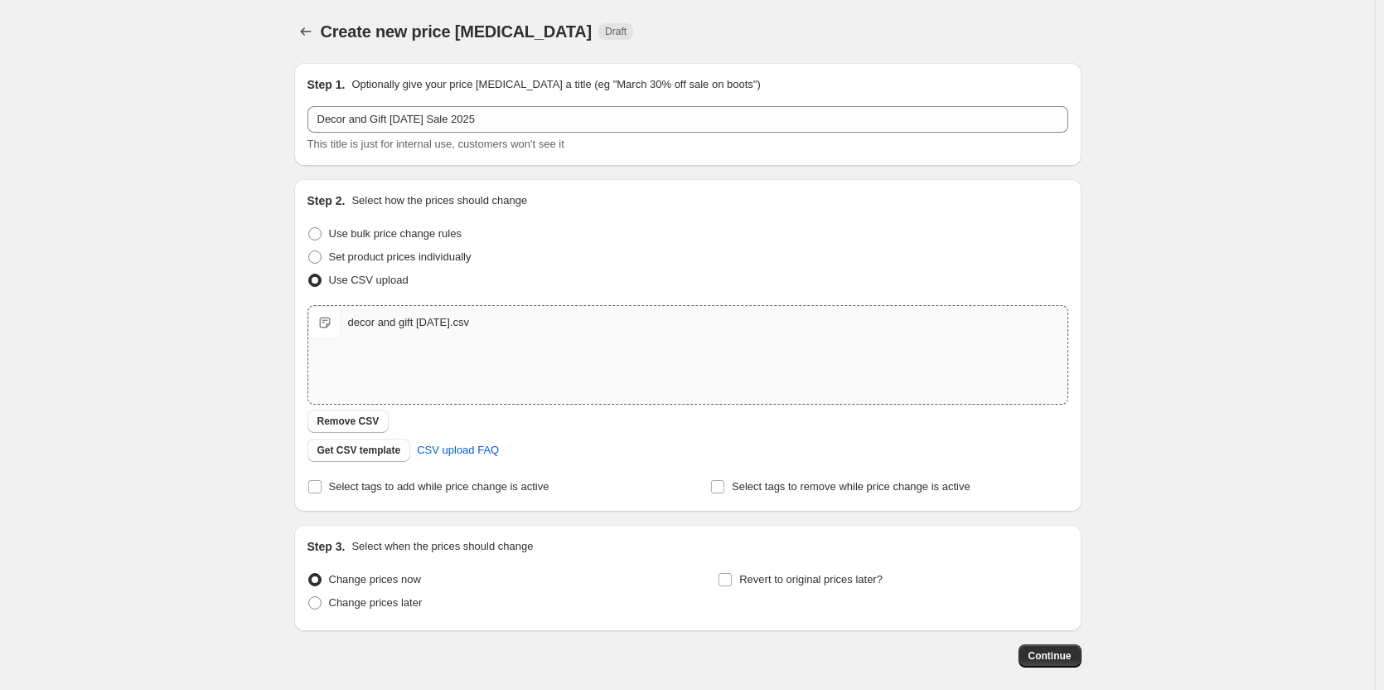
drag, startPoint x: 176, startPoint y: 447, endPoint x: 185, endPoint y: 429, distance: 19.6
click at [177, 446] on div "Create new price [MEDICAL_DATA]. This page is ready Create new price [MEDICAL_D…" at bounding box center [687, 384] width 1375 height 768
click at [368, 603] on span "Change prices later" at bounding box center [376, 602] width 94 height 12
click at [309, 597] on input "Change prices later" at bounding box center [308, 596] width 1 height 1
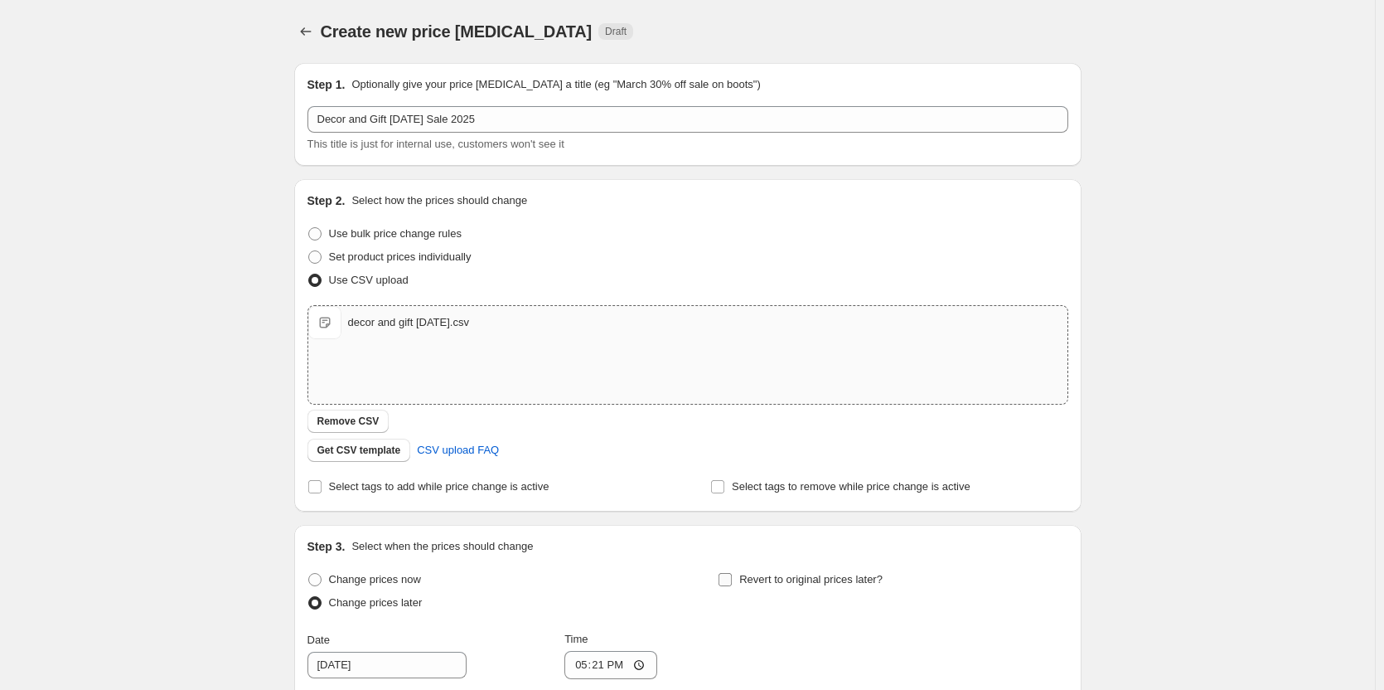
click at [758, 583] on span "Revert to original prices later?" at bounding box center [810, 579] width 143 height 12
click at [732, 583] on input "Revert to original prices later?" at bounding box center [725, 579] width 13 height 13
click at [108, 504] on div "Create new price [MEDICAL_DATA]. This page is ready Create new price [MEDICAL_D…" at bounding box center [687, 539] width 1375 height 1078
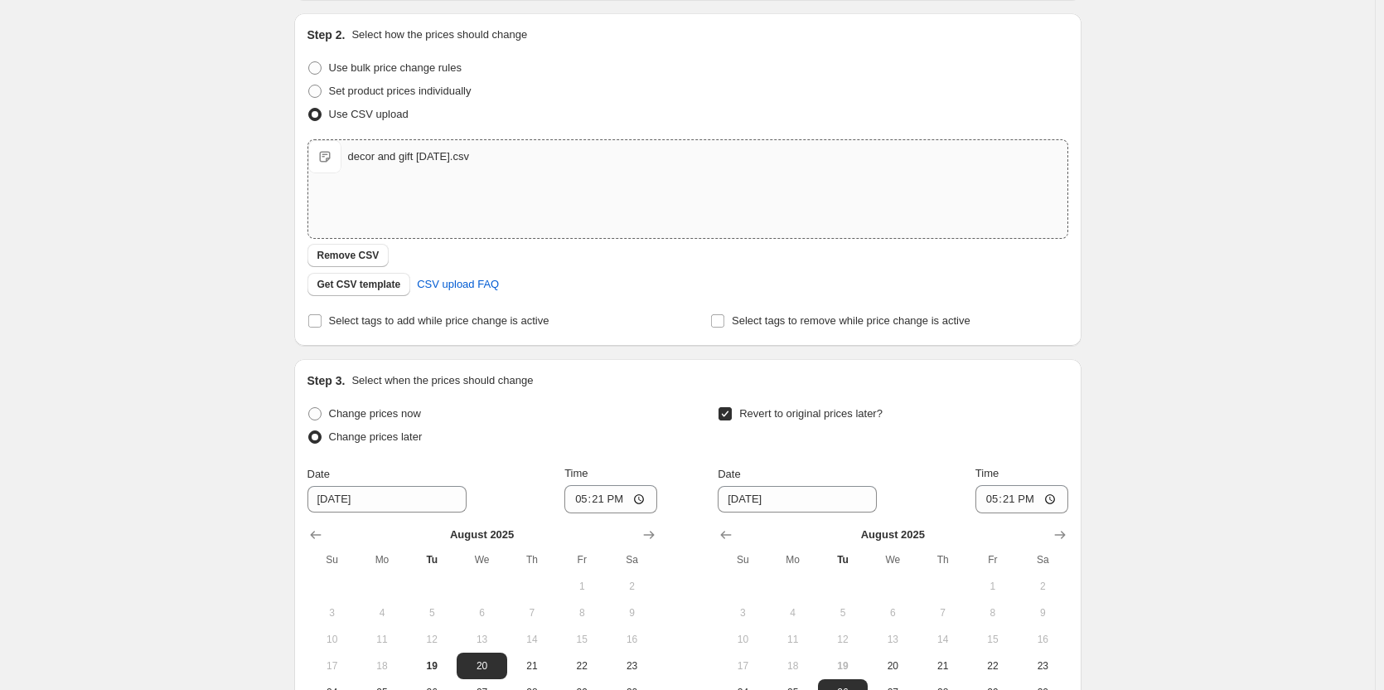
scroll to position [389, 0]
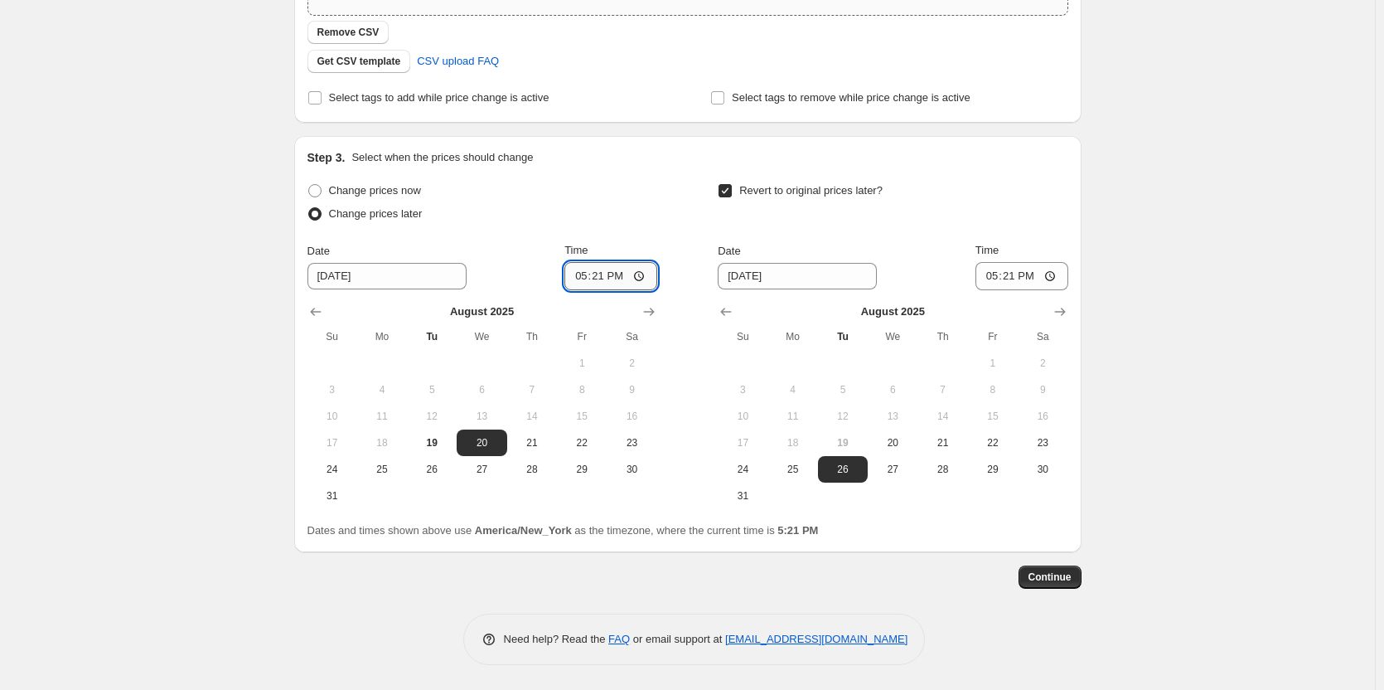
click at [587, 274] on input "17:21" at bounding box center [610, 276] width 93 height 28
click at [1060, 313] on icon "Show next month, September 2025" at bounding box center [1060, 311] width 17 height 17
click at [850, 359] on span "2" at bounding box center [843, 362] width 36 height 13
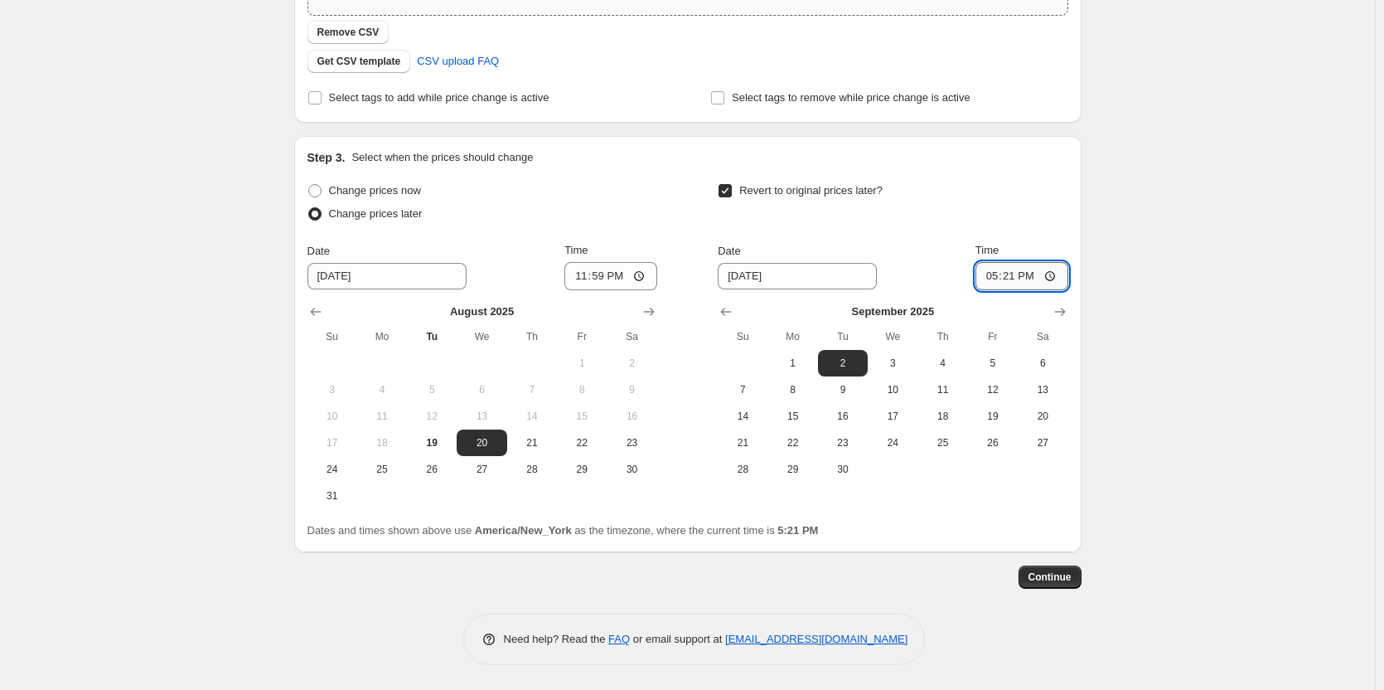
click at [994, 273] on input "17:21" at bounding box center [1021, 276] width 93 height 28
click at [1071, 575] on span "Continue" at bounding box center [1049, 576] width 43 height 13
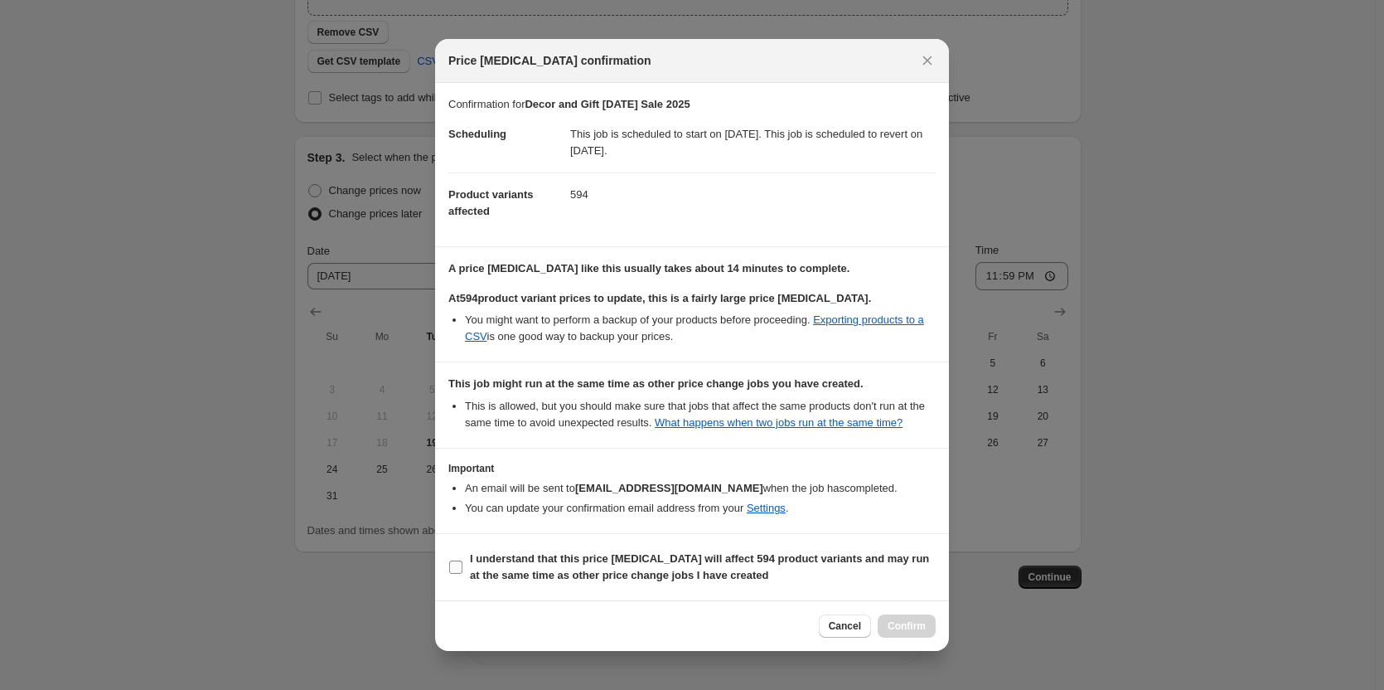
click at [642, 573] on b "I understand that this price [MEDICAL_DATA] will affect 594 product variants an…" at bounding box center [699, 566] width 459 height 29
click at [462, 573] on input "I understand that this price [MEDICAL_DATA] will affect 594 product variants an…" at bounding box center [455, 566] width 13 height 13
click at [907, 624] on span "Confirm" at bounding box center [907, 625] width 38 height 13
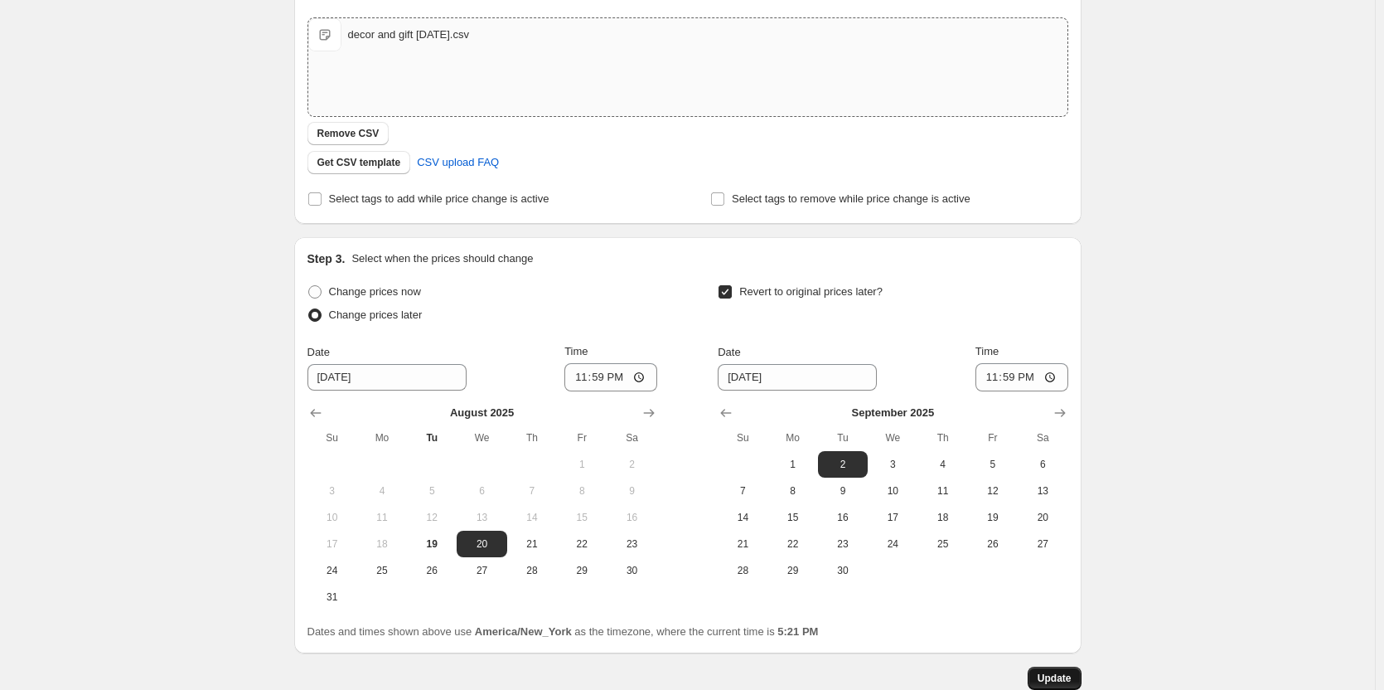
click at [1072, 676] on span "Update" at bounding box center [1055, 677] width 34 height 13
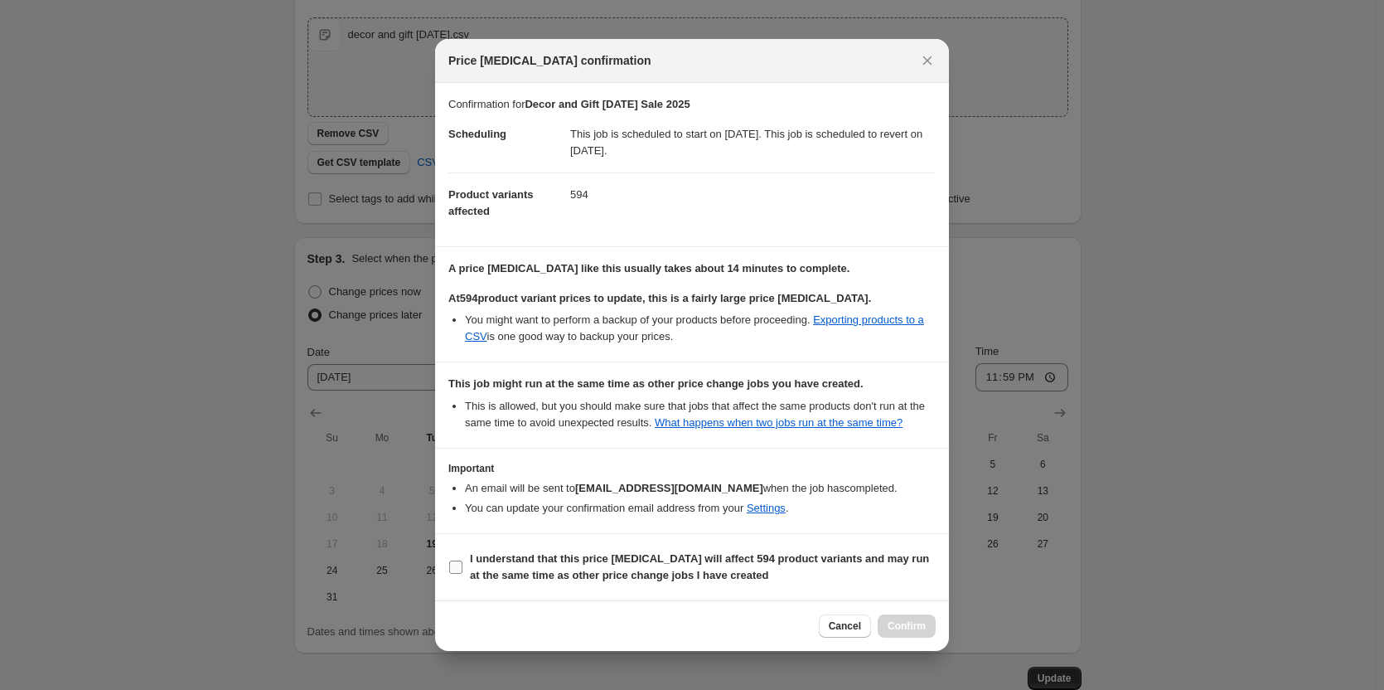
click at [546, 559] on b "I understand that this price [MEDICAL_DATA] will affect 594 product variants an…" at bounding box center [699, 566] width 459 height 29
click at [462, 560] on input "I understand that this price [MEDICAL_DATA] will affect 594 product variants an…" at bounding box center [455, 566] width 13 height 13
click at [898, 624] on span "Confirm" at bounding box center [907, 625] width 38 height 13
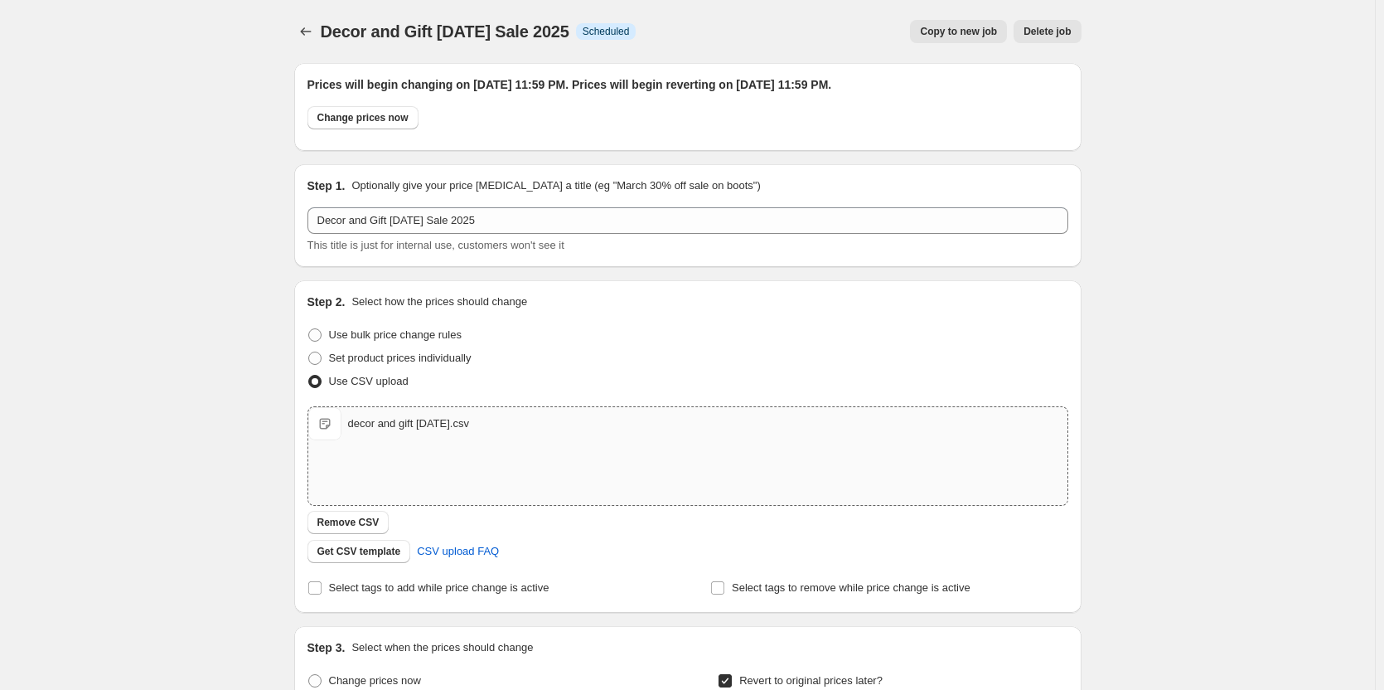
click at [939, 35] on span "Copy to new job" at bounding box center [958, 31] width 77 height 13
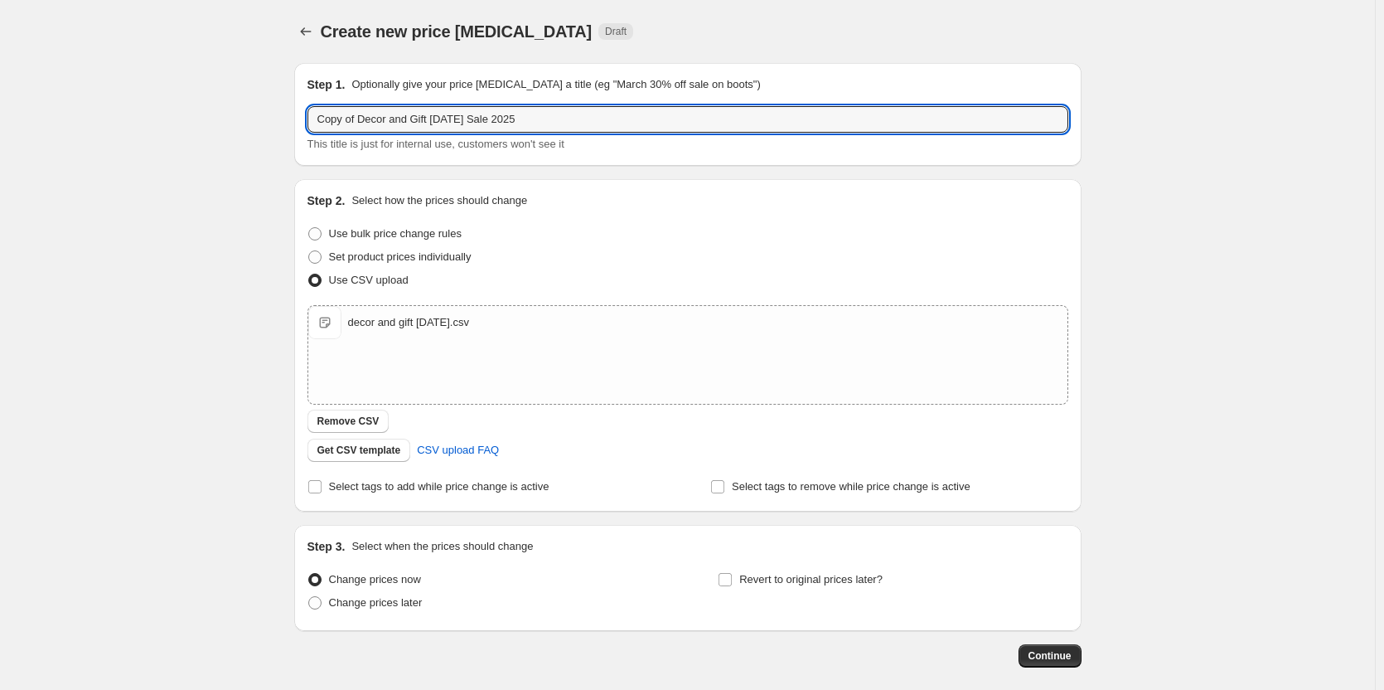
drag, startPoint x: 431, startPoint y: 118, endPoint x: 283, endPoint y: 112, distance: 148.5
click at [283, 112] on div "Create new price [MEDICAL_DATA]. This page is ready Create new price [MEDICAL_D…" at bounding box center [687, 384] width 827 height 768
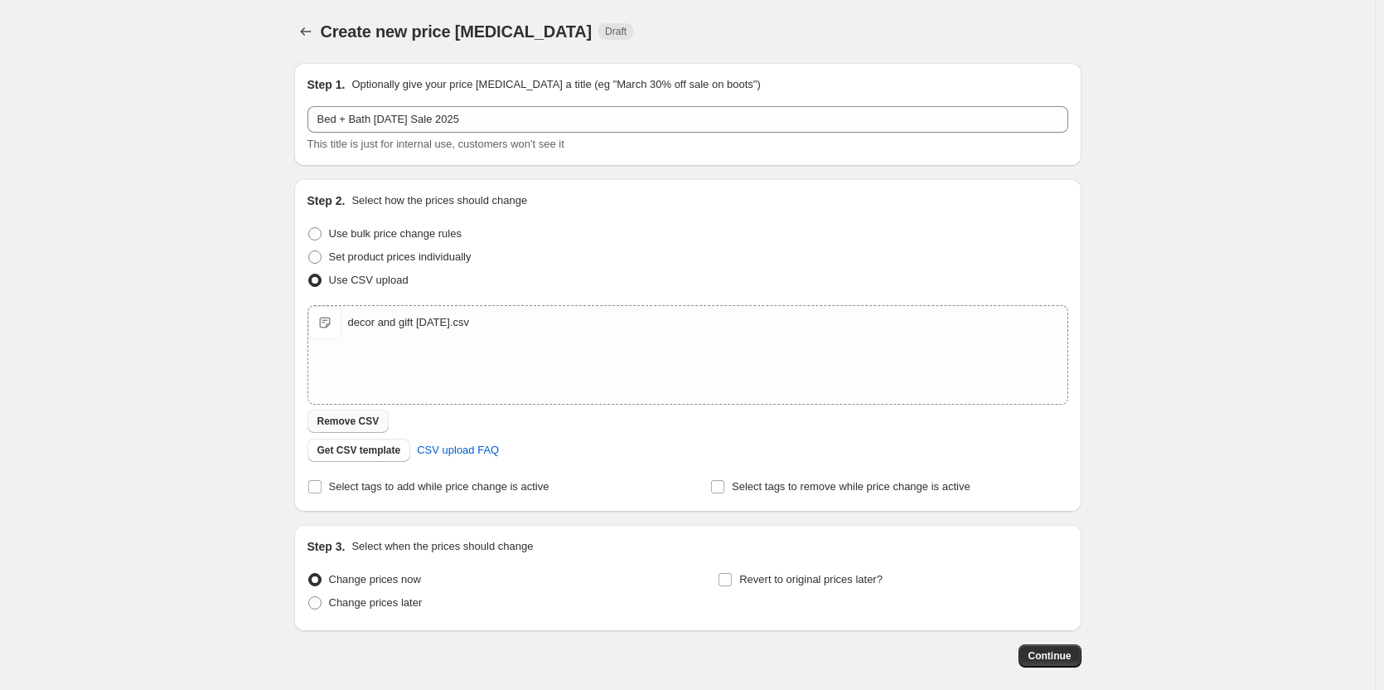
click at [371, 419] on span "Remove CSV" at bounding box center [348, 420] width 62 height 13
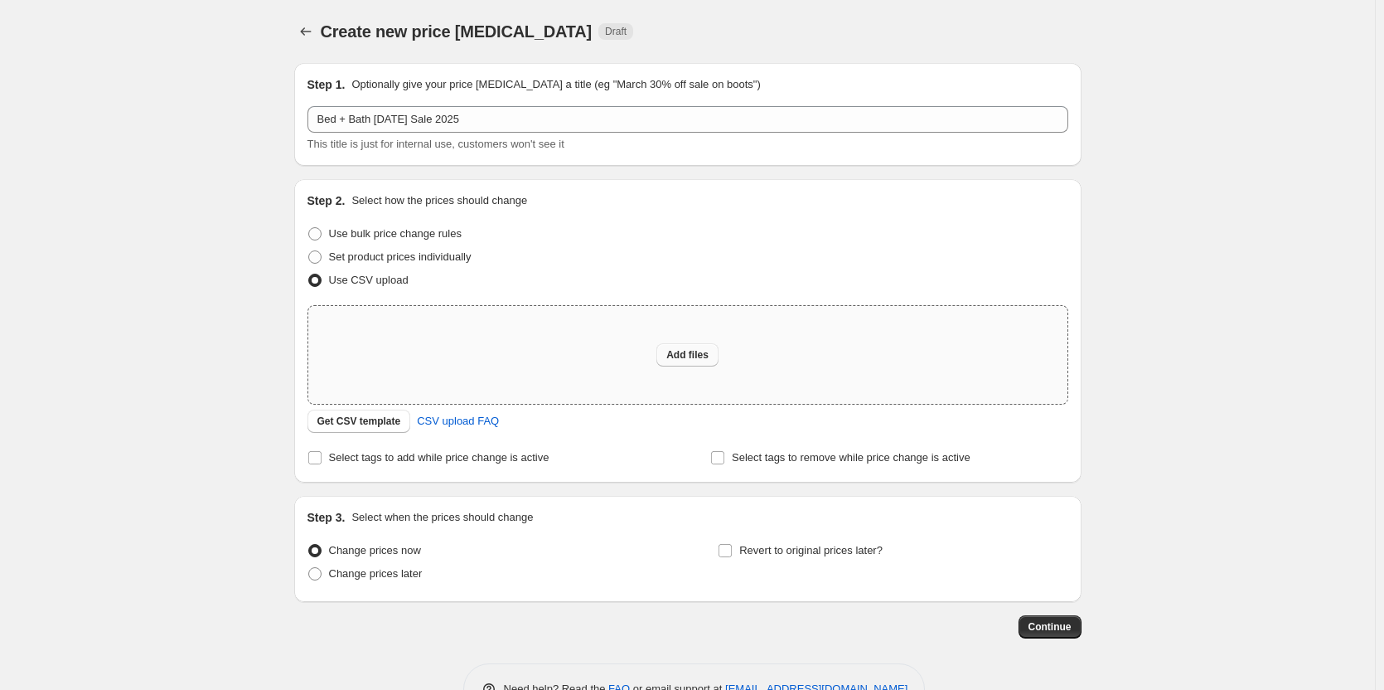
click at [693, 349] on span "Add files" at bounding box center [687, 354] width 42 height 13
click at [337, 568] on span "Change prices later" at bounding box center [376, 573] width 94 height 12
click at [309, 568] on input "Change prices later" at bounding box center [308, 567] width 1 height 1
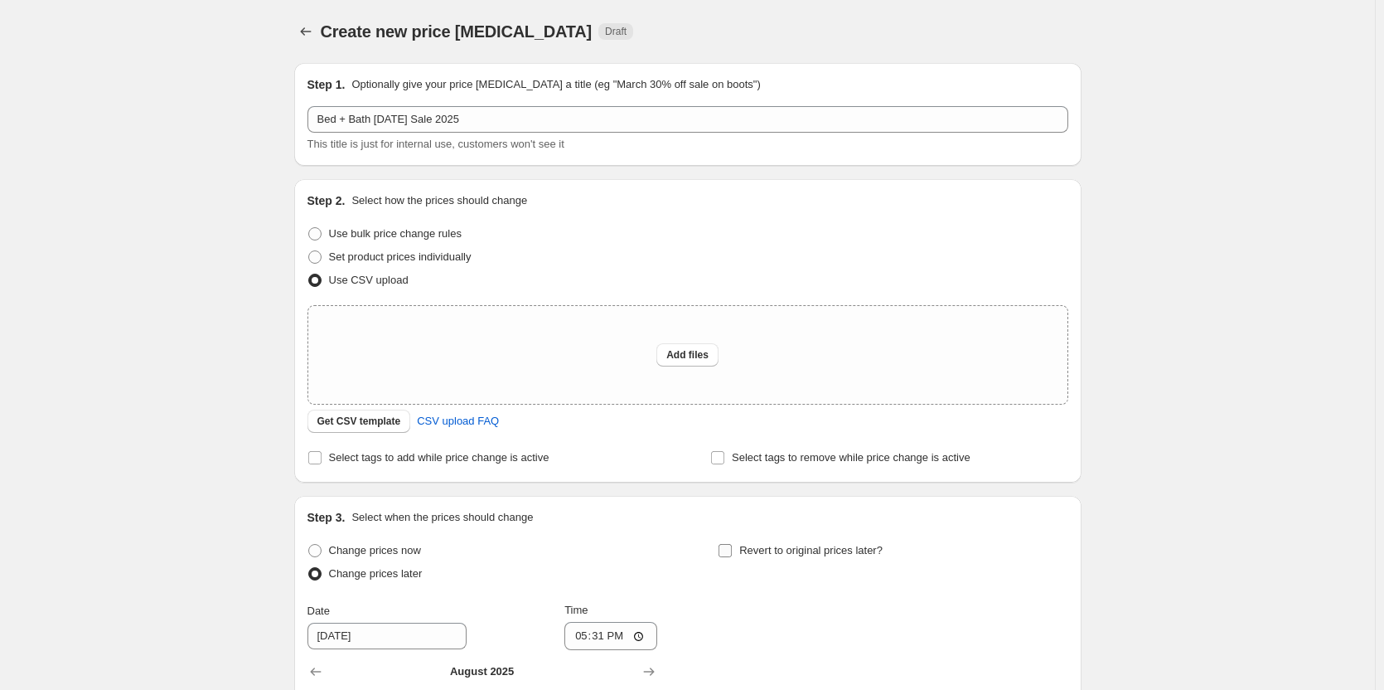
click at [786, 544] on span "Revert to original prices later?" at bounding box center [810, 550] width 143 height 12
click at [732, 544] on input "Revert to original prices later?" at bounding box center [725, 550] width 13 height 13
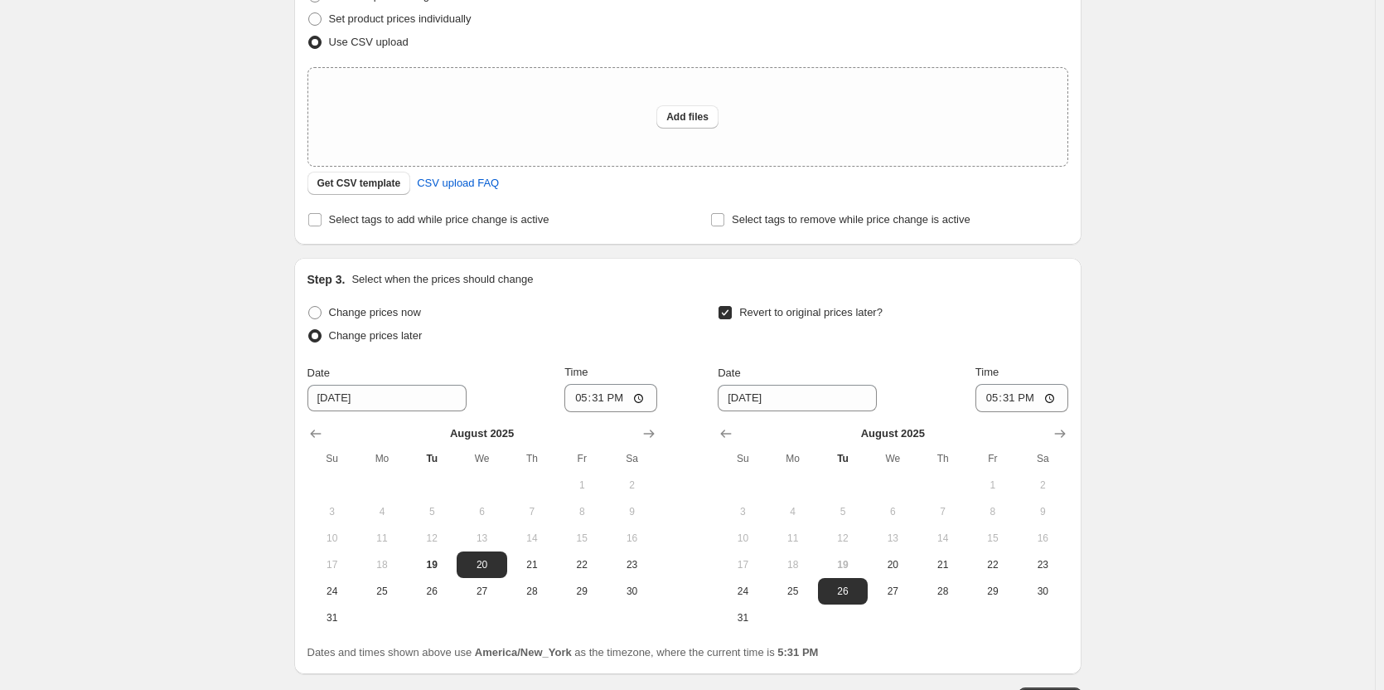
scroll to position [331, 0]
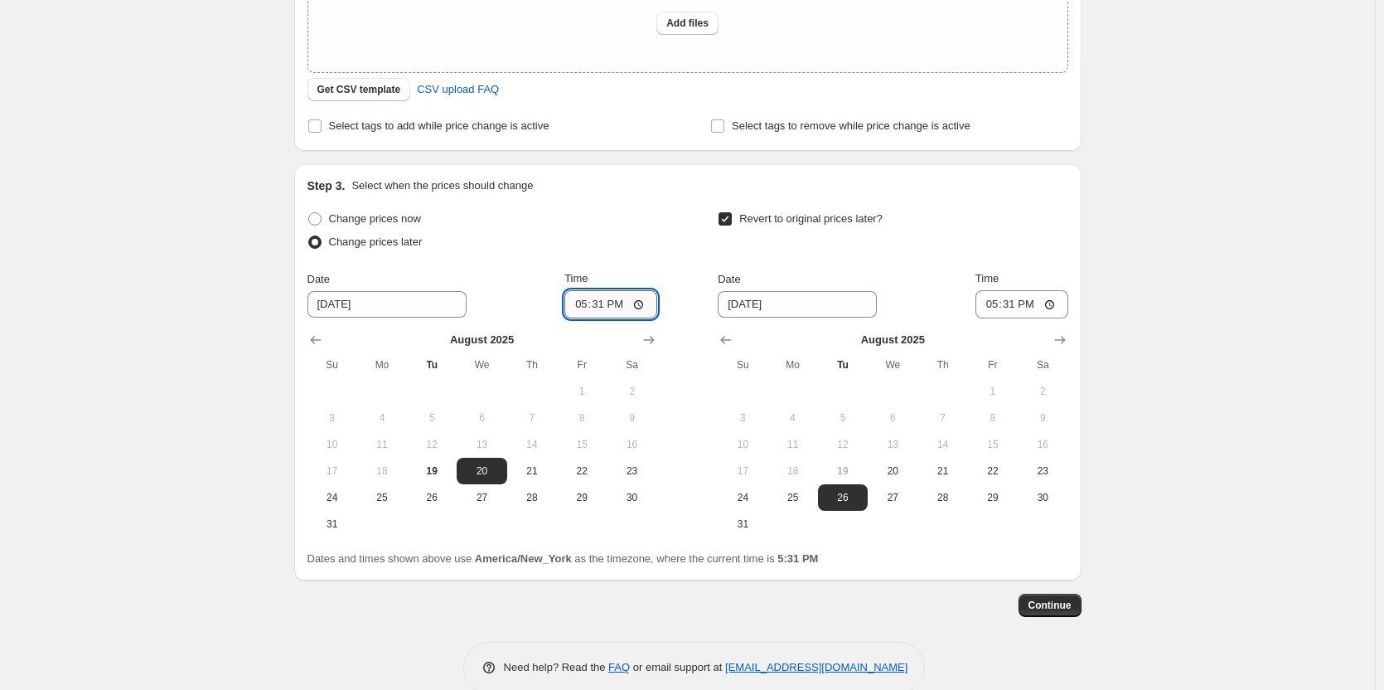
click at [583, 302] on input "17:31" at bounding box center [610, 304] width 93 height 28
click at [1067, 341] on icon "Show next month, September 2025" at bounding box center [1060, 339] width 17 height 17
click at [851, 391] on span "2" at bounding box center [843, 391] width 36 height 13
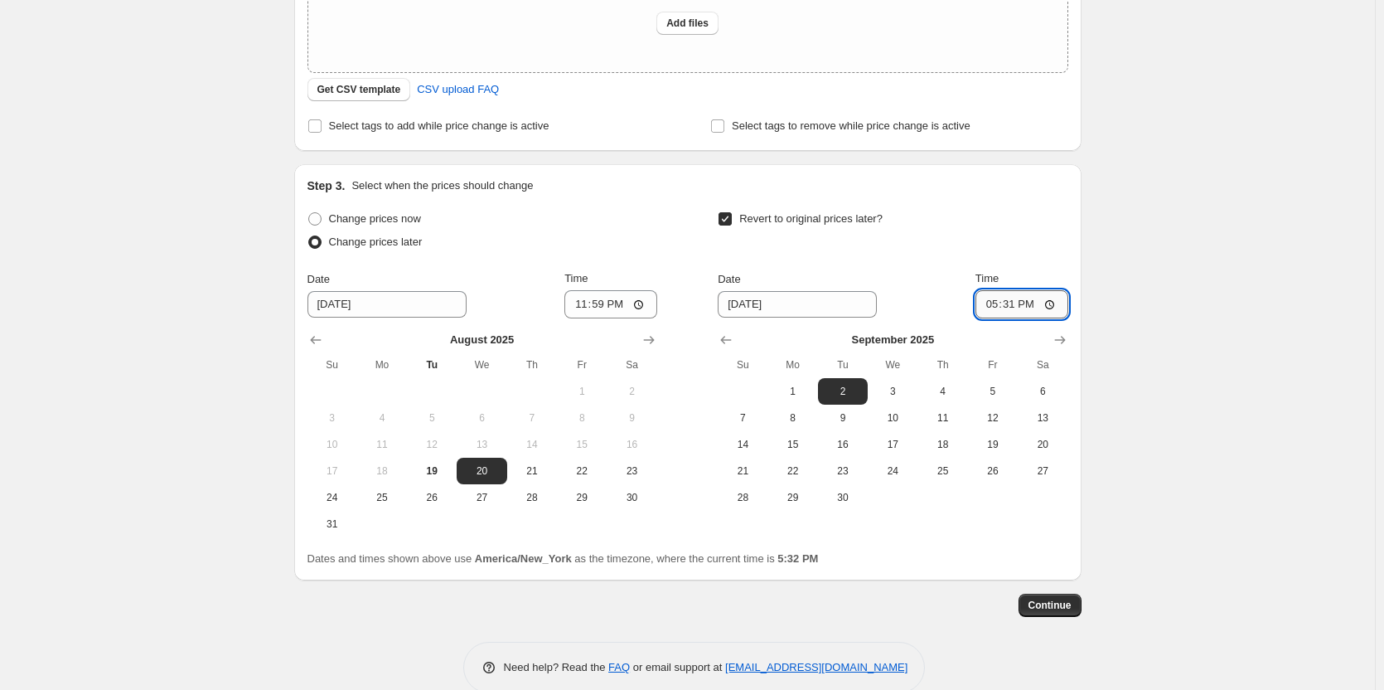
click at [994, 302] on input "17:31" at bounding box center [1021, 304] width 93 height 28
click at [1067, 610] on span "Continue" at bounding box center [1049, 604] width 43 height 13
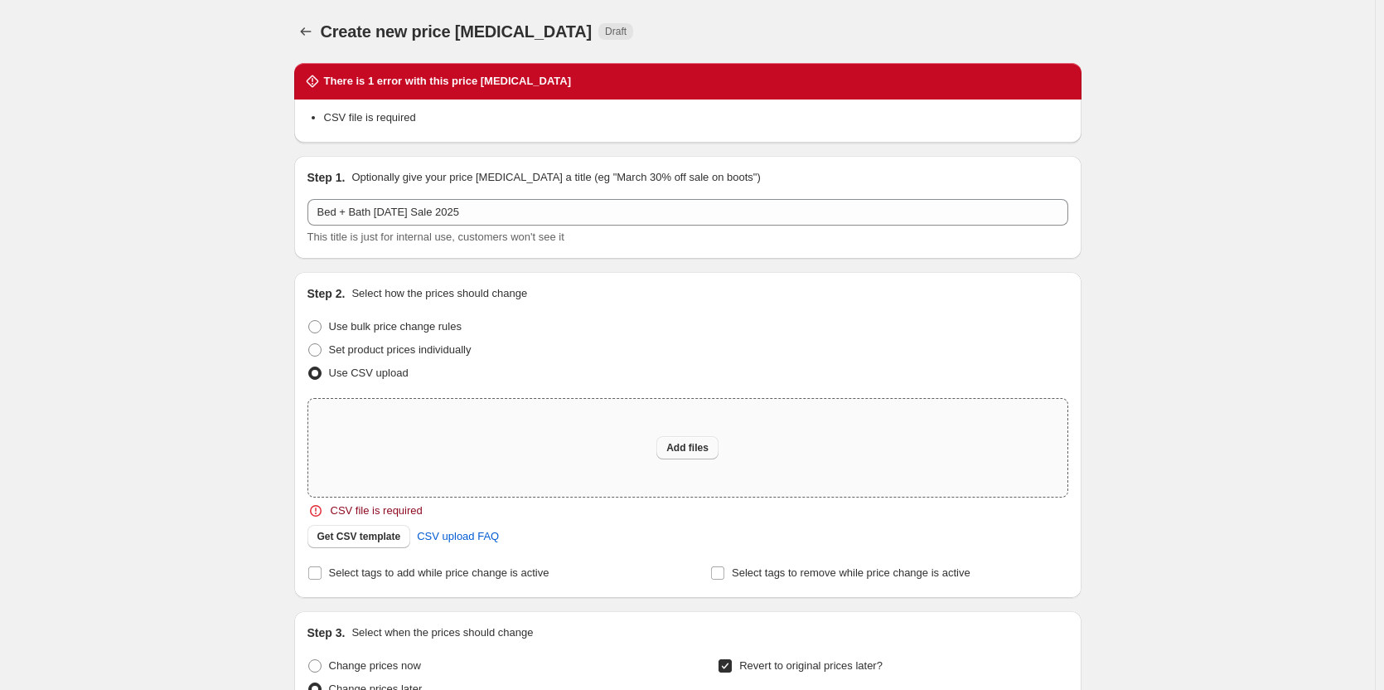
click at [690, 446] on span "Add files" at bounding box center [687, 447] width 42 height 13
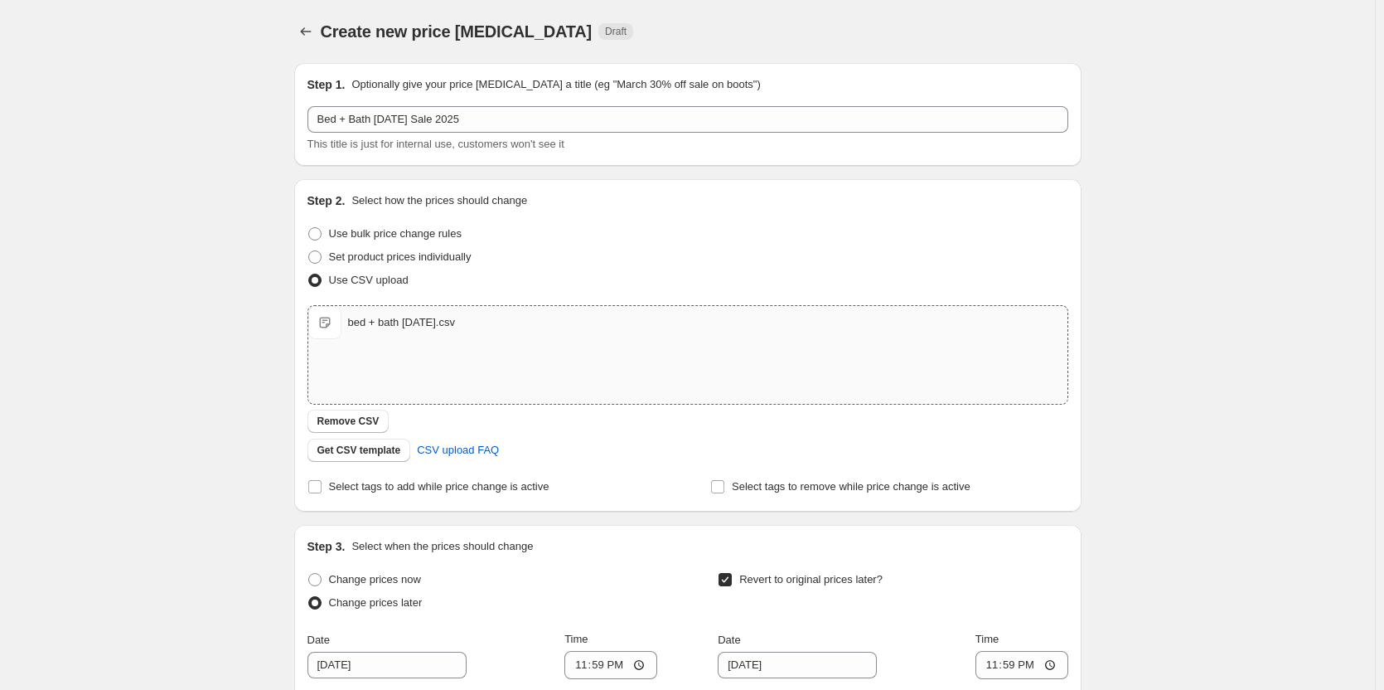
click at [1168, 549] on div "Create new price [MEDICAL_DATA]. This page is ready Create new price [MEDICAL_D…" at bounding box center [687, 539] width 1375 height 1078
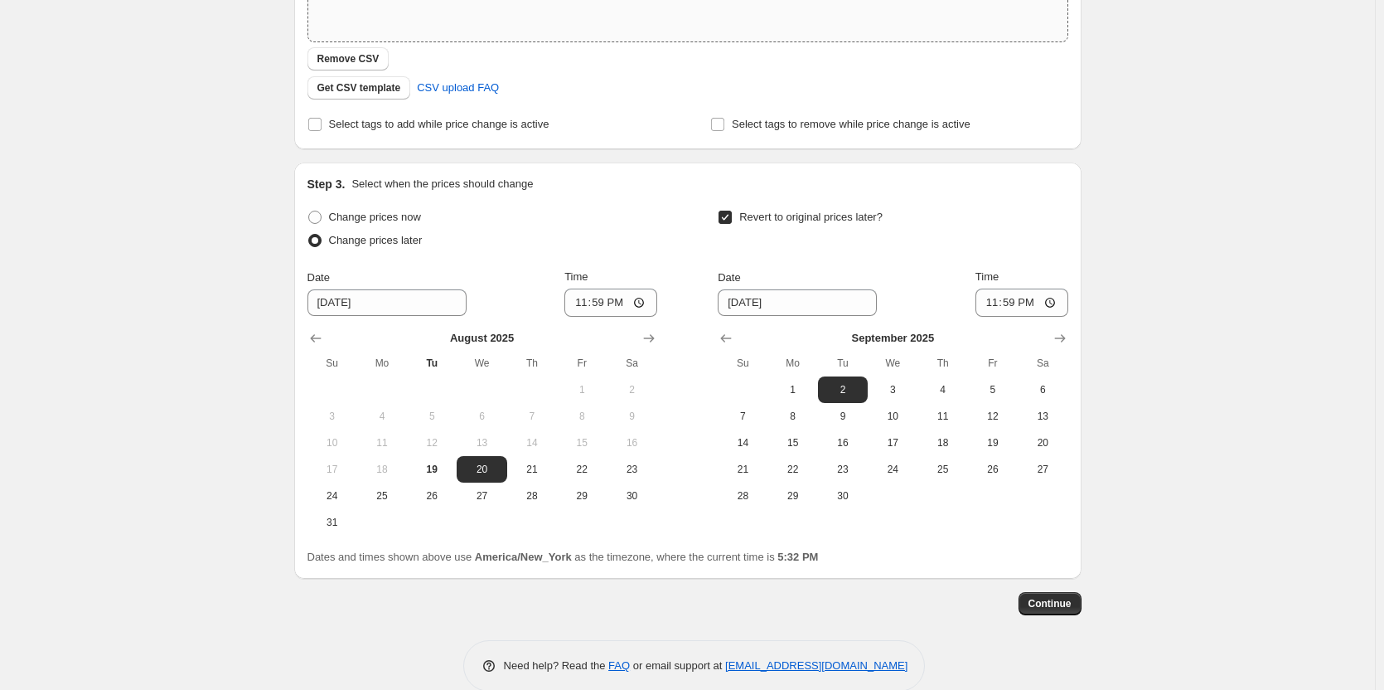
scroll to position [389, 0]
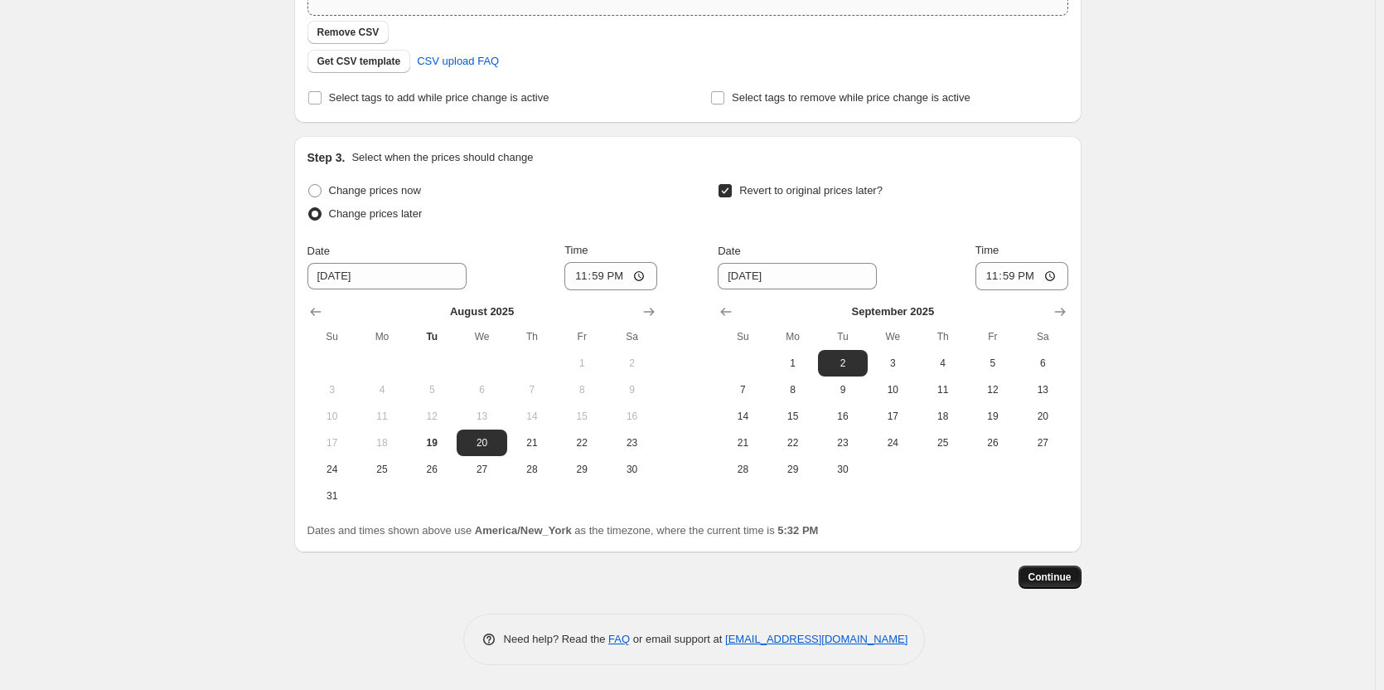
click at [1036, 573] on span "Continue" at bounding box center [1049, 576] width 43 height 13
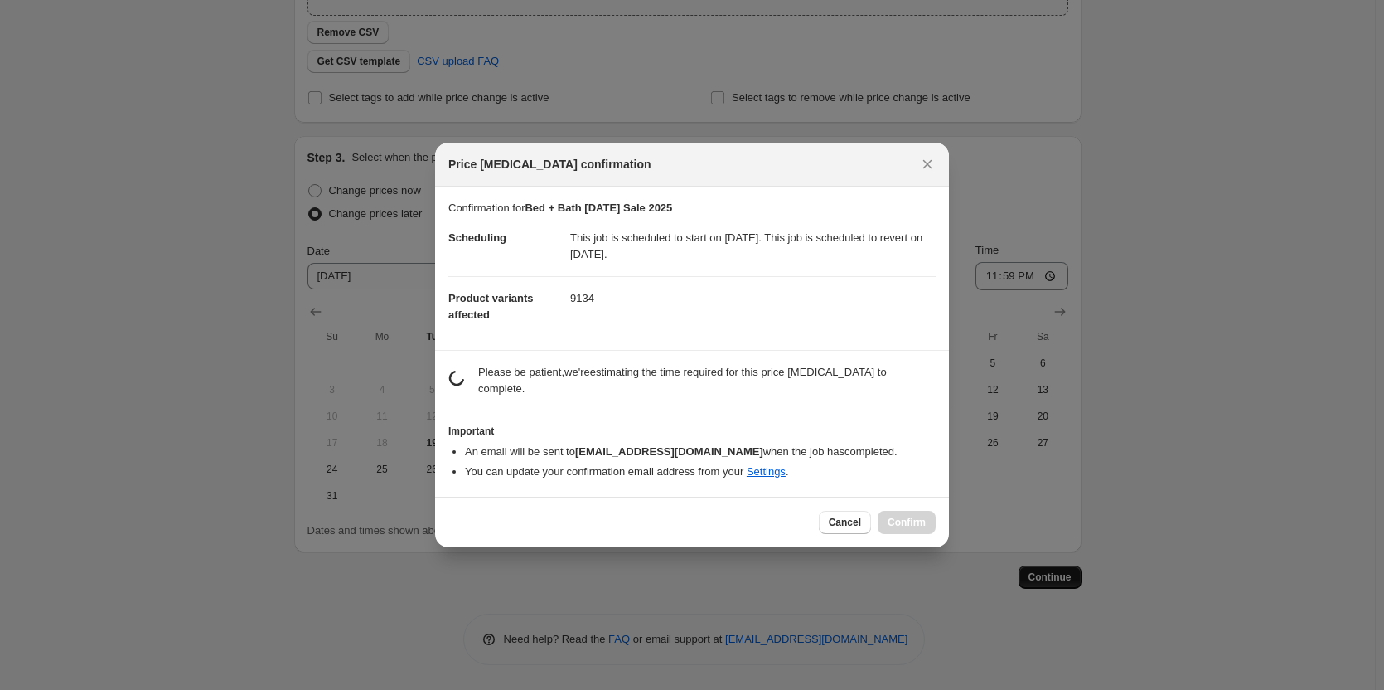
scroll to position [0, 0]
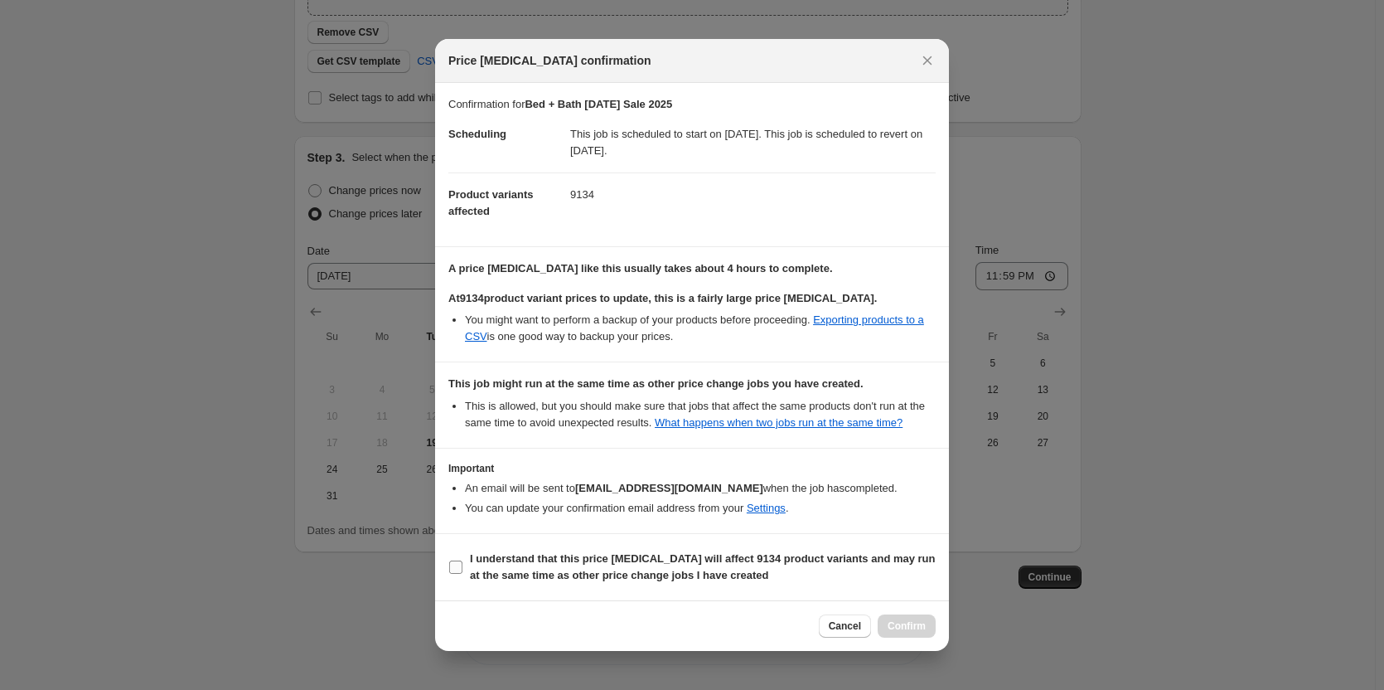
drag, startPoint x: 728, startPoint y: 564, endPoint x: 750, endPoint y: 568, distance: 22.6
click at [729, 564] on b "I understand that this price [MEDICAL_DATA] will affect 9134 product variants a…" at bounding box center [703, 566] width 466 height 29
click at [462, 564] on input "I understand that this price [MEDICAL_DATA] will affect 9134 product variants a…" at bounding box center [455, 566] width 13 height 13
click at [917, 622] on span "Confirm" at bounding box center [907, 625] width 38 height 13
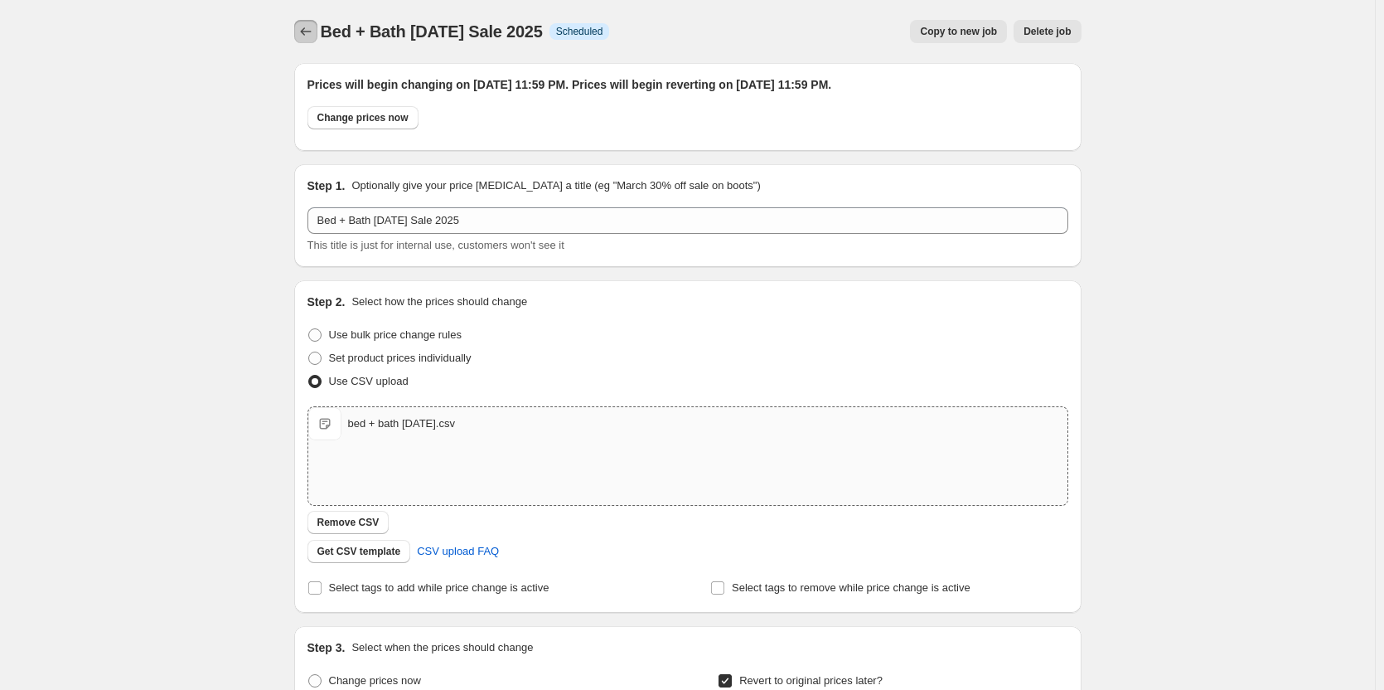
click at [304, 36] on icon "Price change jobs" at bounding box center [306, 31] width 17 height 17
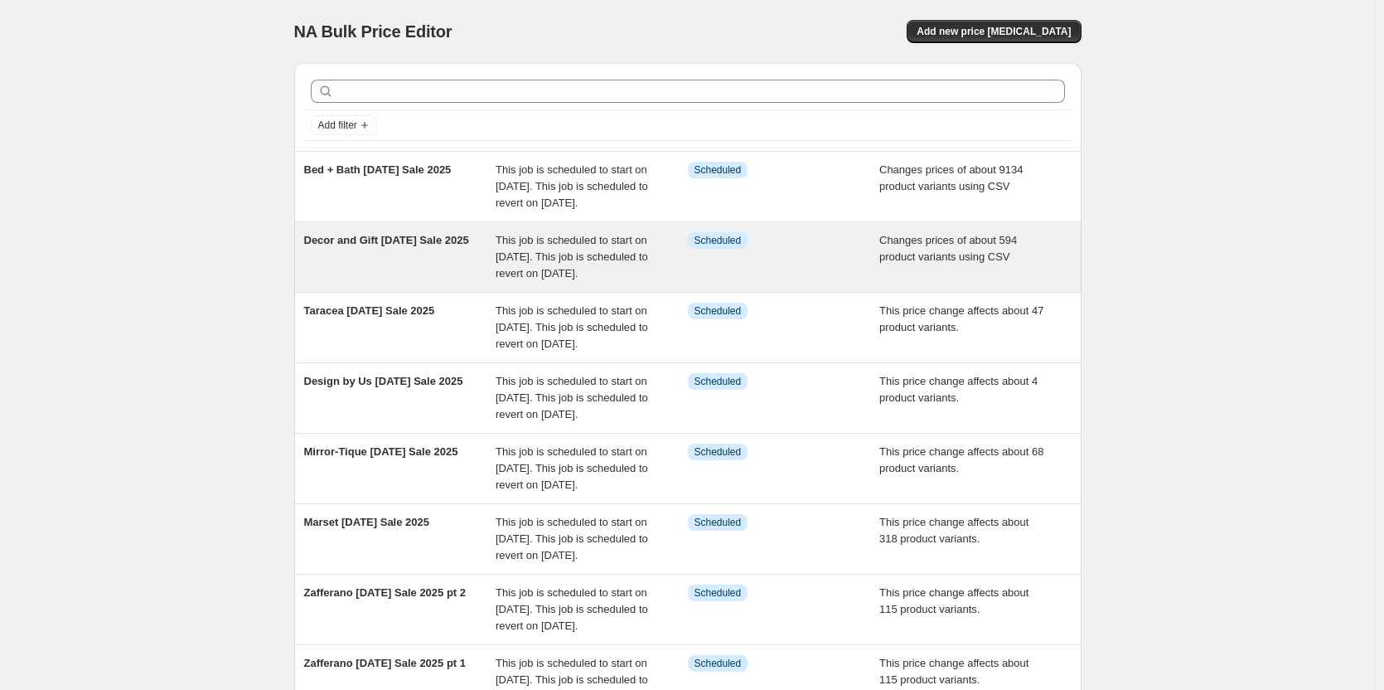
click at [476, 282] on div "Decor and Gift [DATE] Sale 2025" at bounding box center [400, 257] width 192 height 50
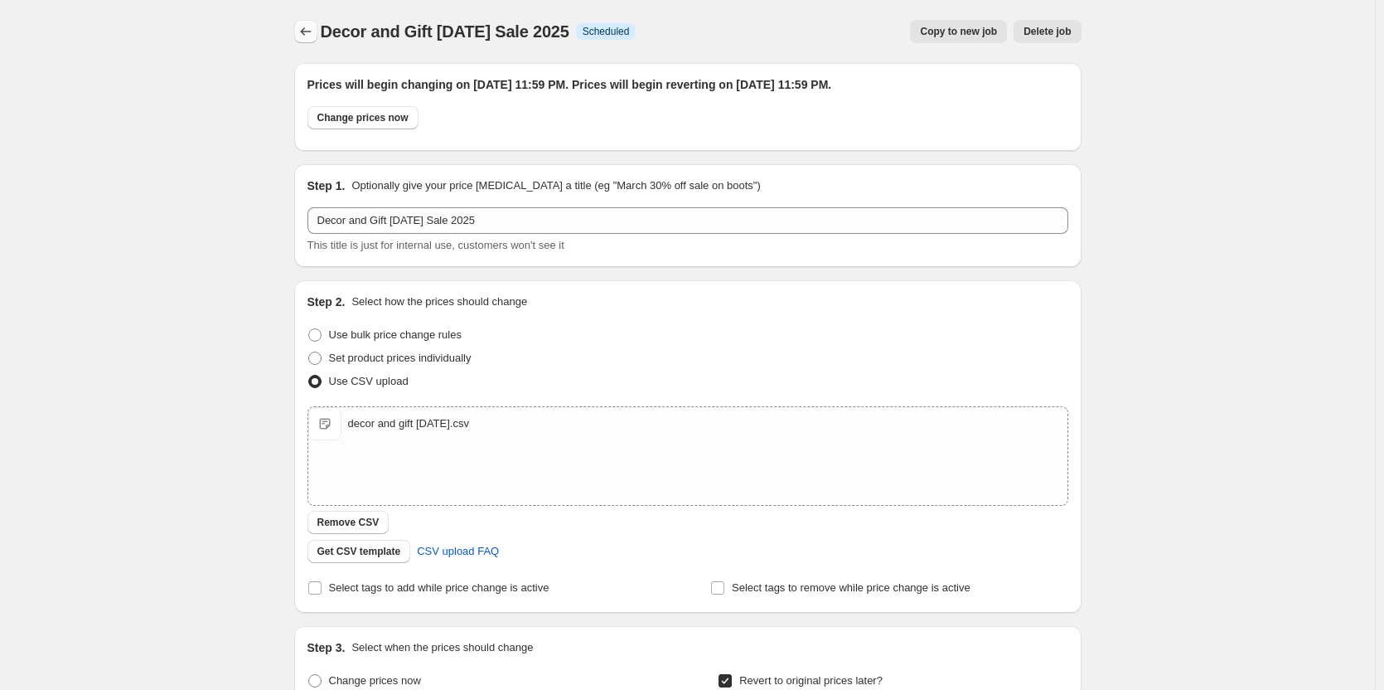
click at [302, 30] on icon "Price change jobs" at bounding box center [306, 31] width 17 height 17
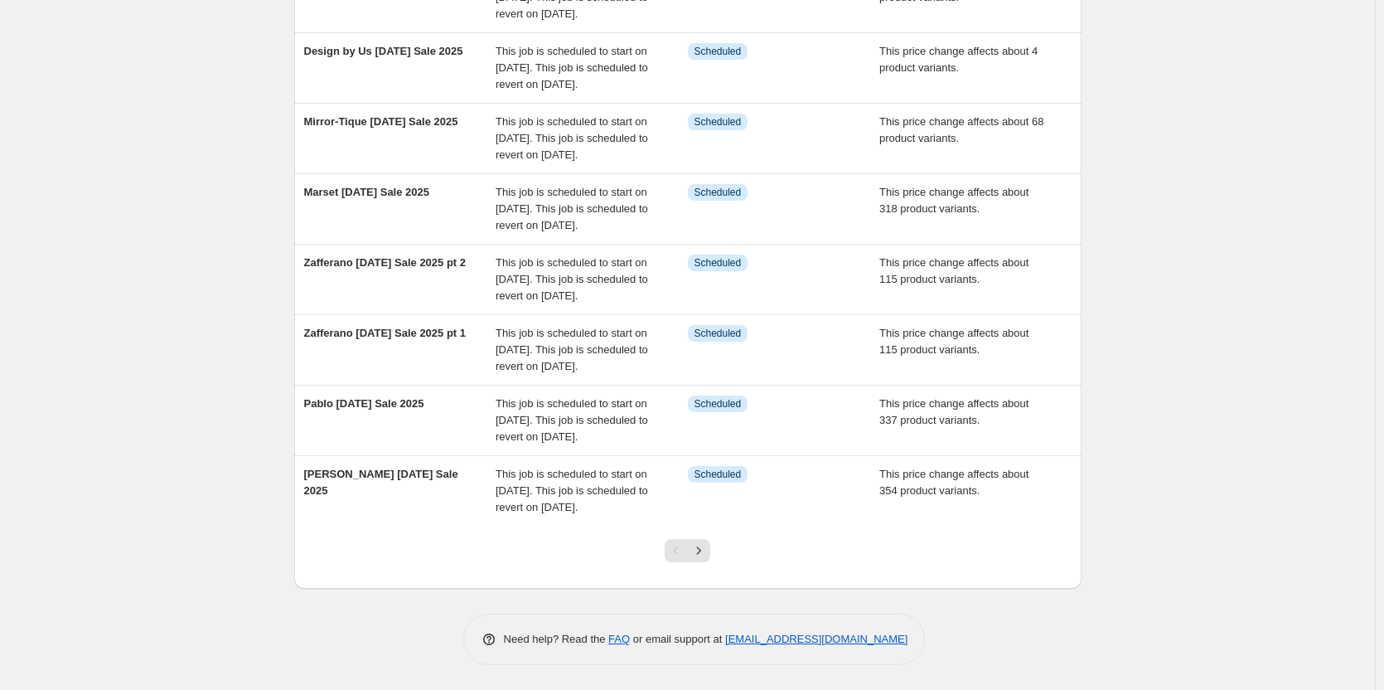
scroll to position [496, 0]
click at [701, 549] on icon "Next" at bounding box center [699, 549] width 4 height 7
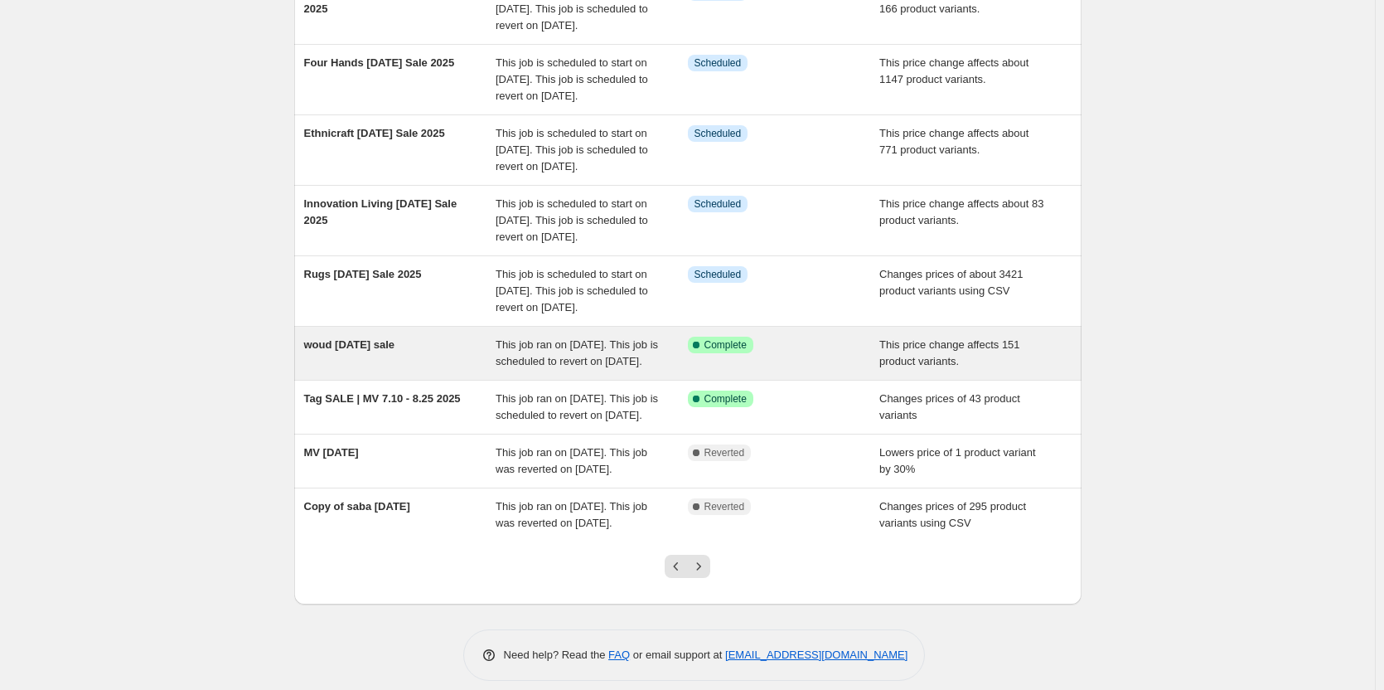
scroll to position [396, 0]
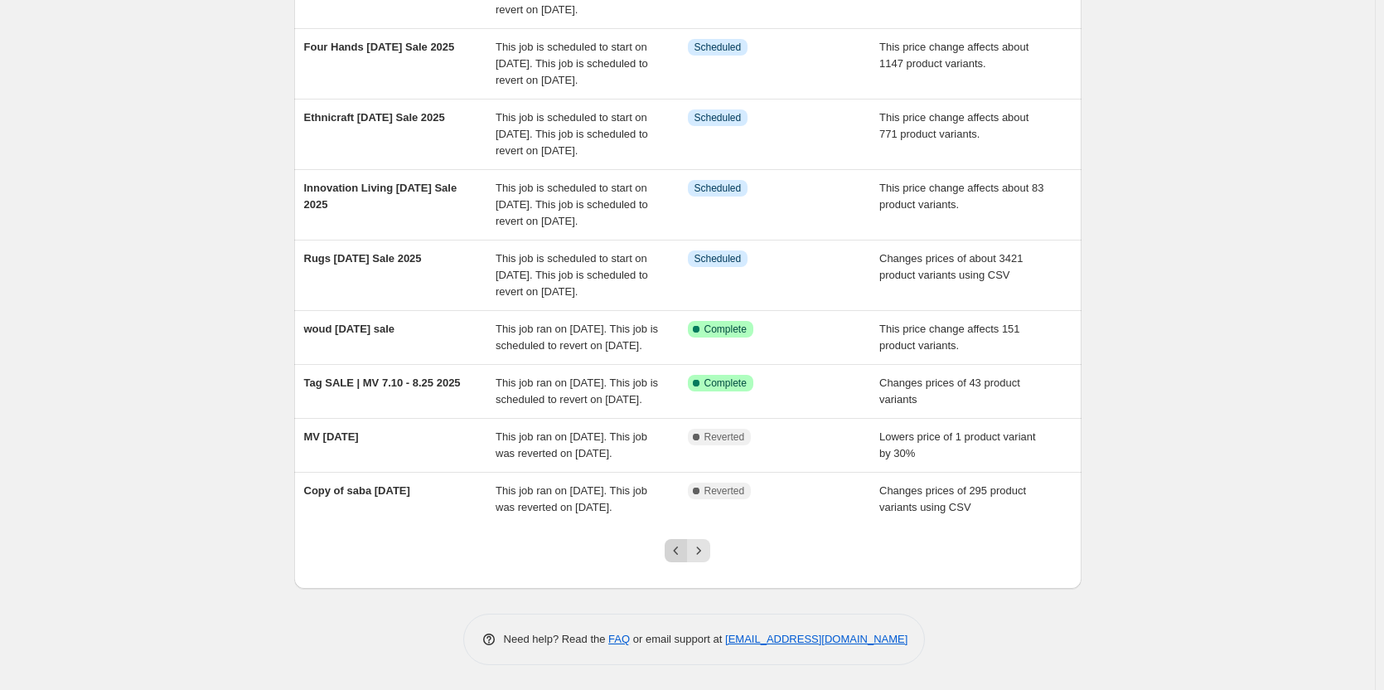
click at [685, 541] on button "Previous" at bounding box center [676, 550] width 23 height 23
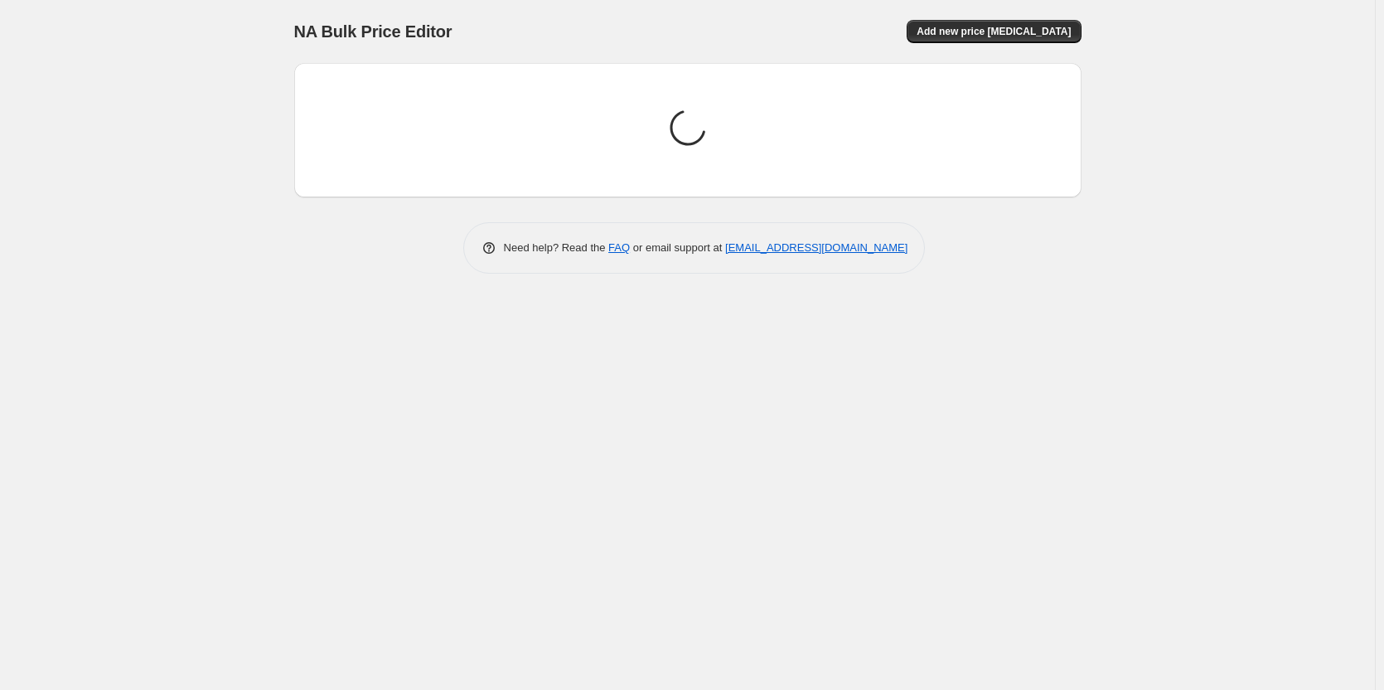
scroll to position [0, 0]
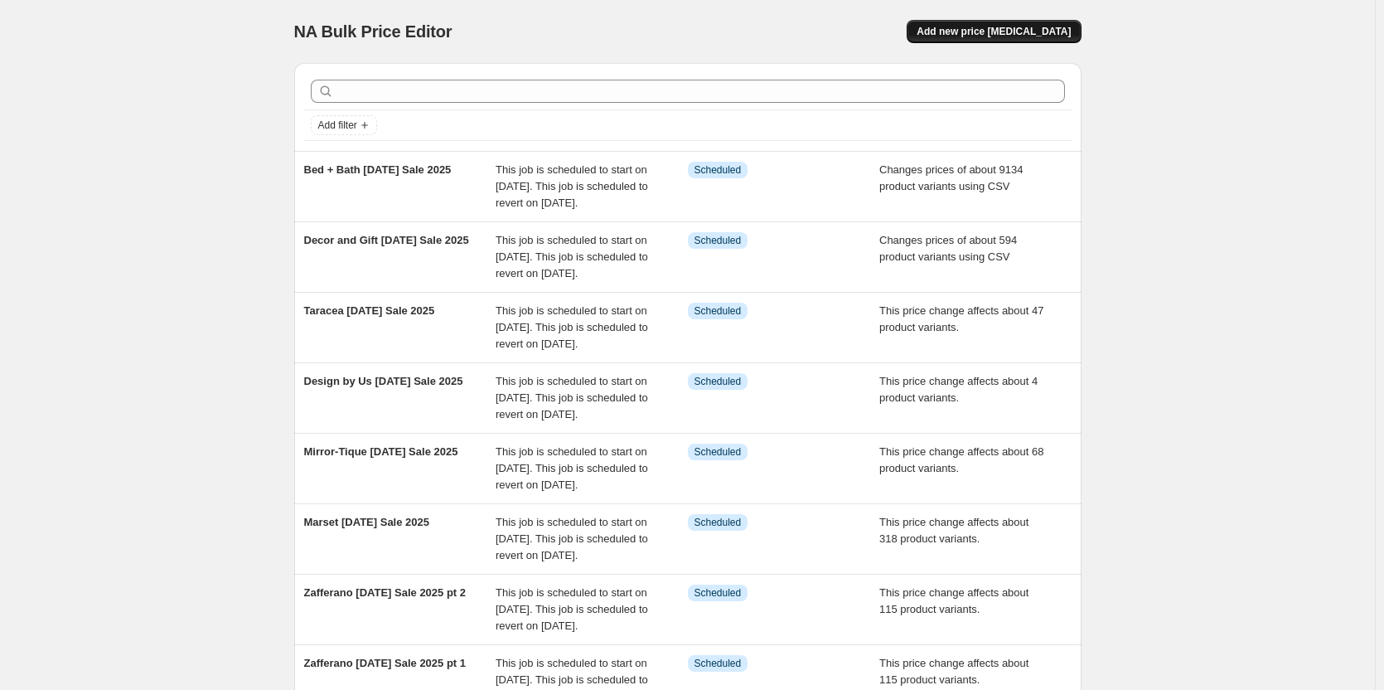
click at [1001, 22] on button "Add new price [MEDICAL_DATA]" at bounding box center [994, 31] width 174 height 23
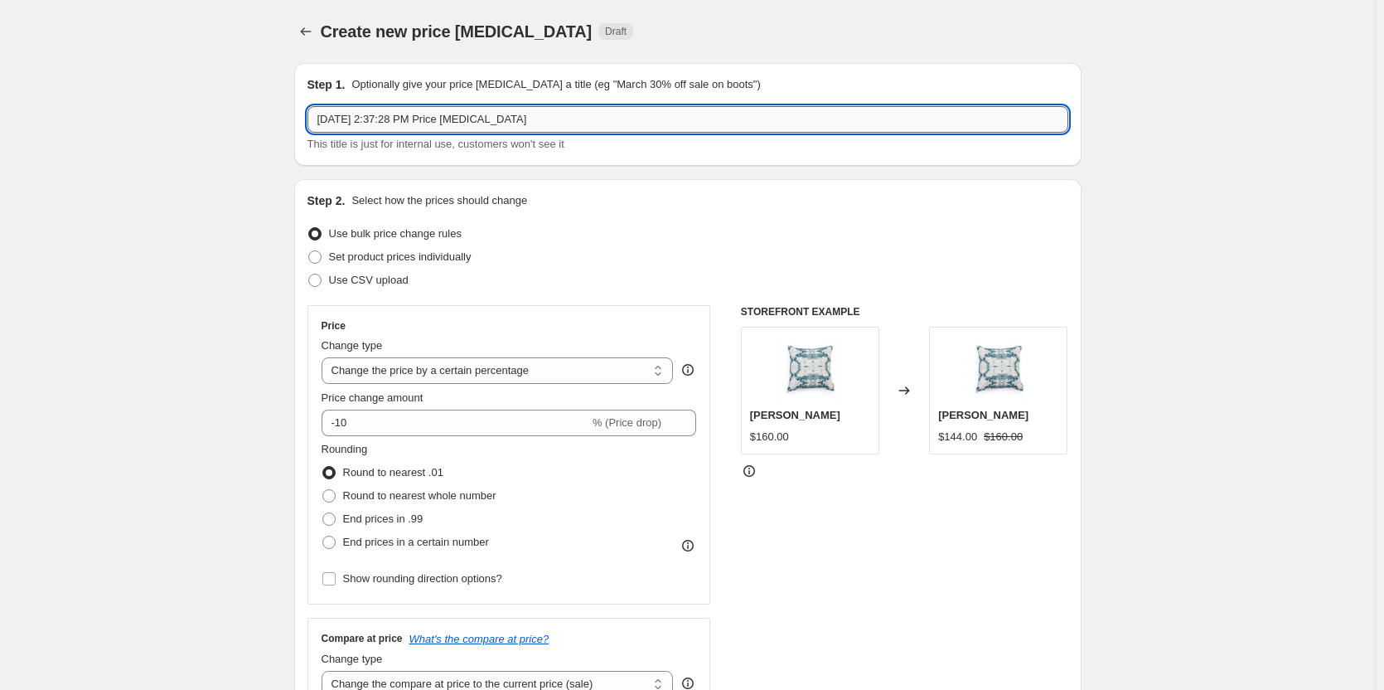
click at [554, 124] on input "[DATE] 2:37:28 PM Price [MEDICAL_DATA]" at bounding box center [687, 119] width 761 height 27
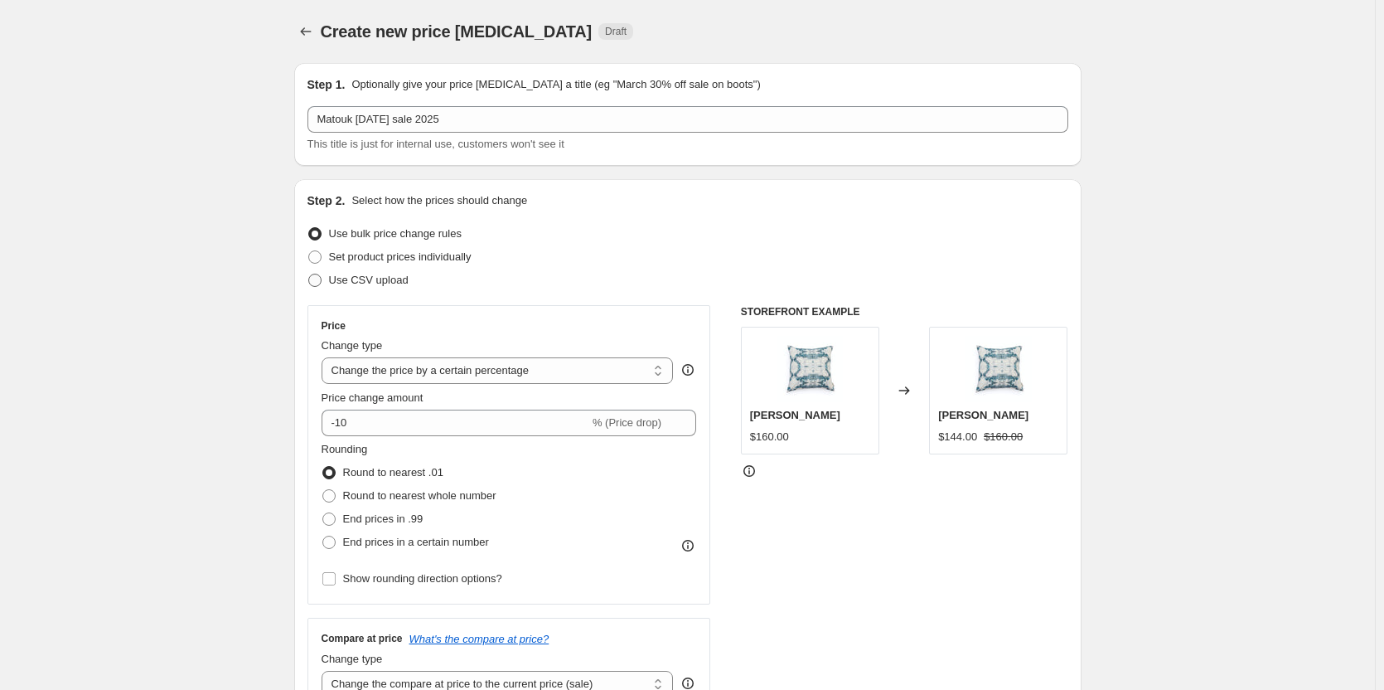
click at [348, 280] on span "Use CSV upload" at bounding box center [369, 279] width 80 height 12
click at [309, 274] on input "Use CSV upload" at bounding box center [308, 273] width 1 height 1
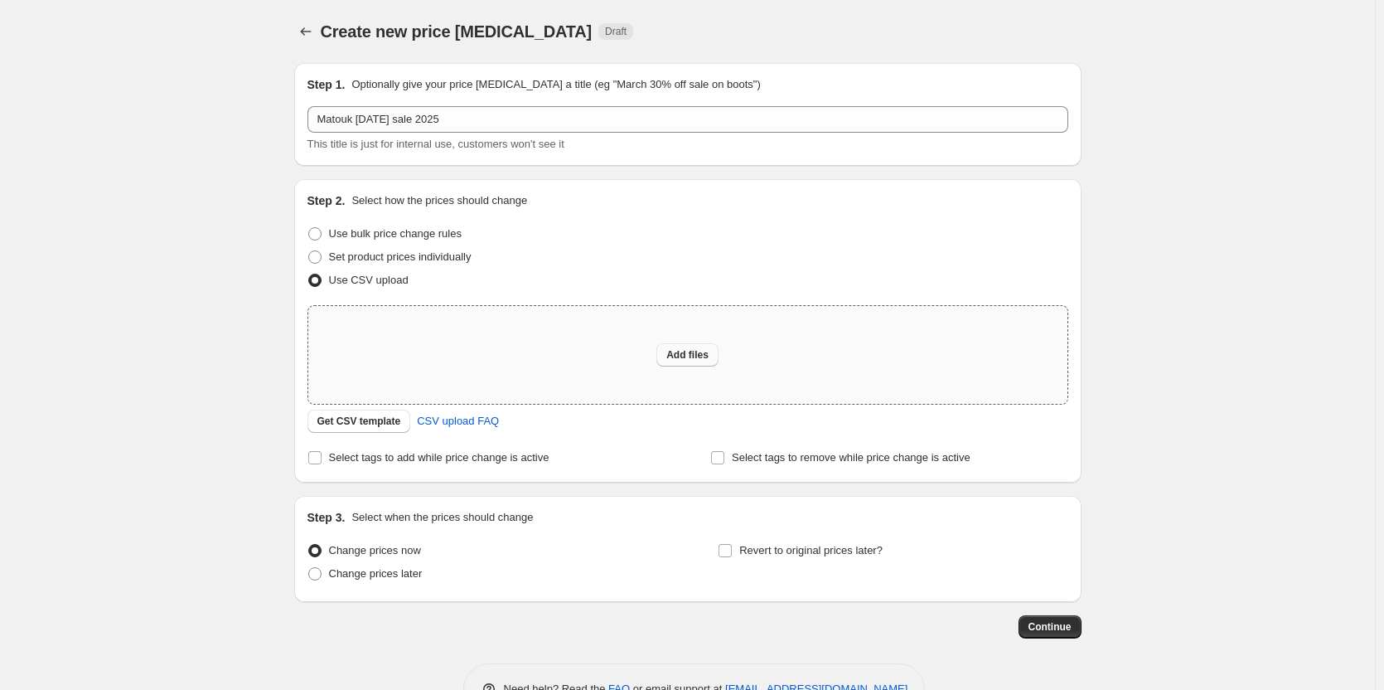
click at [680, 363] on button "Add files" at bounding box center [687, 354] width 62 height 23
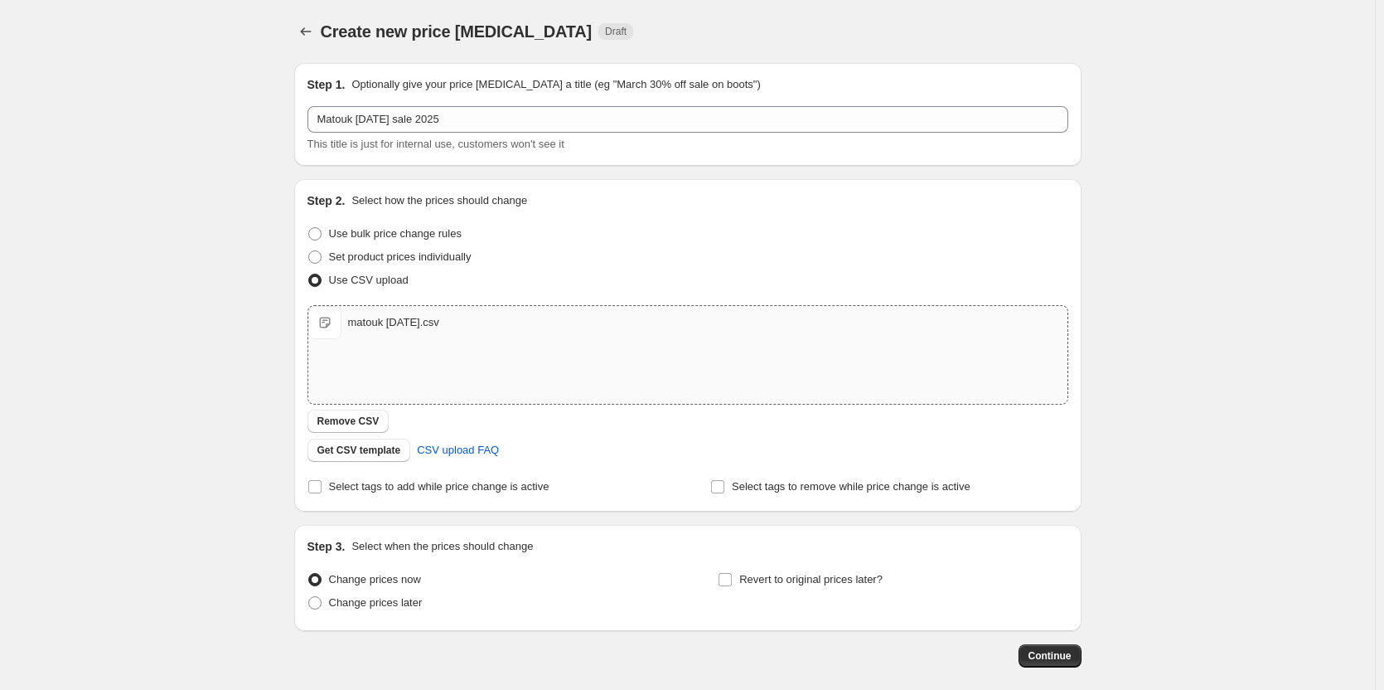
click at [187, 385] on div "Create new price [MEDICAL_DATA]. This page is ready Create new price [MEDICAL_D…" at bounding box center [687, 384] width 1375 height 768
click at [322, 603] on span at bounding box center [314, 602] width 13 height 13
click at [309, 597] on input "Change prices later" at bounding box center [308, 596] width 1 height 1
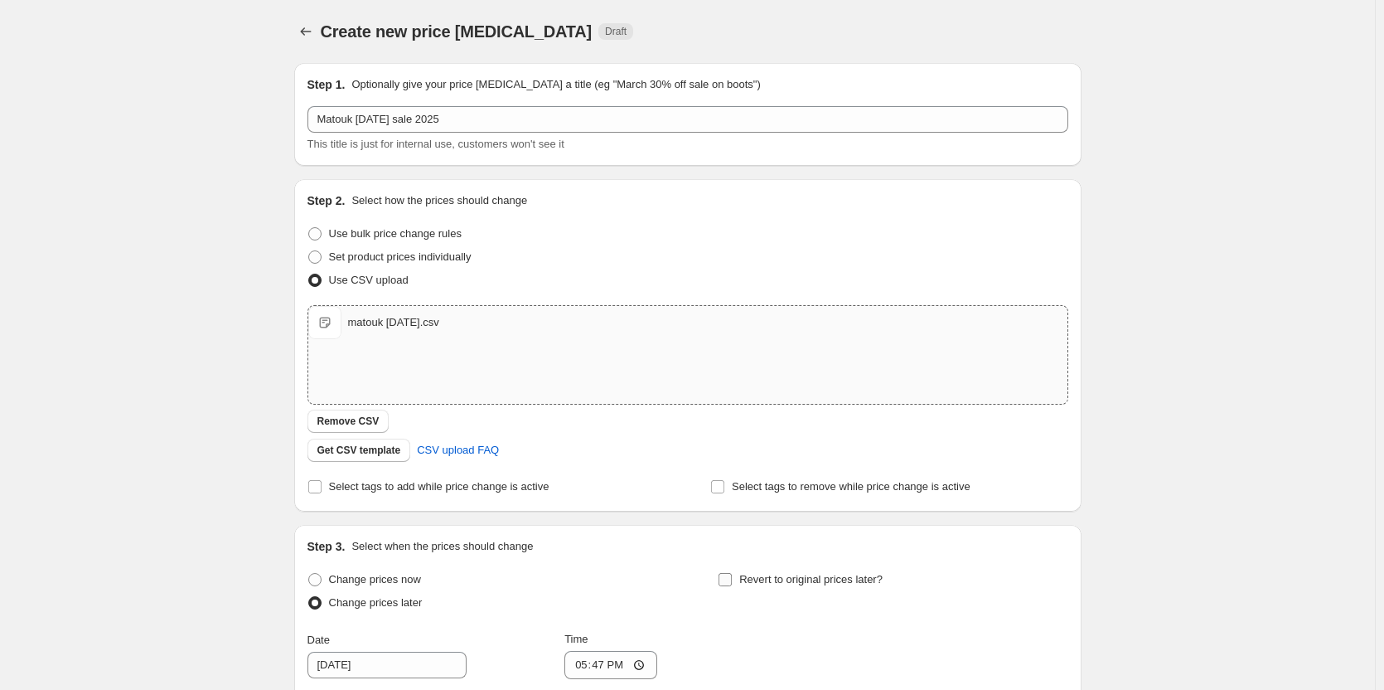
click at [739, 578] on label "Revert to original prices later?" at bounding box center [800, 579] width 165 height 23
click at [732, 578] on input "Revert to original prices later?" at bounding box center [725, 579] width 13 height 13
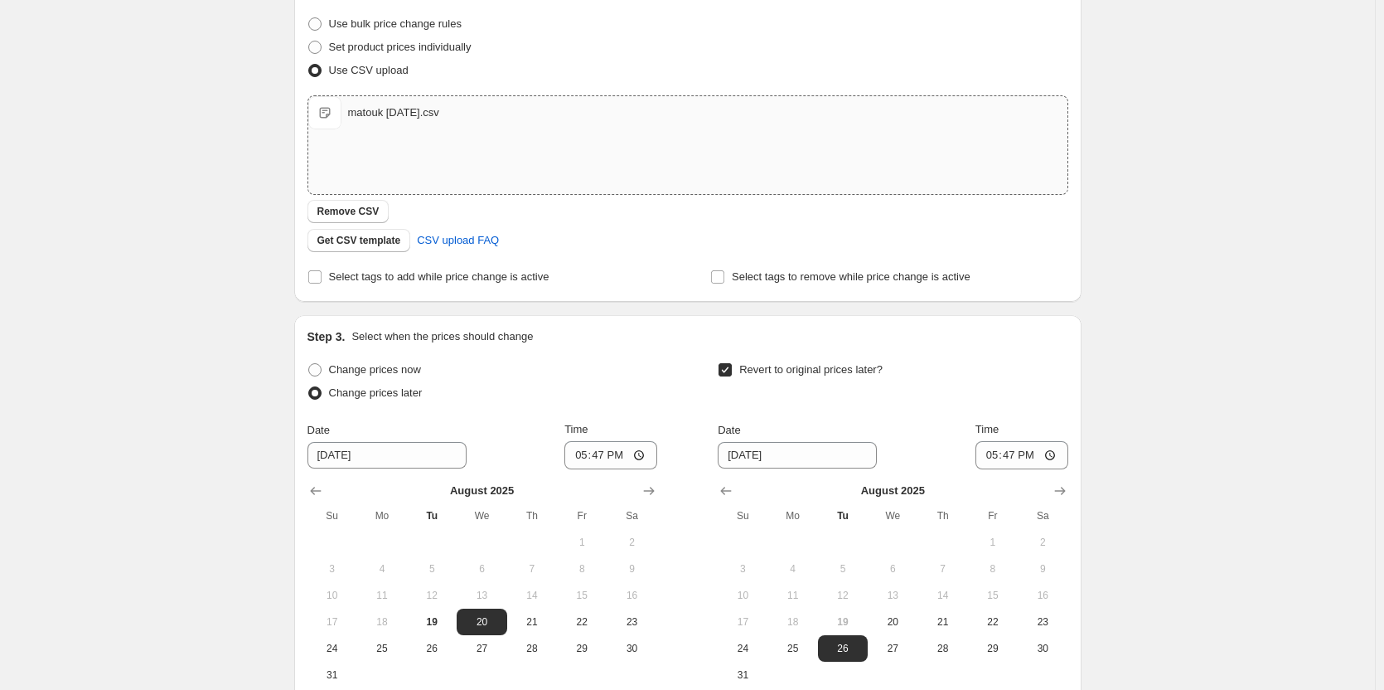
scroll to position [249, 0]
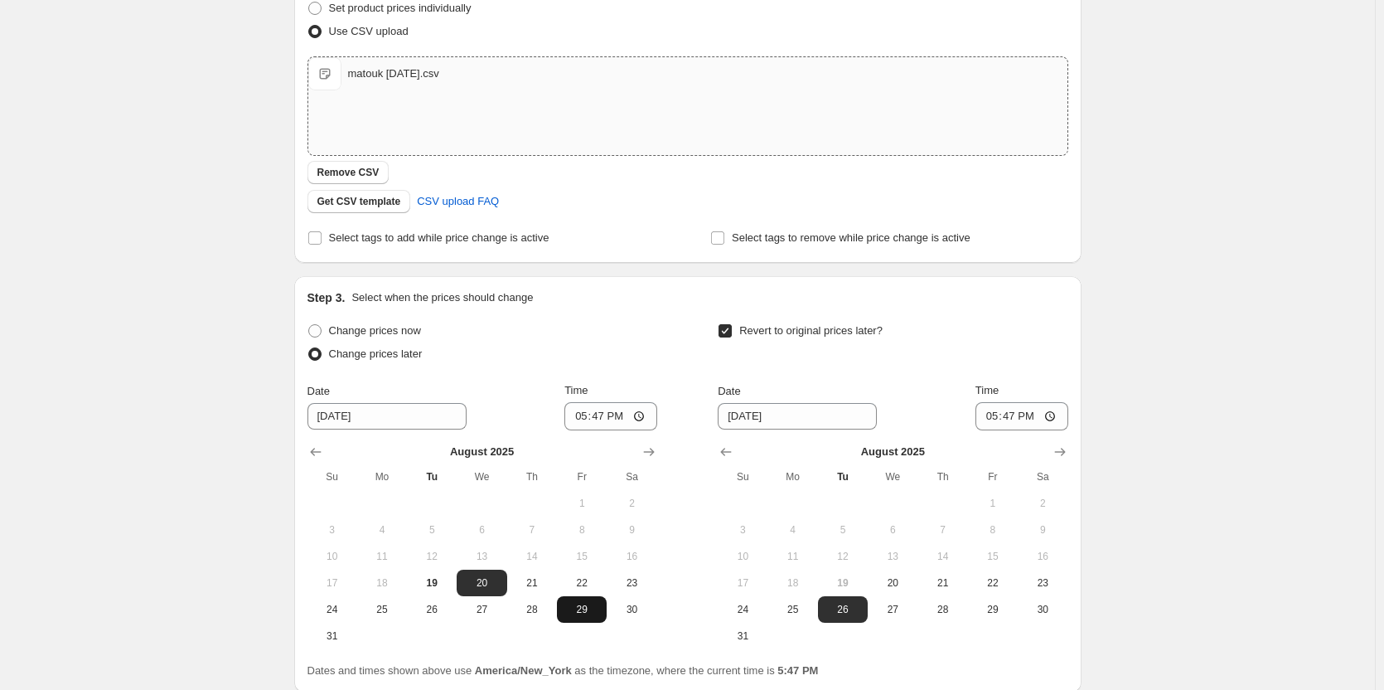
click at [591, 607] on span "29" at bounding box center [582, 608] width 36 height 13
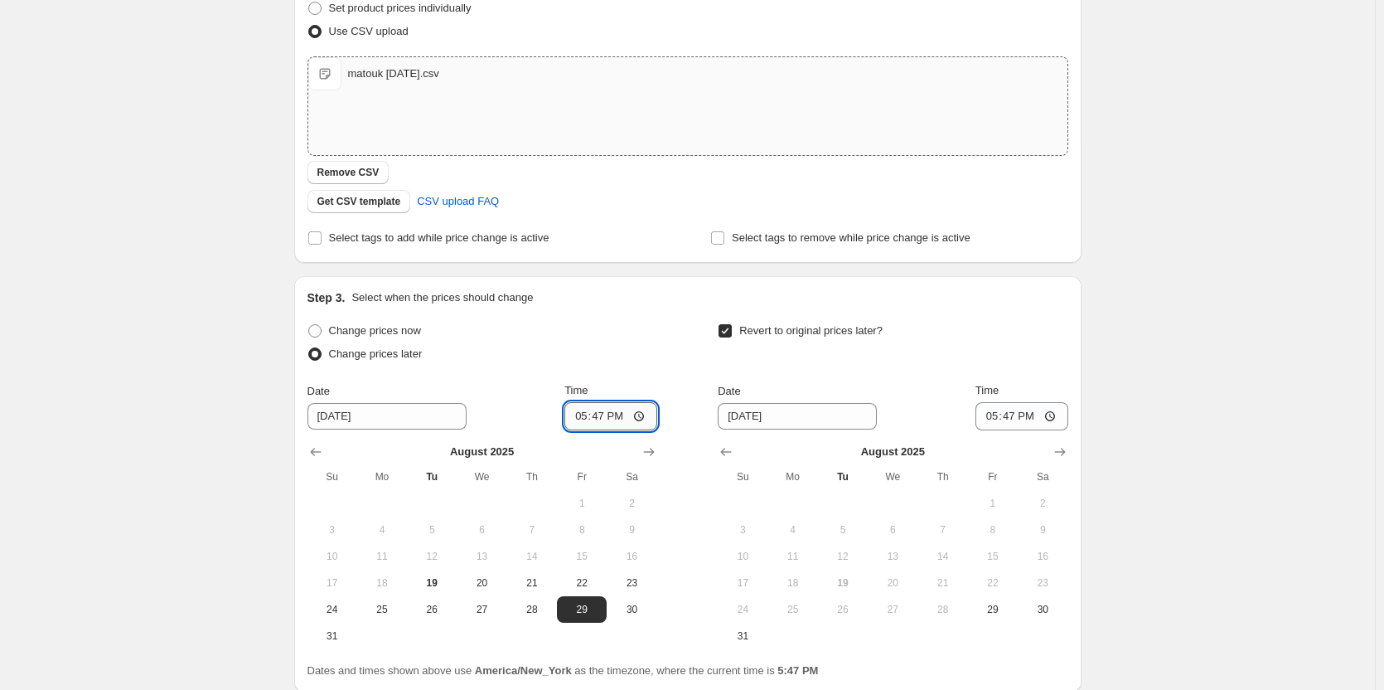
click at [584, 412] on input "17:47" at bounding box center [610, 416] width 93 height 28
click at [1059, 448] on icon "Show next month, September 2025" at bounding box center [1060, 451] width 17 height 17
click at [809, 491] on button "1" at bounding box center [793, 503] width 50 height 27
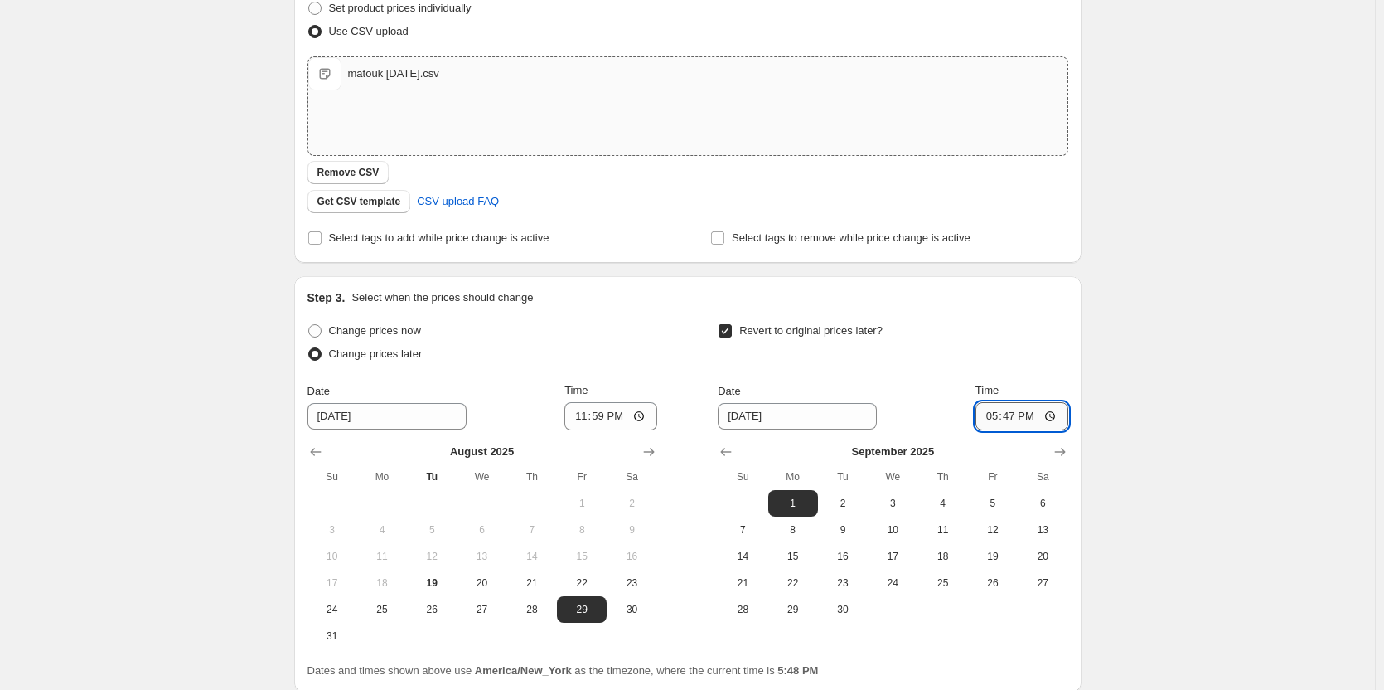
click at [993, 415] on input "17:47" at bounding box center [1021, 416] width 93 height 28
click at [1149, 501] on div "Create new price [MEDICAL_DATA]. This page is ready Create new price [MEDICAL_D…" at bounding box center [687, 290] width 1375 height 1078
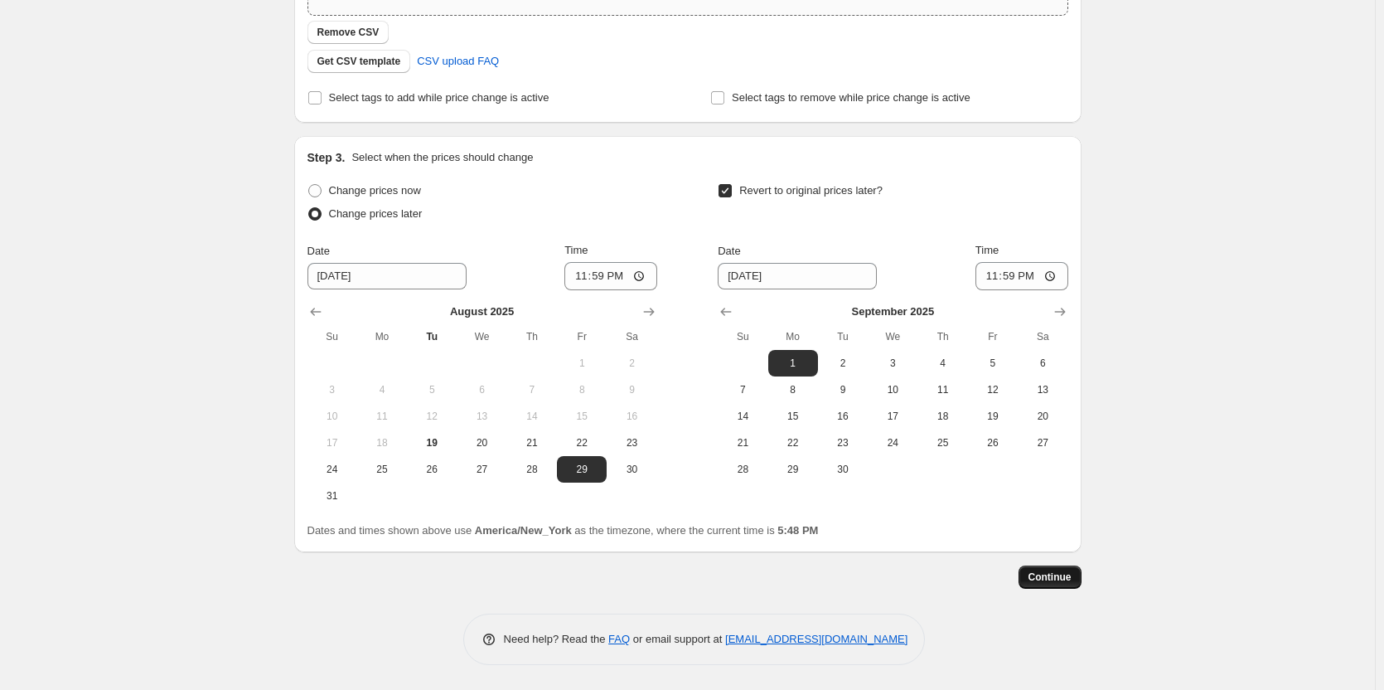
click at [1069, 578] on span "Continue" at bounding box center [1049, 576] width 43 height 13
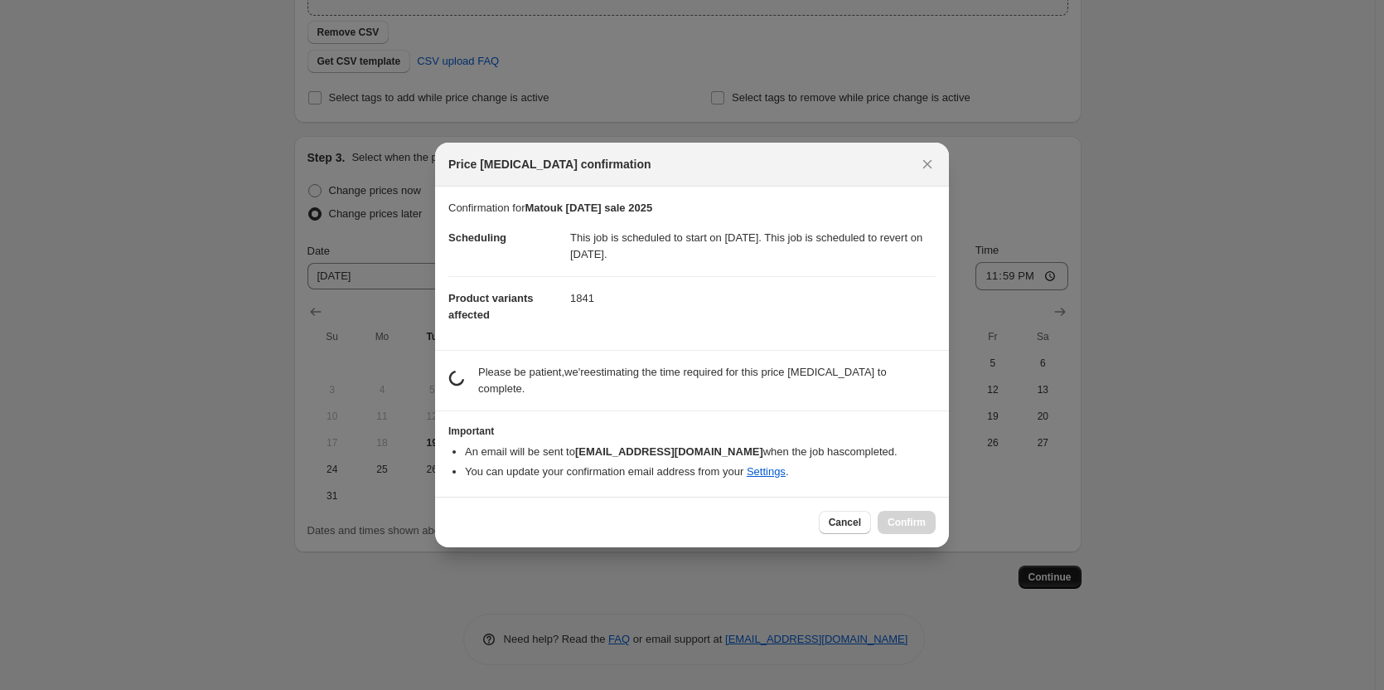
scroll to position [0, 0]
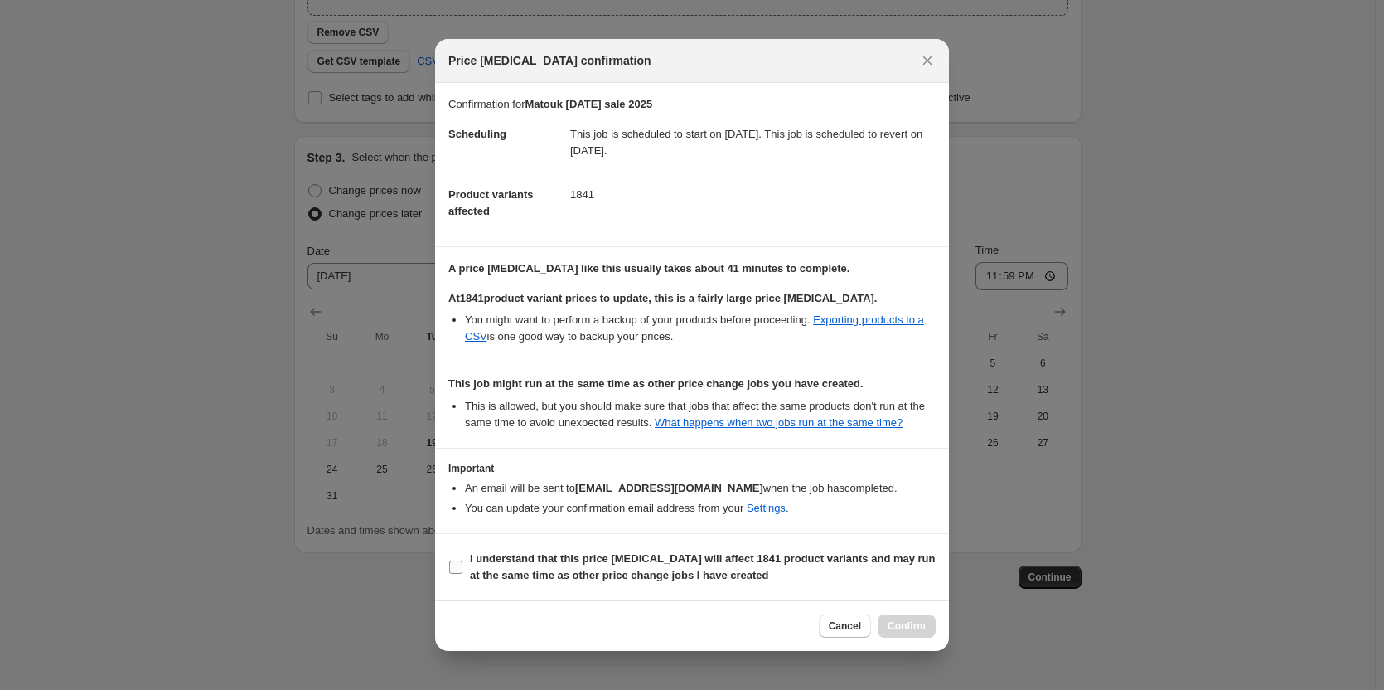
click at [501, 569] on b "I understand that this price [MEDICAL_DATA] will affect 1841 product variants a…" at bounding box center [703, 566] width 466 height 29
click at [462, 569] on input "I understand that this price [MEDICAL_DATA] will affect 1841 product variants a…" at bounding box center [455, 566] width 13 height 13
click at [907, 624] on span "Confirm" at bounding box center [907, 625] width 38 height 13
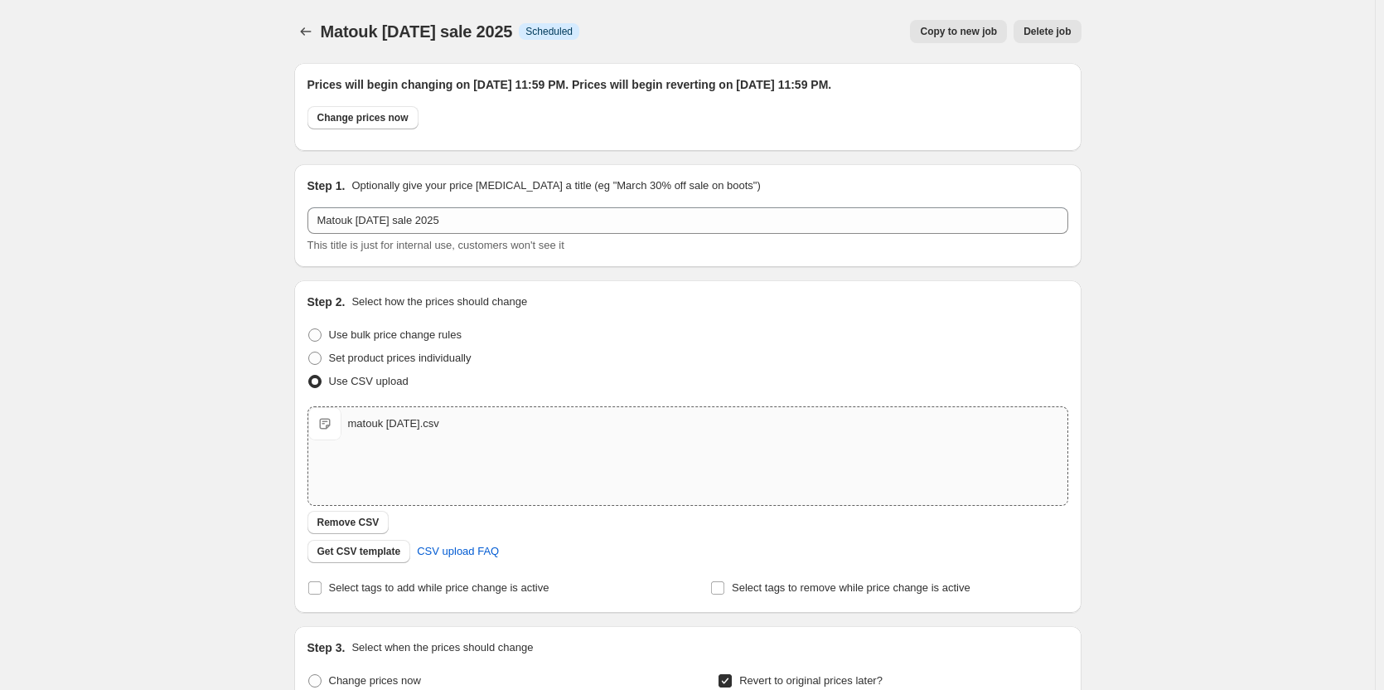
click at [975, 27] on span "Copy to new job" at bounding box center [958, 31] width 77 height 13
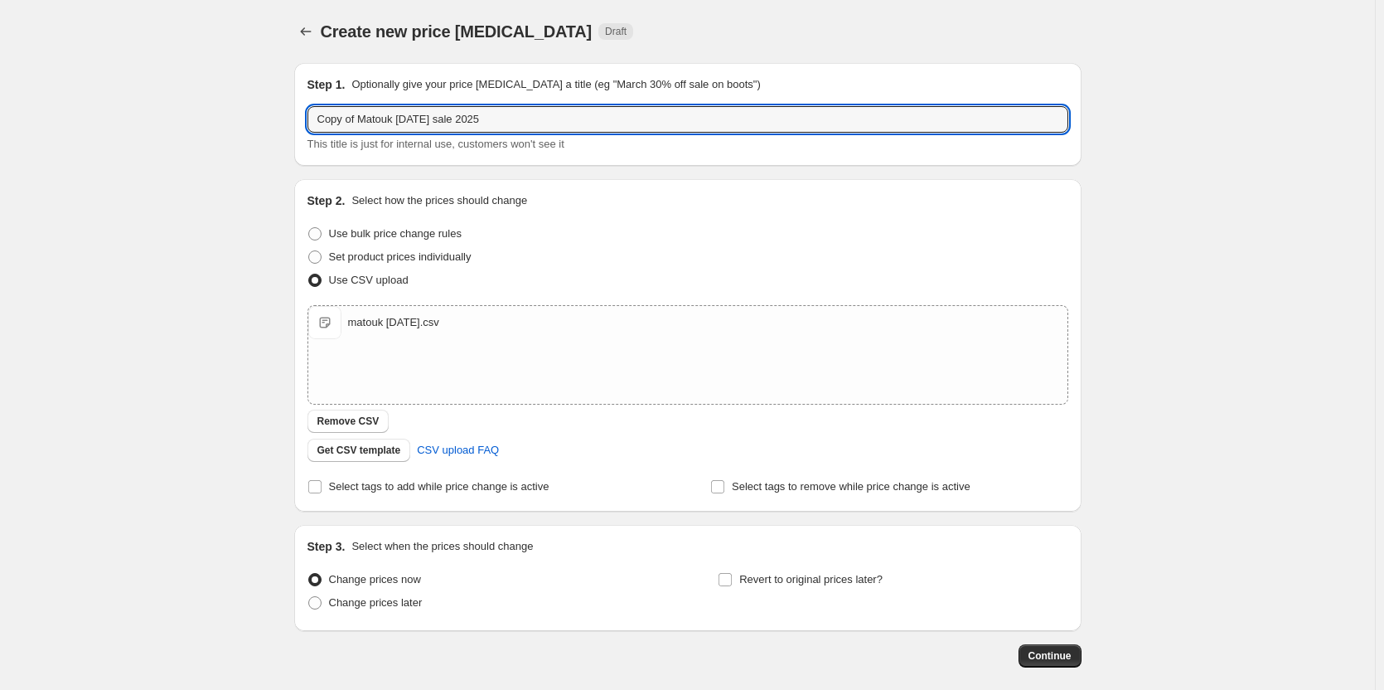
drag, startPoint x: 394, startPoint y: 123, endPoint x: 298, endPoint y: 104, distance: 98.0
click at [297, 104] on div "Step 1. Optionally give your price [MEDICAL_DATA] a title (eg "March 30% off sa…" at bounding box center [681, 358] width 801 height 617
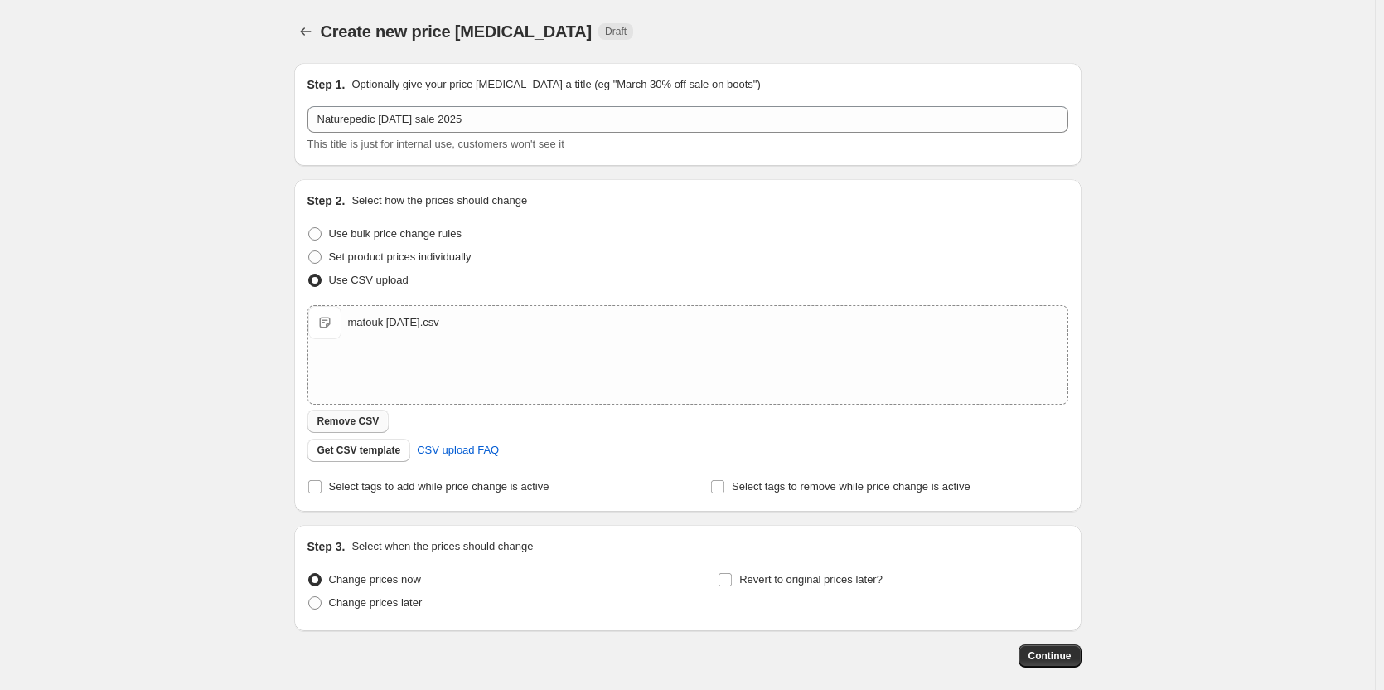
click at [351, 424] on span "Remove CSV" at bounding box center [348, 420] width 62 height 13
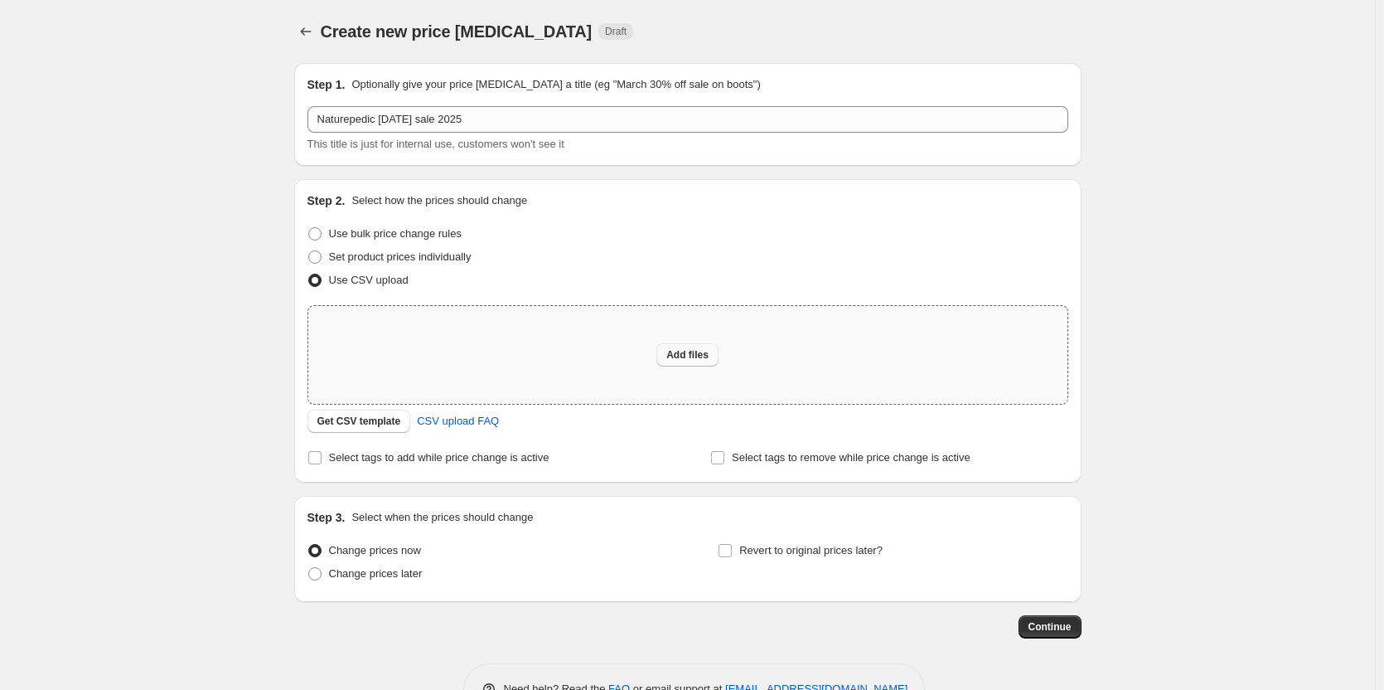
click at [685, 359] on span "Add files" at bounding box center [687, 354] width 42 height 13
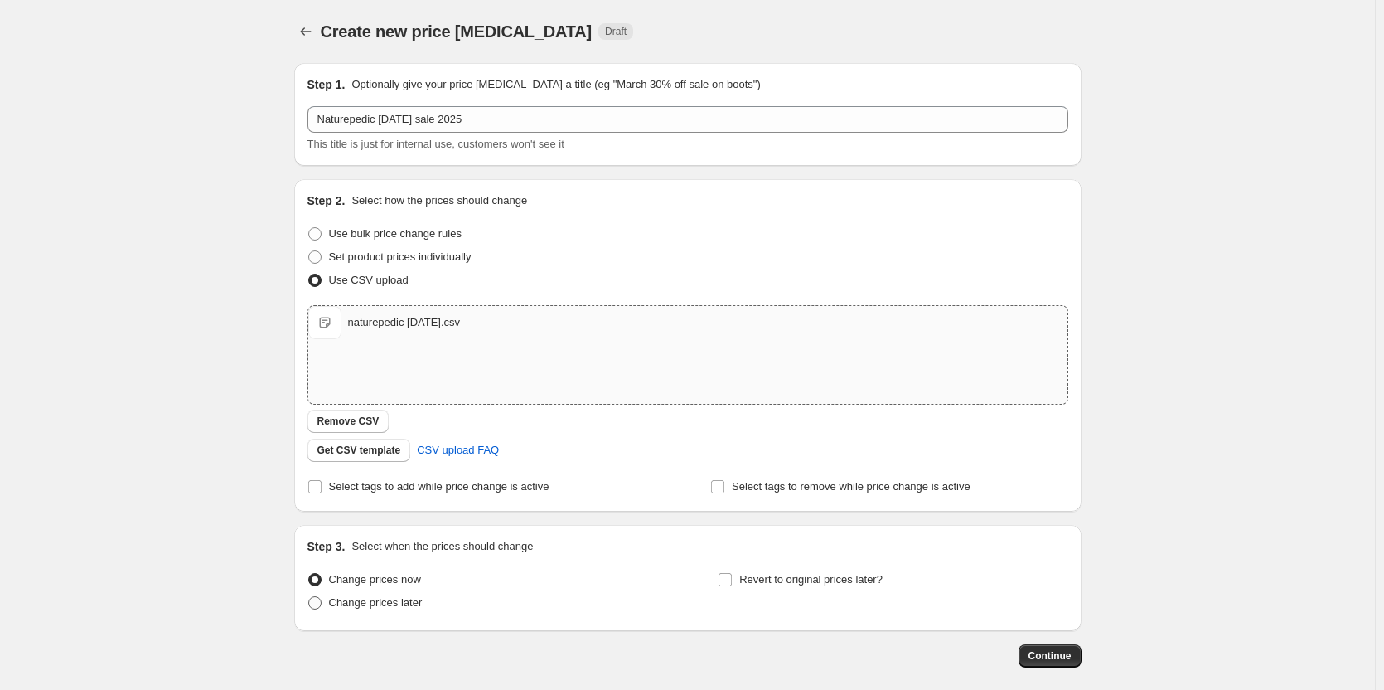
drag, startPoint x: 351, startPoint y: 598, endPoint x: 385, endPoint y: 598, distance: 34.8
click at [351, 598] on span "Change prices later" at bounding box center [376, 602] width 94 height 12
click at [309, 597] on input "Change prices later" at bounding box center [308, 596] width 1 height 1
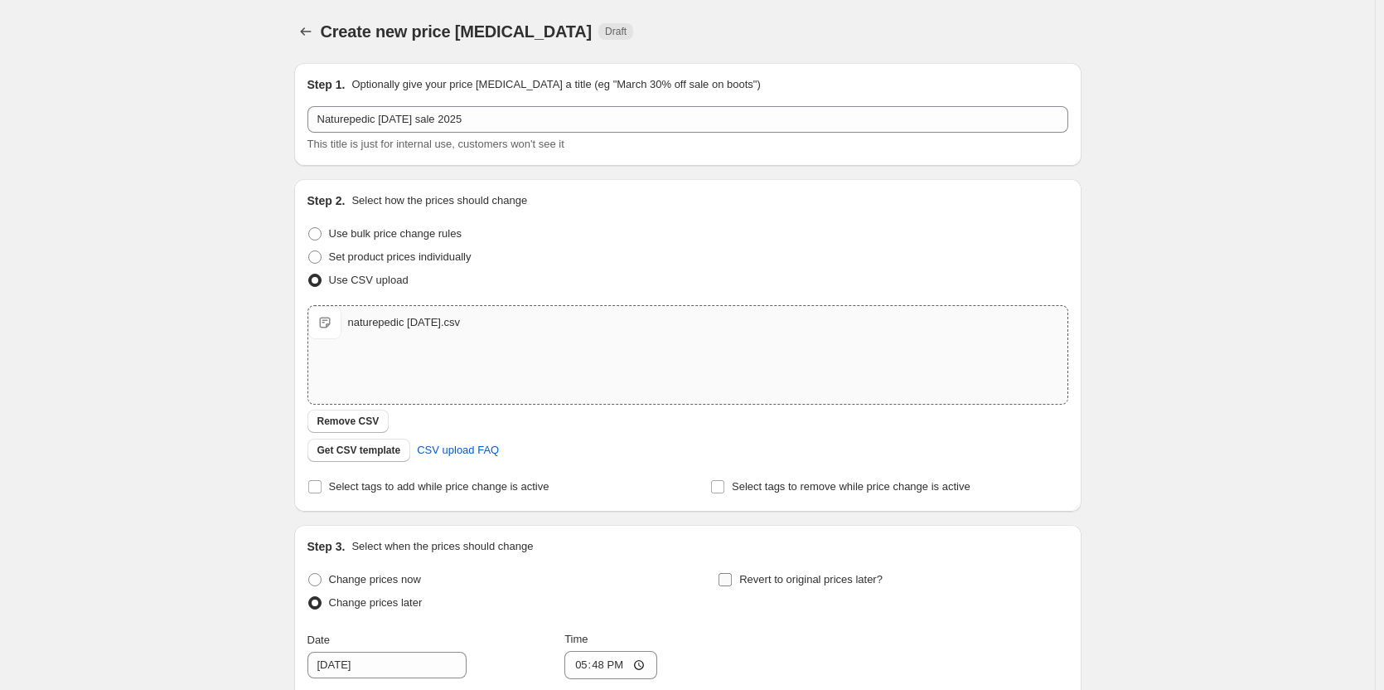
click at [752, 577] on span "Revert to original prices later?" at bounding box center [810, 579] width 143 height 12
click at [732, 577] on input "Revert to original prices later?" at bounding box center [725, 579] width 13 height 13
click at [202, 496] on div "Create new price [MEDICAL_DATA]. This page is ready Create new price [MEDICAL_D…" at bounding box center [687, 539] width 1375 height 1078
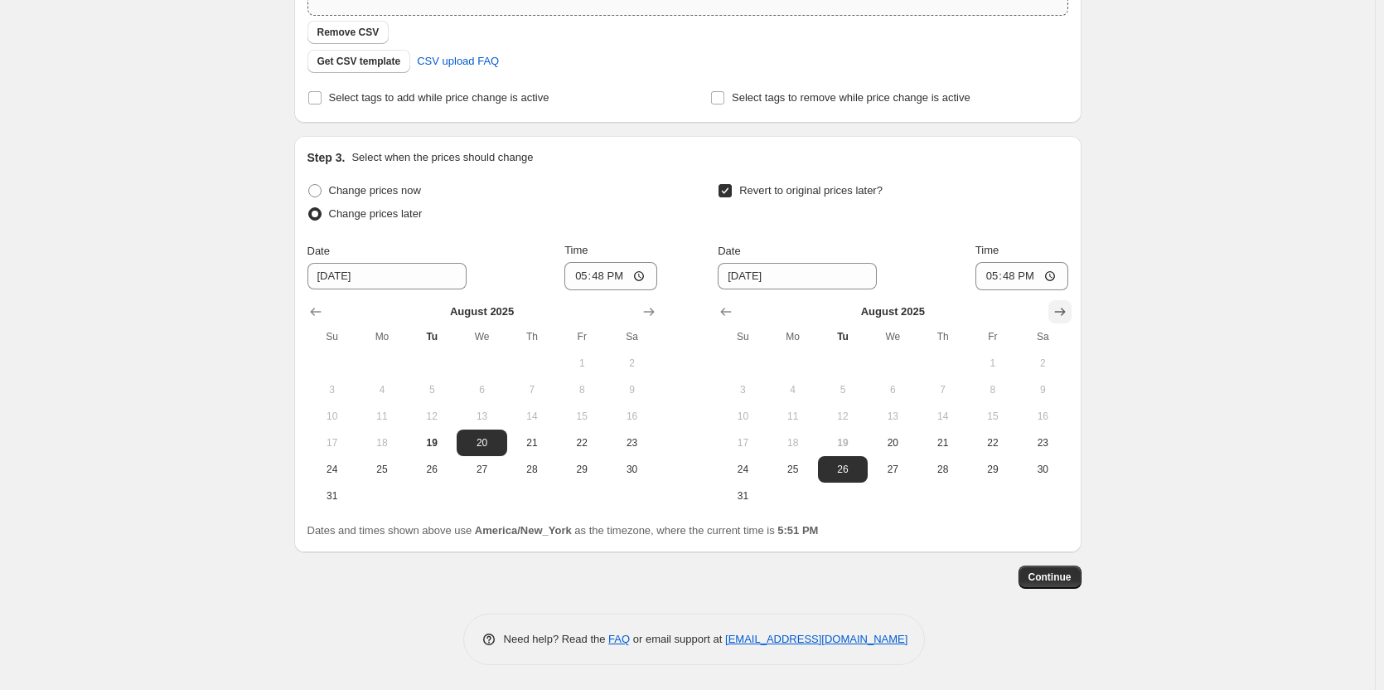
click at [1059, 306] on icon "Show next month, September 2025" at bounding box center [1060, 311] width 17 height 17
click at [804, 389] on span "8" at bounding box center [793, 389] width 36 height 13
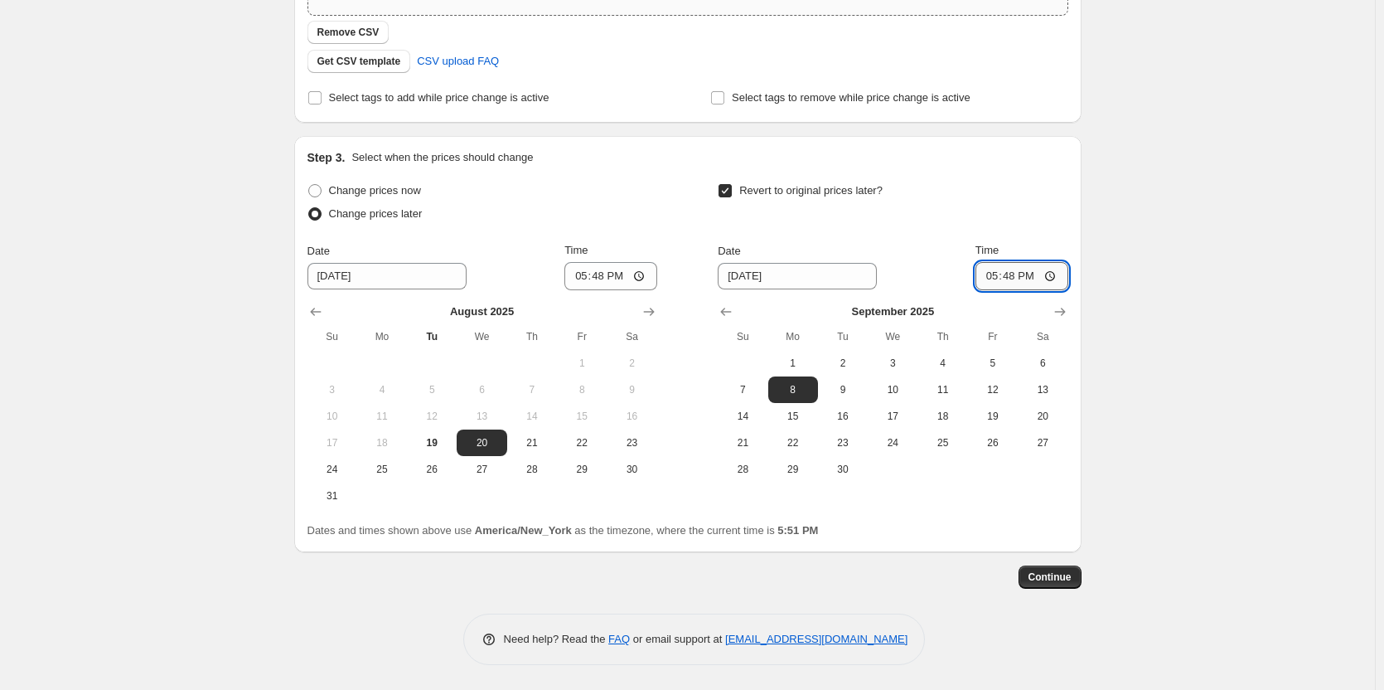
click at [995, 276] on input "17:48" at bounding box center [1021, 276] width 93 height 28
click at [319, 192] on span at bounding box center [314, 190] width 13 height 13
click at [309, 185] on input "Change prices now" at bounding box center [308, 184] width 1 height 1
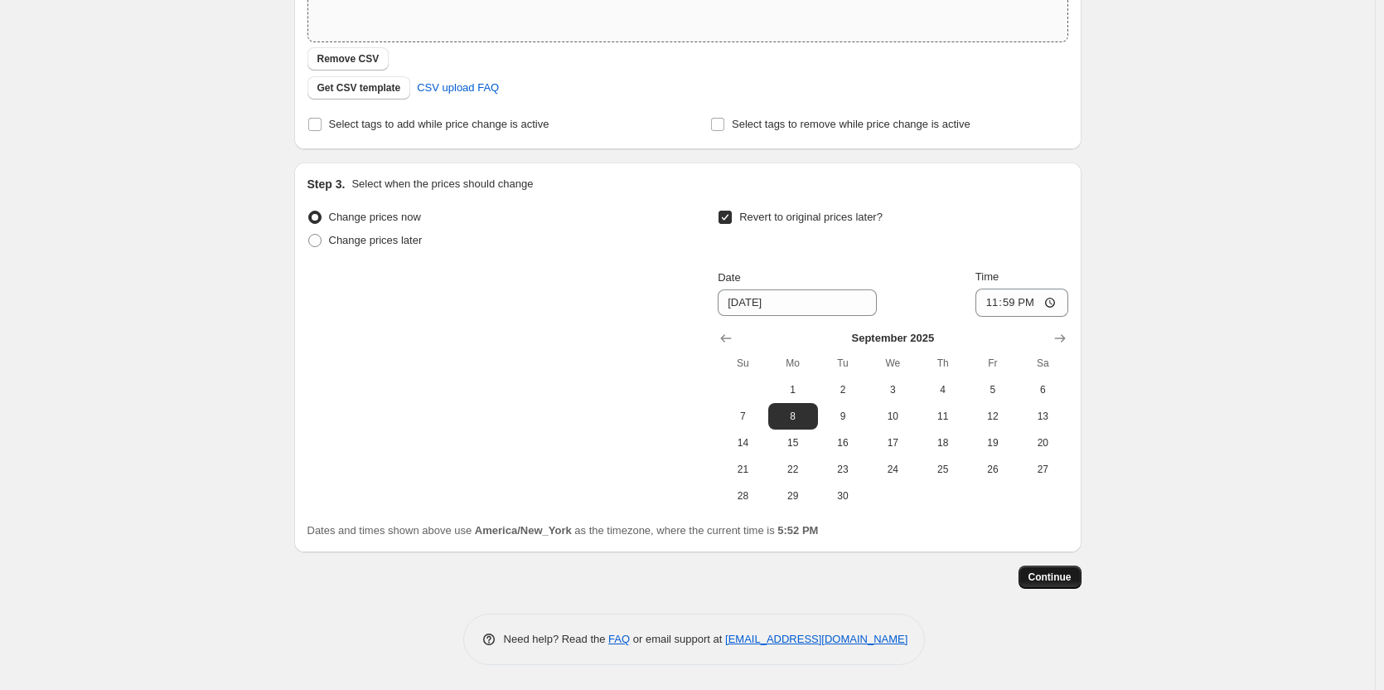
click at [1056, 578] on span "Continue" at bounding box center [1049, 576] width 43 height 13
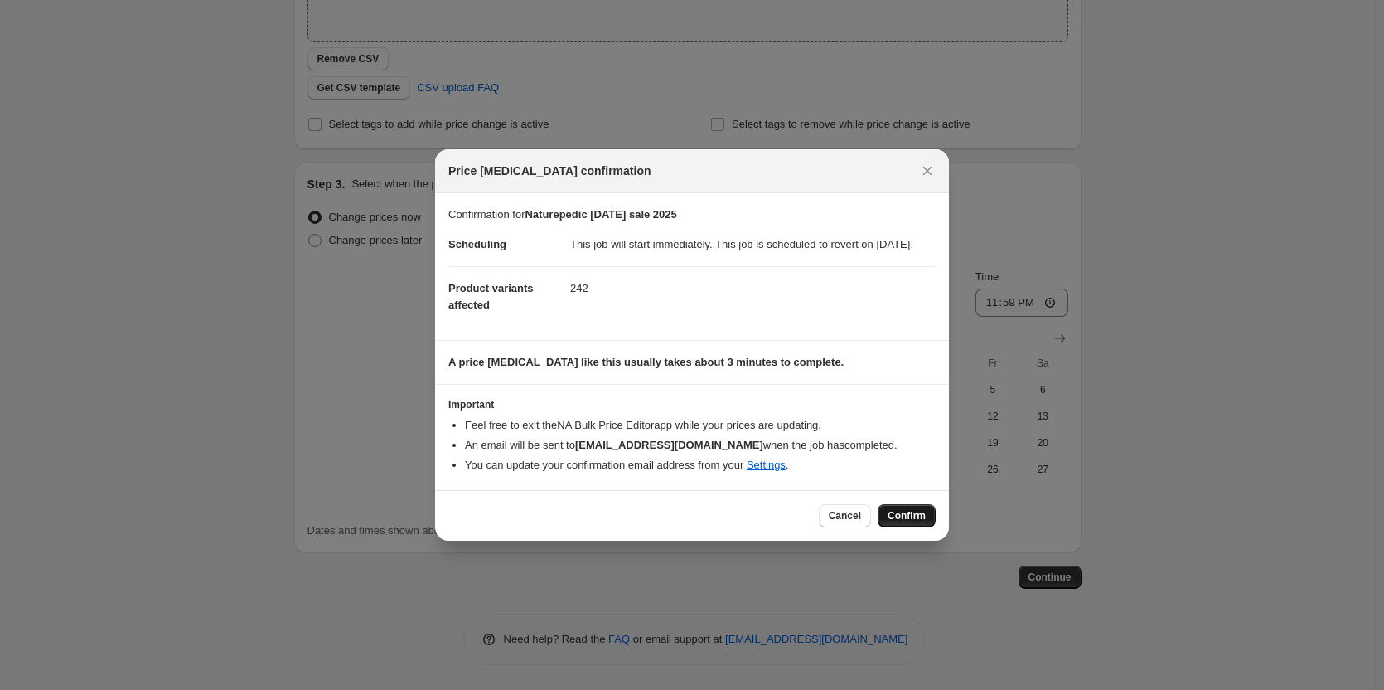
click at [901, 522] on span "Confirm" at bounding box center [907, 515] width 38 height 13
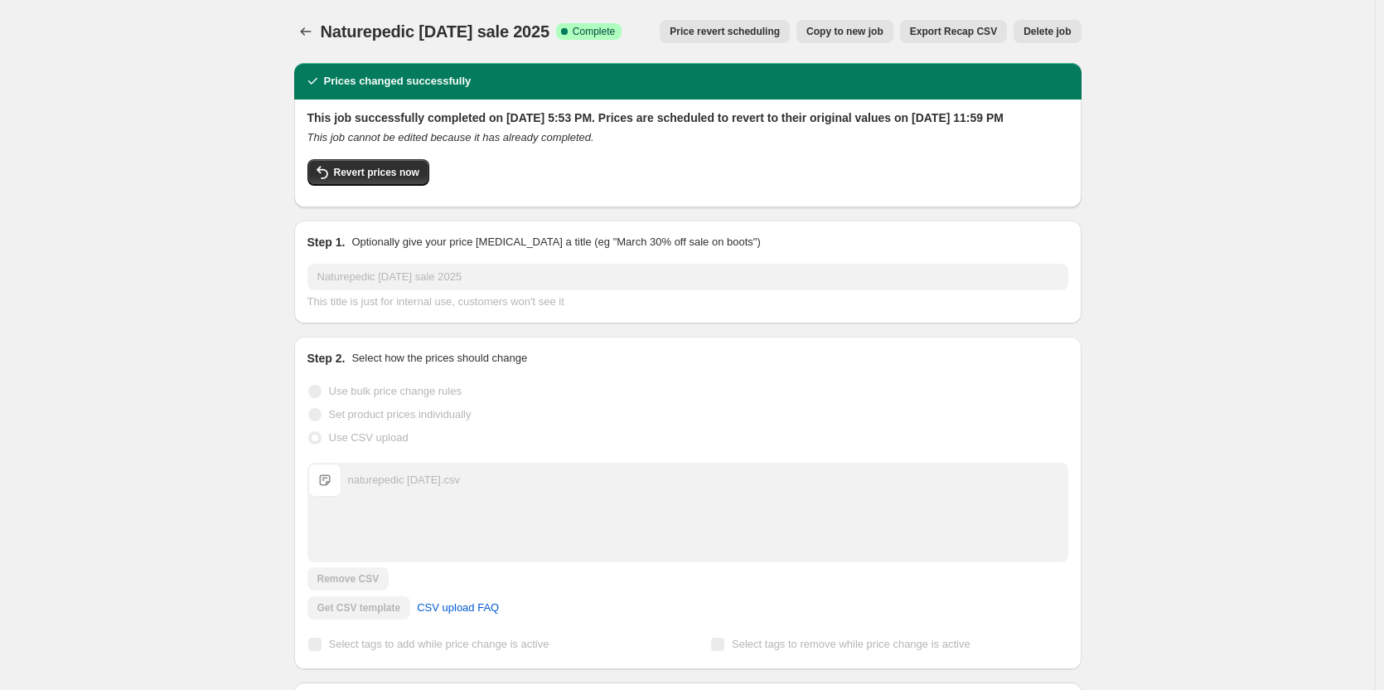
click at [859, 24] on button "Copy to new job" at bounding box center [844, 31] width 97 height 23
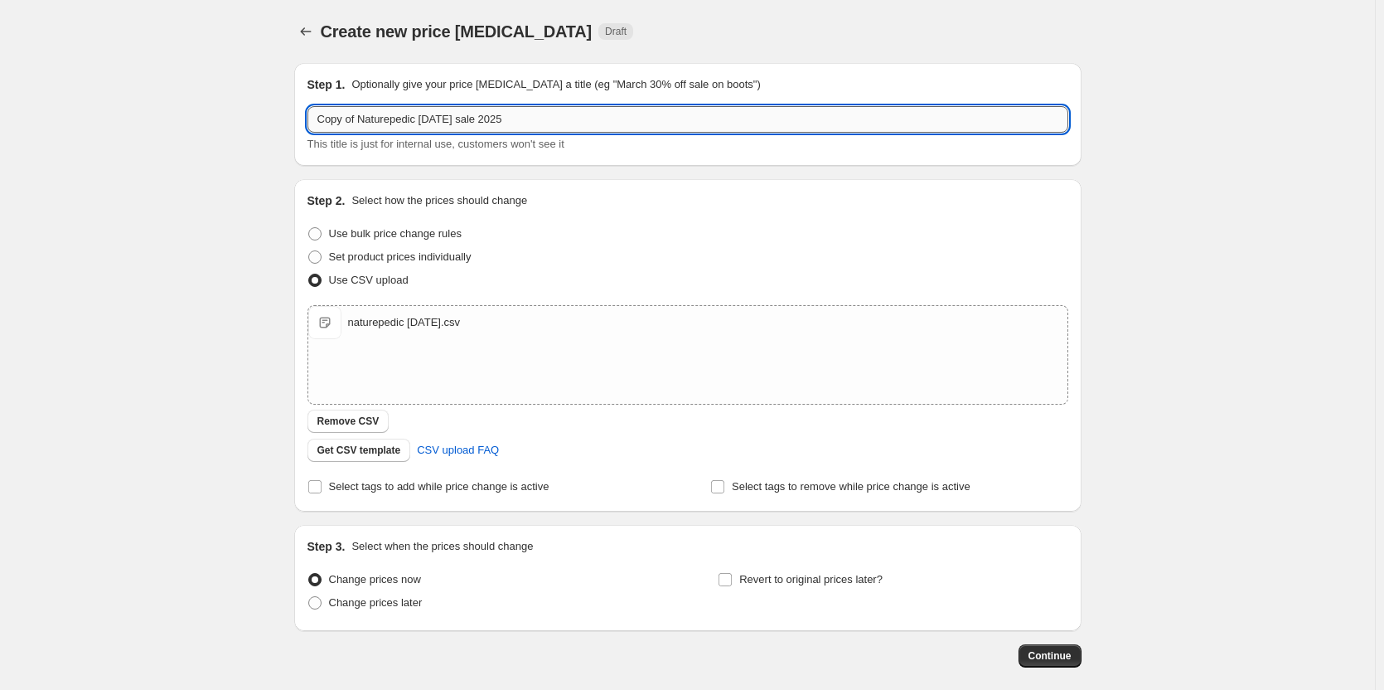
click at [416, 120] on input "Copy of Naturepedic [DATE] sale 2025" at bounding box center [687, 119] width 761 height 27
drag, startPoint x: 419, startPoint y: 121, endPoint x: 255, endPoint y: 134, distance: 163.8
click at [255, 134] on div "Create new price [MEDICAL_DATA]. This page is ready Create new price [MEDICAL_D…" at bounding box center [687, 384] width 1375 height 768
click at [336, 421] on span "Remove CSV" at bounding box center [348, 420] width 62 height 13
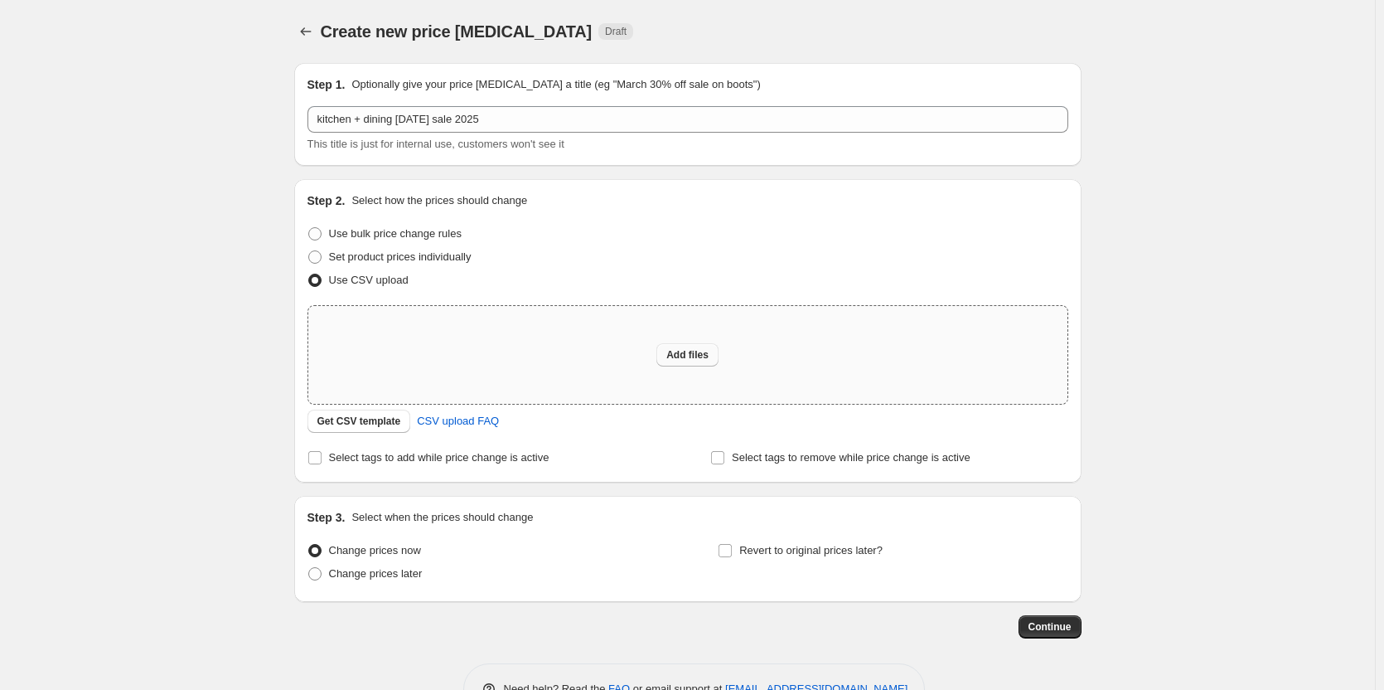
click at [683, 356] on span "Add files" at bounding box center [687, 354] width 42 height 13
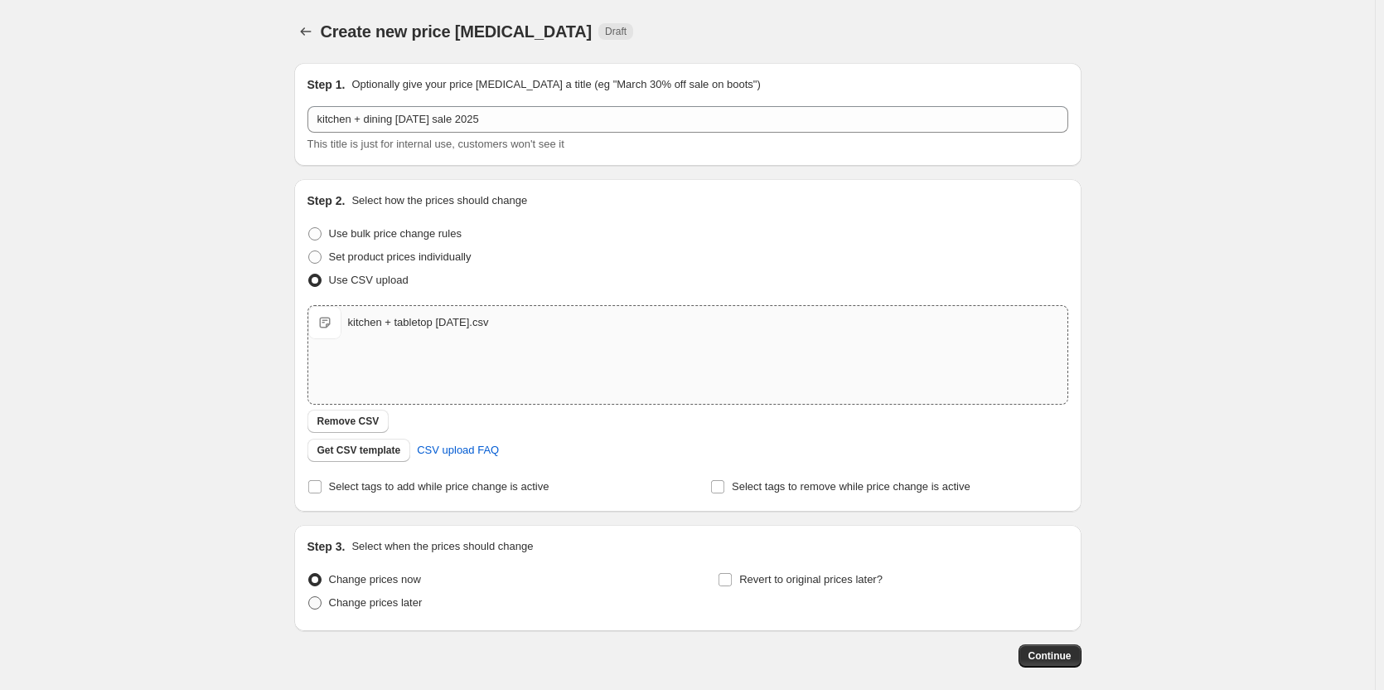
click at [351, 603] on span "Change prices later" at bounding box center [376, 602] width 94 height 12
click at [309, 597] on input "Change prices later" at bounding box center [308, 596] width 1 height 1
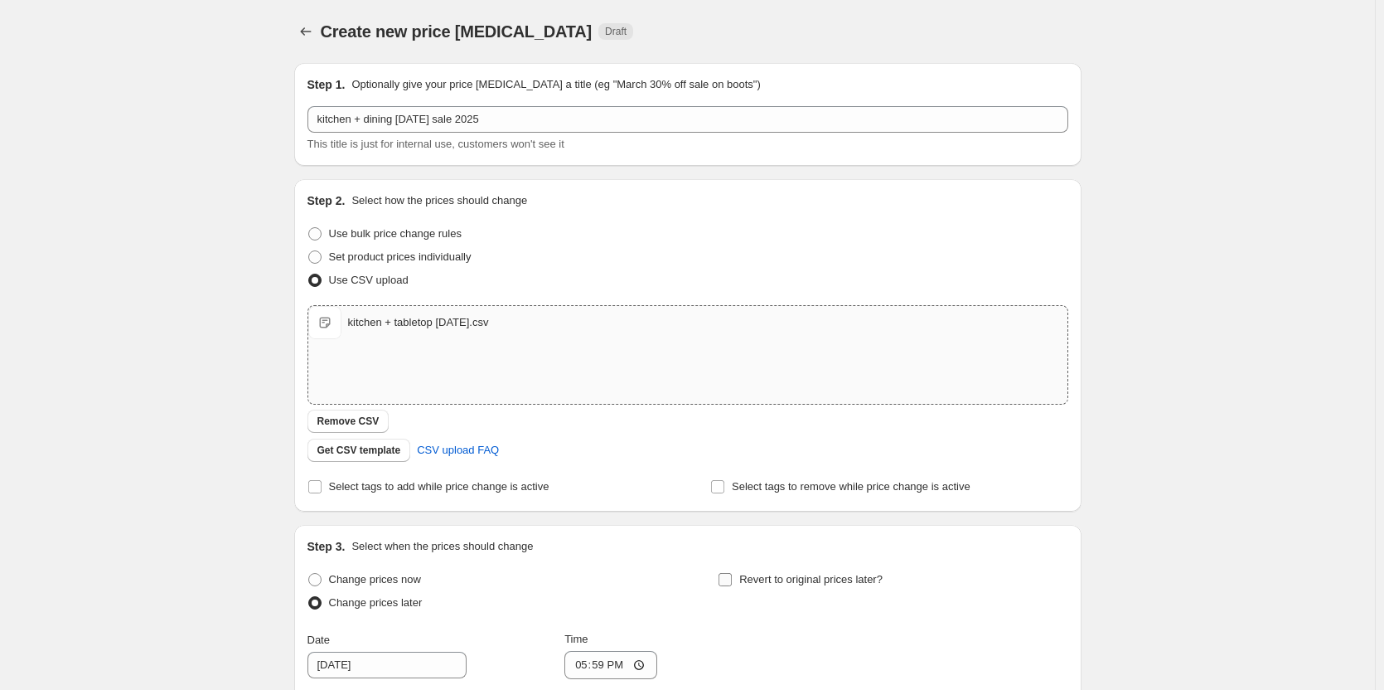
click at [802, 578] on span "Revert to original prices later?" at bounding box center [810, 579] width 143 height 12
click at [732, 578] on input "Revert to original prices later?" at bounding box center [725, 579] width 13 height 13
click at [92, 502] on div "Create new price [MEDICAL_DATA]. This page is ready Create new price [MEDICAL_D…" at bounding box center [687, 539] width 1375 height 1078
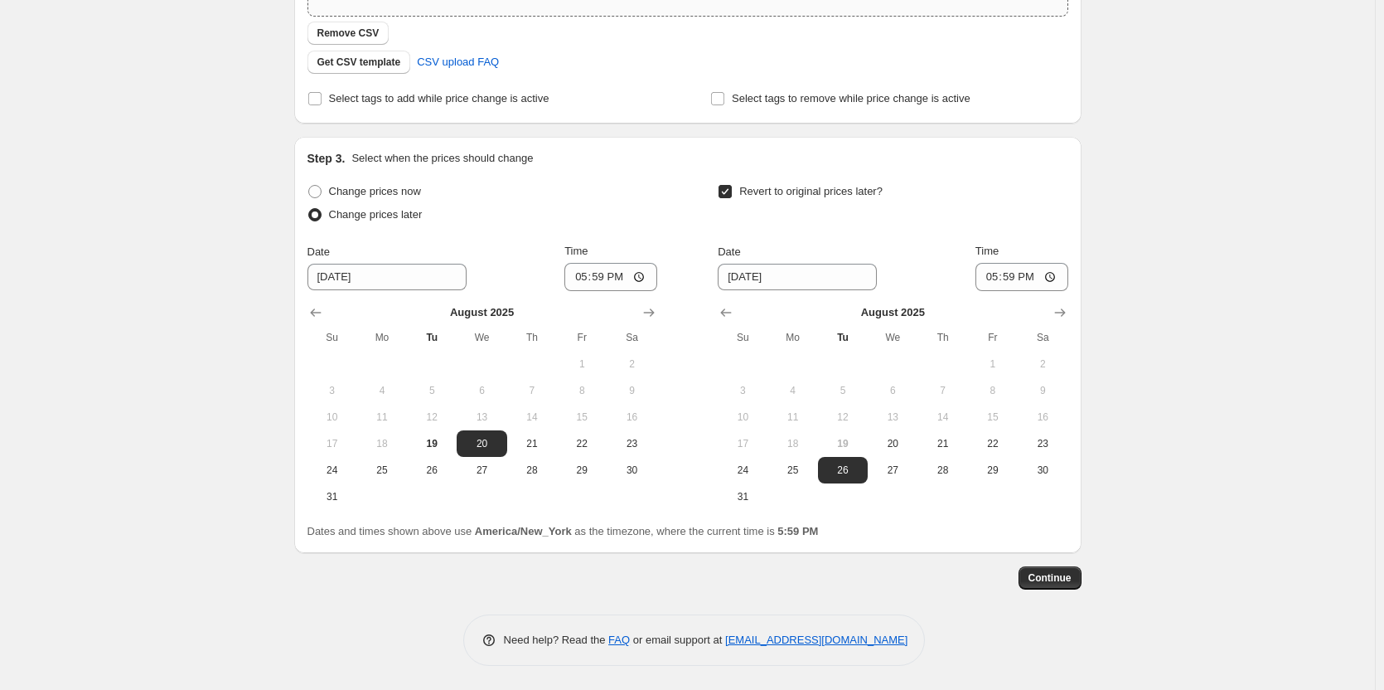
scroll to position [389, 0]
click at [587, 281] on input "17:59" at bounding box center [610, 276] width 93 height 28
click at [1066, 303] on icon "Show next month, September 2025" at bounding box center [1060, 311] width 17 height 17
click at [836, 357] on span "2" at bounding box center [843, 362] width 36 height 13
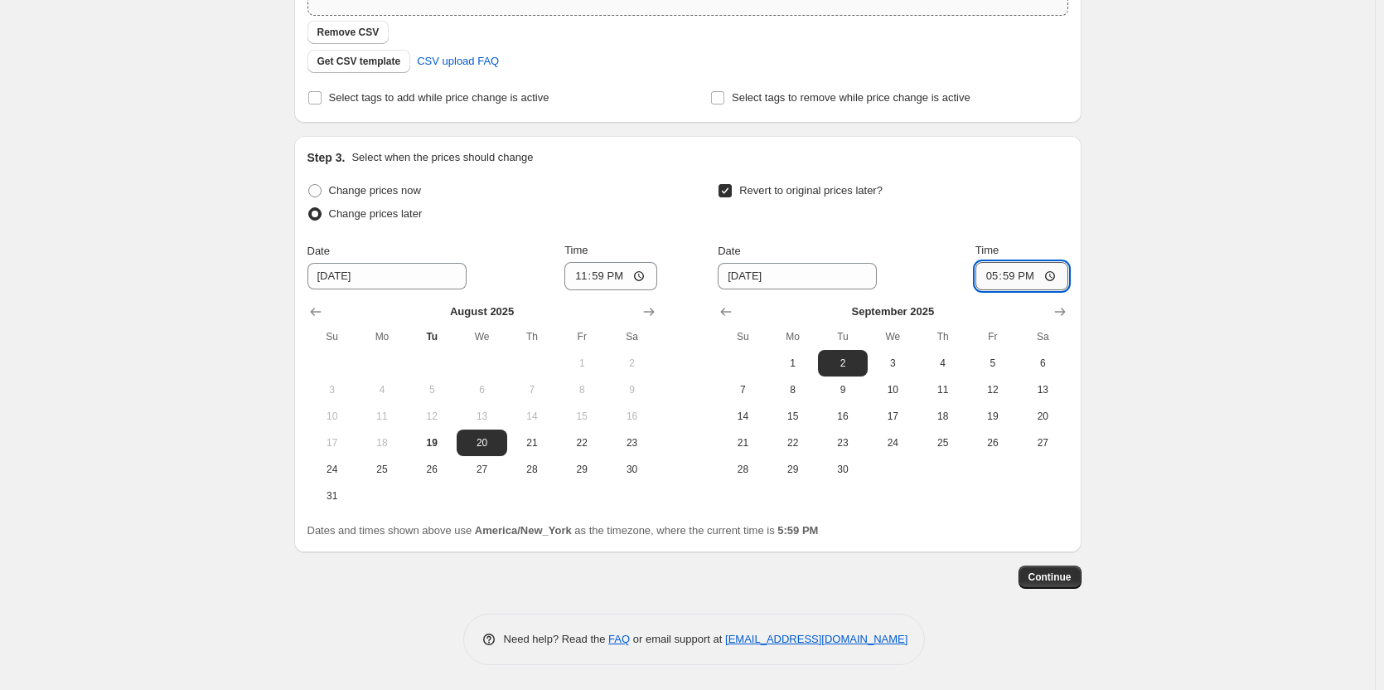
click at [990, 276] on input "17:59" at bounding box center [1021, 276] width 93 height 28
click at [1245, 373] on div "Create new price [MEDICAL_DATA]. This page is ready Create new price [MEDICAL_D…" at bounding box center [687, 150] width 1375 height 1078
click at [1067, 580] on span "Continue" at bounding box center [1049, 576] width 43 height 13
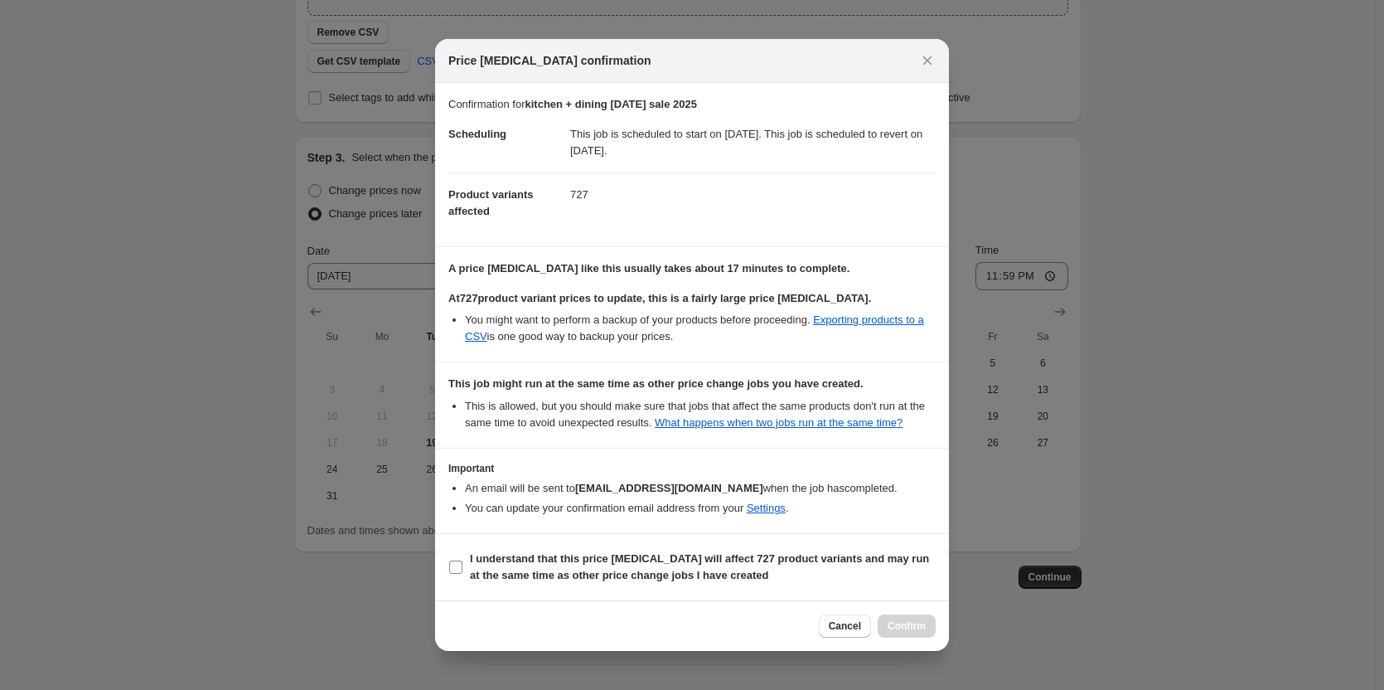
click at [499, 577] on b "I understand that this price [MEDICAL_DATA] will affect 727 product variants an…" at bounding box center [699, 566] width 459 height 29
click at [462, 573] on input "I understand that this price [MEDICAL_DATA] will affect 727 product variants an…" at bounding box center [455, 566] width 13 height 13
click at [923, 616] on button "Confirm" at bounding box center [907, 625] width 58 height 23
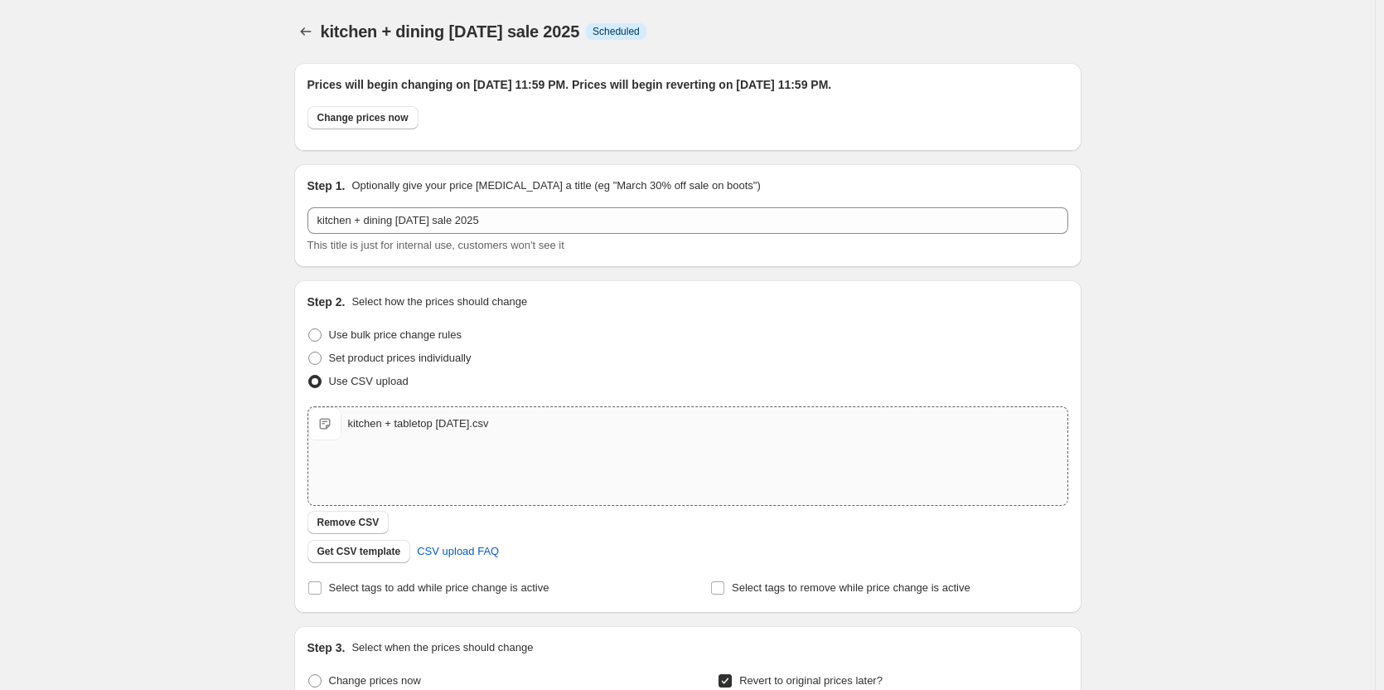
scroll to position [389, 0]
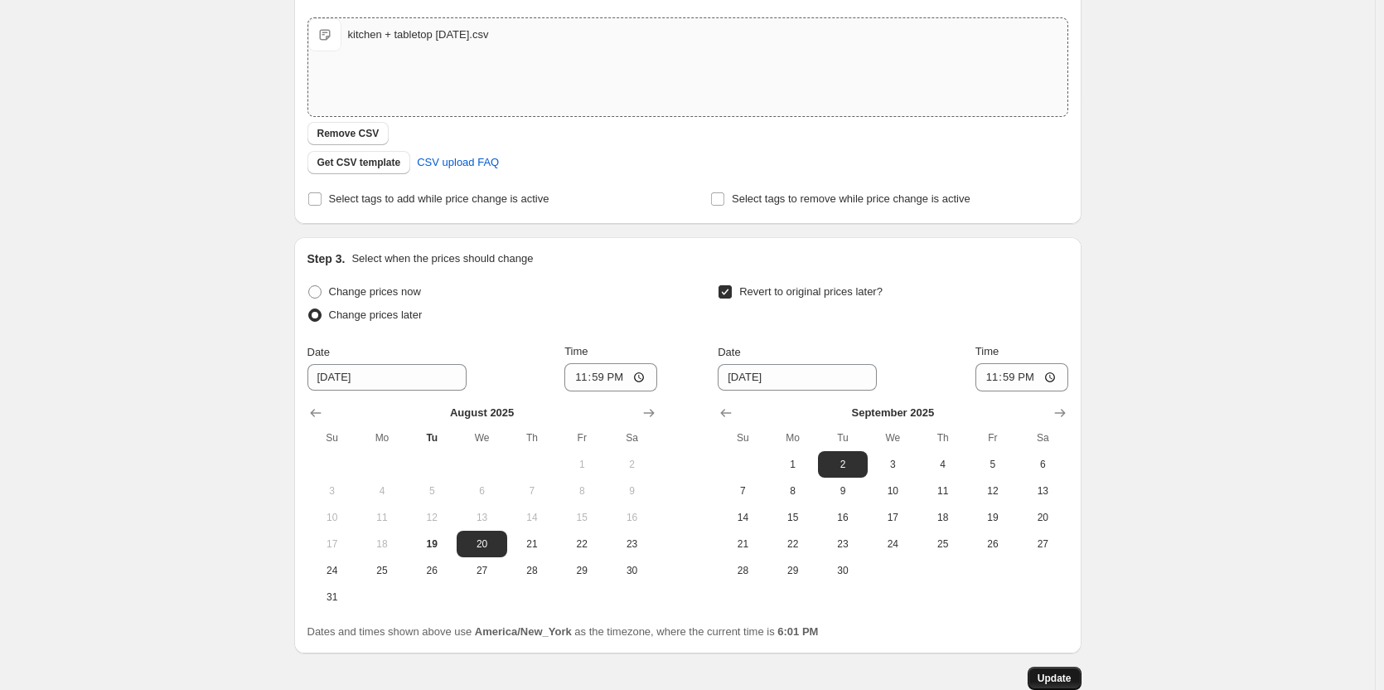
click at [1041, 675] on button "Update" at bounding box center [1055, 677] width 54 height 23
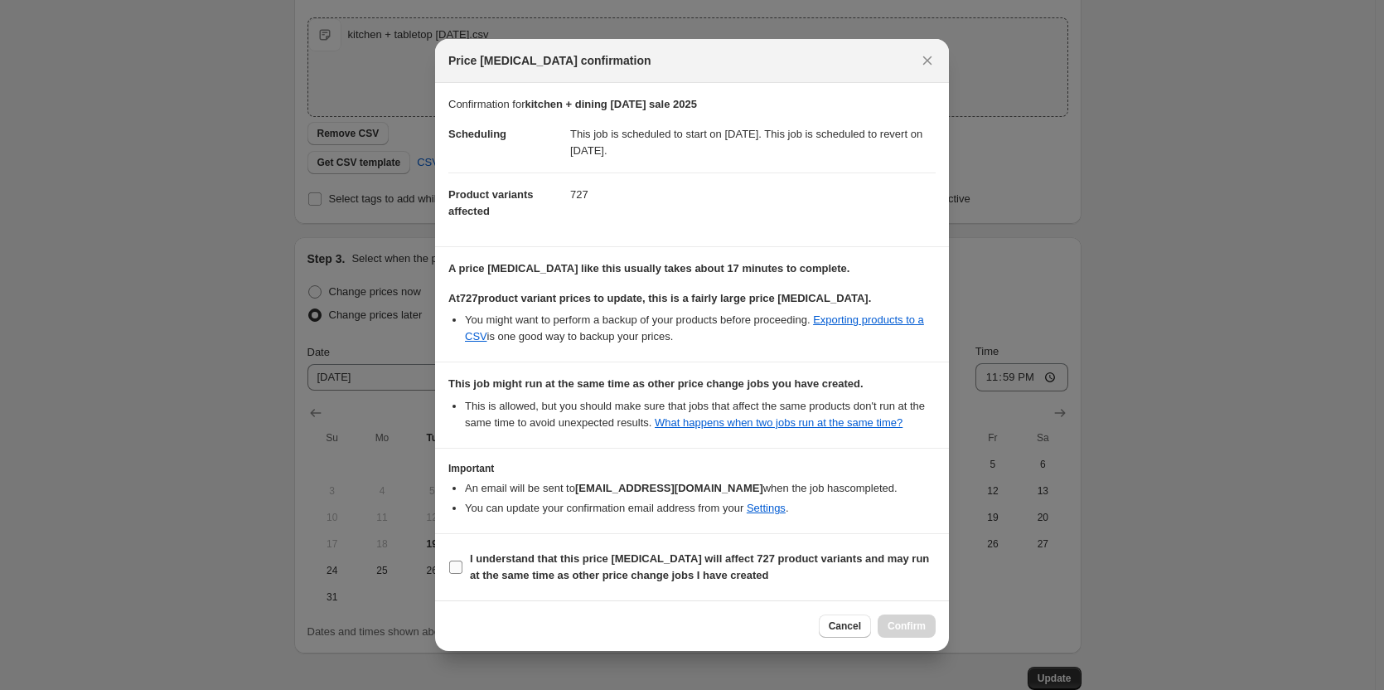
click at [564, 566] on span "I understand that this price [MEDICAL_DATA] will affect 727 product variants an…" at bounding box center [703, 566] width 466 height 33
click at [462, 566] on input "I understand that this price [MEDICAL_DATA] will affect 727 product variants an…" at bounding box center [455, 566] width 13 height 13
click at [896, 619] on button "Confirm" at bounding box center [907, 625] width 58 height 23
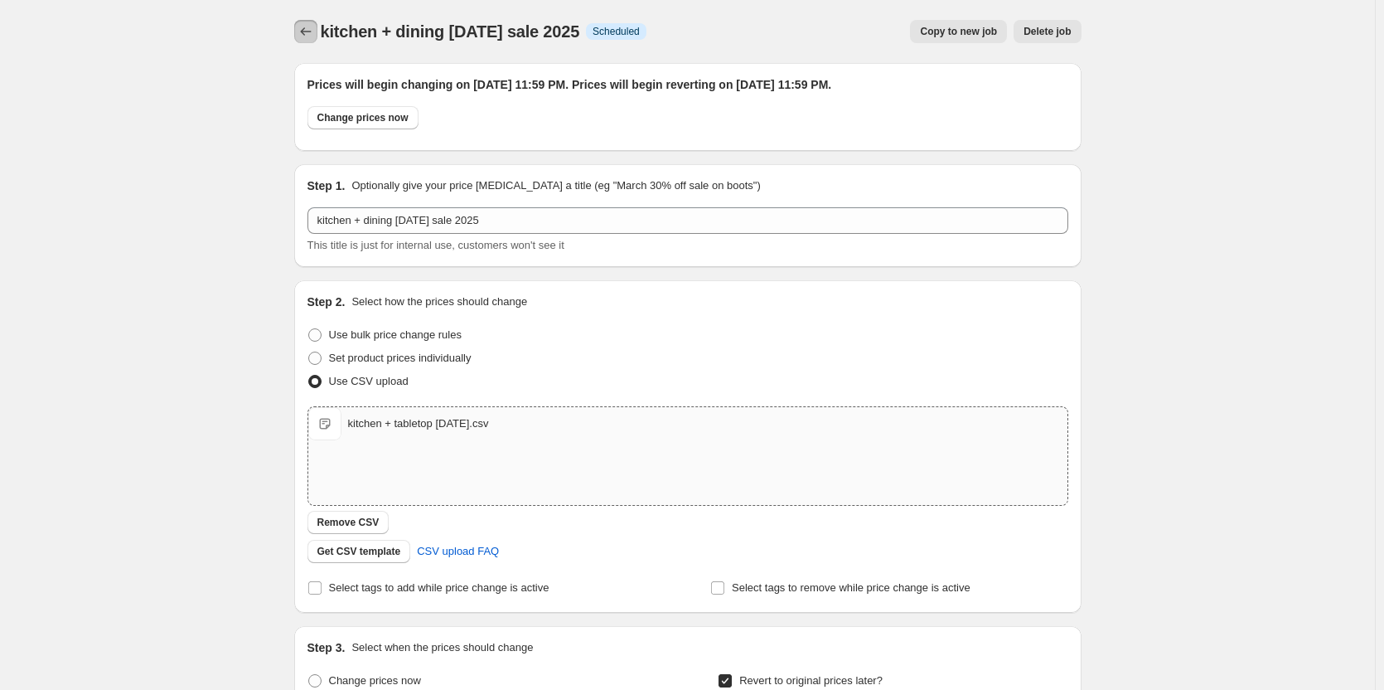
click at [303, 24] on icon "Price change jobs" at bounding box center [306, 31] width 17 height 17
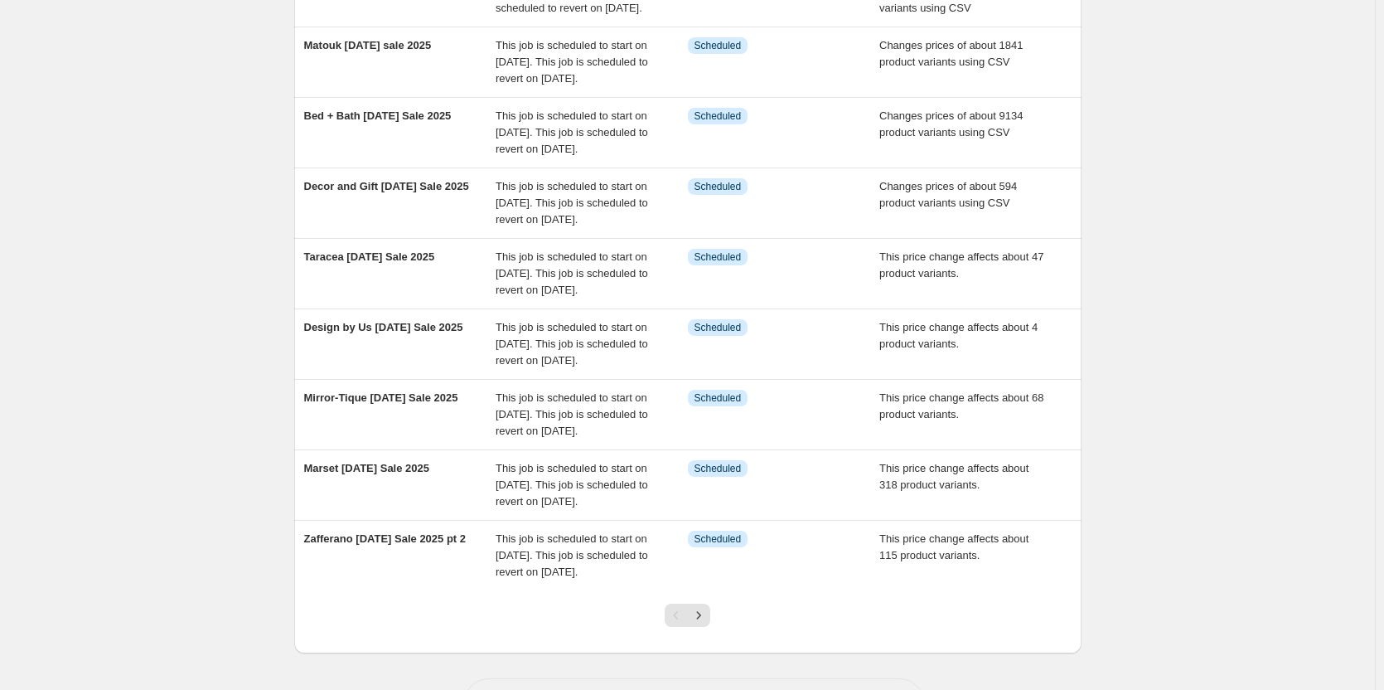
scroll to position [414, 0]
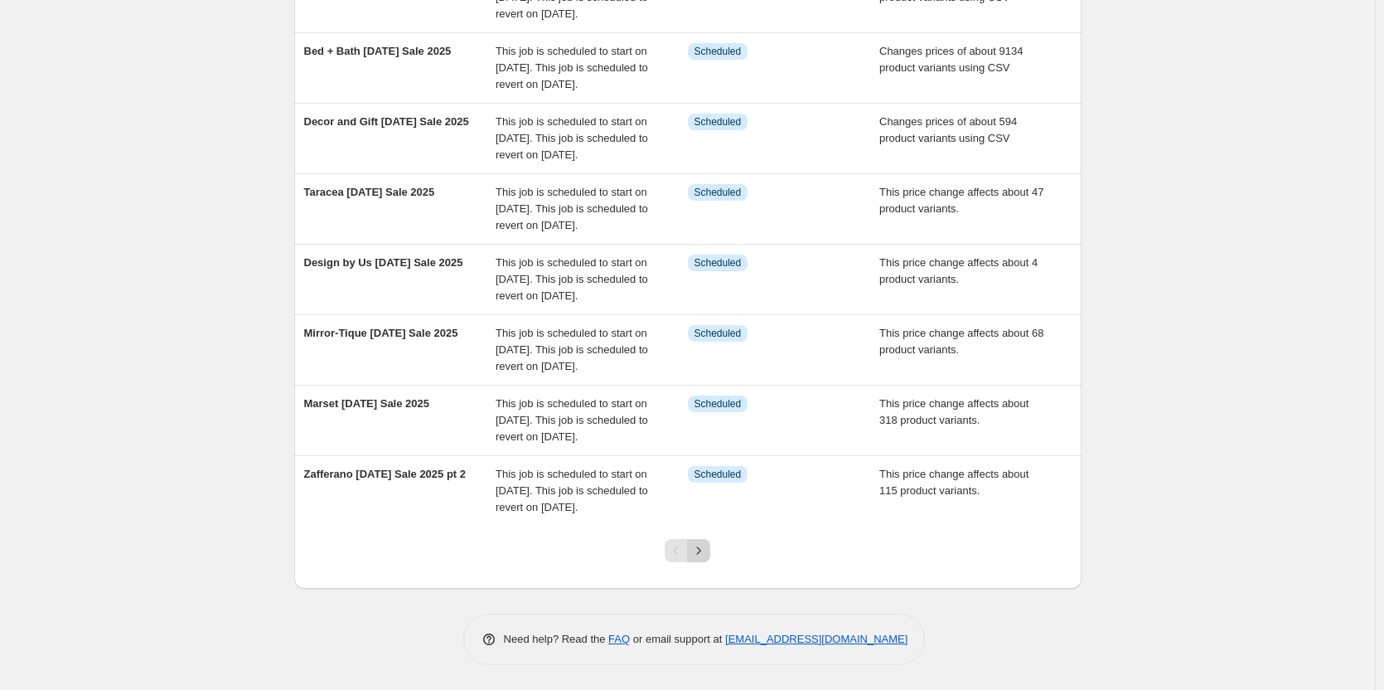
click at [707, 559] on icon "Next" at bounding box center [698, 550] width 17 height 17
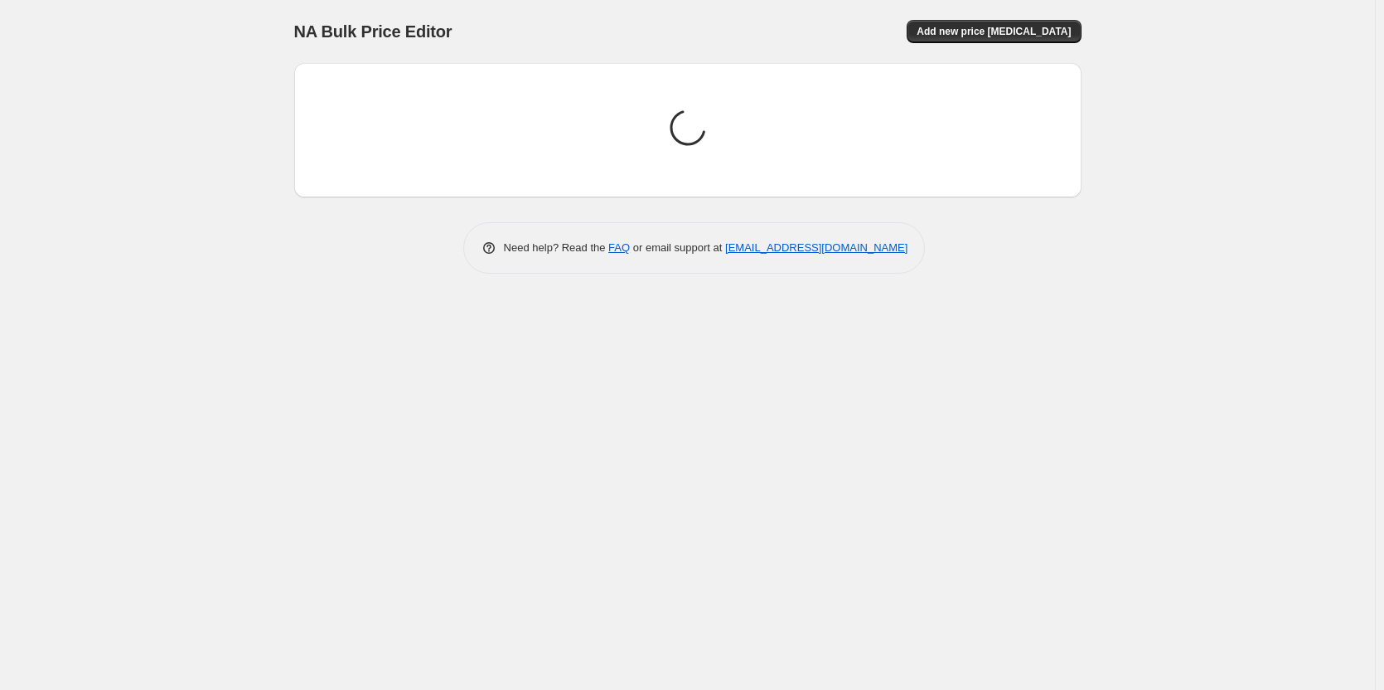
scroll to position [0, 0]
